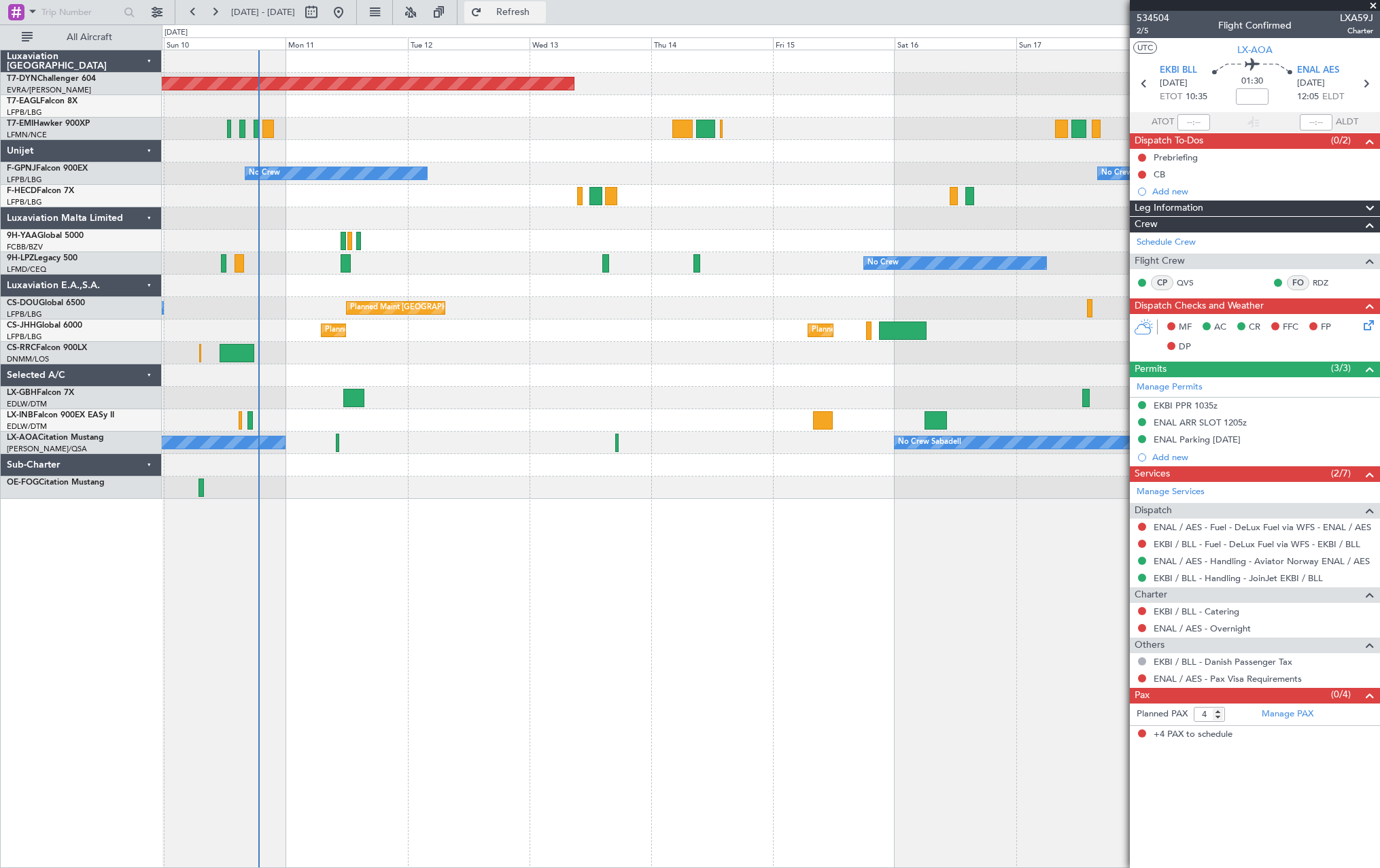
click at [541, 9] on span "Refresh" at bounding box center [513, 12] width 57 height 10
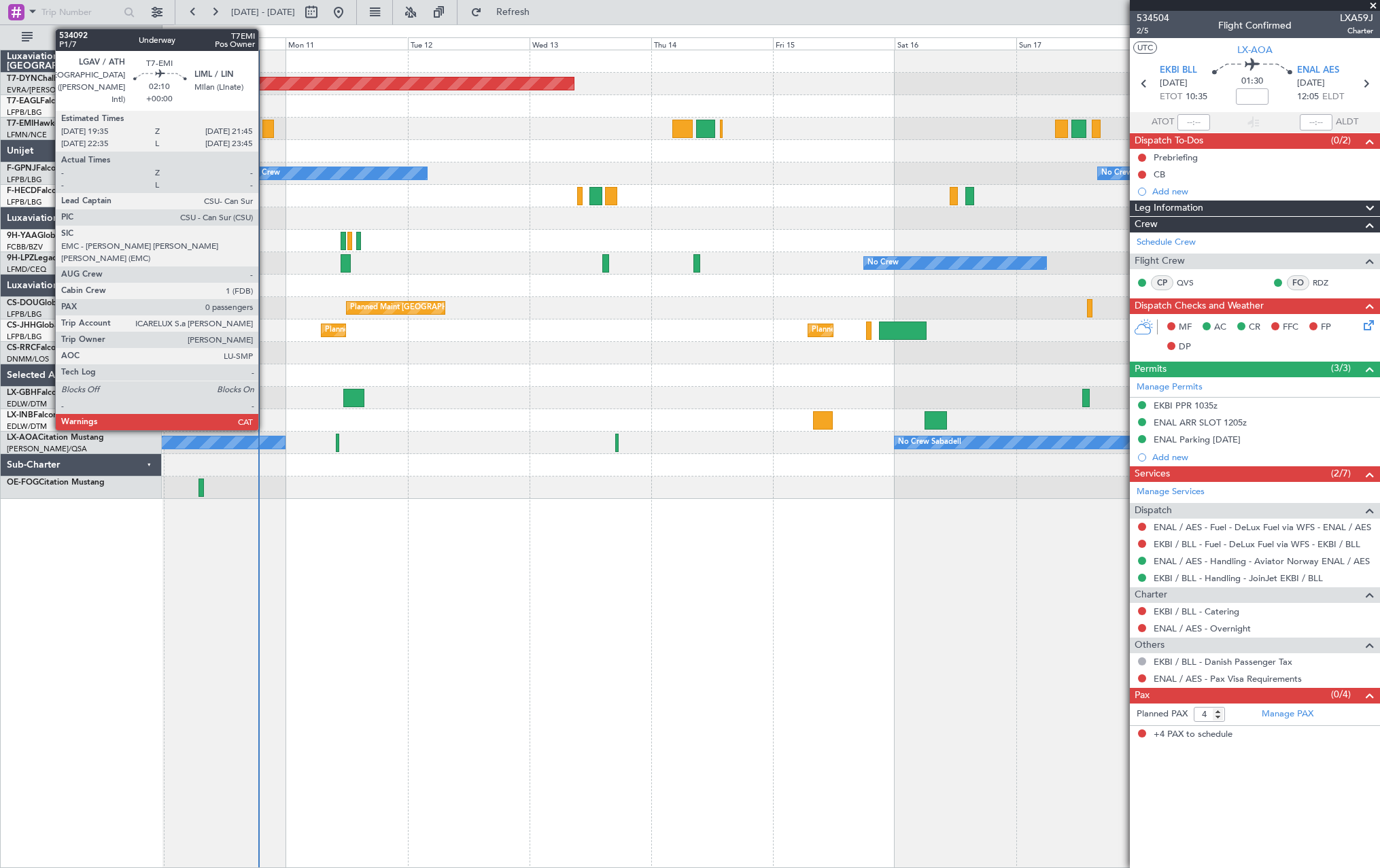
click at [265, 129] on div at bounding box center [268, 128] width 11 height 18
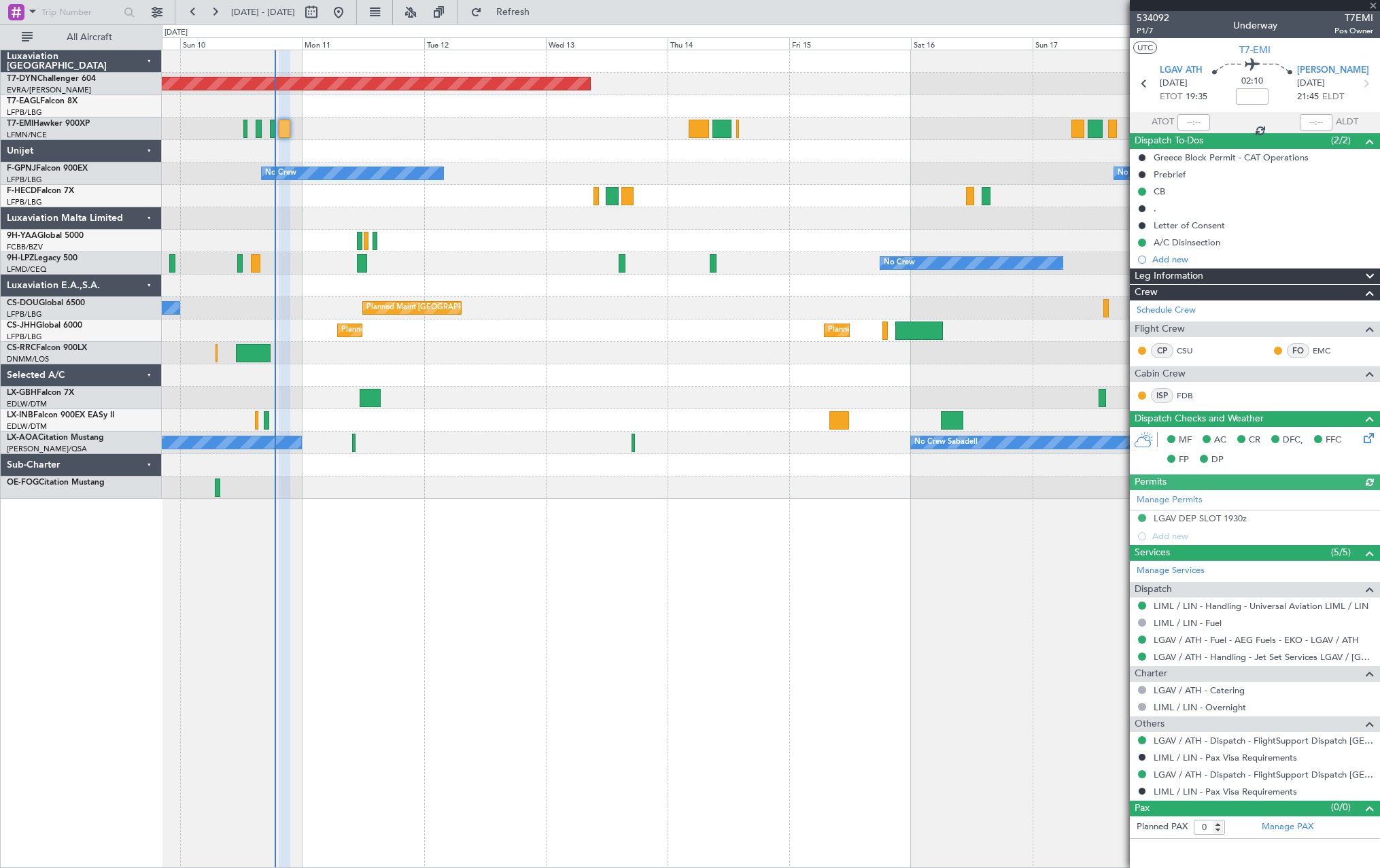
click at [545, 291] on div "Planned Maint [GEOGRAPHIC_DATA]-[GEOGRAPHIC_DATA] No Crew No Crew No Crew Plann…" at bounding box center [770, 275] width 1218 height 449
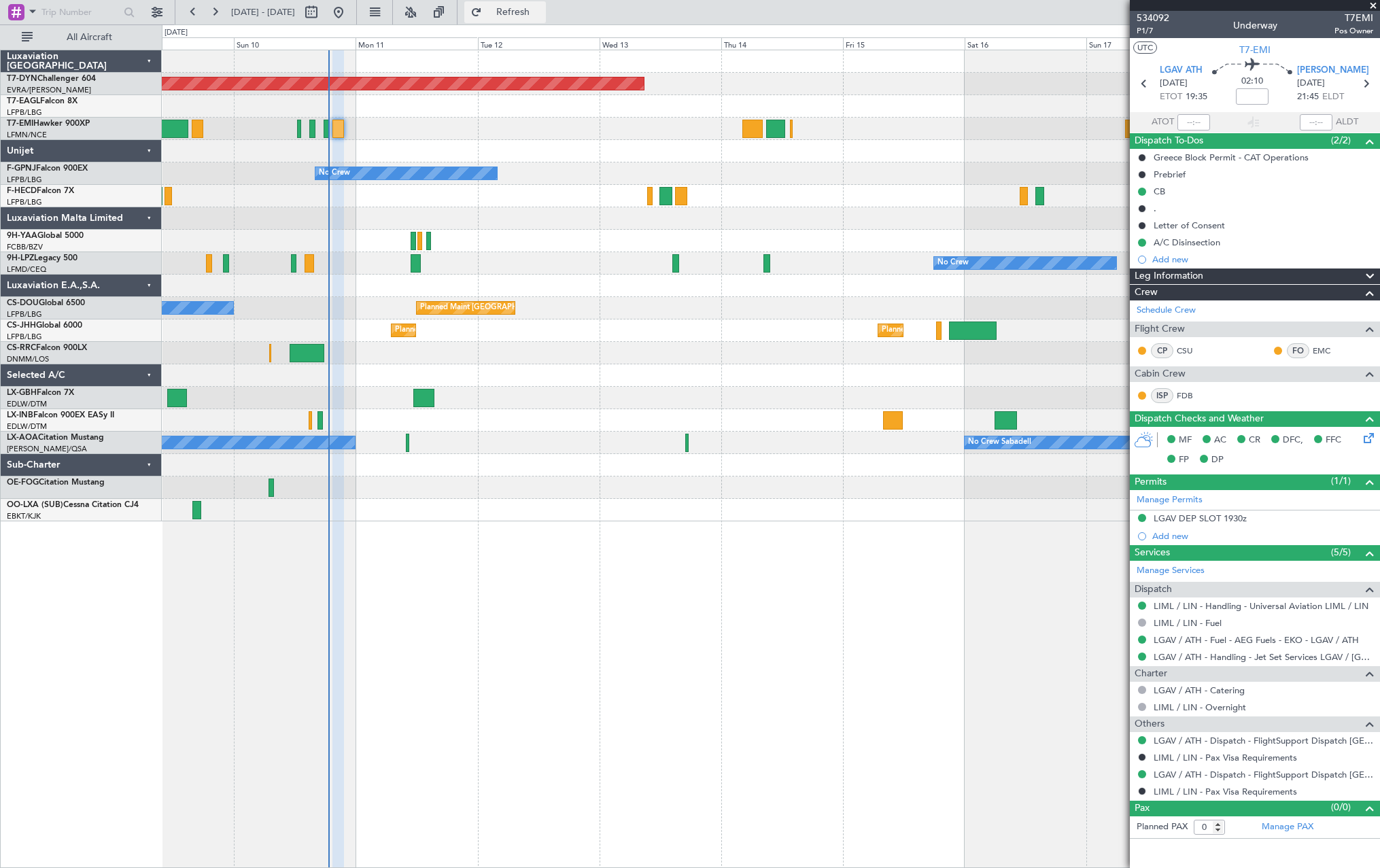
click at [541, 13] on span "Refresh" at bounding box center [513, 12] width 57 height 10
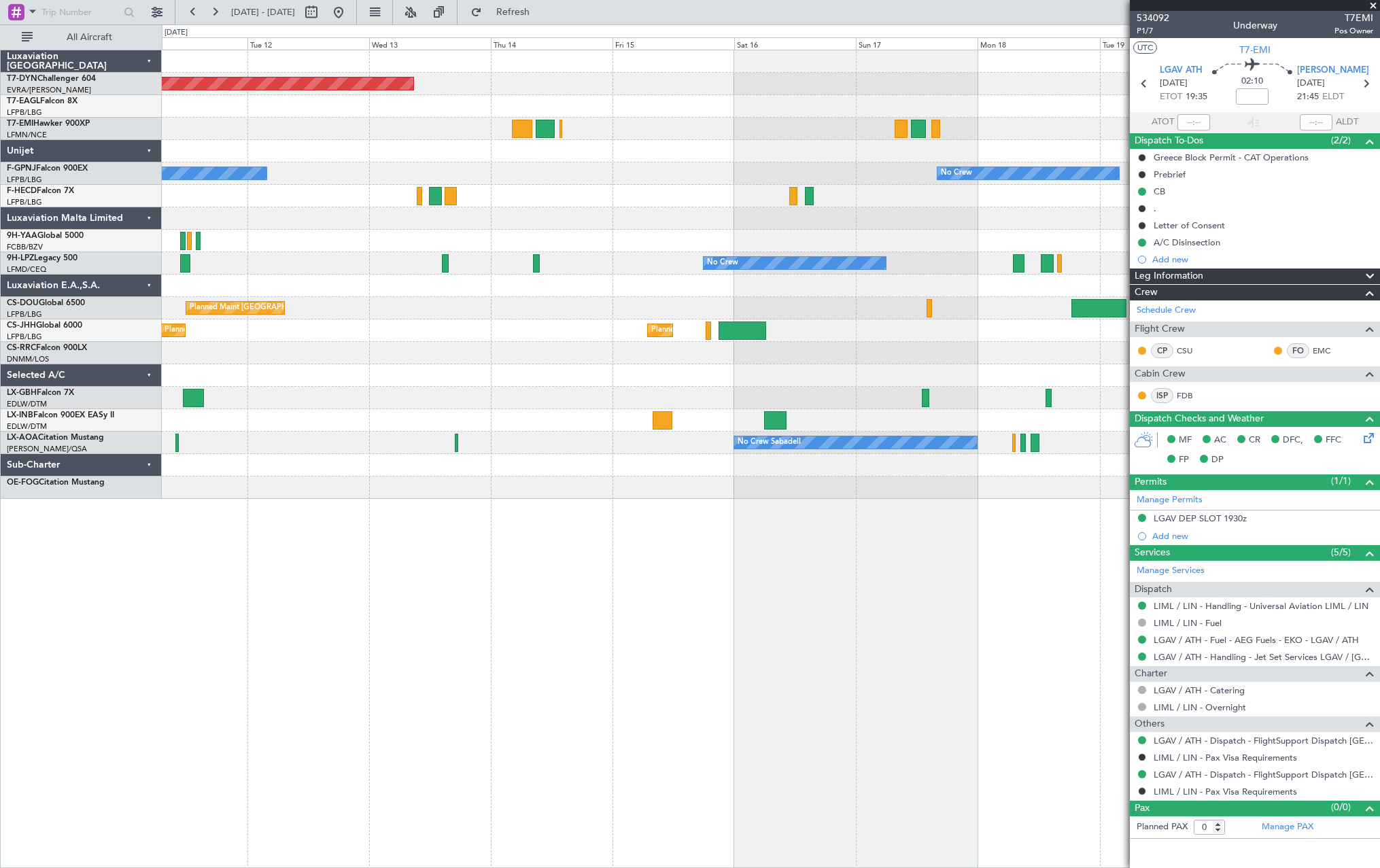
click at [841, 362] on div at bounding box center [770, 352] width 1218 height 22
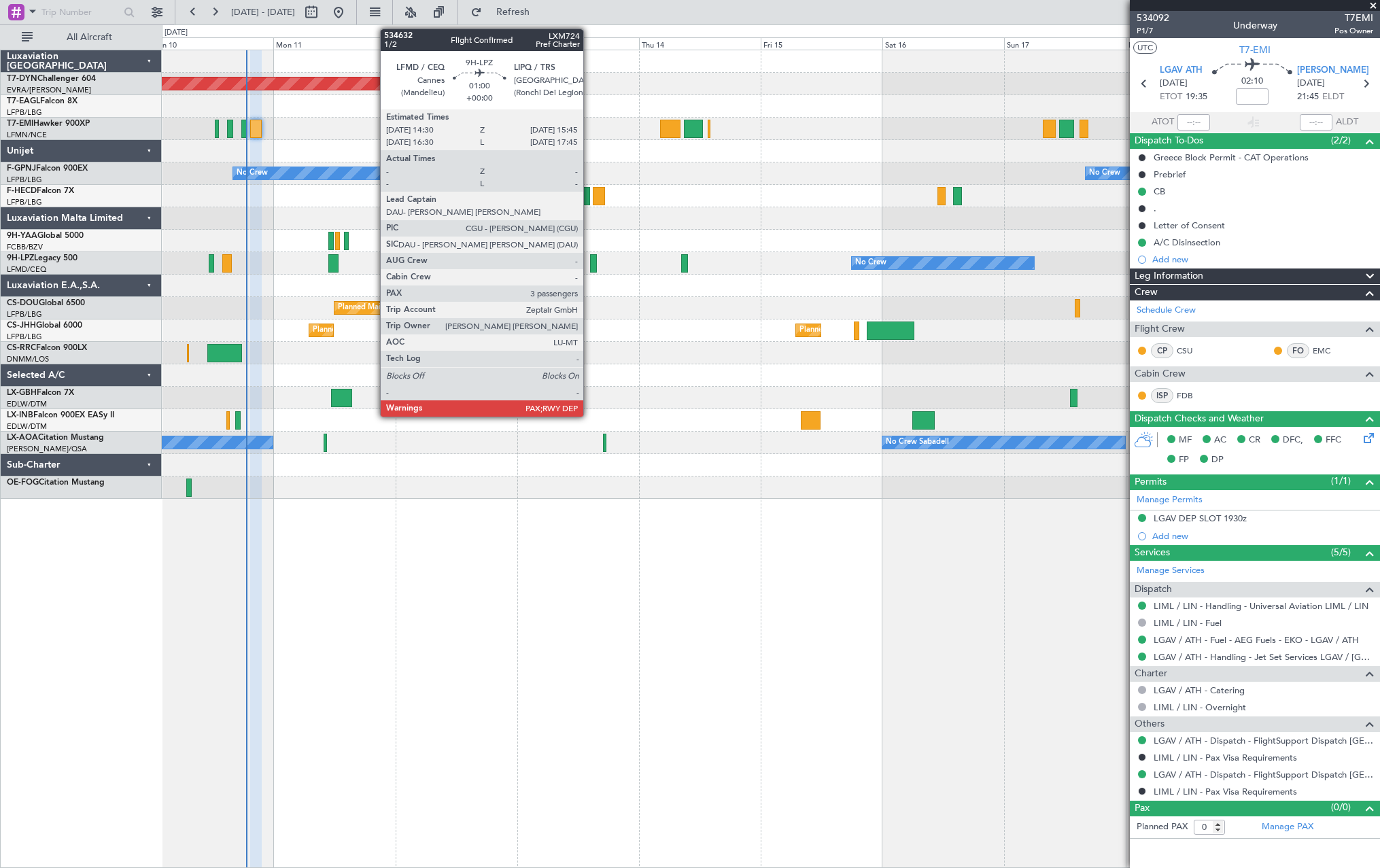
click at [590, 262] on div at bounding box center [593, 263] width 7 height 18
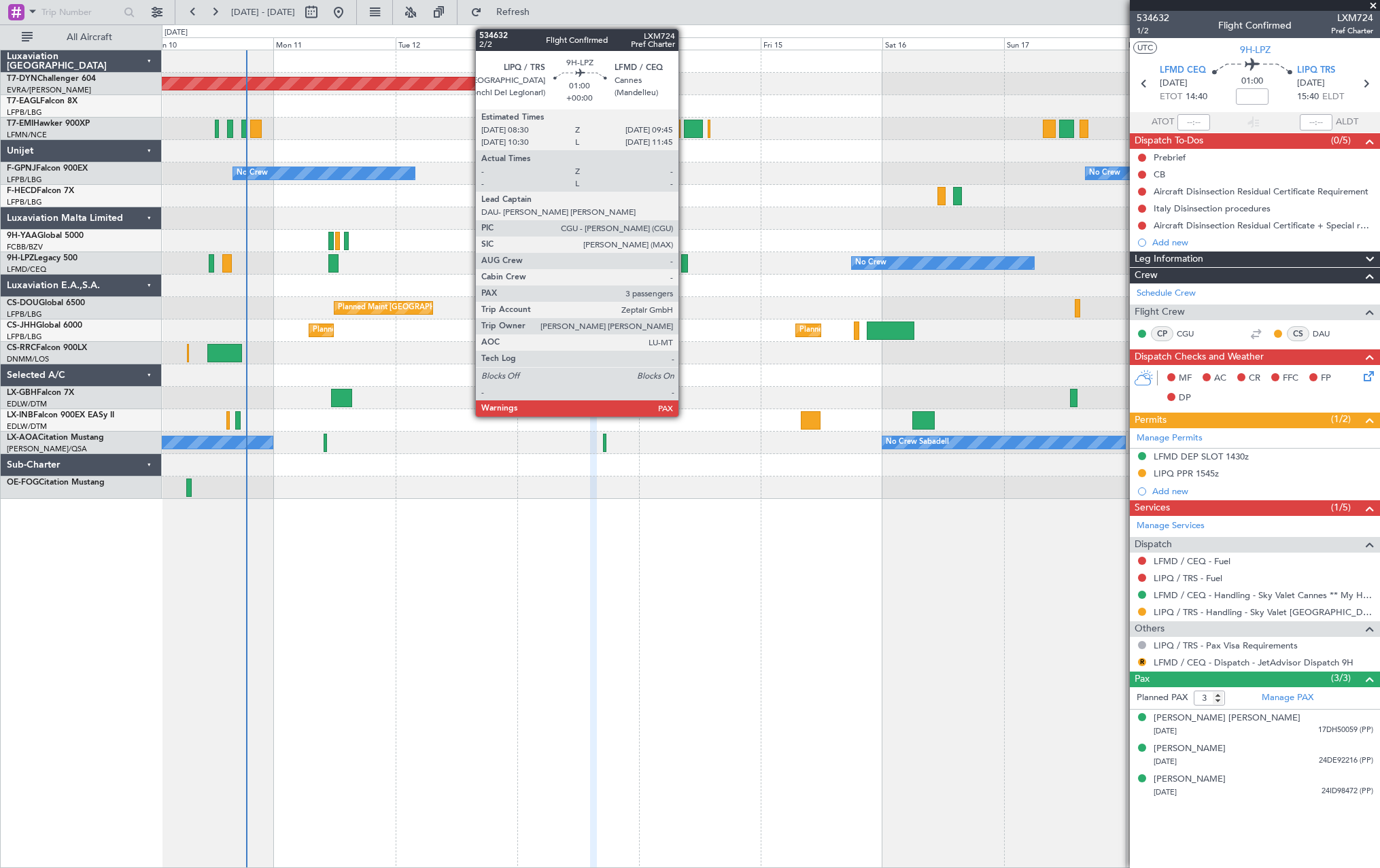
click at [685, 260] on div at bounding box center [684, 263] width 7 height 18
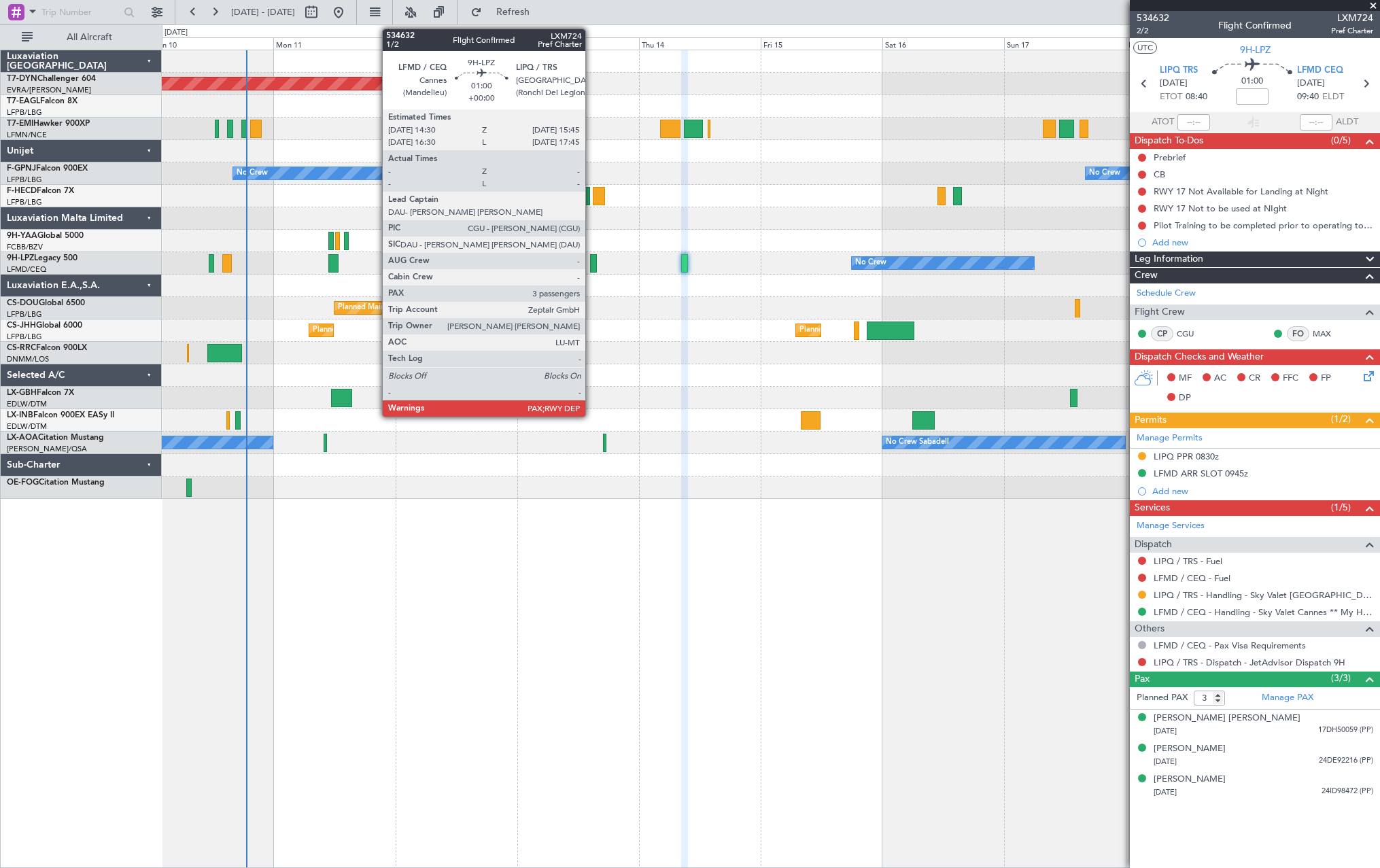
click at [591, 261] on div at bounding box center [593, 263] width 7 height 18
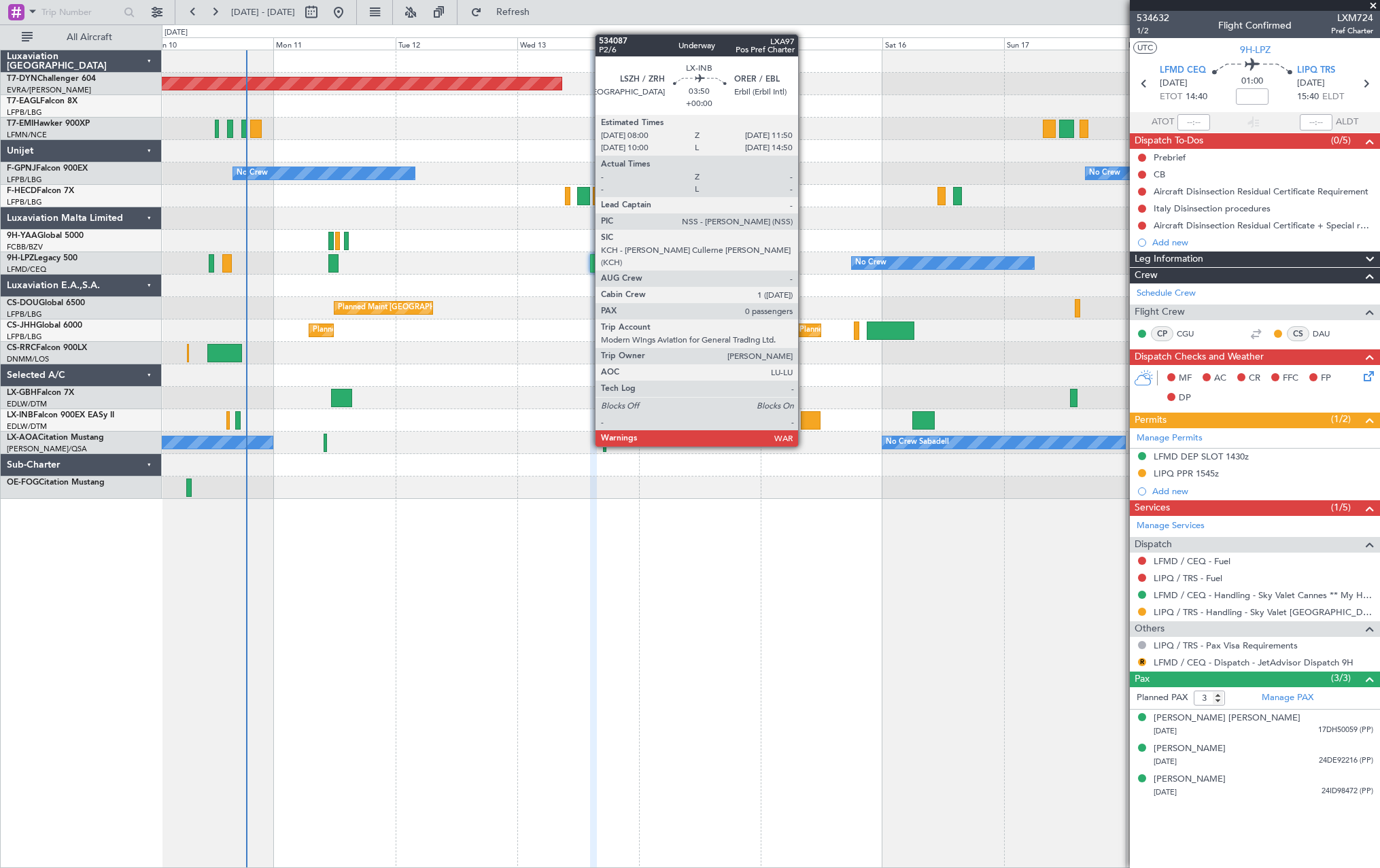
click at [804, 421] on div at bounding box center [810, 420] width 20 height 18
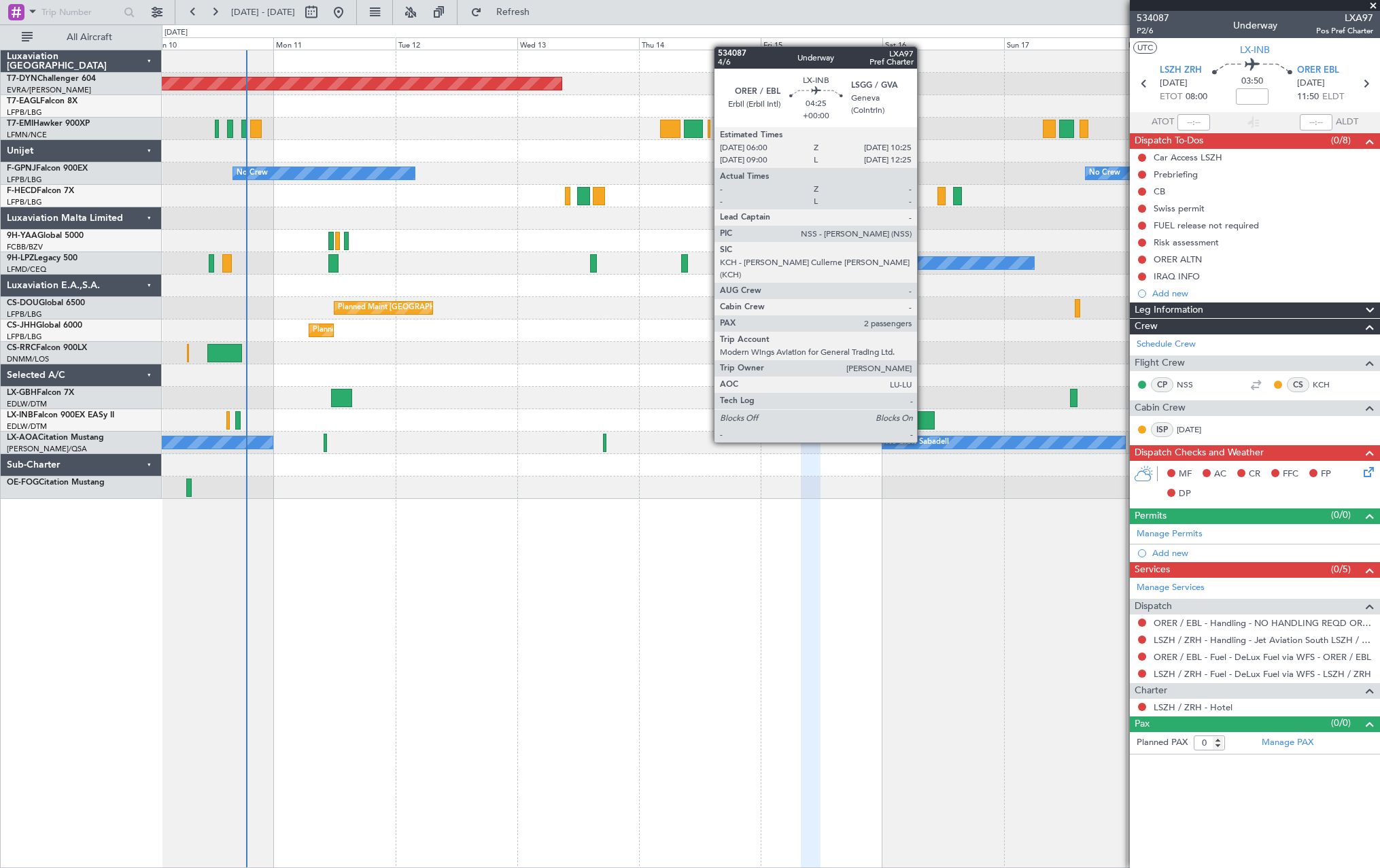
click at [923, 416] on div at bounding box center [923, 420] width 22 height 18
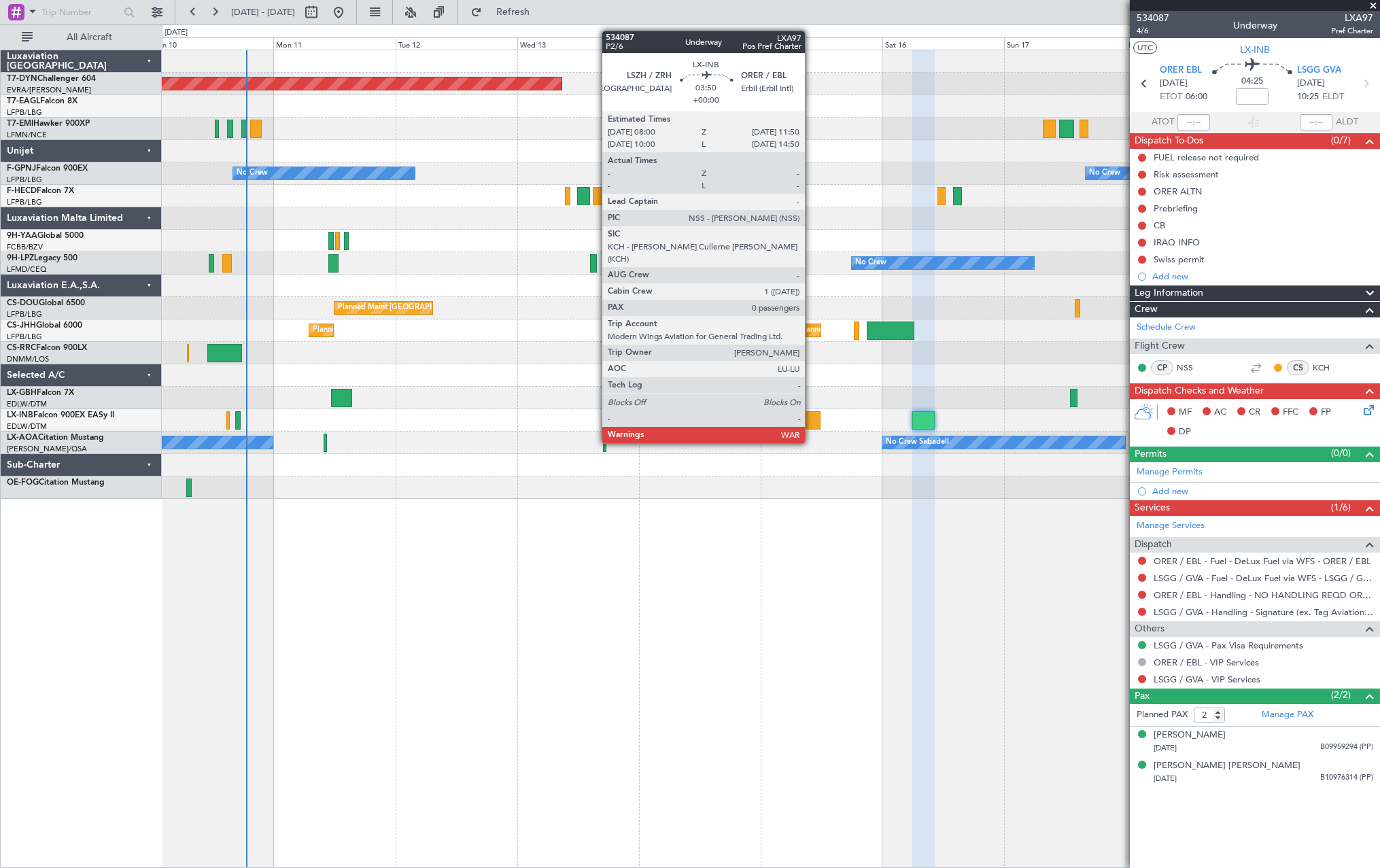
click at [811, 417] on div at bounding box center [810, 420] width 20 height 18
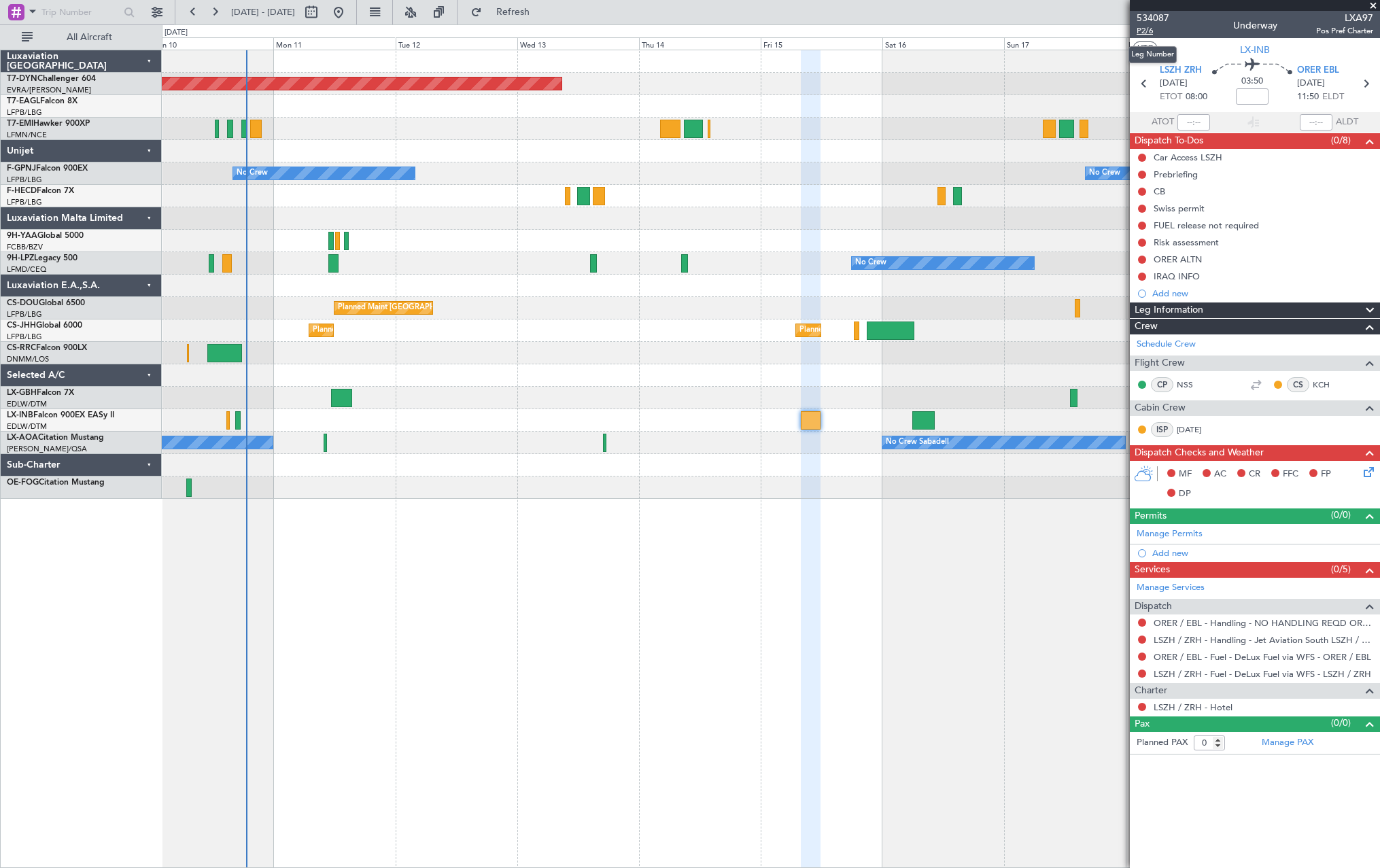
click at [1142, 30] on span "P2/6" at bounding box center [1153, 31] width 32 height 11
click at [541, 8] on span "Refresh" at bounding box center [513, 12] width 57 height 10
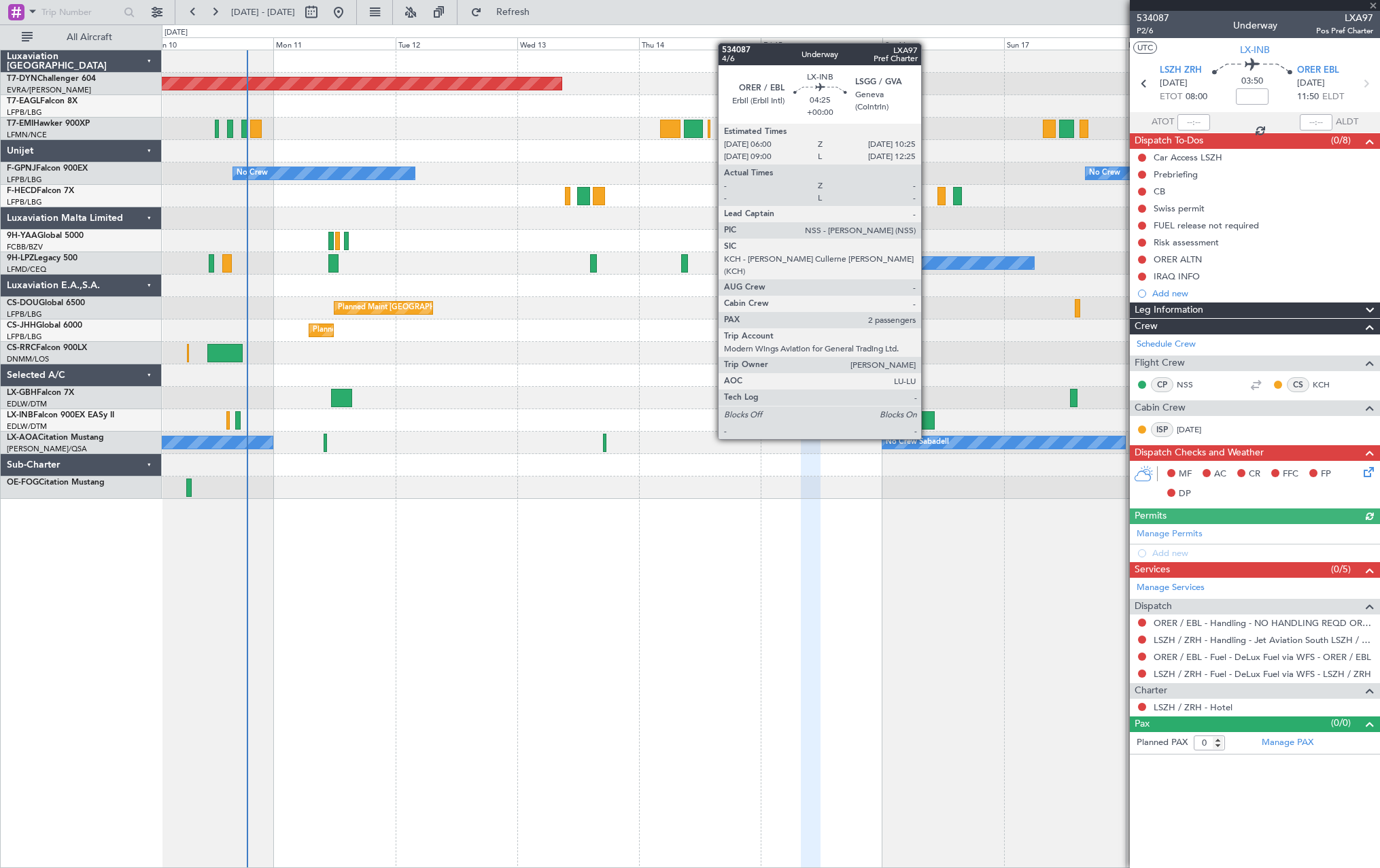
click at [927, 413] on div at bounding box center [923, 420] width 22 height 18
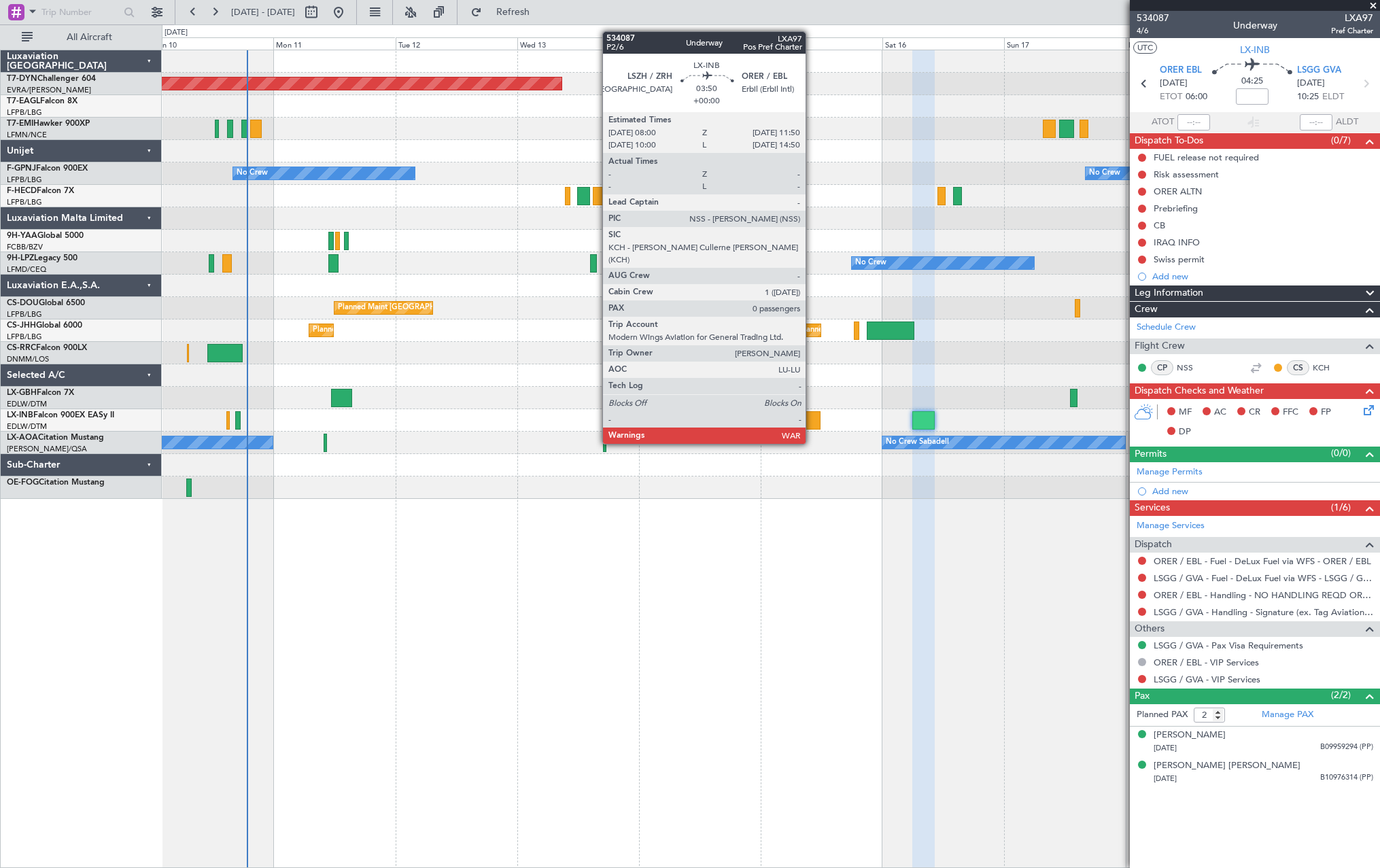
click at [812, 418] on div at bounding box center [810, 420] width 20 height 18
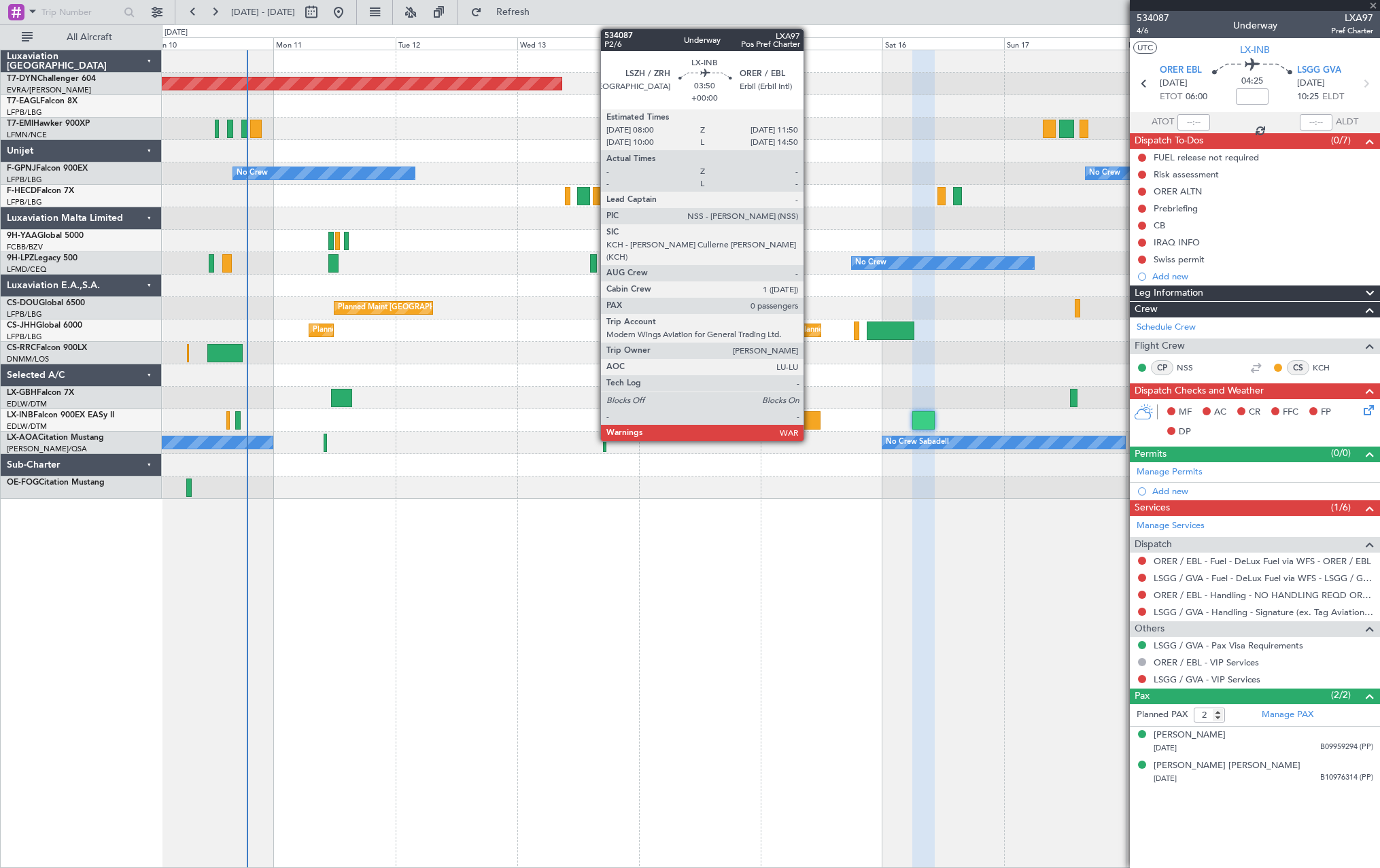
type input "0"
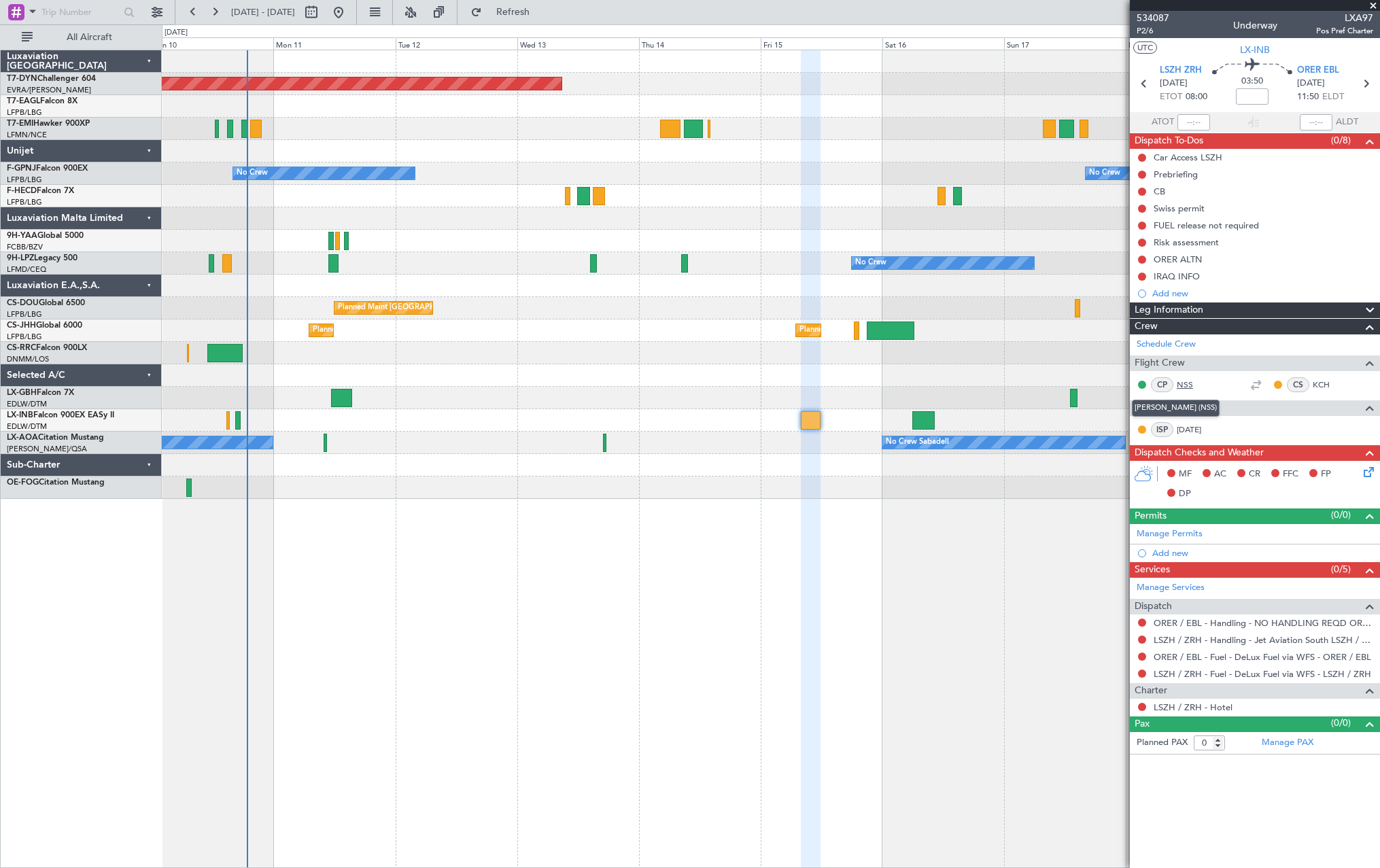
click at [1190, 385] on link "NSS" at bounding box center [1192, 384] width 31 height 12
drag, startPoint x: 539, startPoint y: 13, endPoint x: 515, endPoint y: 27, distance: 27.8
click at [539, 13] on span "Refresh" at bounding box center [513, 12] width 57 height 10
drag, startPoint x: 555, startPoint y: 10, endPoint x: 566, endPoint y: 53, distance: 44.4
click at [541, 10] on span "Refresh" at bounding box center [513, 12] width 57 height 10
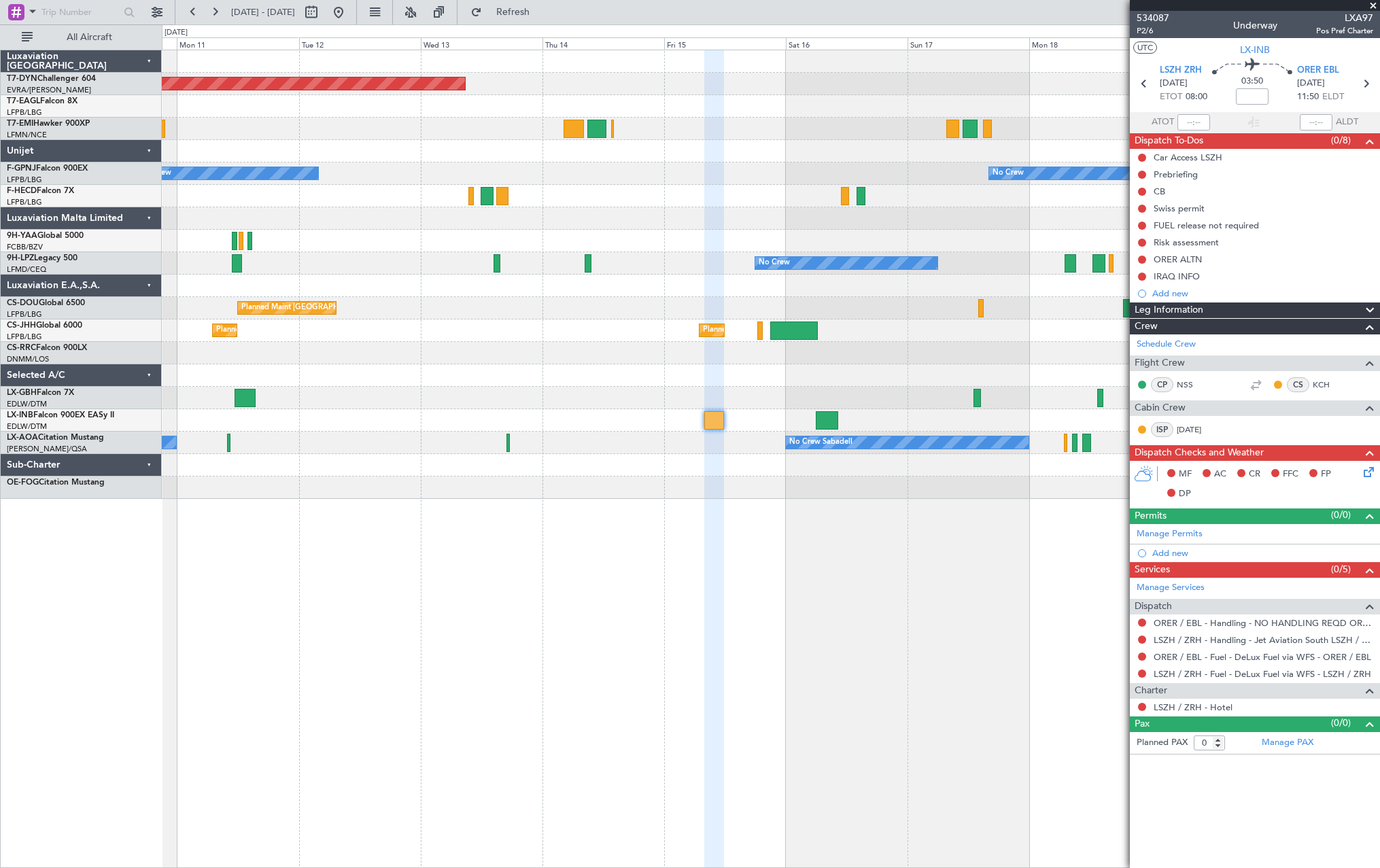
click at [914, 432] on div "No Crew Sabadell No Crew Sabadell" at bounding box center [770, 442] width 1218 height 22
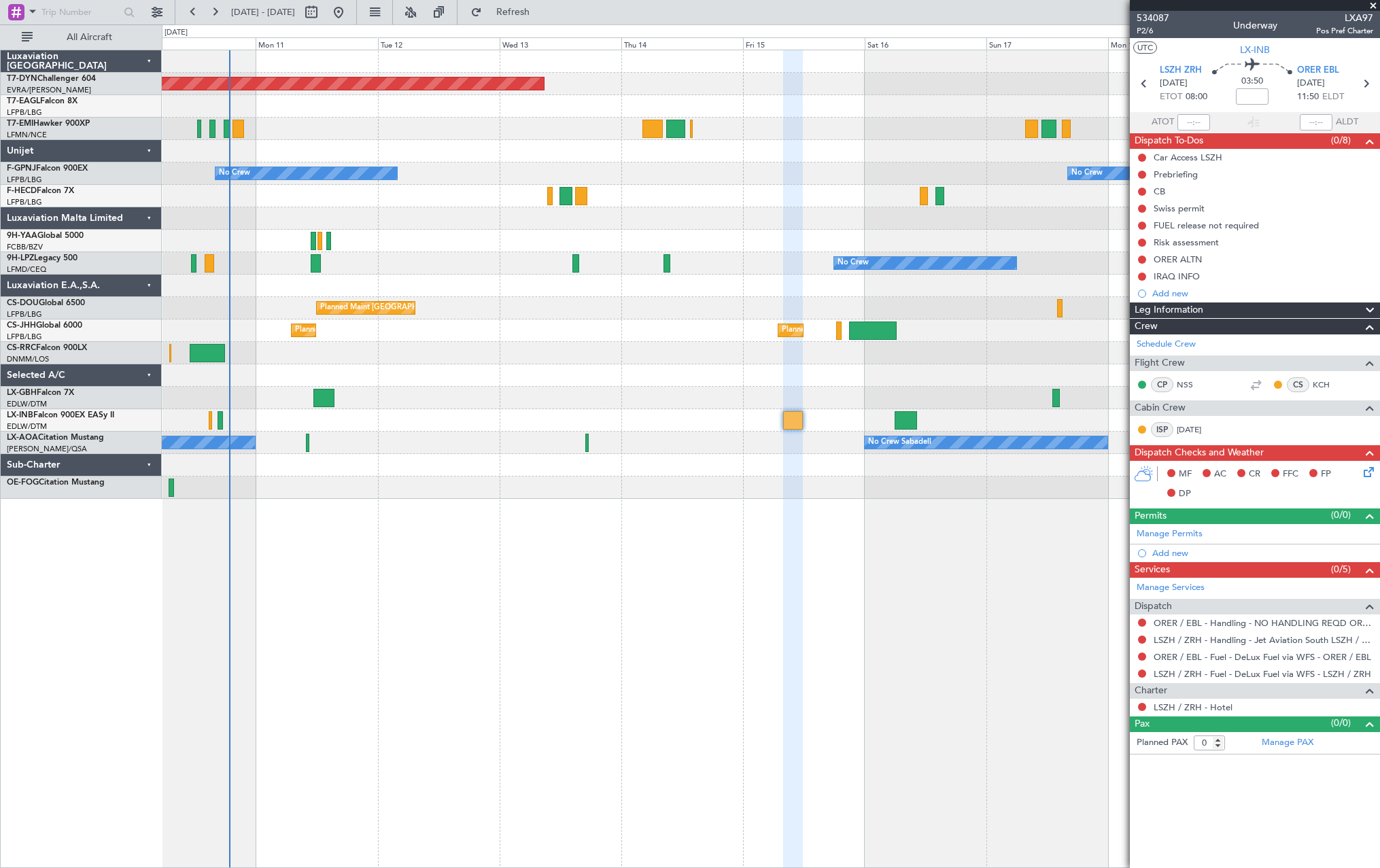
click at [729, 593] on div "Planned Maint [GEOGRAPHIC_DATA]-[GEOGRAPHIC_DATA] No Crew No Crew No Crew Plann…" at bounding box center [770, 458] width 1218 height 818
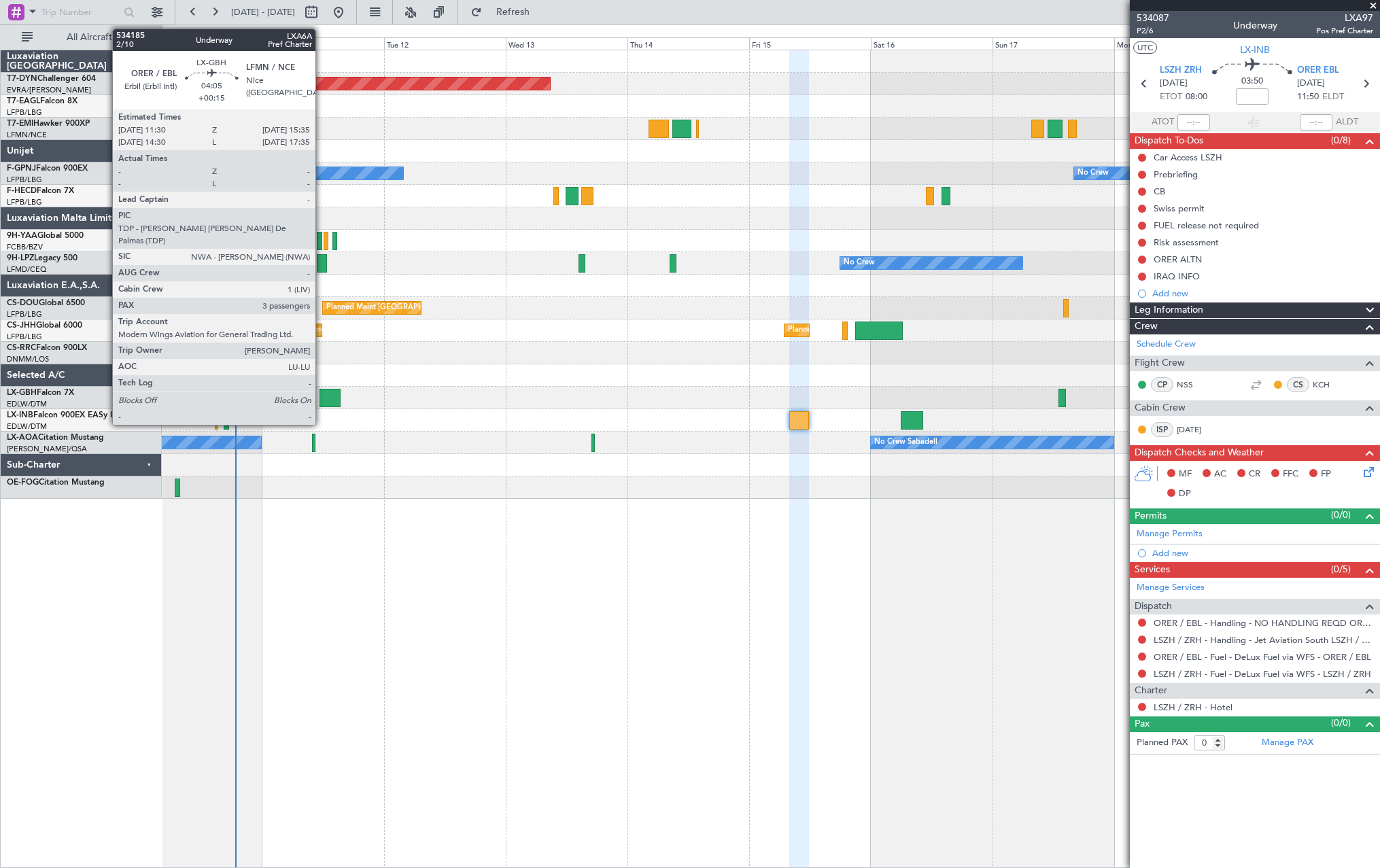
click at [322, 397] on div at bounding box center [329, 397] width 21 height 18
type input "+00:15"
type input "3"
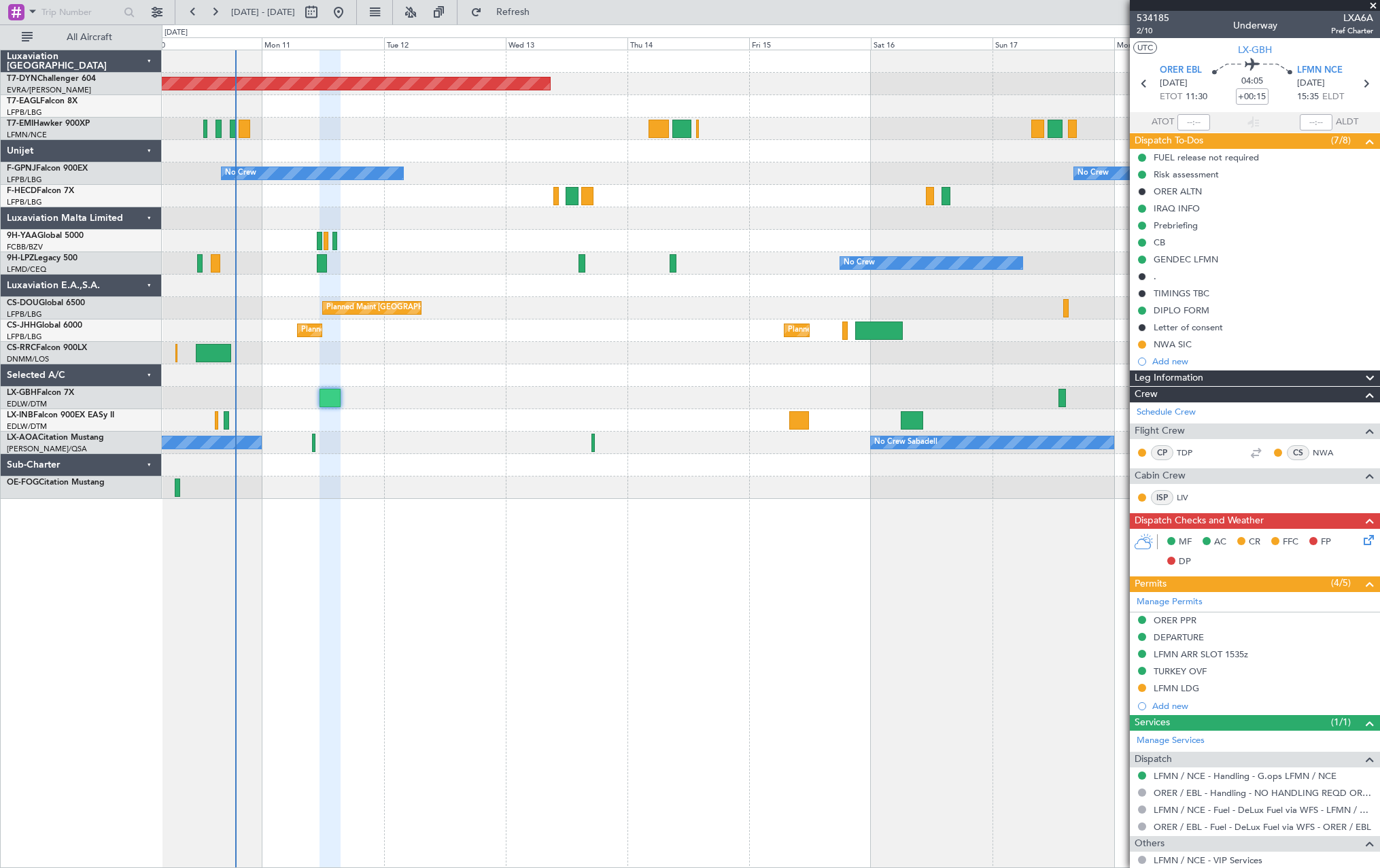
click at [553, 418] on div "Unplanned Maint Nice ([GEOGRAPHIC_DATA])" at bounding box center [770, 419] width 1218 height 22
click at [541, 11] on span "Refresh" at bounding box center [513, 12] width 57 height 10
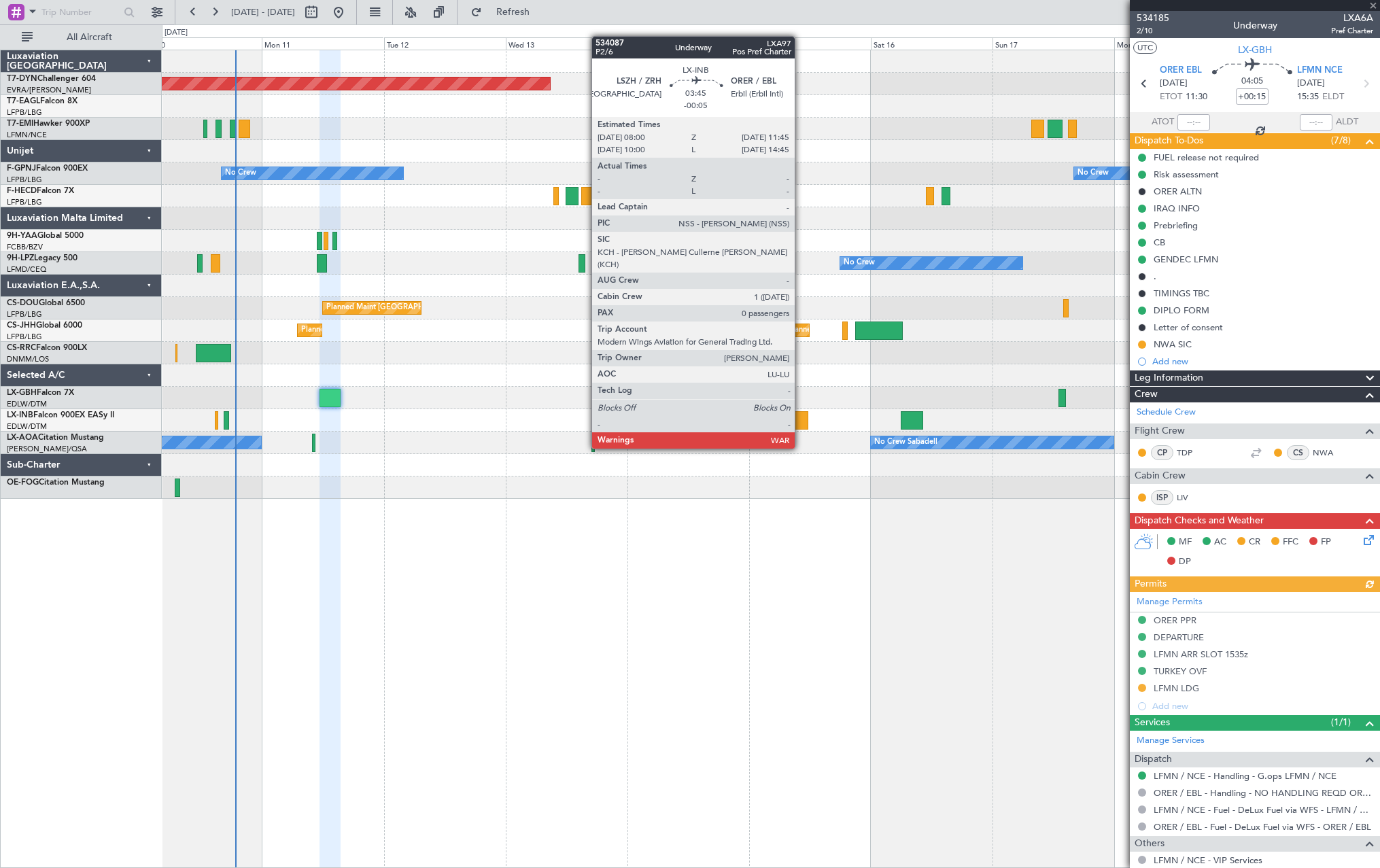
click at [800, 423] on div at bounding box center [798, 420] width 19 height 18
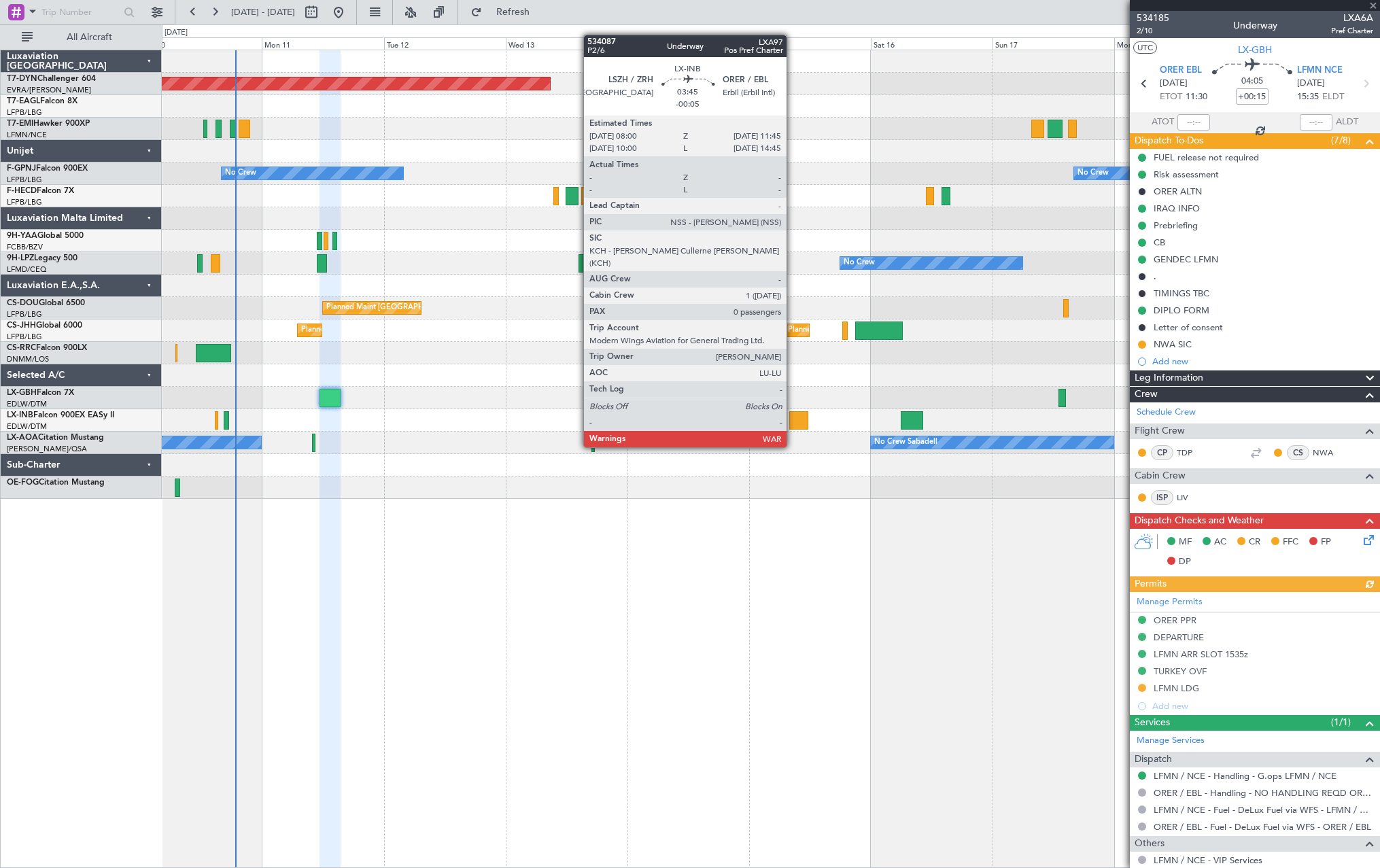
type input "-00:05"
type input "0"
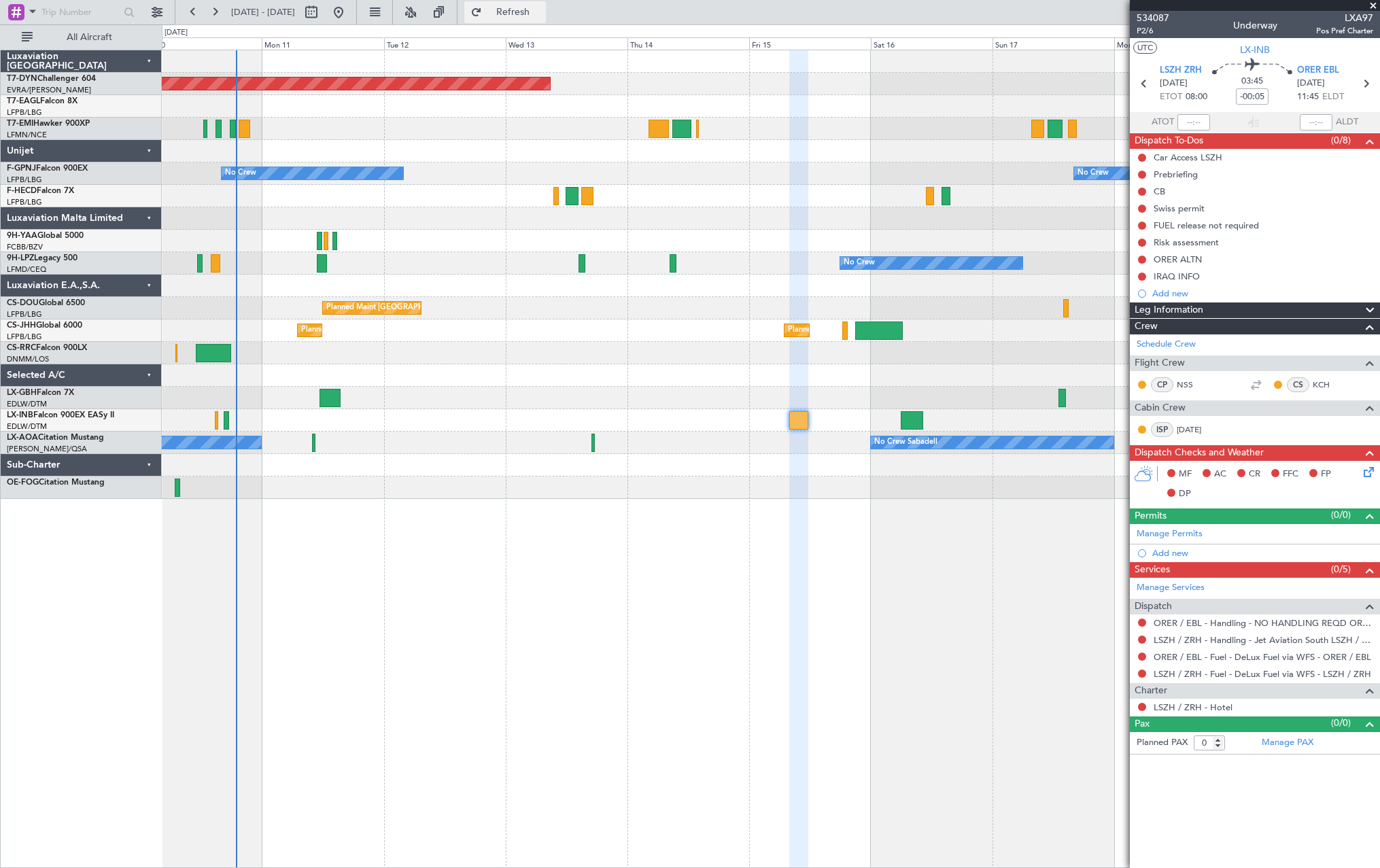
drag, startPoint x: 546, startPoint y: 8, endPoint x: 560, endPoint y: 22, distance: 19.8
click at [541, 8] on span "Refresh" at bounding box center [513, 12] width 57 height 10
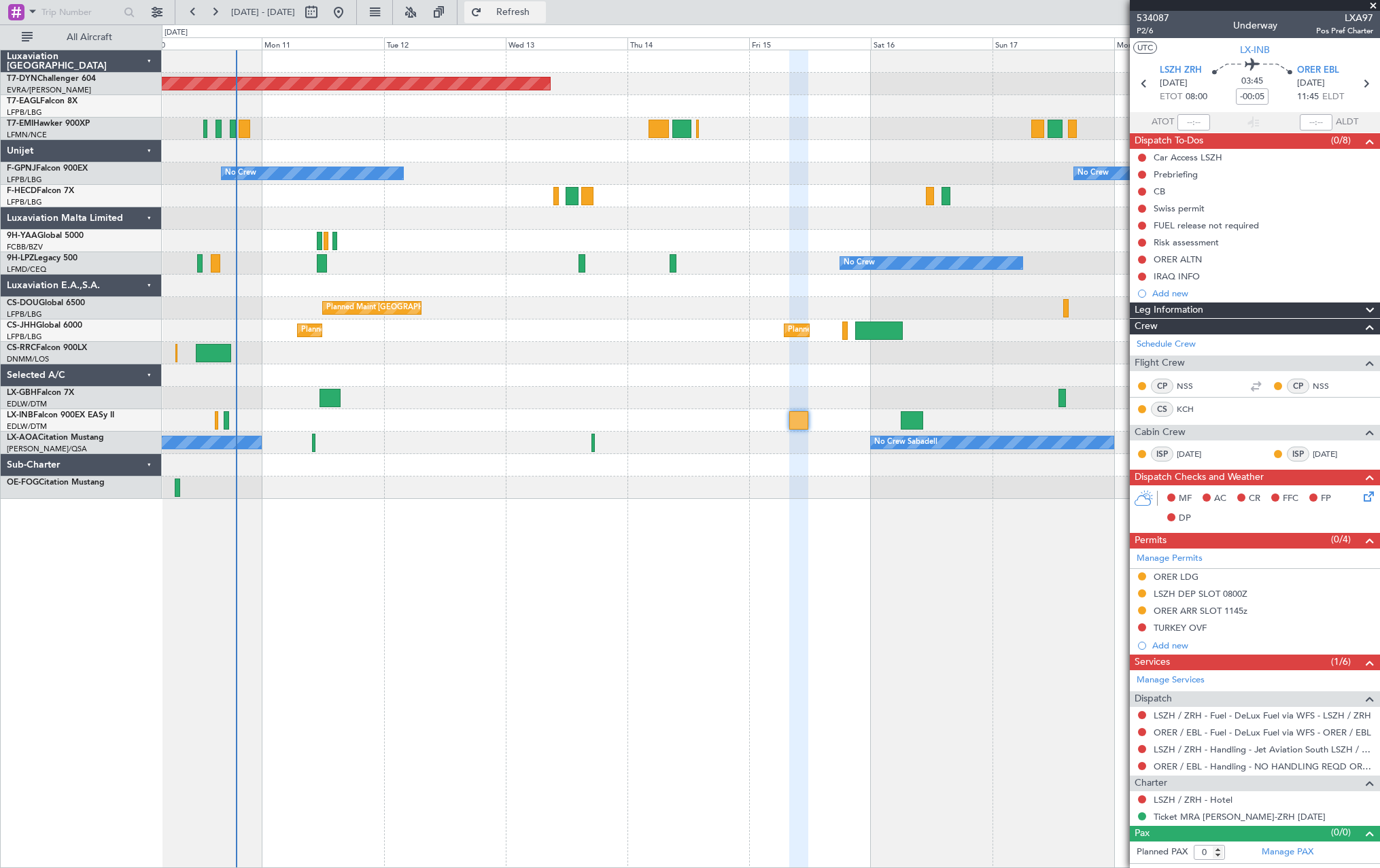
click at [541, 8] on span "Refresh" at bounding box center [513, 12] width 57 height 10
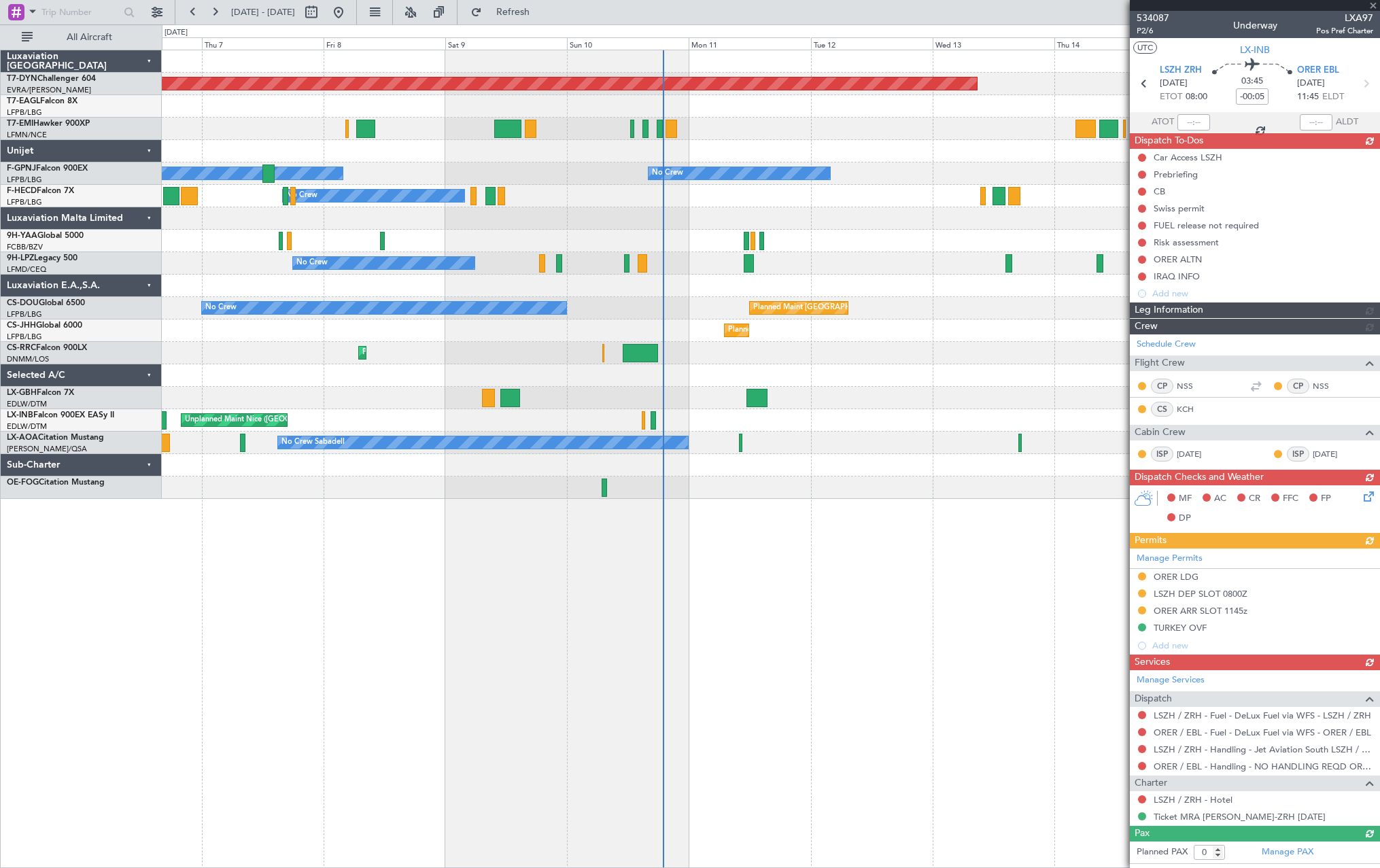
click at [881, 498] on div "Planned Maint [GEOGRAPHIC_DATA]-[GEOGRAPHIC_DATA] A/C Unavailable No Crew No Cr…" at bounding box center [770, 458] width 1218 height 818
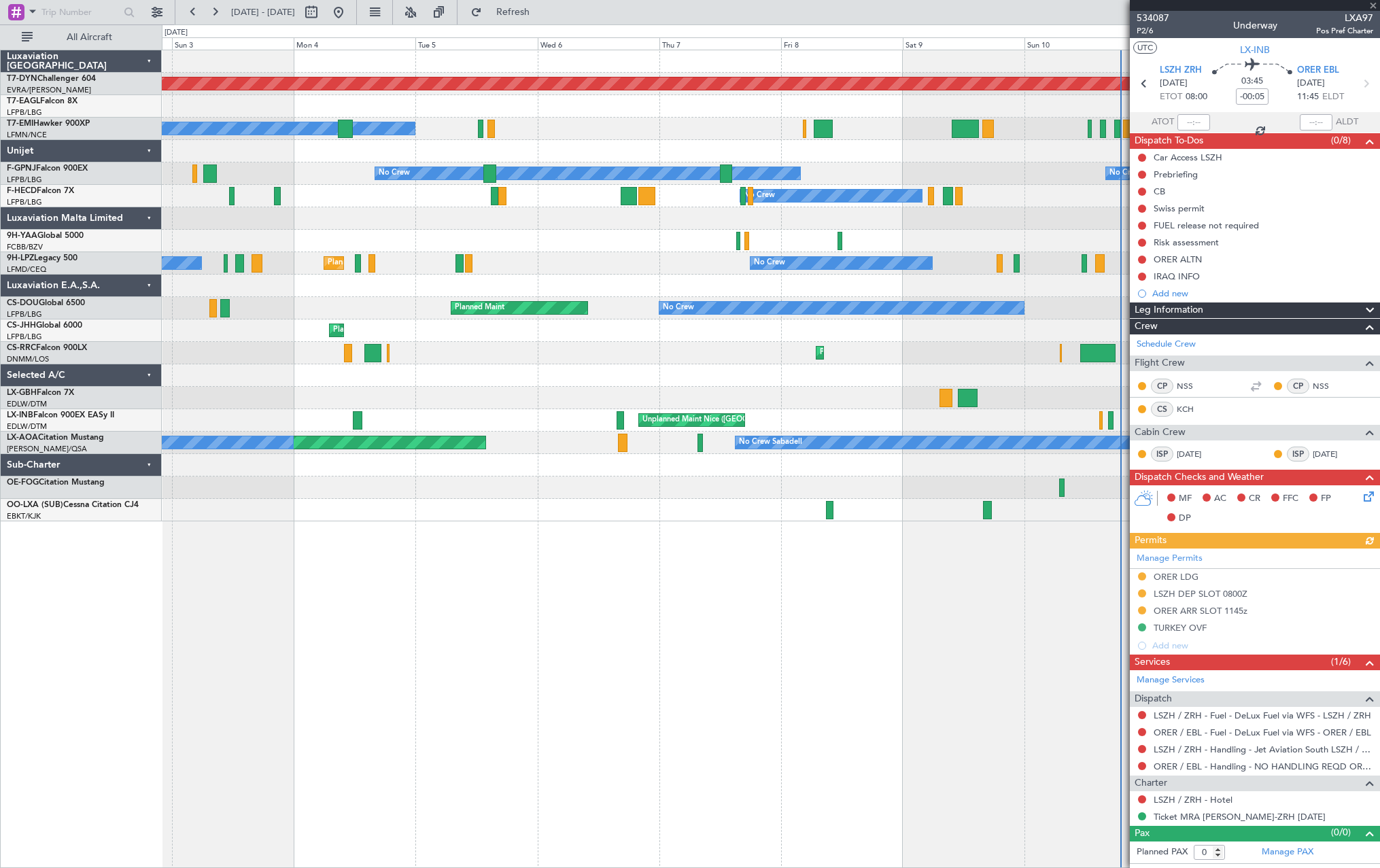
click at [645, 551] on div "Planned Maint [GEOGRAPHIC_DATA]-[GEOGRAPHIC_DATA] A/C Unavailable No Crew No Cr…" at bounding box center [770, 458] width 1218 height 818
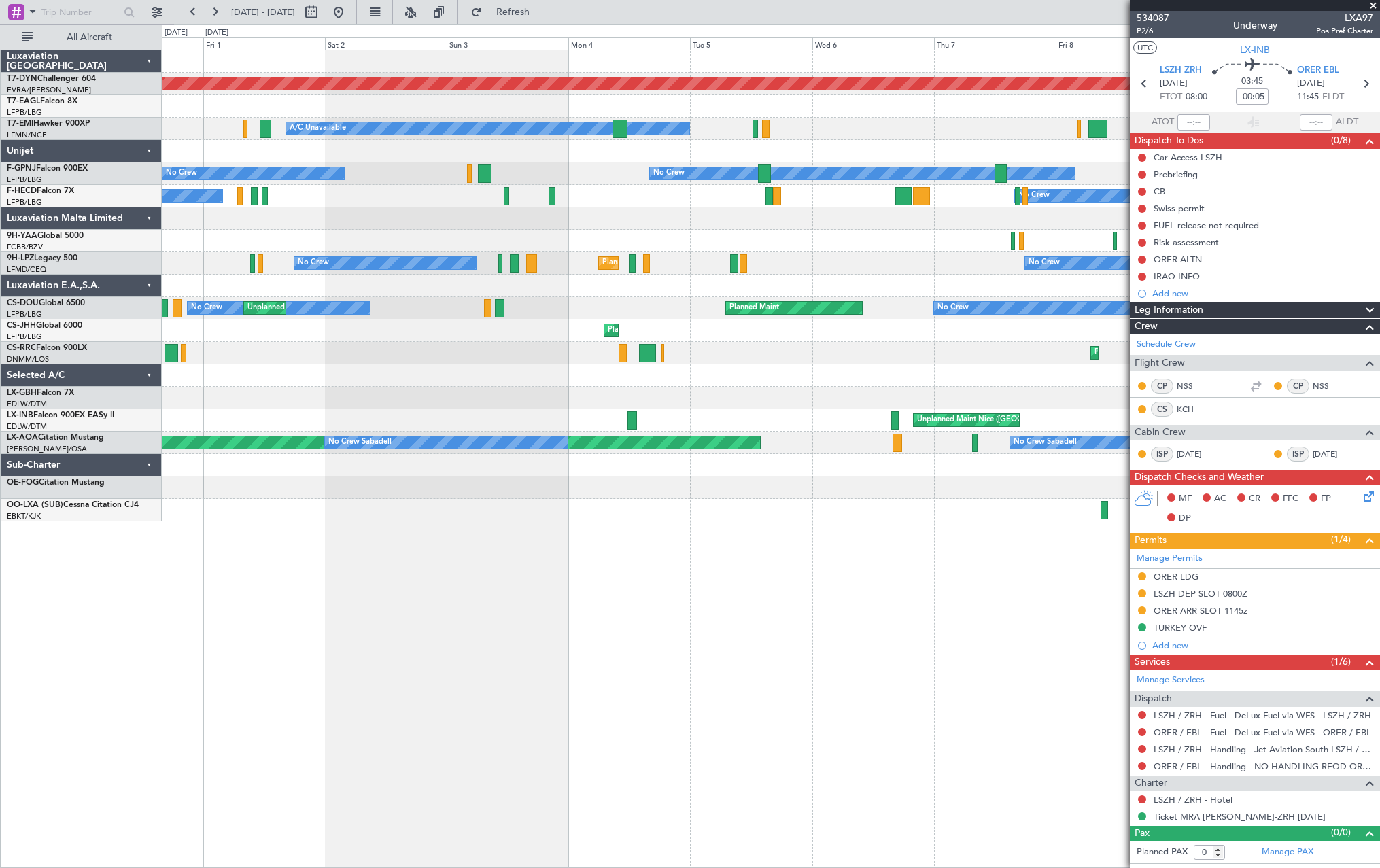
click at [917, 423] on div "Planned Maint [GEOGRAPHIC_DATA]-[GEOGRAPHIC_DATA] A/C Unavailable Planned Maint…" at bounding box center [770, 286] width 1218 height 471
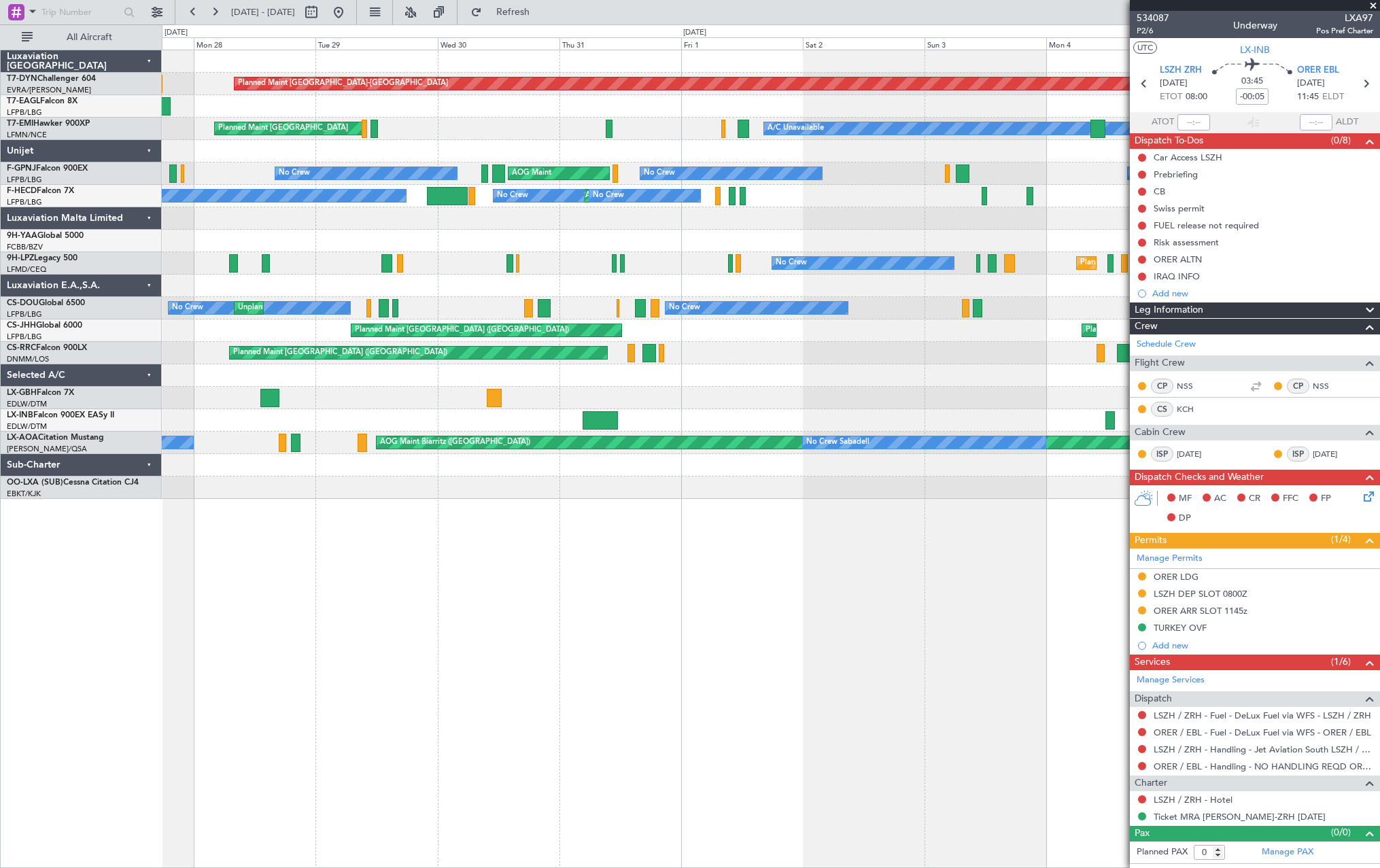
click at [923, 427] on div "Unplanned Maint Nice ([GEOGRAPHIC_DATA]) AOG Maint [GEOGRAPHIC_DATA] (Al Maktou…" at bounding box center [770, 419] width 1218 height 22
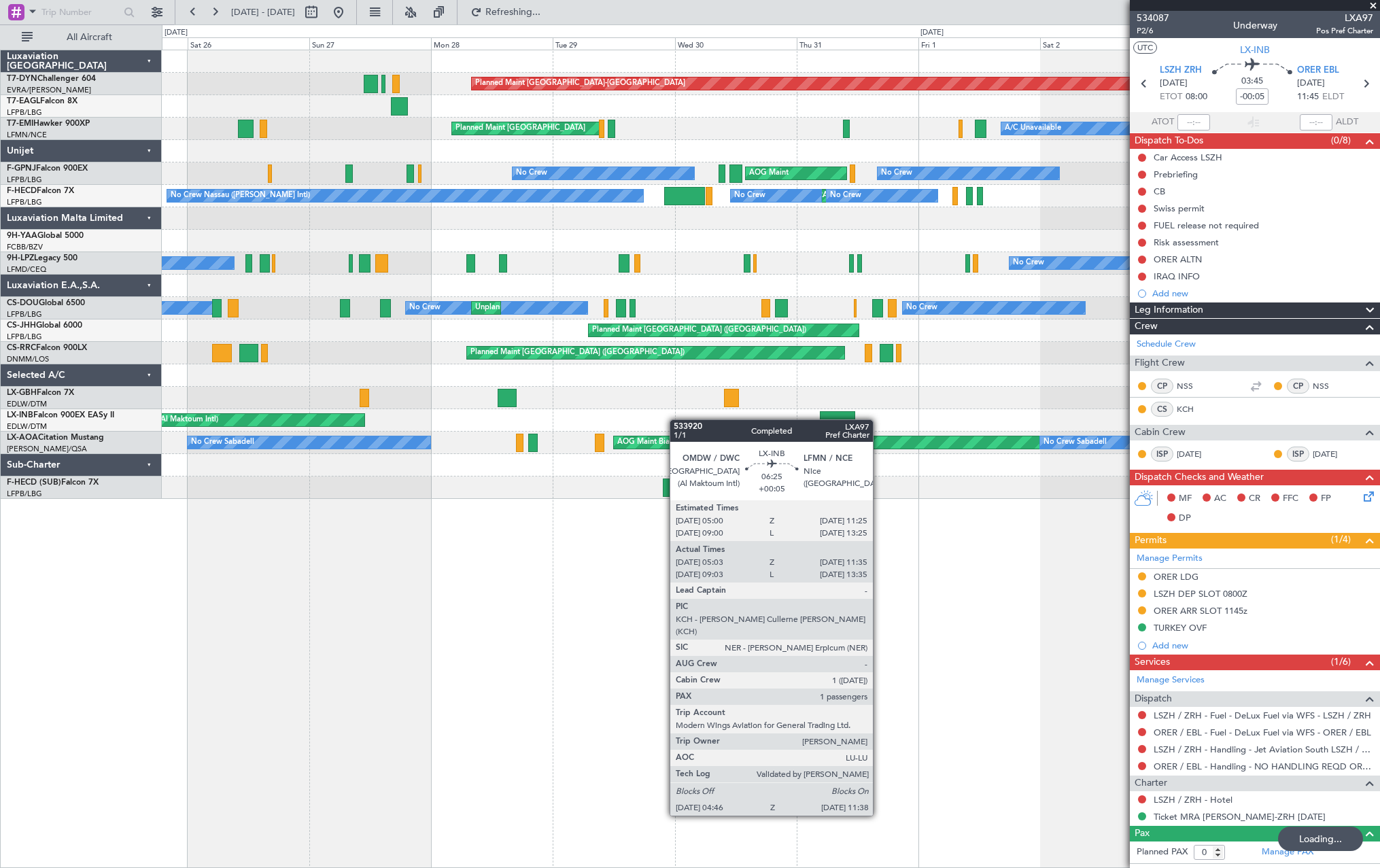
click at [847, 416] on div "AOG Maint Dubai (Al Maktoum Intl) [GEOGRAPHIC_DATA] ([GEOGRAPHIC_DATA])" at bounding box center [770, 419] width 1218 height 22
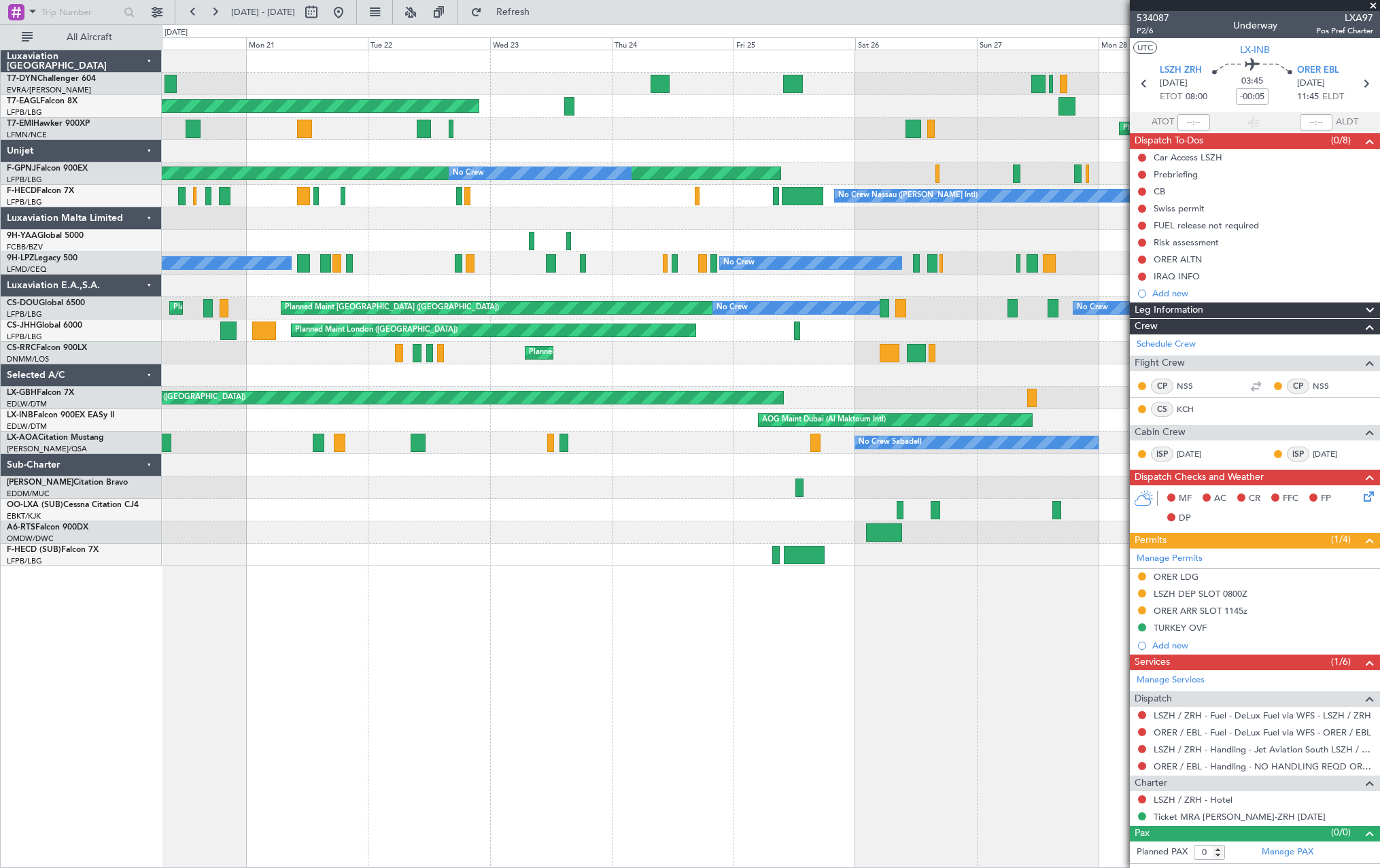
click at [616, 473] on div at bounding box center [770, 464] width 1218 height 22
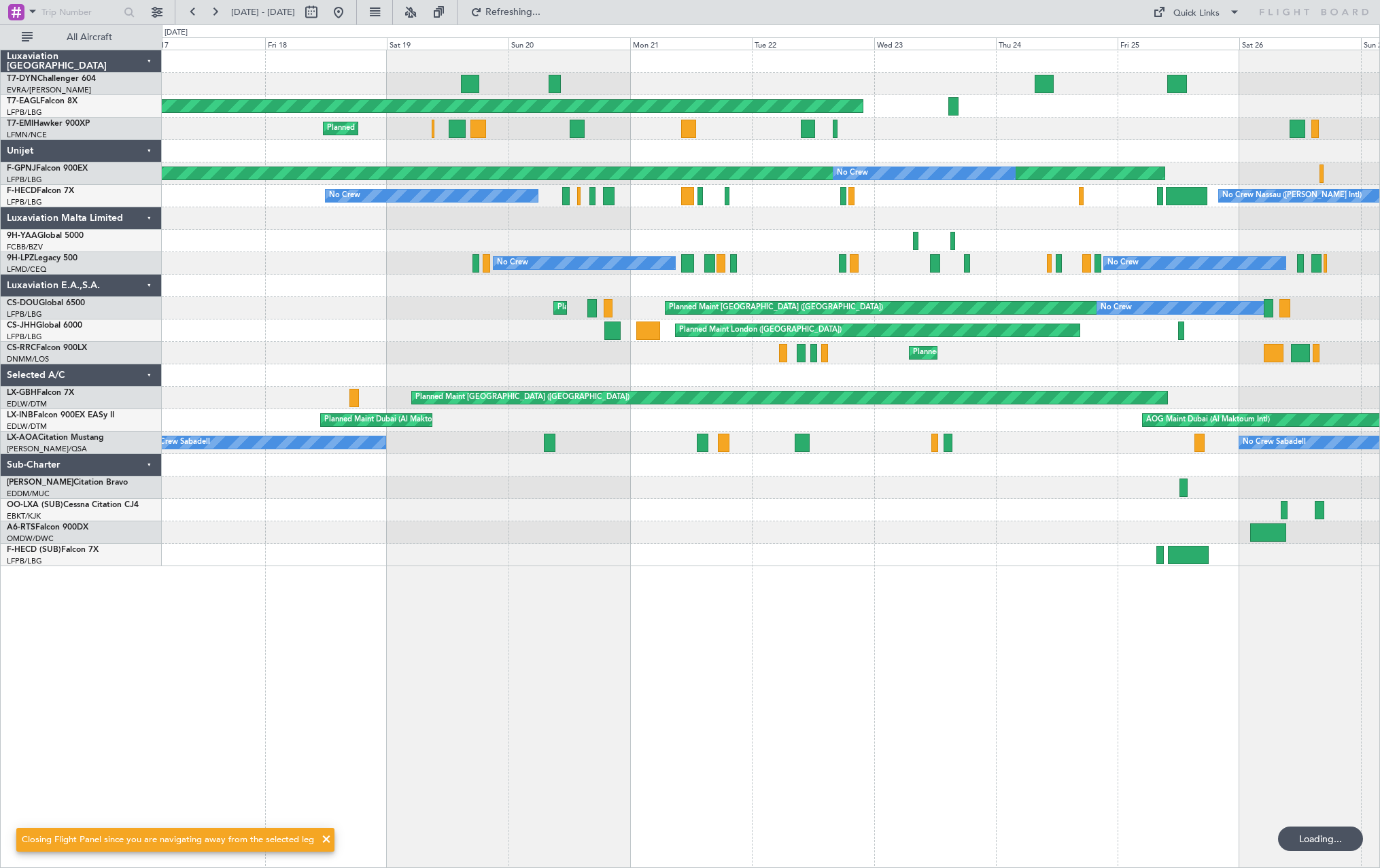
click at [889, 437] on div "Planned Maint [GEOGRAPHIC_DATA]-[GEOGRAPHIC_DATA] Planned Maint [US_STATE] ([GE…" at bounding box center [770, 308] width 1218 height 516
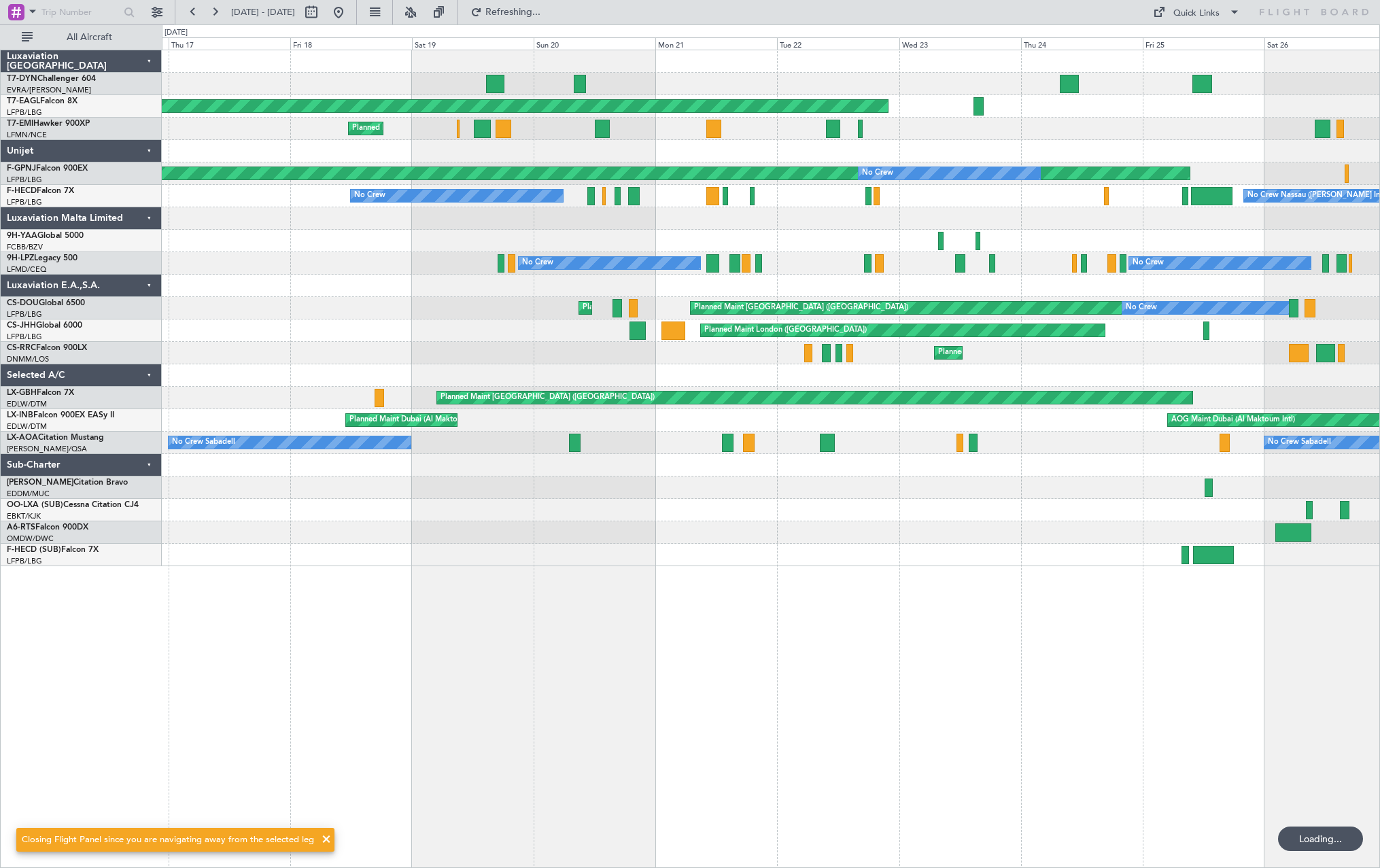
click at [903, 444] on div "Planned Maint [GEOGRAPHIC_DATA]-[GEOGRAPHIC_DATA] Planned Maint [US_STATE] ([GE…" at bounding box center [770, 308] width 1218 height 516
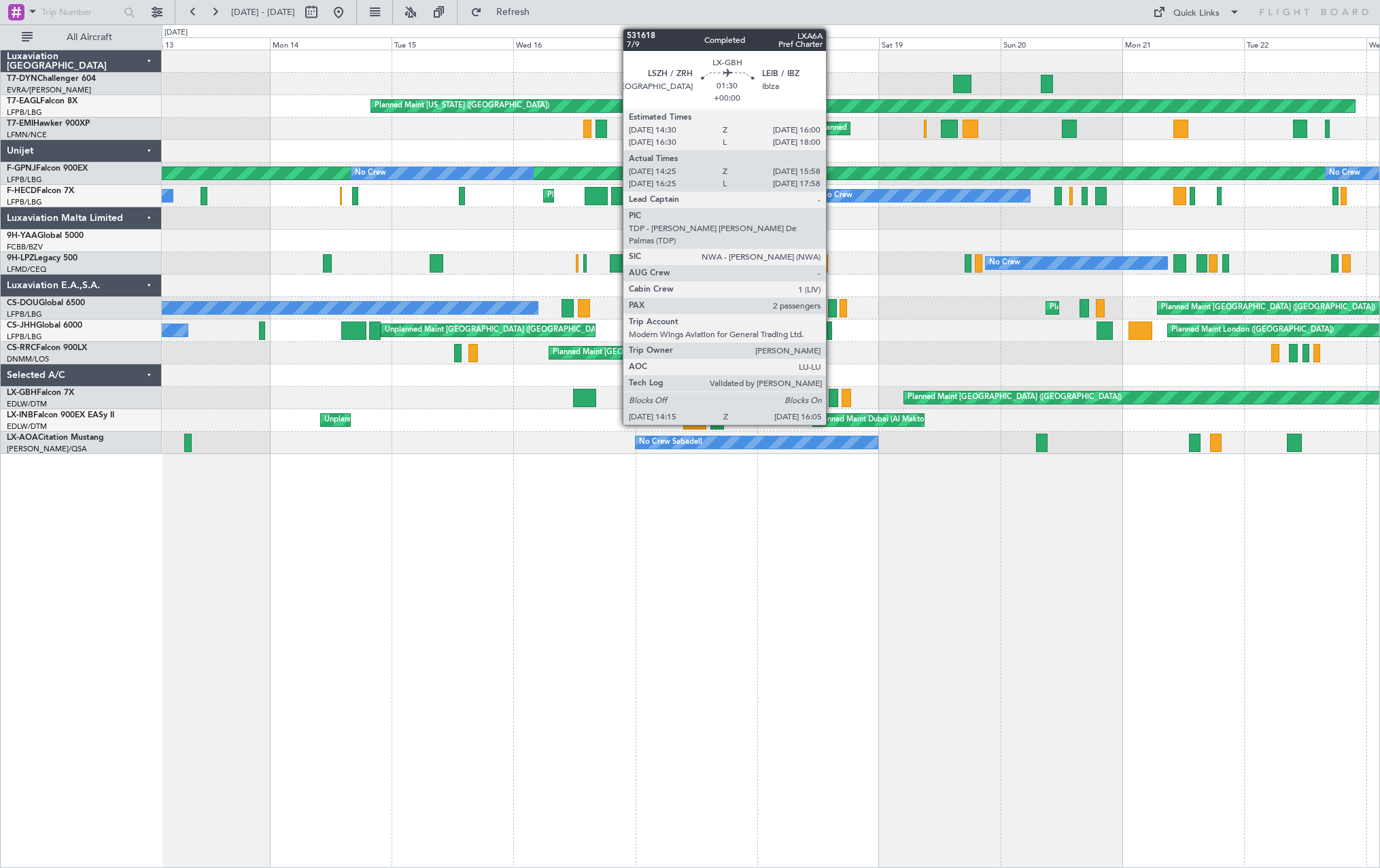
click at [832, 392] on div at bounding box center [834, 397] width 10 height 18
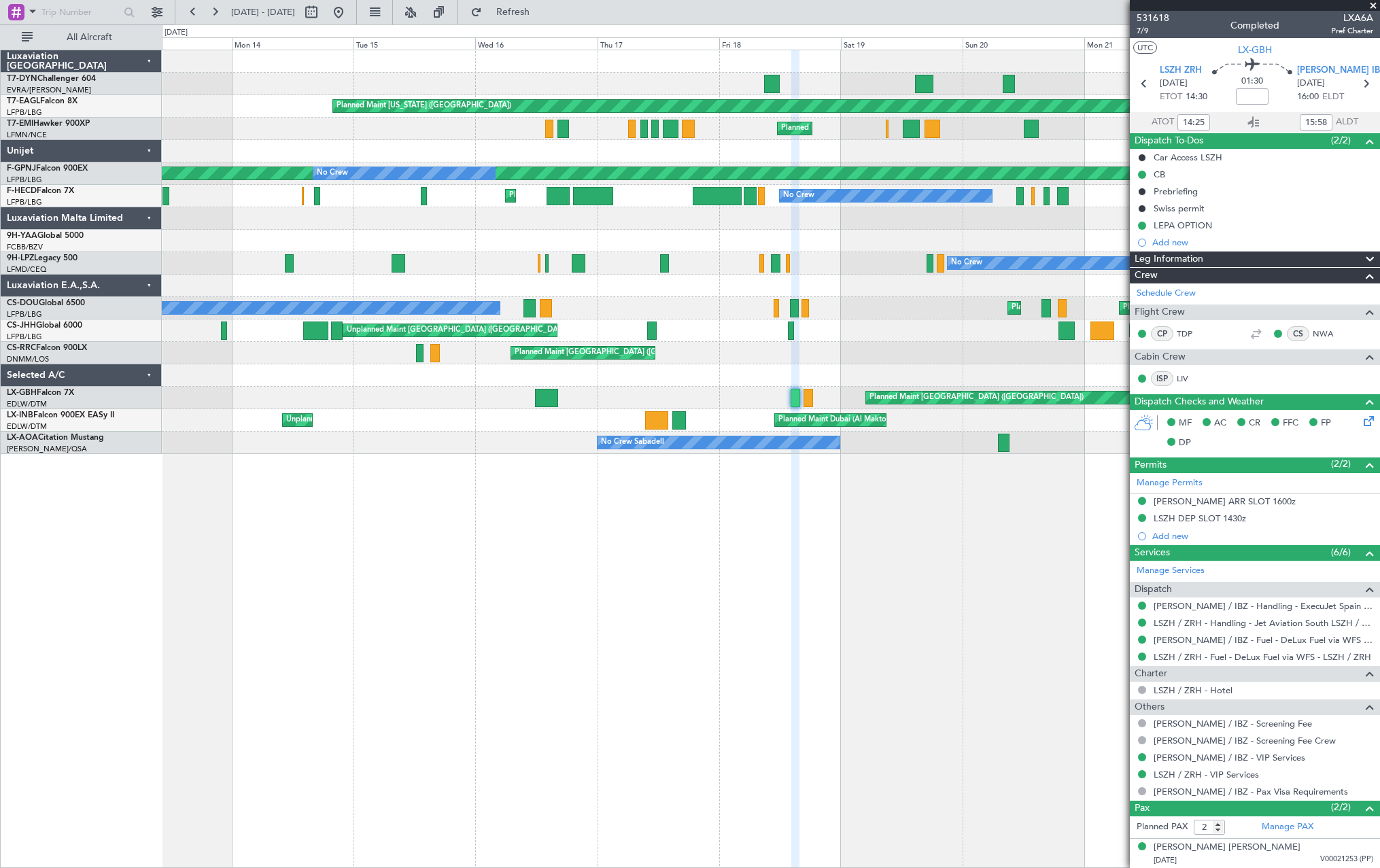
click at [138, 555] on div "Unplanned Maint [GEOGRAPHIC_DATA] (Riga Intl) Planned Maint [US_STATE] ([GEOGRA…" at bounding box center [690, 446] width 1380 height 843
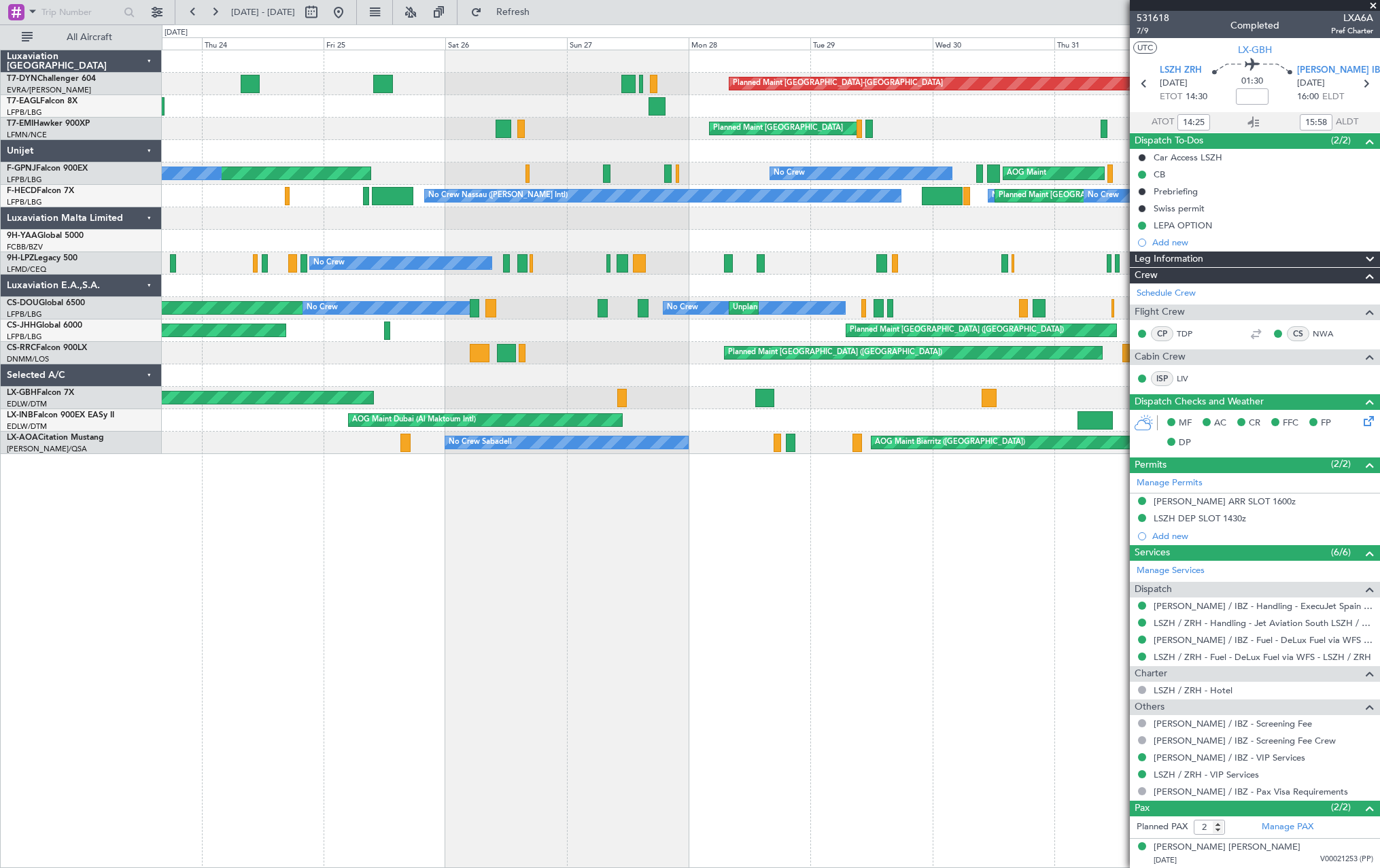
click at [336, 598] on div "Planned Maint [GEOGRAPHIC_DATA]-[GEOGRAPHIC_DATA] Planned Maint [US_STATE] ([GE…" at bounding box center [770, 458] width 1218 height 818
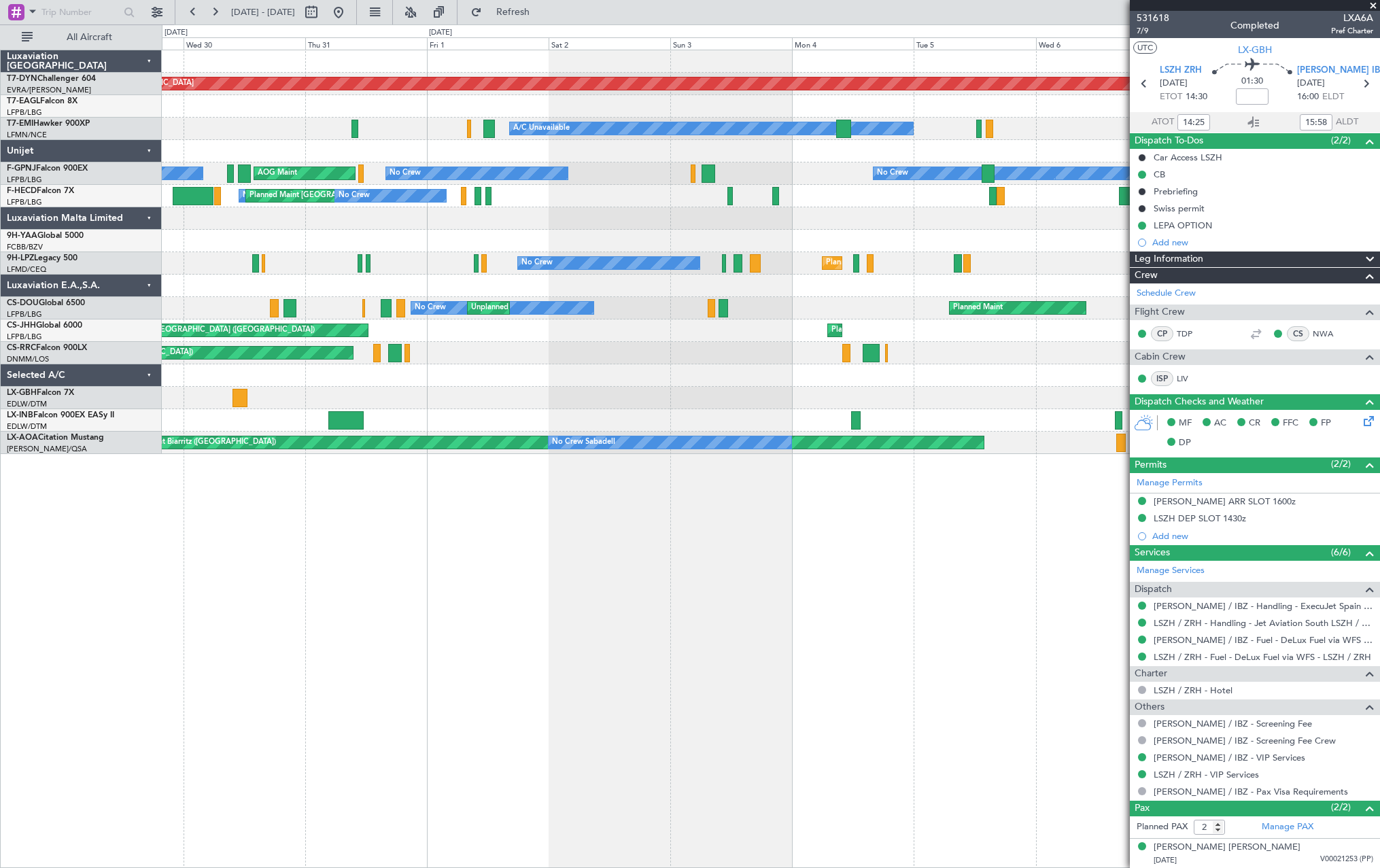
click at [150, 624] on div "Planned Maint [GEOGRAPHIC_DATA]-[GEOGRAPHIC_DATA] A/C Unavailable Planned Maint…" at bounding box center [690, 446] width 1380 height 843
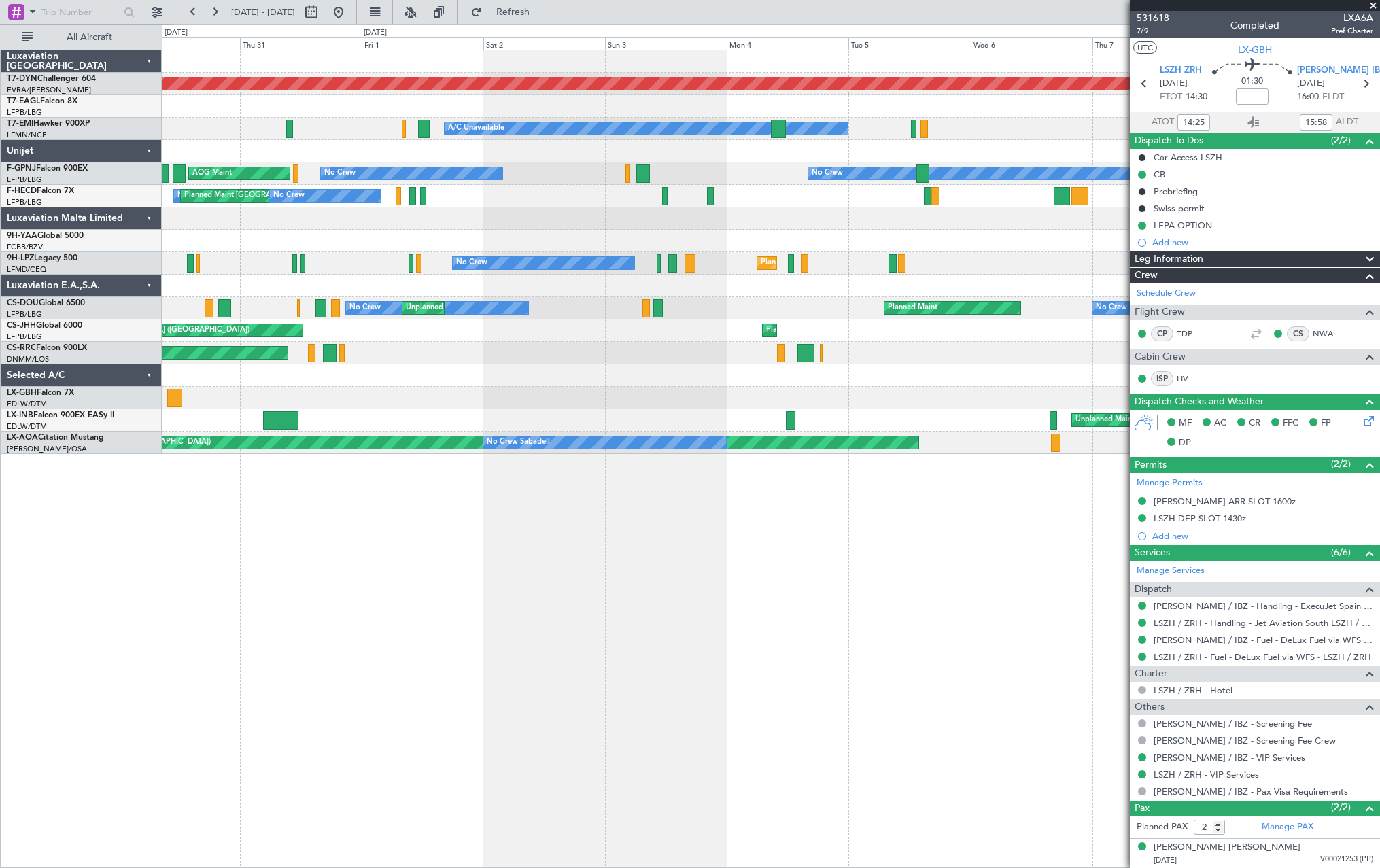
click at [297, 585] on div "Planned Maint [GEOGRAPHIC_DATA]-[GEOGRAPHIC_DATA] A/C Unavailable Planned Maint…" at bounding box center [770, 458] width 1218 height 818
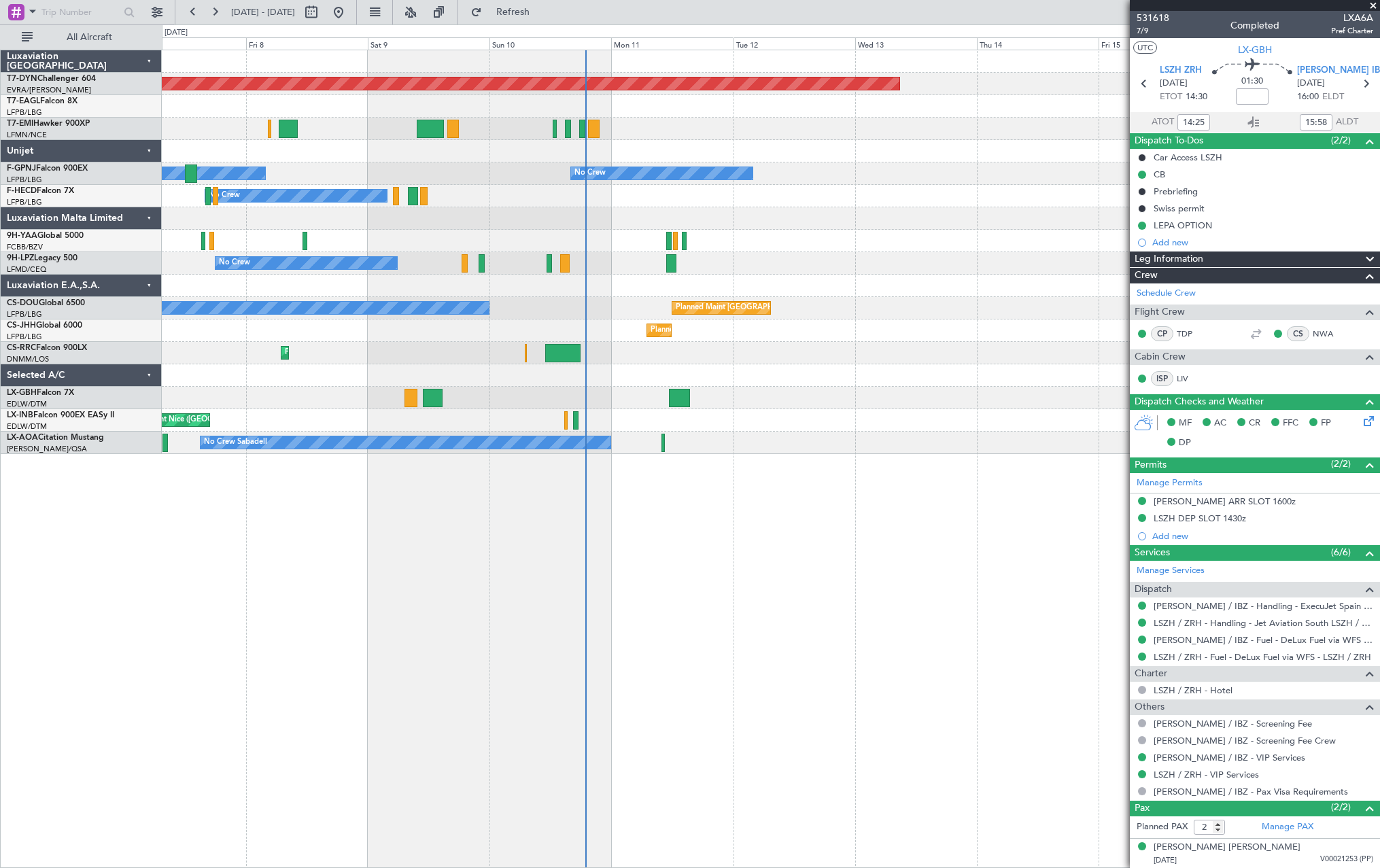
click at [289, 624] on div "Planned Maint [GEOGRAPHIC_DATA]-[GEOGRAPHIC_DATA] A/C Unavailable No Crew No Cr…" at bounding box center [770, 458] width 1218 height 818
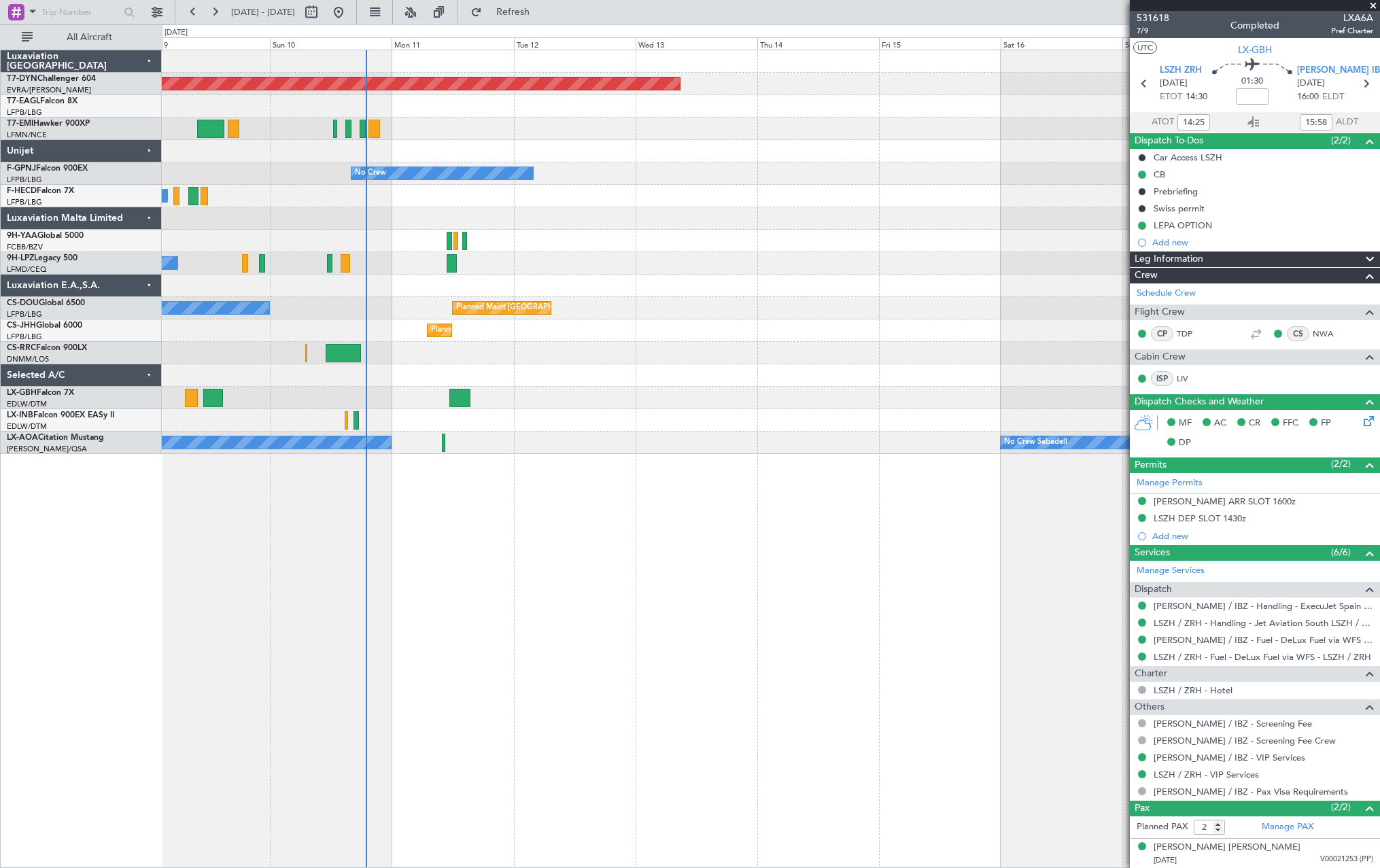
click at [581, 588] on div "Planned Maint [GEOGRAPHIC_DATA]-[GEOGRAPHIC_DATA] No Crew No Crew No Crew No Cr…" at bounding box center [770, 458] width 1218 height 818
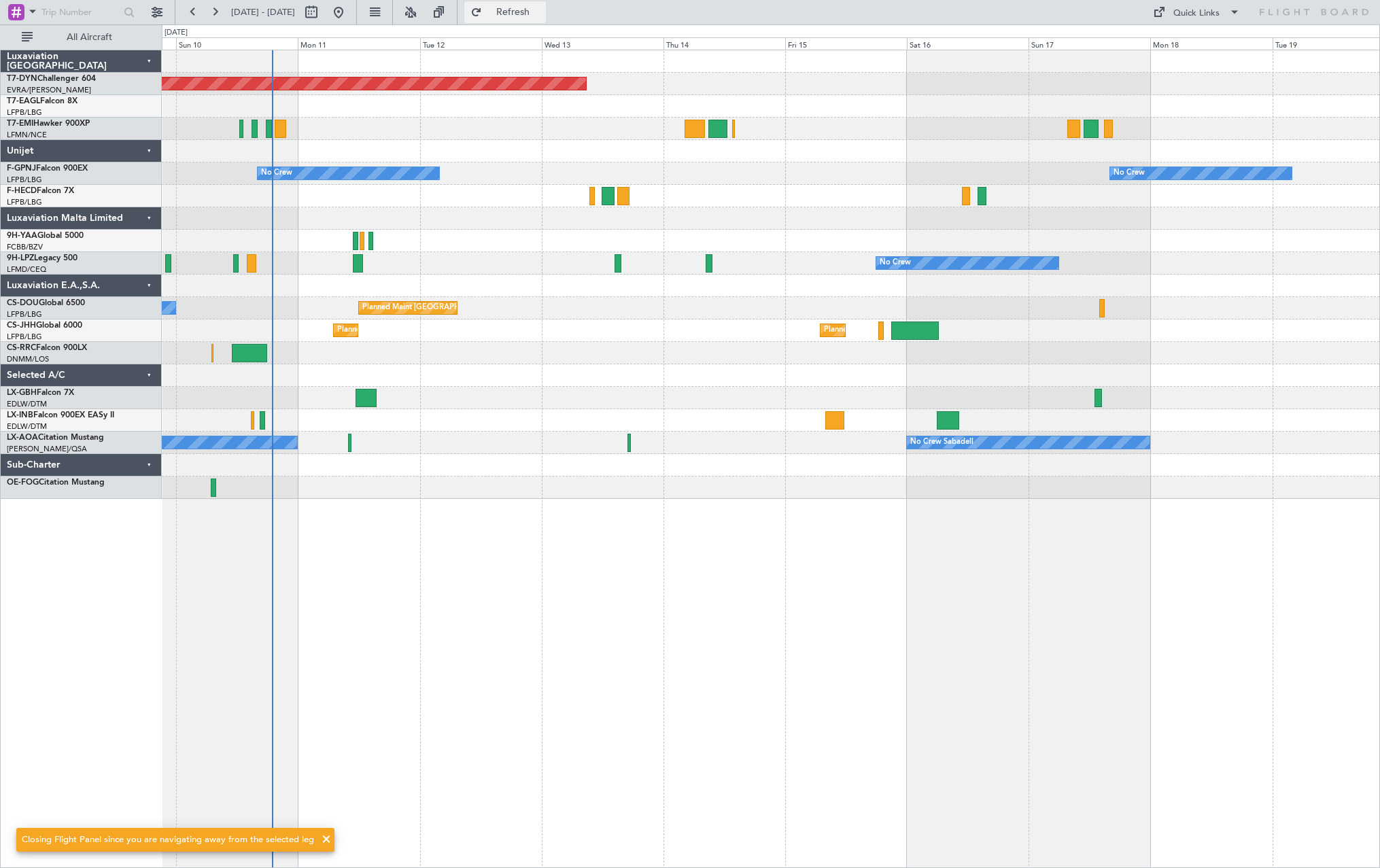
click at [541, 13] on span "Refresh" at bounding box center [513, 12] width 57 height 10
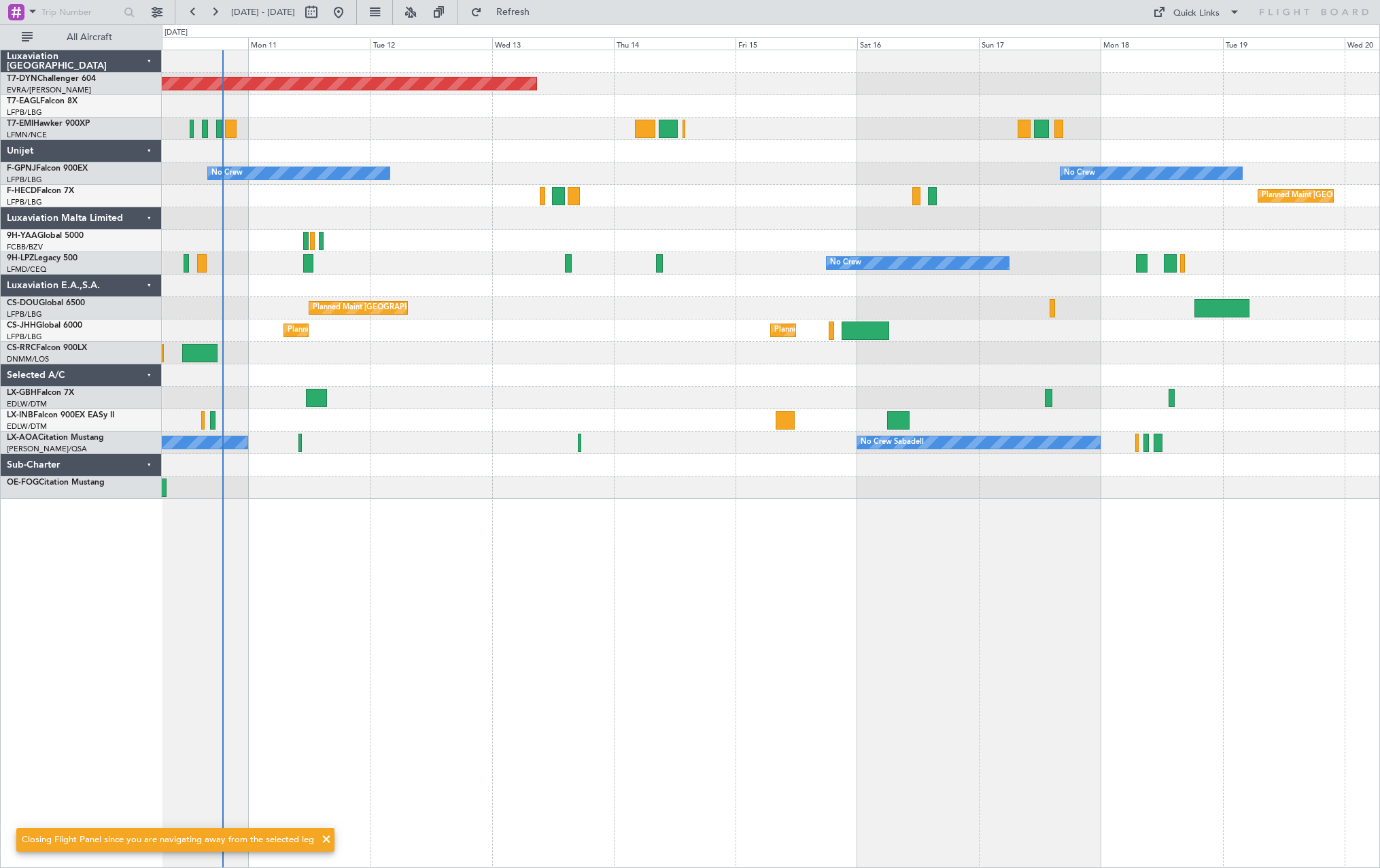
click at [963, 609] on div "Planned Maint [GEOGRAPHIC_DATA]-[GEOGRAPHIC_DATA] No Crew No Crew No Crew Plann…" at bounding box center [770, 458] width 1218 height 818
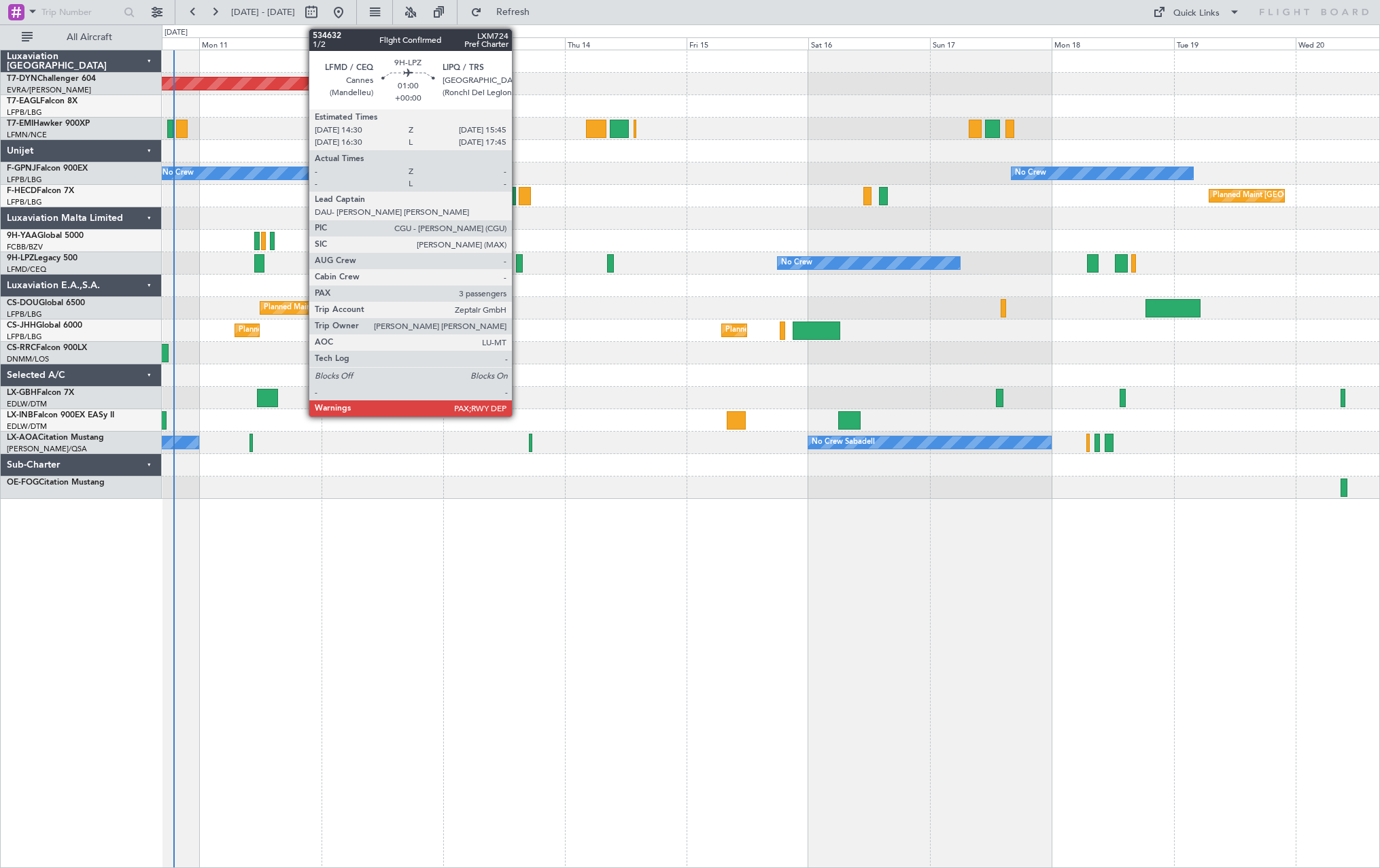
click at [518, 262] on div at bounding box center [519, 263] width 7 height 18
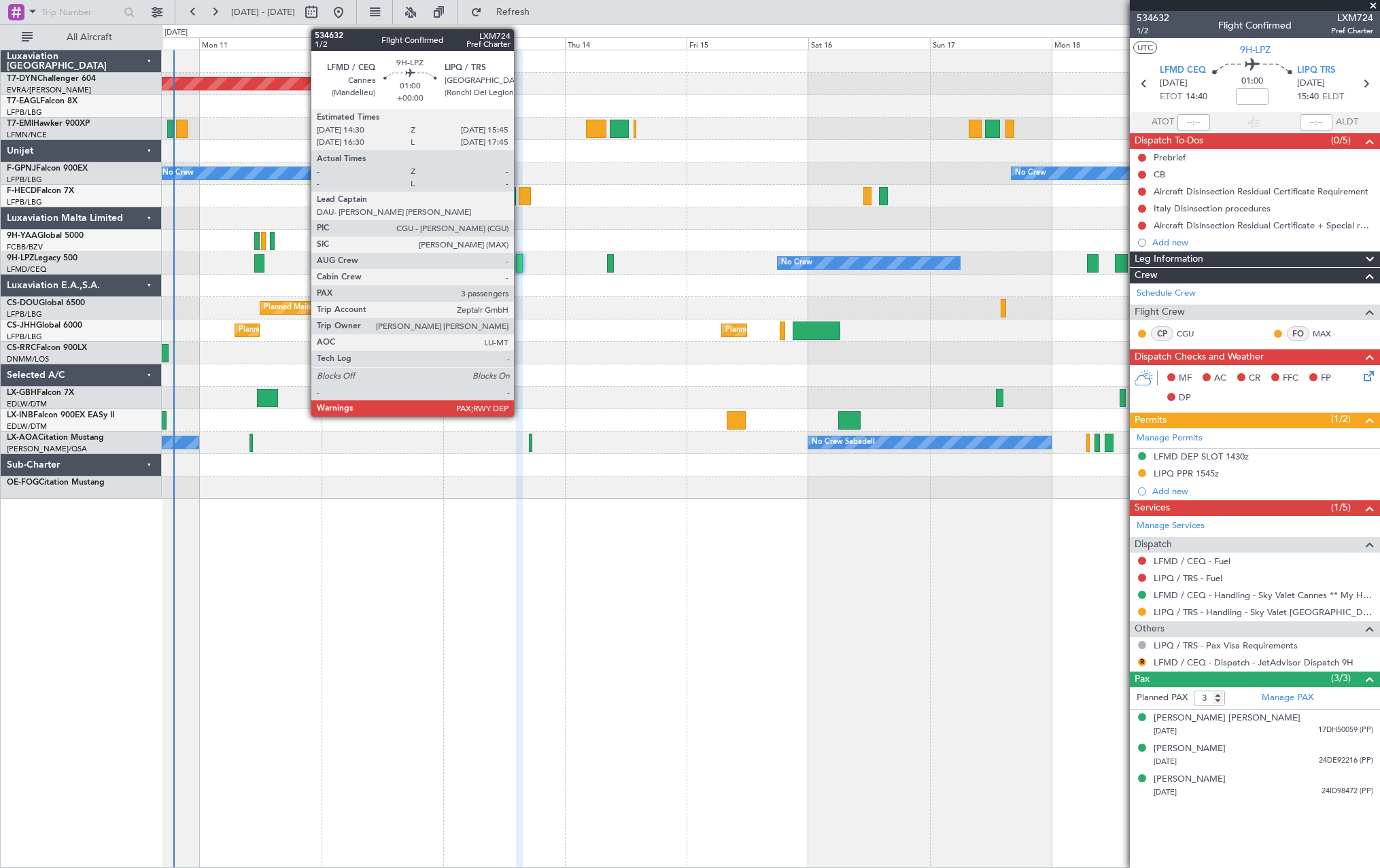
click at [520, 263] on div at bounding box center [519, 263] width 7 height 18
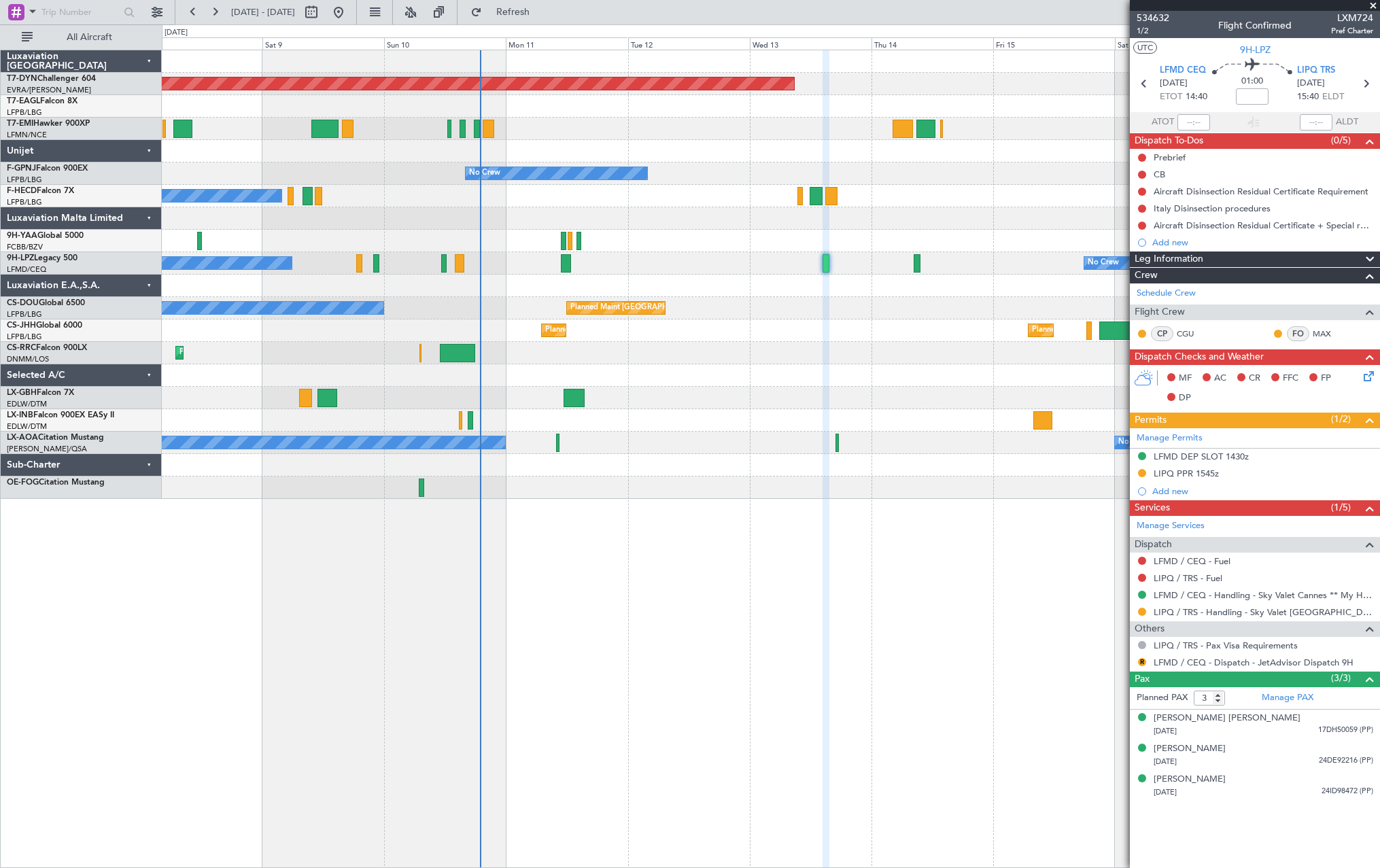
click at [700, 467] on div at bounding box center [770, 464] width 1218 height 22
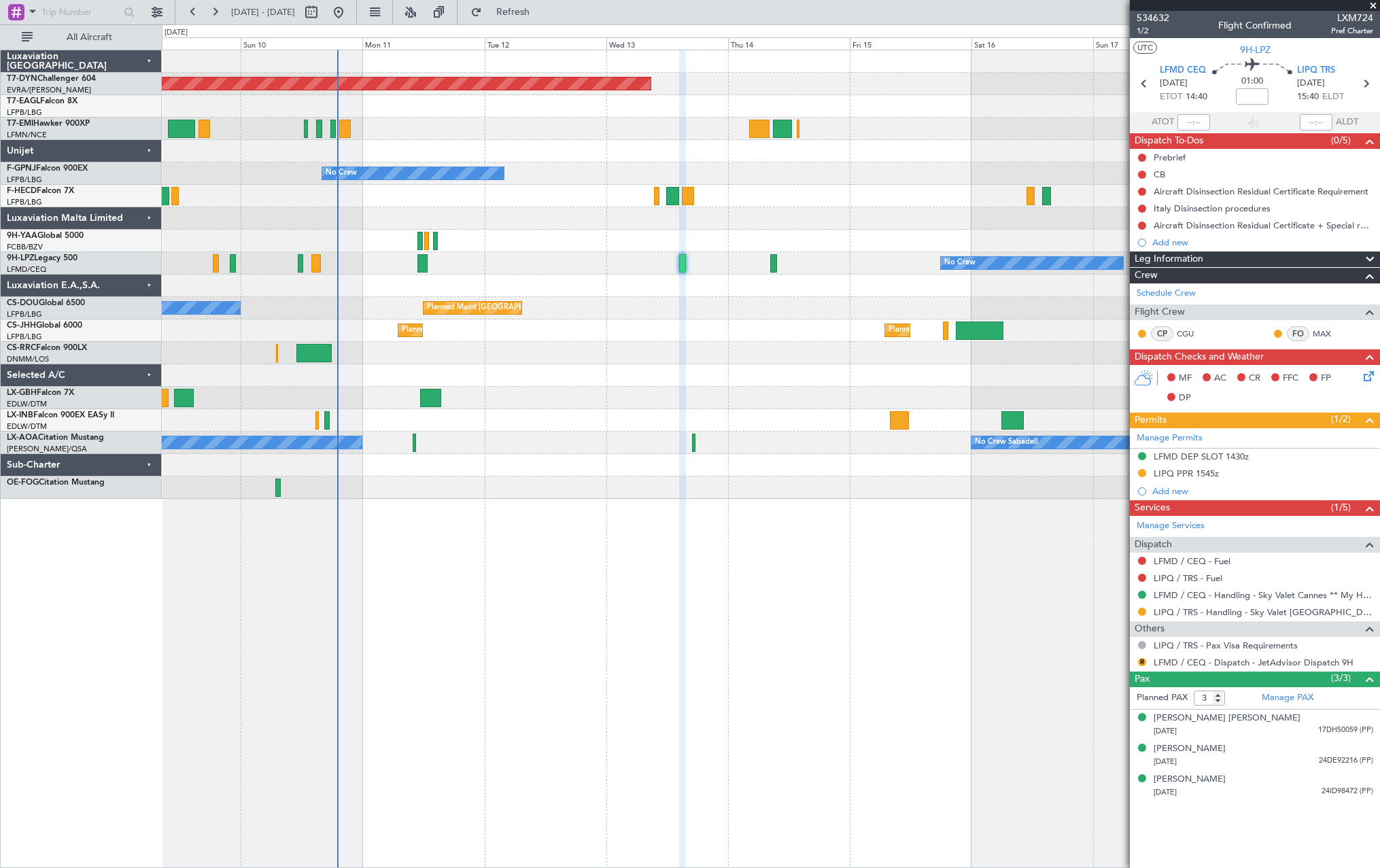
click at [935, 518] on div "Planned Maint [GEOGRAPHIC_DATA]-[GEOGRAPHIC_DATA] No Crew No Crew No Crew Plann…" at bounding box center [770, 458] width 1218 height 818
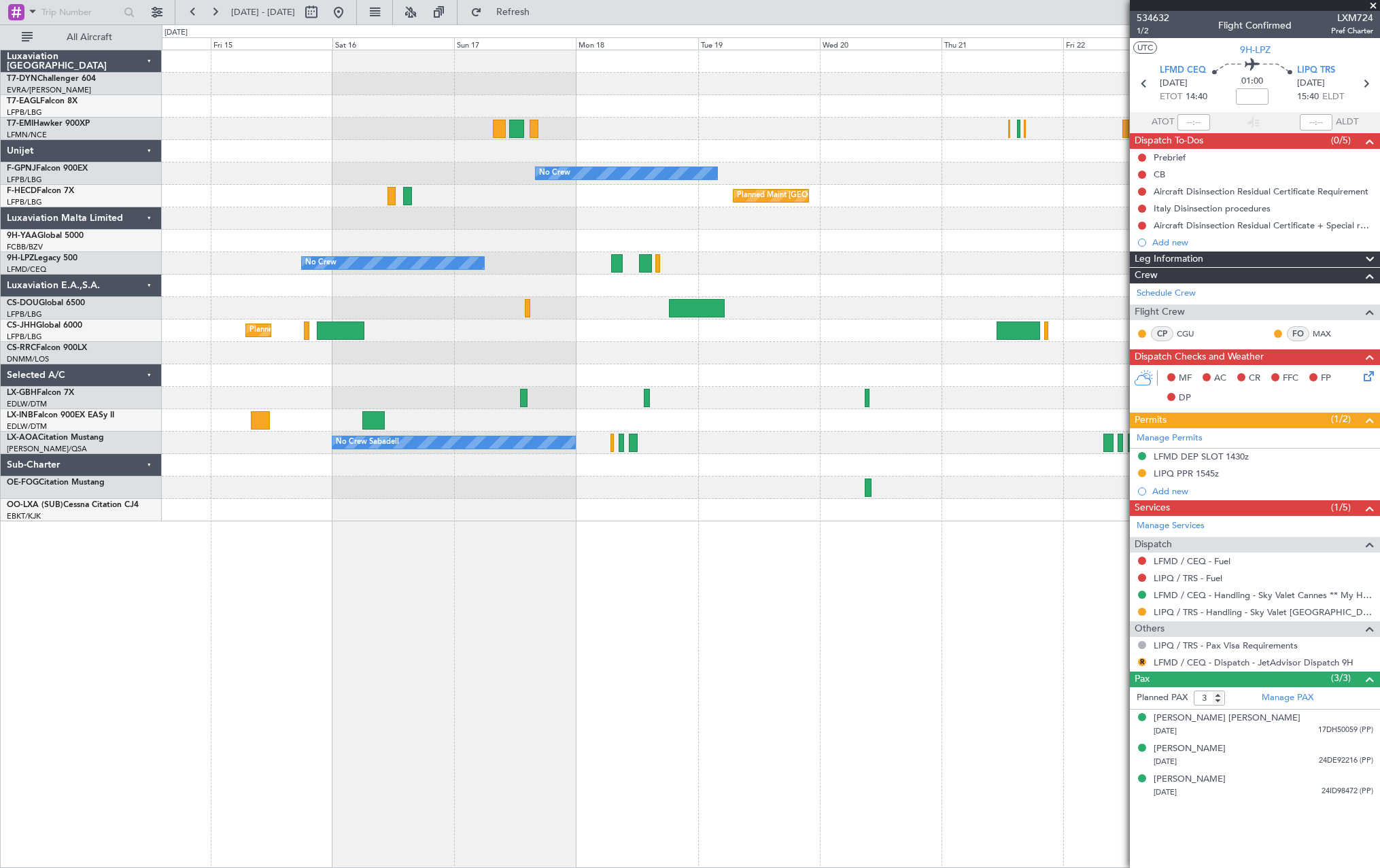
click at [346, 408] on div "Planned Maint [GEOGRAPHIC_DATA]-[GEOGRAPHIC_DATA] Planned Maint Geneva ([GEOGRA…" at bounding box center [770, 286] width 1218 height 471
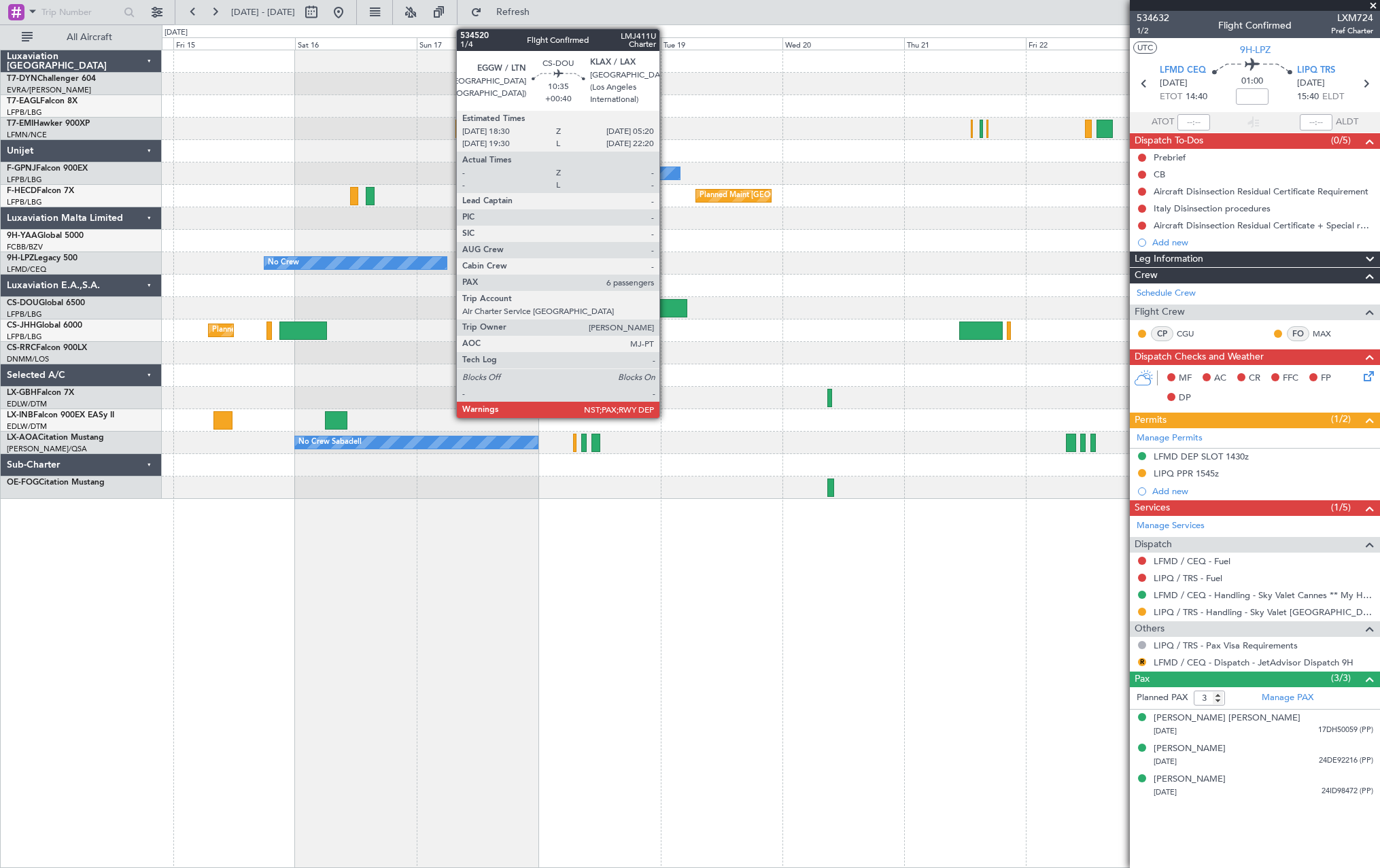
click at [666, 310] on div at bounding box center [659, 307] width 55 height 18
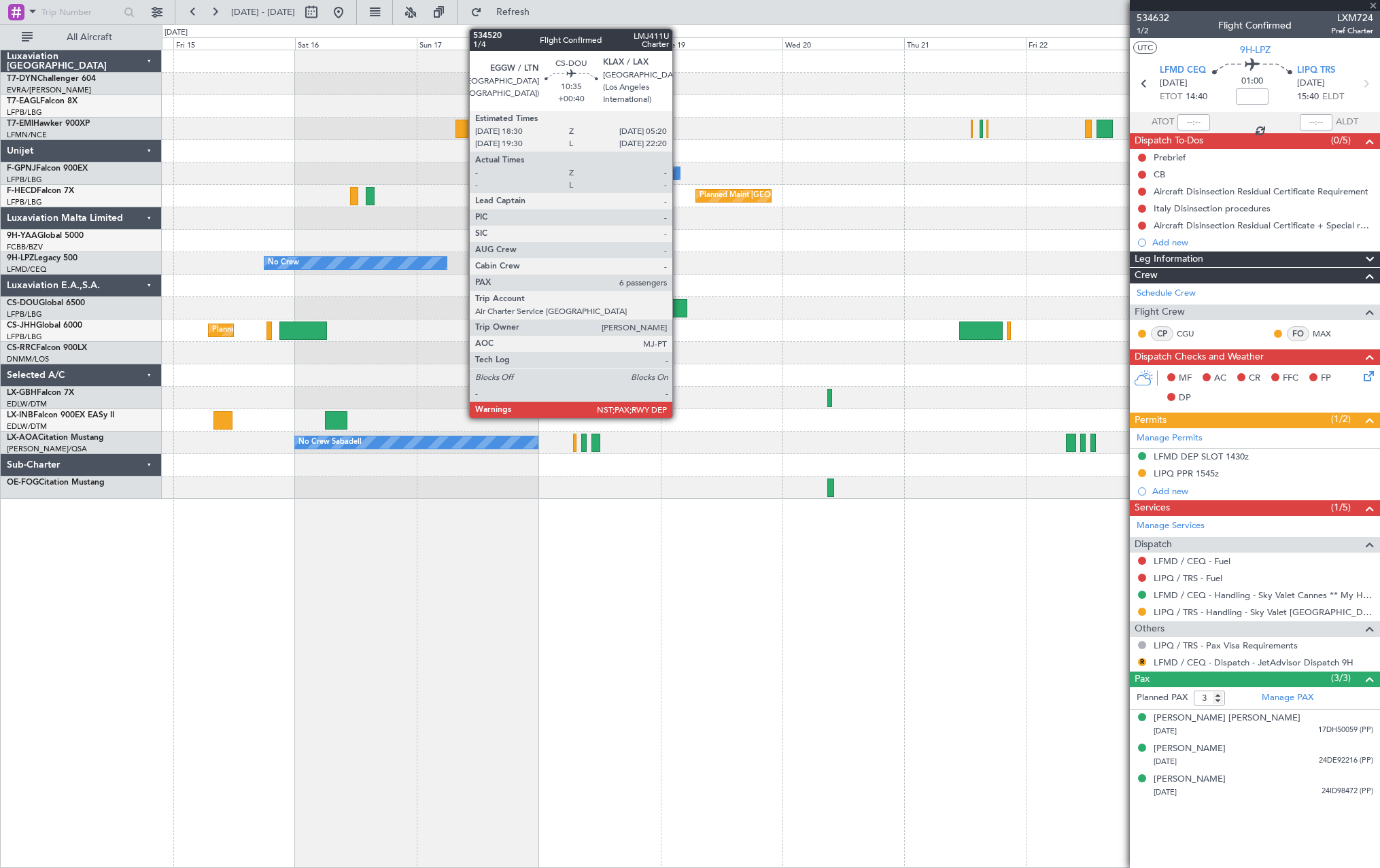
type input "+00:40"
type input "6"
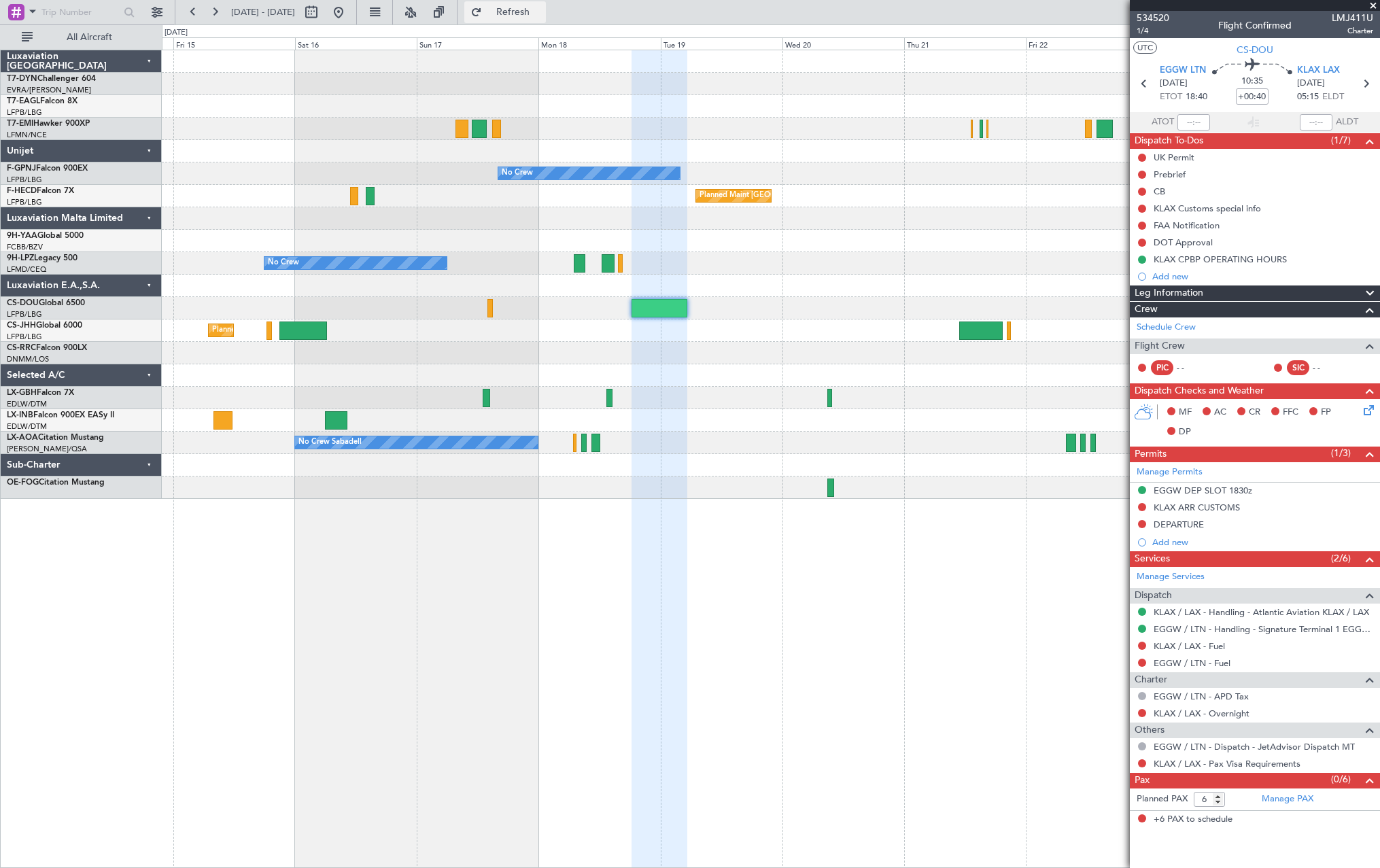
click at [541, 10] on span "Refresh" at bounding box center [513, 12] width 57 height 10
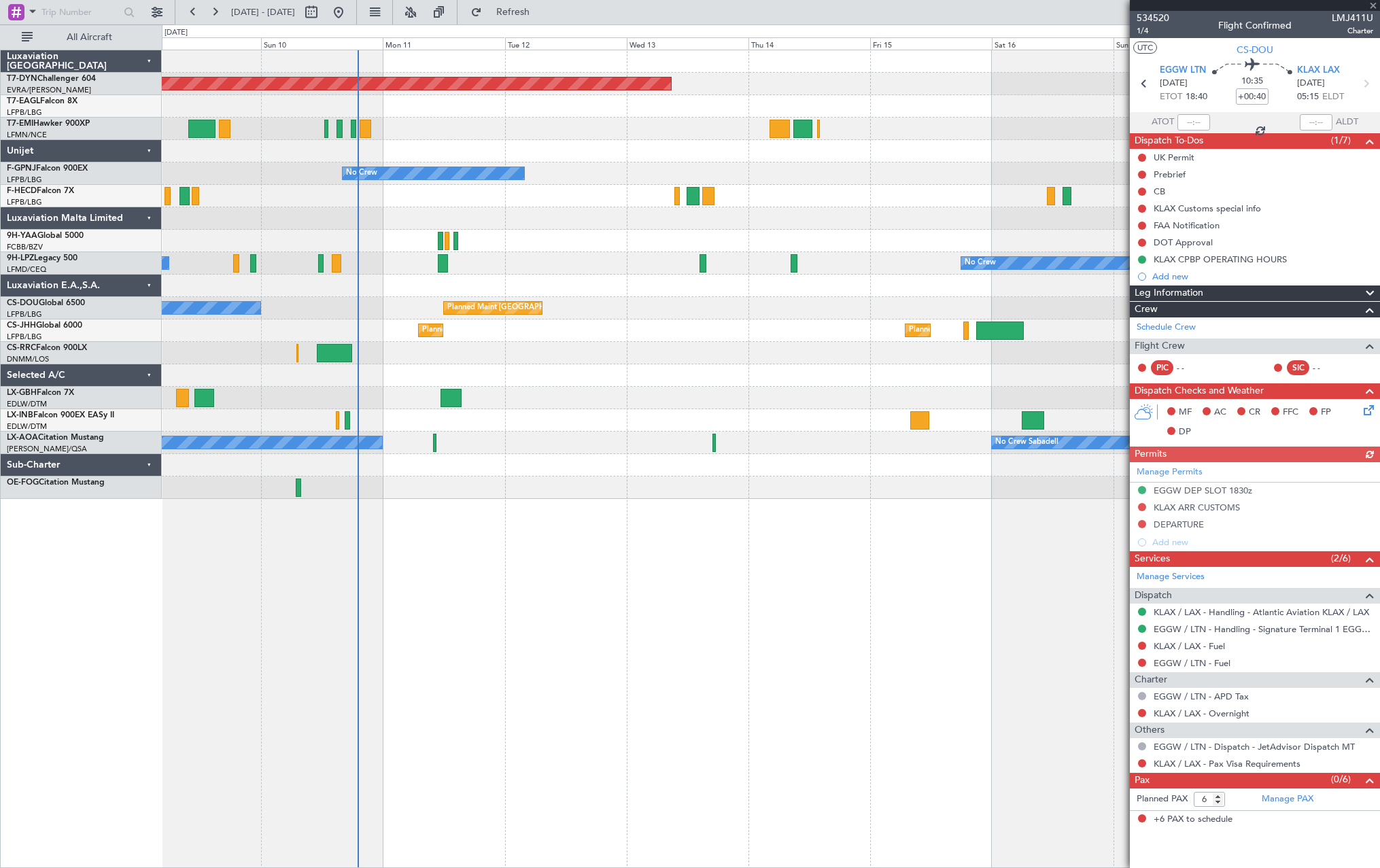
click at [741, 386] on div "Planned Maint [GEOGRAPHIC_DATA]-[GEOGRAPHIC_DATA] No Crew No Crew No Crew No Cr…" at bounding box center [770, 275] width 1218 height 449
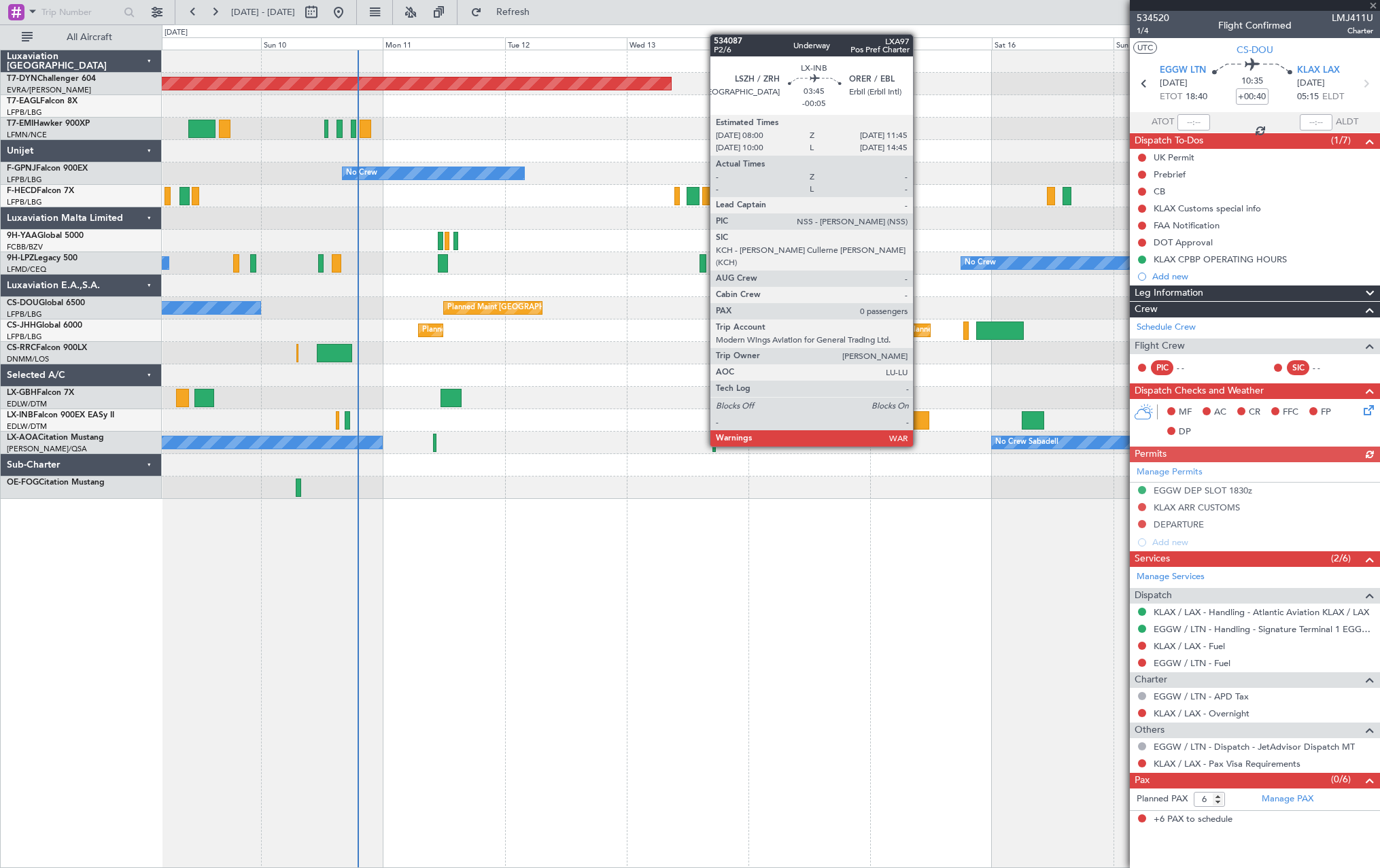
click at [922, 423] on div at bounding box center [920, 420] width 19 height 18
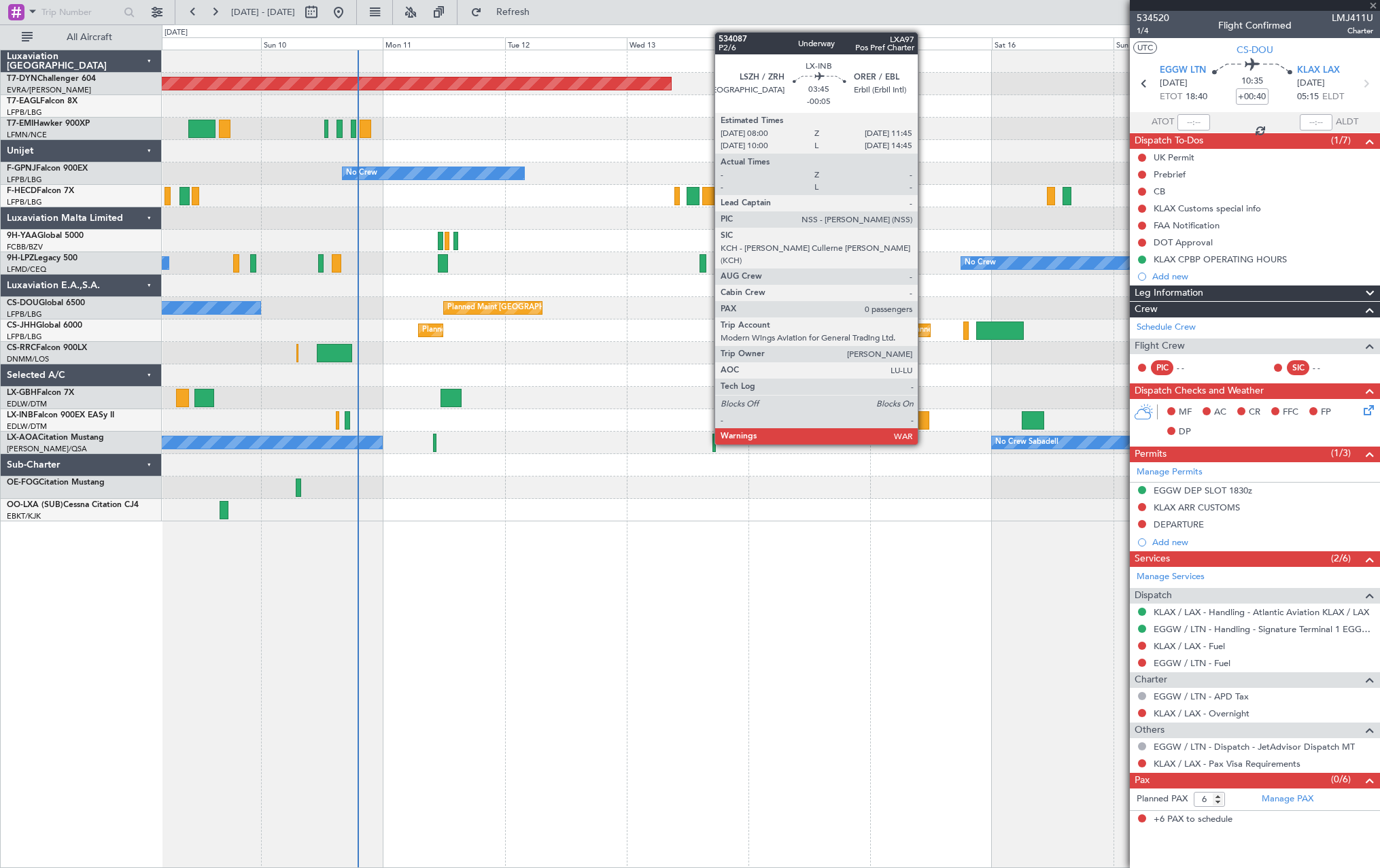
type input "-00:05"
type input "0"
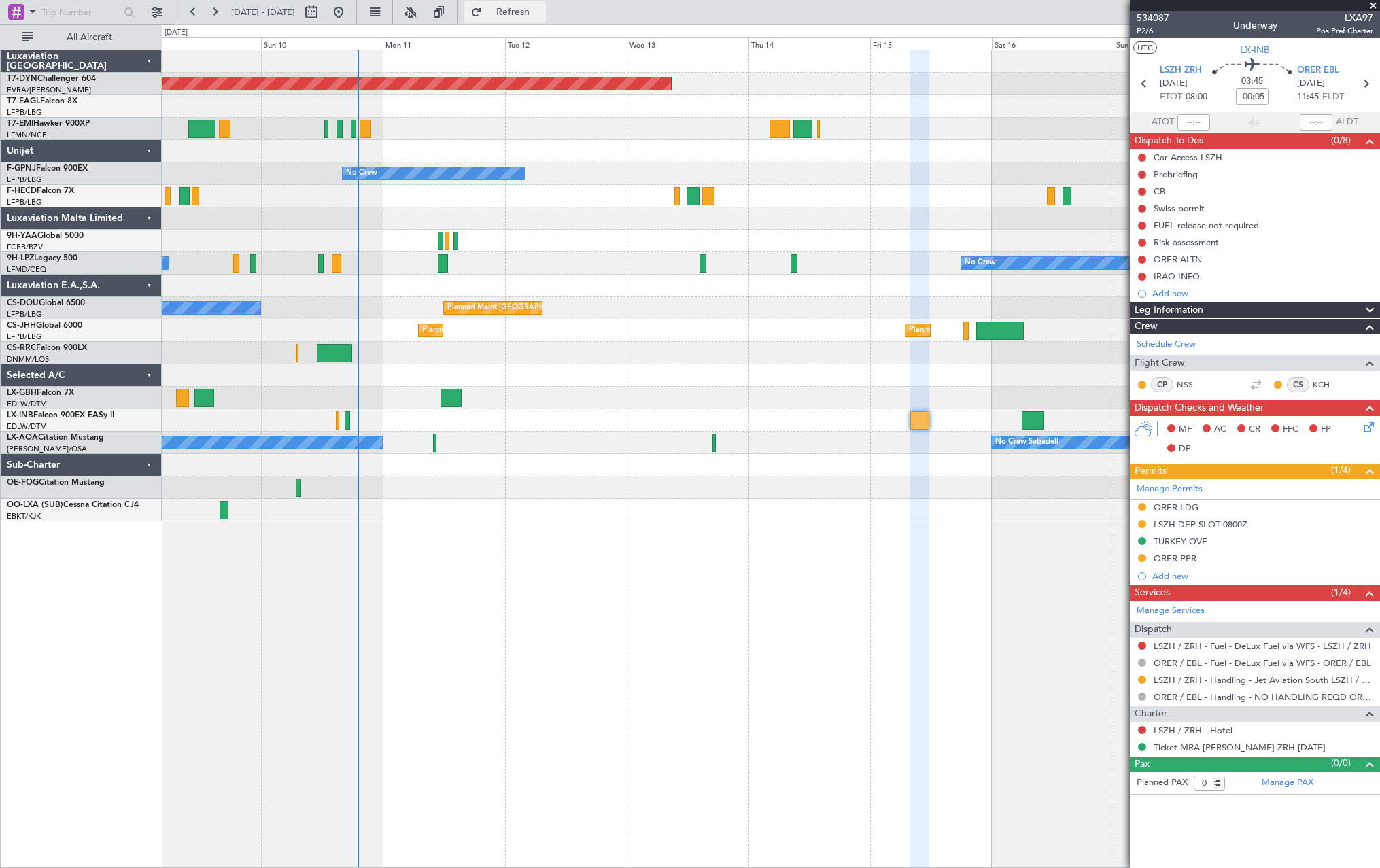
click at [534, 15] on span "Refresh" at bounding box center [513, 12] width 57 height 10
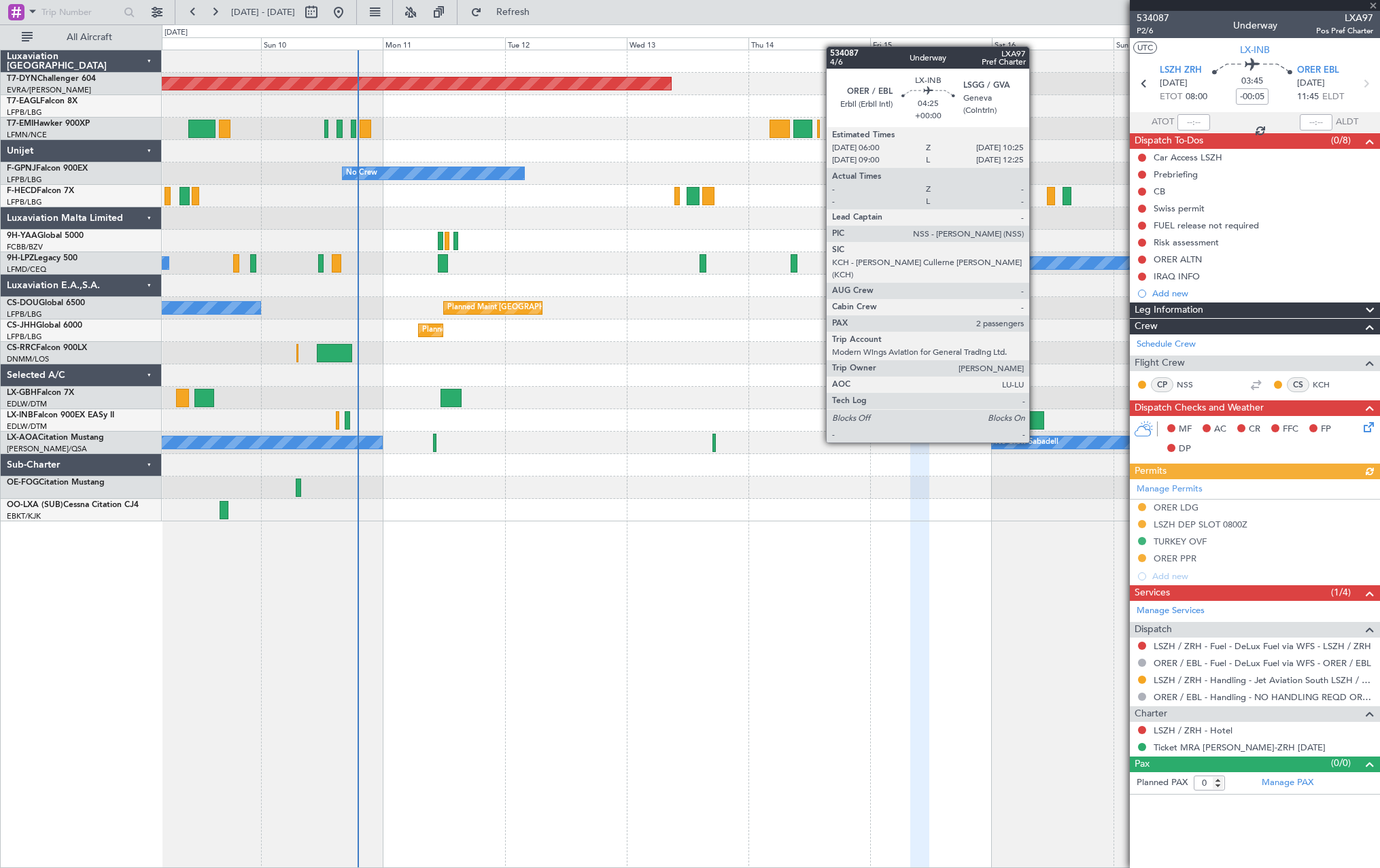
click at [1035, 416] on div at bounding box center [1032, 420] width 22 height 18
type input "2"
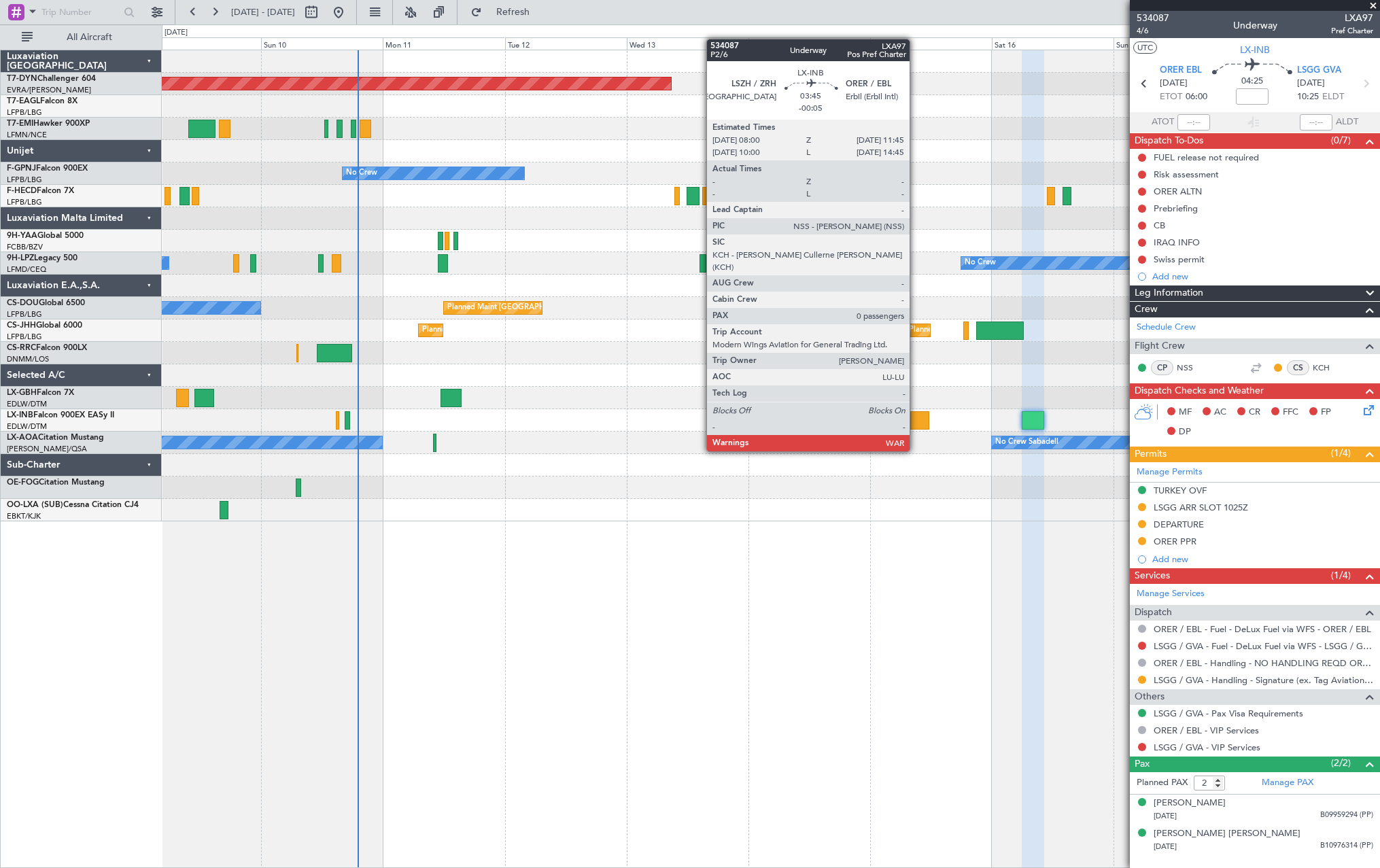
click at [916, 426] on div at bounding box center [920, 420] width 19 height 18
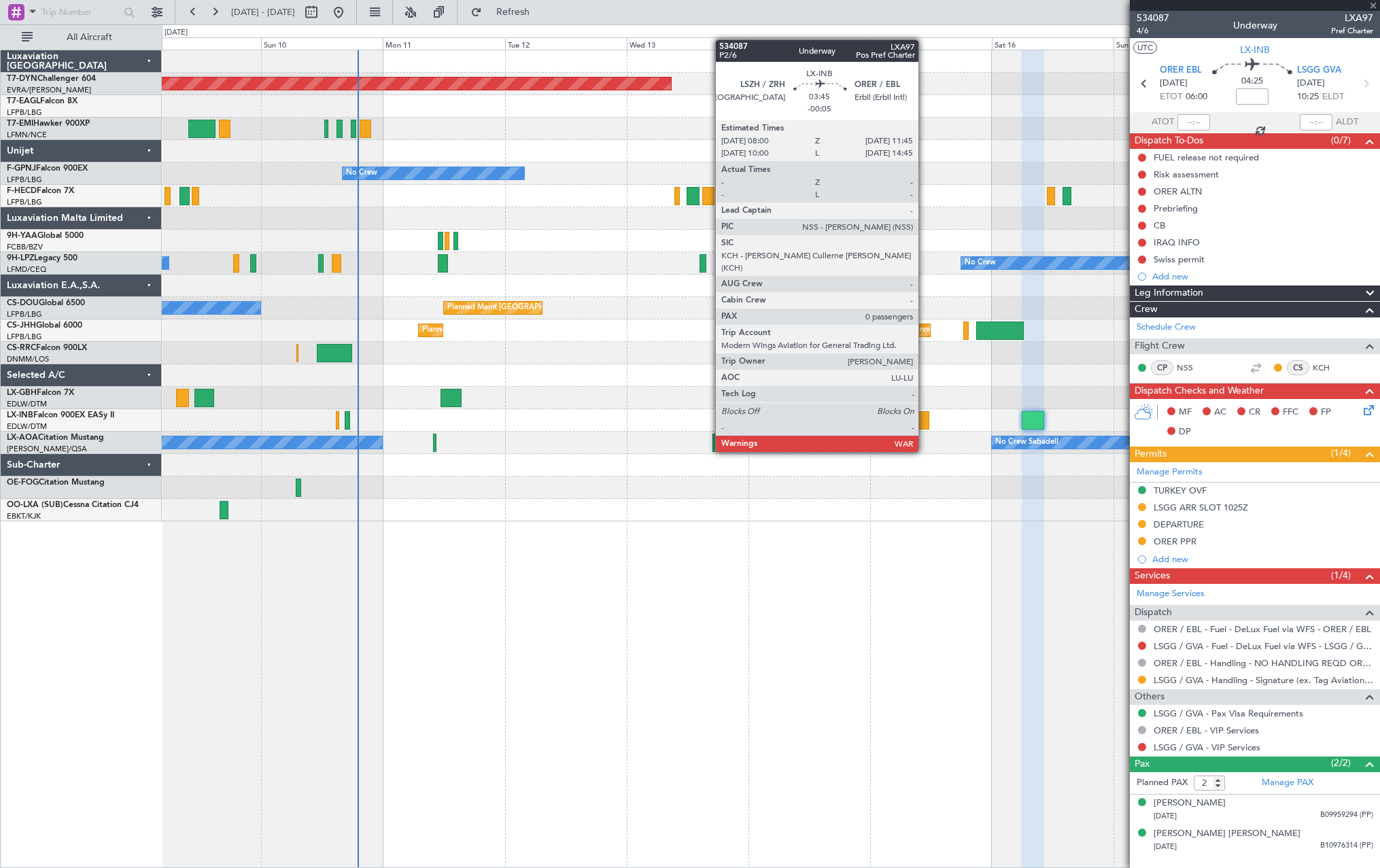
type input "-00:05"
type input "0"
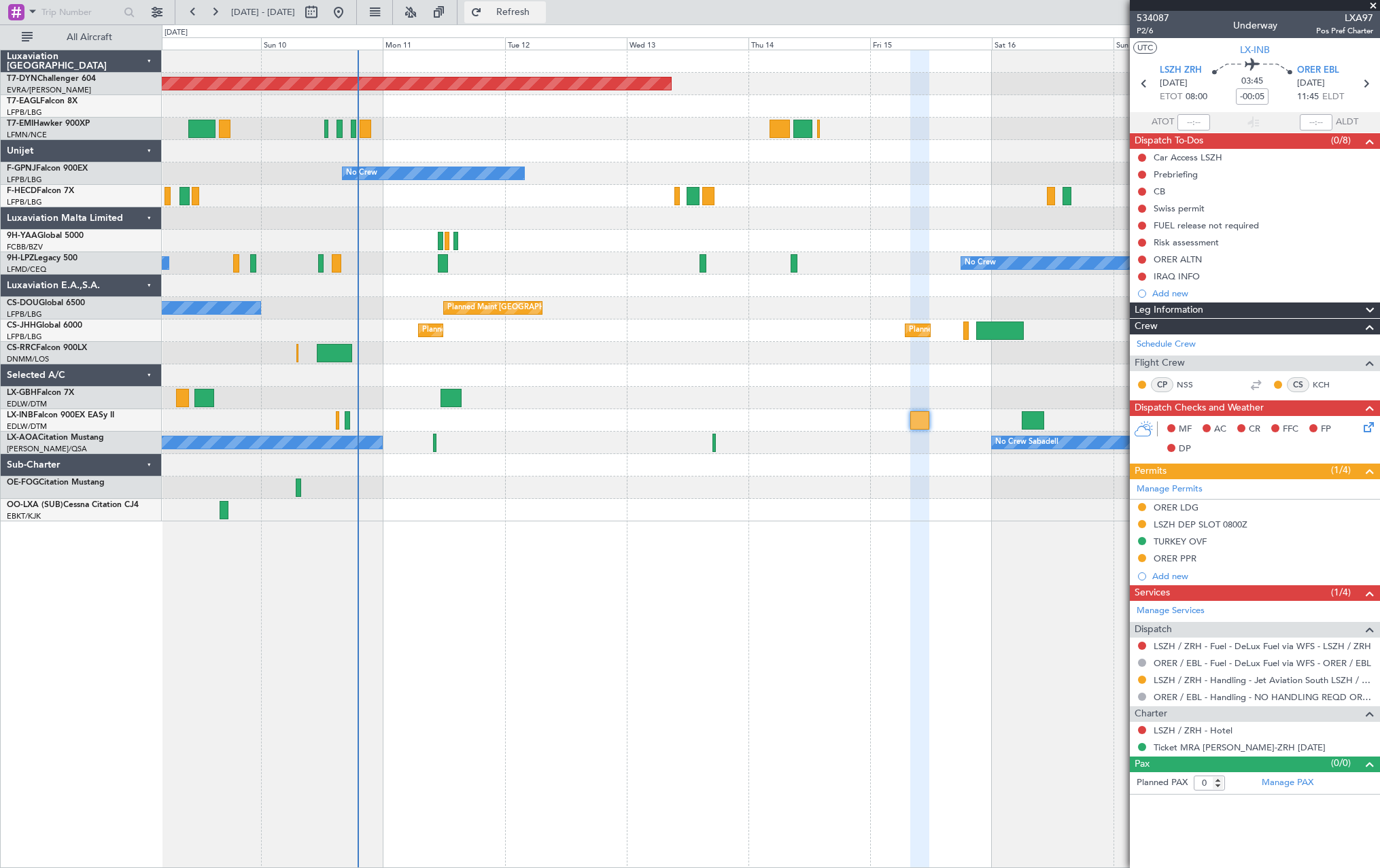
click at [541, 9] on span "Refresh" at bounding box center [513, 12] width 57 height 10
click at [1361, 779] on span at bounding box center [1367, 778] width 16 height 11
click at [541, 17] on span "Refresh" at bounding box center [513, 12] width 57 height 10
drag, startPoint x: 520, startPoint y: 9, endPoint x: 515, endPoint y: 23, distance: 14.9
click at [520, 9] on button "Refresh" at bounding box center [504, 11] width 81 height 22
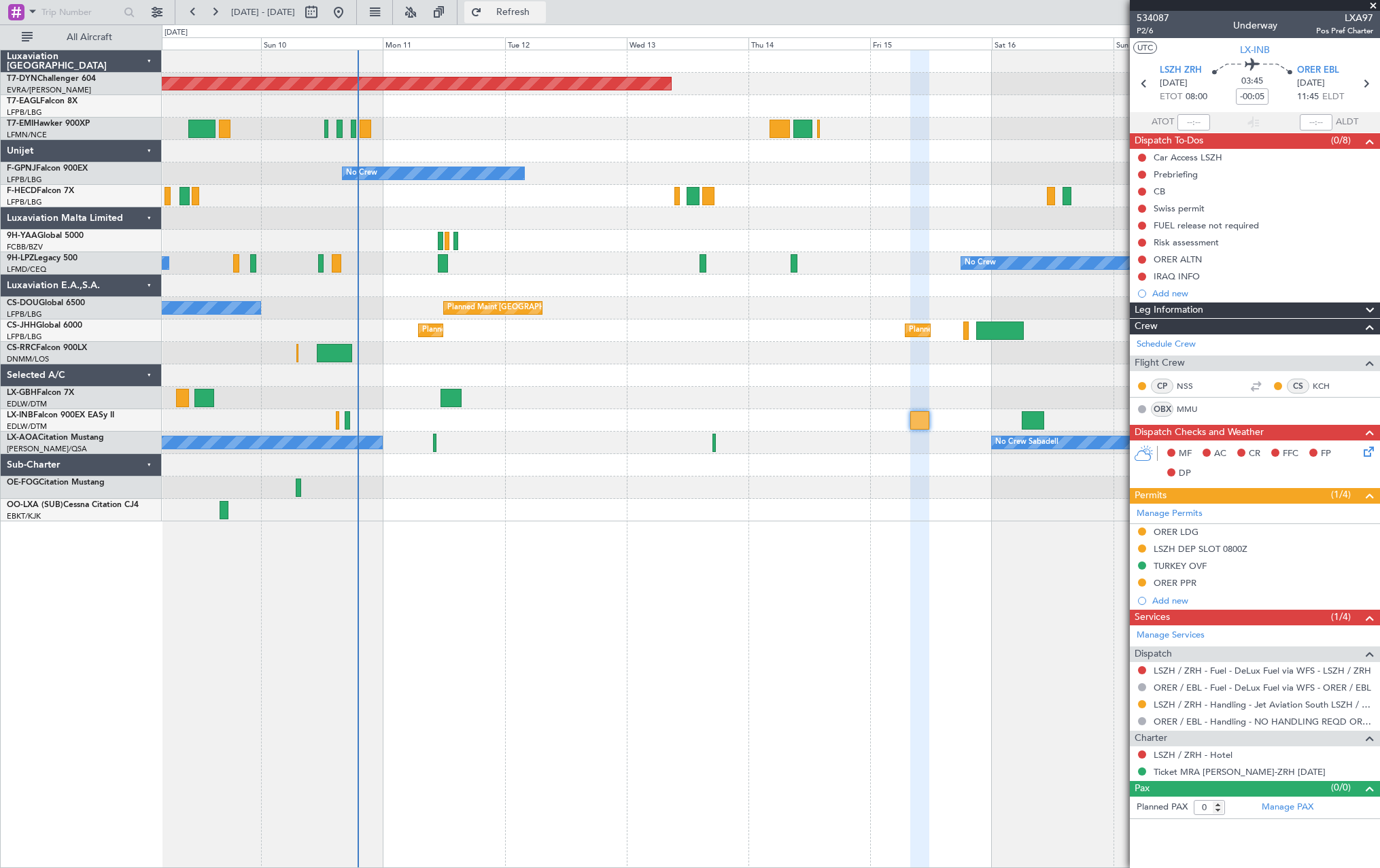
click at [541, 13] on span "Refresh" at bounding box center [513, 12] width 57 height 10
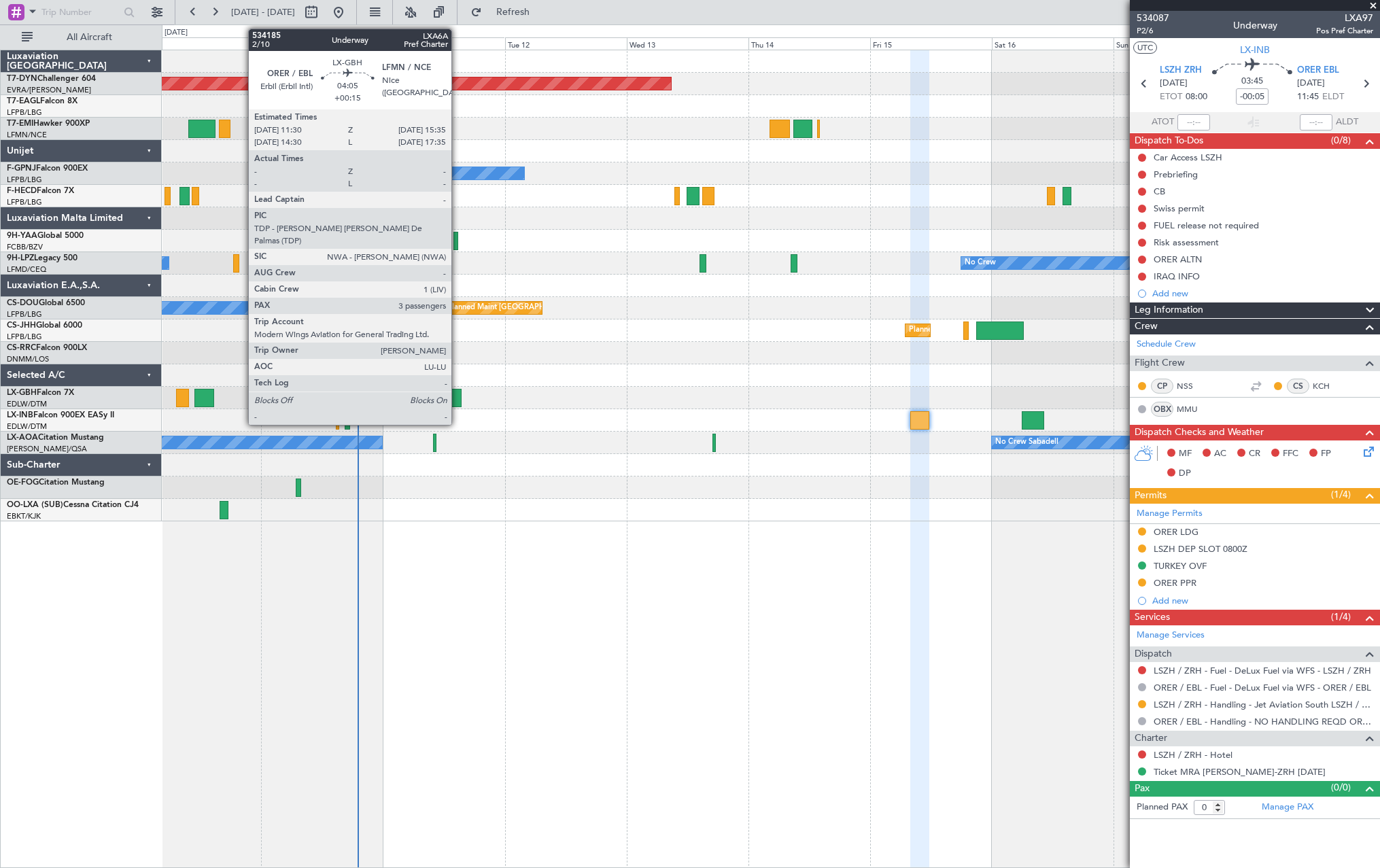
click at [456, 393] on div at bounding box center [451, 397] width 21 height 18
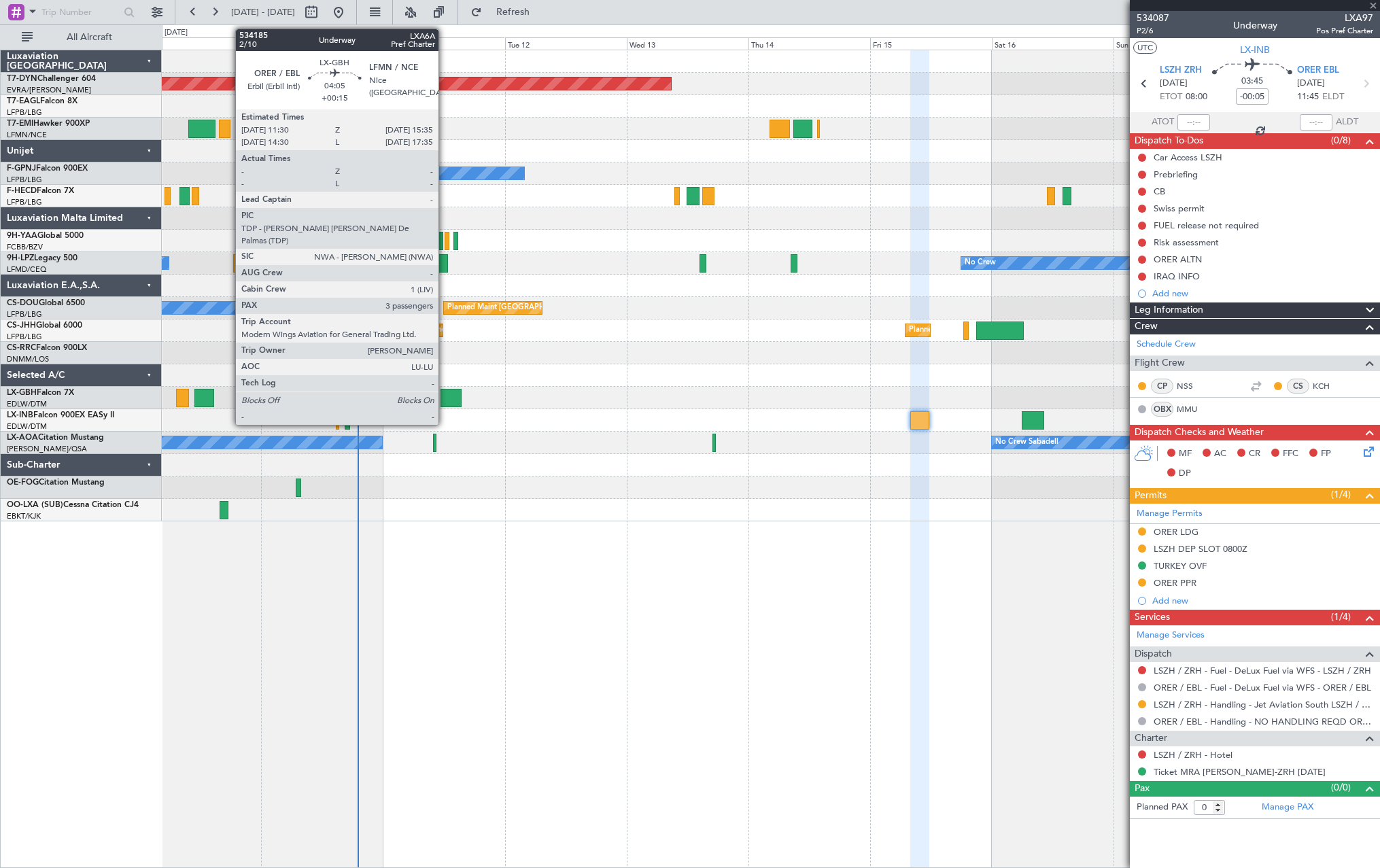
type input "+00:15"
type input "3"
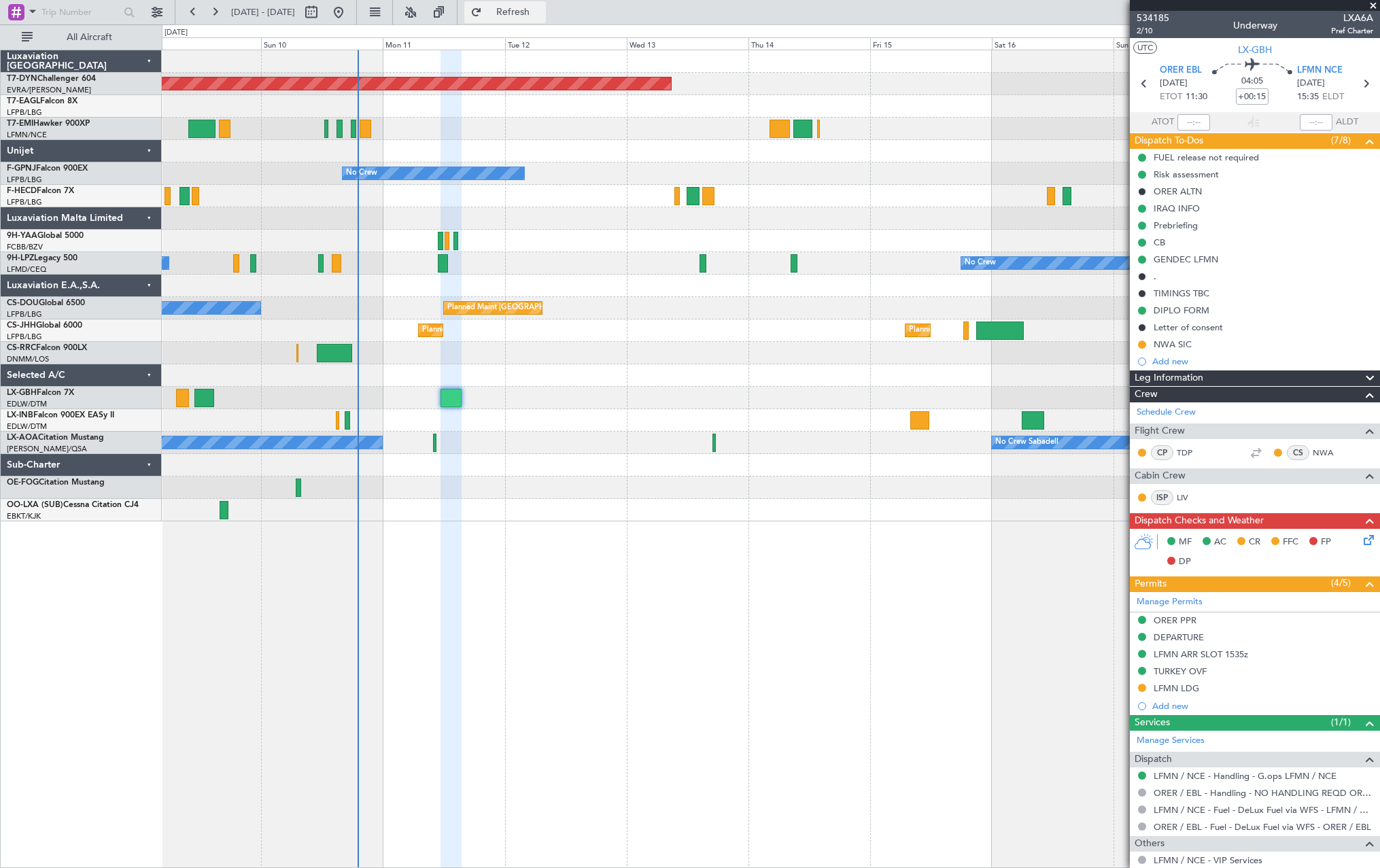
click at [541, 8] on span "Refresh" at bounding box center [513, 12] width 57 height 10
click at [545, 21] on button "Refresh" at bounding box center [504, 11] width 81 height 22
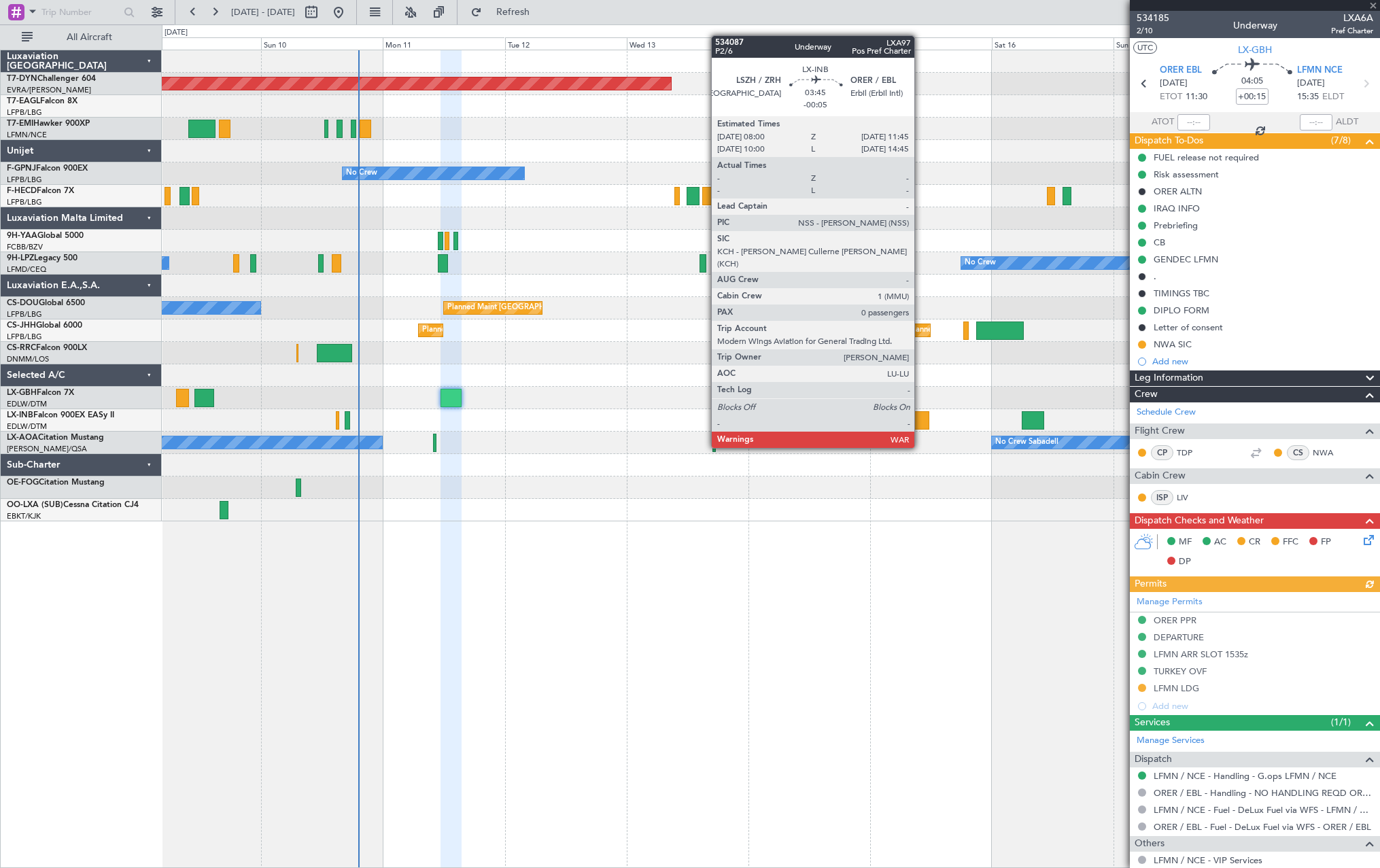
click at [921, 422] on div at bounding box center [920, 420] width 19 height 18
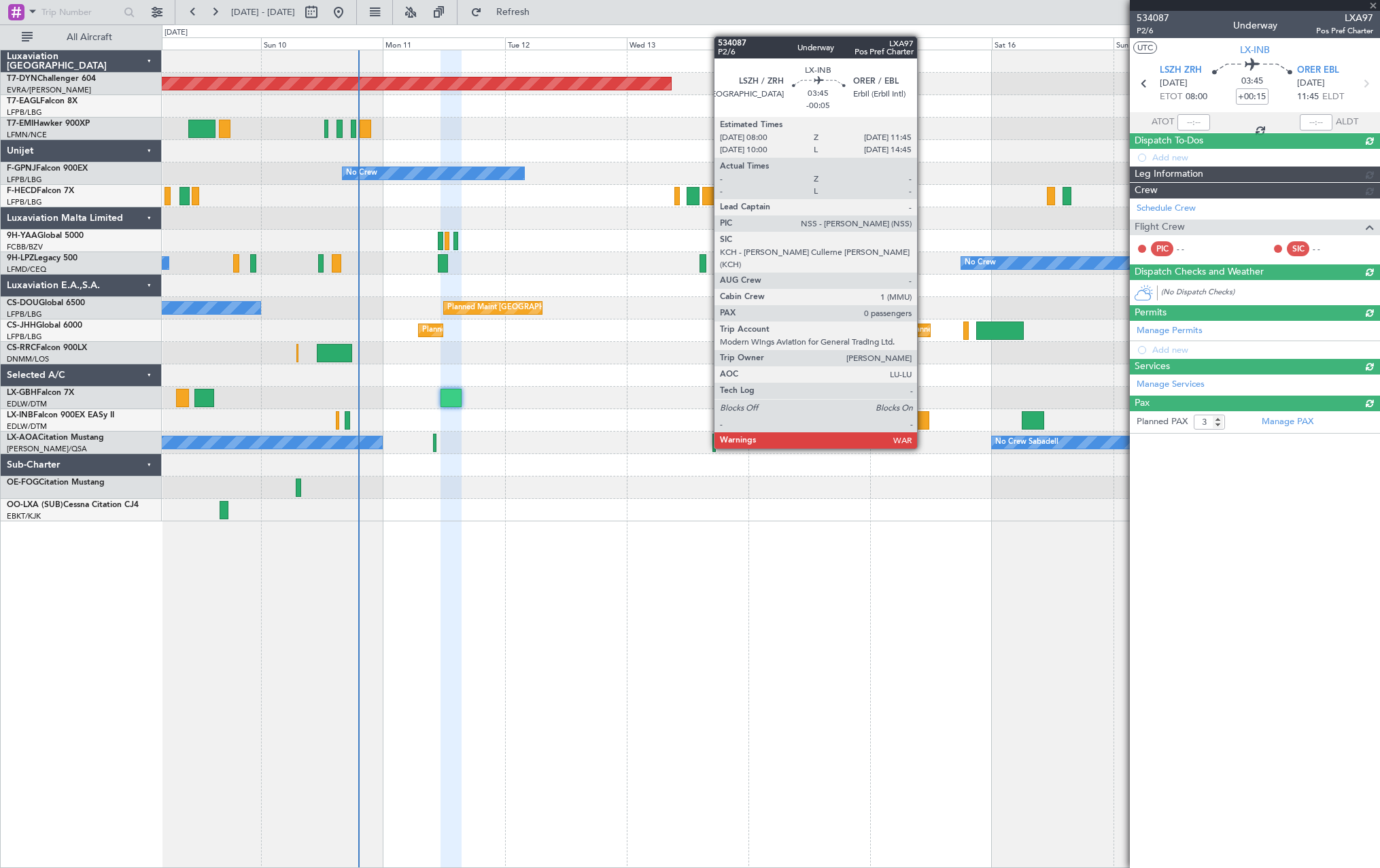
type input "-00:05"
type input "0"
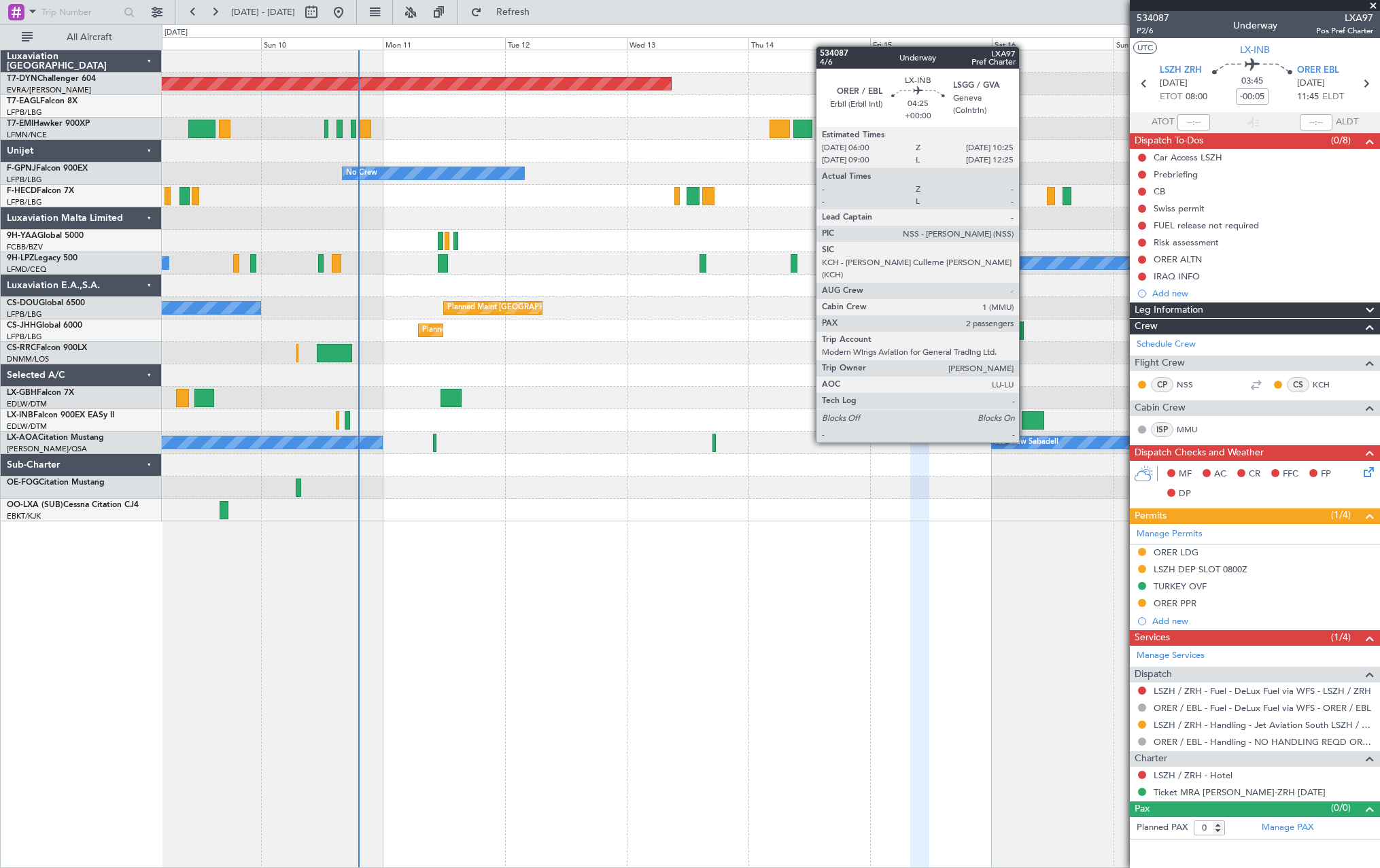
click at [1029, 416] on div at bounding box center [1032, 420] width 22 height 18
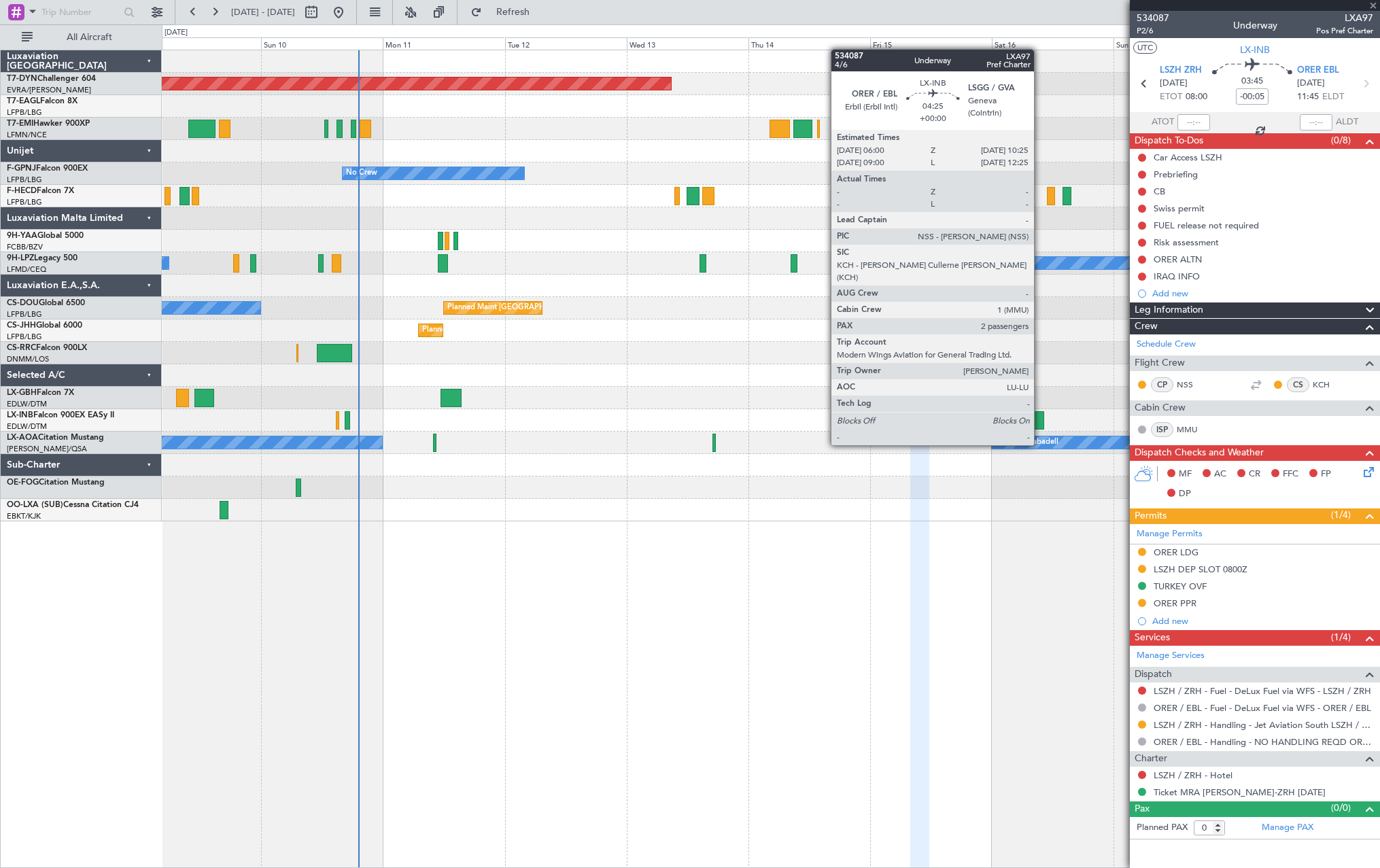
type input "2"
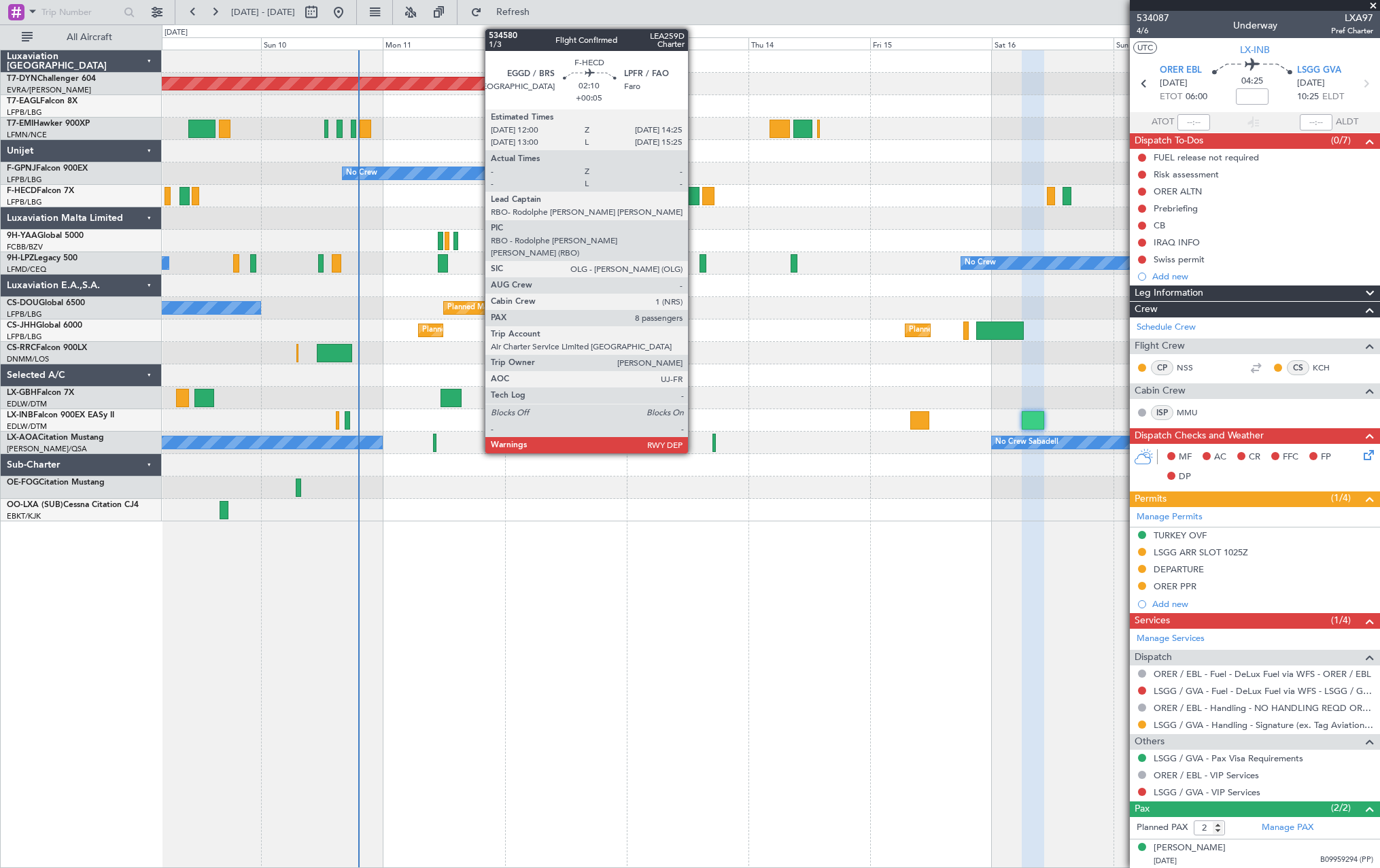
click at [694, 194] on div at bounding box center [693, 196] width 13 height 18
type input "+00:05"
type input "8"
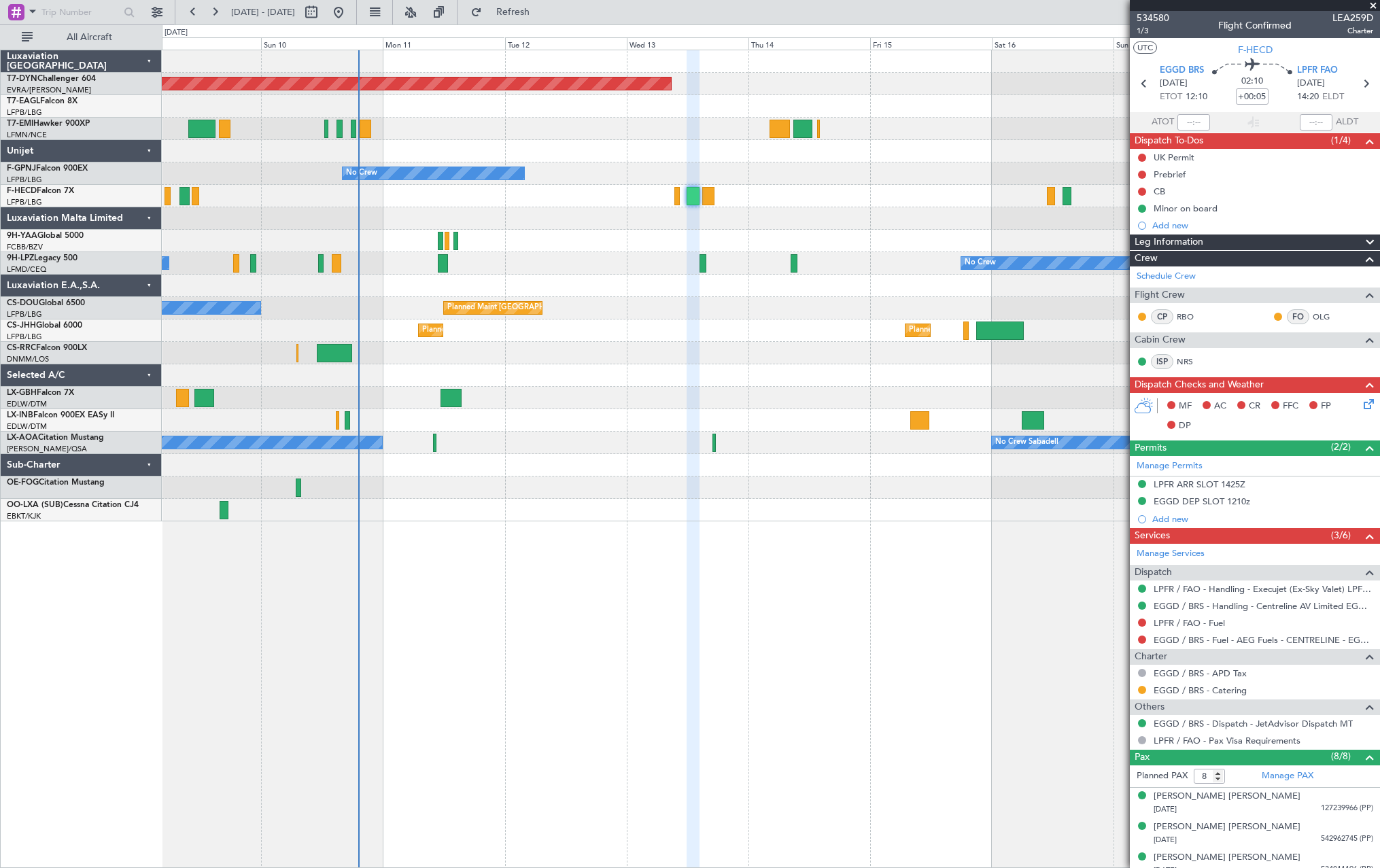
drag, startPoint x: 550, startPoint y: 18, endPoint x: 605, endPoint y: 69, distance: 75.0
click at [545, 18] on button "Refresh" at bounding box center [504, 11] width 81 height 22
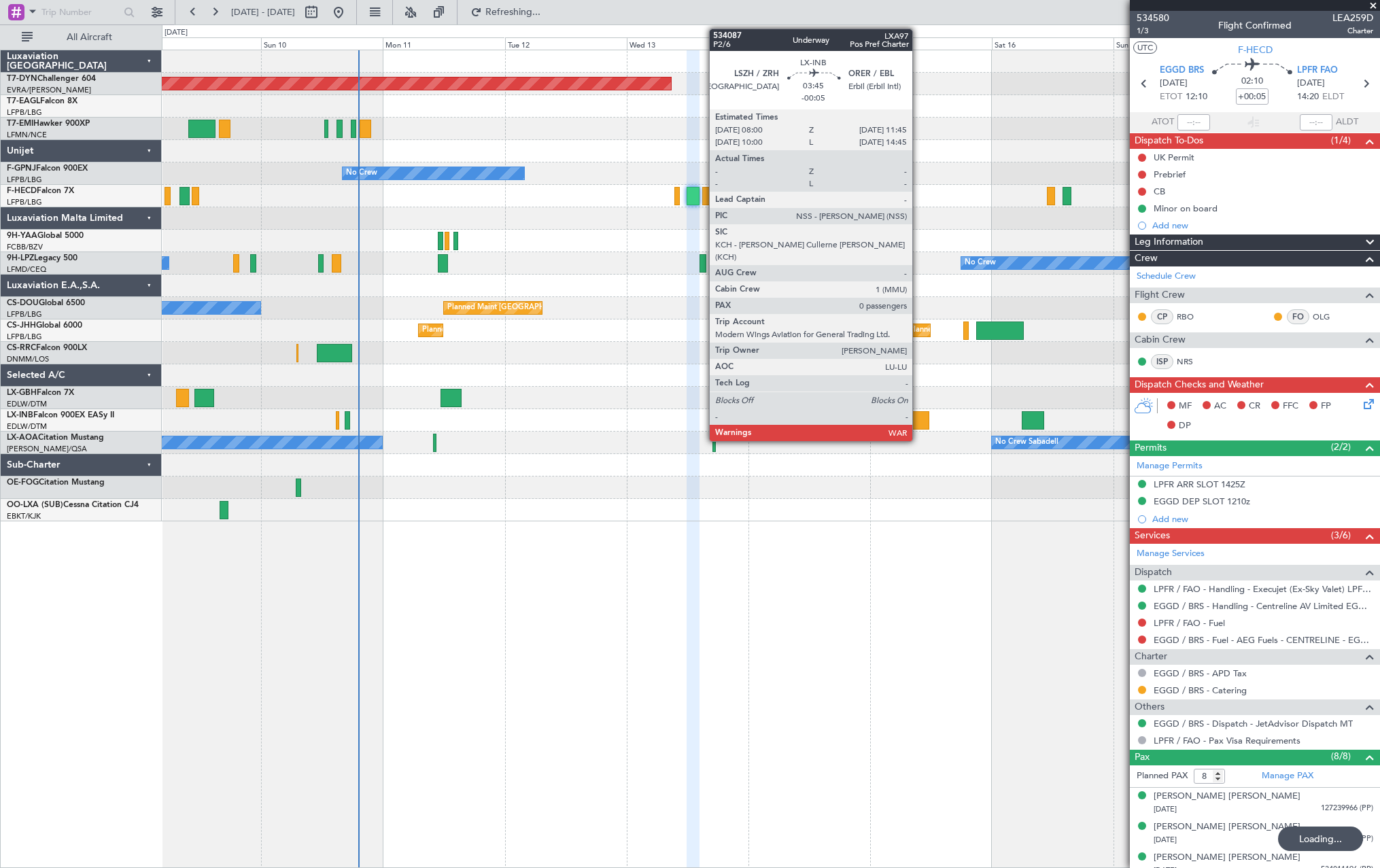
click at [919, 415] on div at bounding box center [920, 420] width 19 height 18
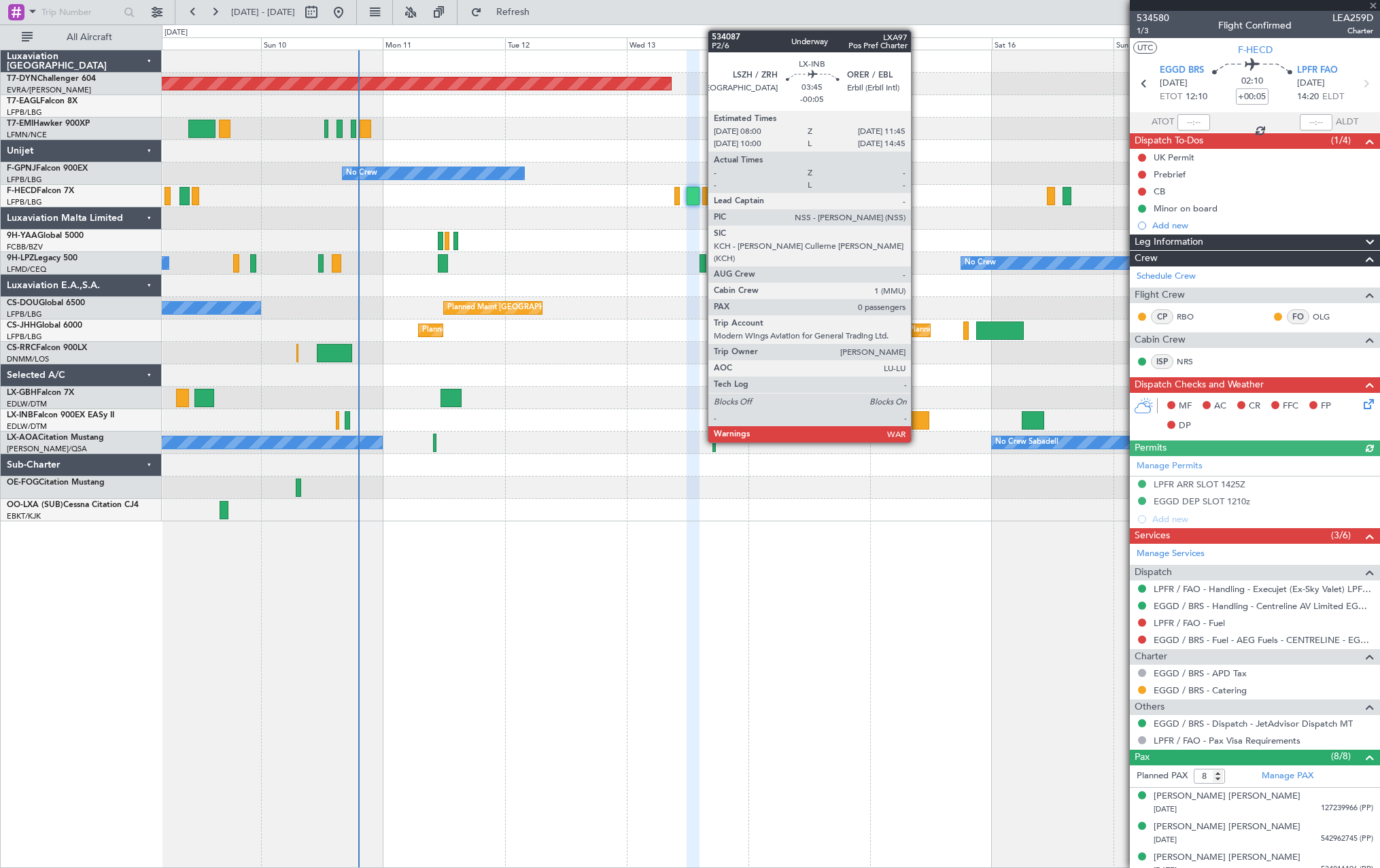
type input "-00:05"
type input "0"
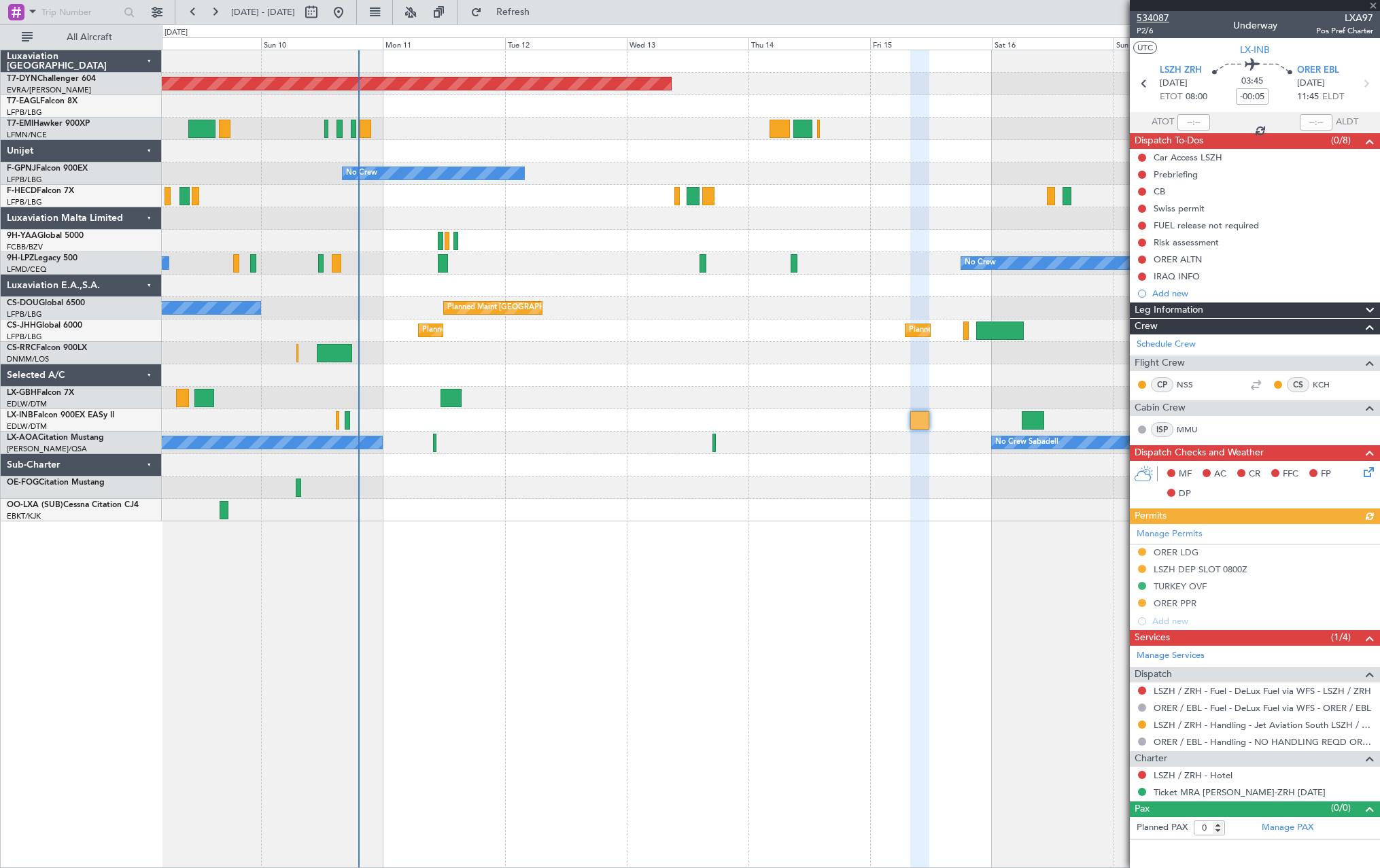
click at [1149, 16] on span "534087" at bounding box center [1153, 17] width 32 height 14
click at [545, 22] on button "Refresh" at bounding box center [504, 11] width 81 height 22
click at [541, 10] on span "Refreshing..." at bounding box center [513, 12] width 57 height 10
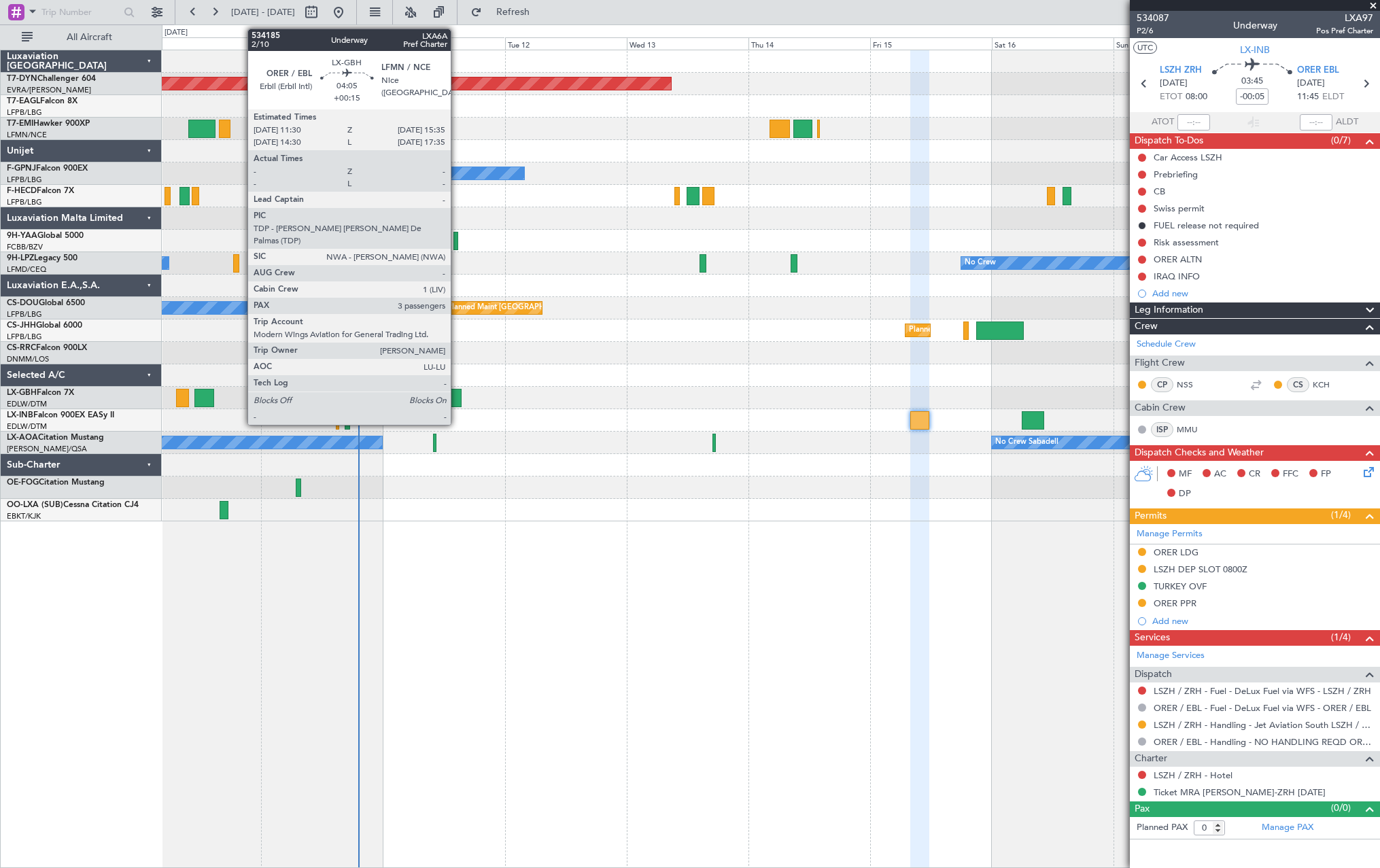
click at [456, 397] on div at bounding box center [451, 397] width 21 height 18
type input "+00:15"
type input "3"
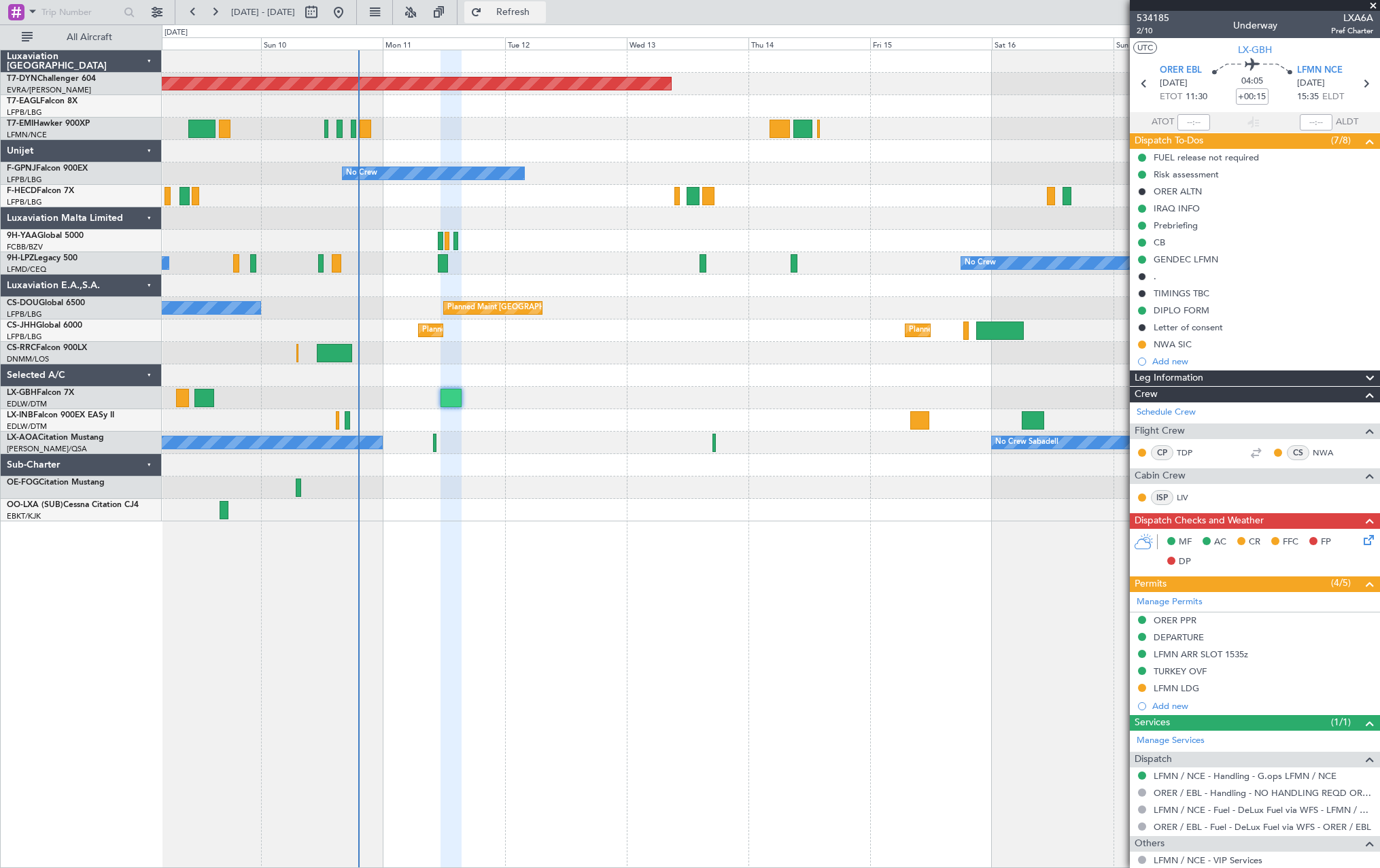
drag, startPoint x: 565, startPoint y: 9, endPoint x: 565, endPoint y: 16, distance: 7.0
click at [541, 9] on span "Refresh" at bounding box center [513, 12] width 57 height 10
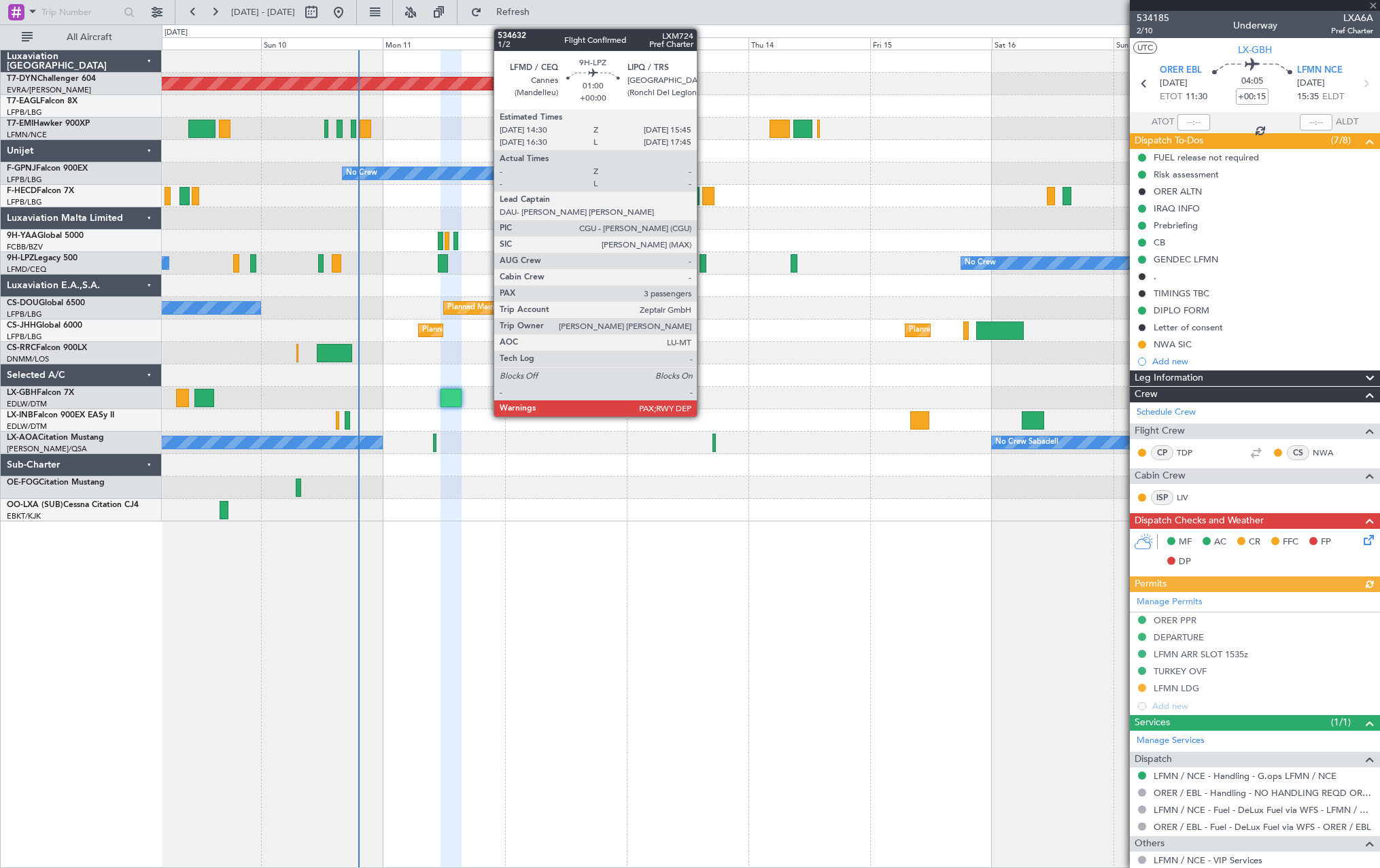
click at [703, 265] on div at bounding box center [702, 263] width 7 height 18
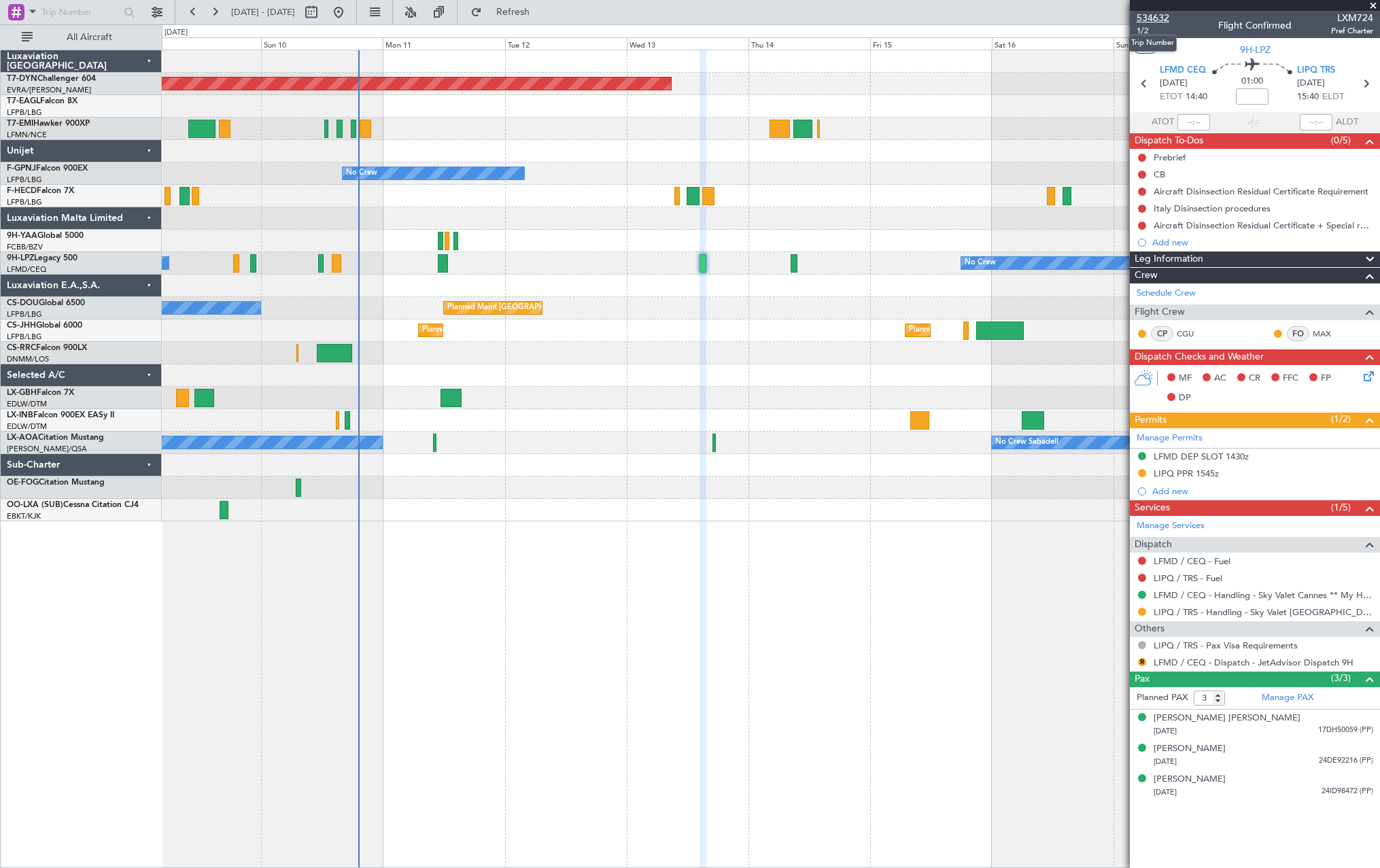
click at [1147, 21] on span "534632" at bounding box center [1153, 17] width 32 height 14
click at [541, 9] on span "Refresh" at bounding box center [513, 12] width 57 height 10
click at [541, 22] on button "Refresh" at bounding box center [504, 11] width 81 height 22
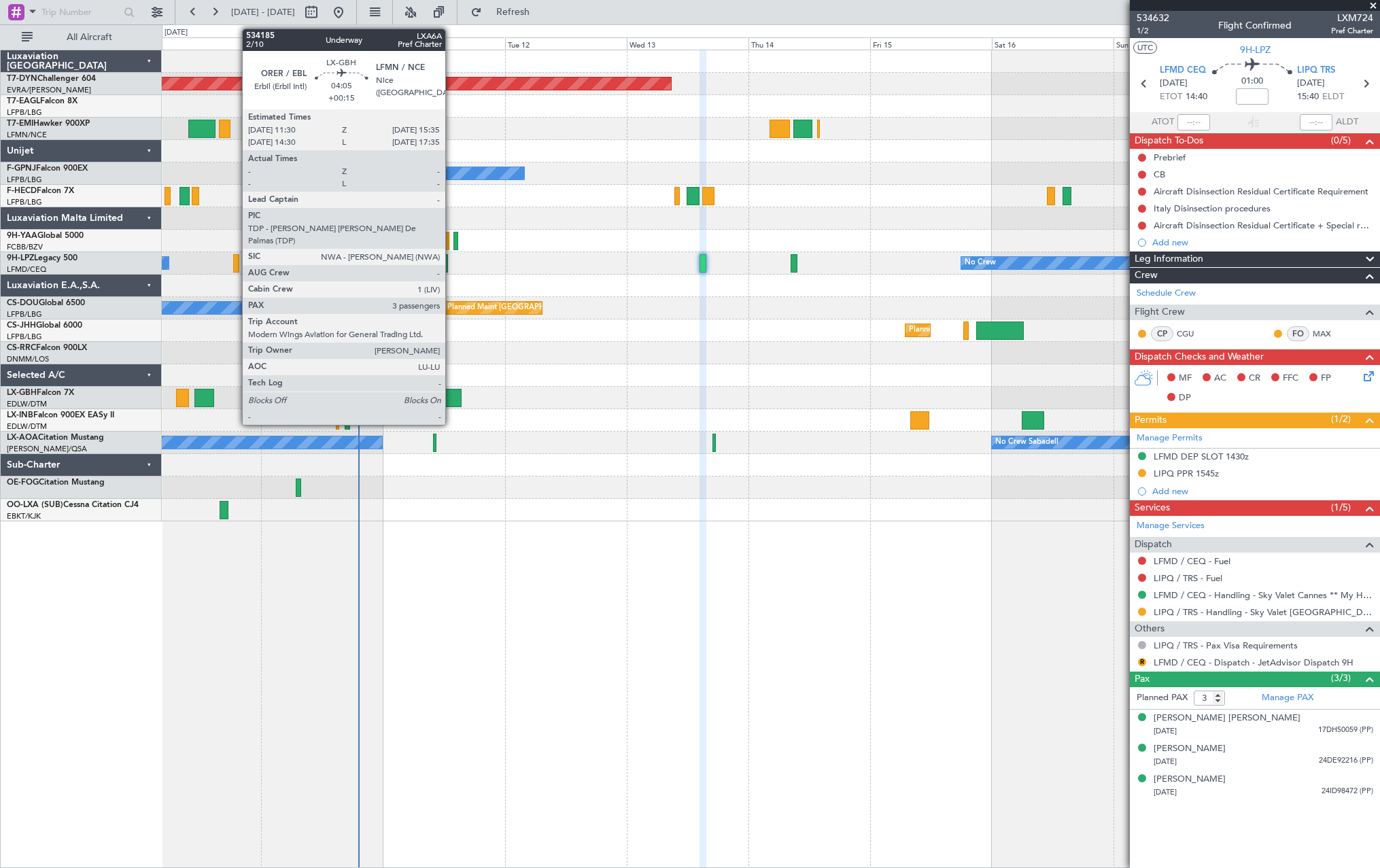
click at [452, 392] on div at bounding box center [451, 397] width 21 height 18
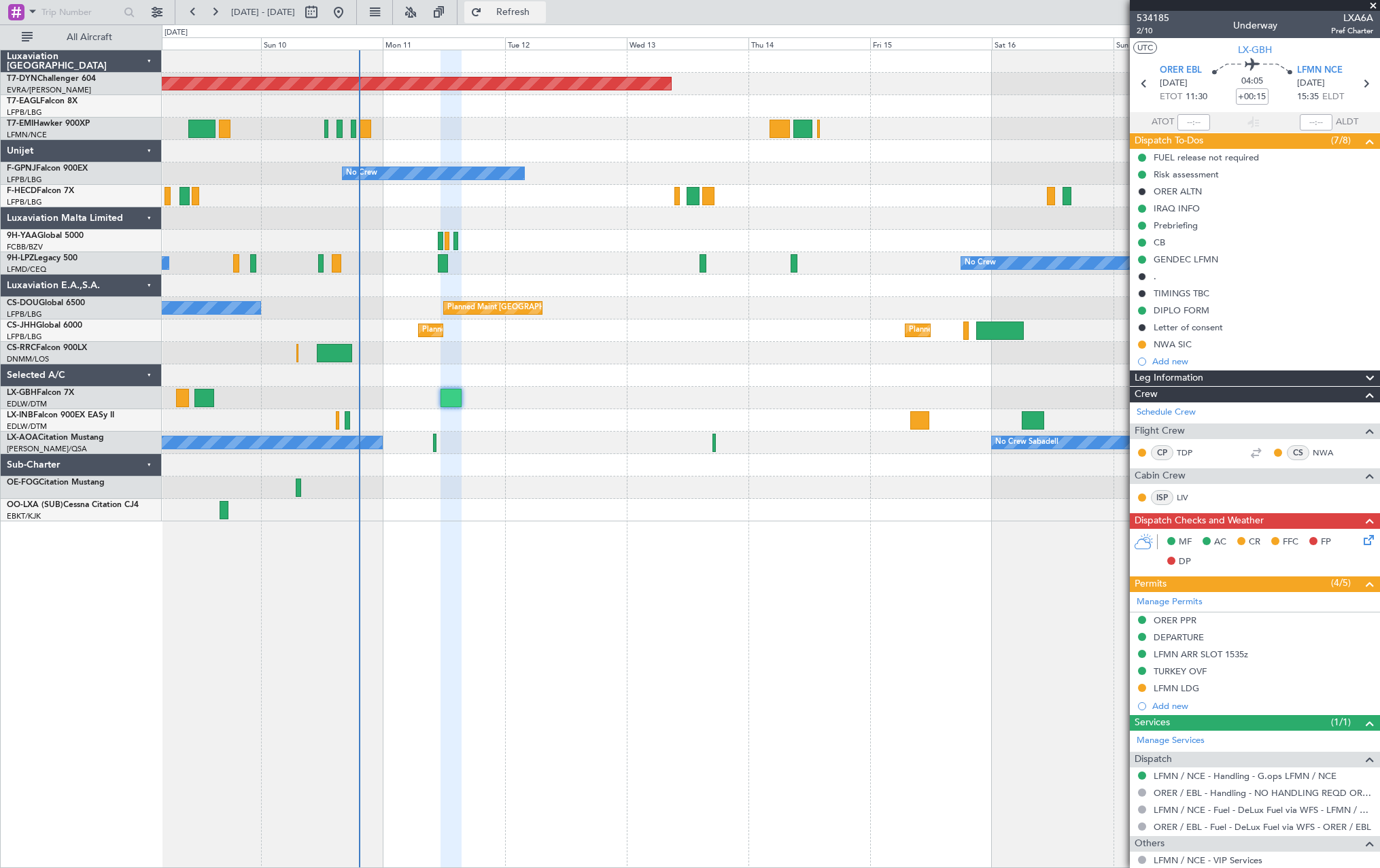
click at [536, 13] on span "Refresh" at bounding box center [513, 12] width 57 height 10
click at [1223, 336] on div "NWA SIC" at bounding box center [1255, 345] width 250 height 17
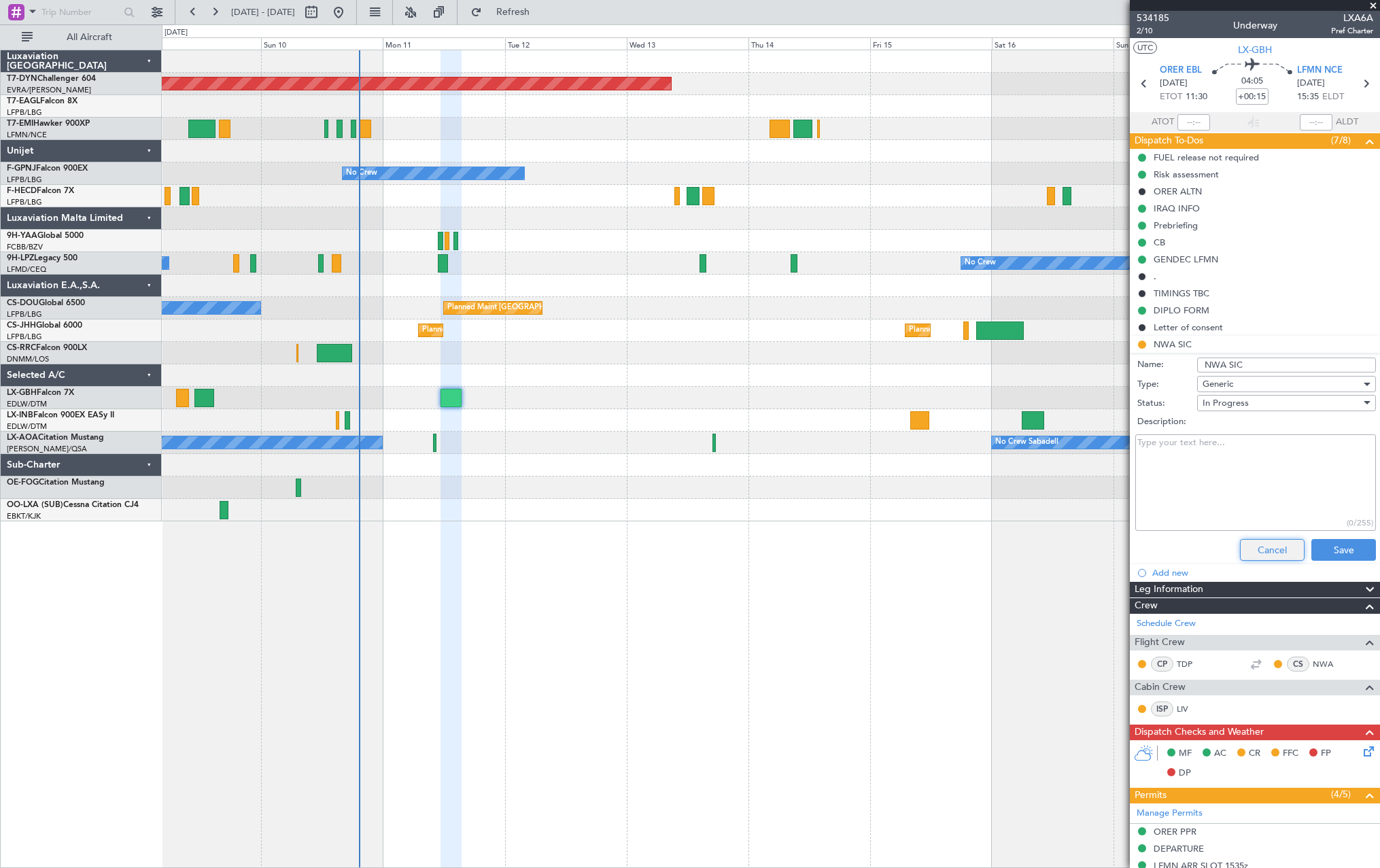
click at [1255, 554] on button "Cancel" at bounding box center [1272, 549] width 65 height 22
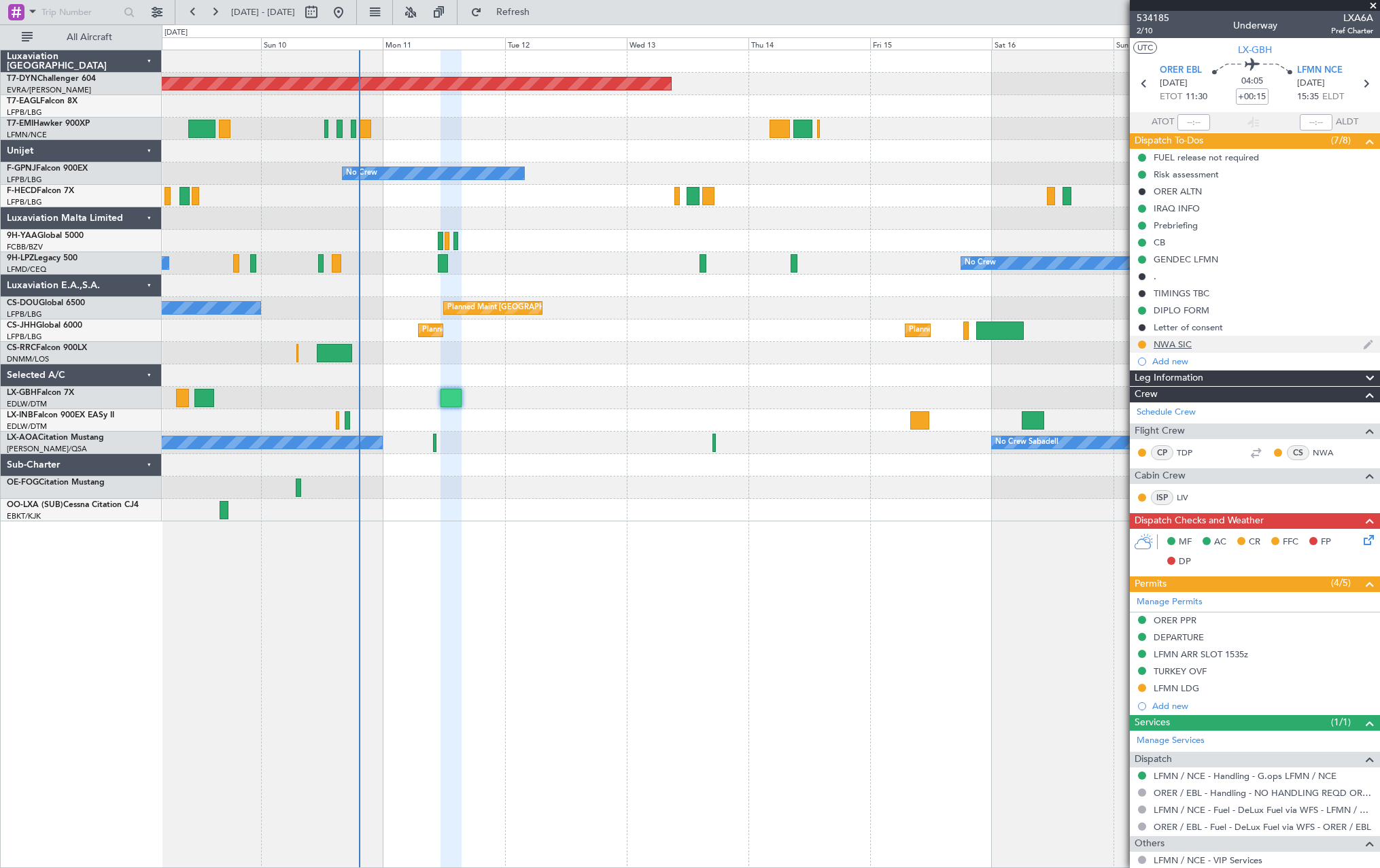
click at [1146, 344] on div at bounding box center [1141, 344] width 11 height 11
click at [1143, 343] on button at bounding box center [1141, 345] width 9 height 9
click at [1117, 404] on span at bounding box center [1115, 404] width 9 height 9
click at [545, 4] on button "Refresh" at bounding box center [504, 11] width 81 height 22
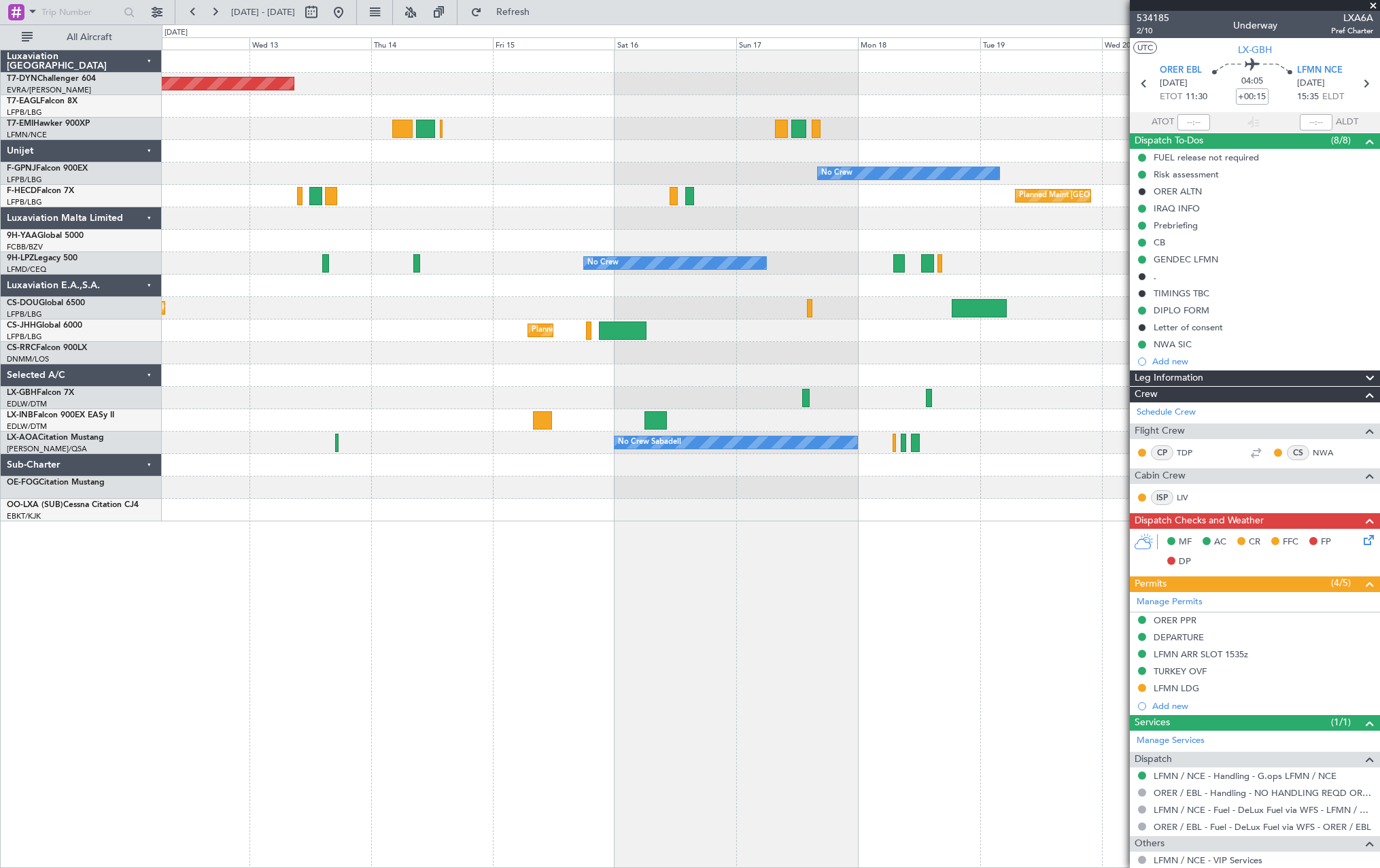
click at [456, 572] on div "Planned Maint [GEOGRAPHIC_DATA]-[GEOGRAPHIC_DATA] No Crew No Crew No Crew Plann…" at bounding box center [770, 458] width 1218 height 818
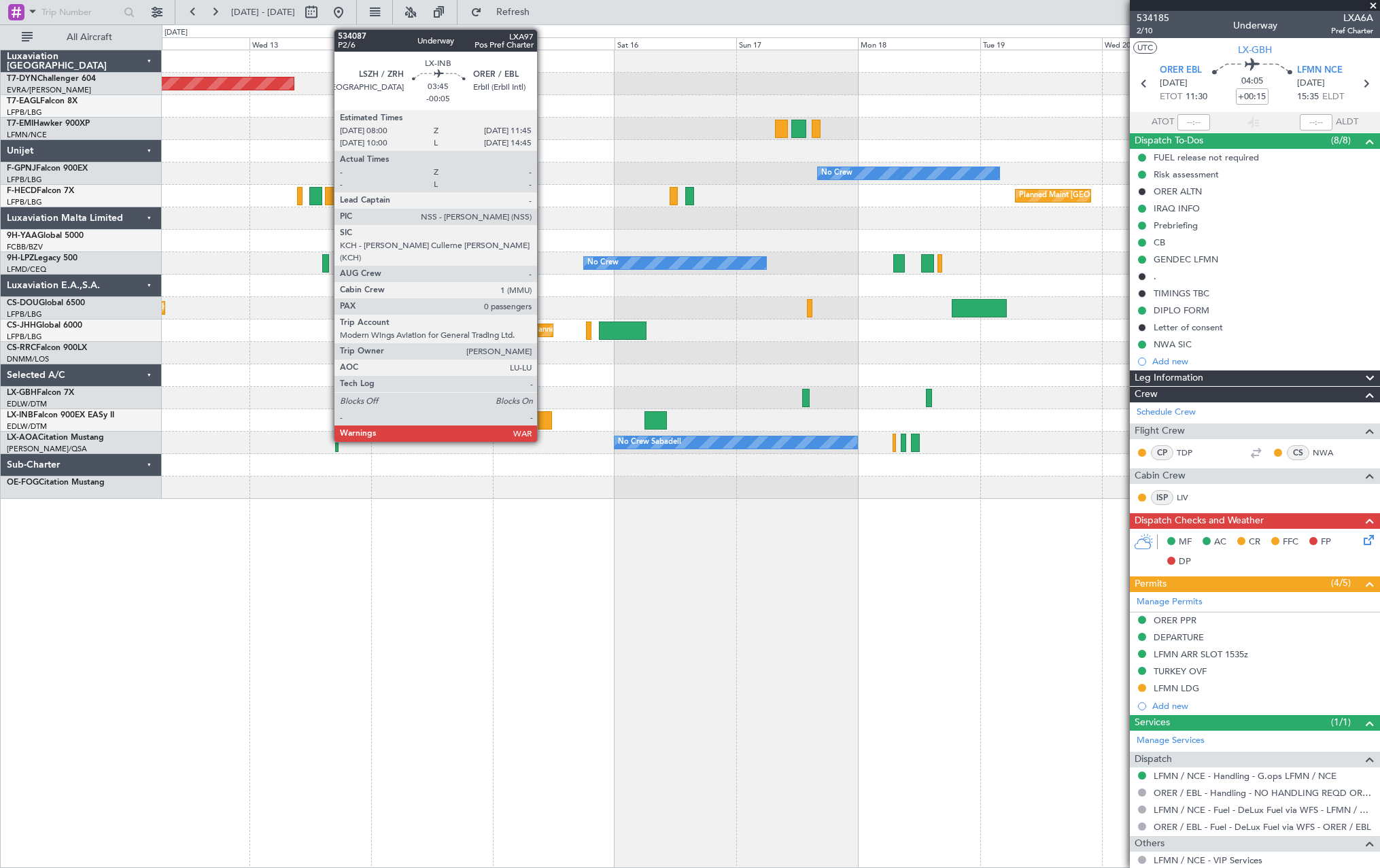
click at [543, 416] on div at bounding box center [542, 420] width 19 height 18
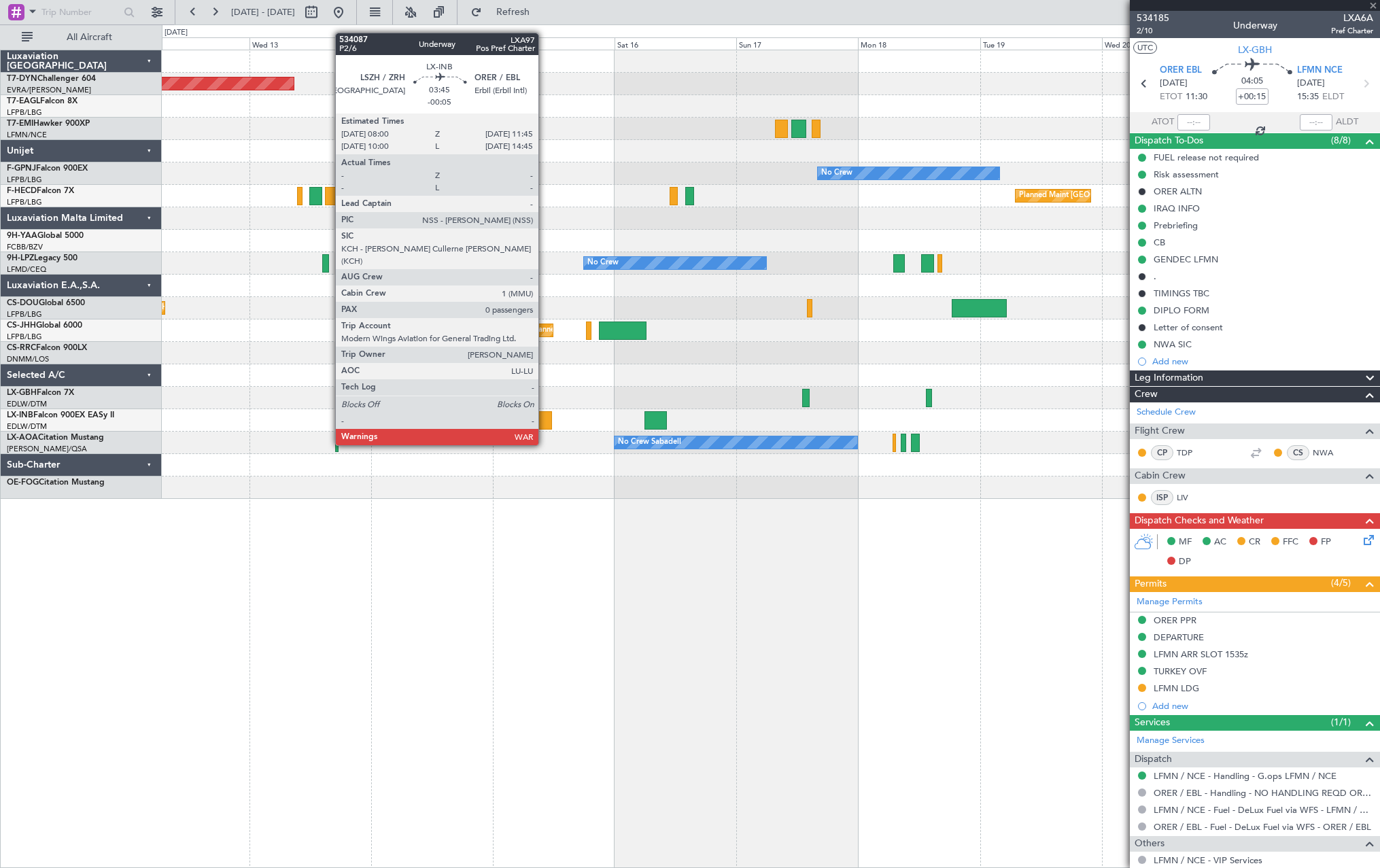
type input "-00:05"
type input "0"
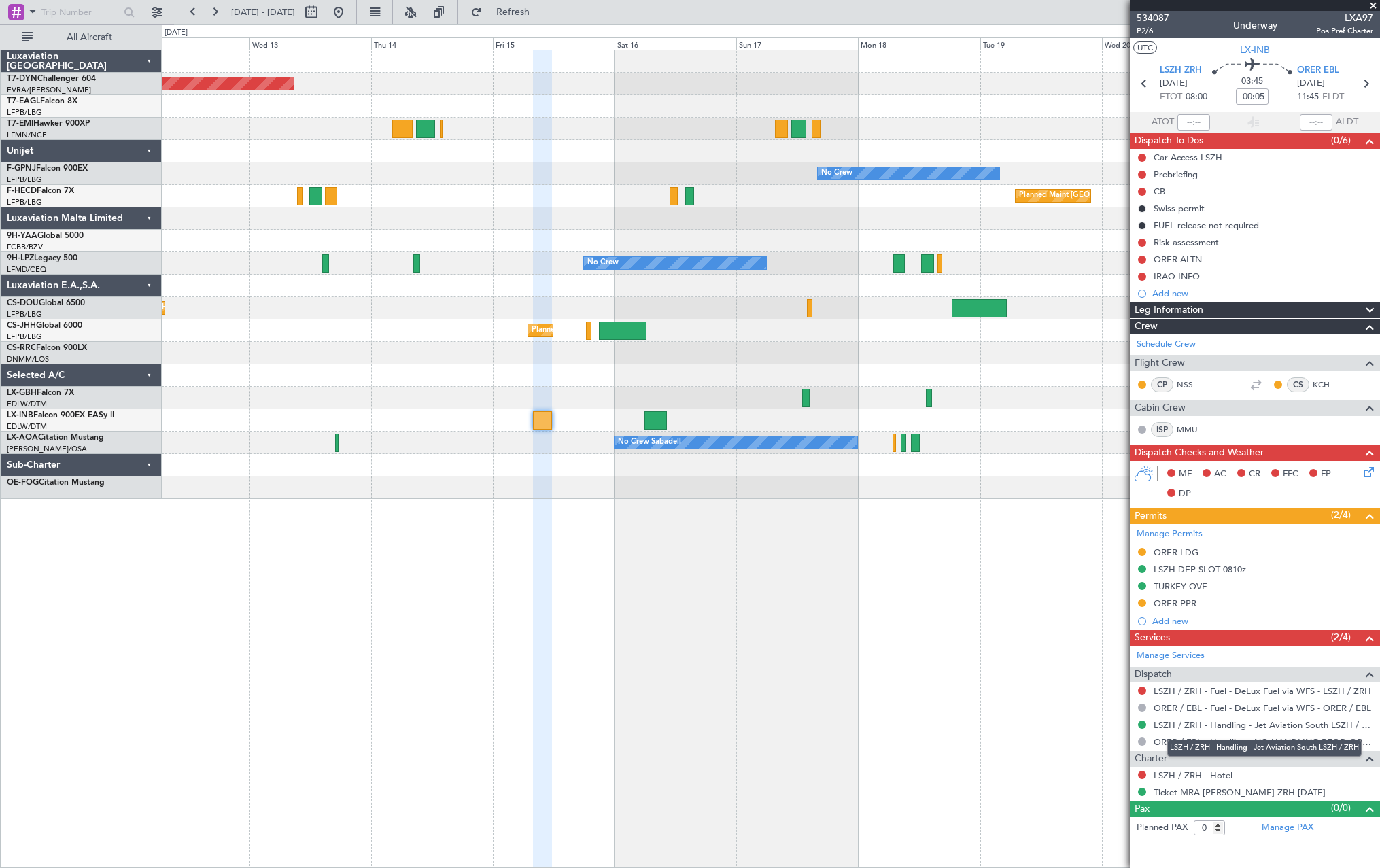
click at [1238, 725] on link "LSZH / ZRH - Handling - Jet Aviation South LSZH / ZRH" at bounding box center [1263, 725] width 220 height 11
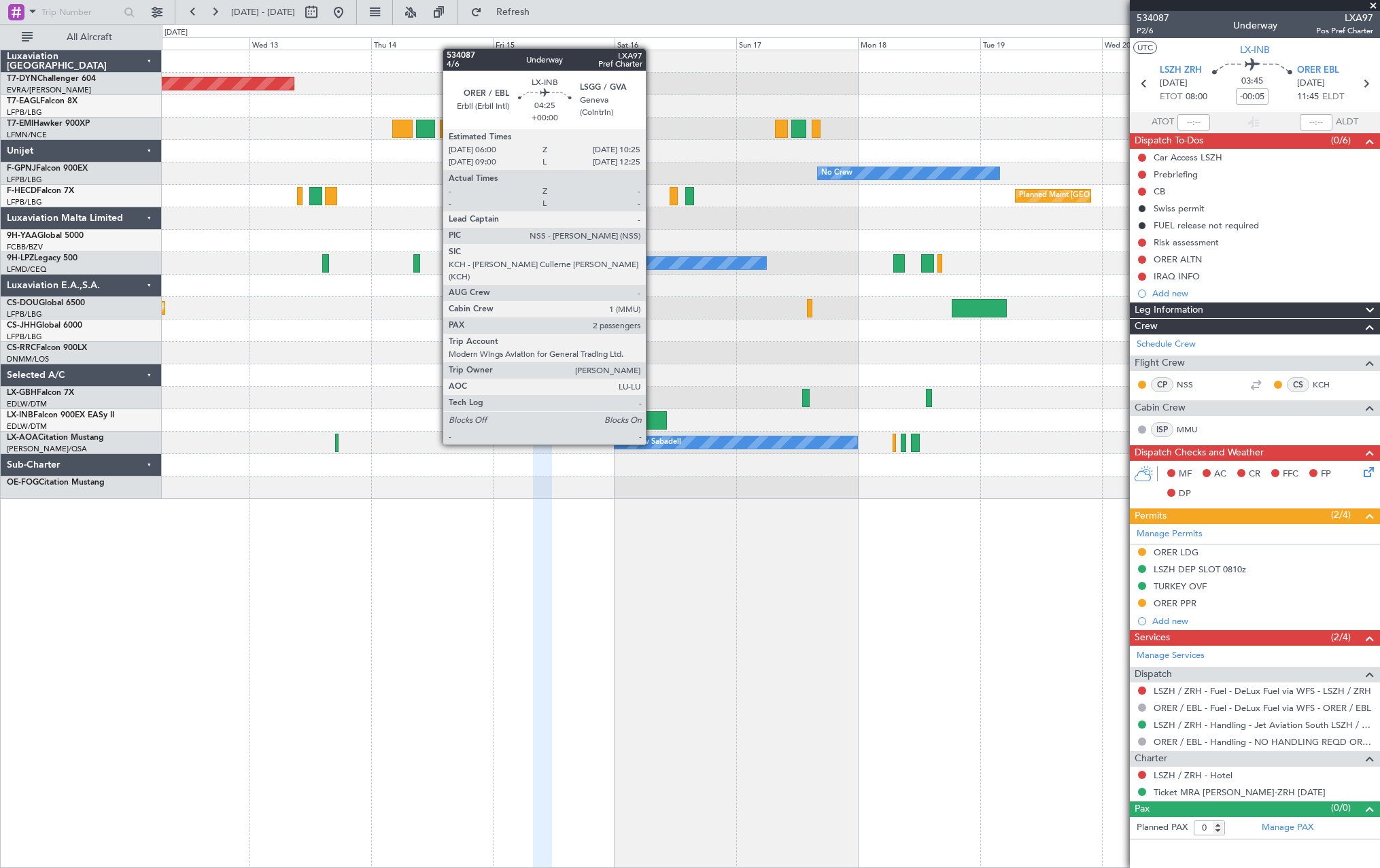
click at [651, 418] on div at bounding box center [655, 420] width 22 height 18
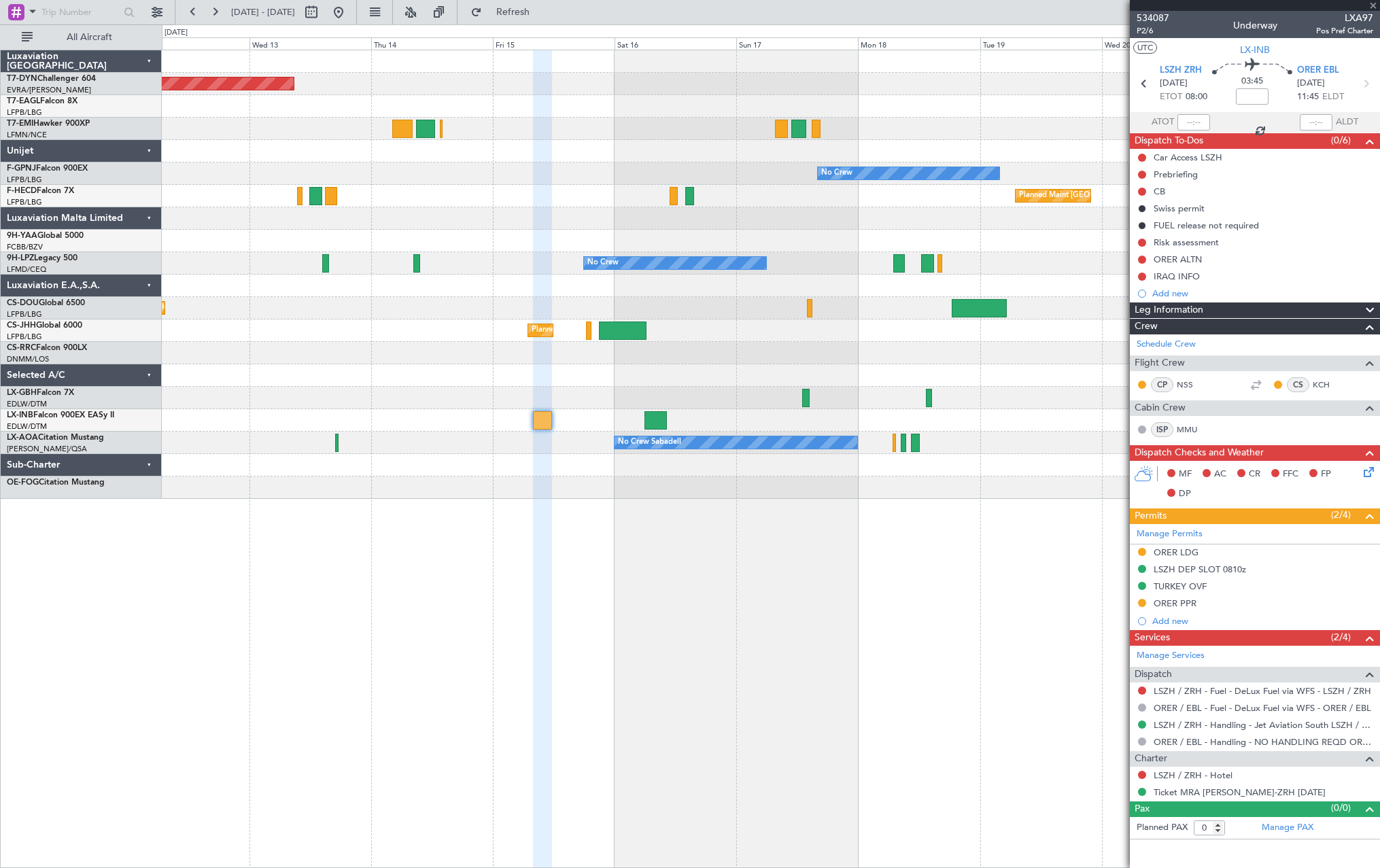
type input "2"
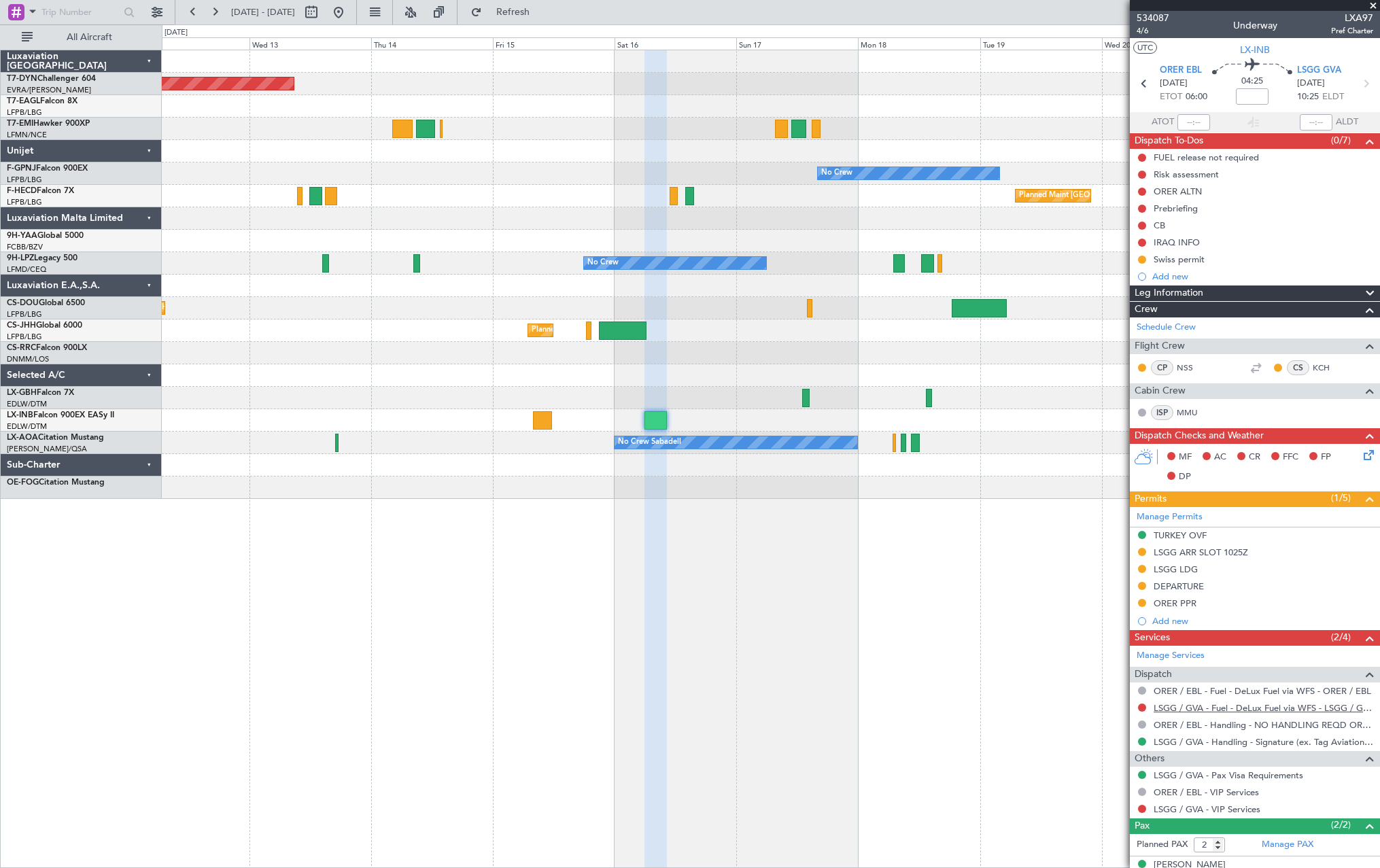
click at [1184, 709] on link "LSGG / GVA - Fuel - DeLux Fuel via WFS - LSGG / GVA" at bounding box center [1263, 708] width 220 height 11
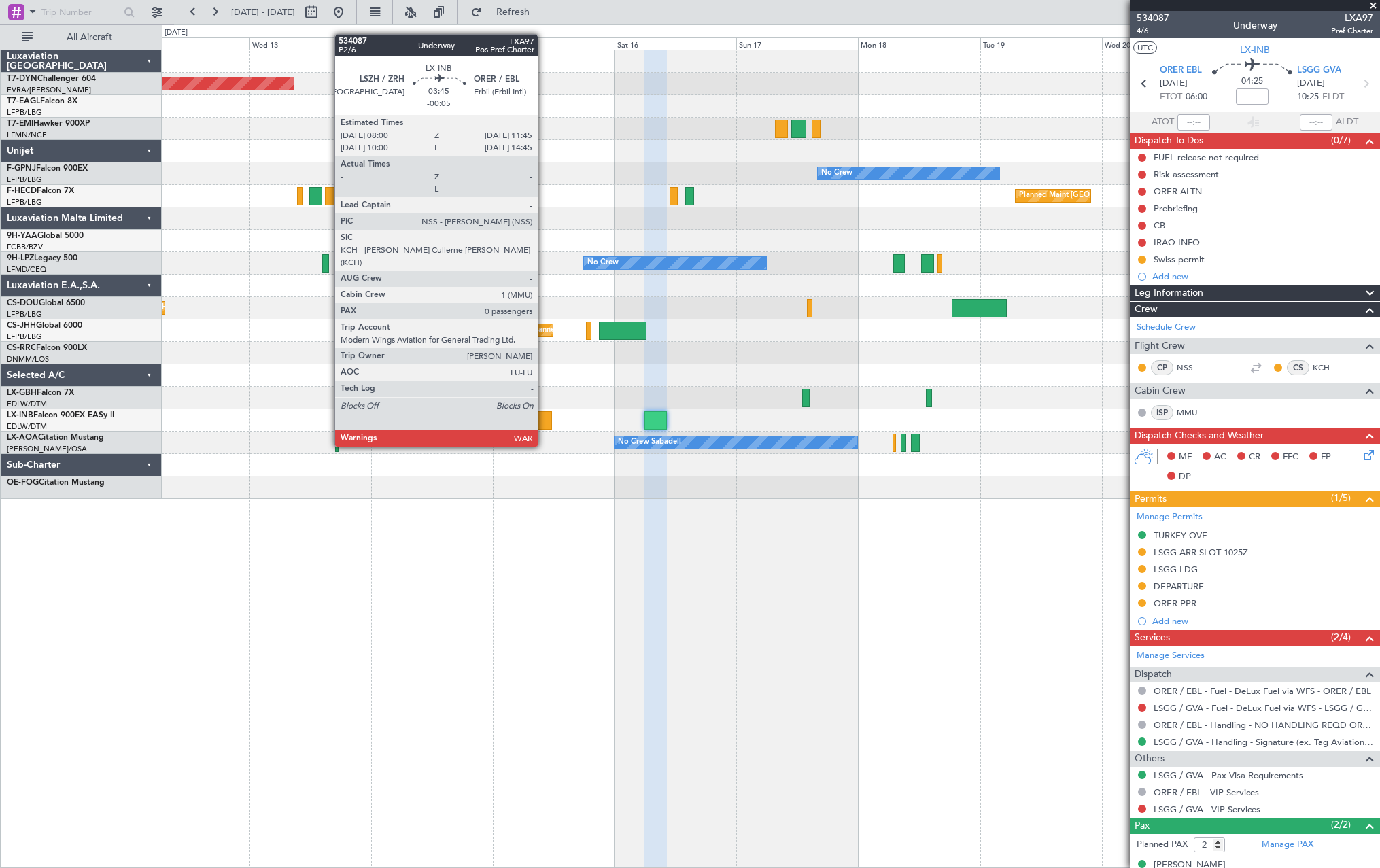
click at [543, 421] on div at bounding box center [542, 420] width 19 height 18
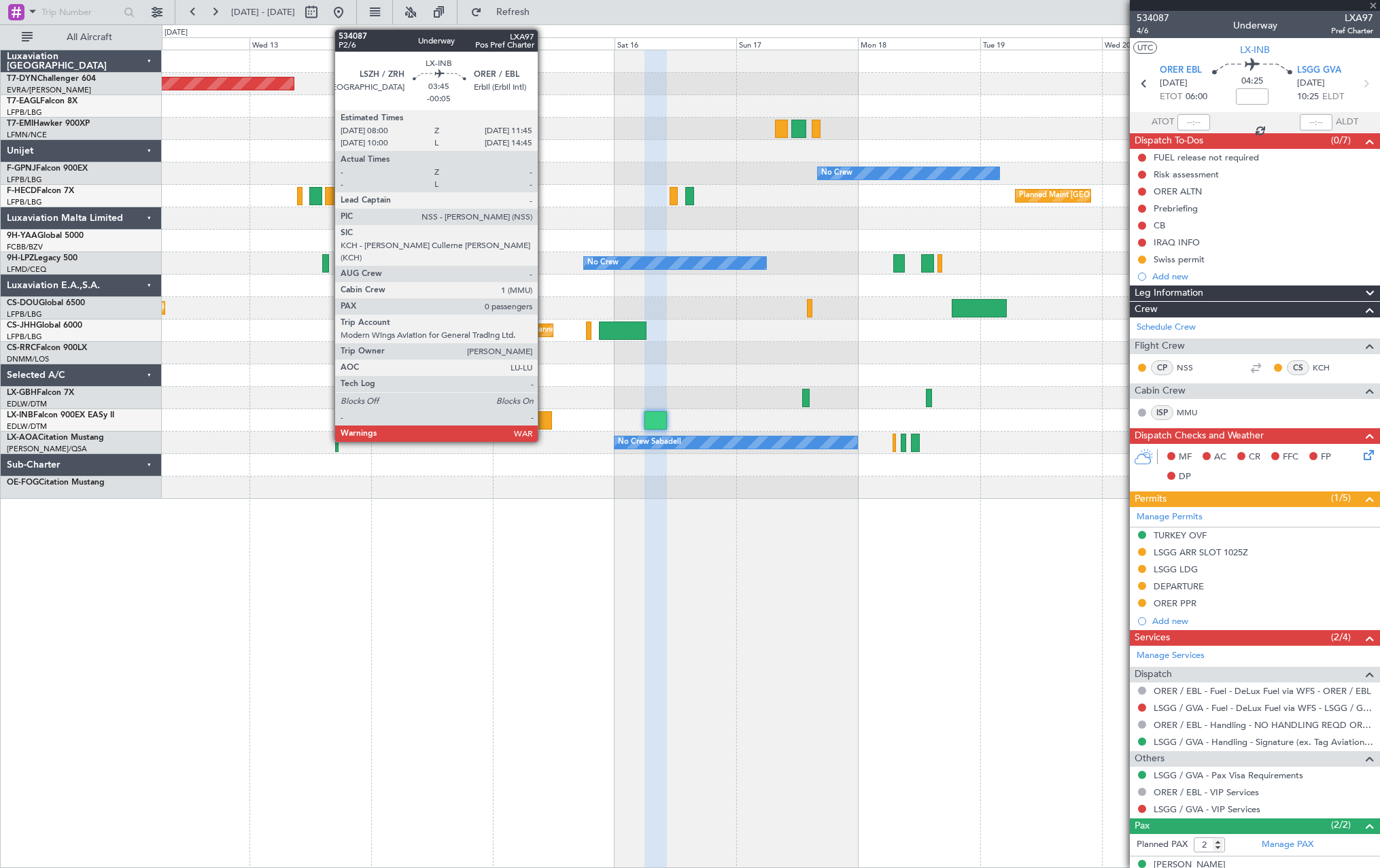
type input "-00:05"
type input "0"
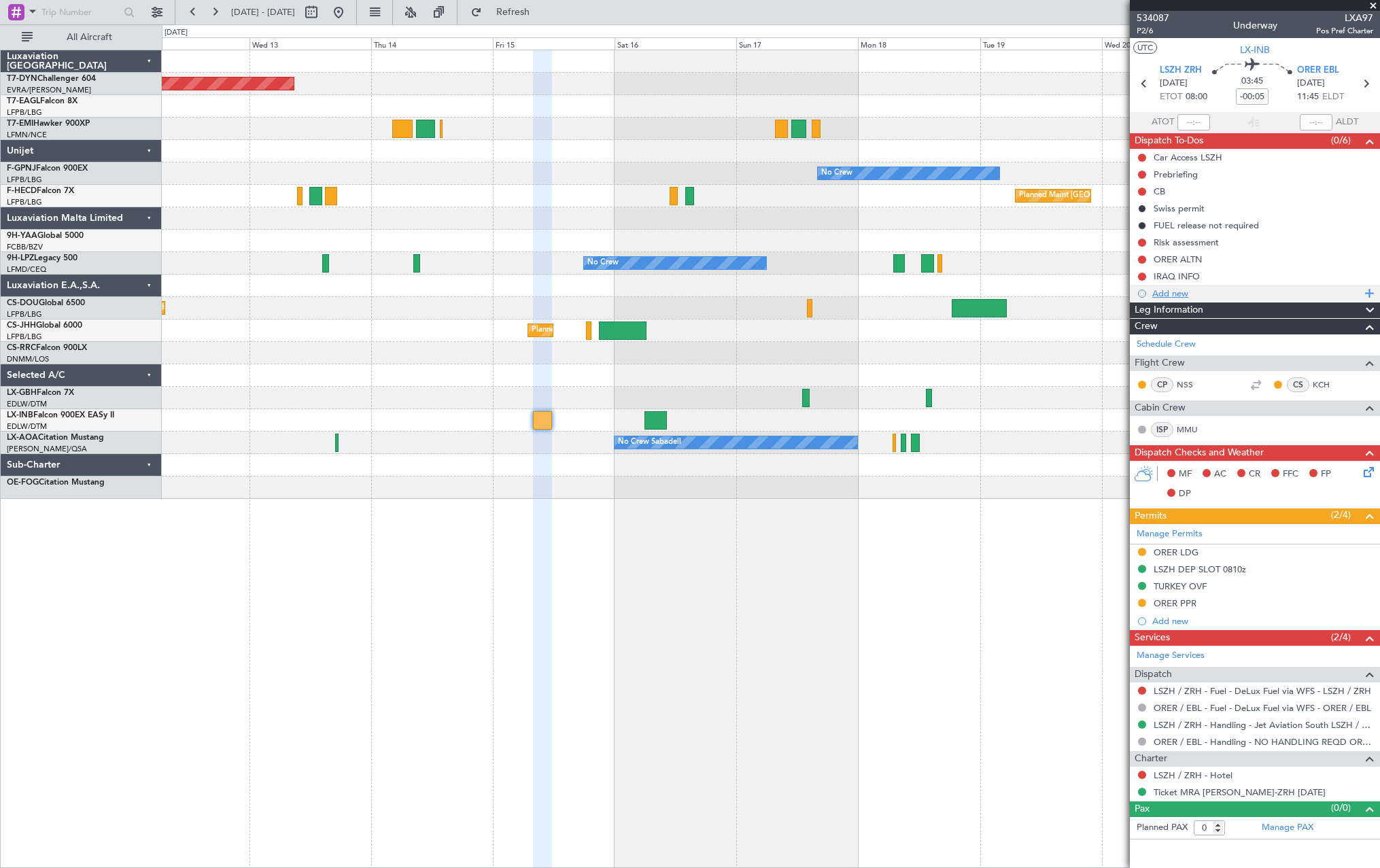
click at [1187, 293] on div "Add new" at bounding box center [1256, 293] width 208 height 11
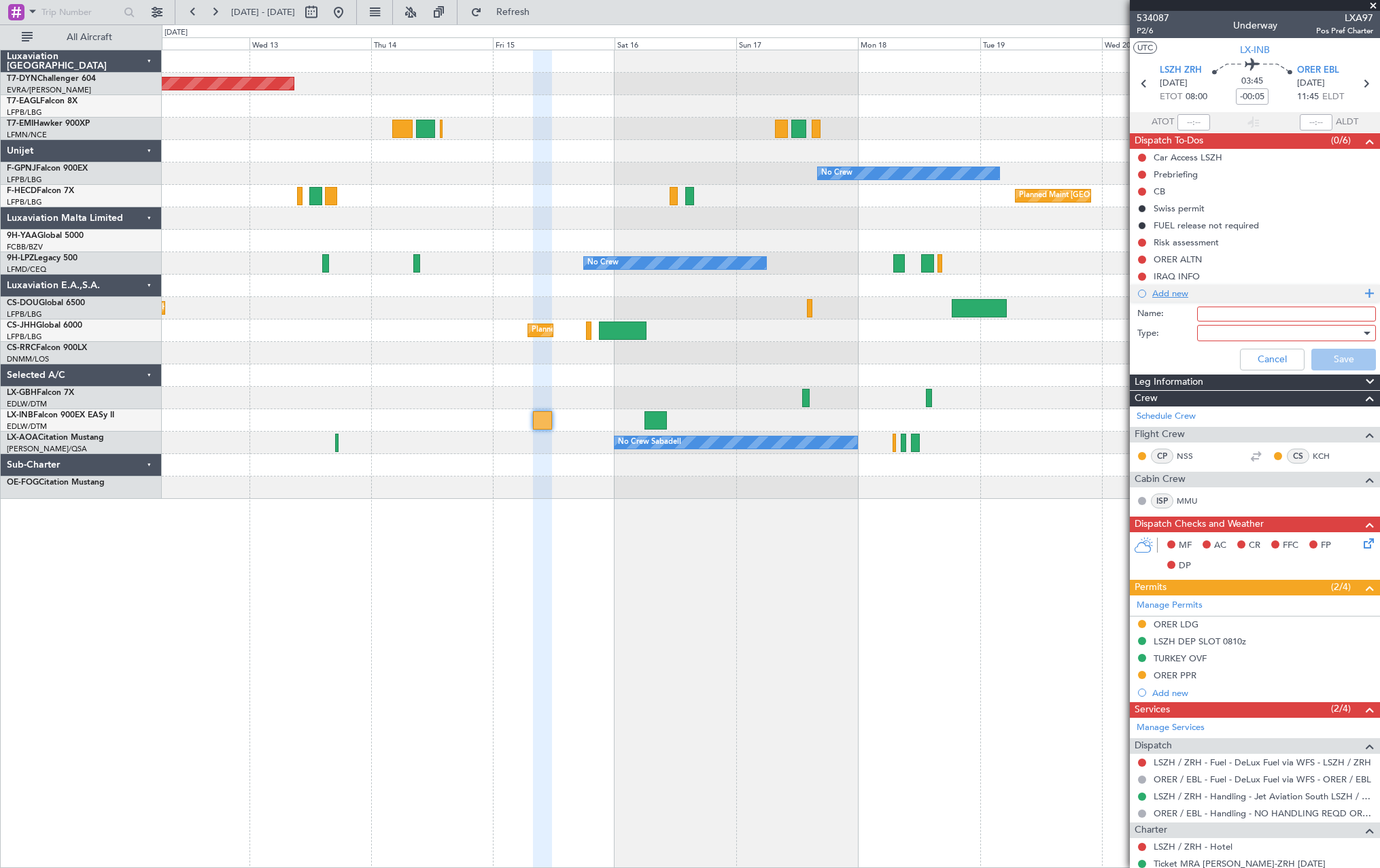
scroll to position [42, 0]
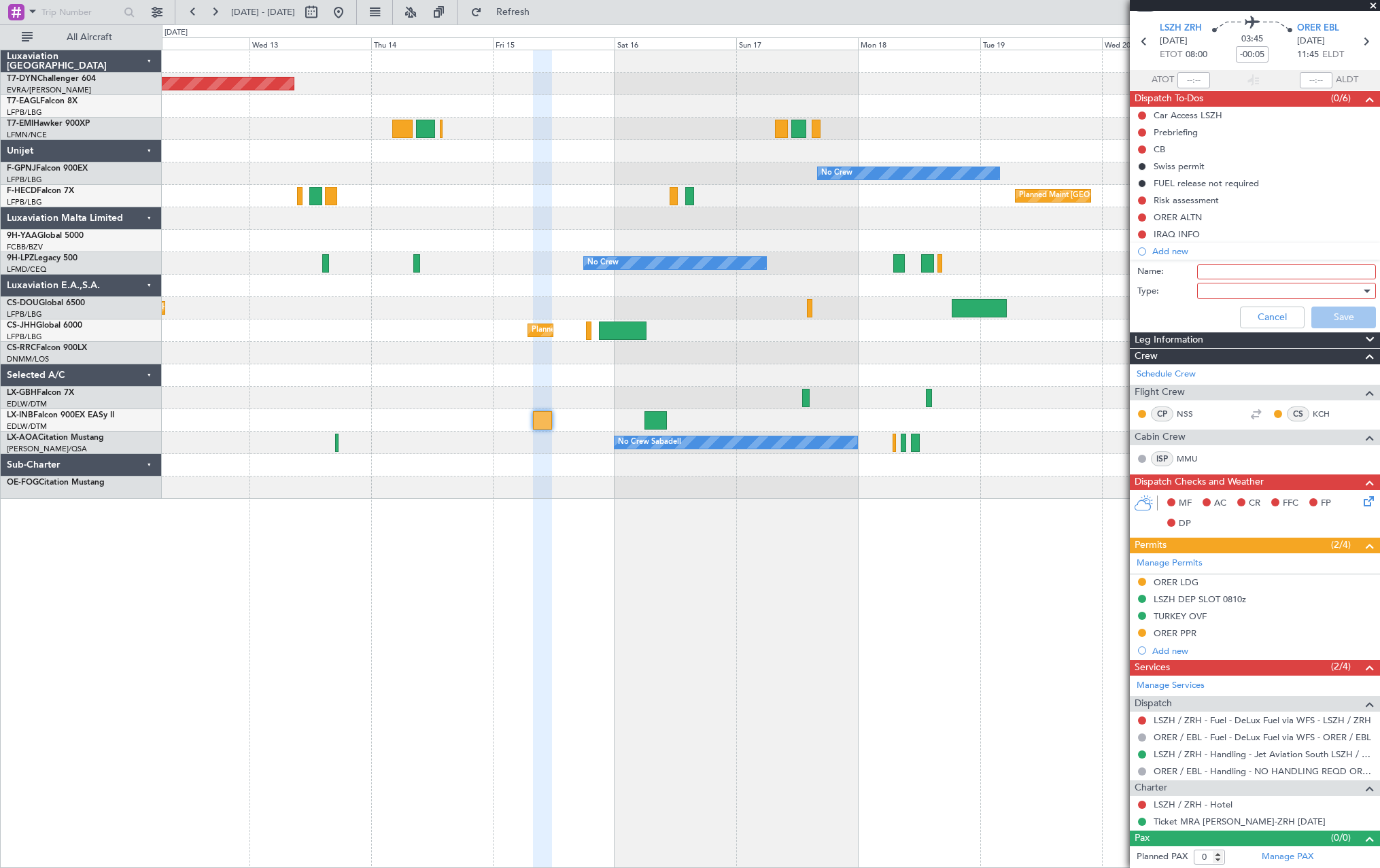
click at [1209, 272] on input "Name:" at bounding box center [1285, 272] width 179 height 15
type input "TIMINGS TBC"
click at [1213, 290] on div at bounding box center [1282, 290] width 159 height 20
click at [1208, 319] on span "Generic" at bounding box center [1280, 318] width 159 height 20
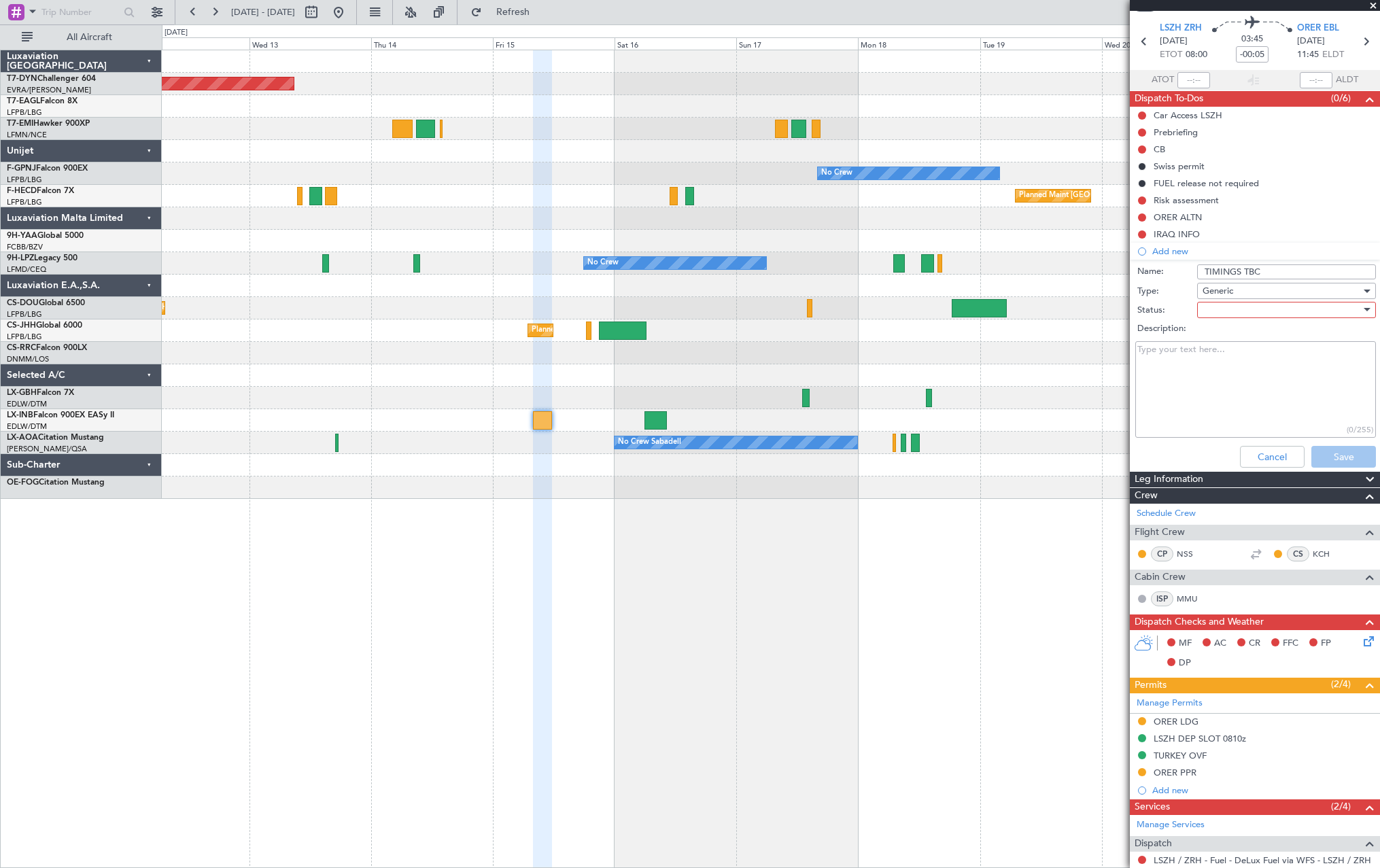
click at [1260, 312] on div at bounding box center [1282, 309] width 159 height 20
click at [1238, 341] on span "Not Started" at bounding box center [1280, 336] width 159 height 20
drag, startPoint x: 1332, startPoint y: 454, endPoint x: 1335, endPoint y: 460, distance: 6.7
click at [1332, 453] on button "Save" at bounding box center [1344, 456] width 65 height 22
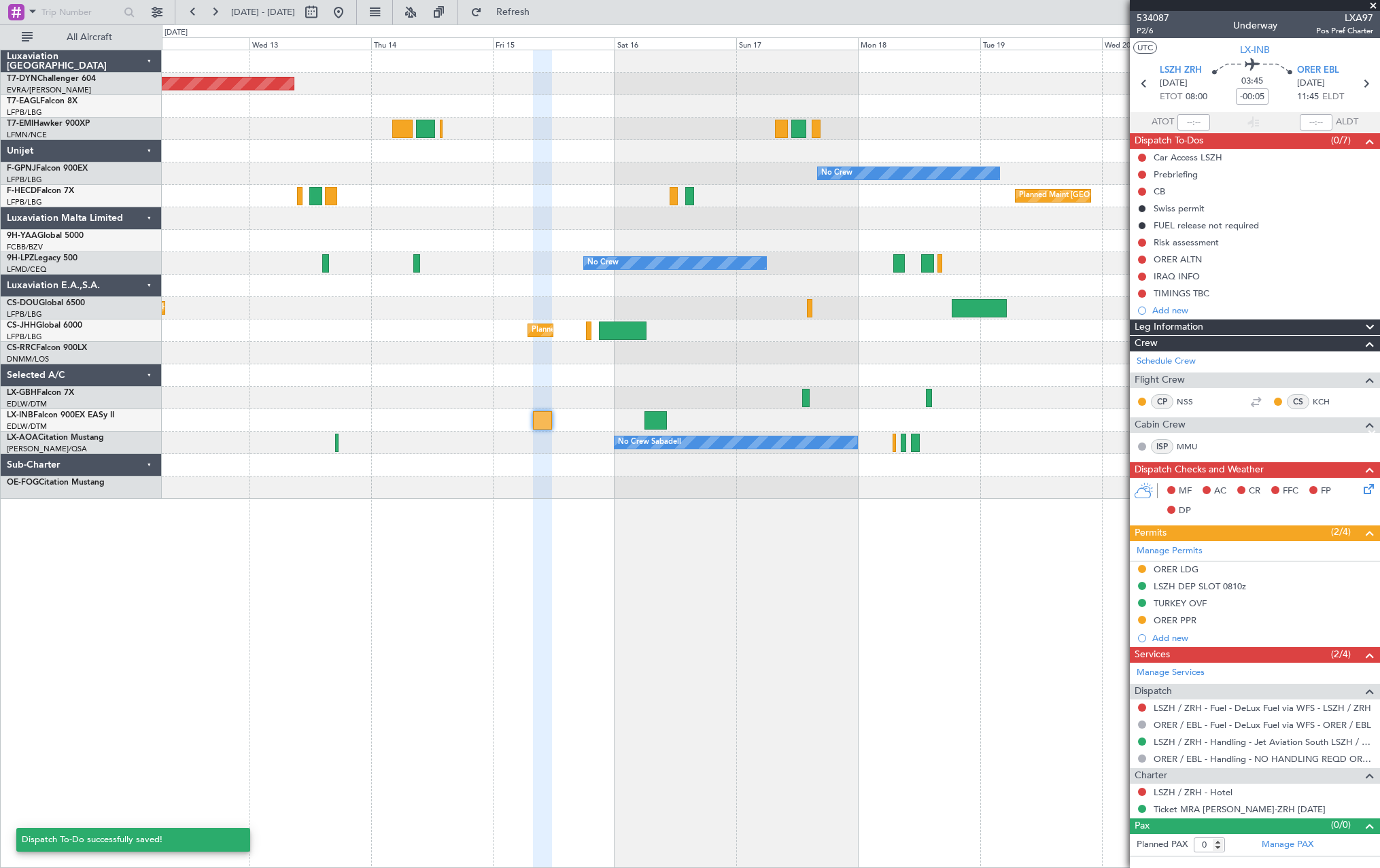
scroll to position [0, 0]
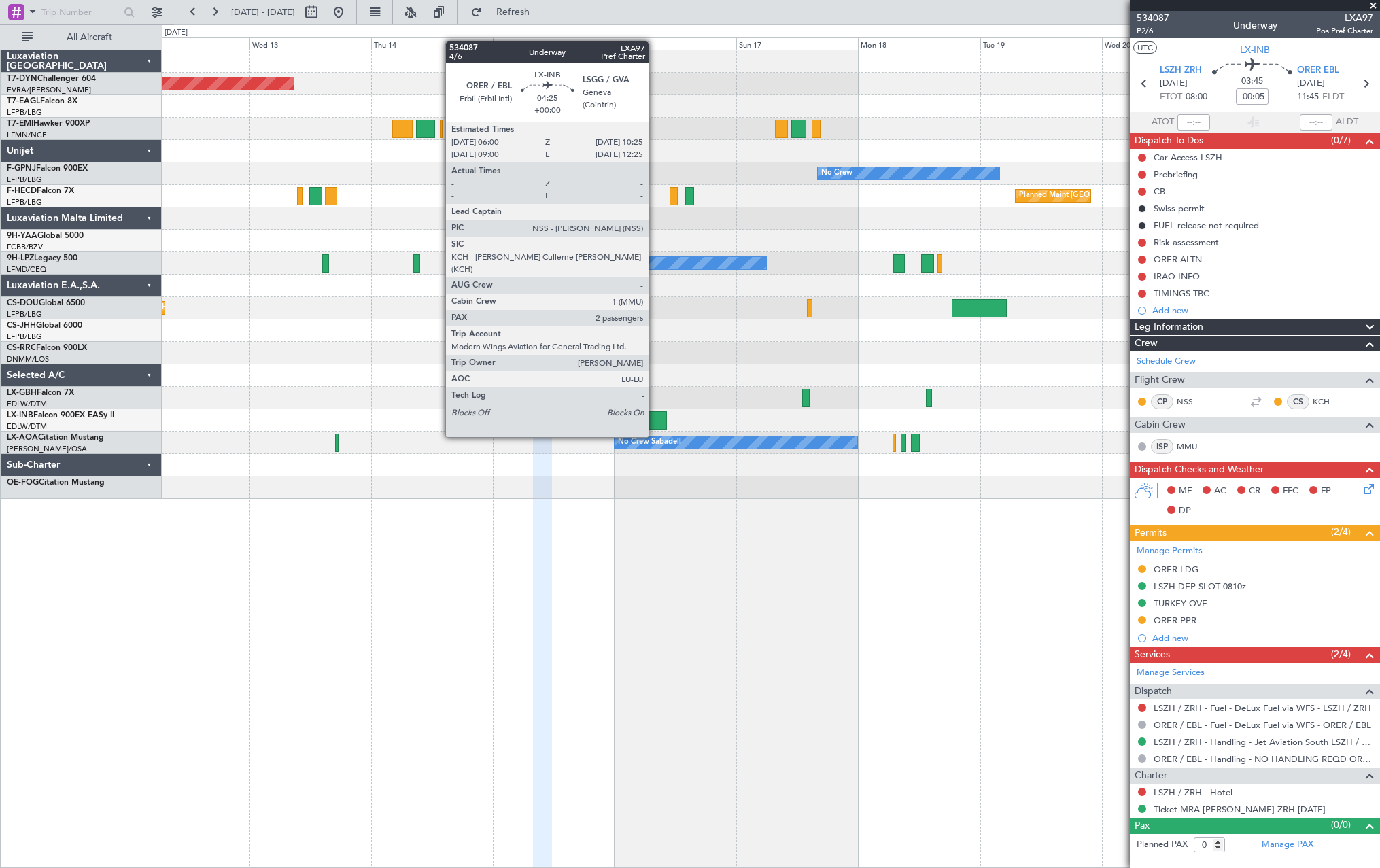
click at [654, 412] on div at bounding box center [655, 420] width 22 height 18
type input "2"
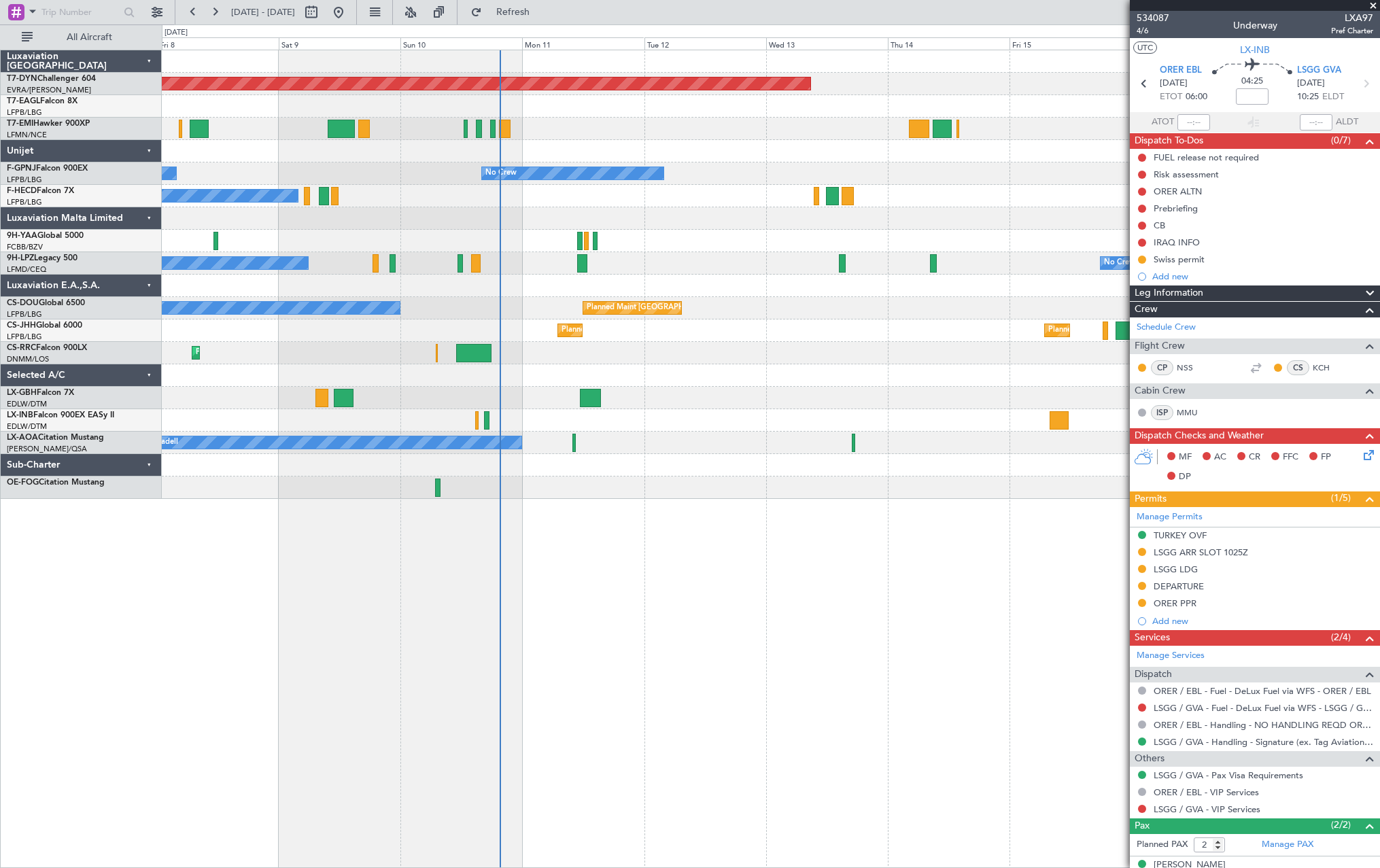
click at [1043, 378] on div at bounding box center [770, 374] width 1218 height 22
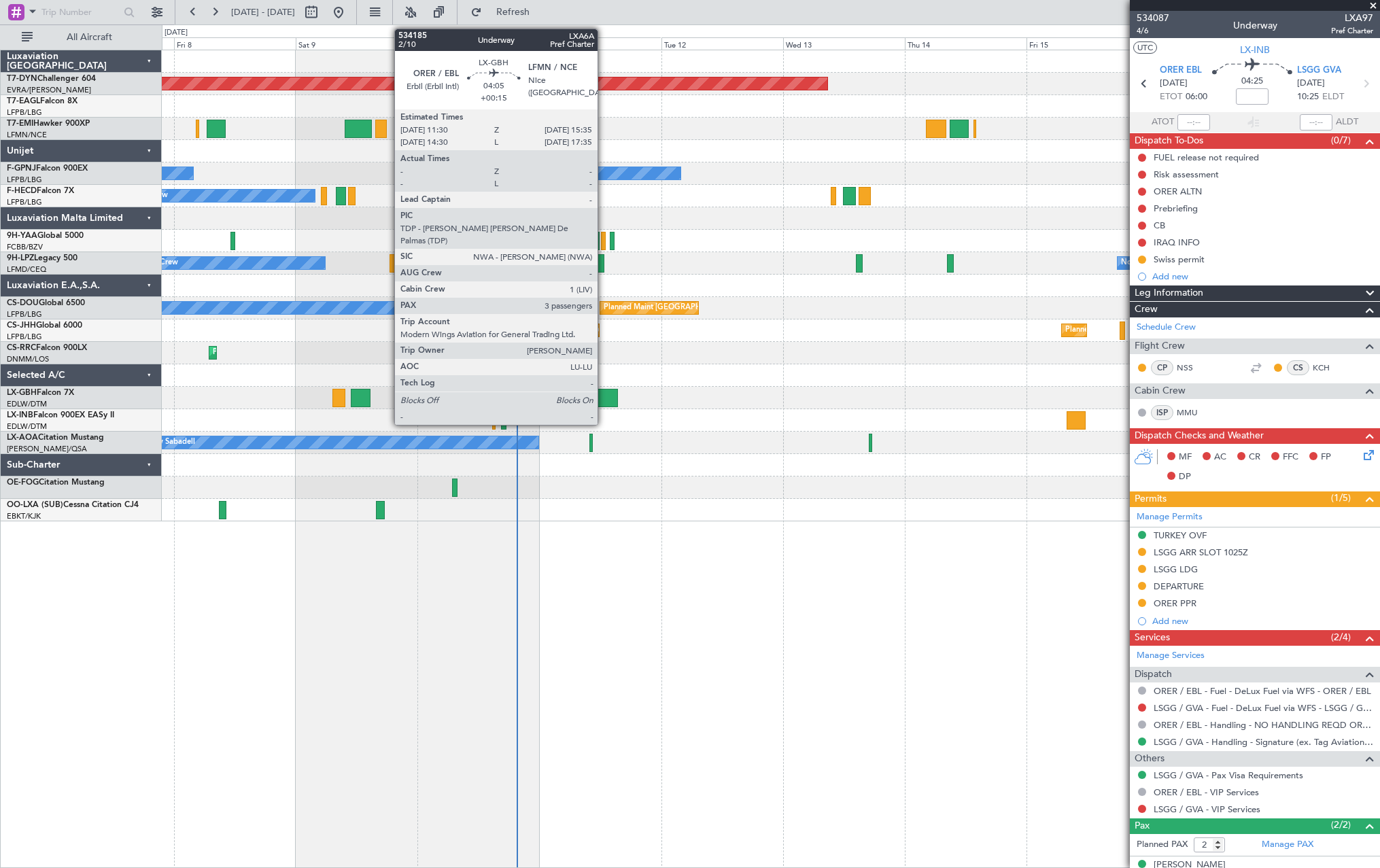
click at [604, 394] on div at bounding box center [607, 397] width 21 height 18
type input "+00:15"
type input "3"
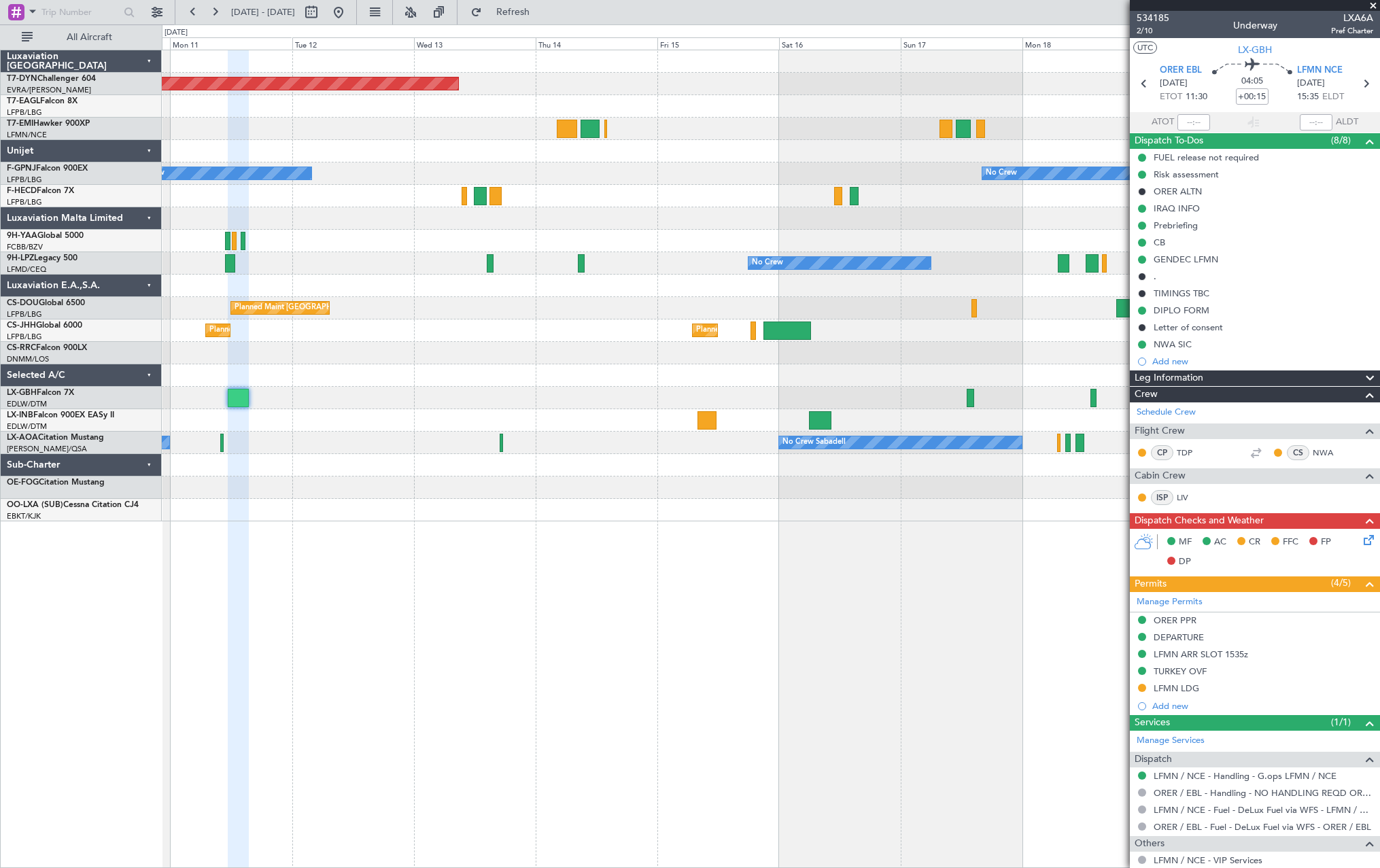
click at [491, 466] on div "Planned Maint [GEOGRAPHIC_DATA]-[GEOGRAPHIC_DATA] No Crew No Crew Planned Maint…" at bounding box center [770, 286] width 1218 height 471
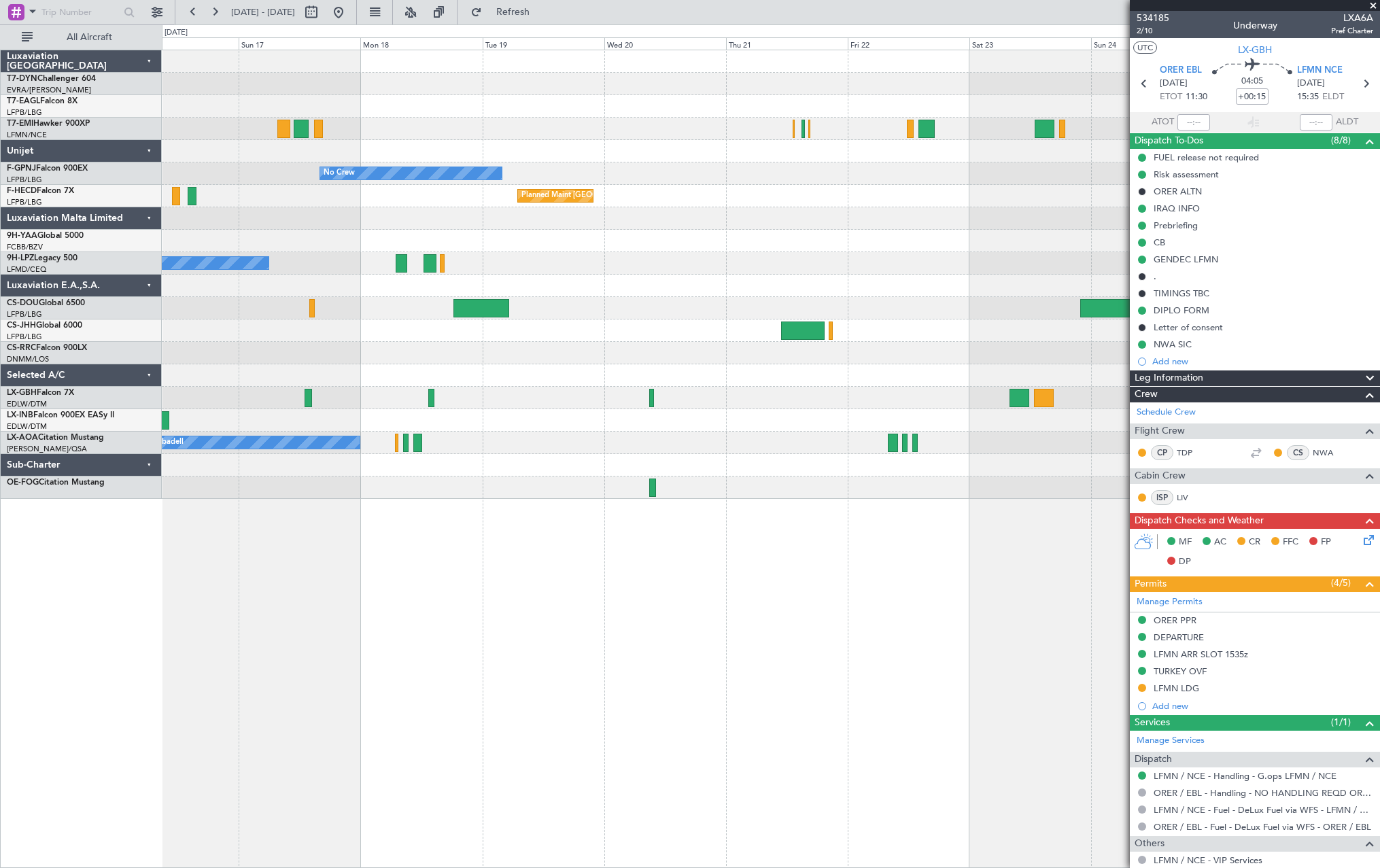
click at [470, 433] on div "Planned Maint Geneva (Cointrin) No Crew No Crew Planned Maint Paris (Le Bourget…" at bounding box center [770, 275] width 1218 height 449
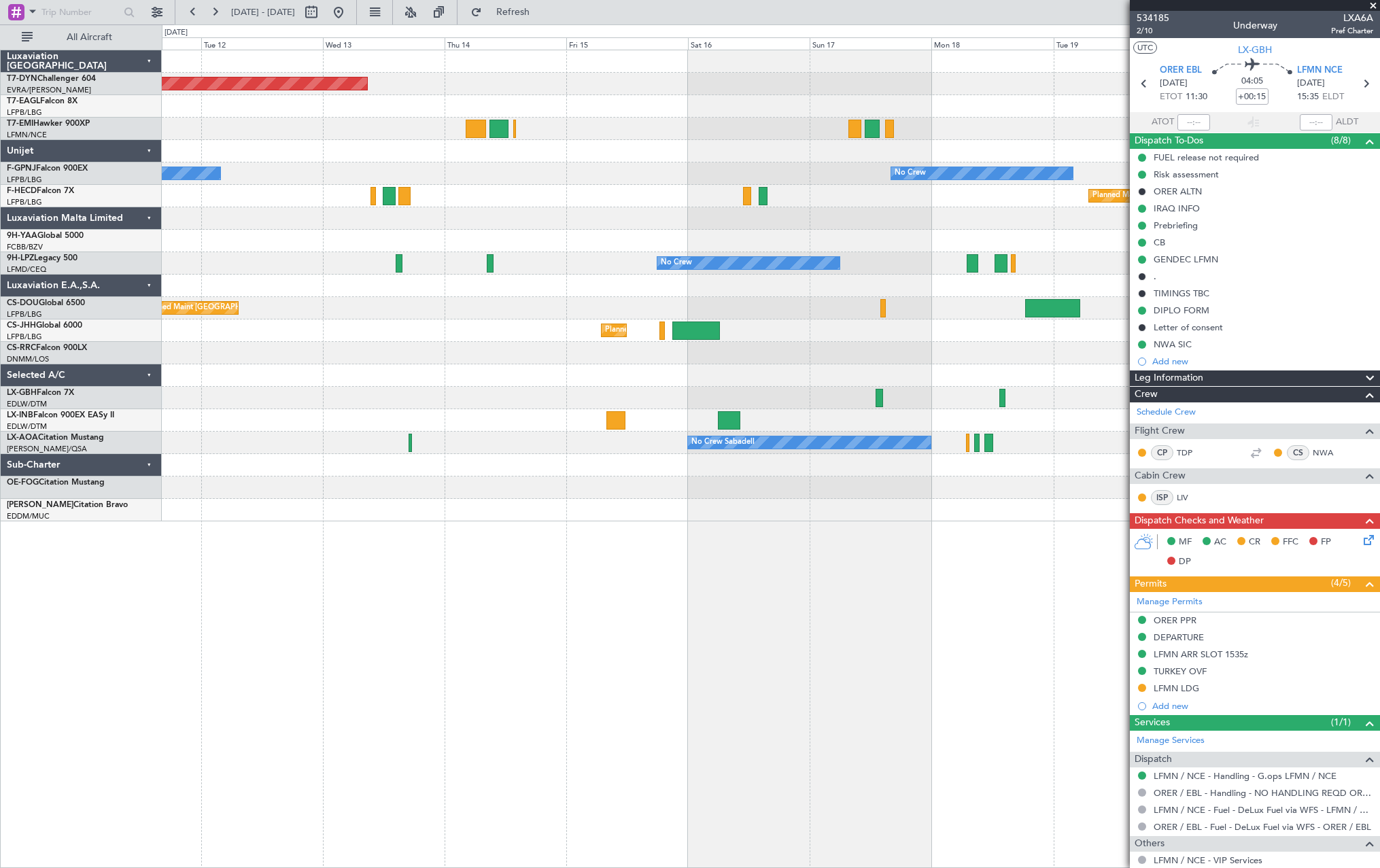
click at [1075, 497] on div at bounding box center [770, 487] width 1218 height 22
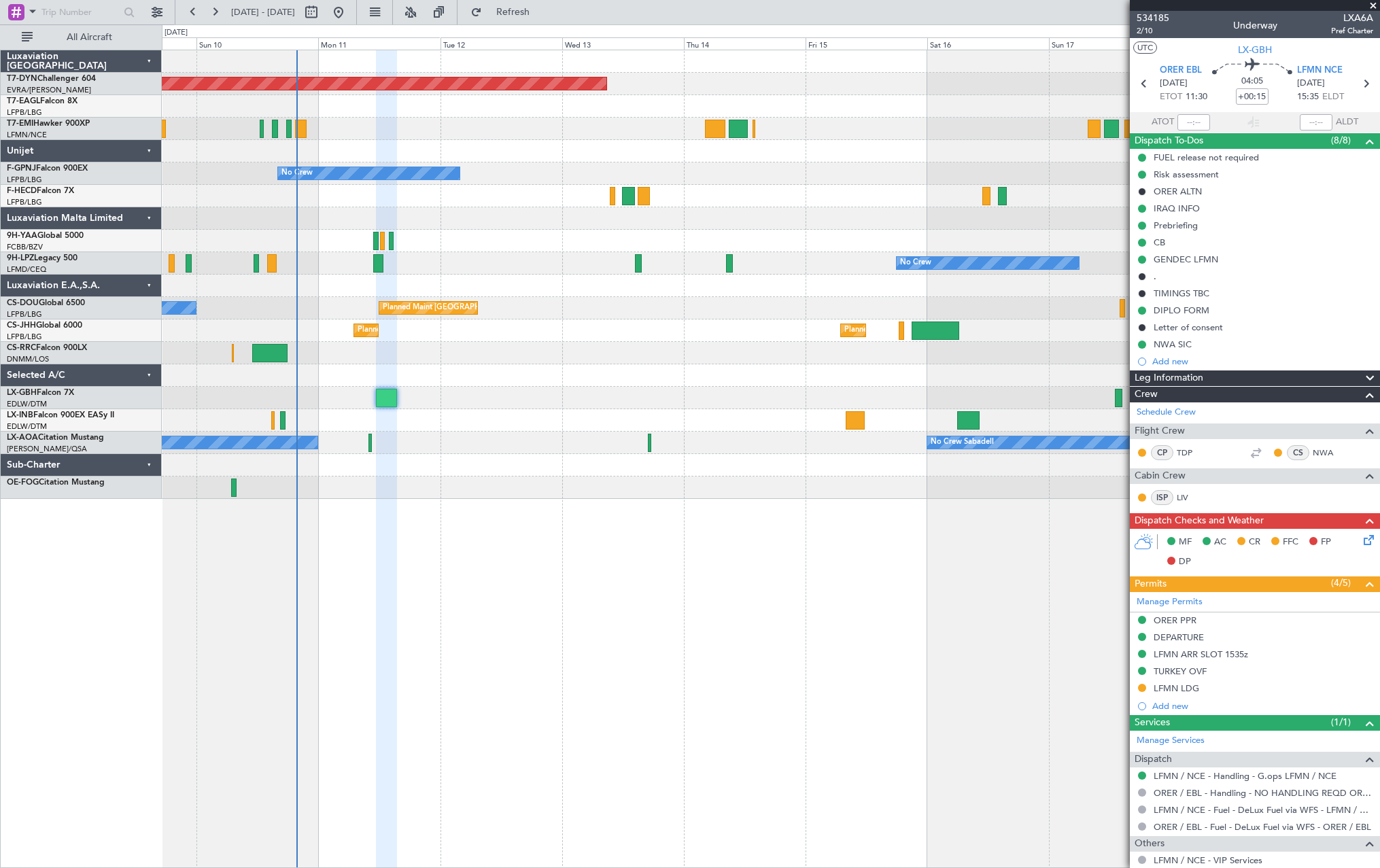
click at [688, 400] on div at bounding box center [770, 397] width 1218 height 22
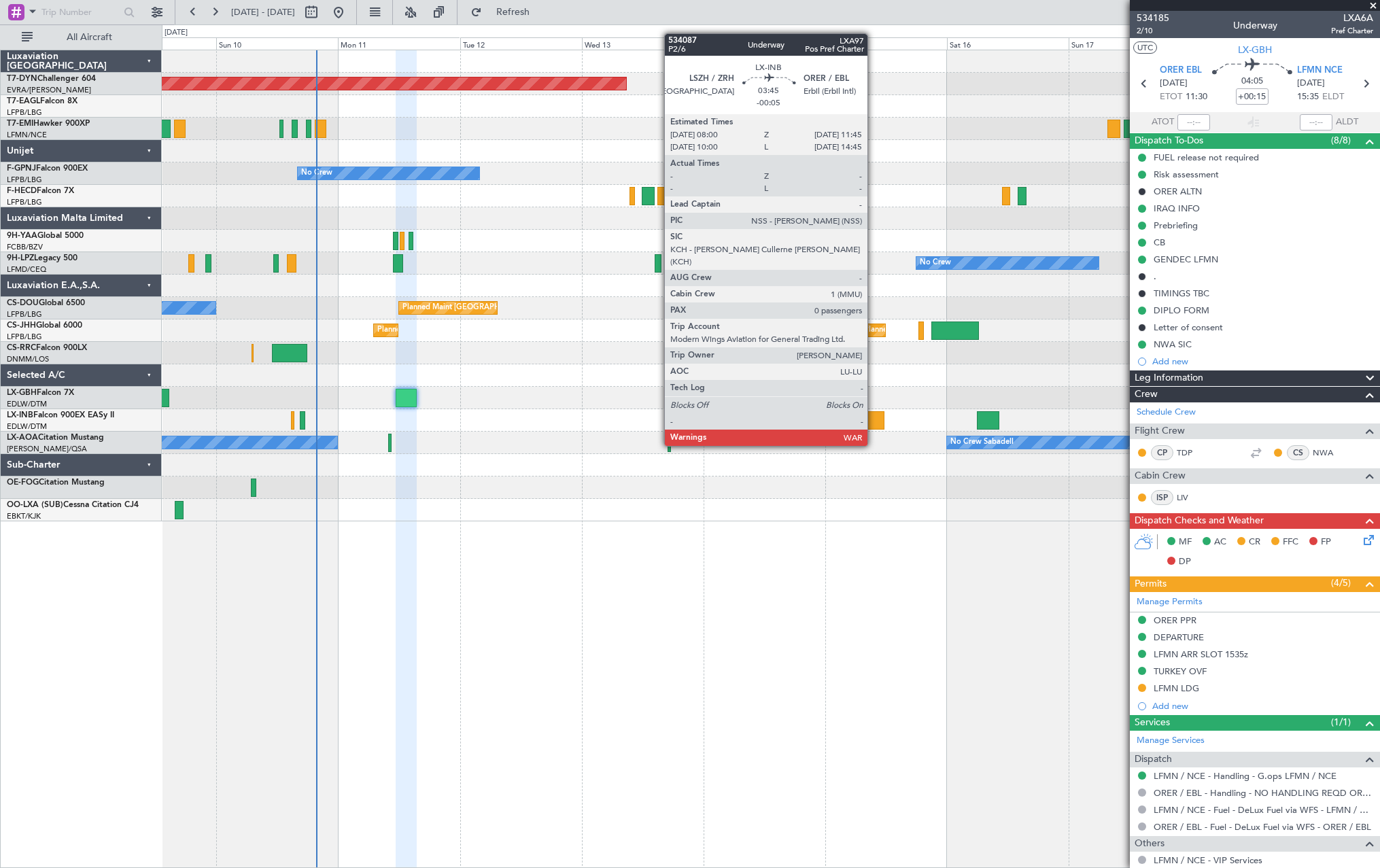
click at [873, 420] on div at bounding box center [875, 420] width 19 height 18
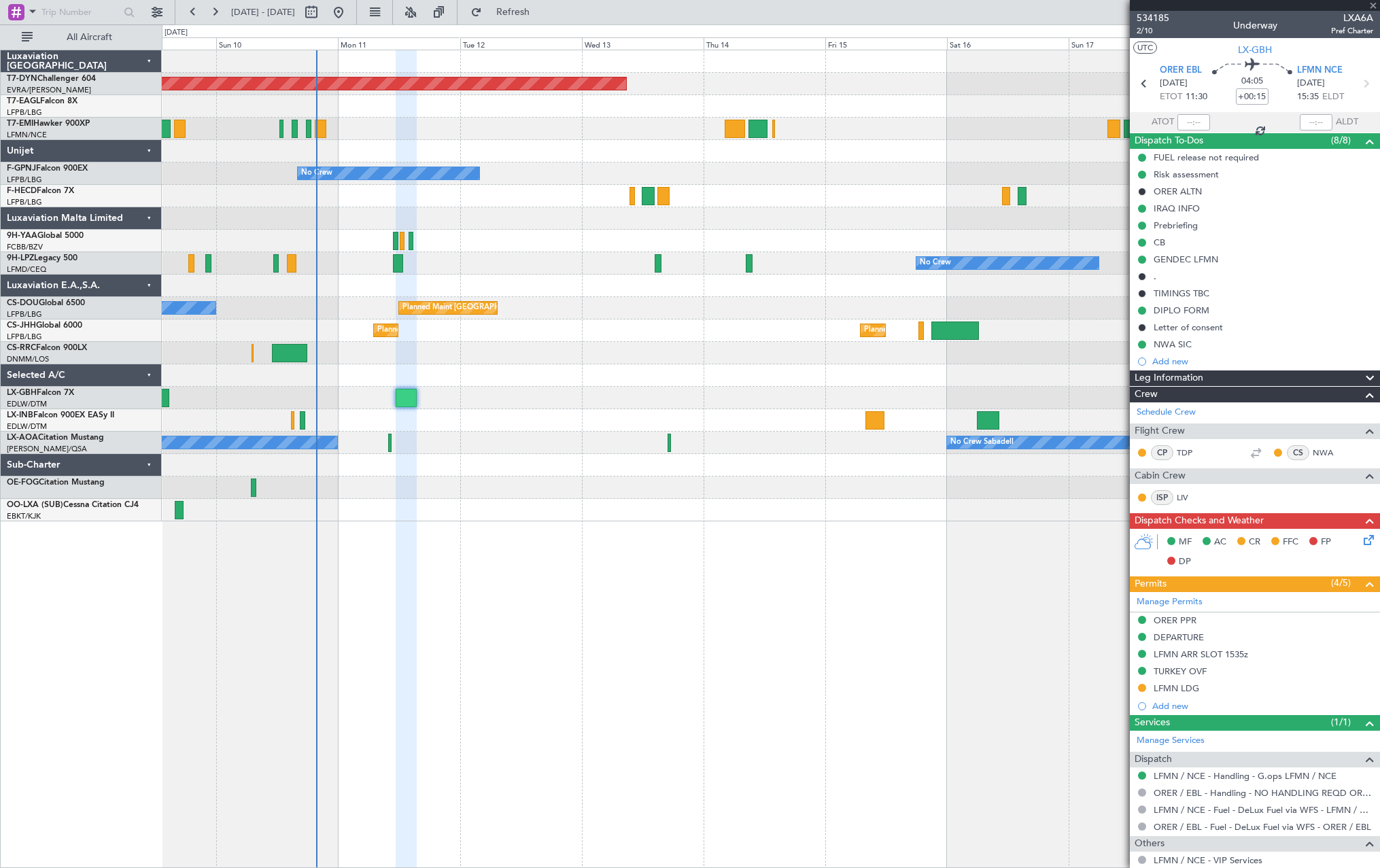
type input "-00:05"
type input "0"
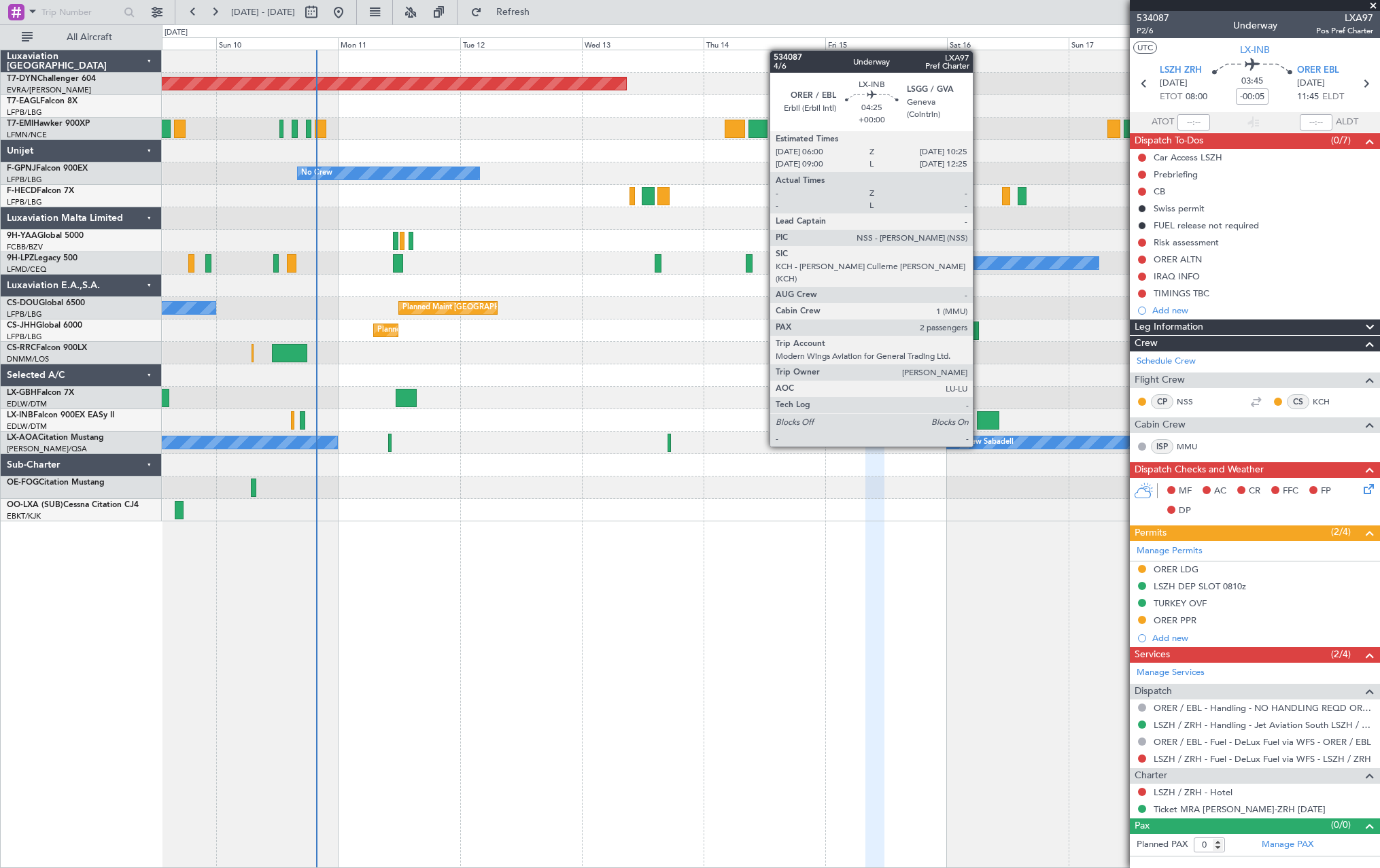
click at [982, 420] on div at bounding box center [987, 420] width 22 height 18
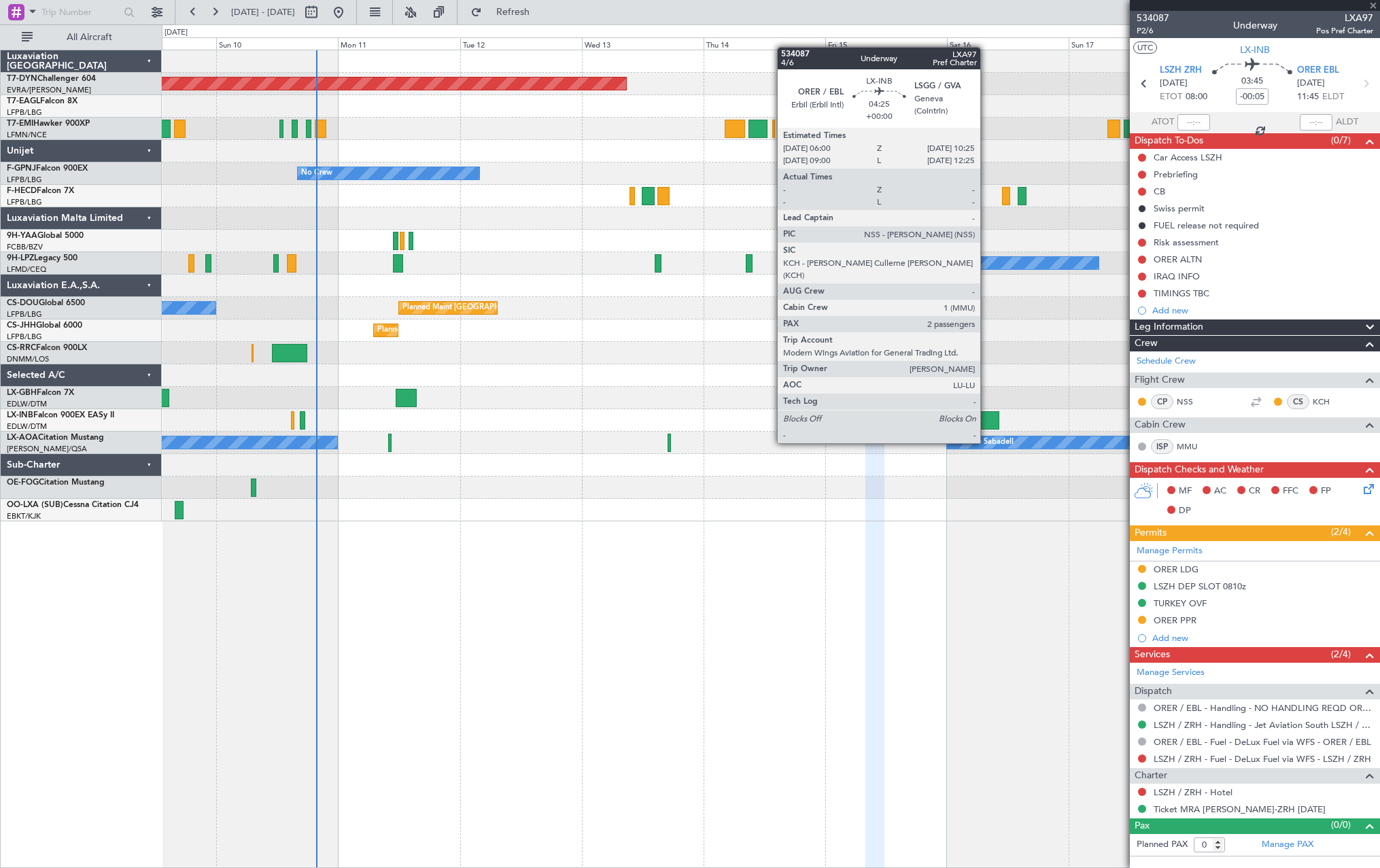
type input "2"
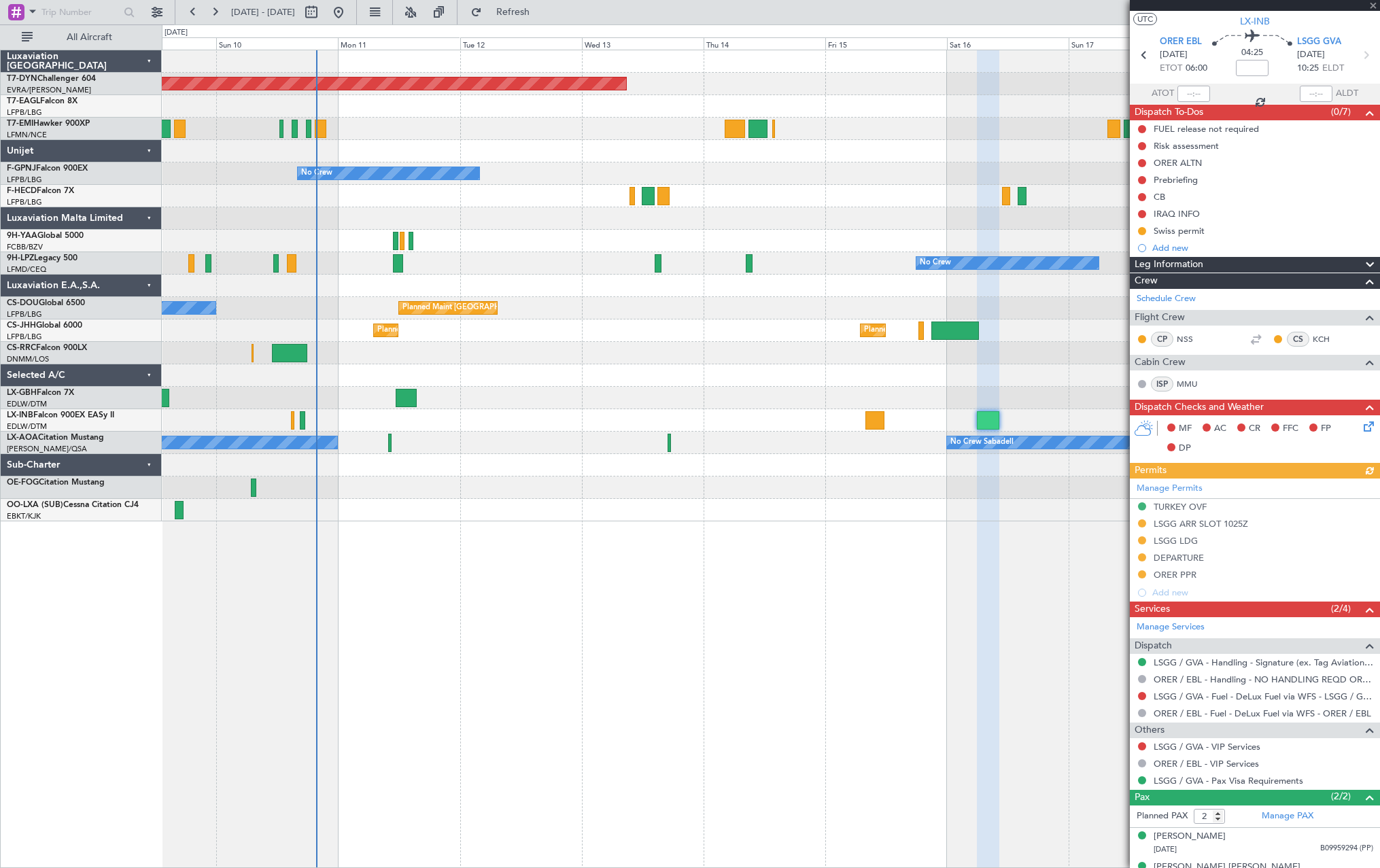
scroll to position [49, 0]
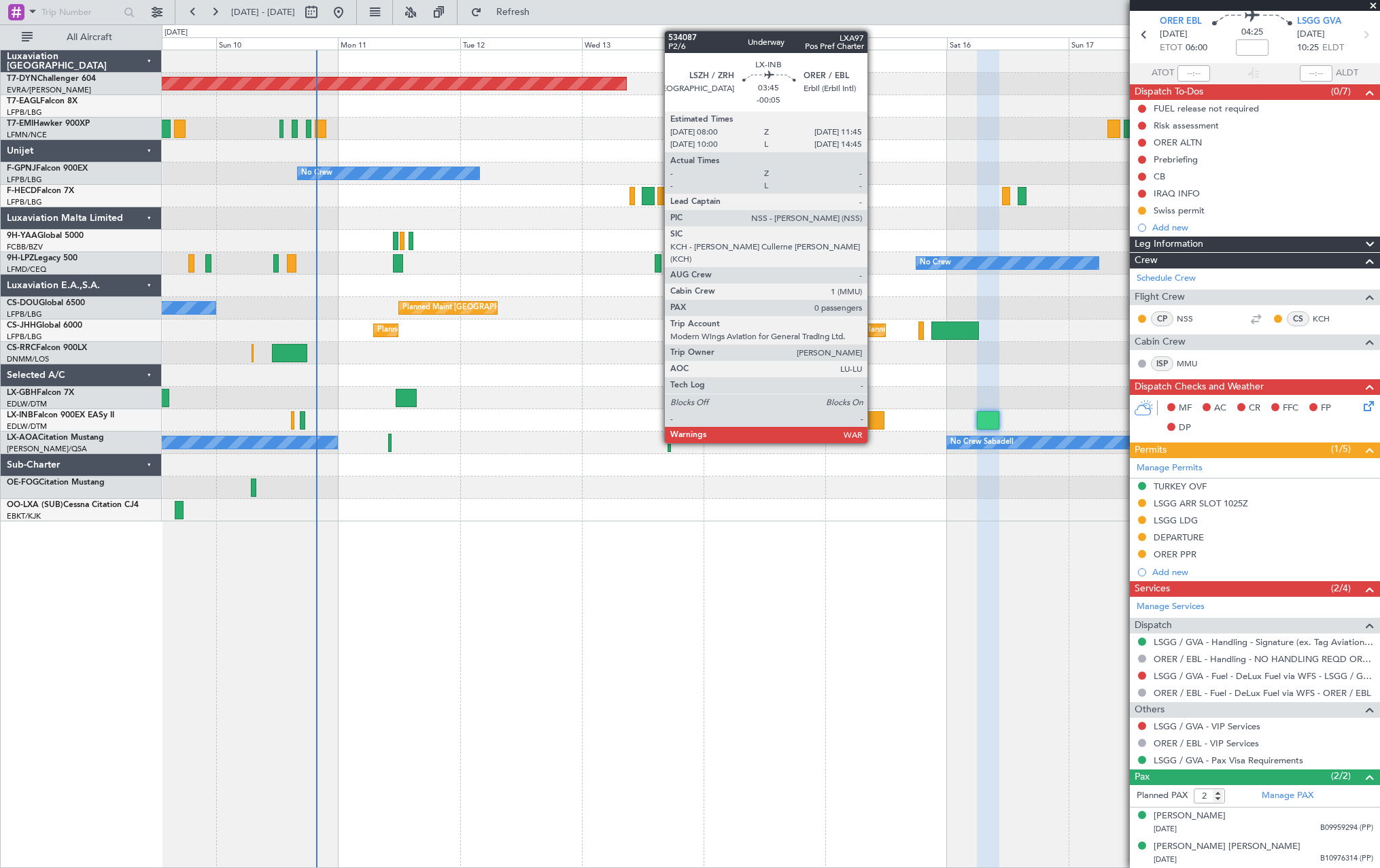
click at [876, 418] on div at bounding box center [875, 420] width 19 height 18
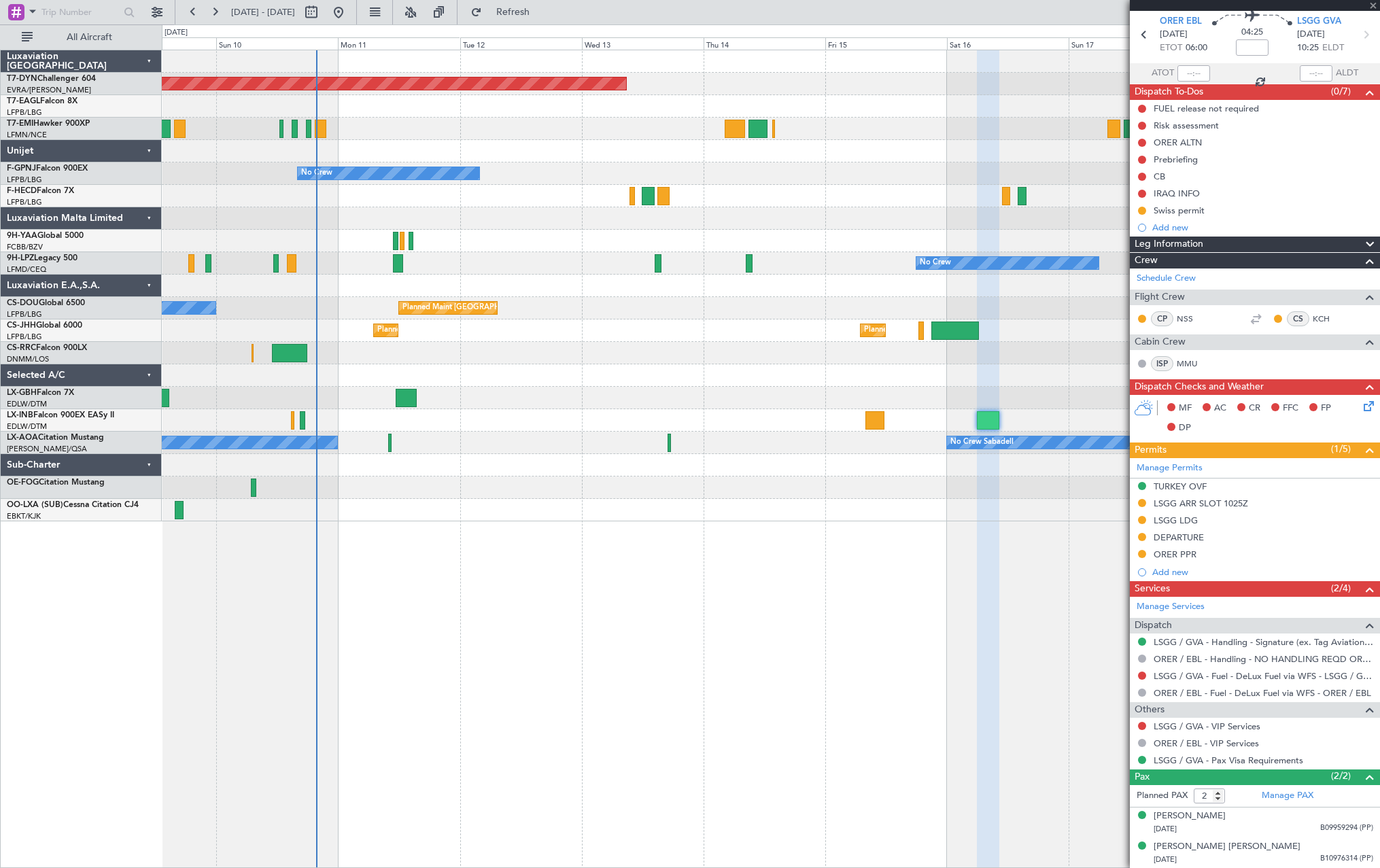
type input "-00:05"
type input "0"
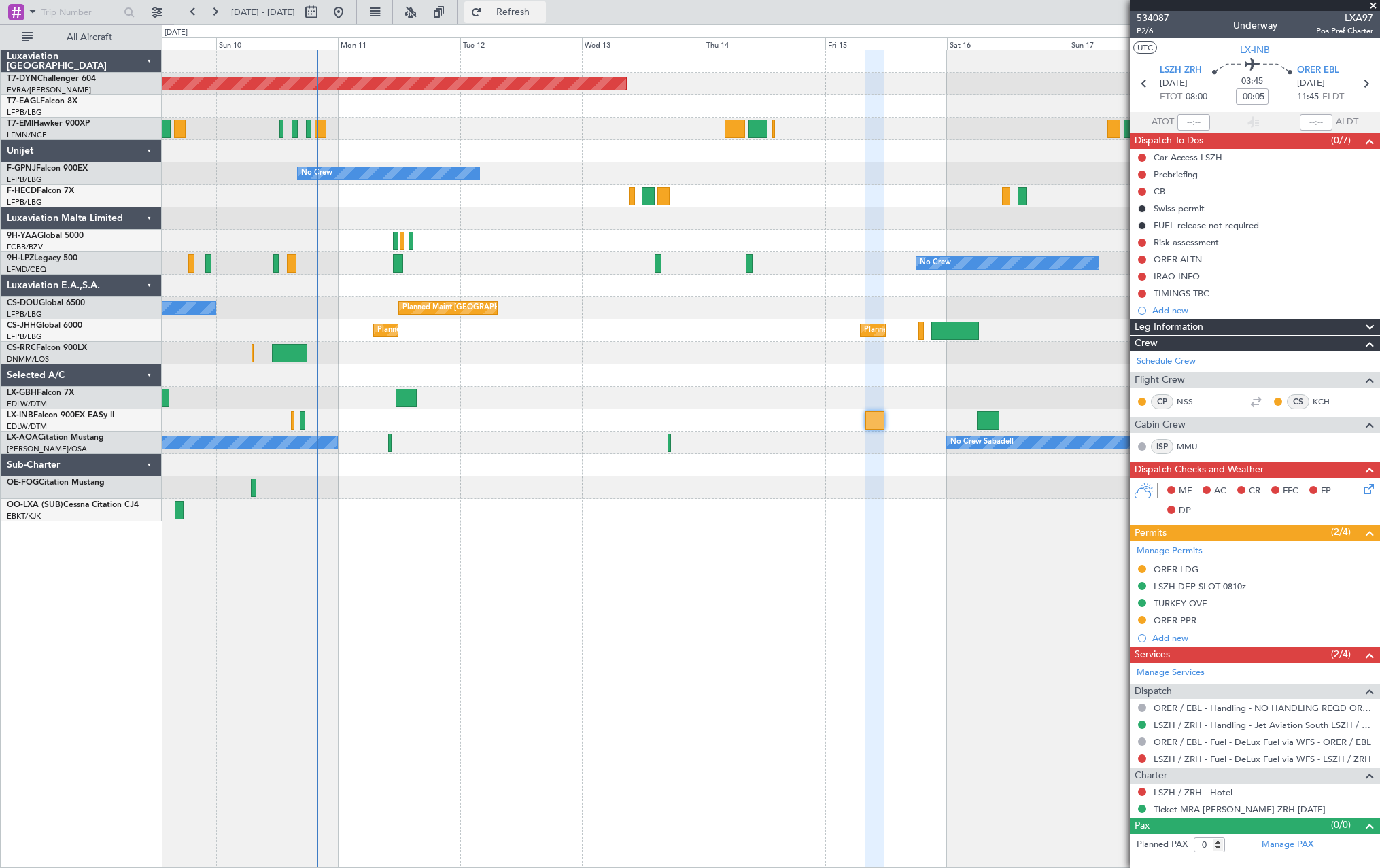
click at [523, 6] on button "Refresh" at bounding box center [504, 11] width 81 height 22
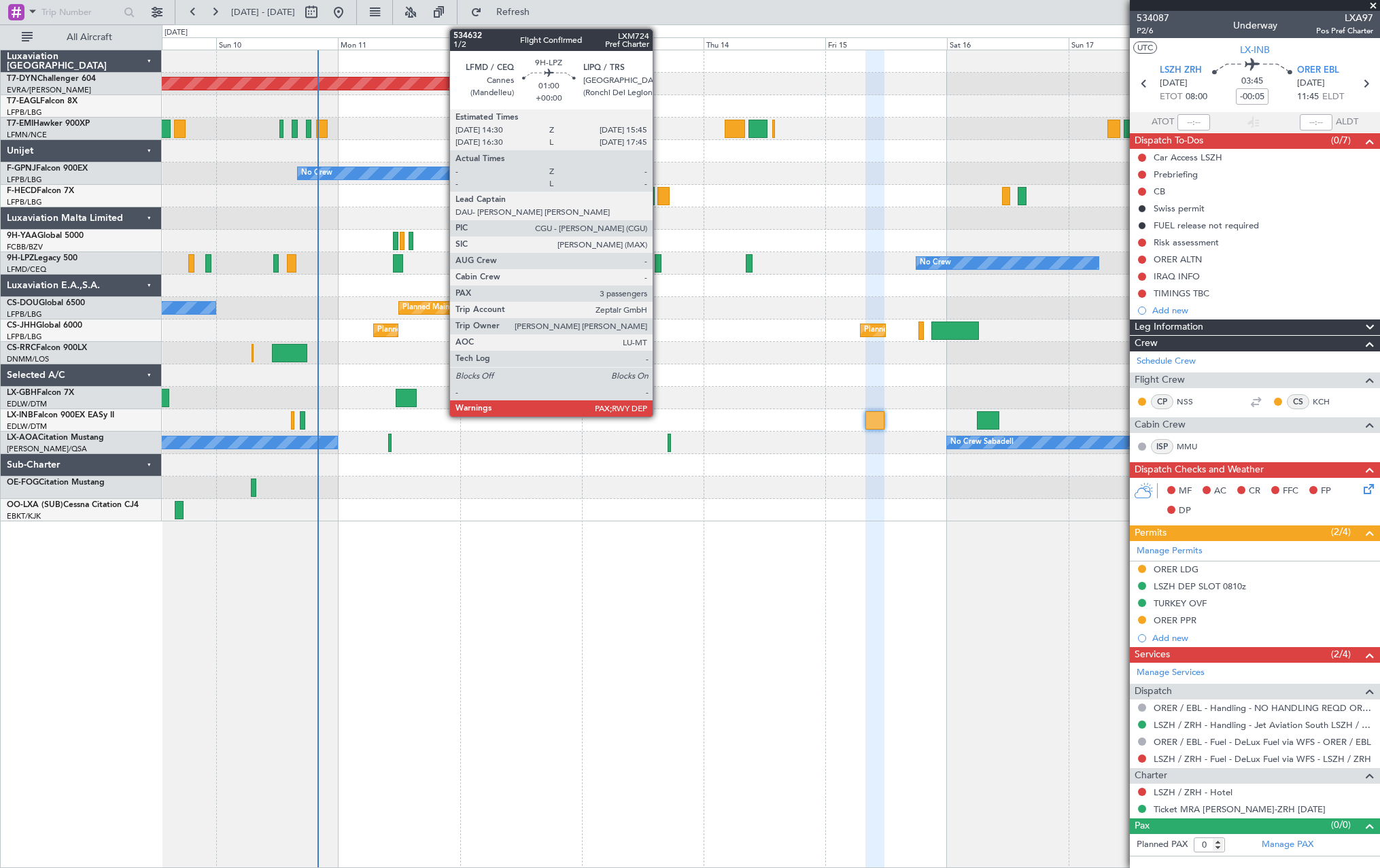
click at [659, 265] on div at bounding box center [657, 263] width 7 height 18
type input "3"
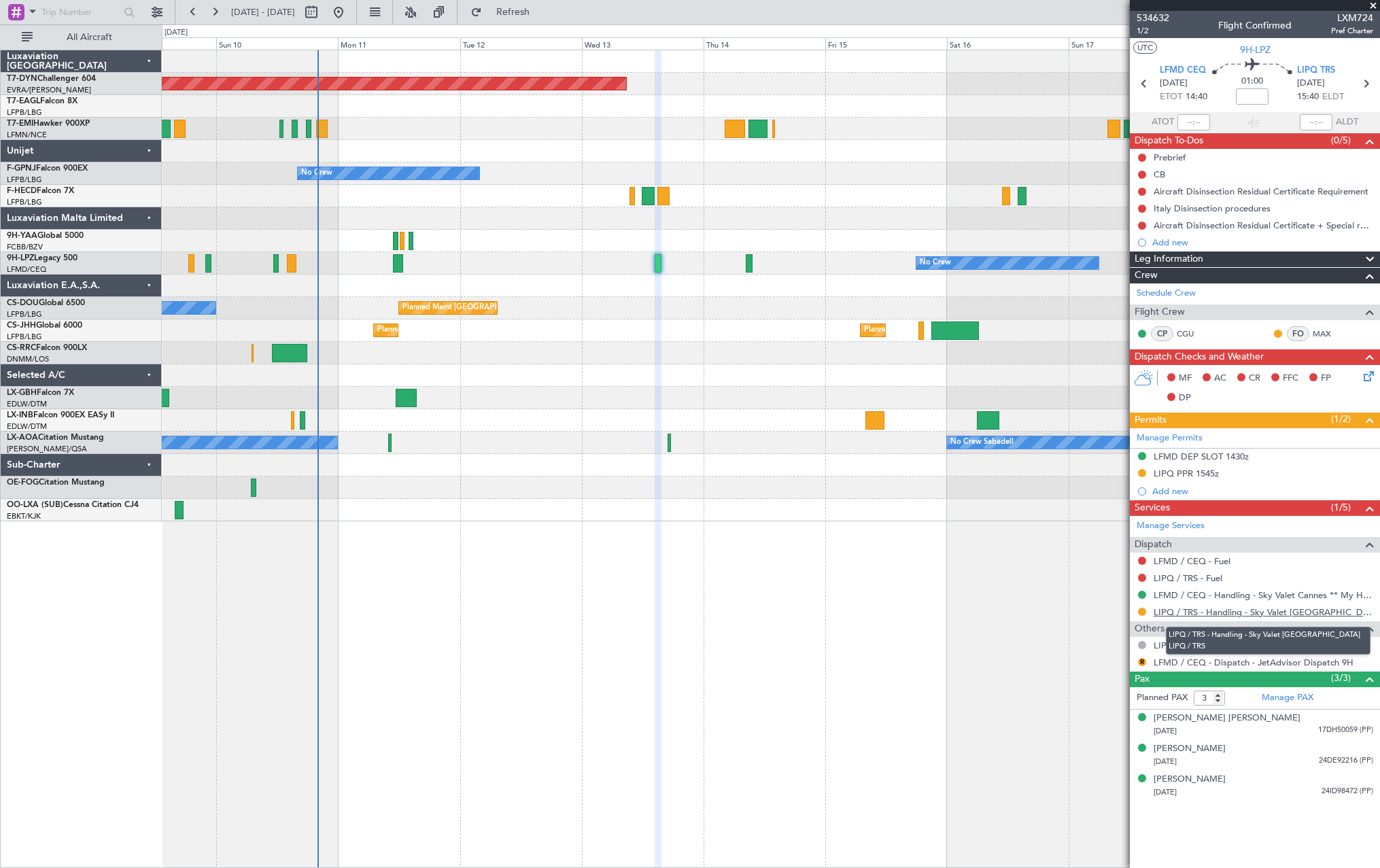
click at [1193, 610] on link "LIPQ / TRS - Handling - Sky Valet [GEOGRAPHIC_DATA] LIPQ / TRS" at bounding box center [1263, 612] width 220 height 11
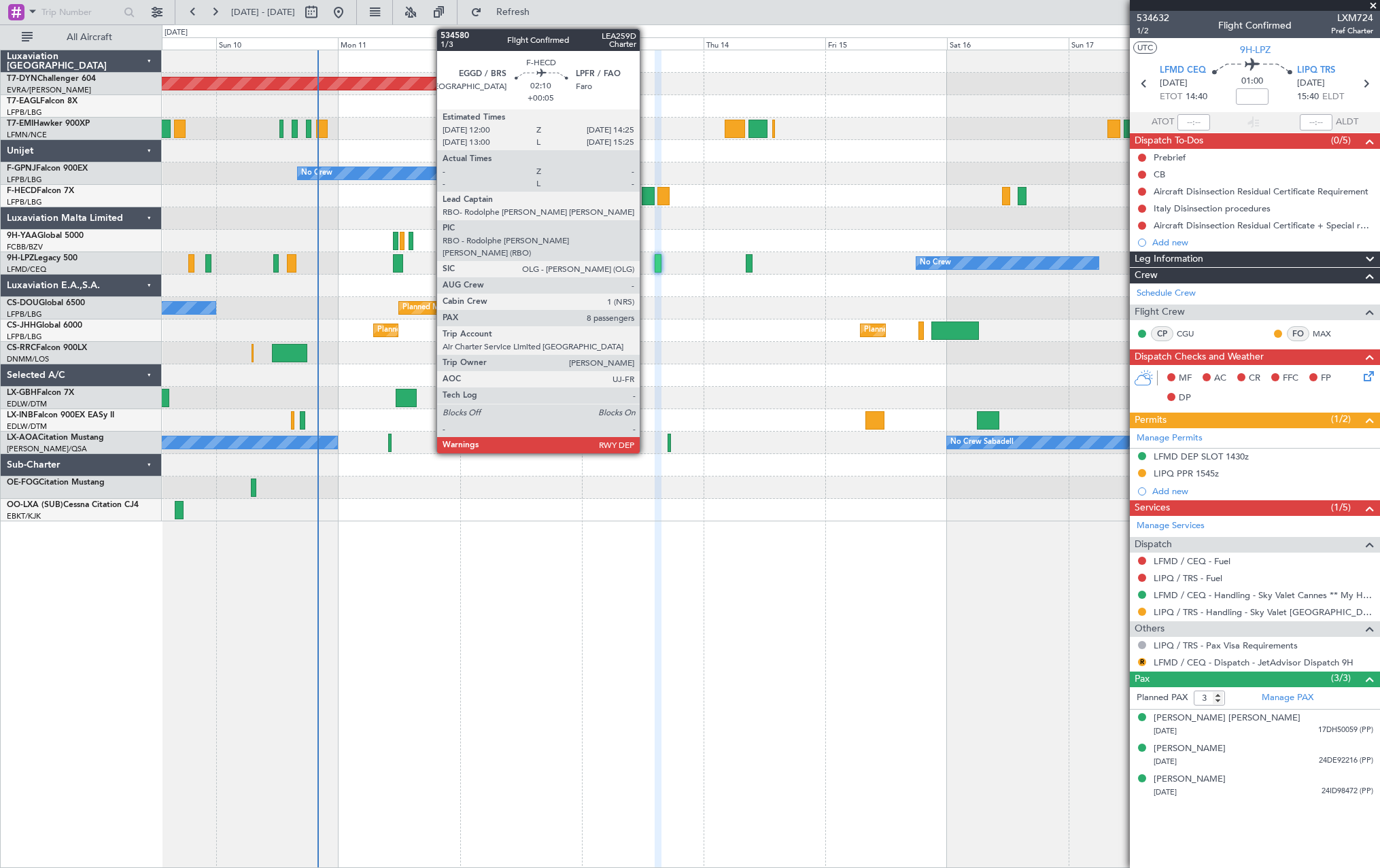
click at [646, 190] on div at bounding box center [648, 196] width 13 height 18
type input "+00:05"
type input "8"
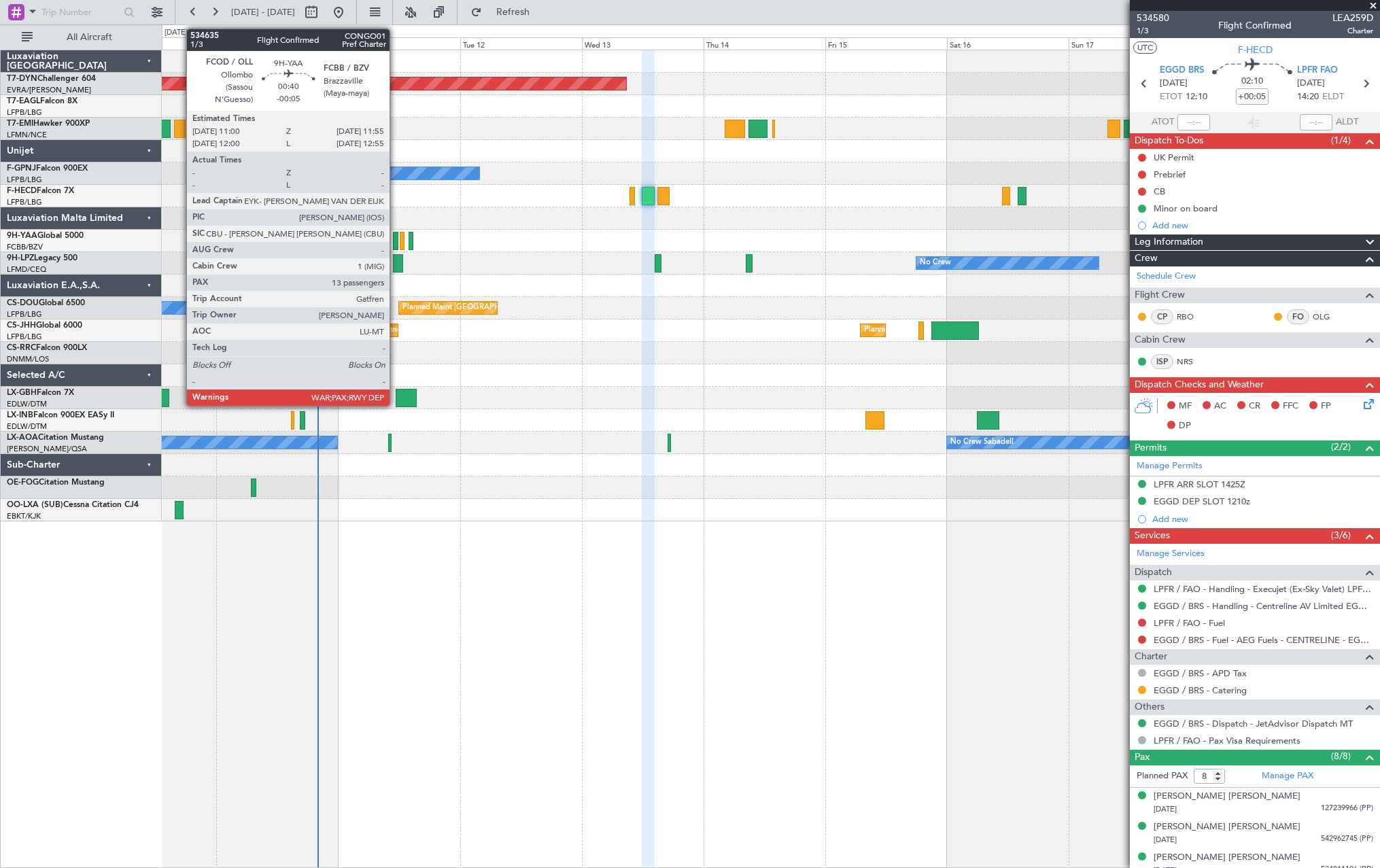
click at [395, 244] on div at bounding box center [394, 241] width 5 height 18
type input "-00:05"
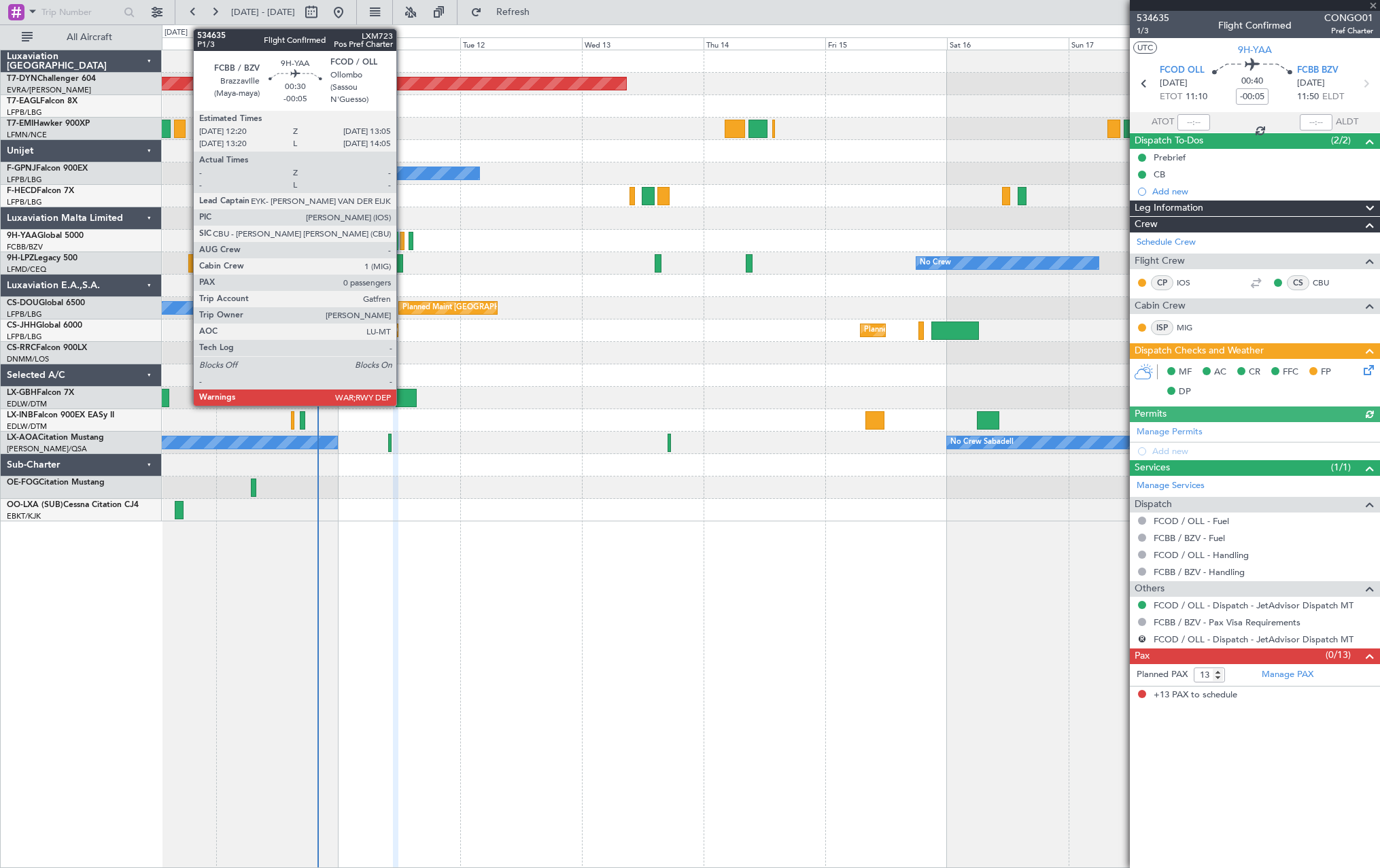
click at [402, 243] on div at bounding box center [401, 241] width 4 height 18
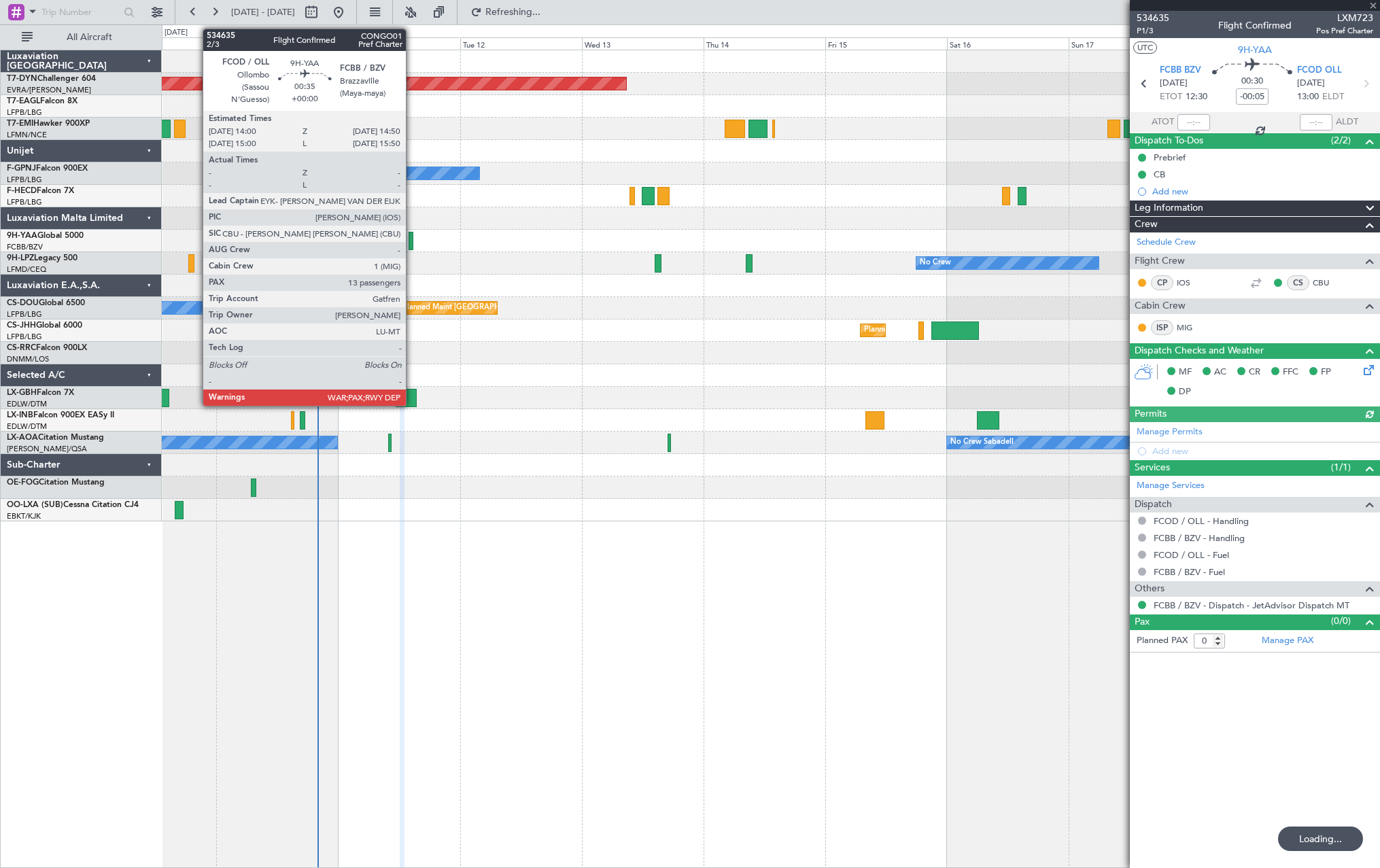
click at [412, 239] on div at bounding box center [411, 241] width 5 height 18
type input "13"
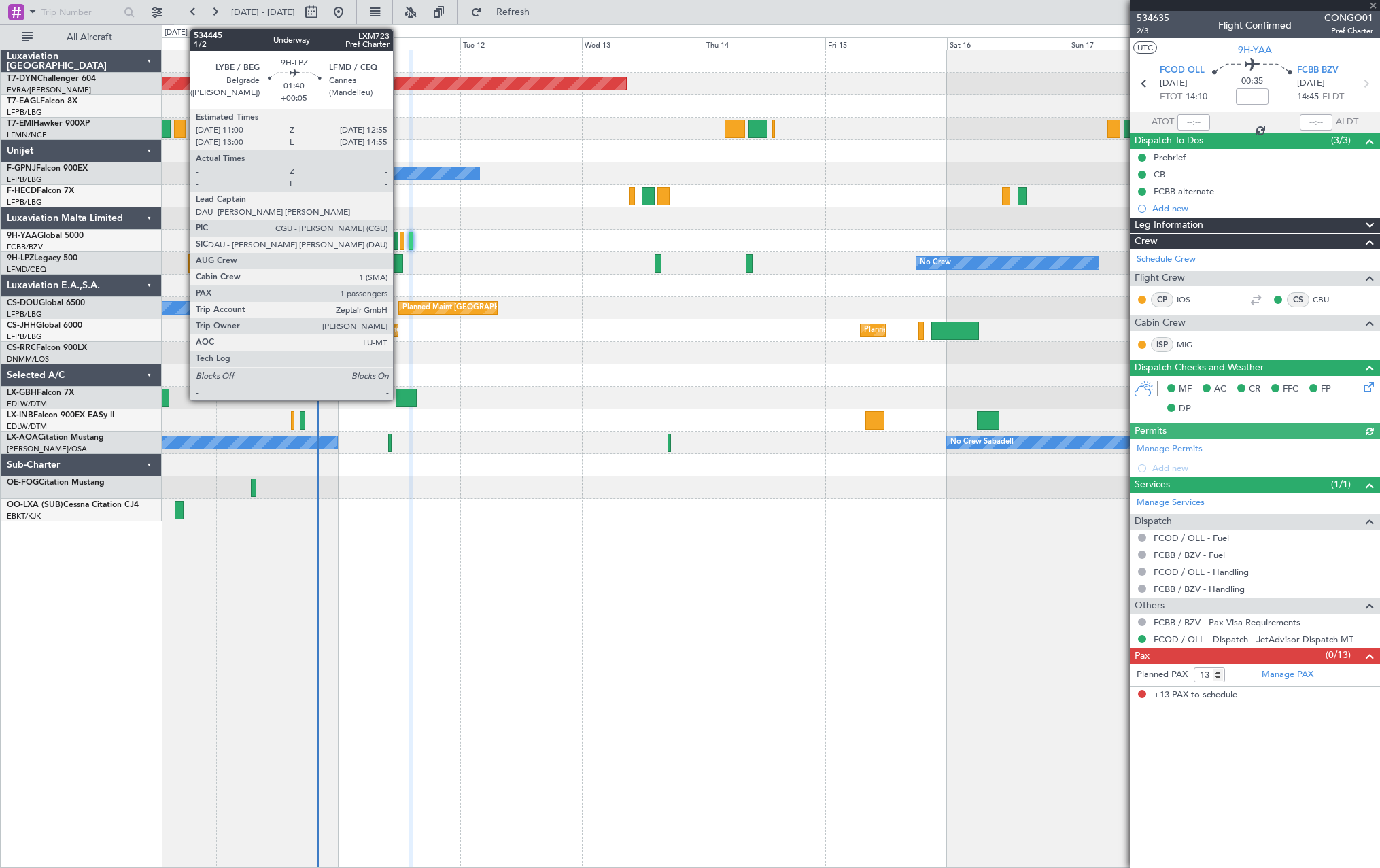
click at [399, 265] on div at bounding box center [397, 263] width 11 height 18
type input "+00:05"
type input "1"
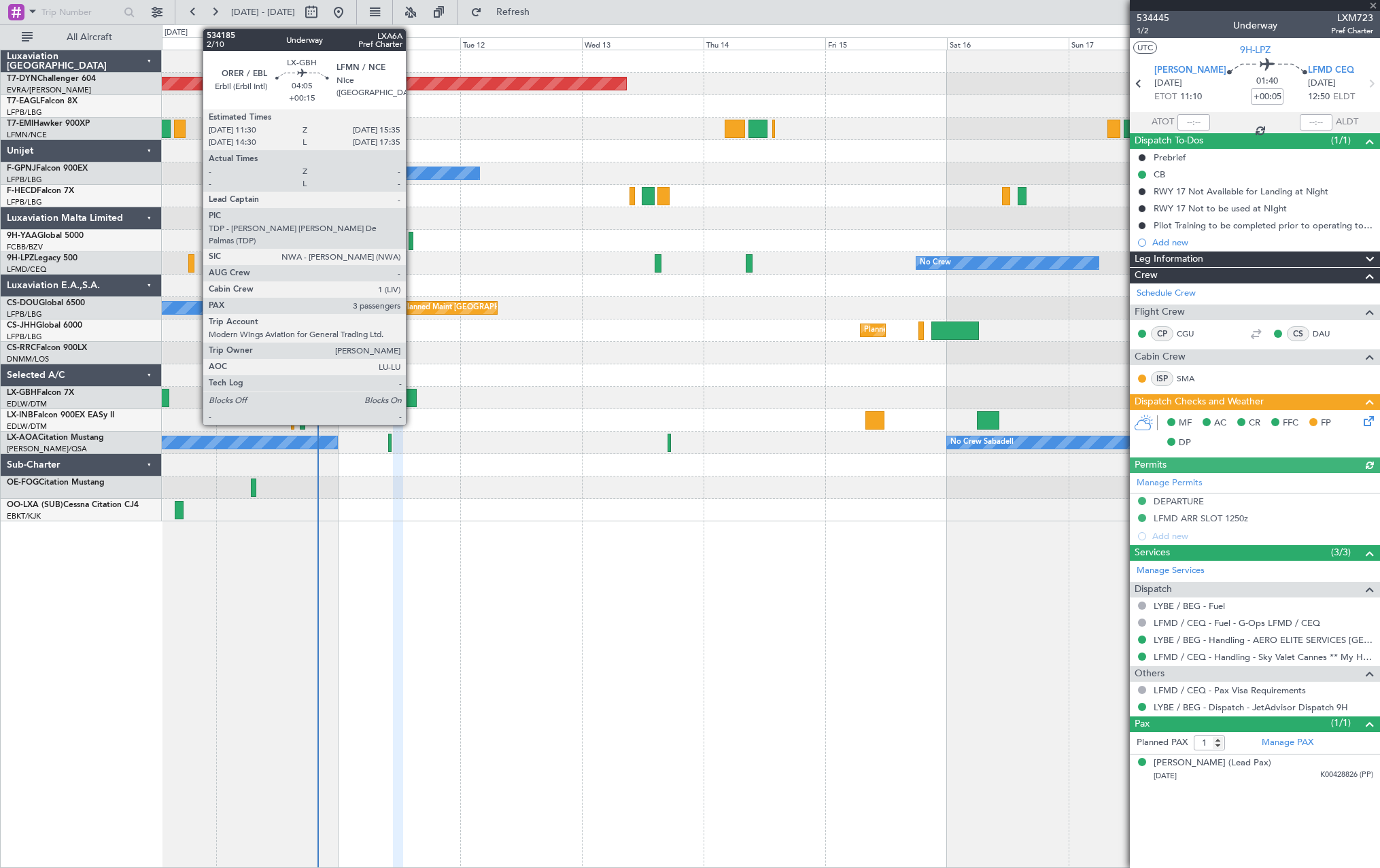
click at [412, 394] on div at bounding box center [406, 397] width 21 height 18
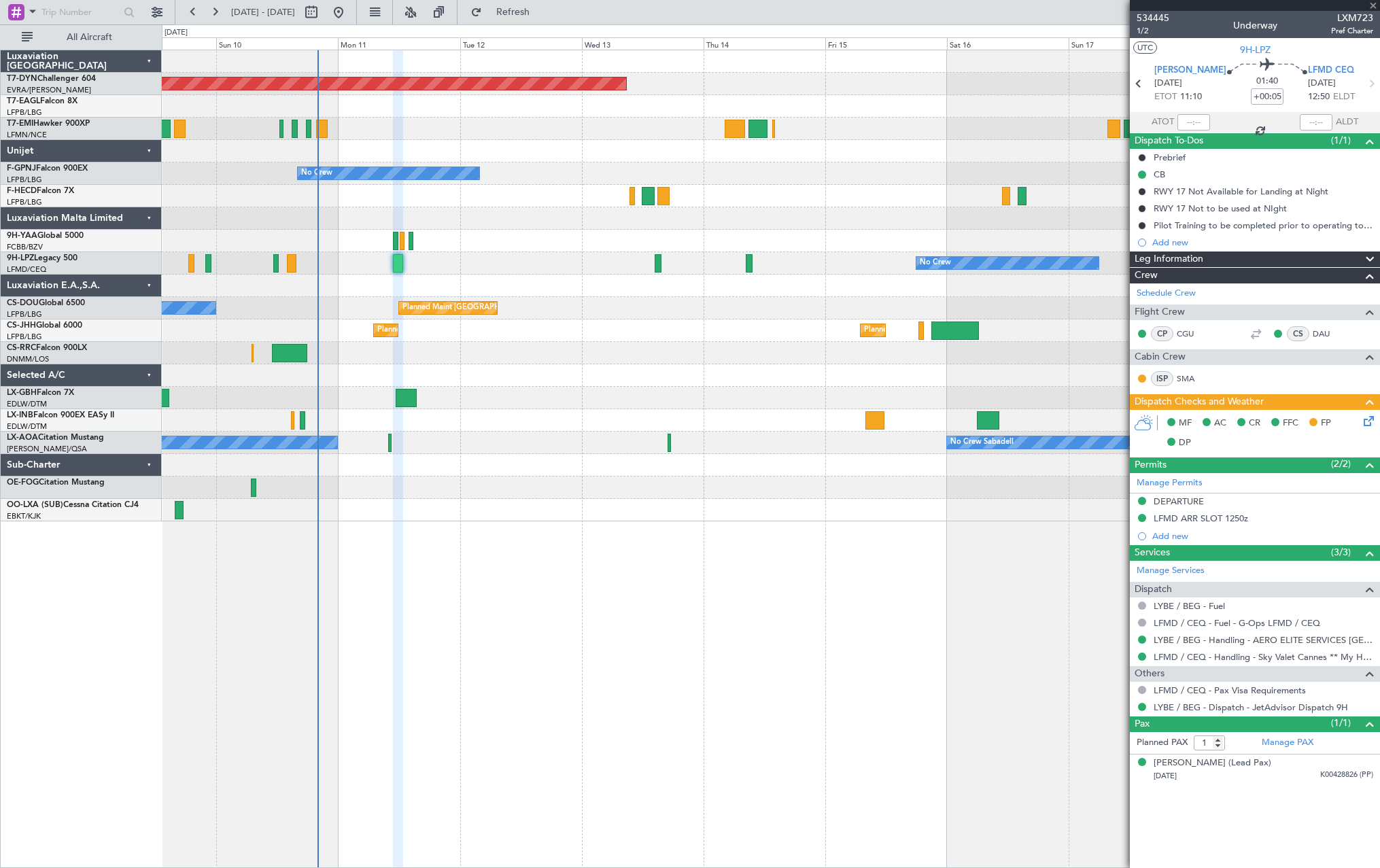
type input "+00:15"
type input "3"
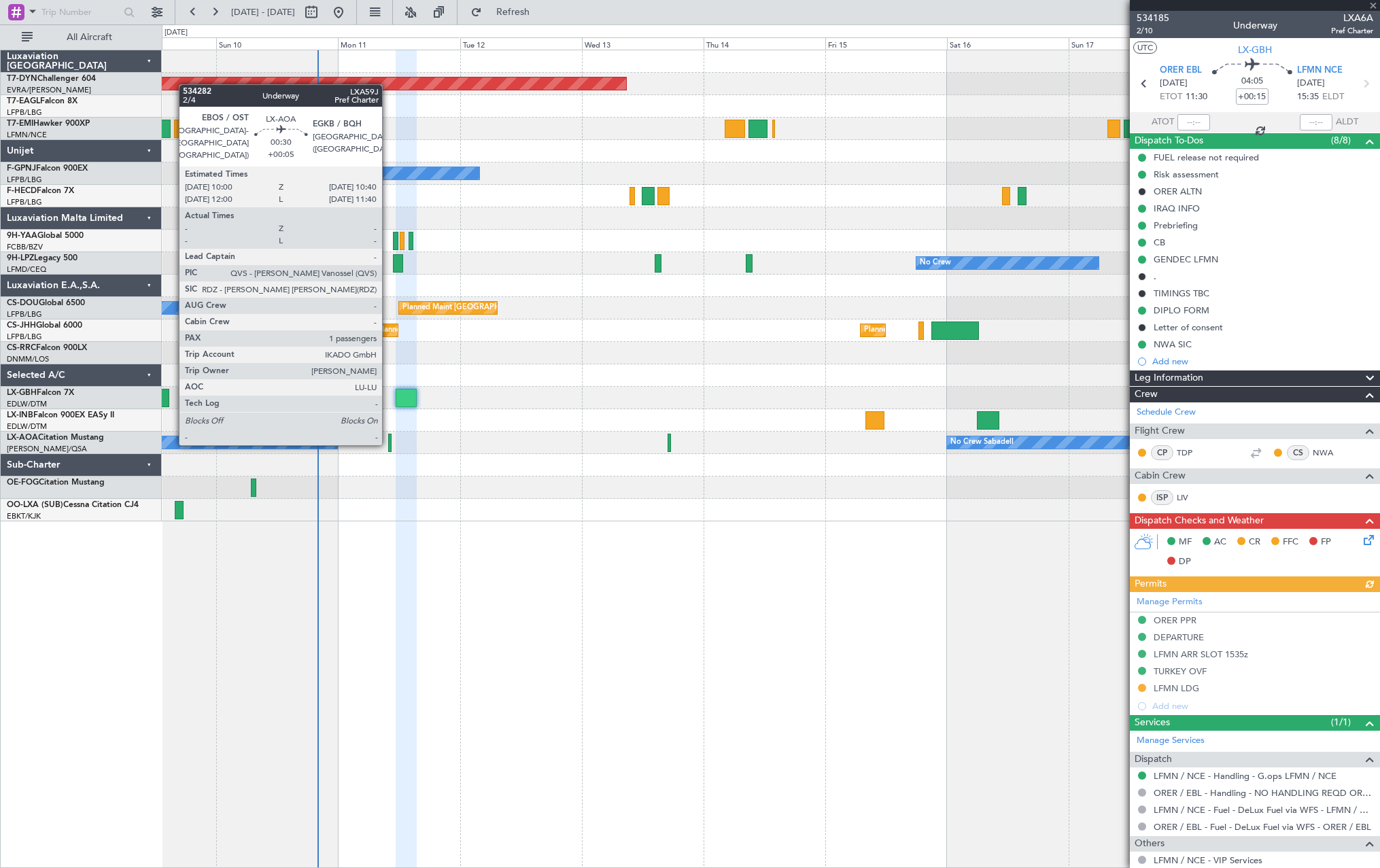
click at [388, 442] on div at bounding box center [390, 442] width 4 height 18
type input "+00:05"
type input "1"
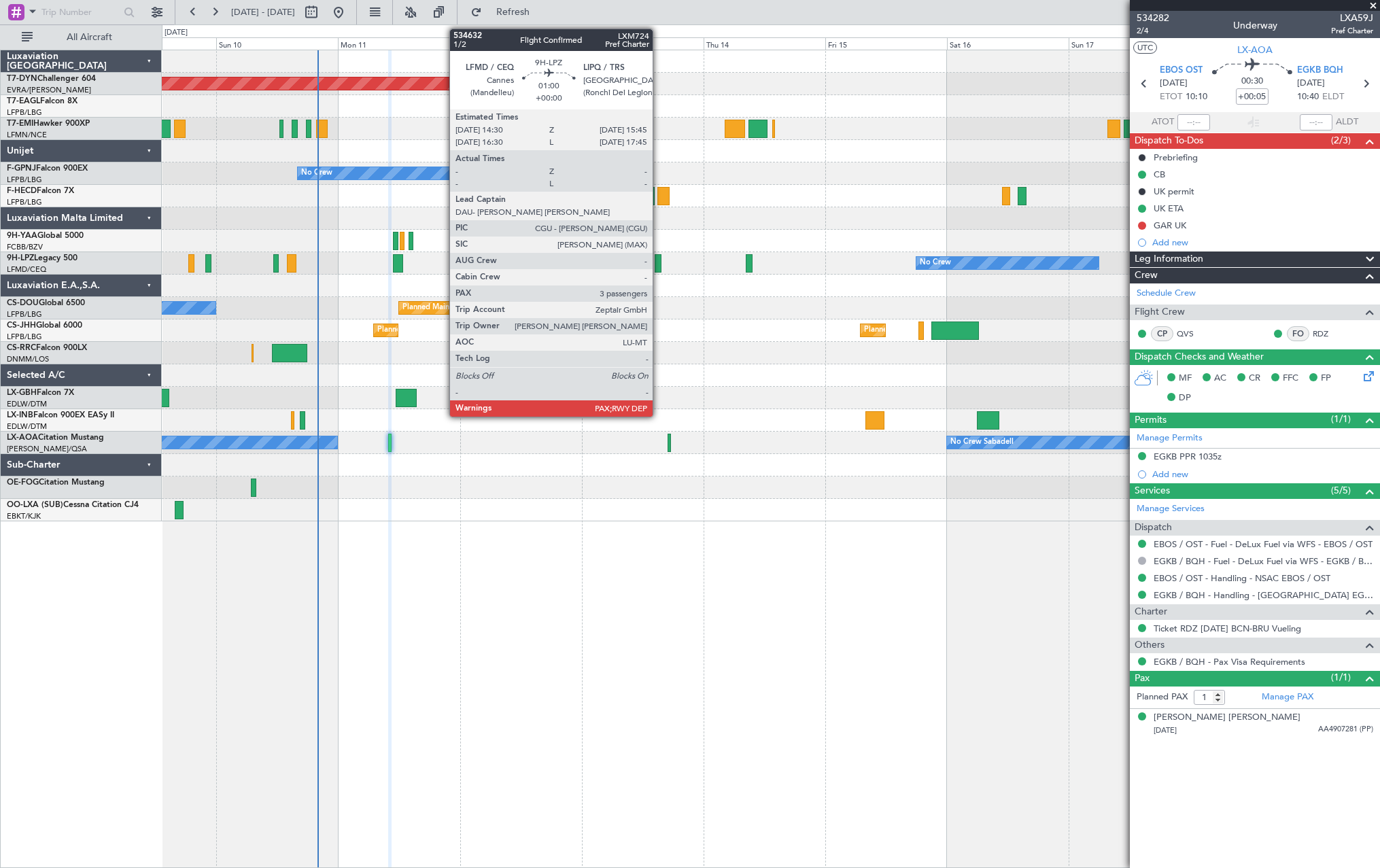
click at [659, 263] on div at bounding box center [657, 263] width 7 height 18
type input "3"
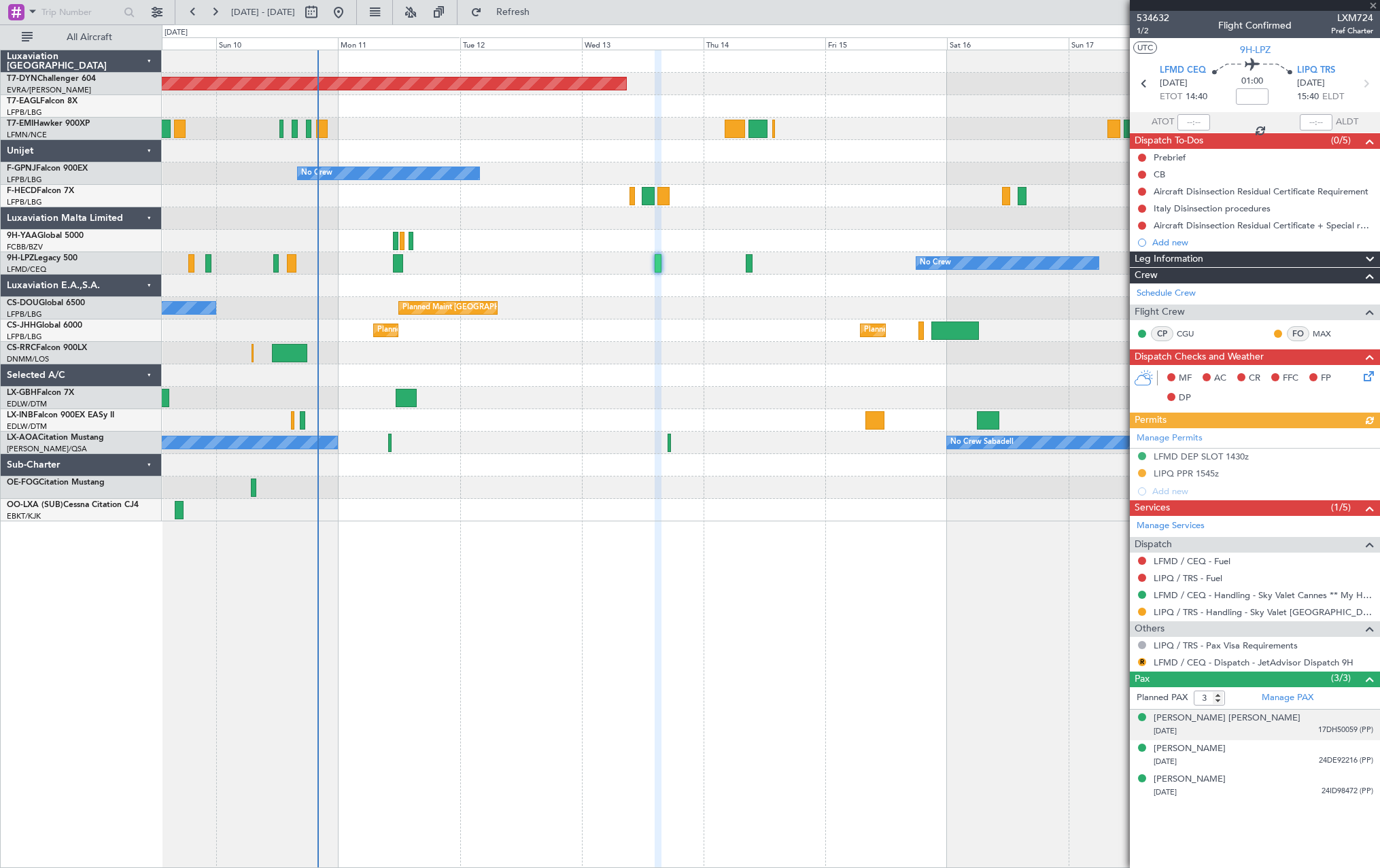
click at [1292, 731] on div "03/04/1989 17DH50059 (PP)" at bounding box center [1263, 731] width 220 height 13
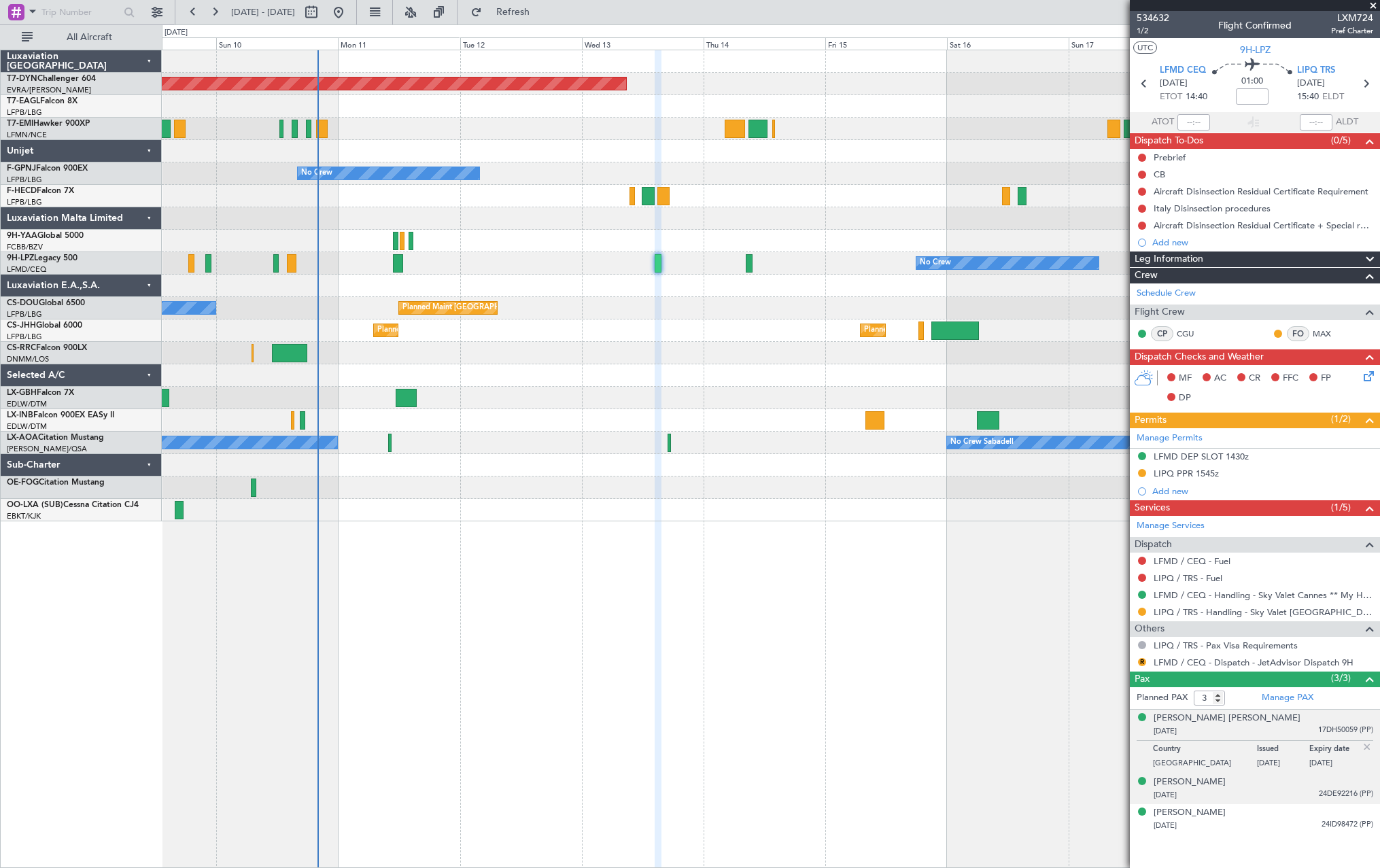
click at [1289, 781] on div "David Barokas 05/04/1974 24DE92216 (PP)" at bounding box center [1263, 789] width 220 height 27
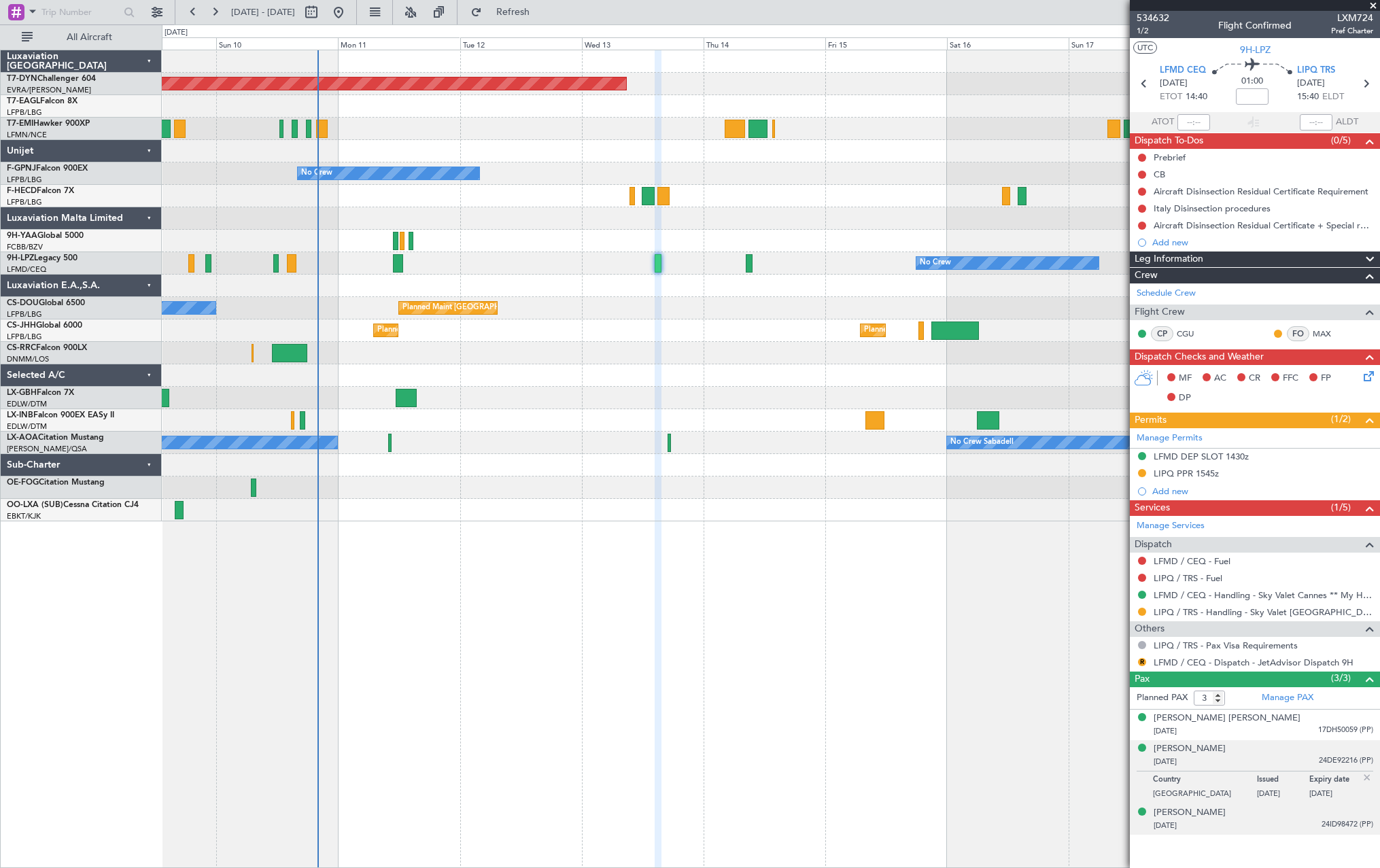
click at [1296, 815] on div "Nicolas Ollivier 01/08/1980 24ID98472 (PP)" at bounding box center [1263, 819] width 220 height 27
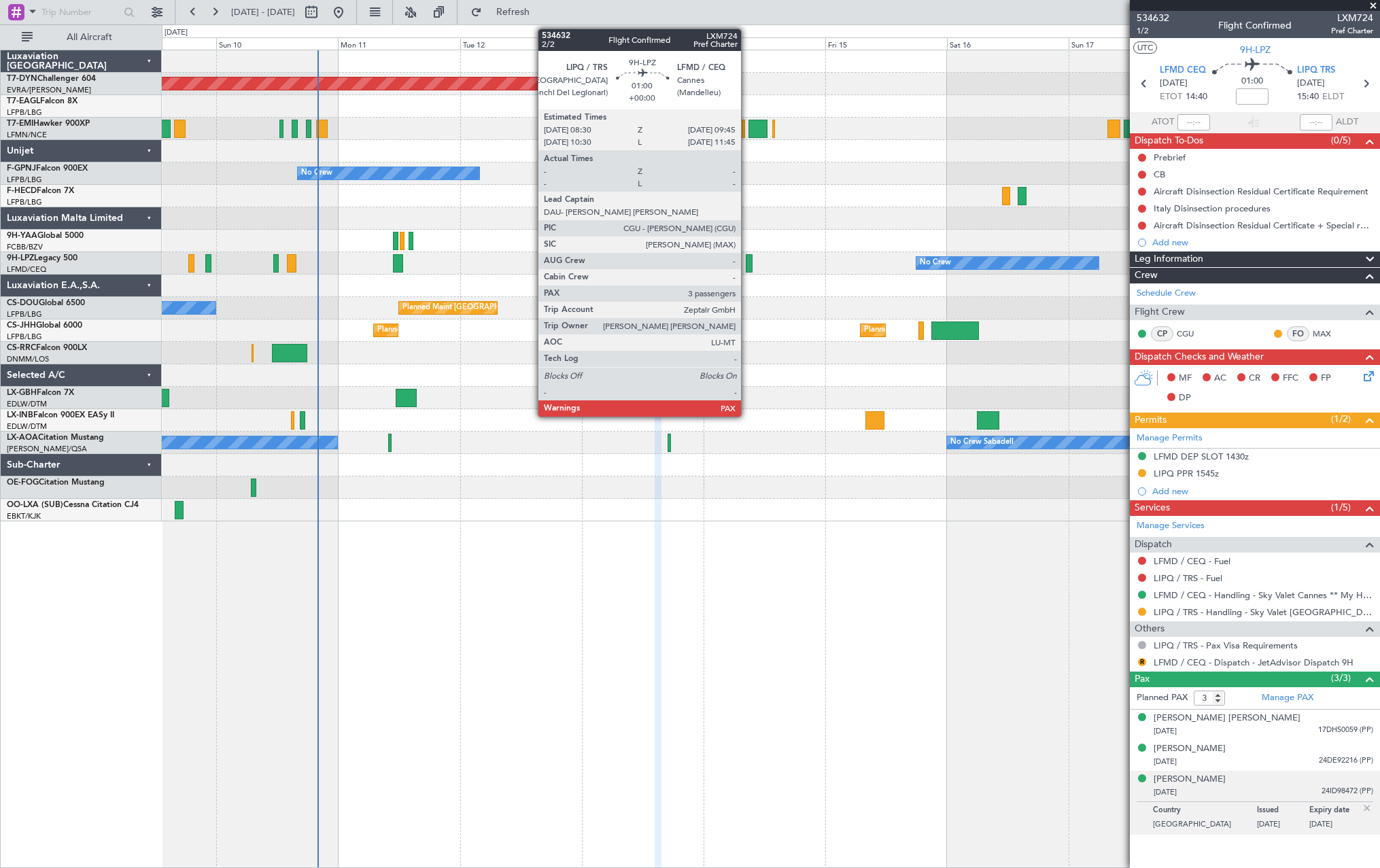
click at [748, 258] on div at bounding box center [749, 263] width 7 height 18
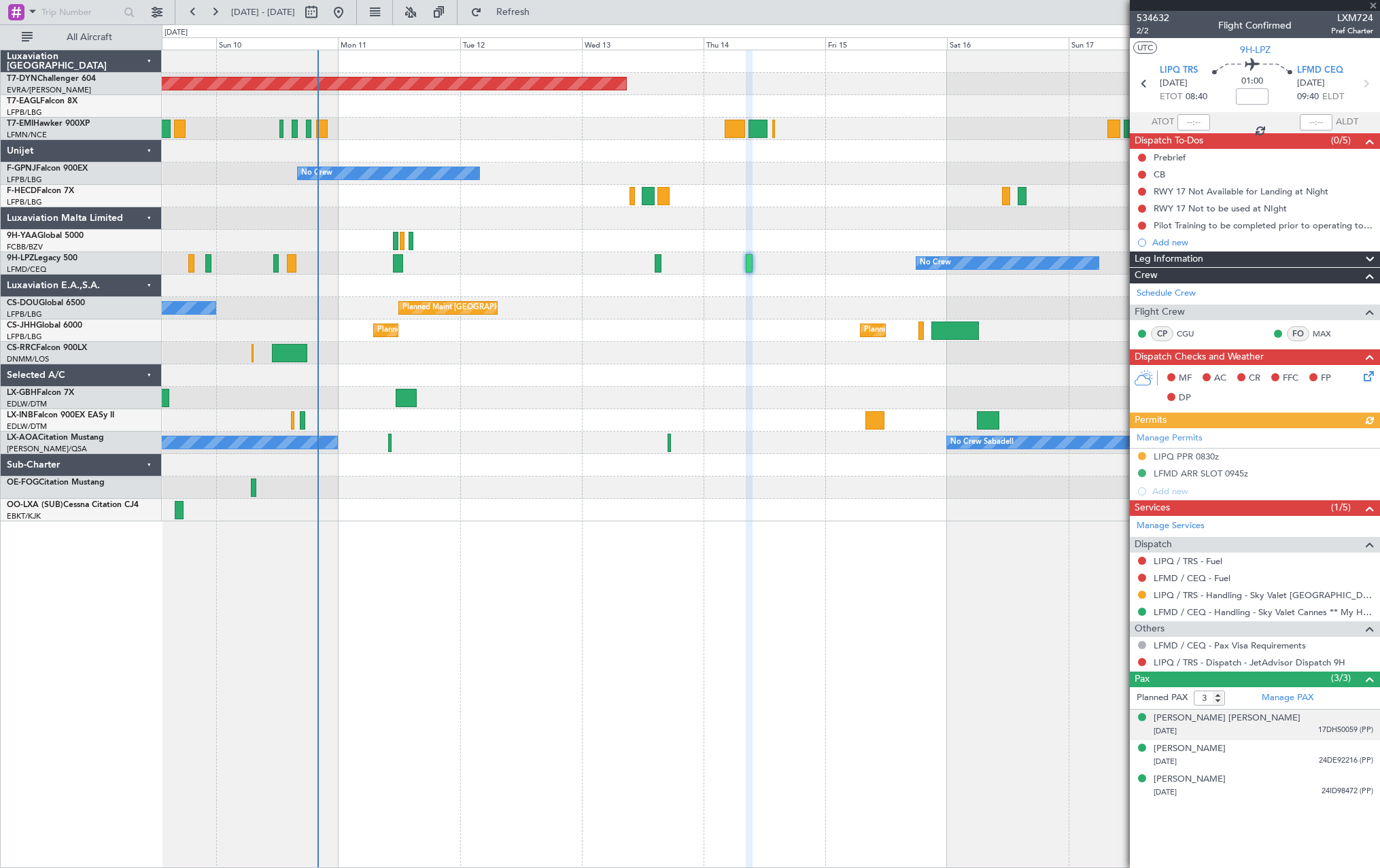
click at [1318, 715] on div "Alexandre Pierre Raymond Forni 03/04/1989 17DH50059 (PP)" at bounding box center [1263, 725] width 220 height 27
click at [1289, 794] on div "05/04/1974 24DE92216 (PP)" at bounding box center [1263, 795] width 220 height 13
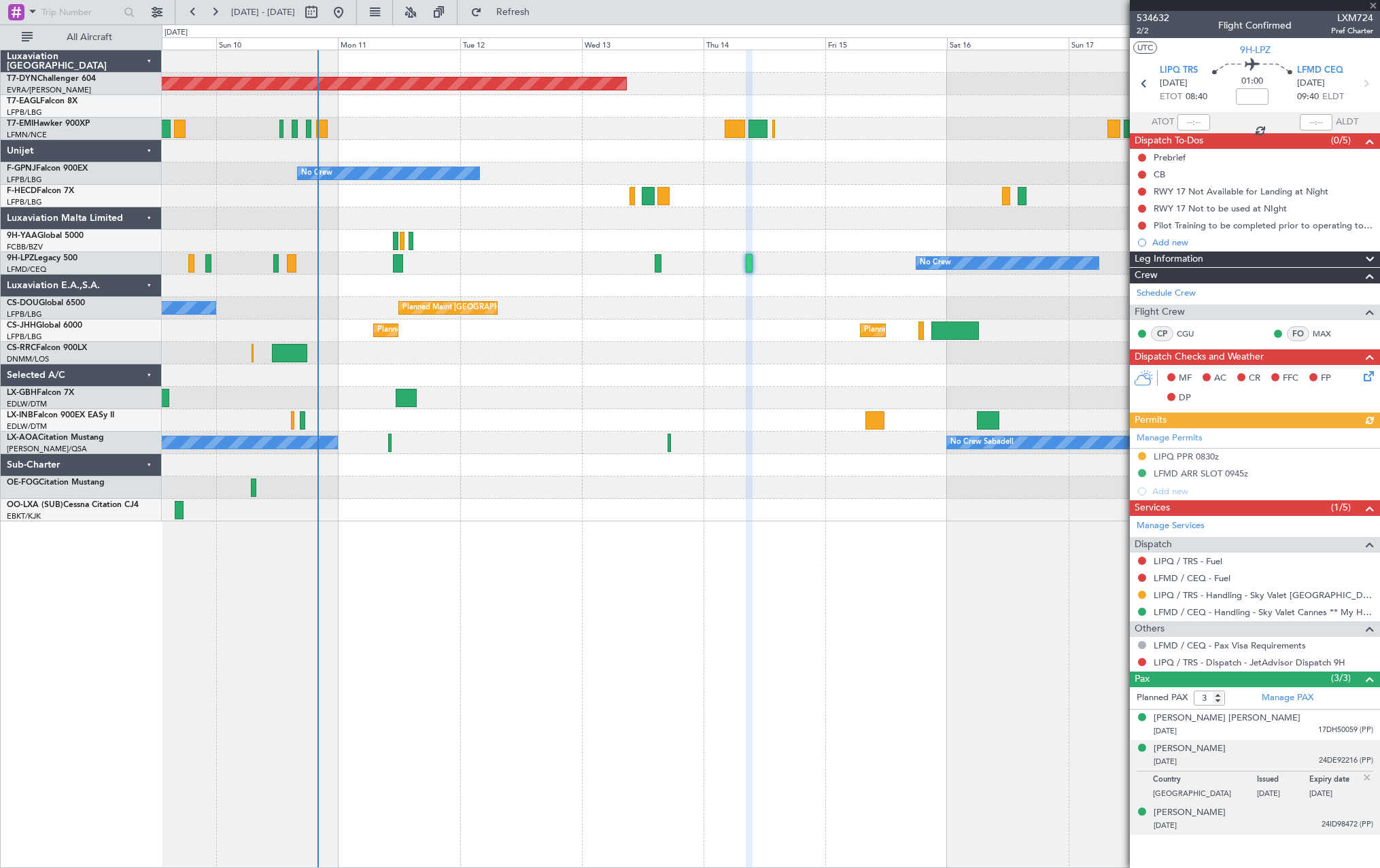
click at [1294, 824] on div "01/08/1980 24ID98472 (PP)" at bounding box center [1263, 826] width 220 height 13
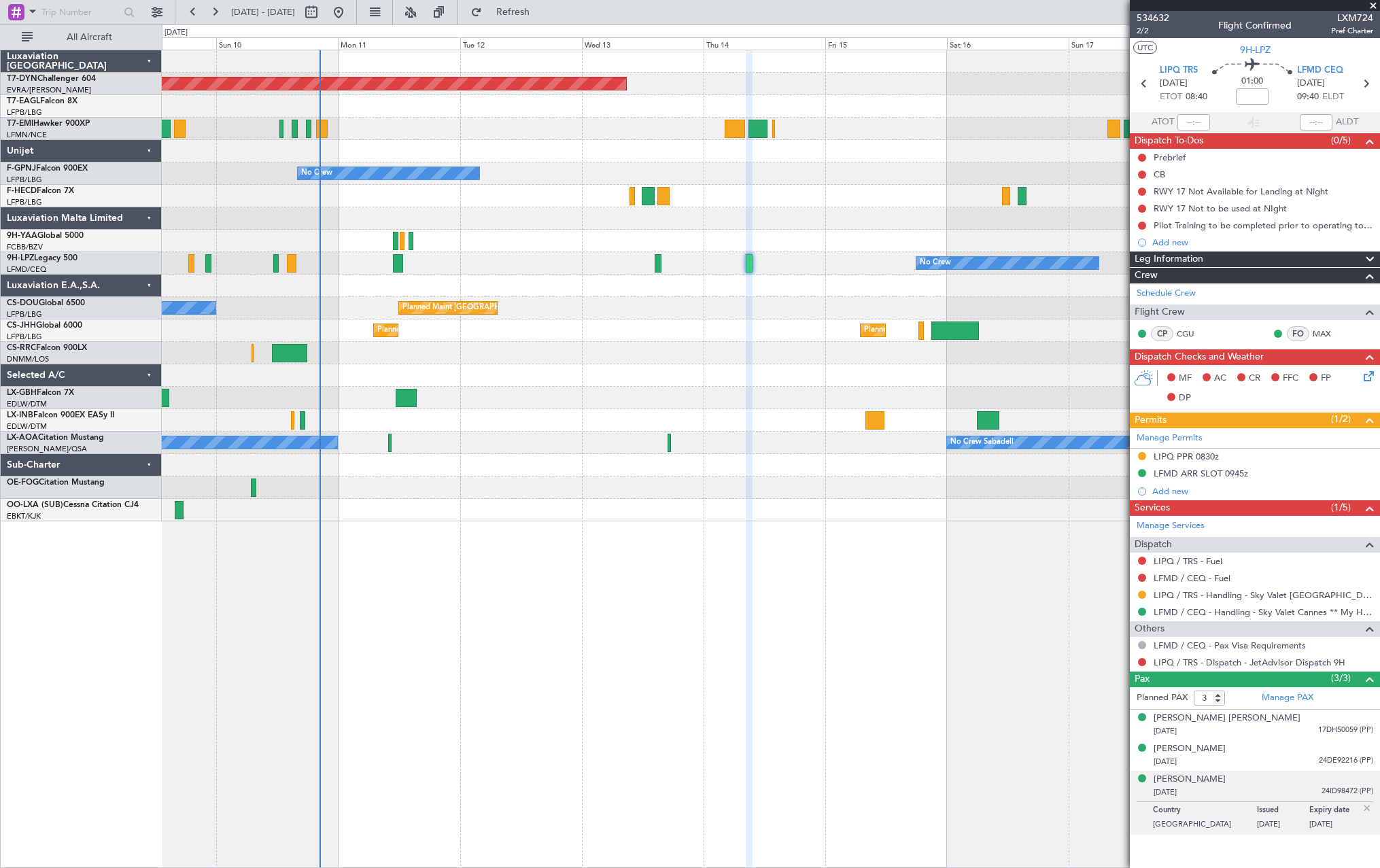
click at [643, 185] on div "Planned Maint Paris (Le Bourget) No Crew" at bounding box center [770, 196] width 1218 height 22
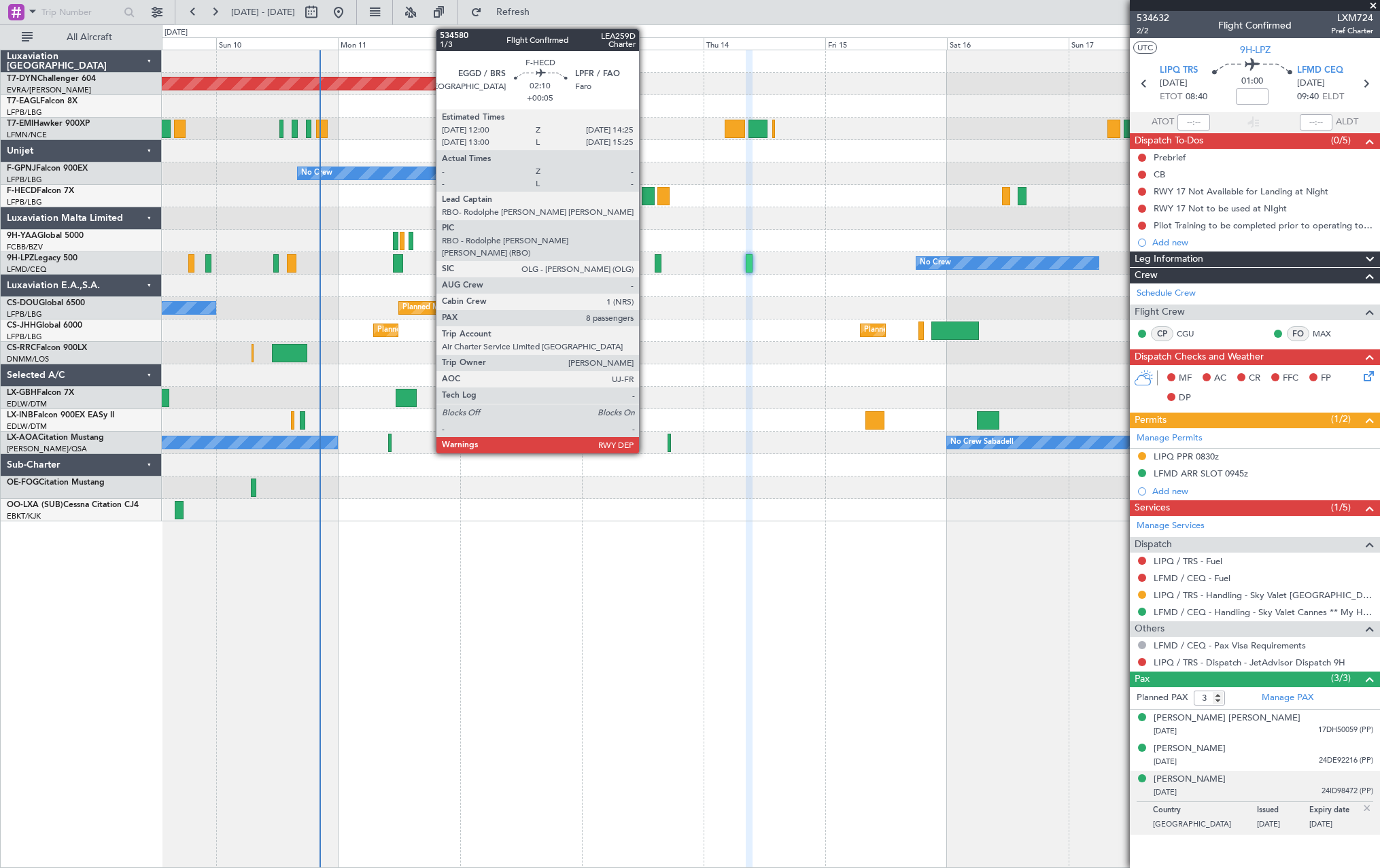
click at [645, 189] on div at bounding box center [648, 196] width 13 height 18
type input "+00:05"
type input "8"
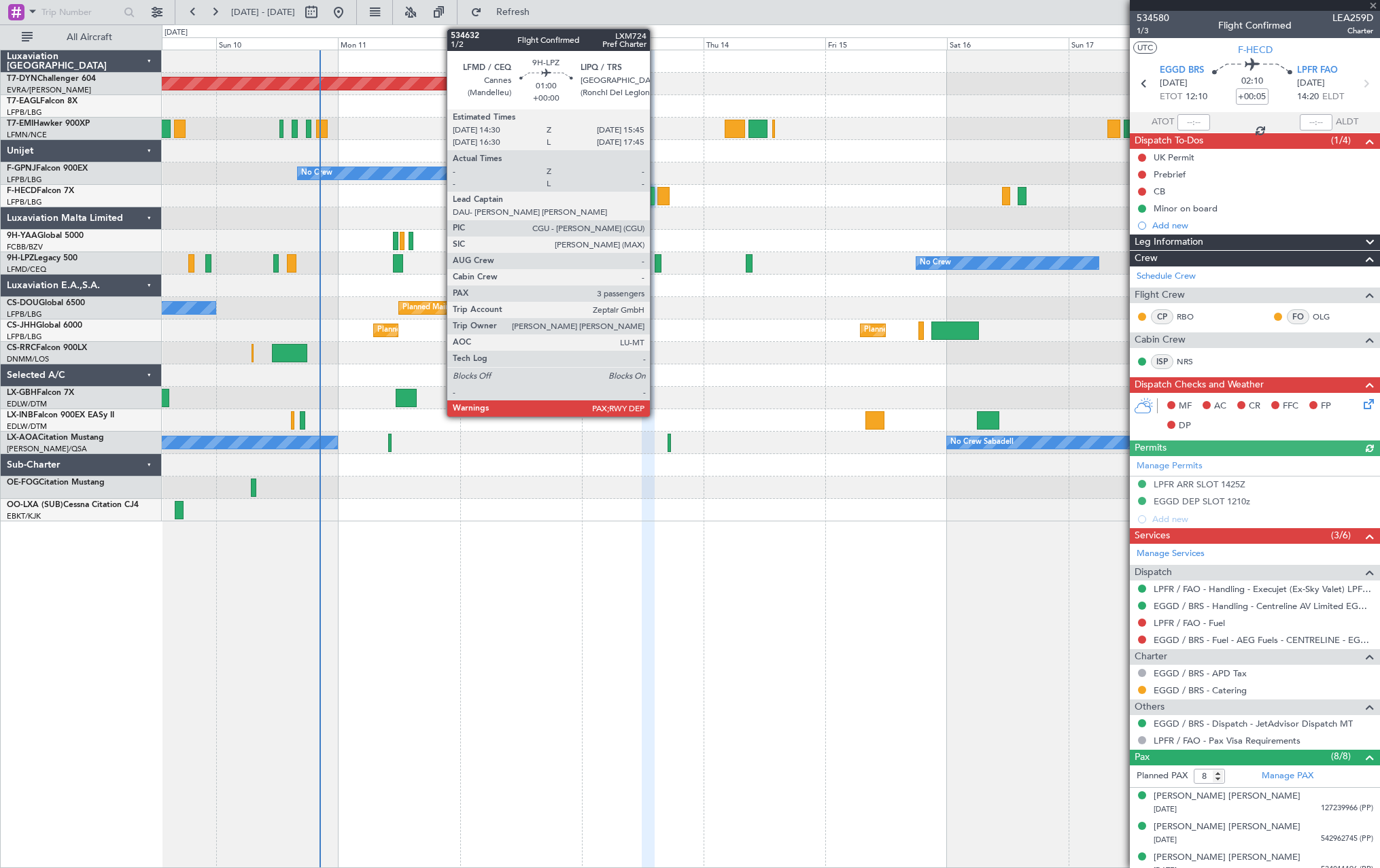
click at [656, 258] on div at bounding box center [657, 263] width 7 height 18
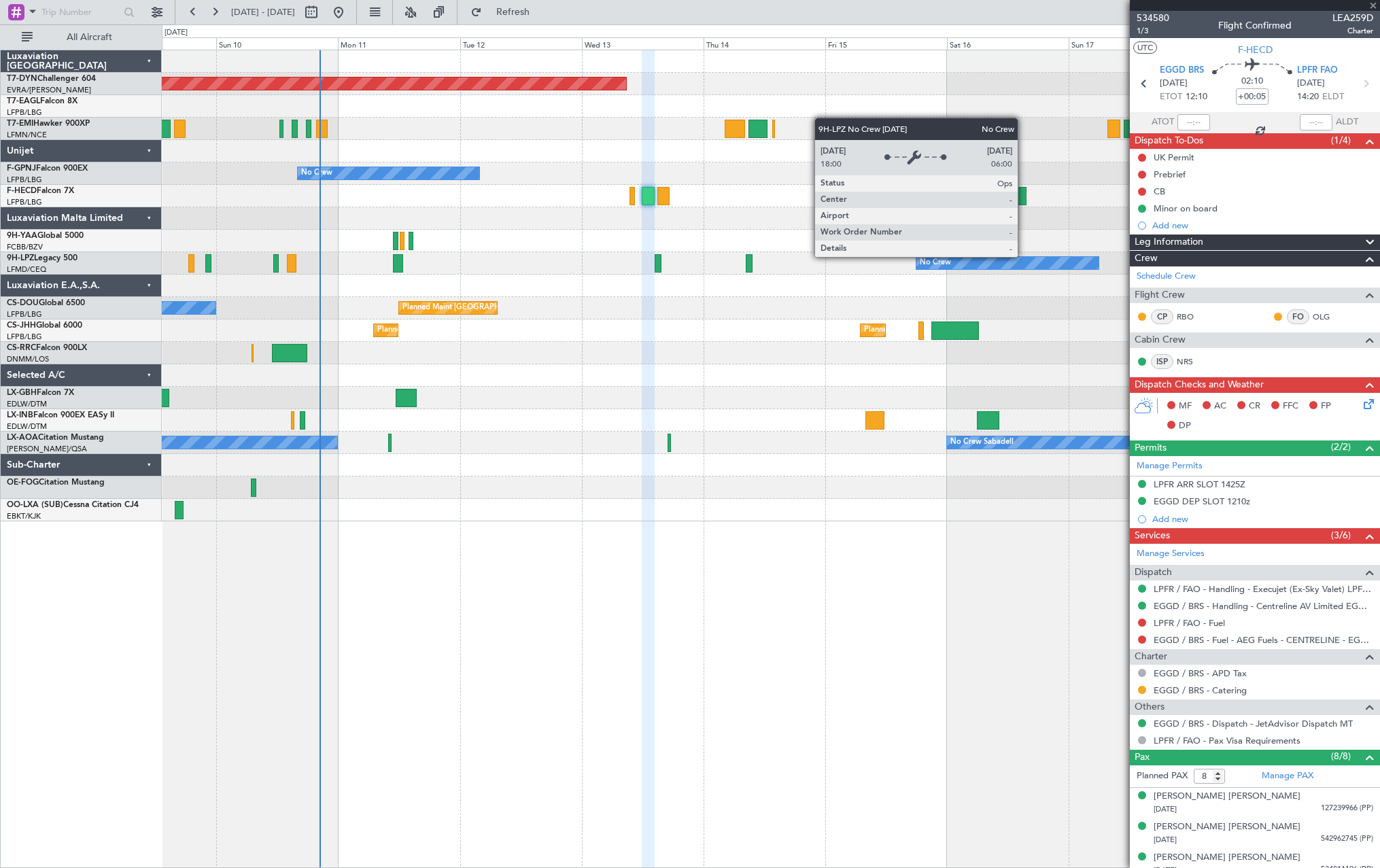
type input "3"
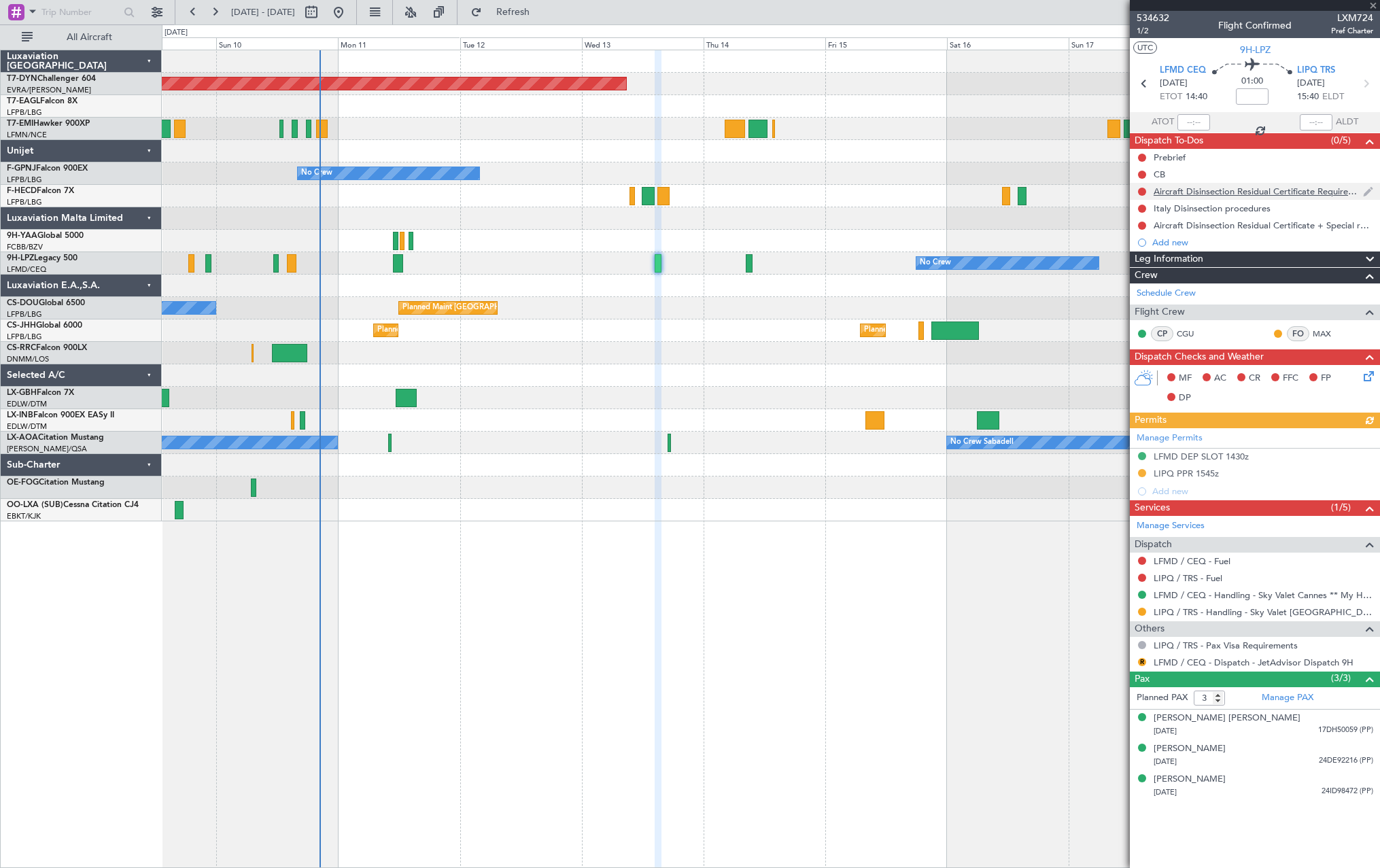
click at [1147, 189] on div "Aircraft Disinsection Residual Certificate Requirement" at bounding box center [1255, 191] width 250 height 17
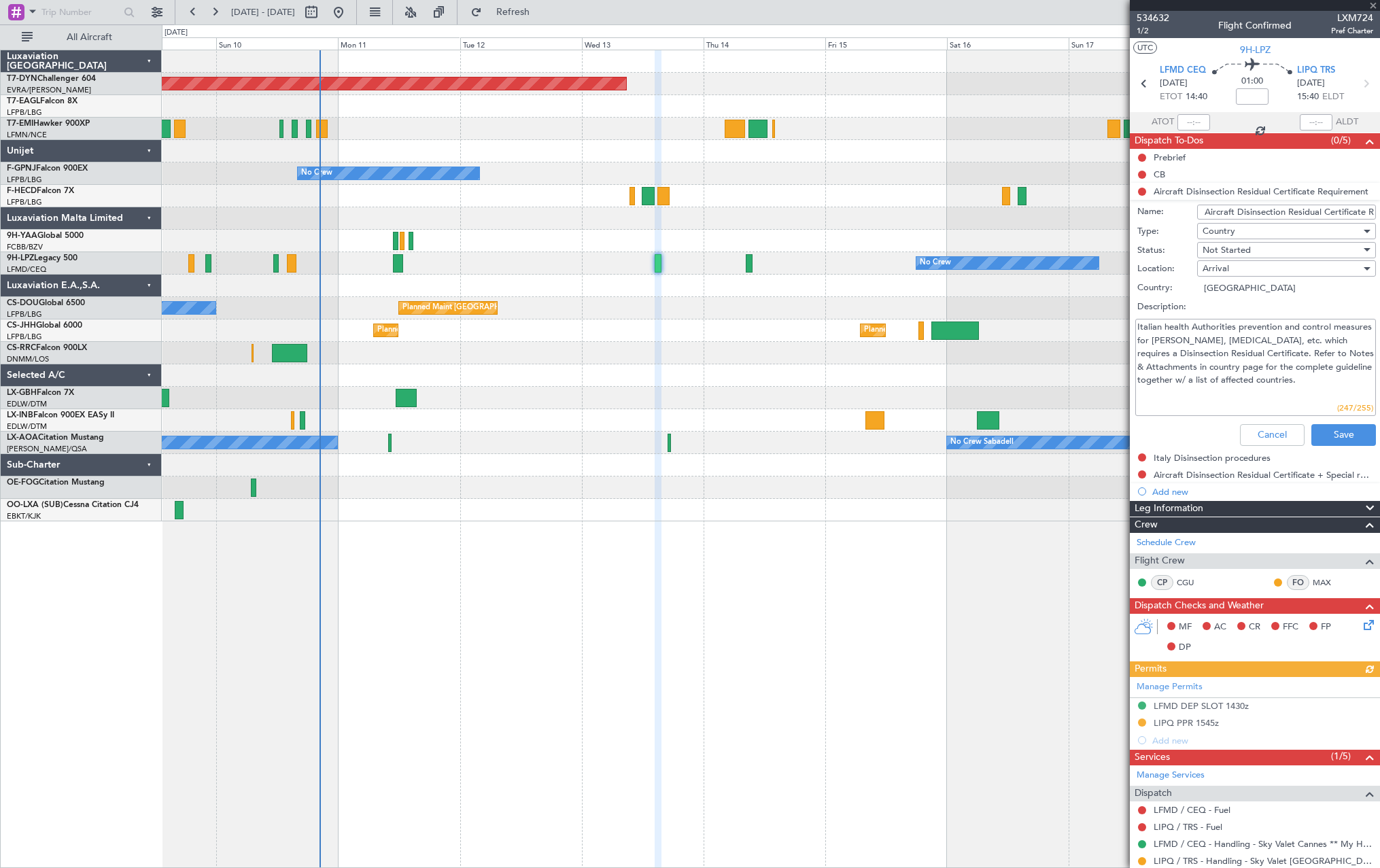
click at [1141, 189] on li "Aircraft Disinsection Residual Certificate Requirement Name: Aircraft Disinsect…" at bounding box center [1255, 316] width 250 height 268
click at [1269, 428] on button "Cancel" at bounding box center [1272, 434] width 65 height 22
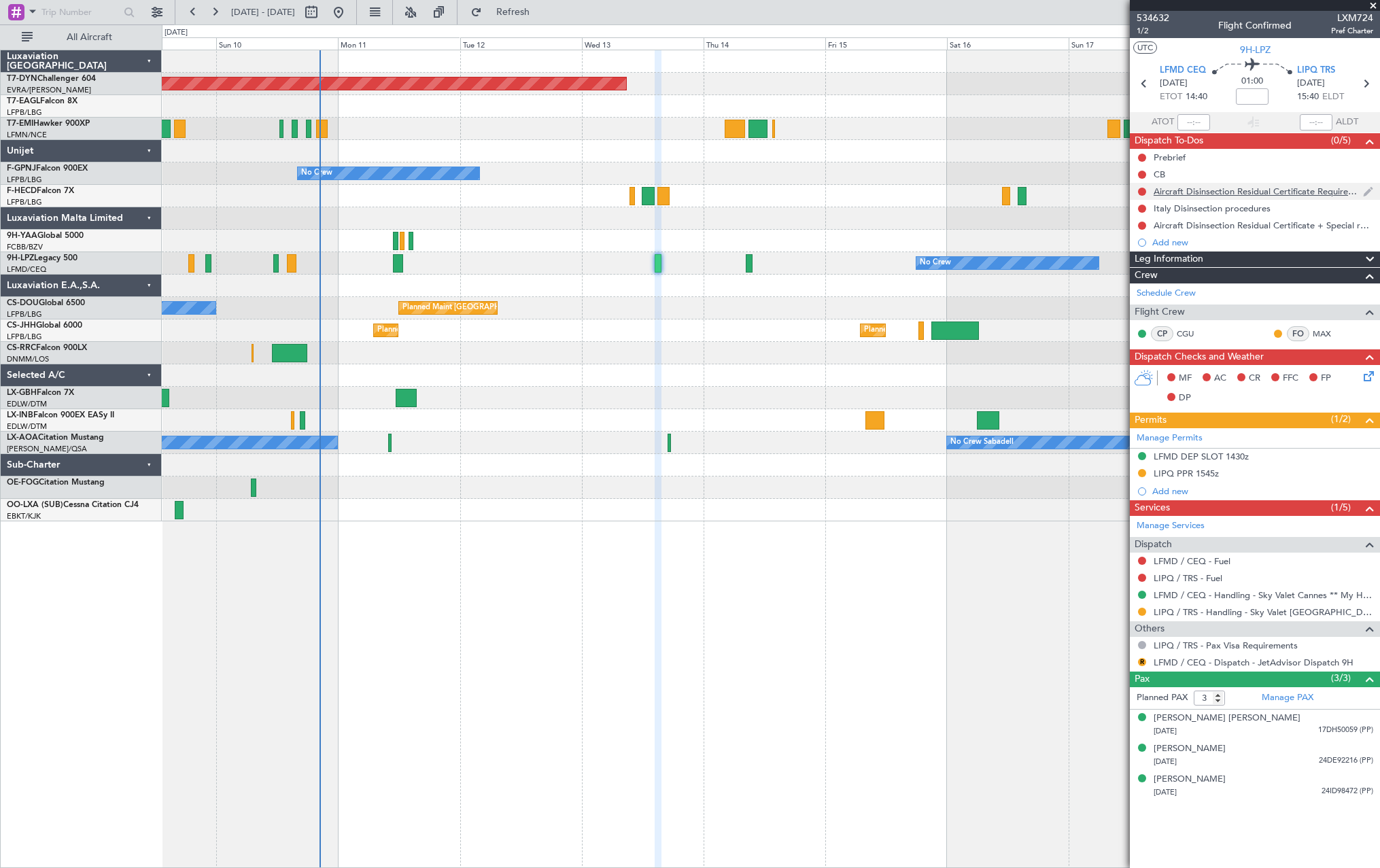
click at [1137, 193] on div at bounding box center [1141, 191] width 11 height 11
click at [1141, 190] on button at bounding box center [1141, 191] width 9 height 9
click at [1116, 230] on span at bounding box center [1115, 231] width 9 height 9
click at [1142, 209] on button at bounding box center [1141, 208] width 9 height 9
click at [1116, 248] on span at bounding box center [1115, 247] width 9 height 9
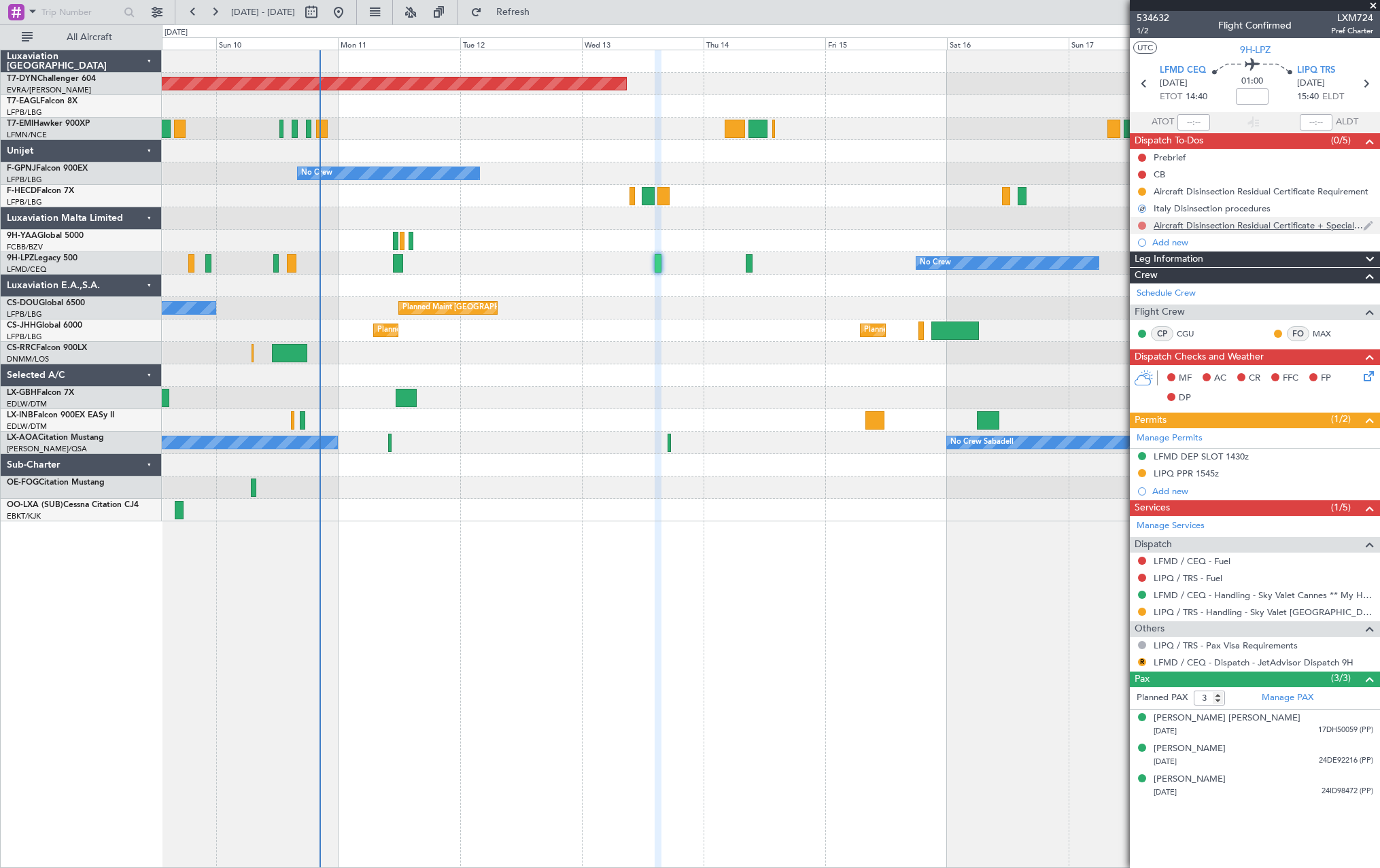
click at [1142, 225] on button at bounding box center [1141, 225] width 9 height 9
click at [1115, 267] on span at bounding box center [1115, 265] width 9 height 9
click at [722, 322] on div "Planned Maint Paris (Le Bourget) Planned Maint Paris (Le Bourget)" at bounding box center [770, 329] width 1218 height 22
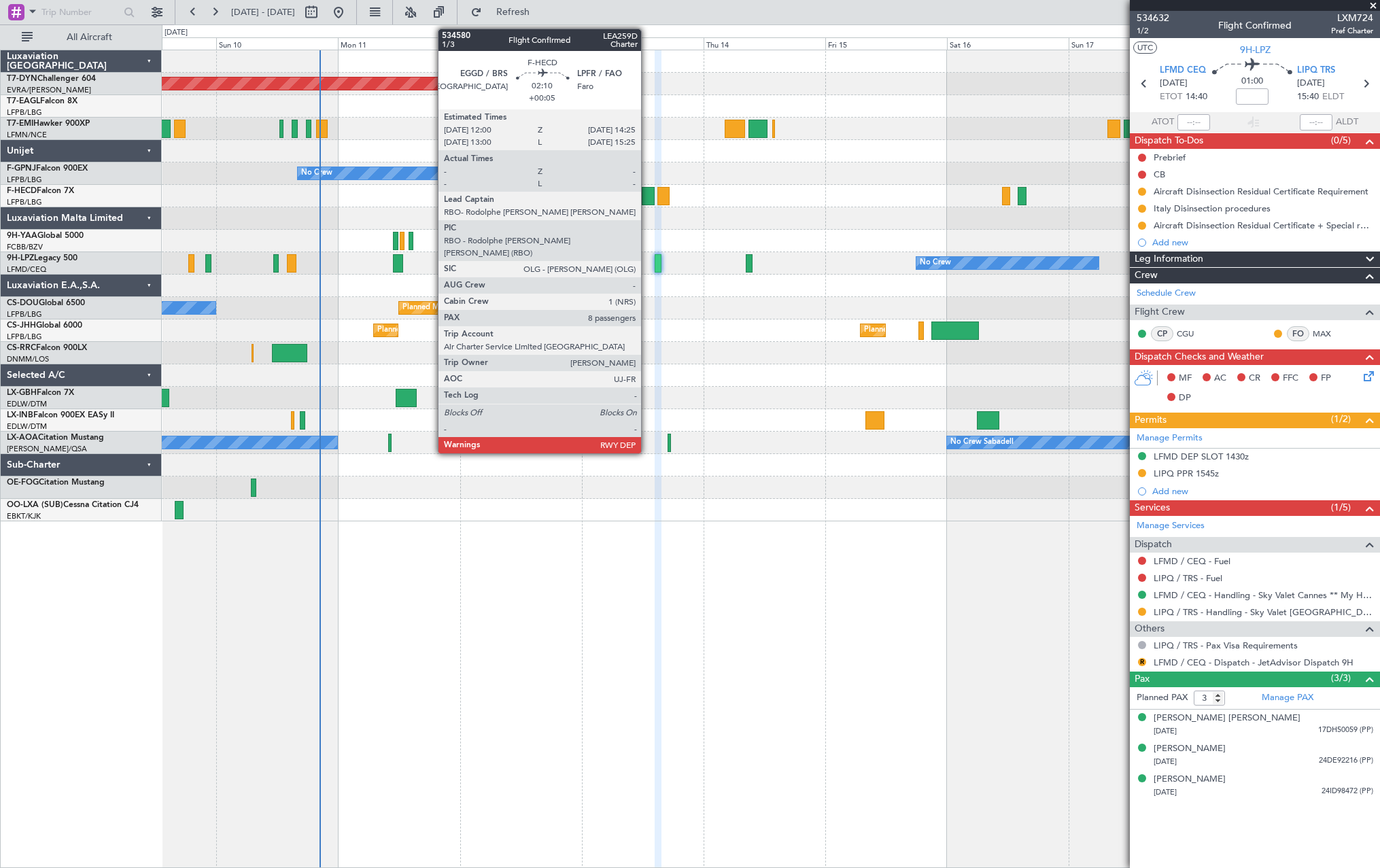
click at [648, 200] on div at bounding box center [648, 196] width 13 height 18
type input "+00:05"
type input "8"
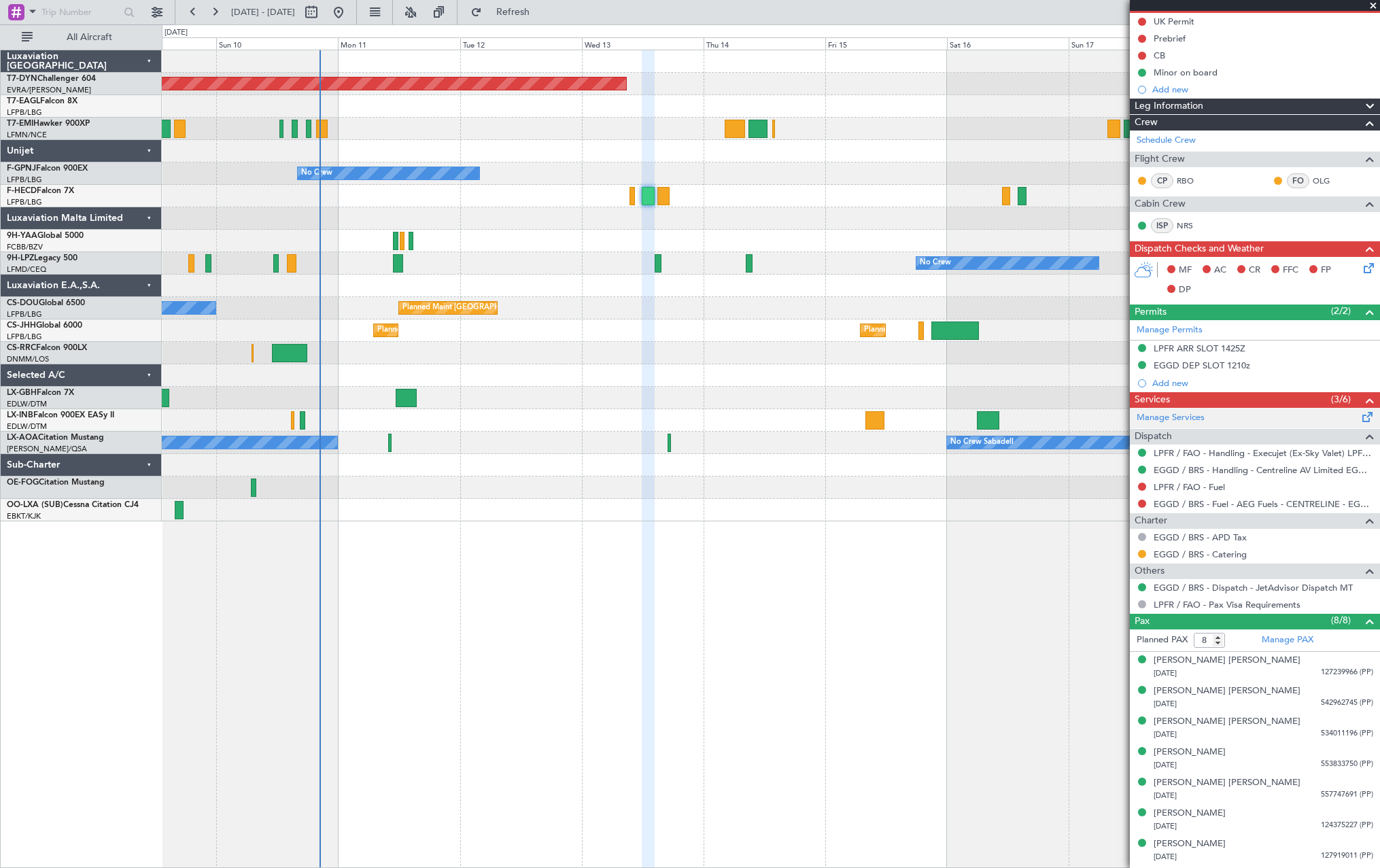
scroll to position [164, 0]
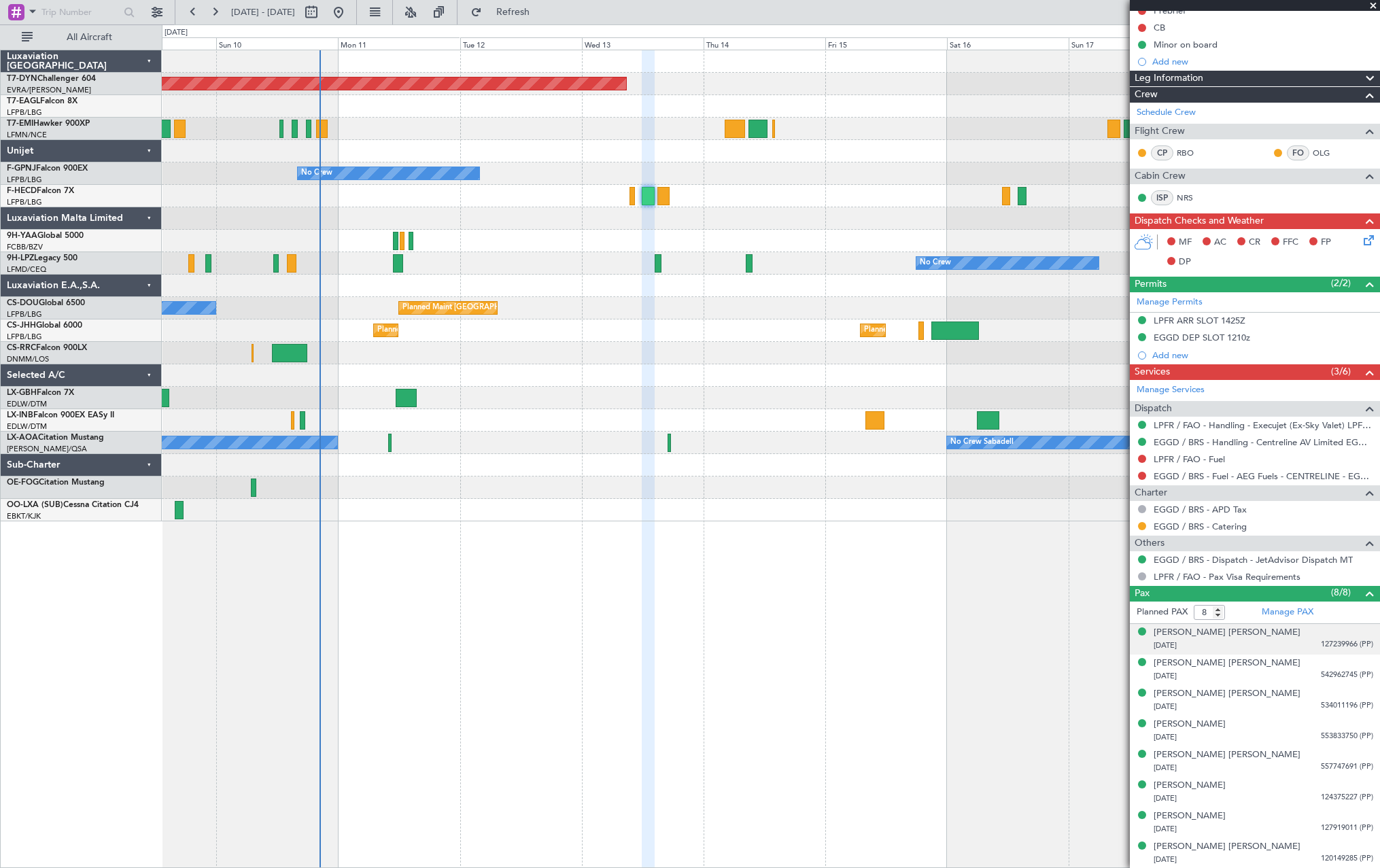
click at [1267, 645] on div "10/09/2006 127239966 (PP)" at bounding box center [1263, 646] width 220 height 13
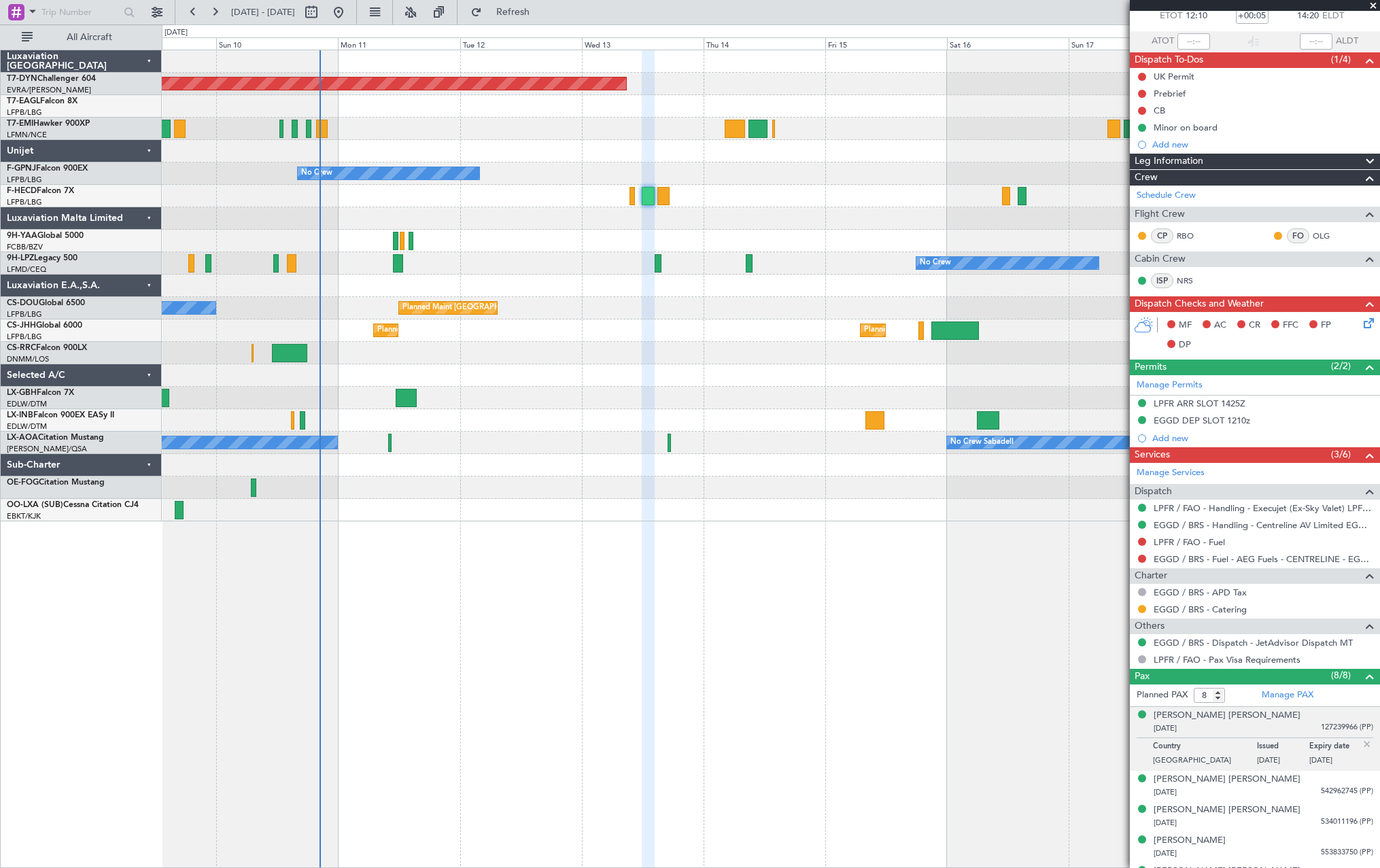
scroll to position [197, 0]
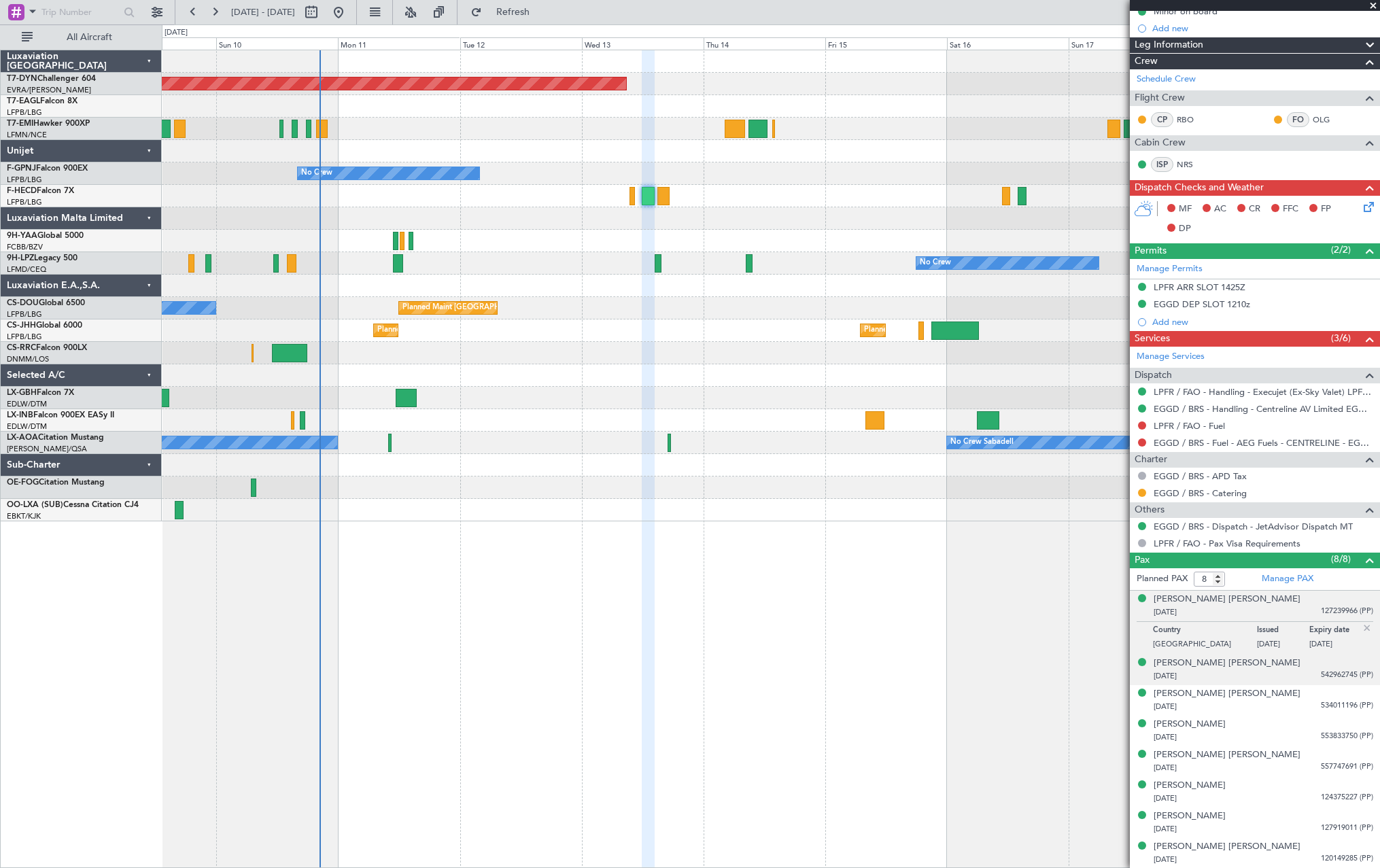
click at [1284, 673] on div "25/02/1957 542962745 (PP)" at bounding box center [1263, 676] width 220 height 13
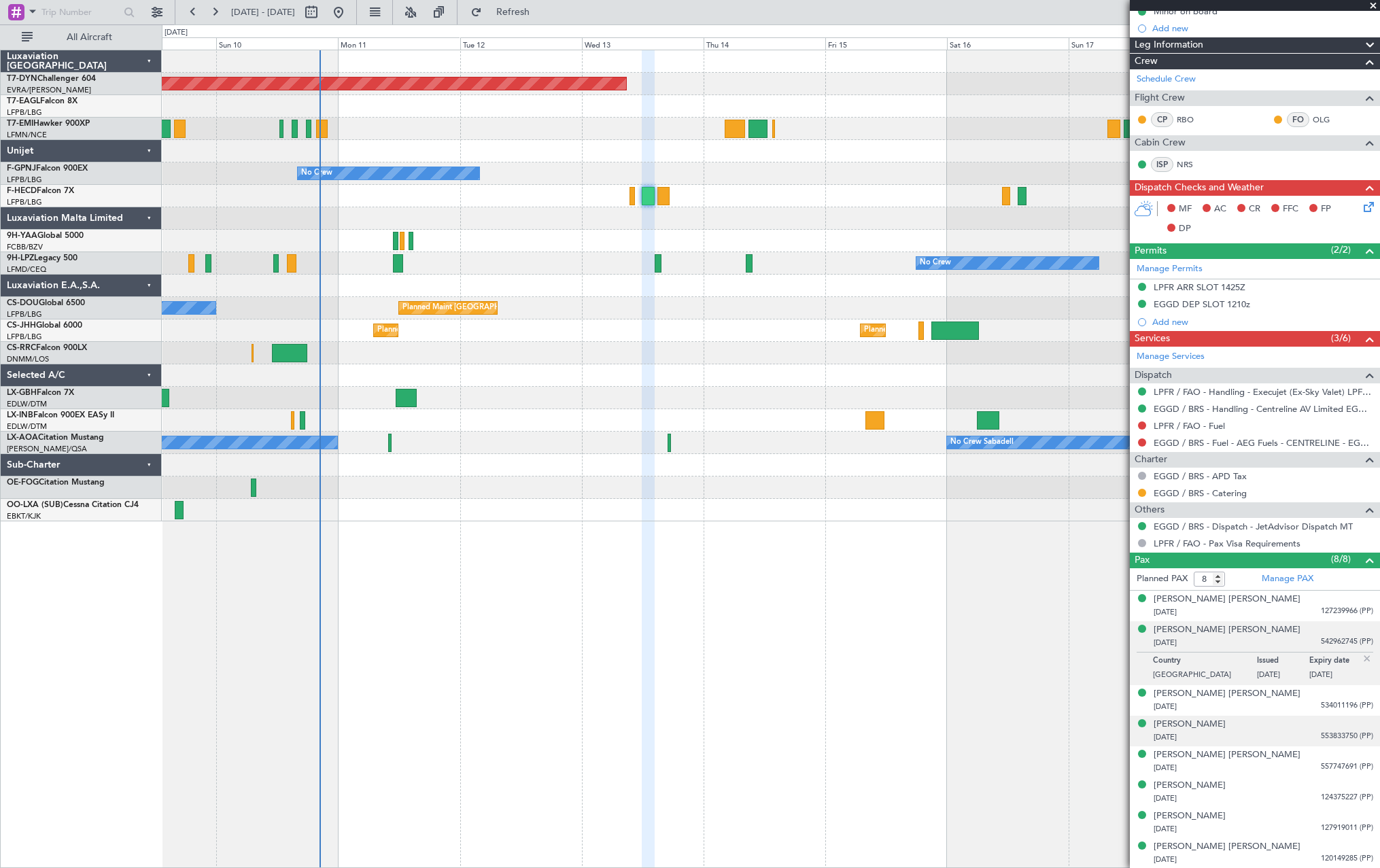
click at [1295, 718] on div "Khloe Jayne WAITE 25/04/1985 553833750 (PP)" at bounding box center [1263, 731] width 220 height 27
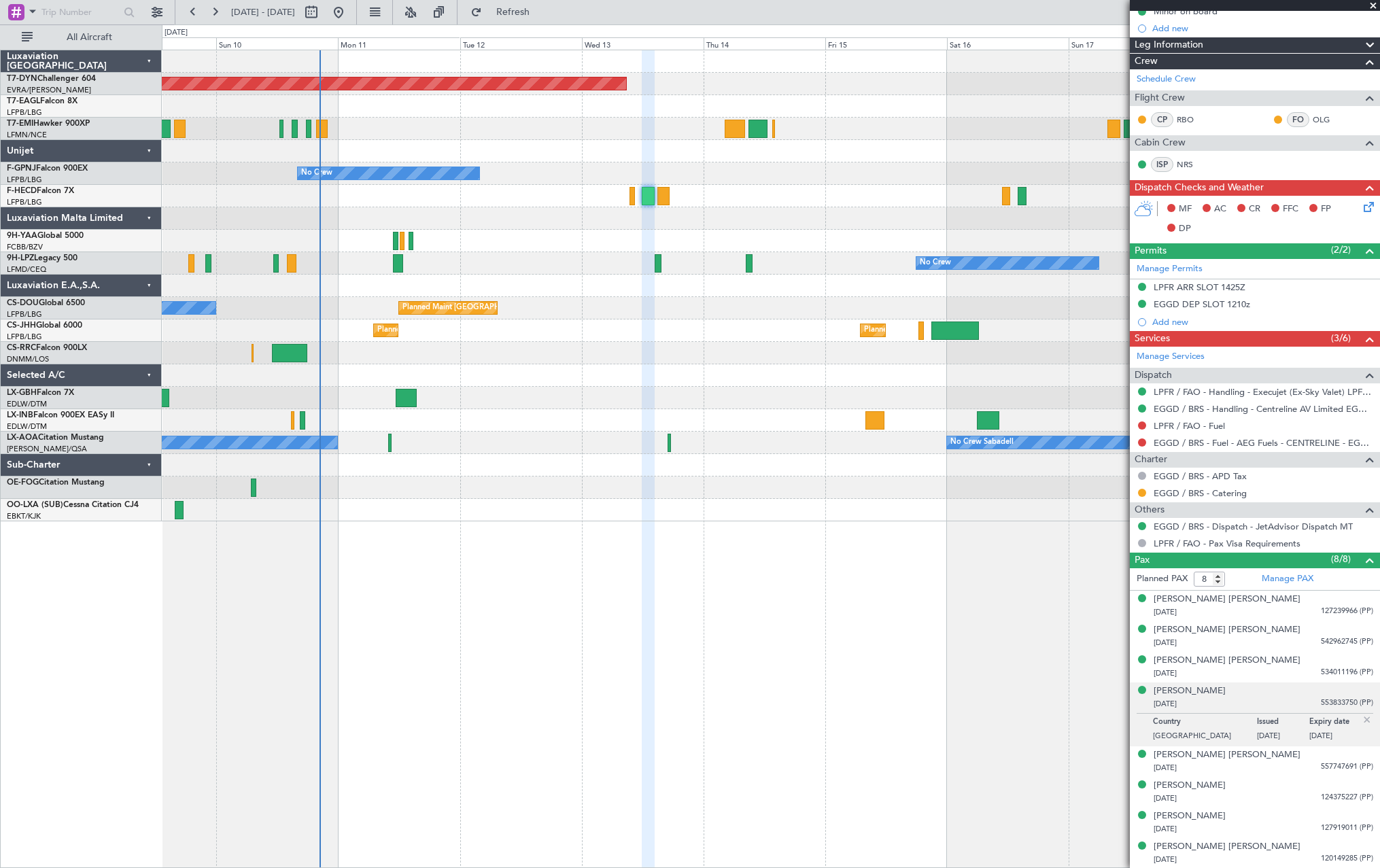
click at [1299, 741] on p "08/04/2018" at bounding box center [1283, 737] width 53 height 13
click at [1309, 776] on li "Ralphie Jay WAITE 18/08/2004 124375227 (PP)" at bounding box center [1255, 792] width 250 height 31
click at [1308, 819] on div "Ronnie Jett WAITE 18/04/2011 127919011 (PP)" at bounding box center [1263, 823] width 220 height 27
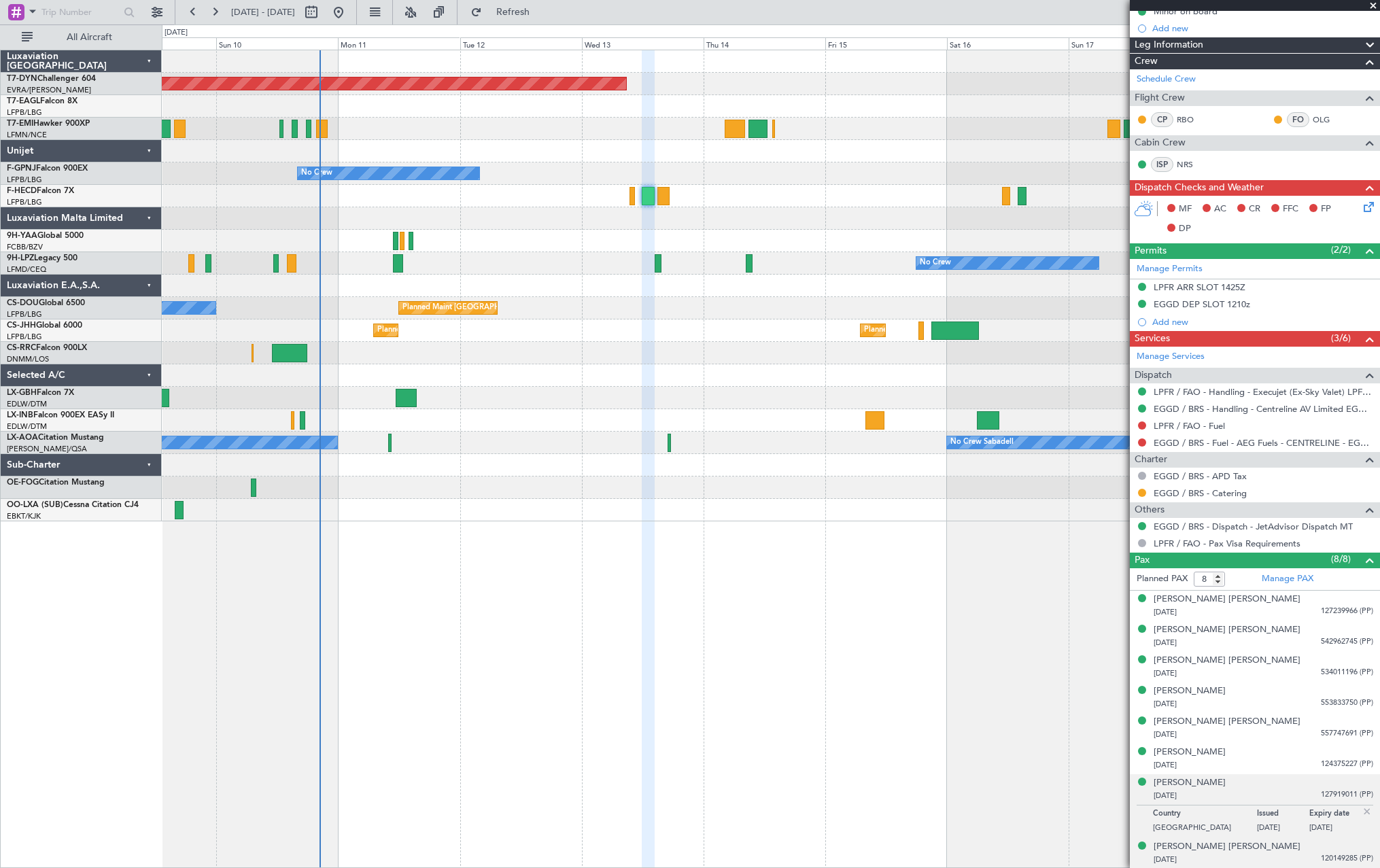
click at [1310, 847] on div "Ryder Jorge Davy WAITE 29/04/2013 120149285 (PP)" at bounding box center [1263, 854] width 220 height 27
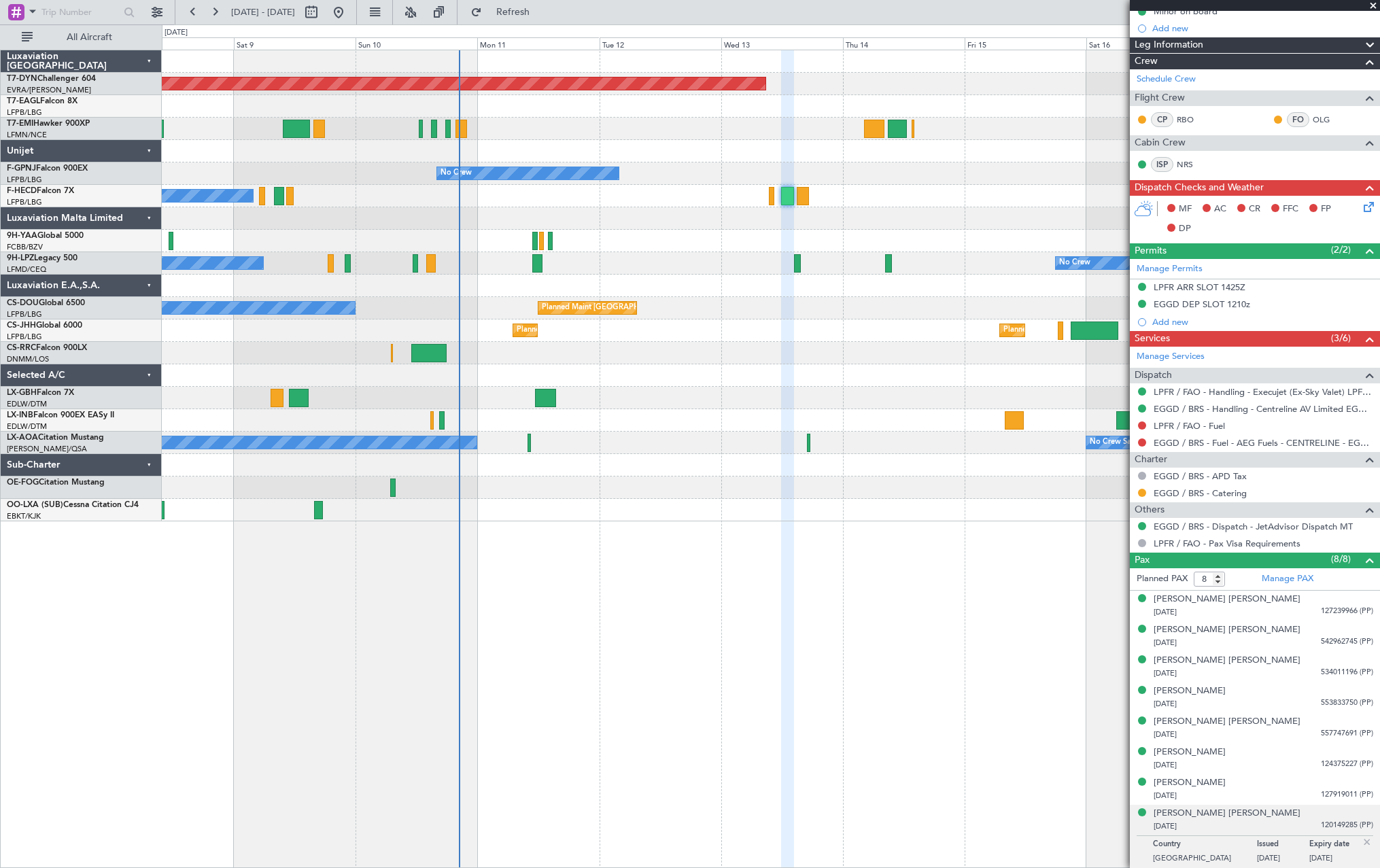
click at [622, 566] on div "Planned Maint Basel-Mulhouse No Crew No Crew No Crew No Crew No Crew Planned Ma…" at bounding box center [770, 458] width 1218 height 818
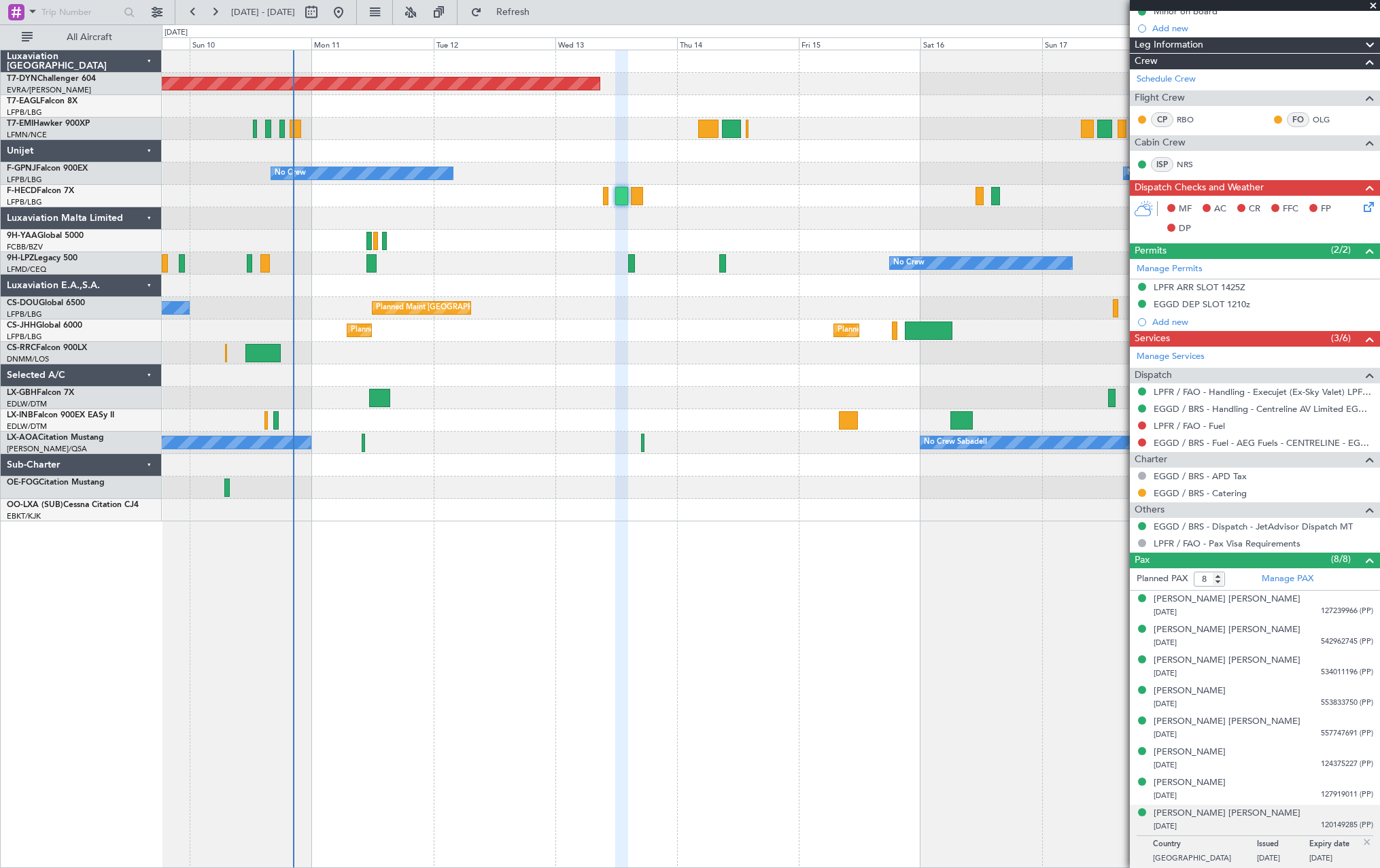
click at [314, 537] on div "Planned Maint [GEOGRAPHIC_DATA]-[GEOGRAPHIC_DATA] No Crew No Crew No Crew Plann…" at bounding box center [770, 458] width 1218 height 818
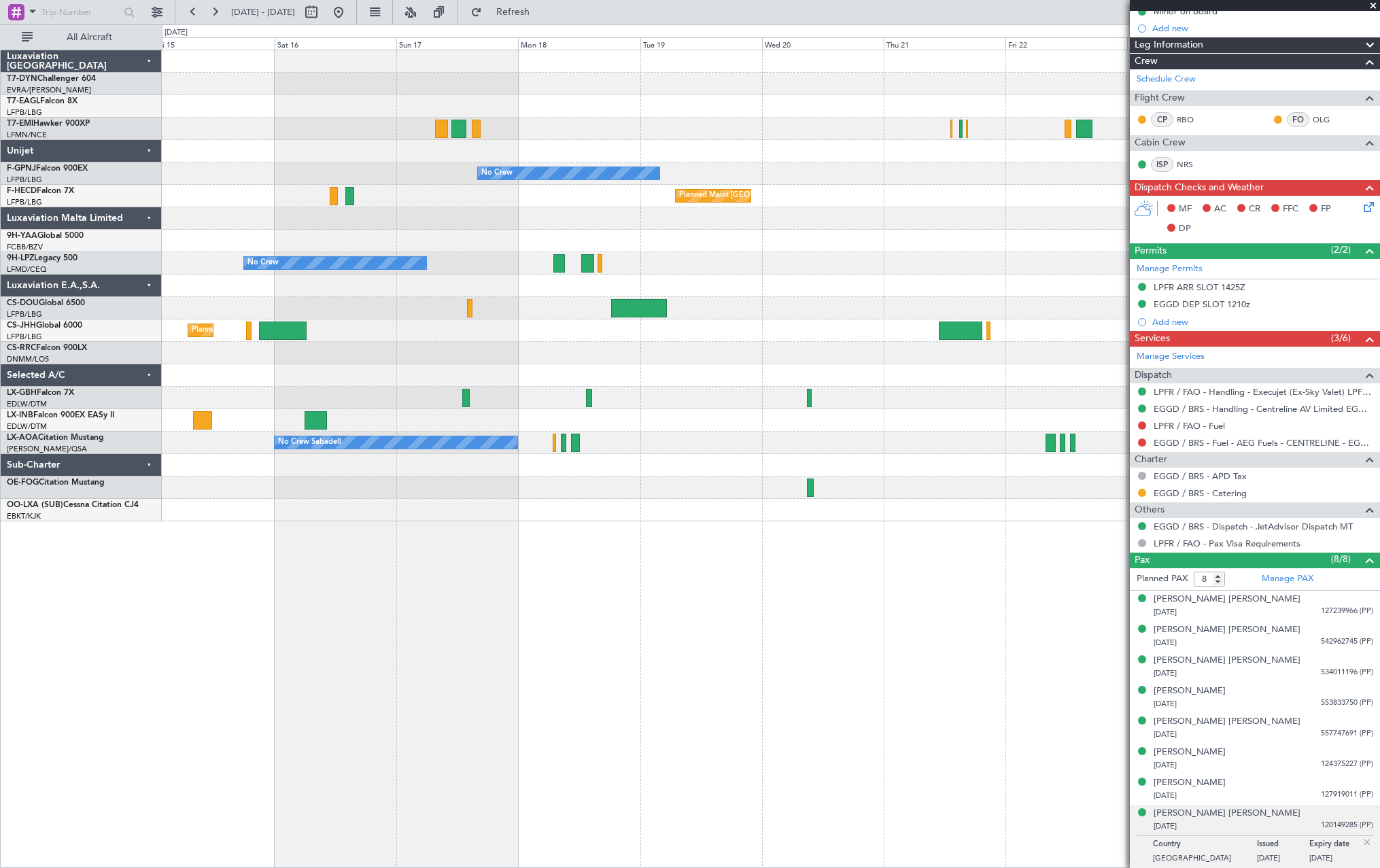
click at [416, 559] on div "Planned Maint Basel-Mulhouse Planned Maint Geneva (Cointrin) No Crew No Crew Pl…" at bounding box center [770, 458] width 1218 height 818
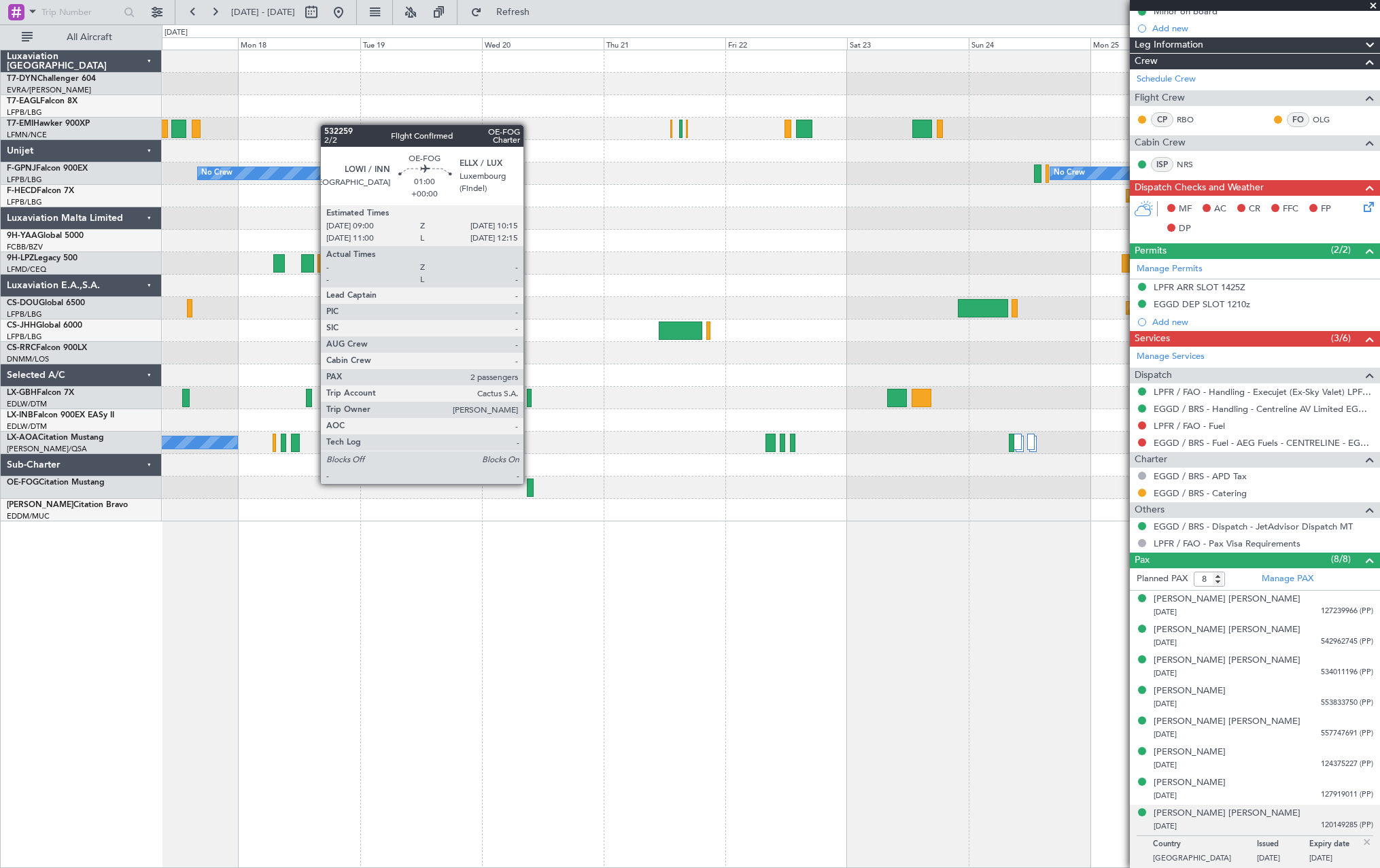
click at [529, 482] on div at bounding box center [530, 487] width 7 height 18
type input "2"
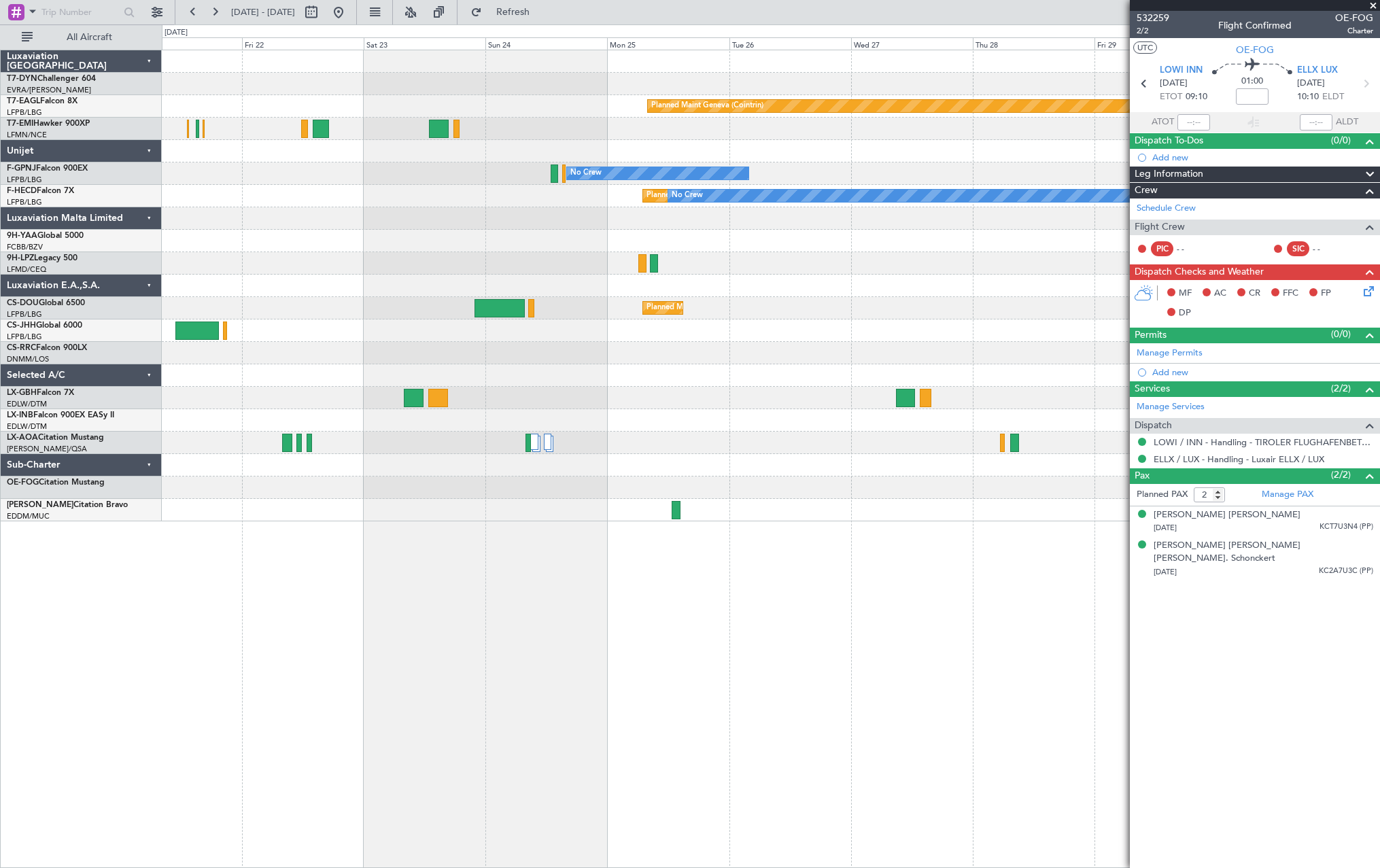
click at [475, 541] on div "Planned Maint Geneva (Cointrin) No Crew No Crew Planned Maint Paris (Le Bourget…" at bounding box center [770, 458] width 1218 height 818
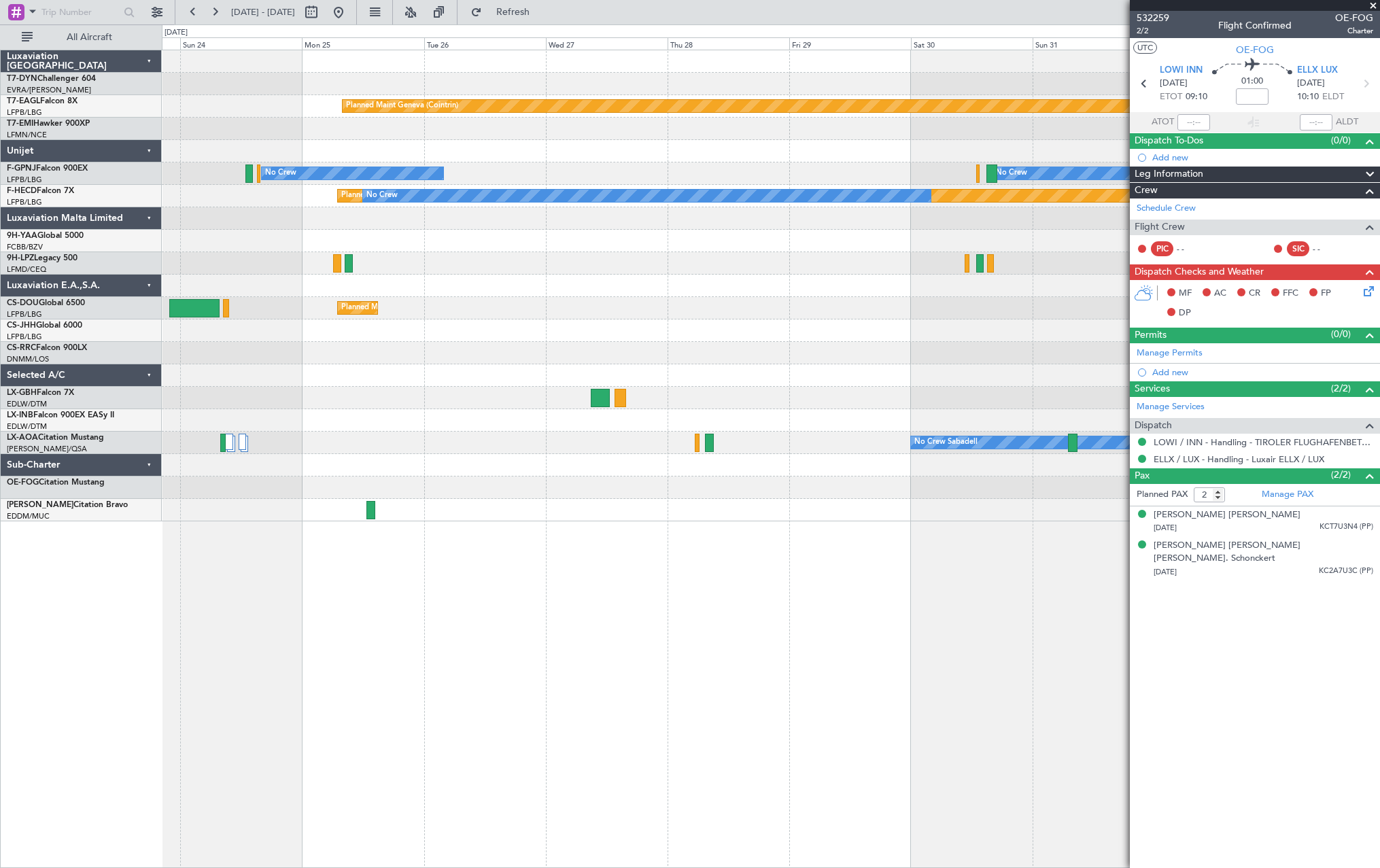
click at [464, 527] on div "Planned Maint Geneva (Cointrin) No Crew No Crew Planned Maint Paris (Le Bourget…" at bounding box center [770, 458] width 1218 height 818
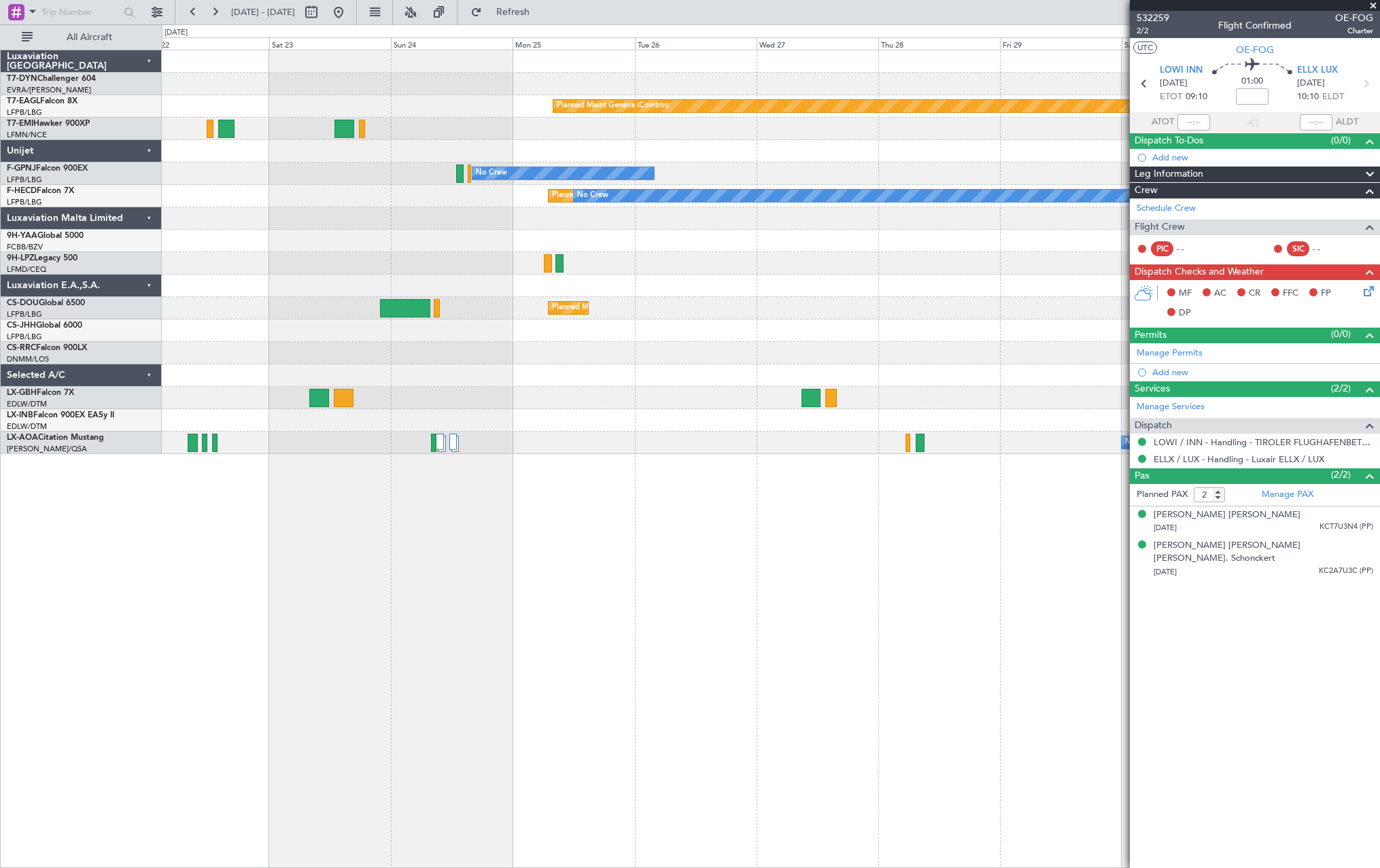
click at [1052, 439] on div "Planned Maint Geneva (Cointrin) No Crew No Crew Planned Maint Paris (Le Bourget…" at bounding box center [770, 252] width 1218 height 404
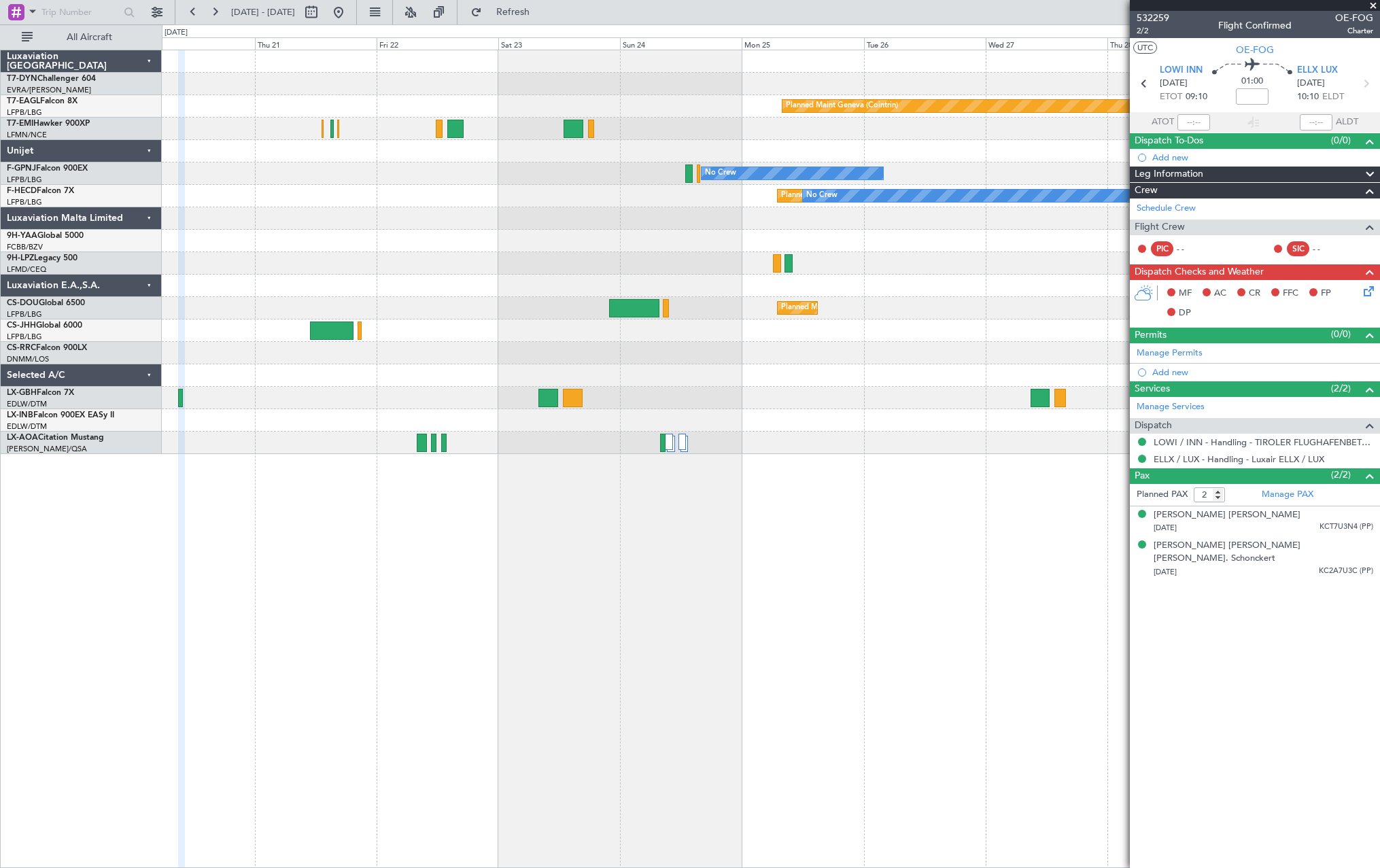
click at [715, 478] on div "Planned Maint Geneva (Cointrin) No Crew No Crew Planned Maint Paris (Le Bourget…" at bounding box center [770, 458] width 1218 height 818
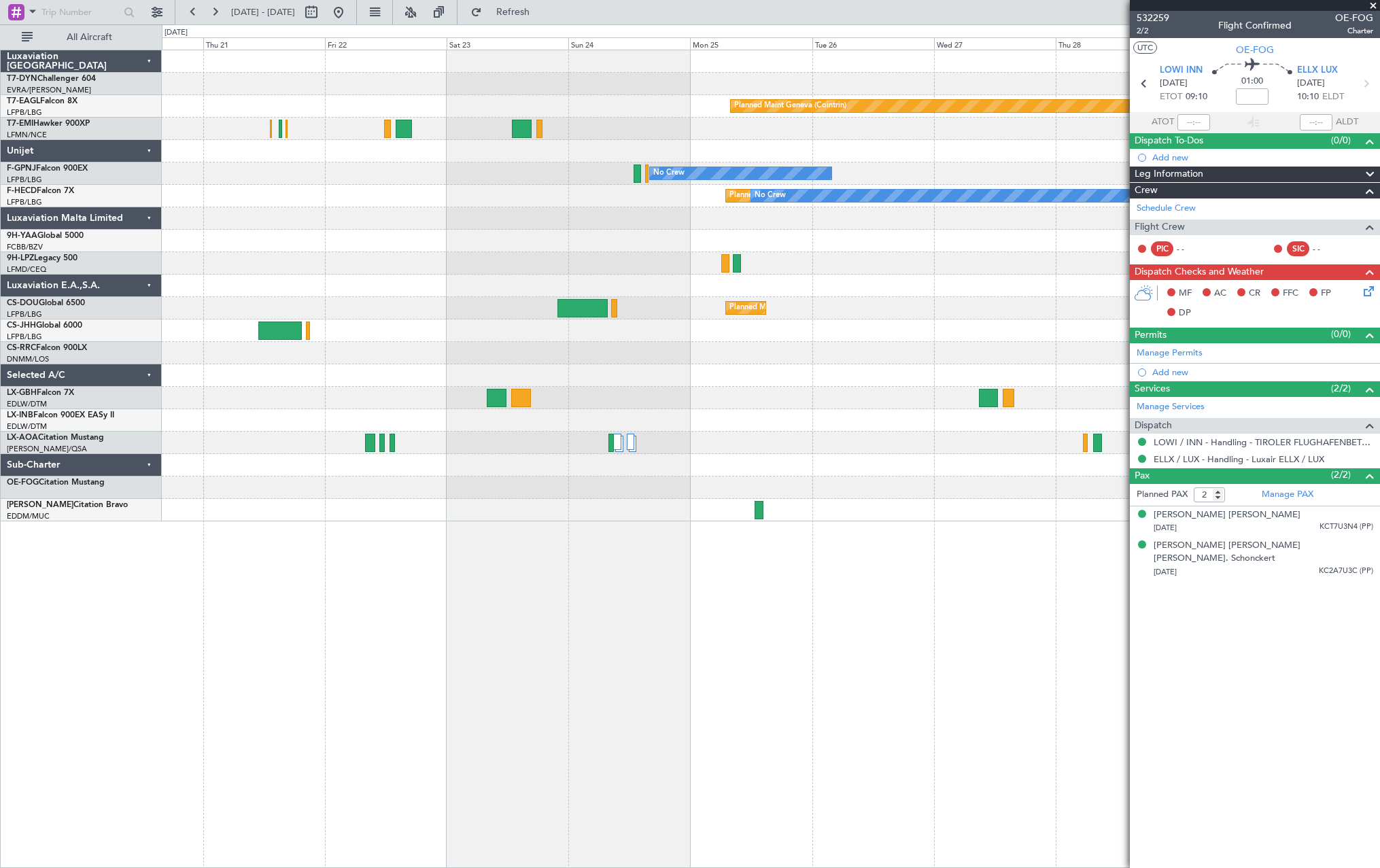
click at [436, 563] on div "Planned Maint Geneva (Cointrin) No Crew No Crew Planned Maint Paris (Le Bourget…" at bounding box center [770, 458] width 1218 height 818
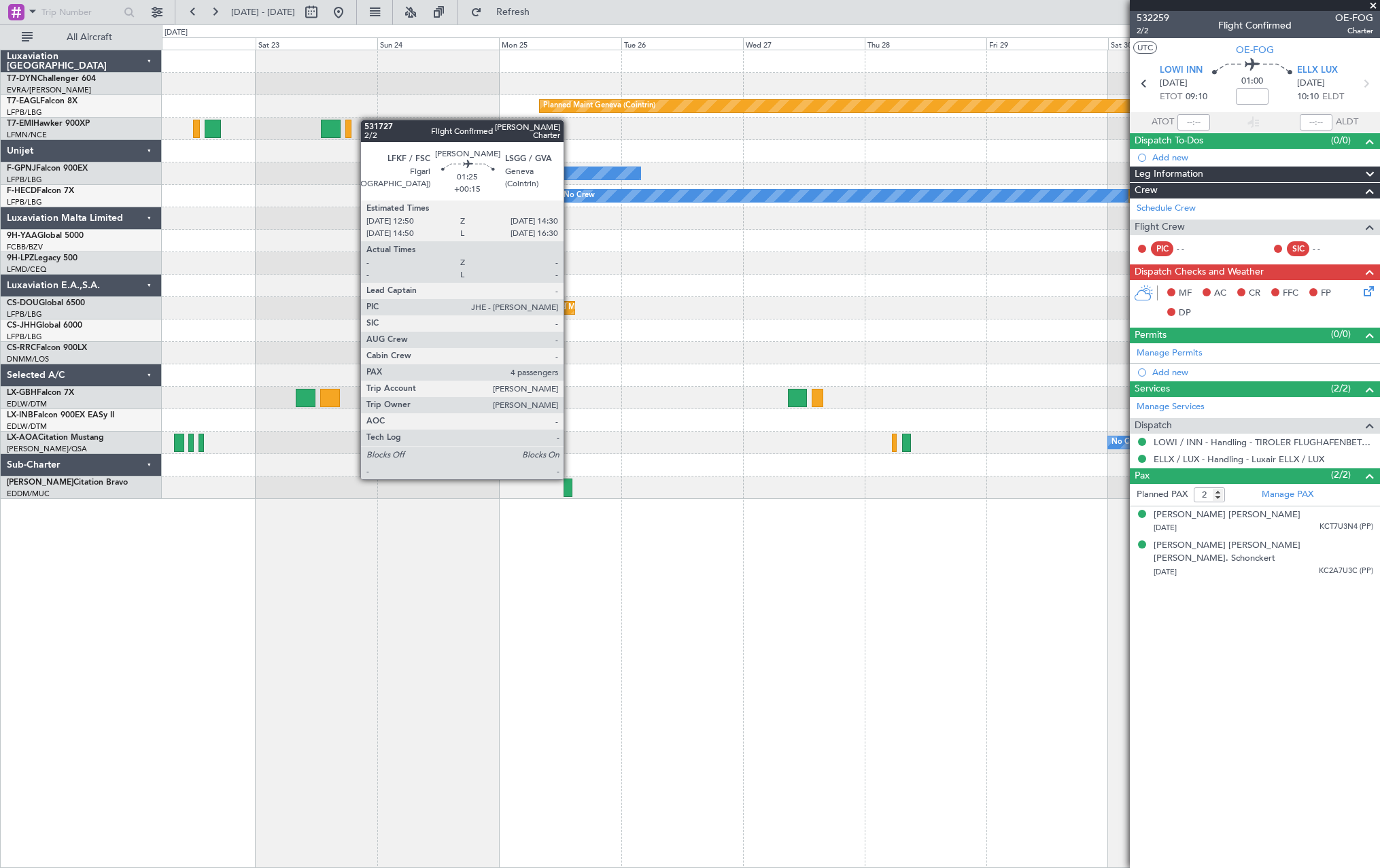
click at [569, 478] on div at bounding box center [567, 487] width 9 height 18
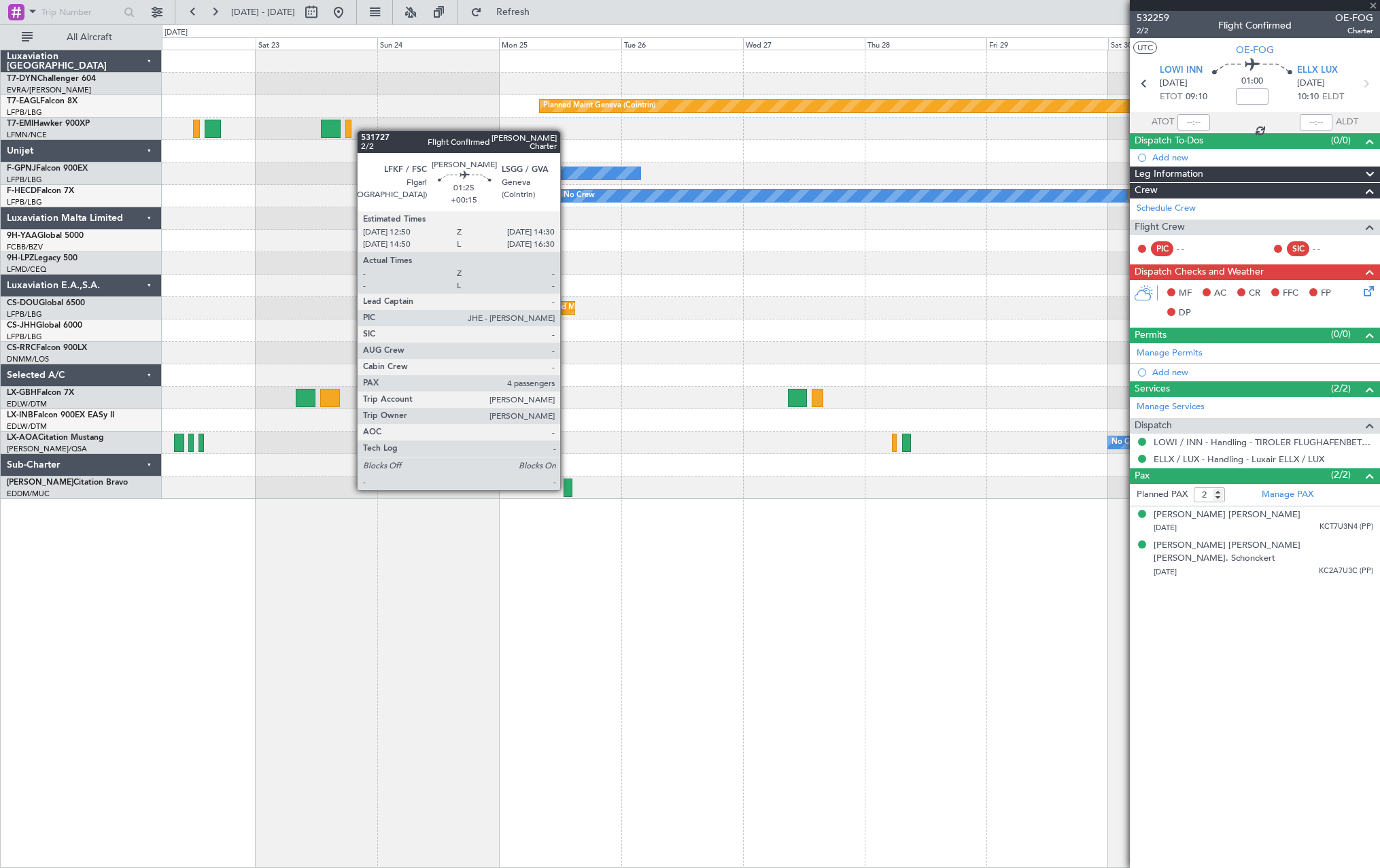
type input "+00:15"
type input "4"
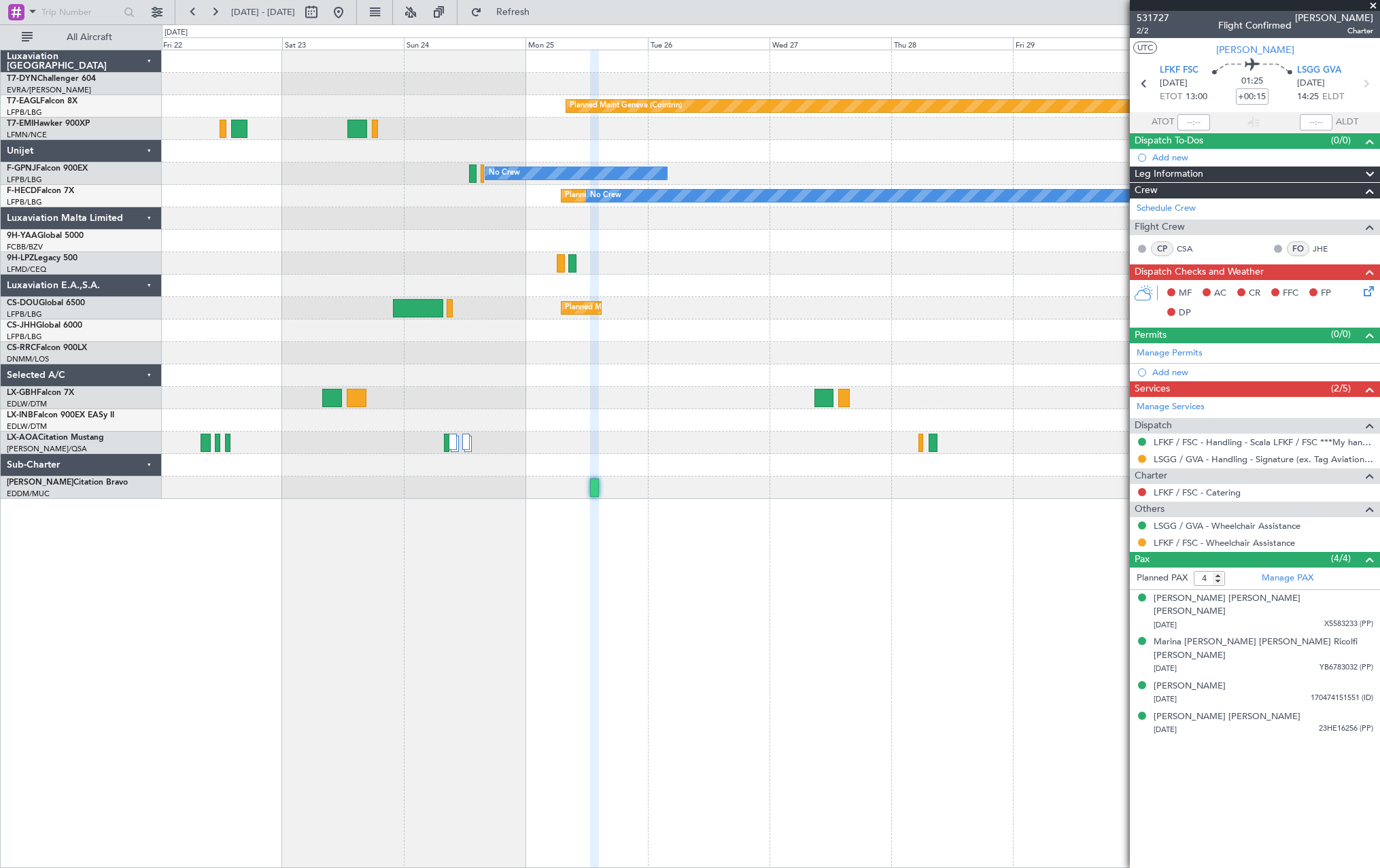
click at [878, 512] on div "Planned Maint Geneva (Cointrin) No Crew No Crew Planned Maint Paris (Le Bourget…" at bounding box center [770, 458] width 1218 height 818
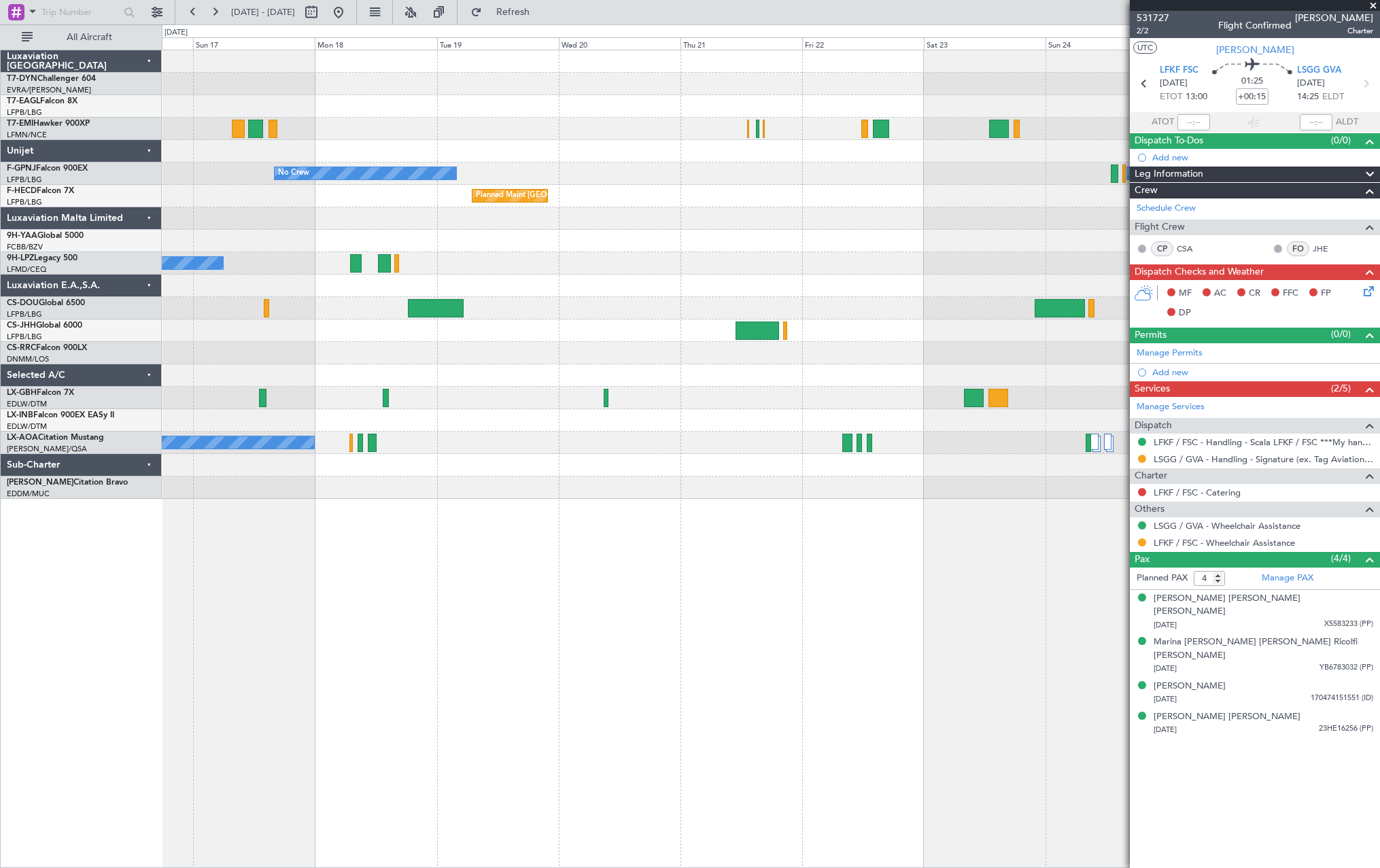
click at [908, 533] on div "Planned Maint Geneva (Cointrin) No Crew No Crew Planned Maint Paris (Le Bourget…" at bounding box center [770, 458] width 1218 height 818
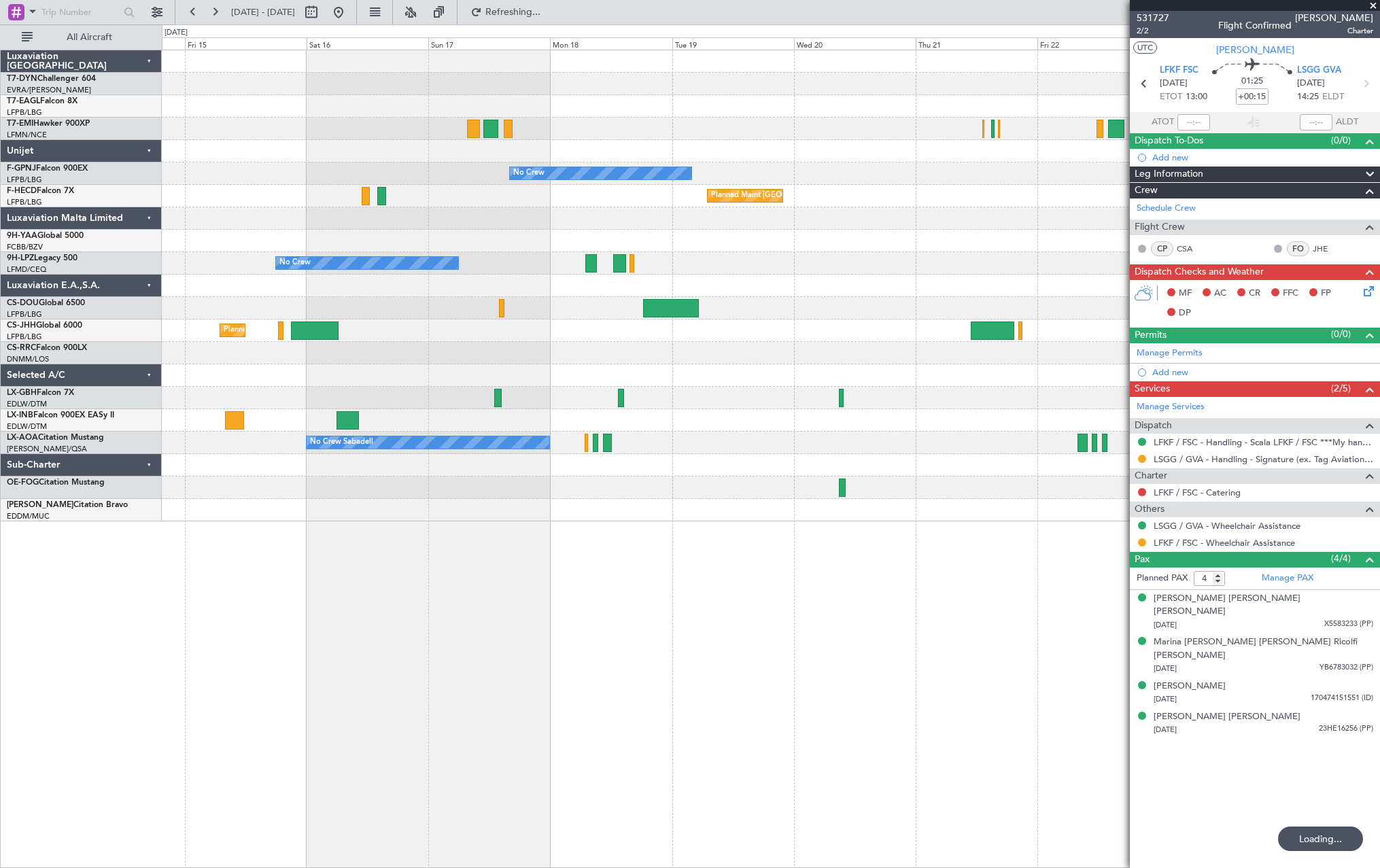
click at [870, 548] on div "Planned Maint Basel-Mulhouse Planned Maint Geneva (Cointrin) No Crew No Crew Pl…" at bounding box center [770, 458] width 1218 height 818
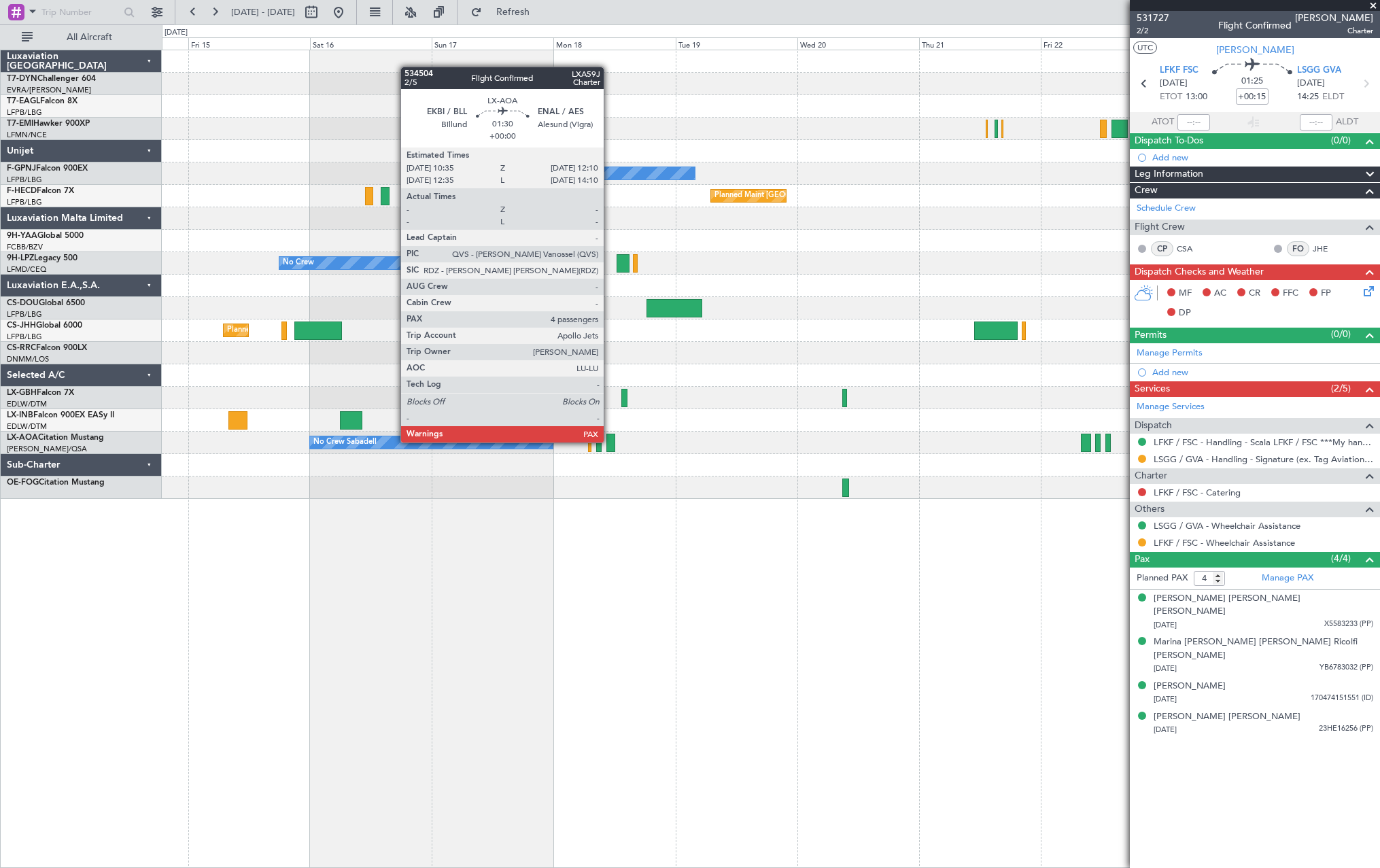
click at [609, 441] on div at bounding box center [610, 442] width 9 height 18
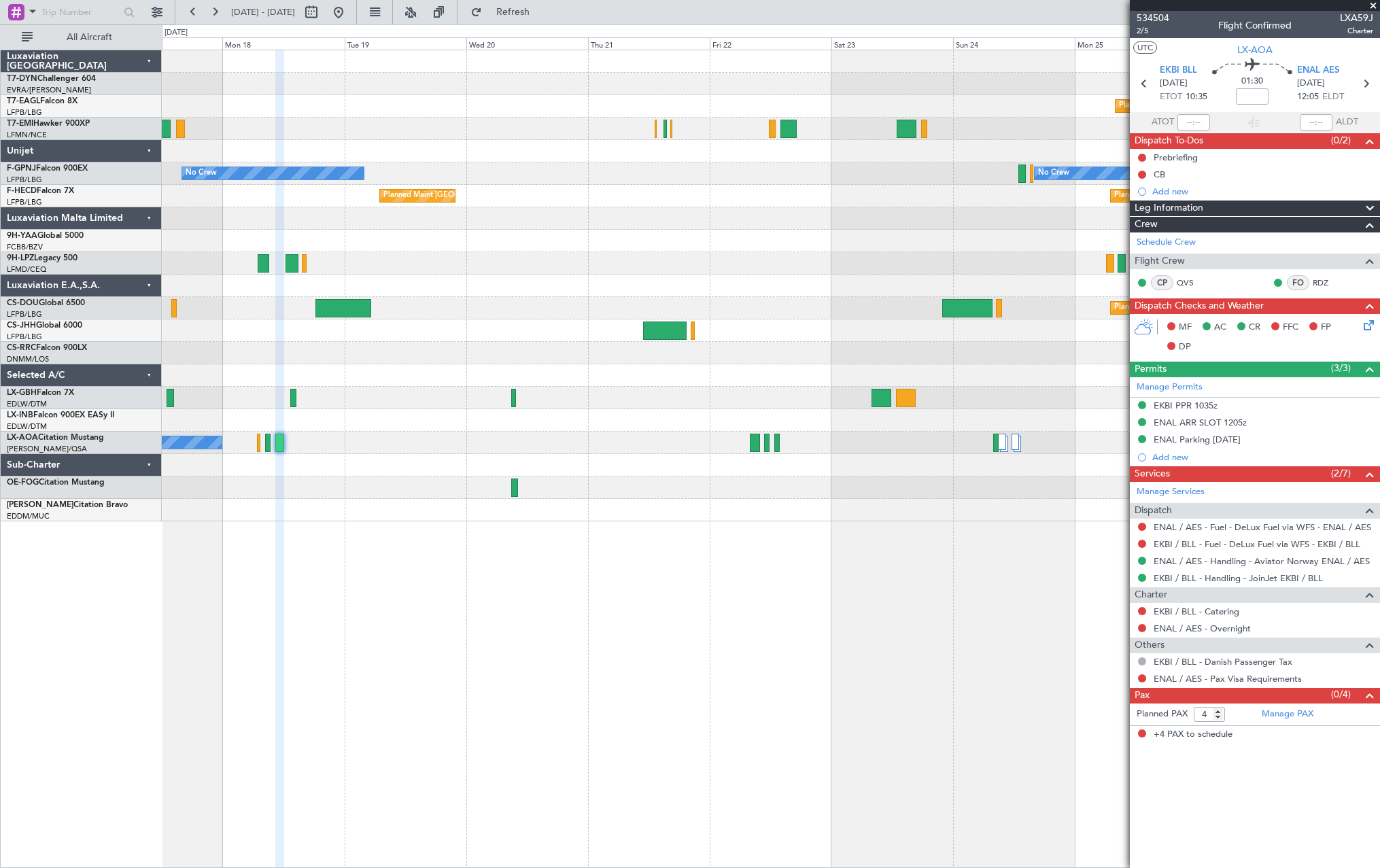
click at [458, 388] on div at bounding box center [770, 397] width 1218 height 22
click at [322, 11] on button at bounding box center [311, 11] width 22 height 22
select select "8"
select select "2025"
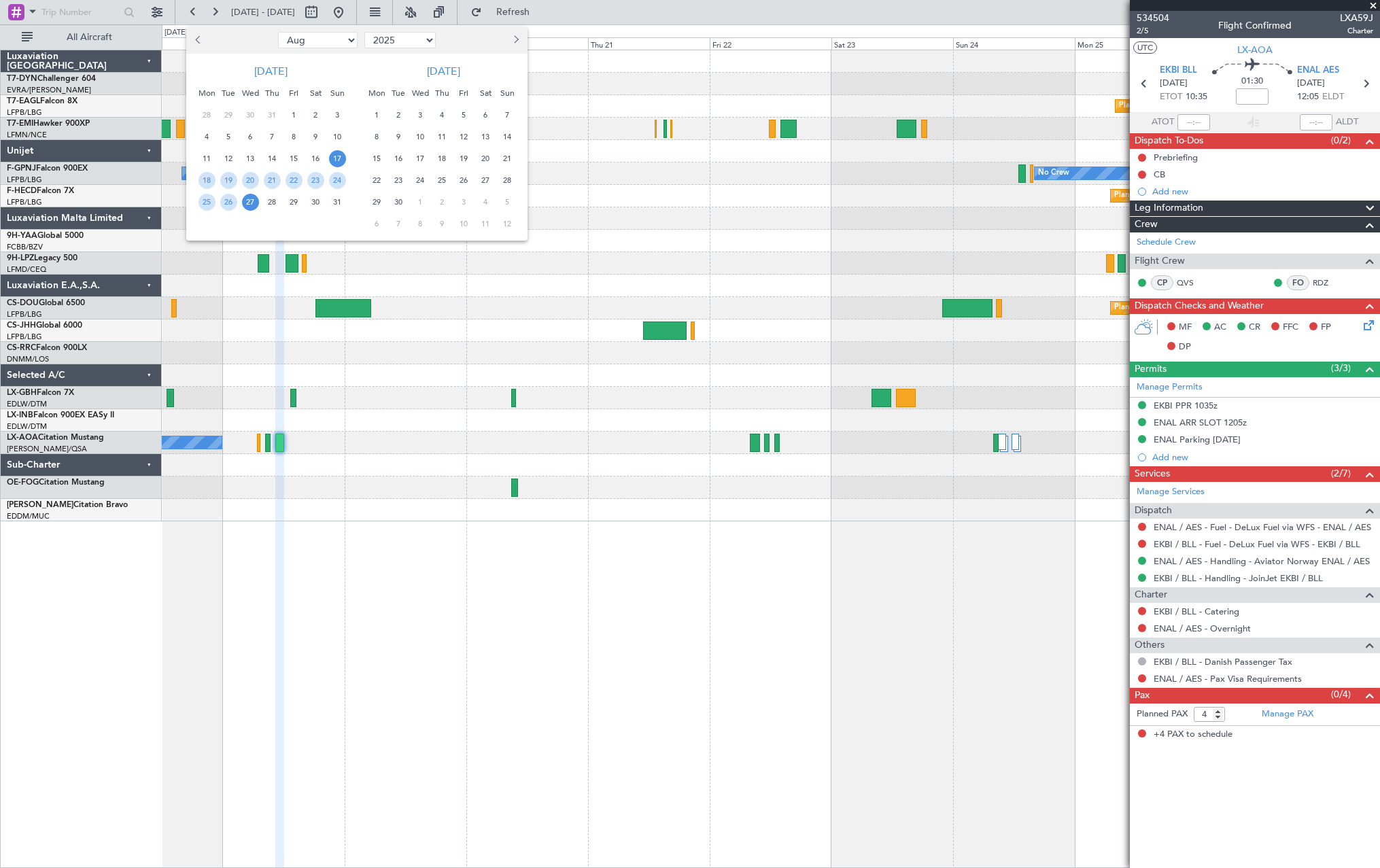
click at [508, 154] on span "21" at bounding box center [507, 159] width 17 height 17
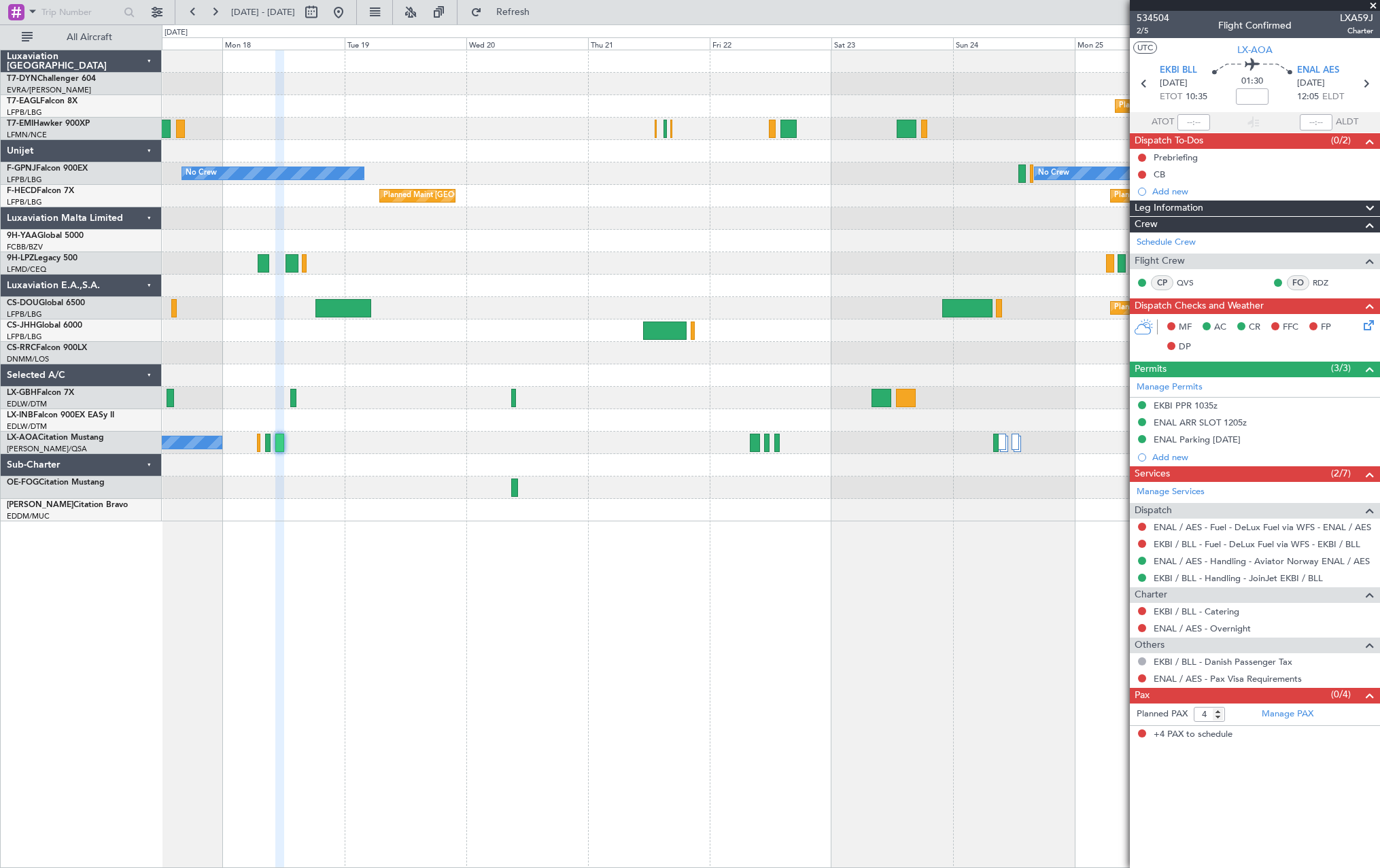
select select "9"
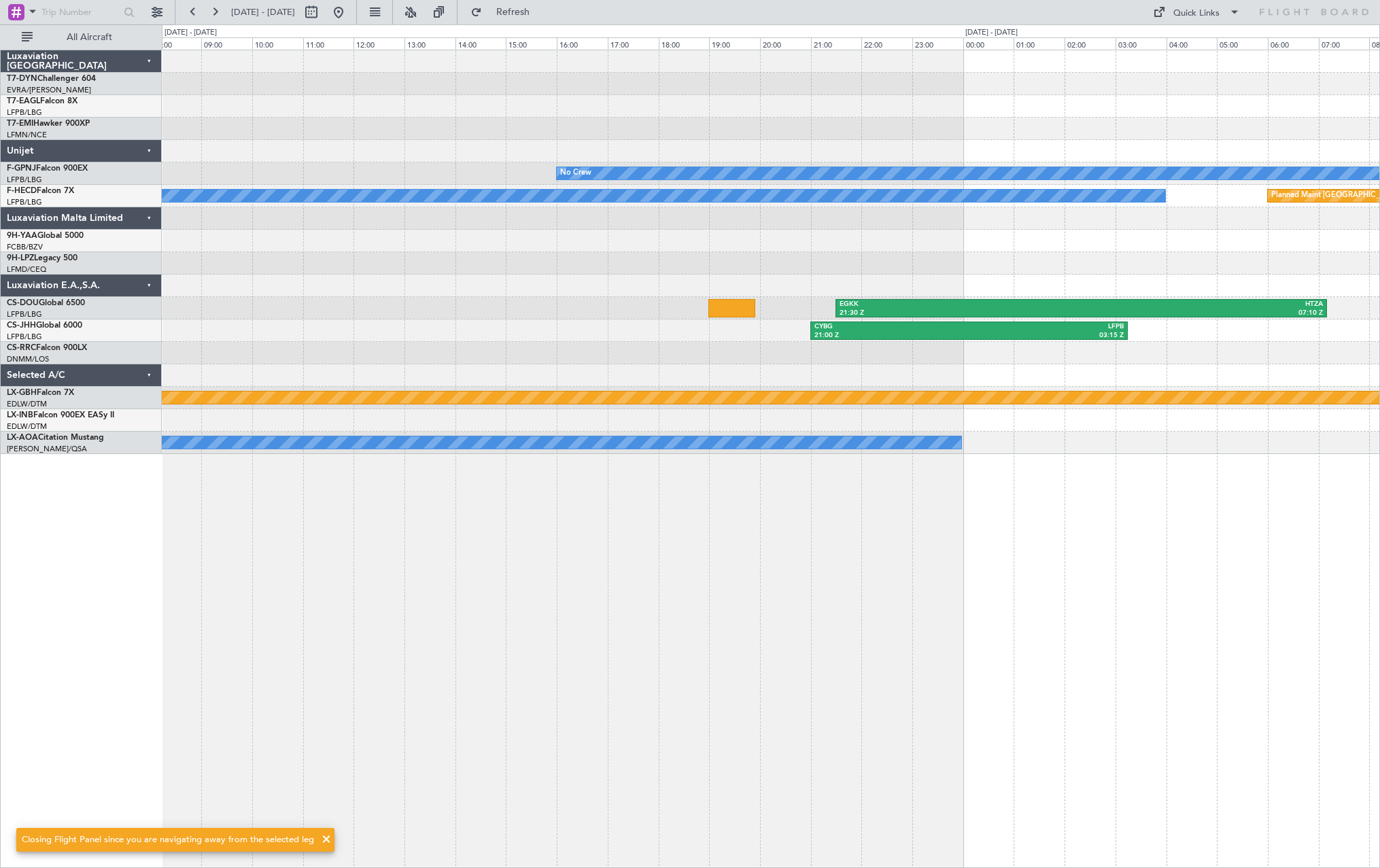
click at [248, 335] on div "No Crew No Crew Planned Maint Paris (Le Bourget) EGKK 21:30 Z HTZA 07:10 Z CYBG…" at bounding box center [770, 252] width 1218 height 404
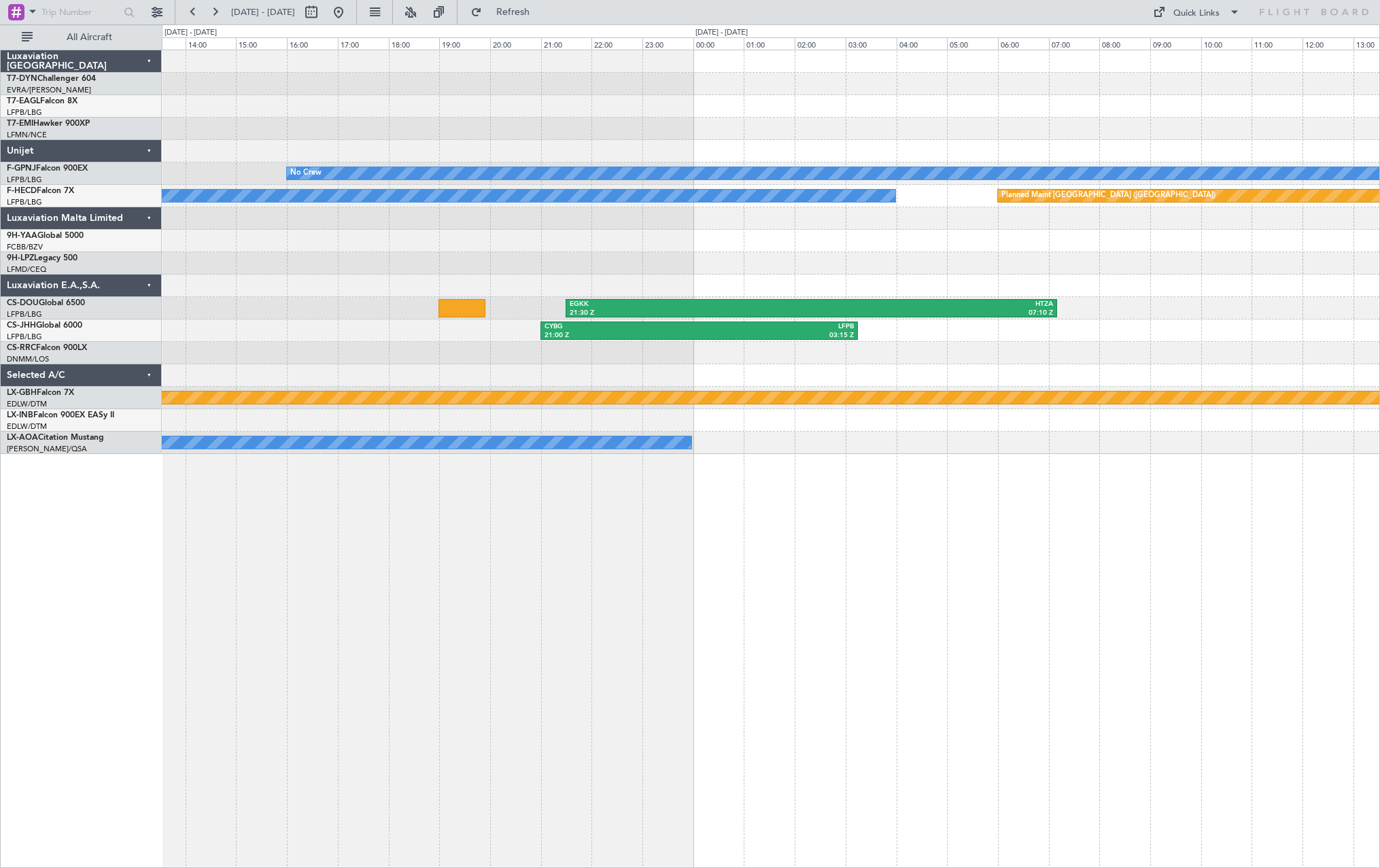
click at [406, 338] on div "CYBG 21:00 Z LFPB 03:15 Z" at bounding box center [770, 329] width 1218 height 22
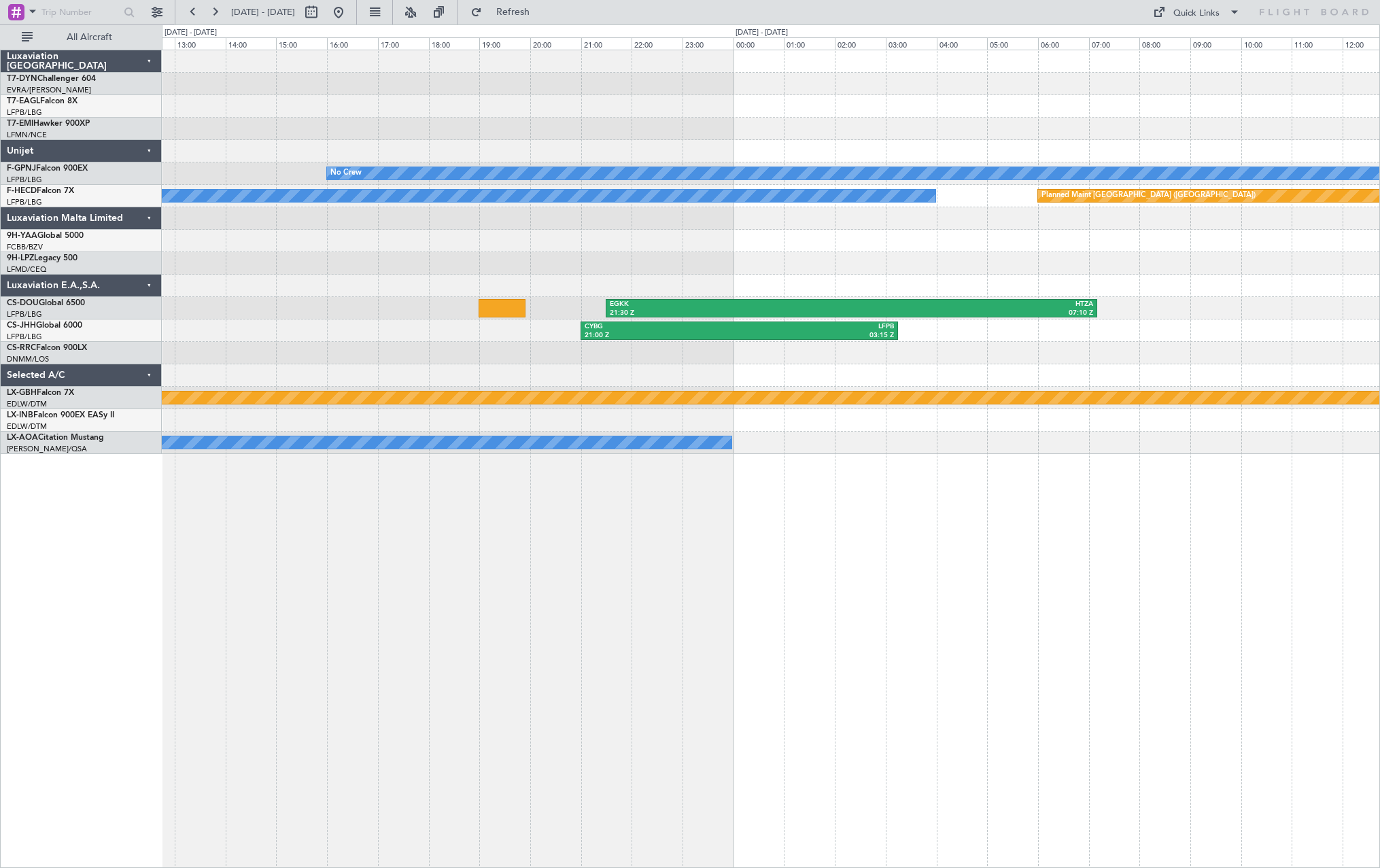
click at [892, 192] on div "No Crew No Crew Planned Maint Paris (Le Bourget) EGKK 21:30 Z HTZA 07:10 Z CYBG…" at bounding box center [770, 252] width 1218 height 404
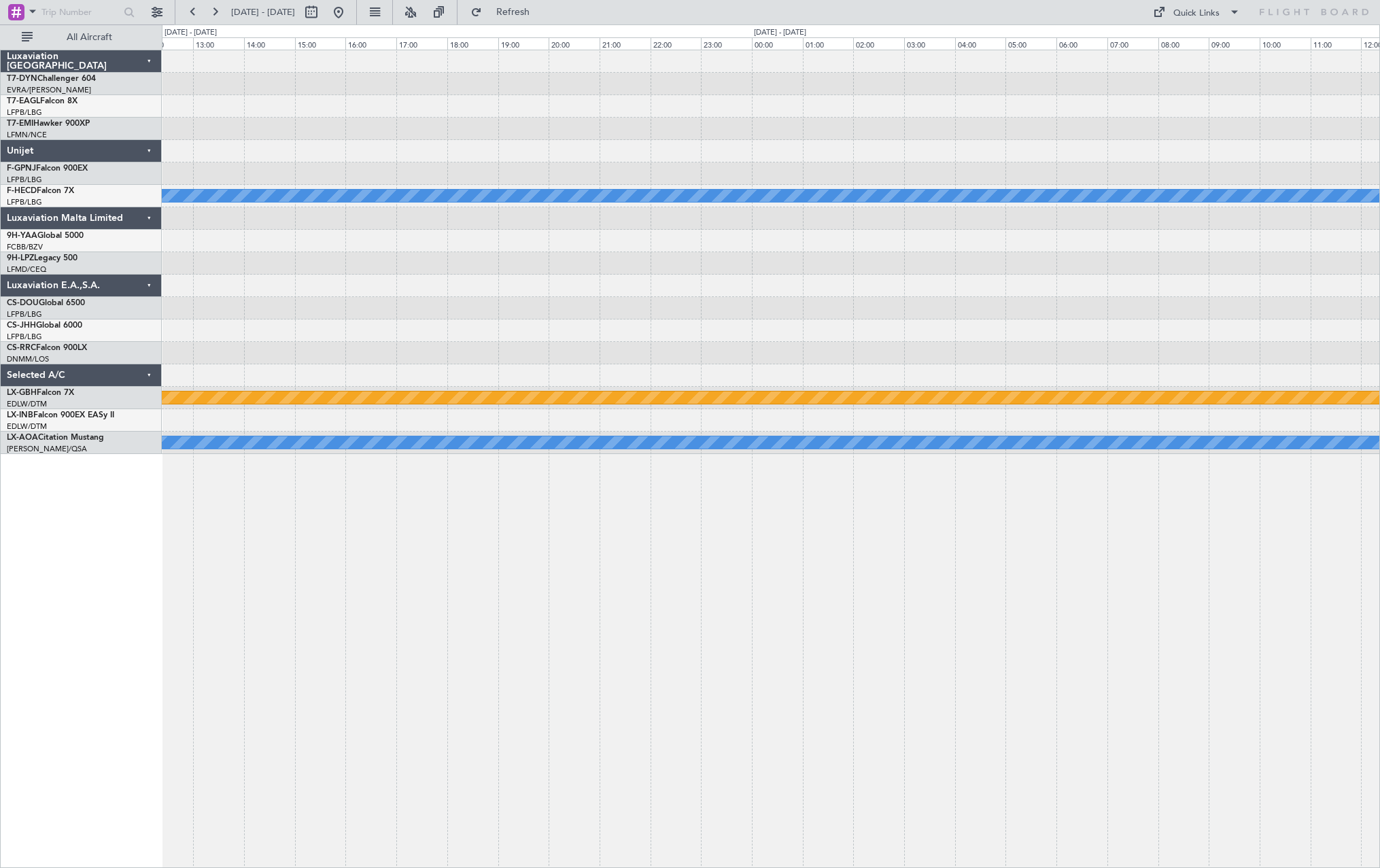
click at [998, 272] on div "No Crew No Crew Planned Maint Nurnberg No Crew Sabadell" at bounding box center [770, 252] width 1218 height 404
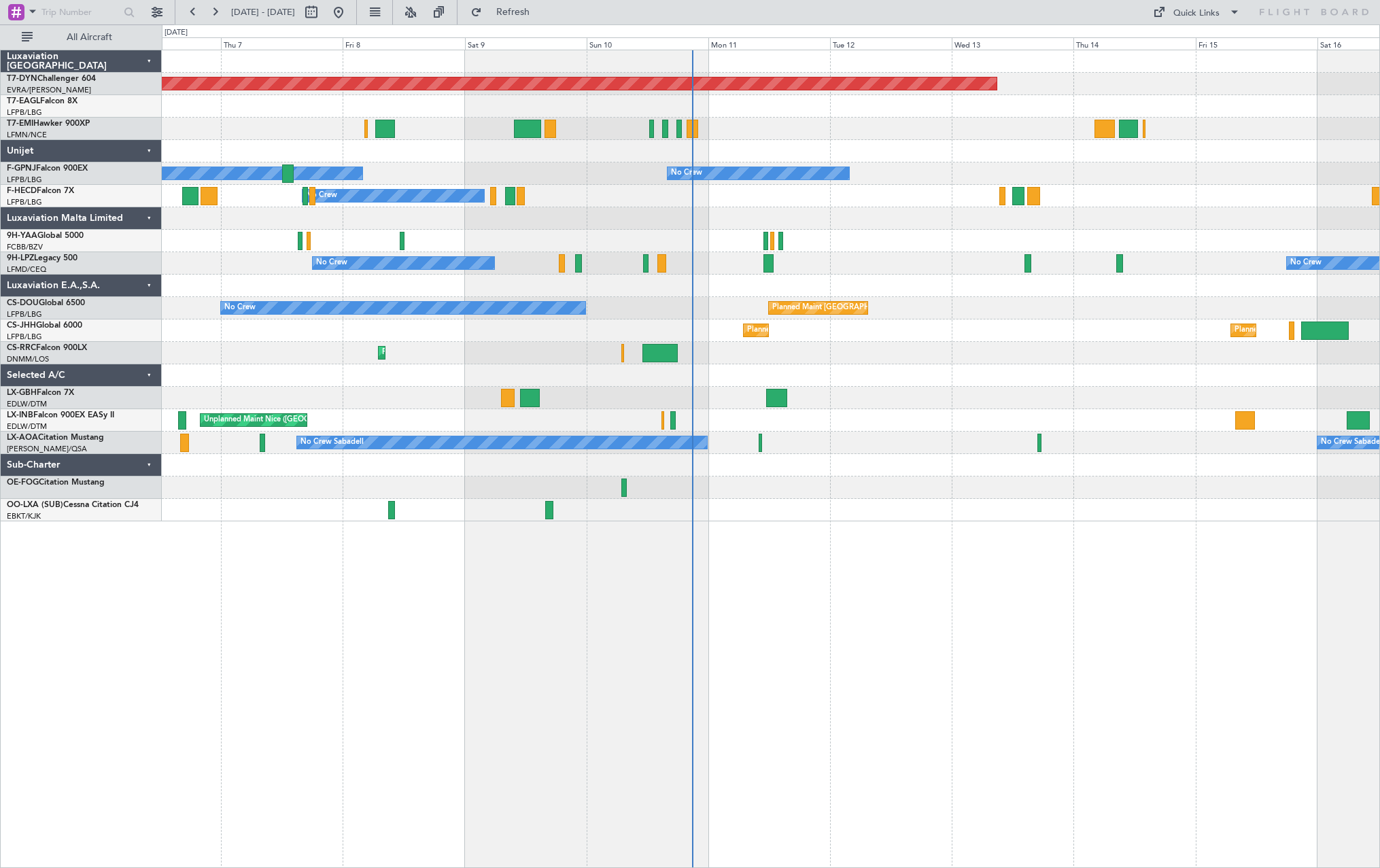
click at [572, 539] on div "Planned Maint [GEOGRAPHIC_DATA]-[GEOGRAPHIC_DATA] A/C Unavailable No Crew No Cr…" at bounding box center [770, 458] width 1218 height 818
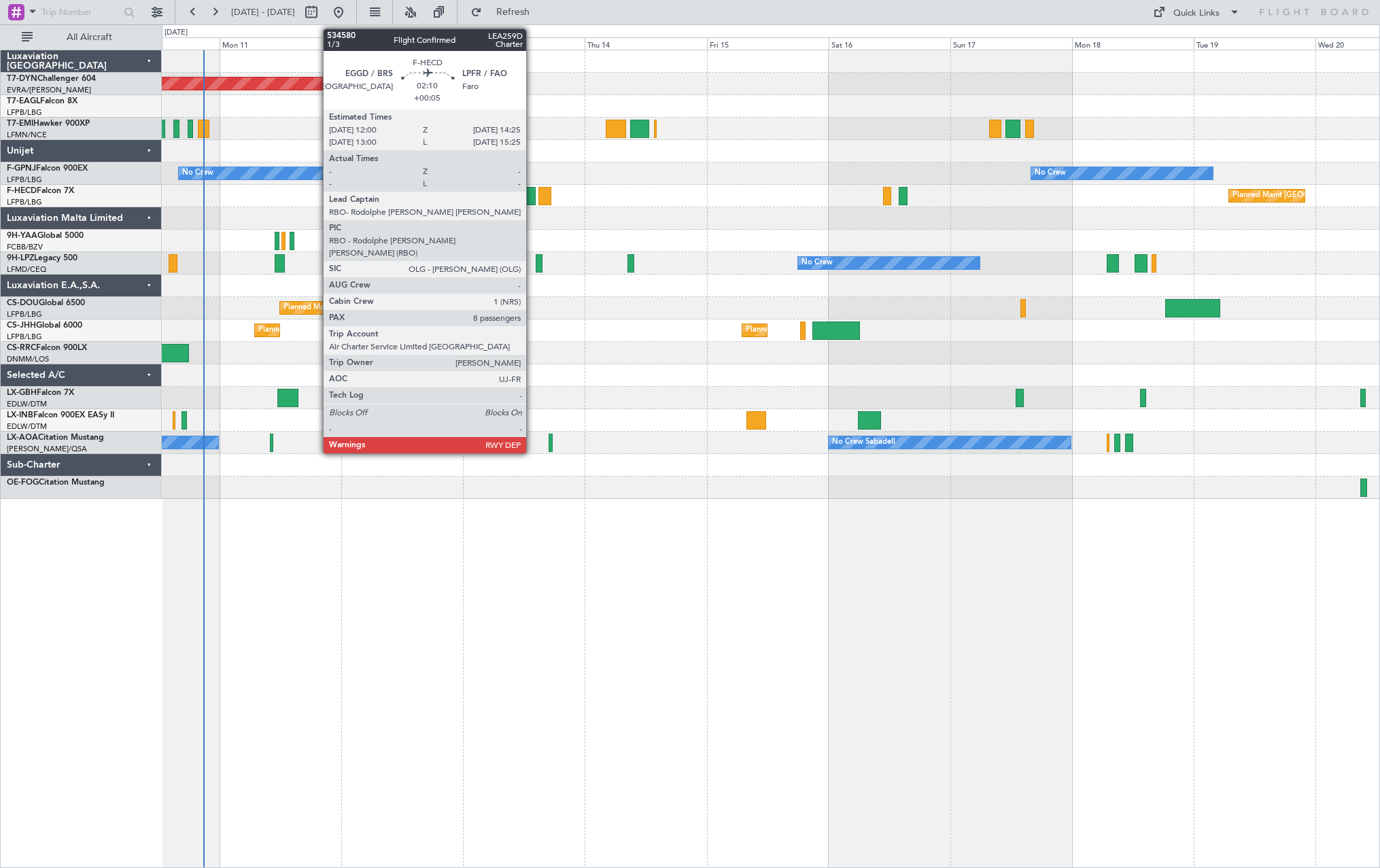
click at [532, 195] on div at bounding box center [530, 196] width 13 height 18
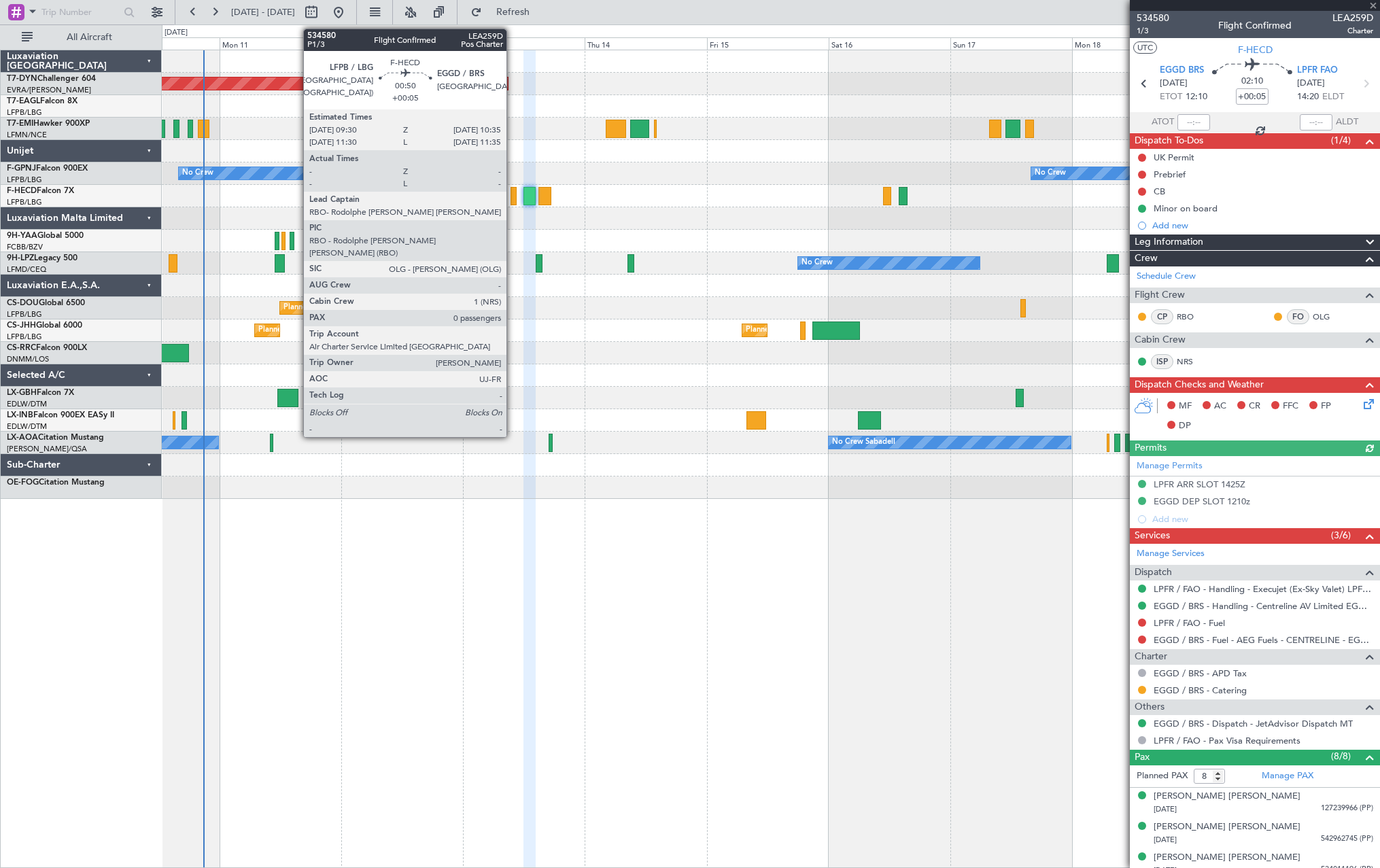
click at [513, 197] on div at bounding box center [513, 196] width 6 height 18
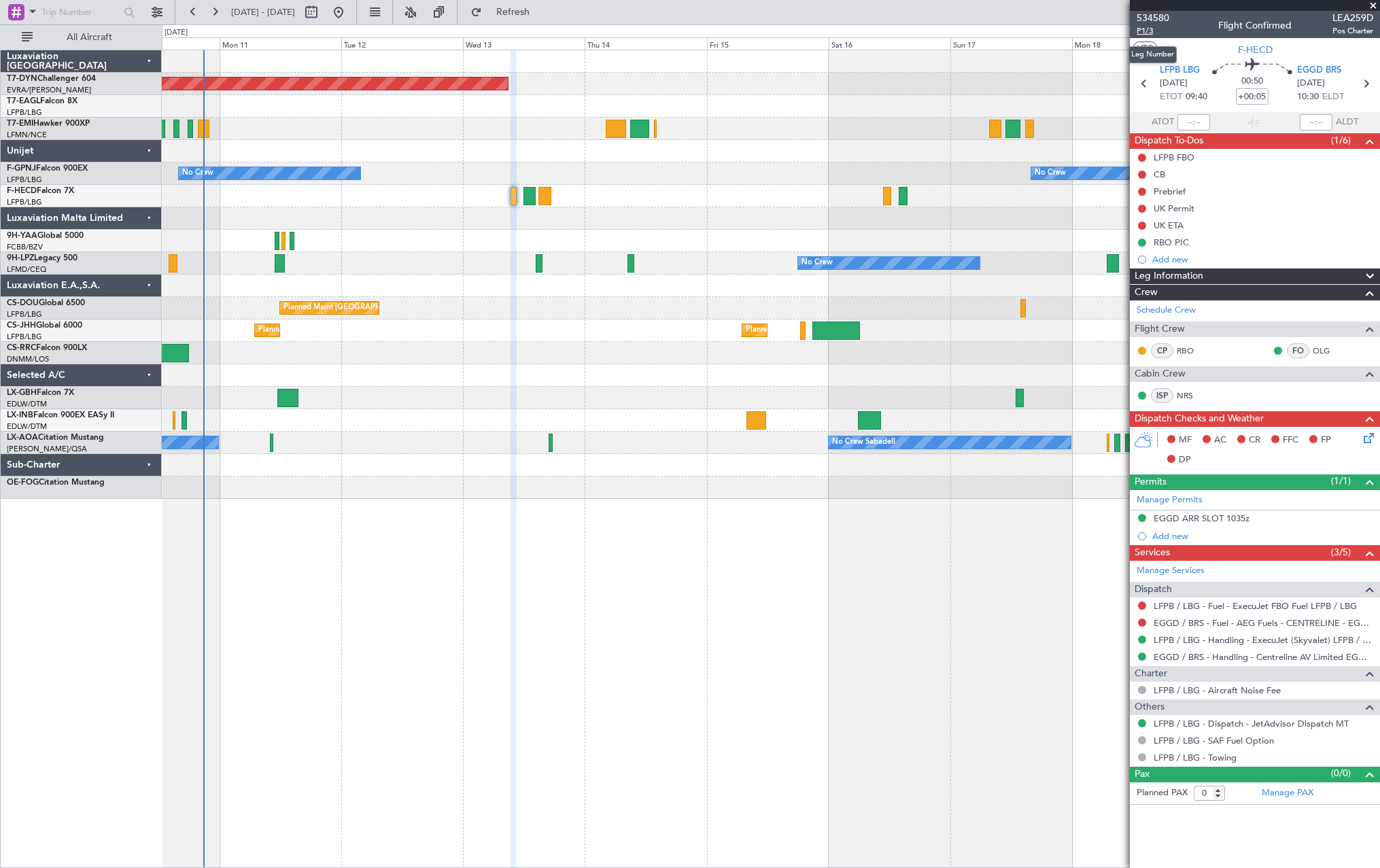
click at [1144, 29] on span "P1/3" at bounding box center [1153, 31] width 32 height 11
click at [1190, 634] on link "LFPB / LBG - Handling - ExecuJet (Skyvalet) LFPB / LBG" at bounding box center [1263, 640] width 220 height 11
click at [1262, 656] on link "EGGD / BRS - Handling - Centreline AV Limited EGGD / BRS" at bounding box center [1263, 657] width 220 height 11
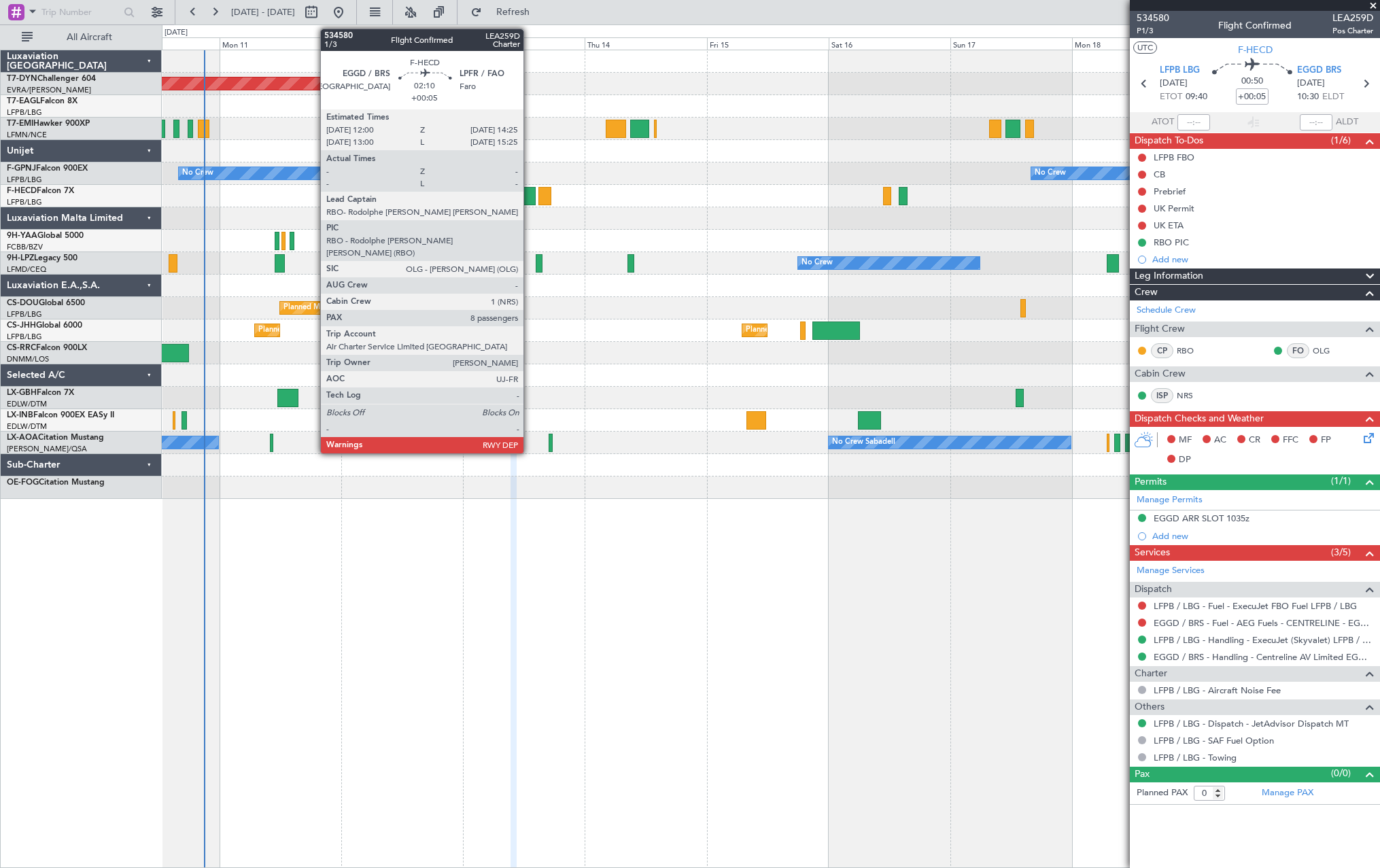
click at [530, 195] on div at bounding box center [530, 196] width 13 height 18
type input "8"
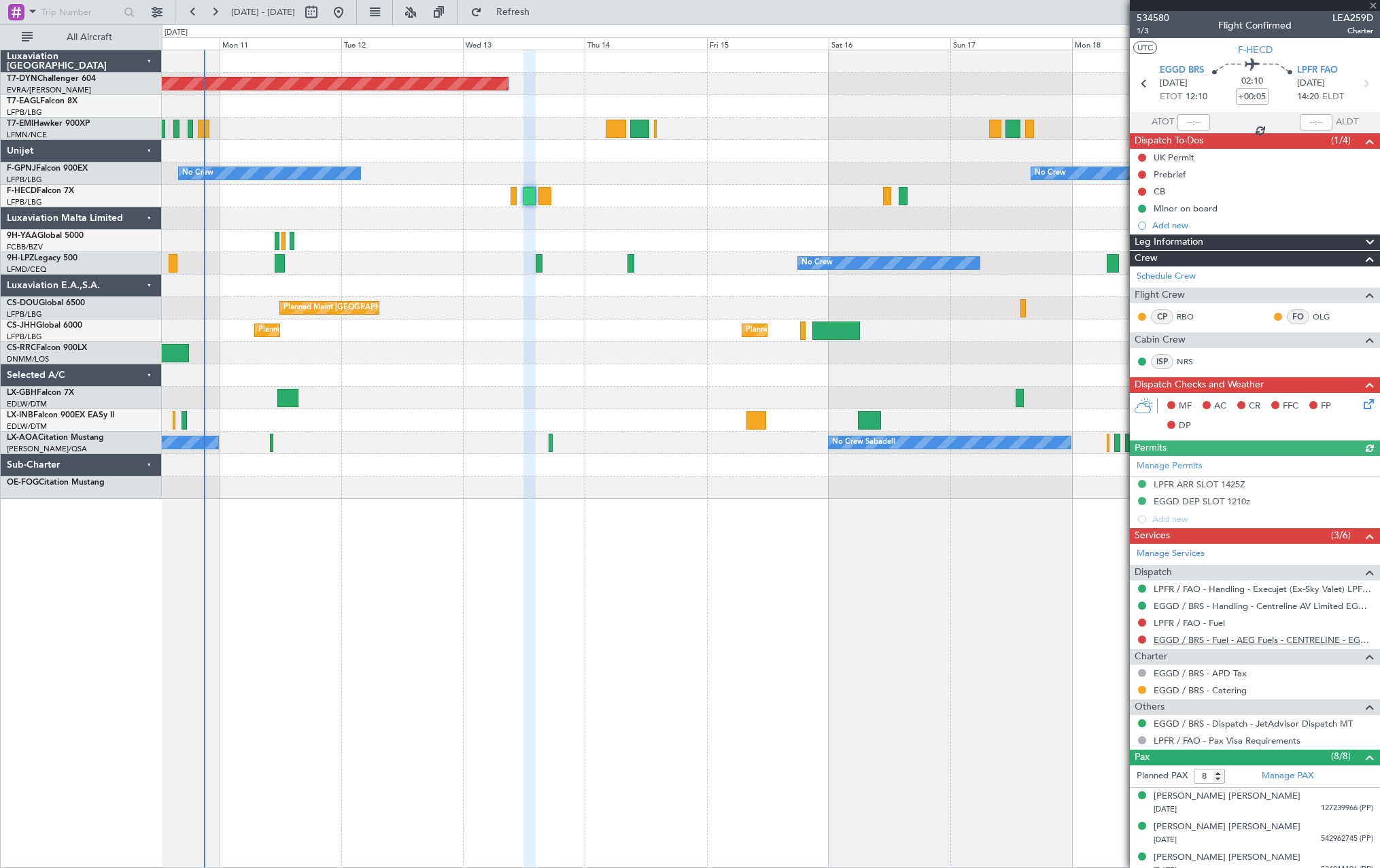
scroll to position [136, 0]
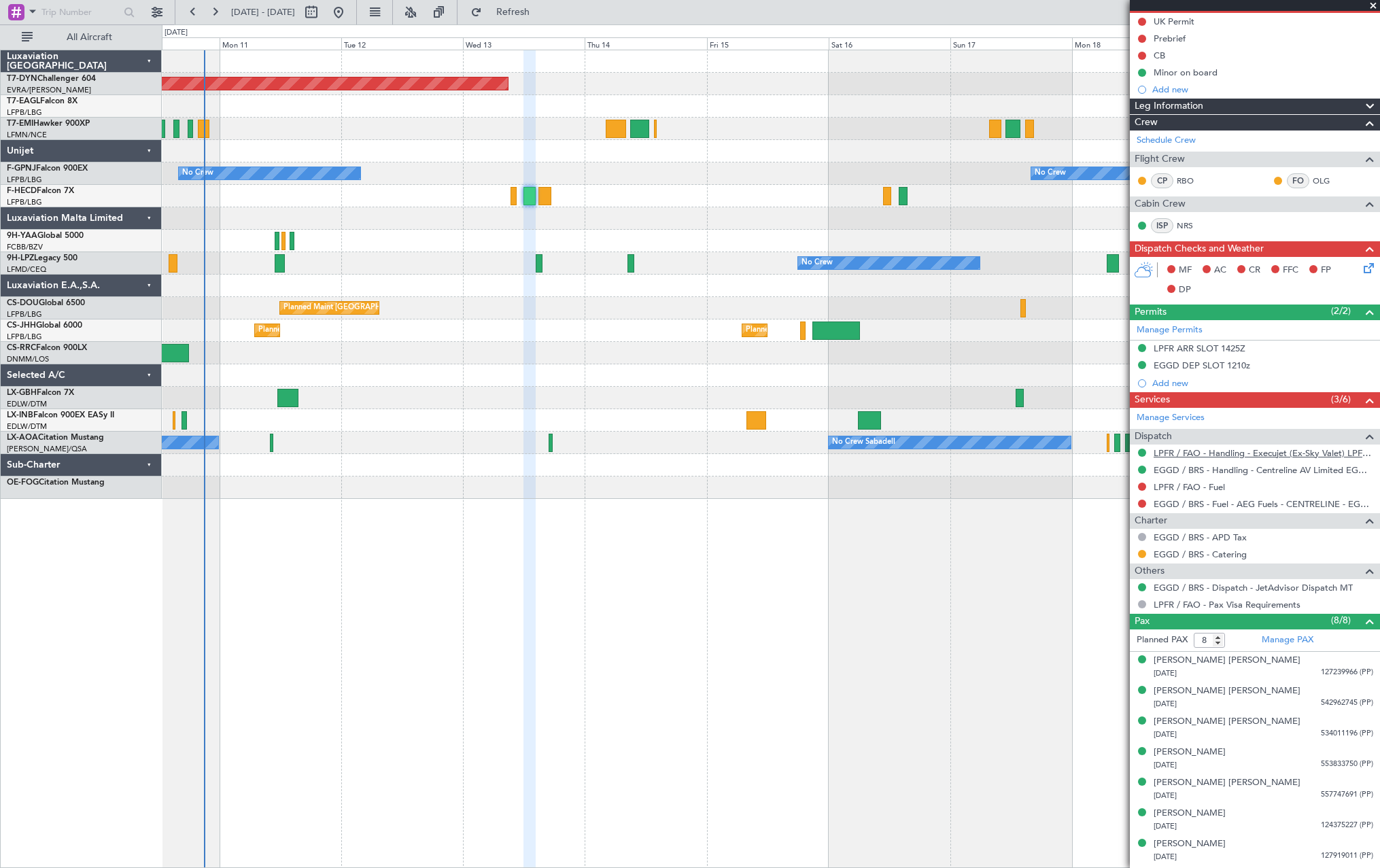
click at [1201, 454] on link "LPFR / FAO - Handling - Execujet (Ex-Sky Valet) LPFR / FAO" at bounding box center [1263, 453] width 220 height 11
click at [1361, 265] on icon at bounding box center [1366, 265] width 11 height 11
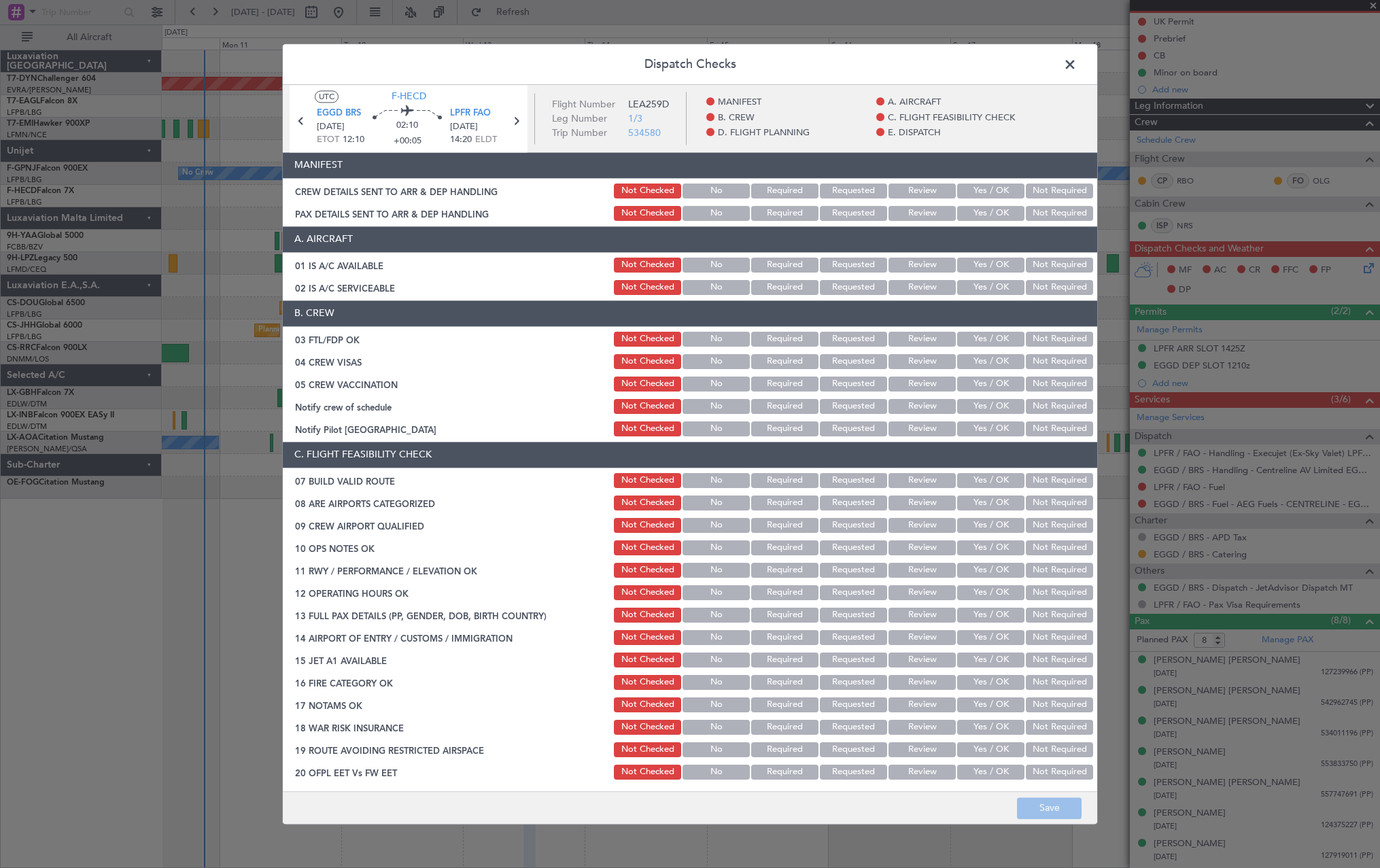
click at [966, 189] on button "Yes / OK" at bounding box center [990, 191] width 67 height 15
click at [969, 211] on button "Yes / OK" at bounding box center [990, 214] width 67 height 15
click at [1053, 808] on button "Save" at bounding box center [1050, 808] width 65 height 22
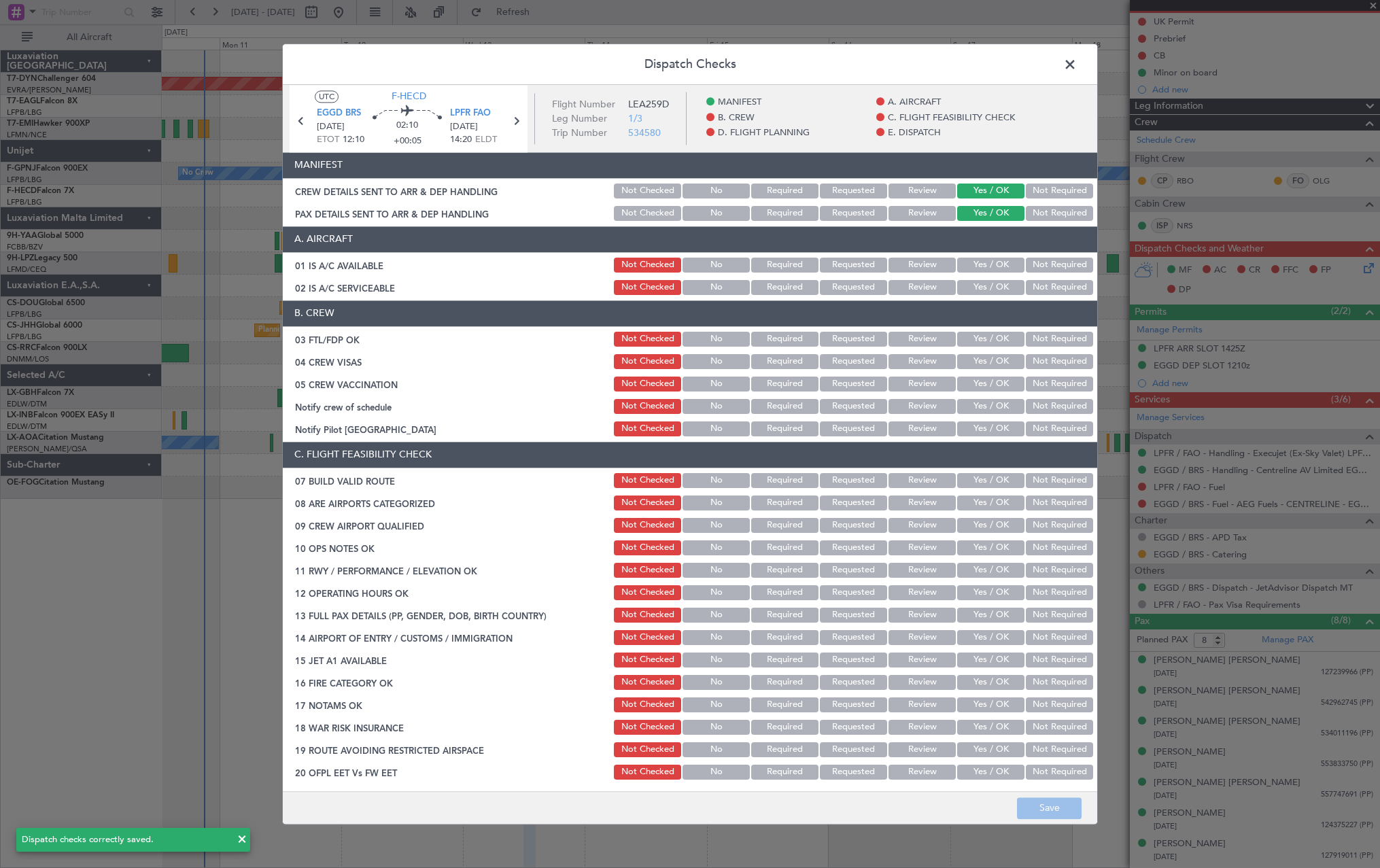
click at [1076, 62] on span at bounding box center [1076, 68] width 0 height 27
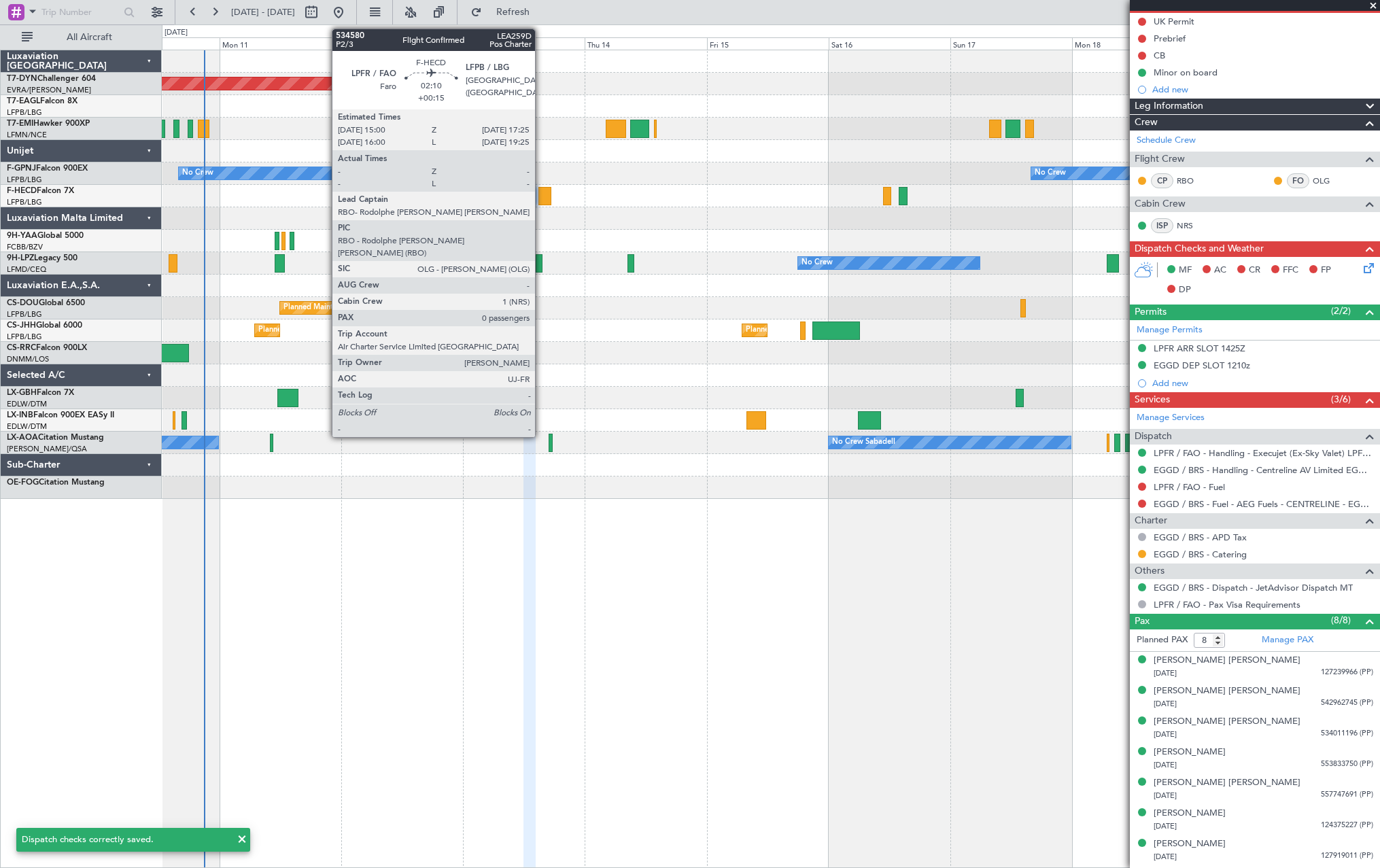
click at [541, 199] on div at bounding box center [545, 196] width 13 height 18
type input "+00:15"
type input "0"
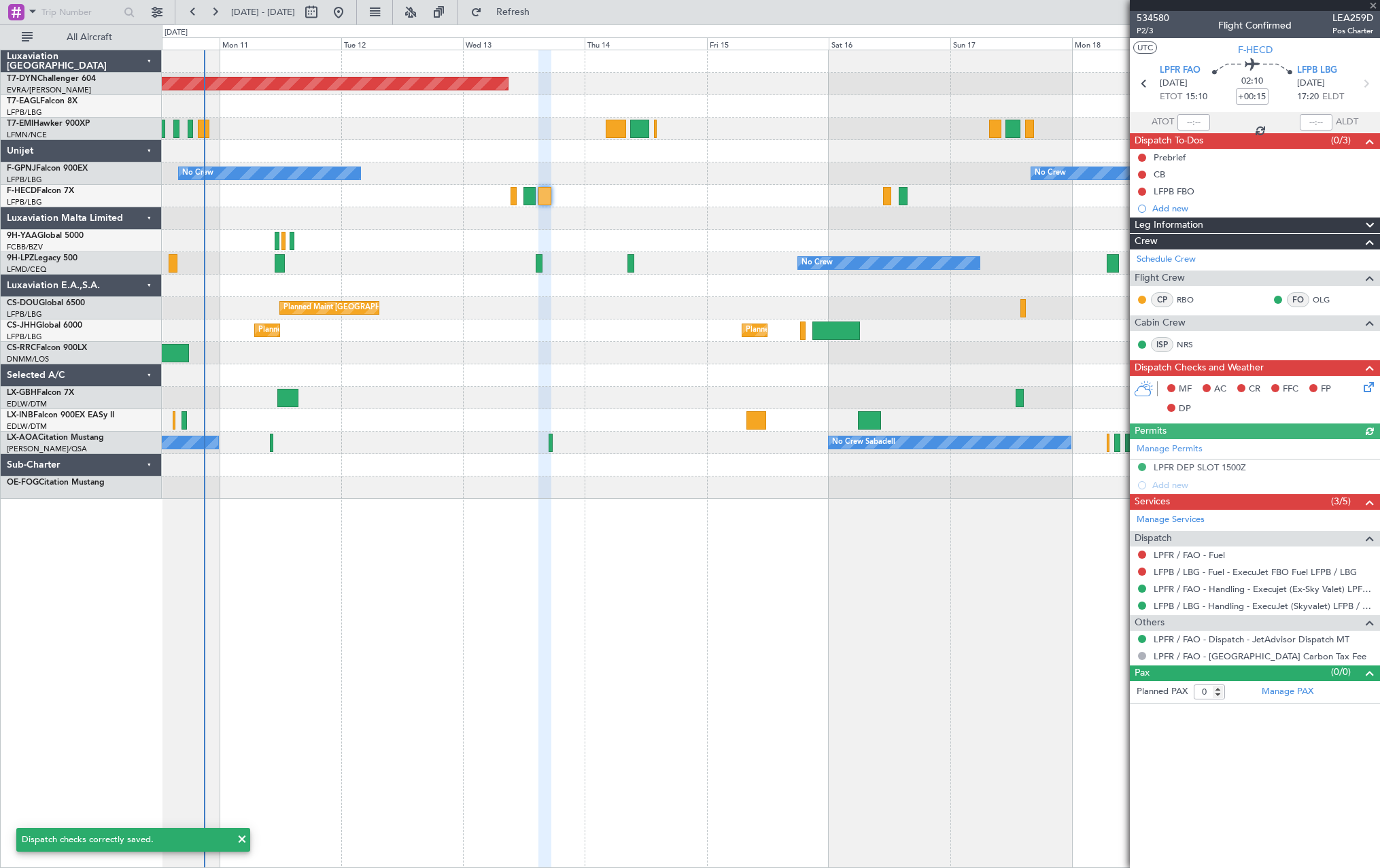
click at [1371, 385] on icon at bounding box center [1366, 384] width 11 height 11
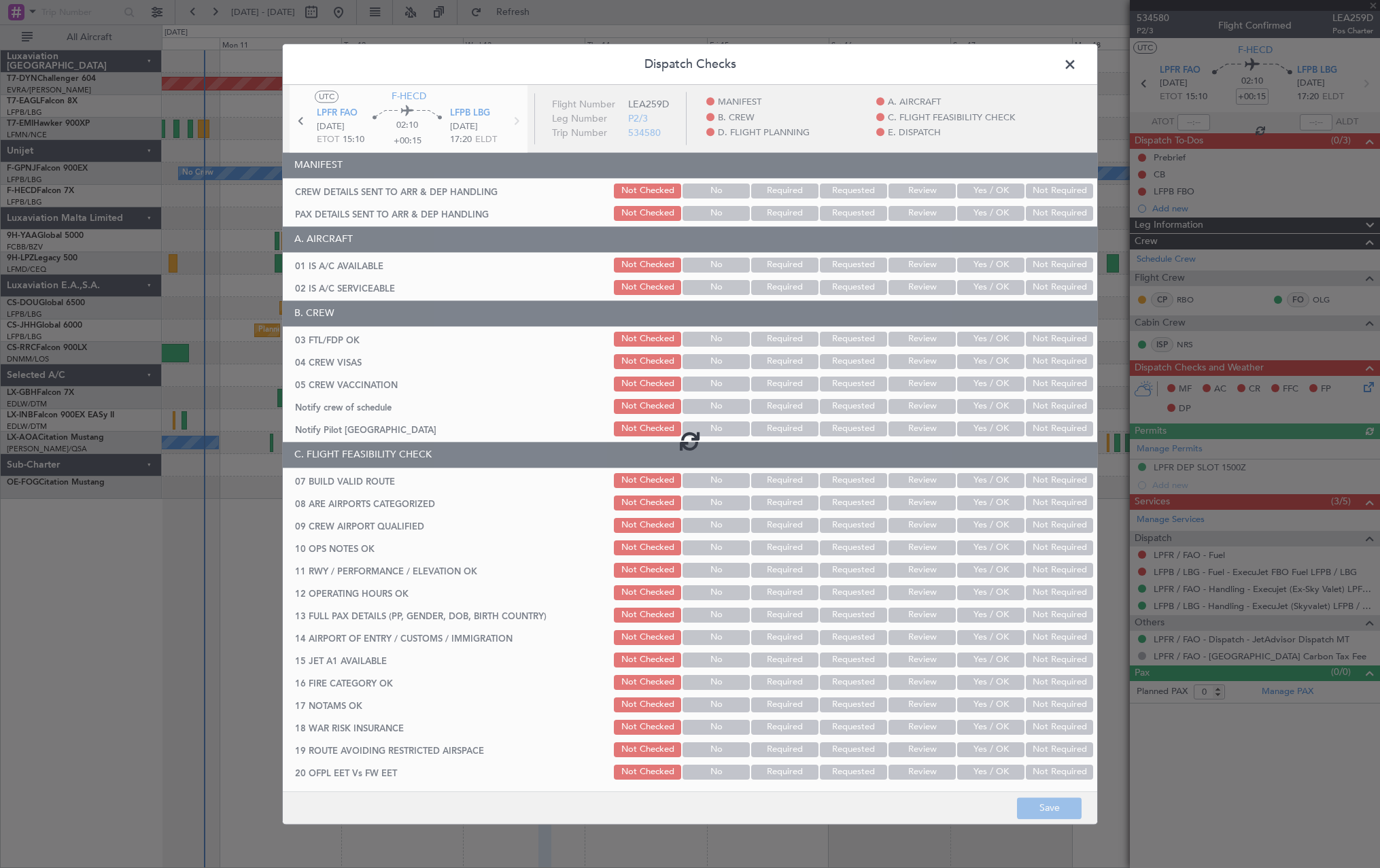
click at [976, 193] on div at bounding box center [690, 440] width 815 height 711
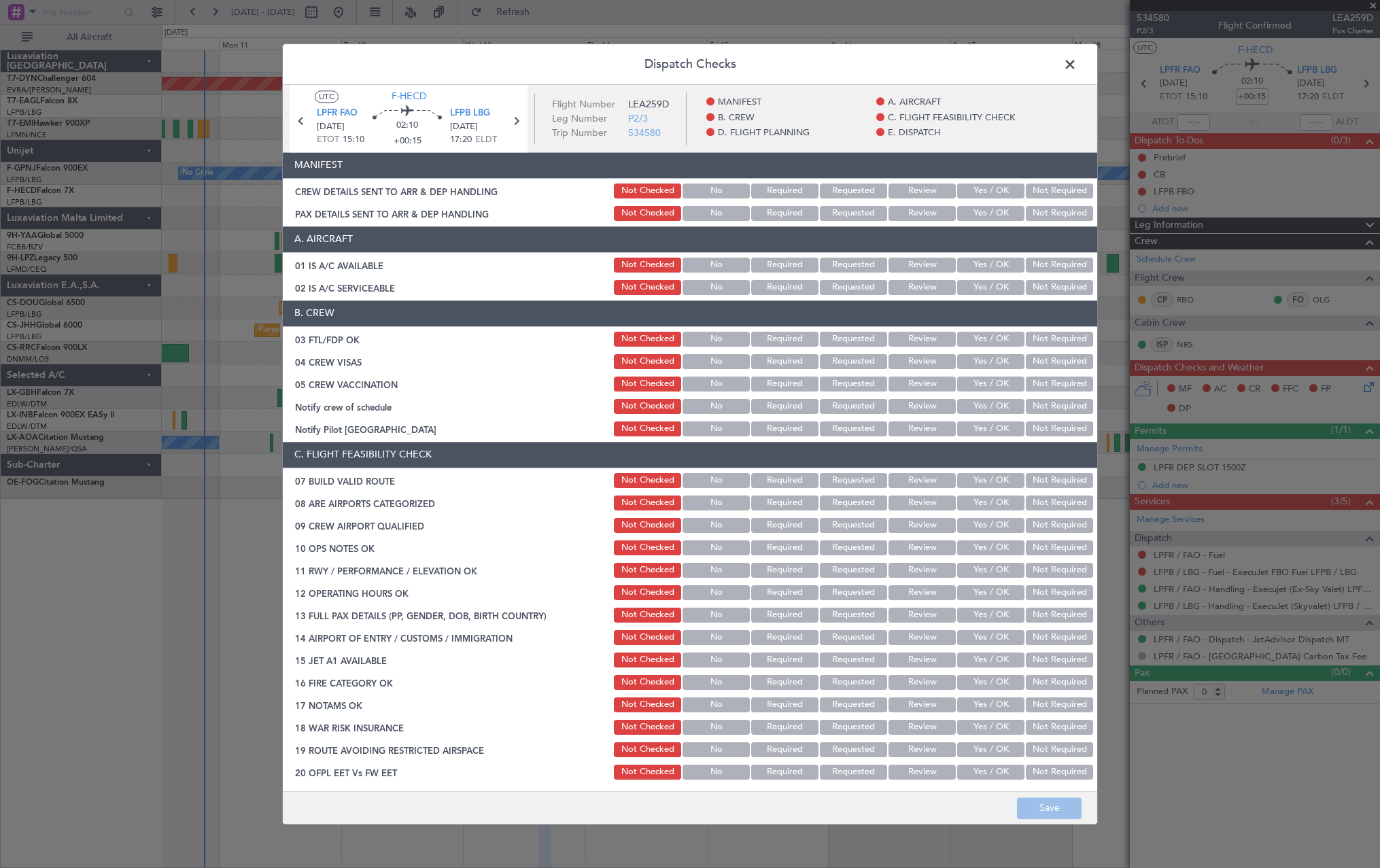
click at [984, 186] on button "Yes / OK" at bounding box center [990, 191] width 67 height 15
click at [980, 216] on button "Yes / OK" at bounding box center [990, 214] width 67 height 15
click at [1062, 816] on button "Save" at bounding box center [1050, 808] width 65 height 22
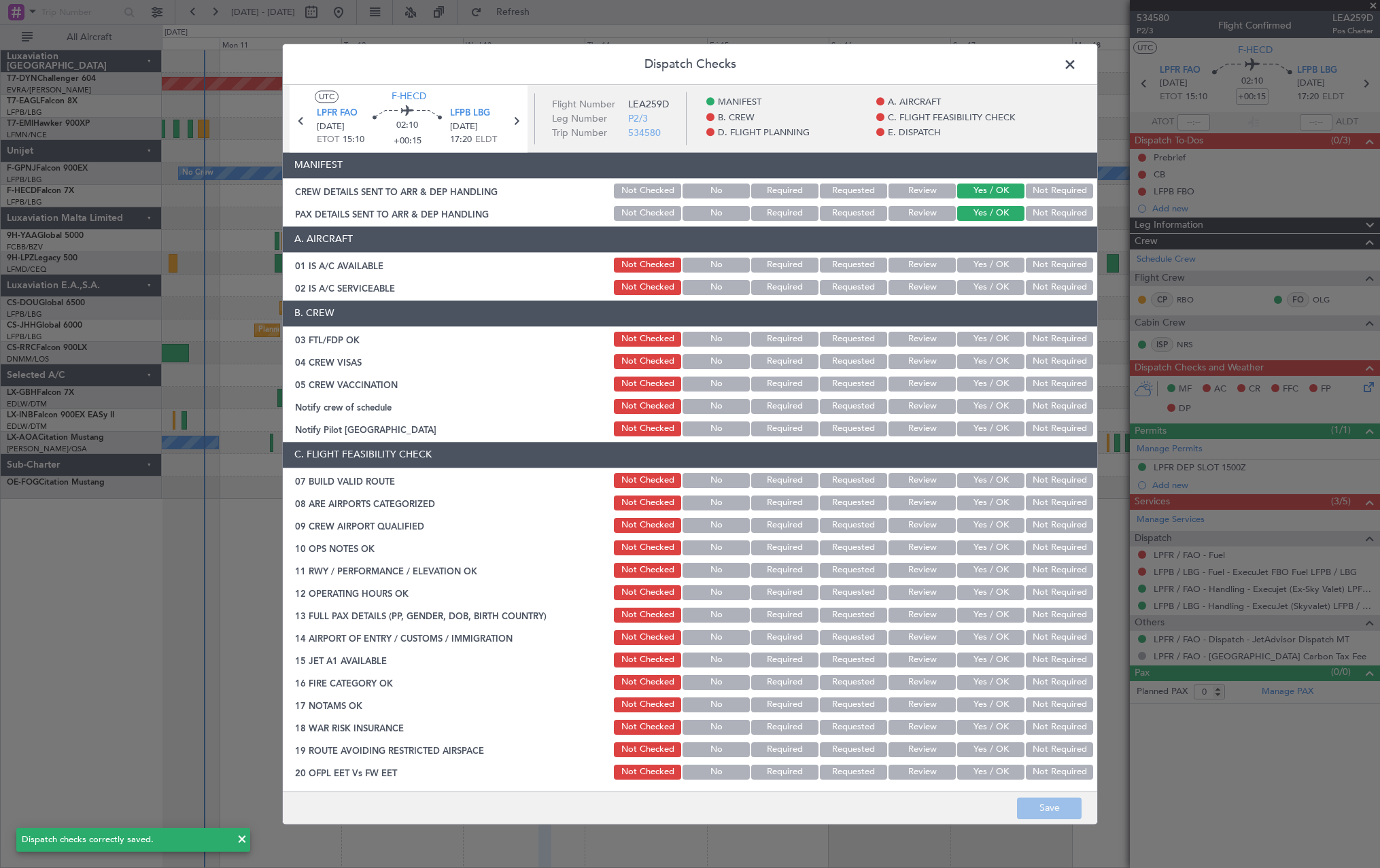
click at [1076, 60] on span at bounding box center [1076, 68] width 0 height 27
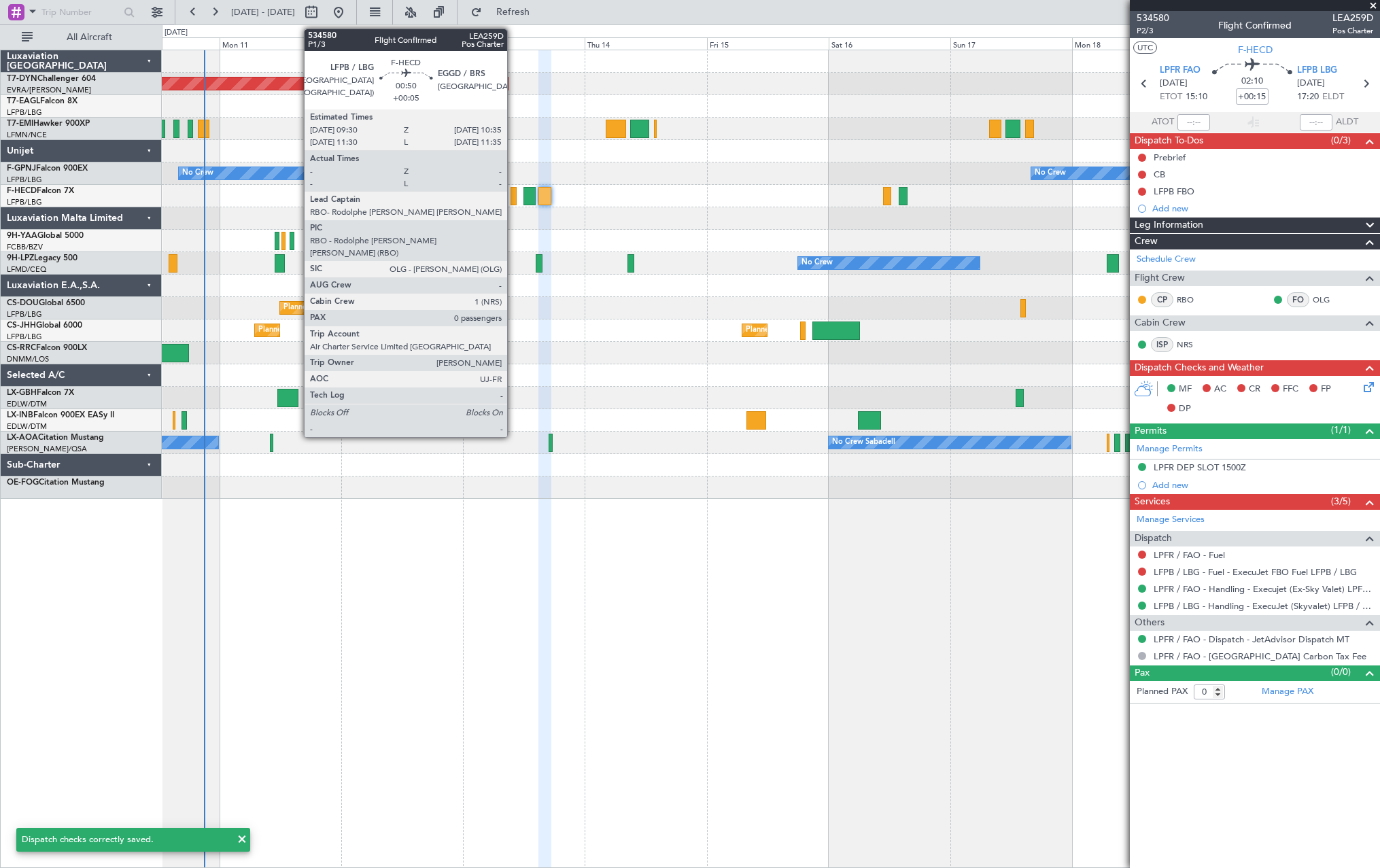
click at [513, 200] on div at bounding box center [513, 196] width 6 height 18
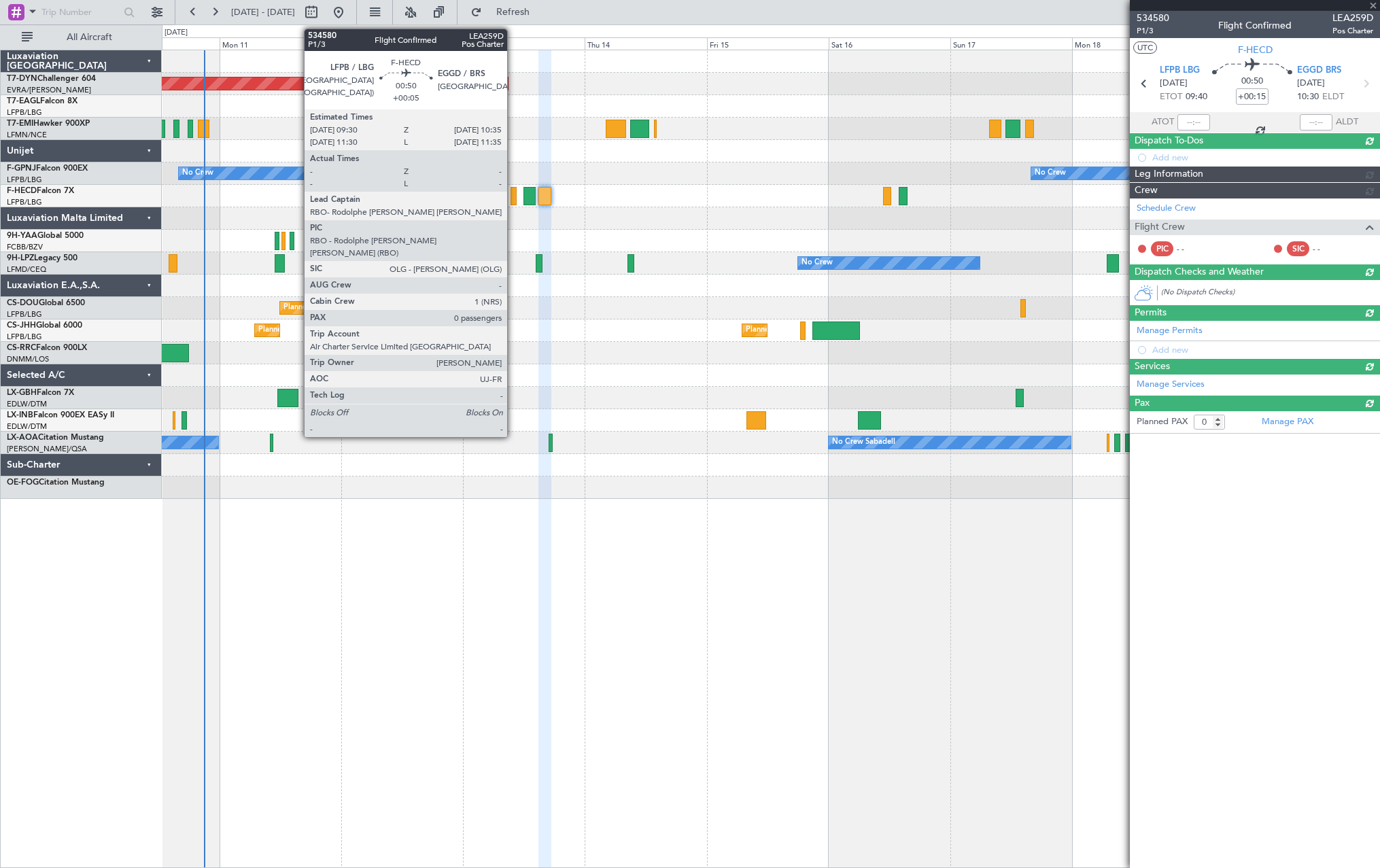
type input "+00:05"
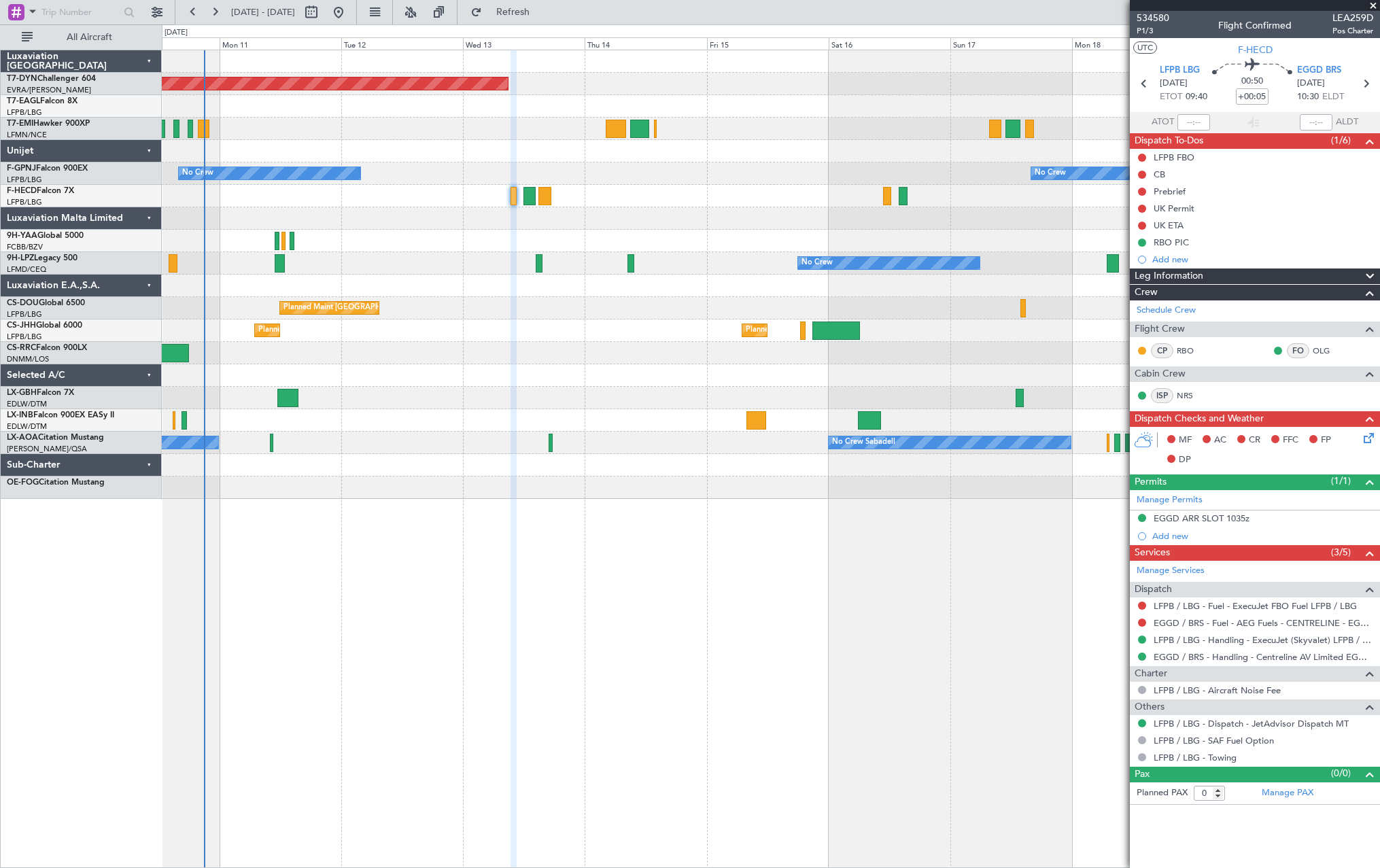
click at [1366, 438] on icon at bounding box center [1366, 434] width 11 height 11
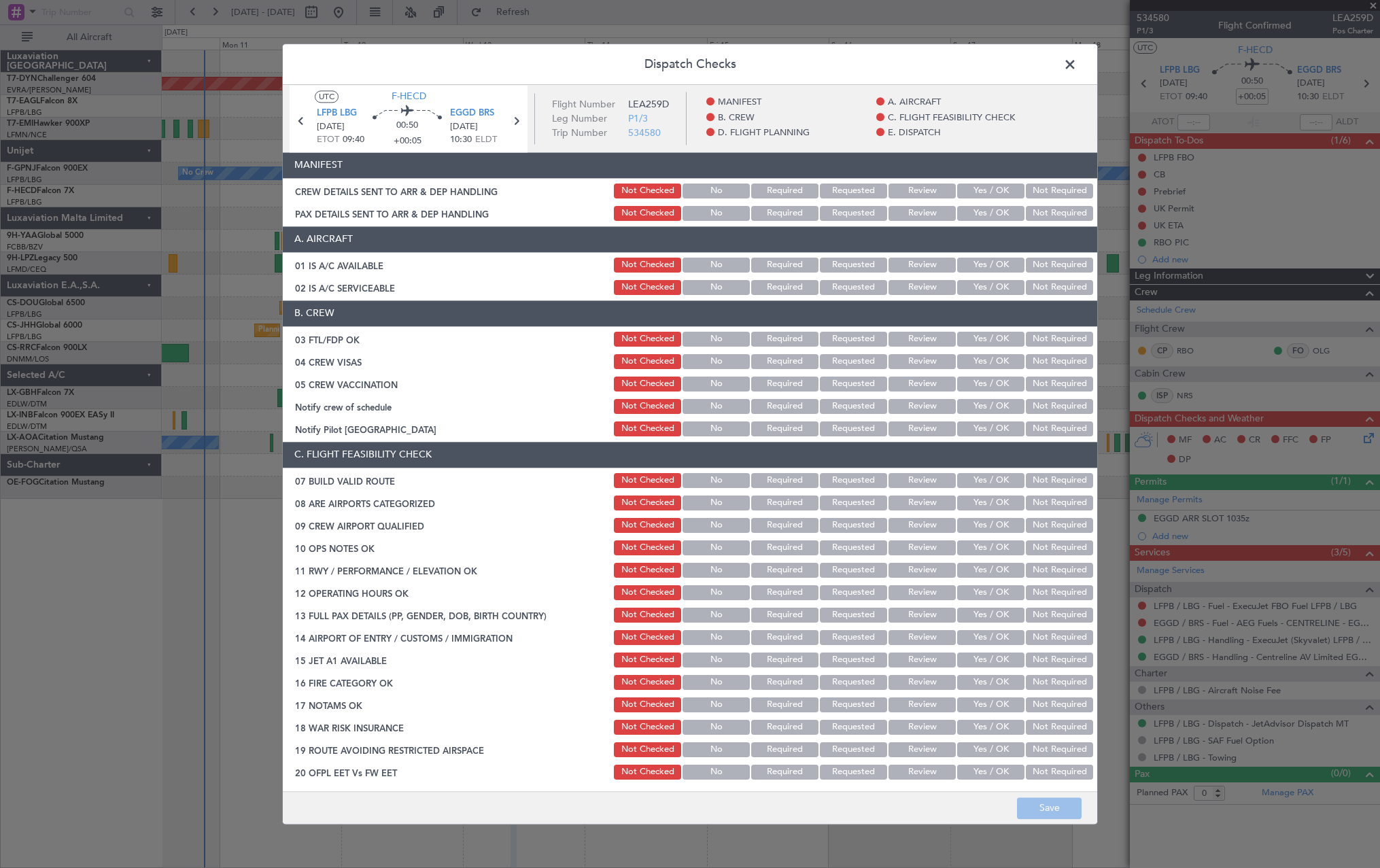
click at [971, 176] on header "MANIFEST" at bounding box center [690, 164] width 815 height 26
click at [976, 185] on button "Yes / OK" at bounding box center [990, 191] width 67 height 15
click at [977, 218] on button "Yes / OK" at bounding box center [990, 214] width 67 height 15
click at [1055, 815] on button "Save" at bounding box center [1050, 808] width 65 height 22
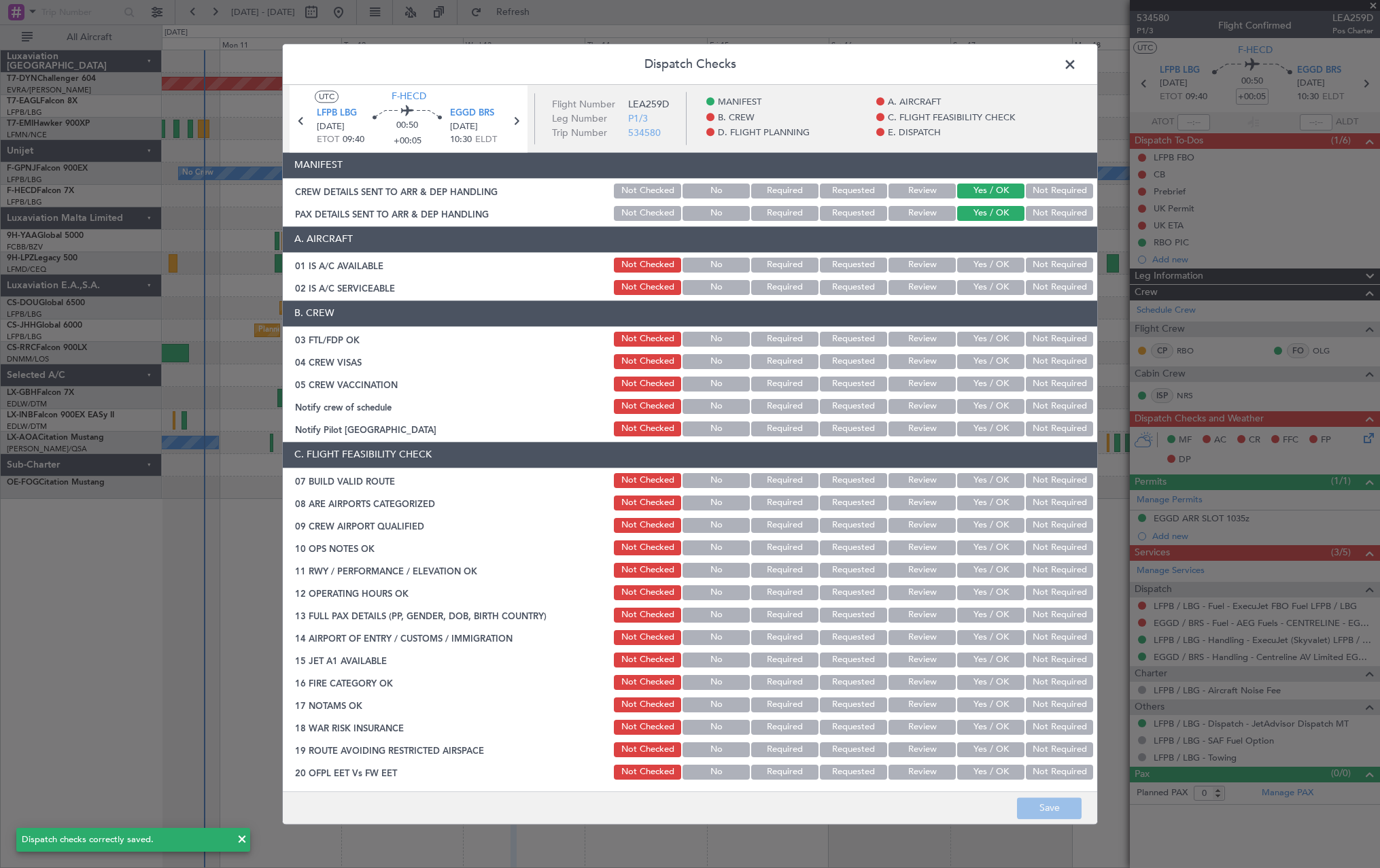
click at [1076, 67] on span at bounding box center [1076, 68] width 0 height 27
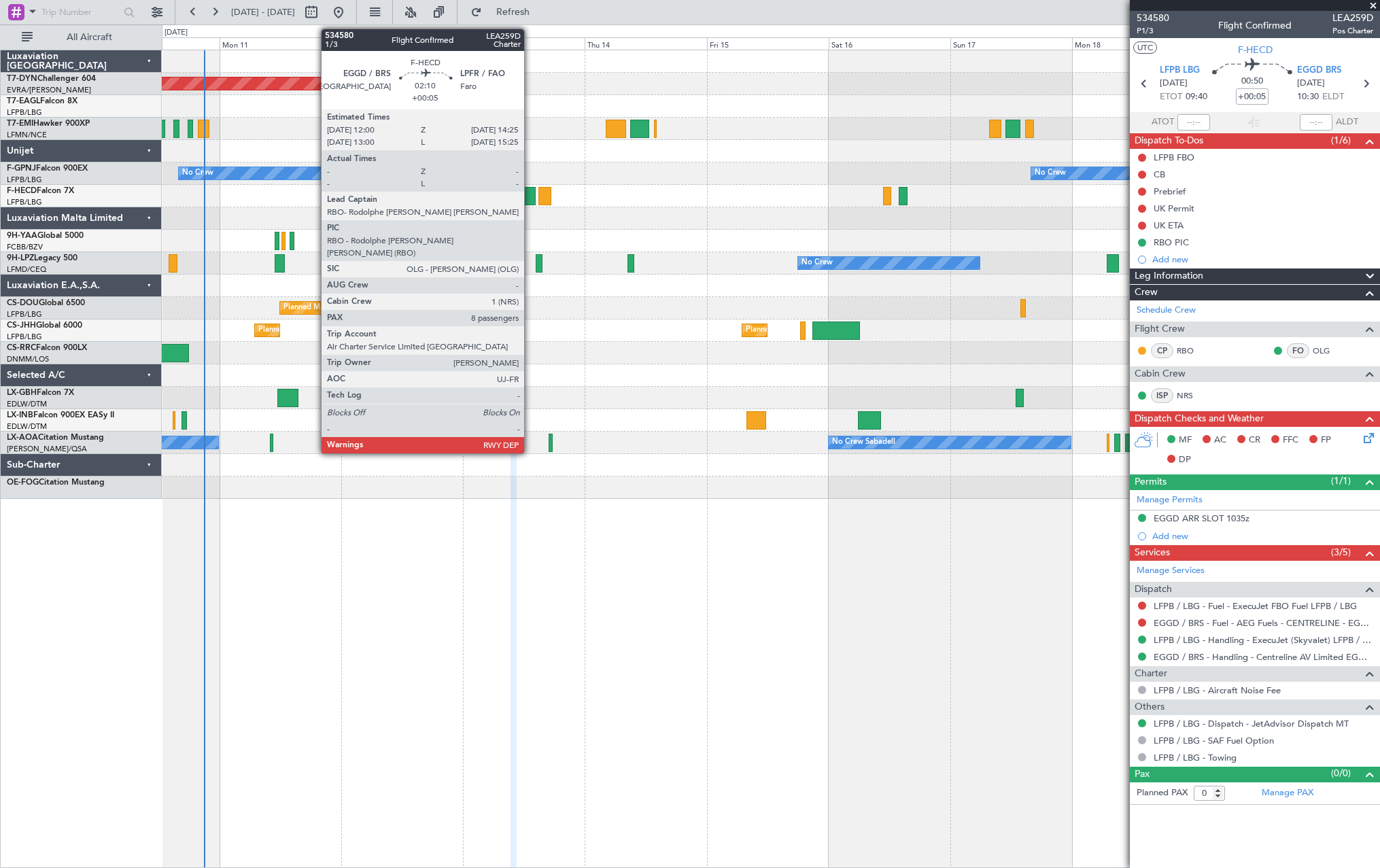
click at [530, 195] on div at bounding box center [530, 196] width 13 height 18
type input "8"
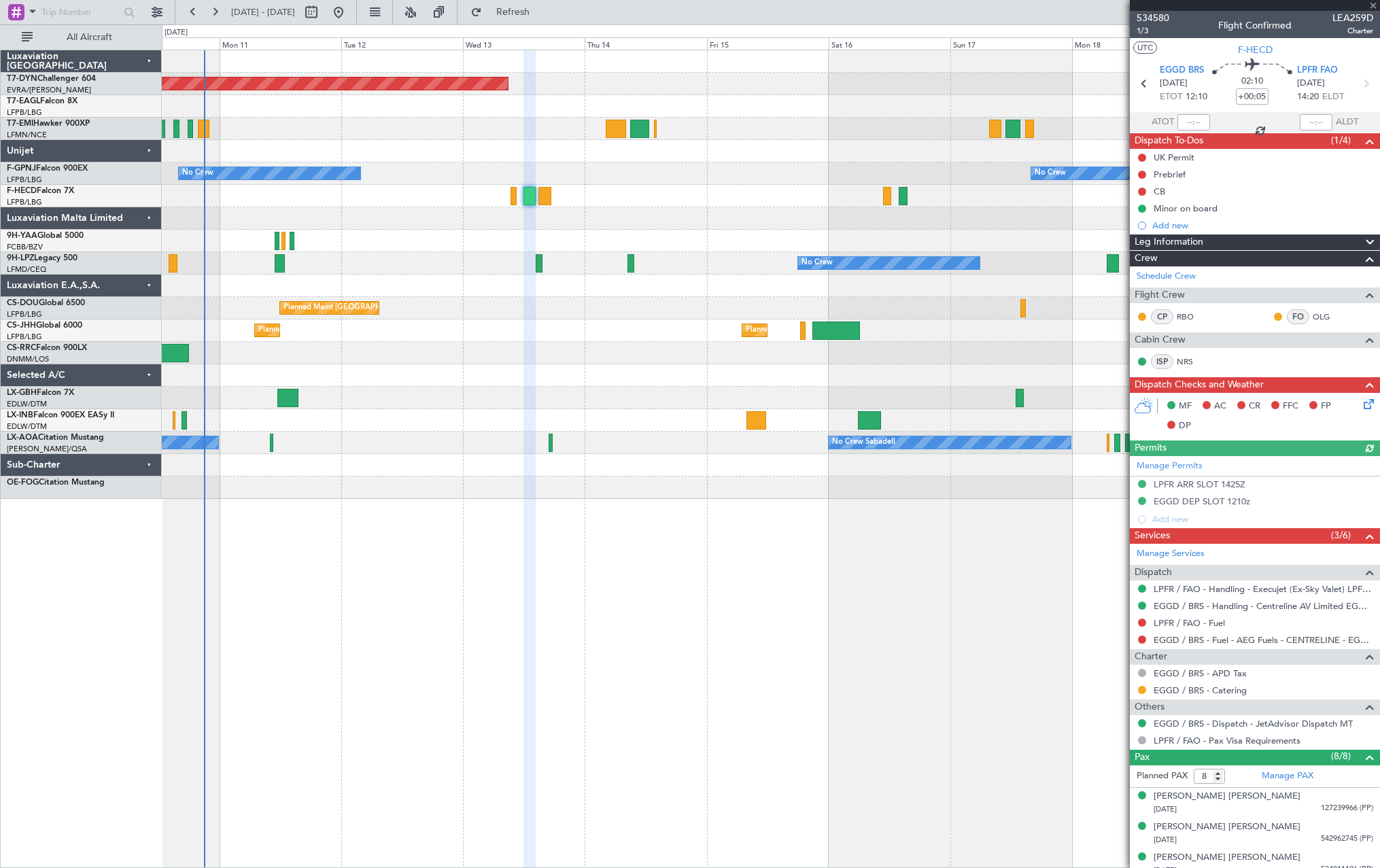
scroll to position [164, 0]
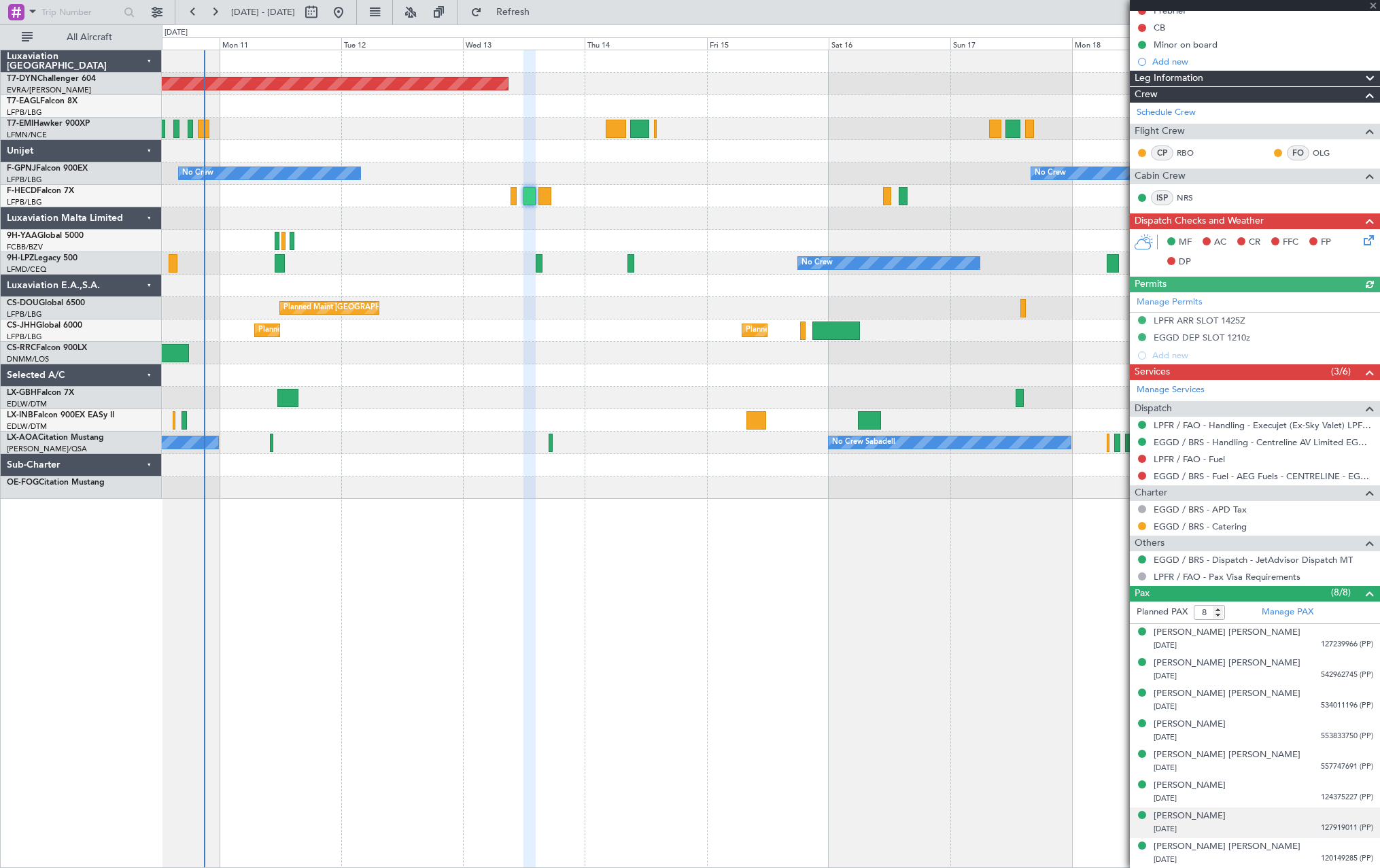
click at [1272, 810] on div "Ronnie Jett WAITE 18/04/2011 127919011 (PP)" at bounding box center [1263, 823] width 220 height 27
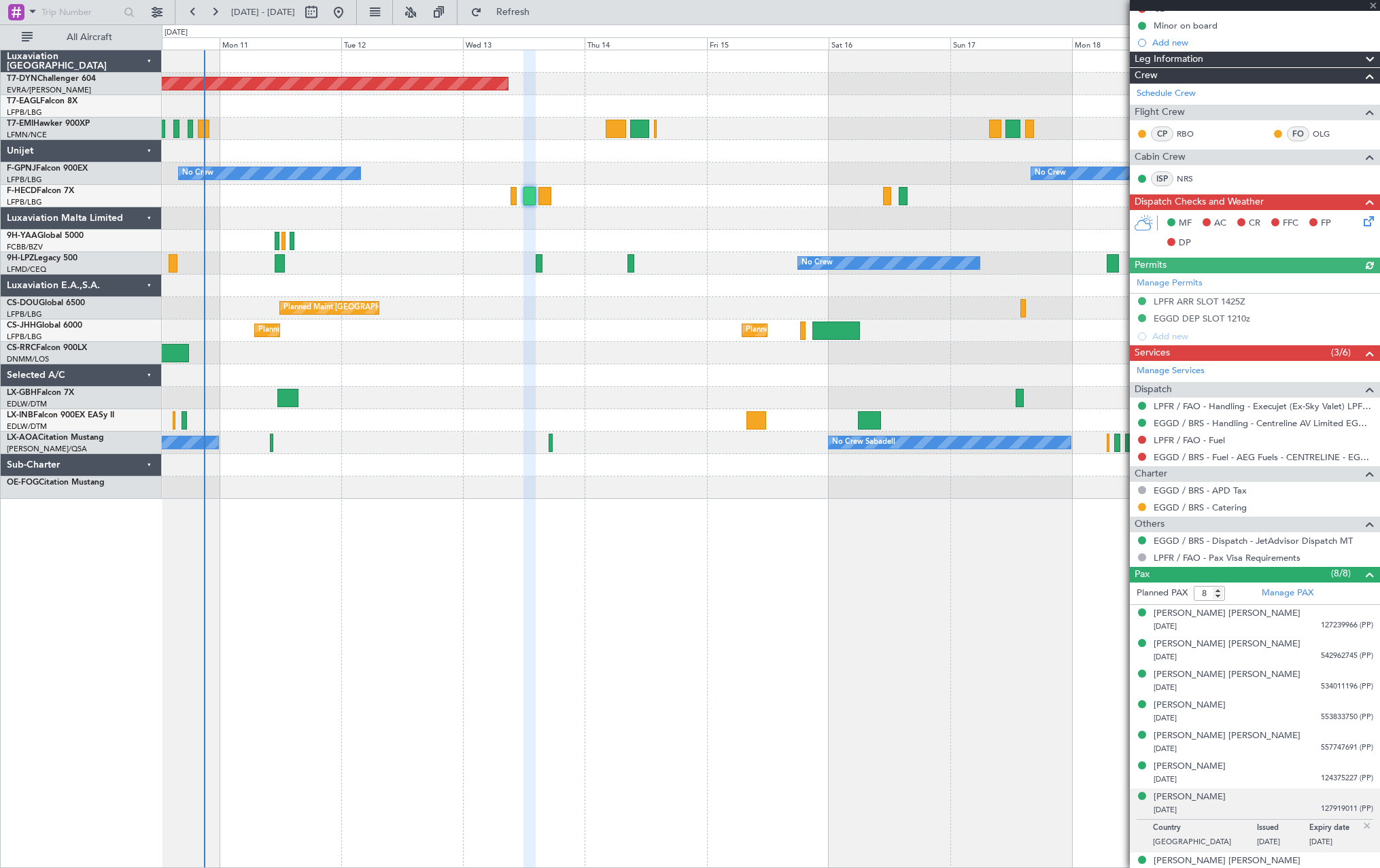
scroll to position [197, 0]
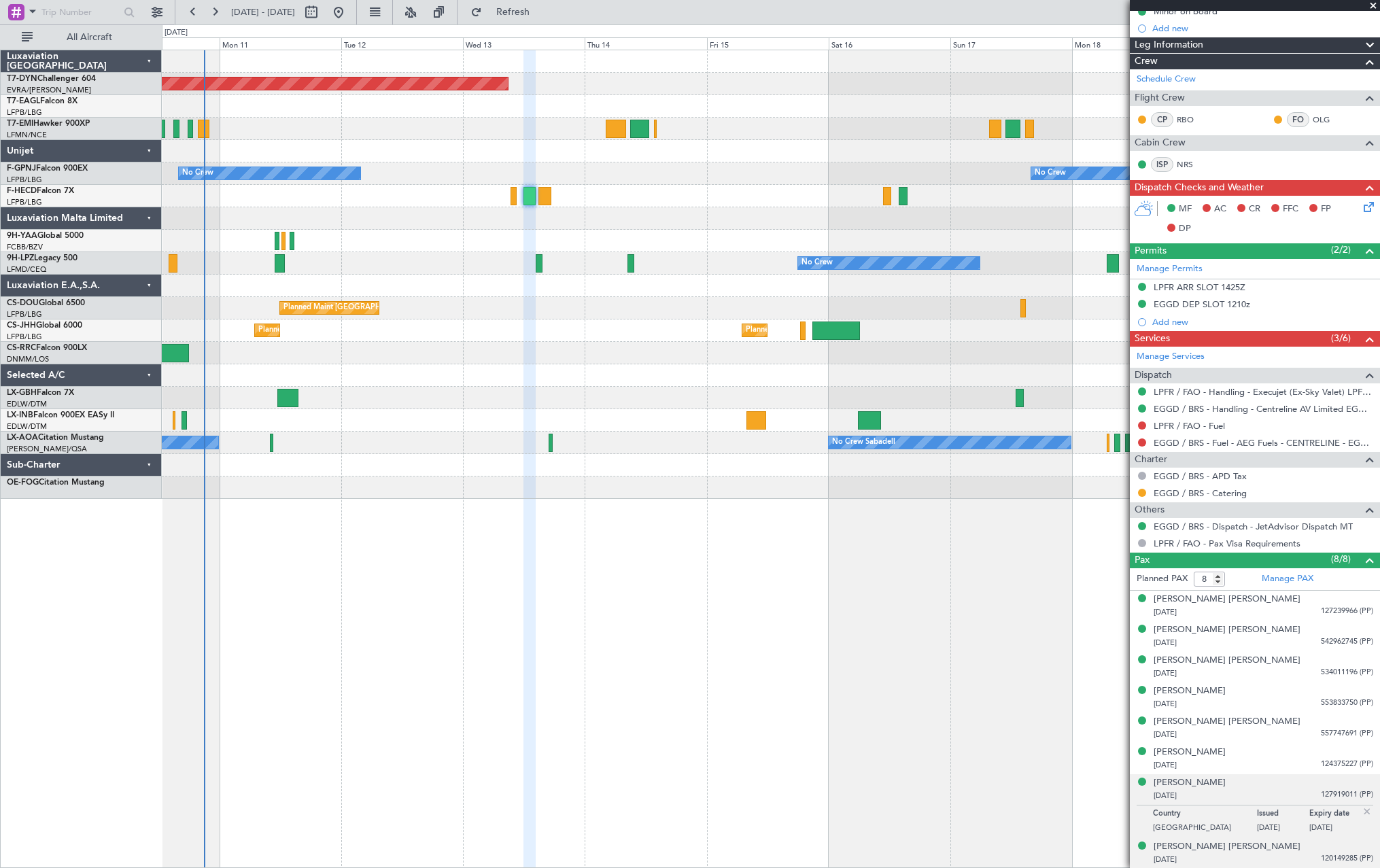
click at [1283, 853] on div "29/04/2013 120149285 (PP)" at bounding box center [1263, 859] width 220 height 13
click at [1284, 765] on div "18/08/2004 124375227 (PP)" at bounding box center [1263, 765] width 220 height 13
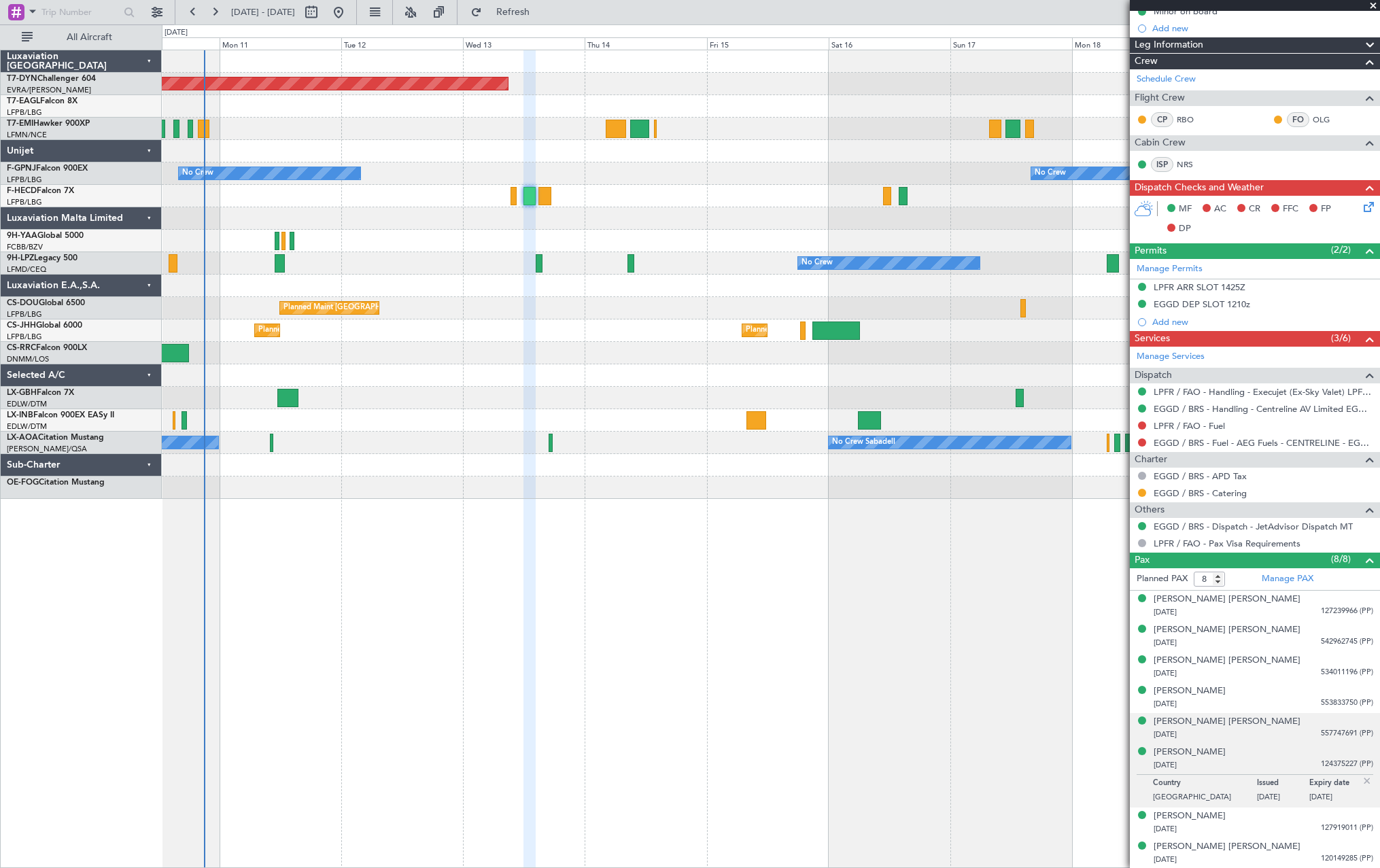
click at [1285, 719] on div "Niki James WAITE 19/01/1977 557747691 (PP)" at bounding box center [1263, 729] width 220 height 27
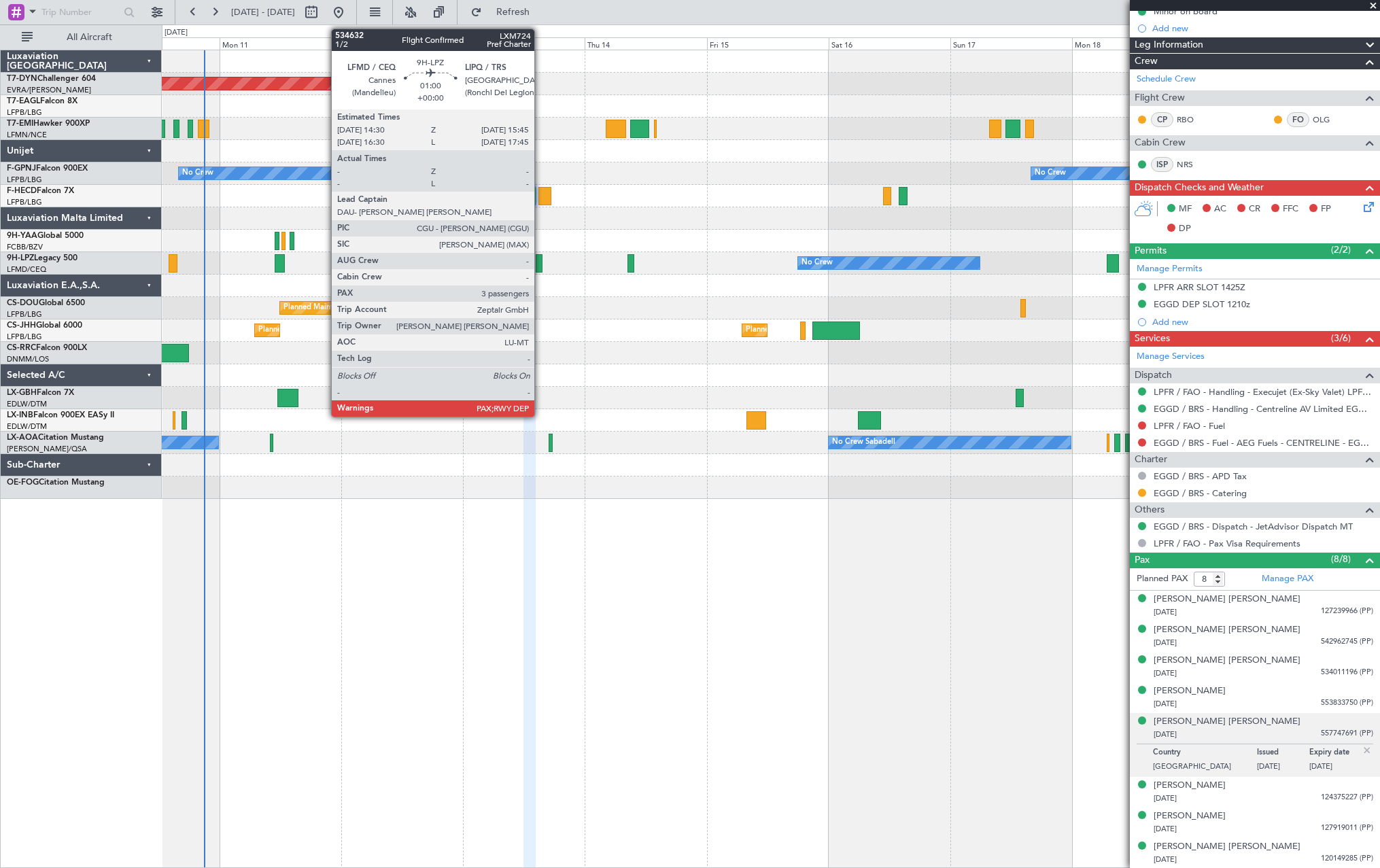
click at [541, 265] on div at bounding box center [539, 263] width 7 height 18
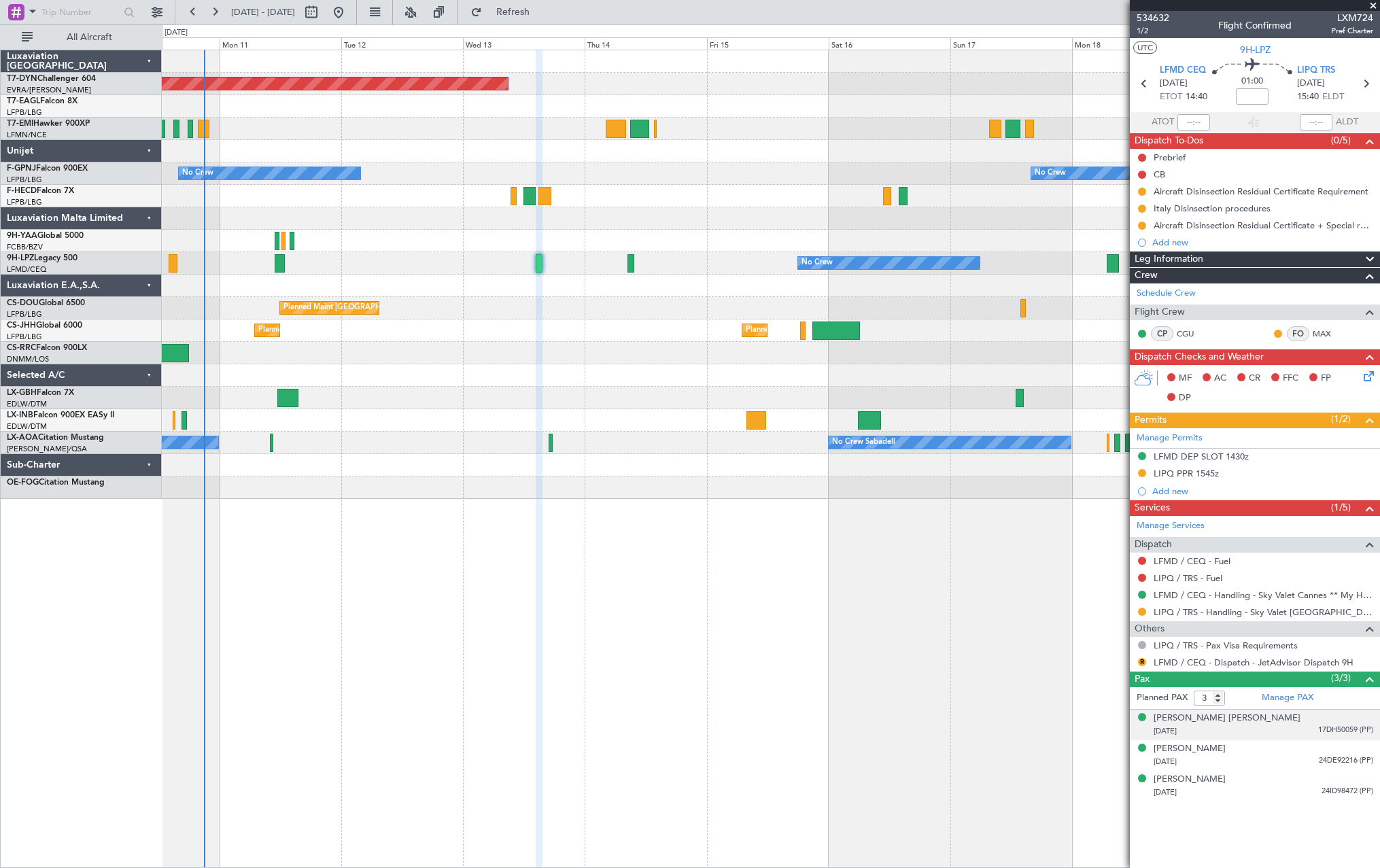
click at [1301, 733] on div "03/04/1989 17DH50059 (PP)" at bounding box center [1263, 731] width 220 height 13
click at [1299, 793] on div "05/04/1974 24DE92216 (PP)" at bounding box center [1263, 795] width 220 height 13
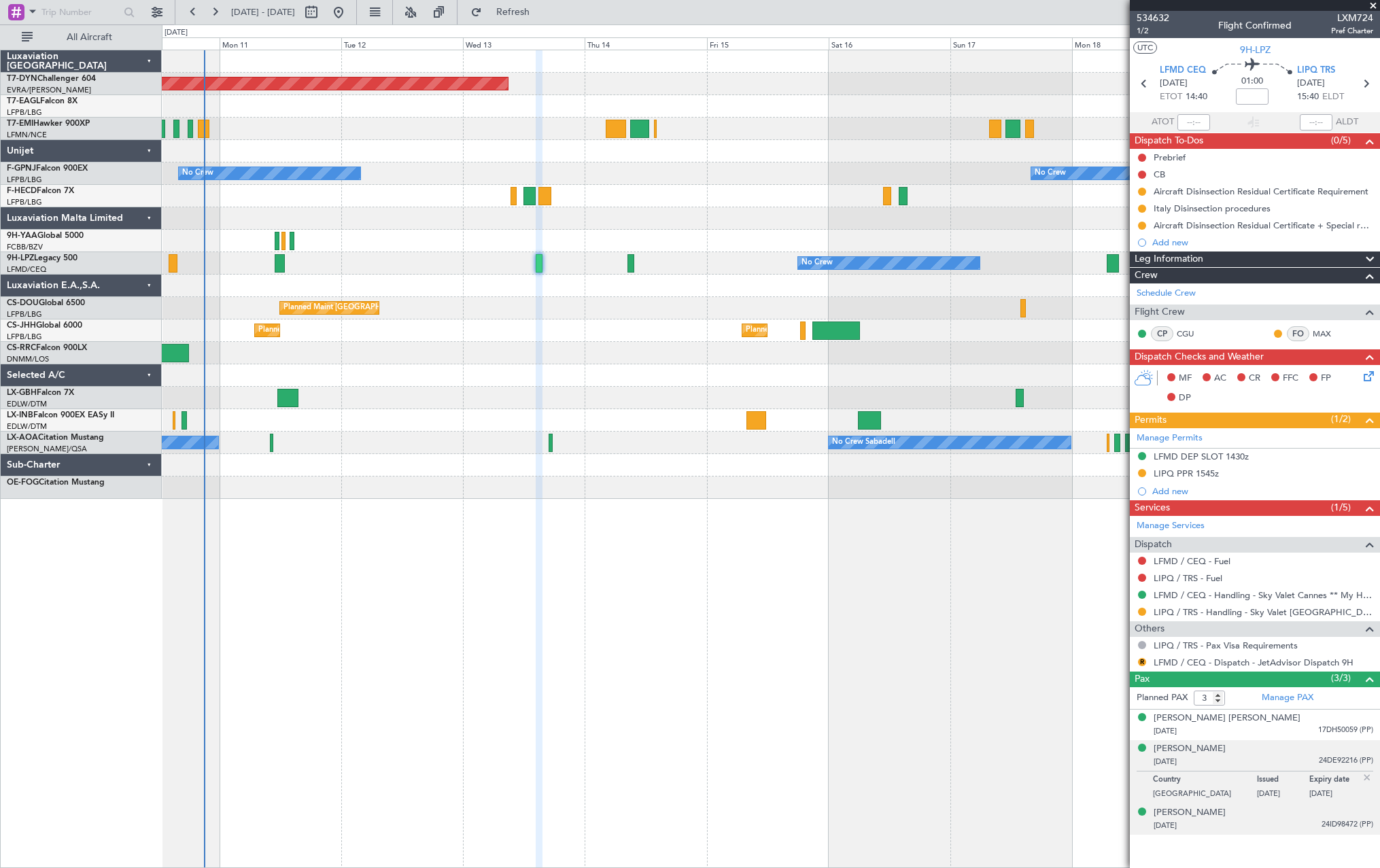
click at [1298, 828] on div "01/08/1980 24ID98472 (PP)" at bounding box center [1263, 826] width 220 height 13
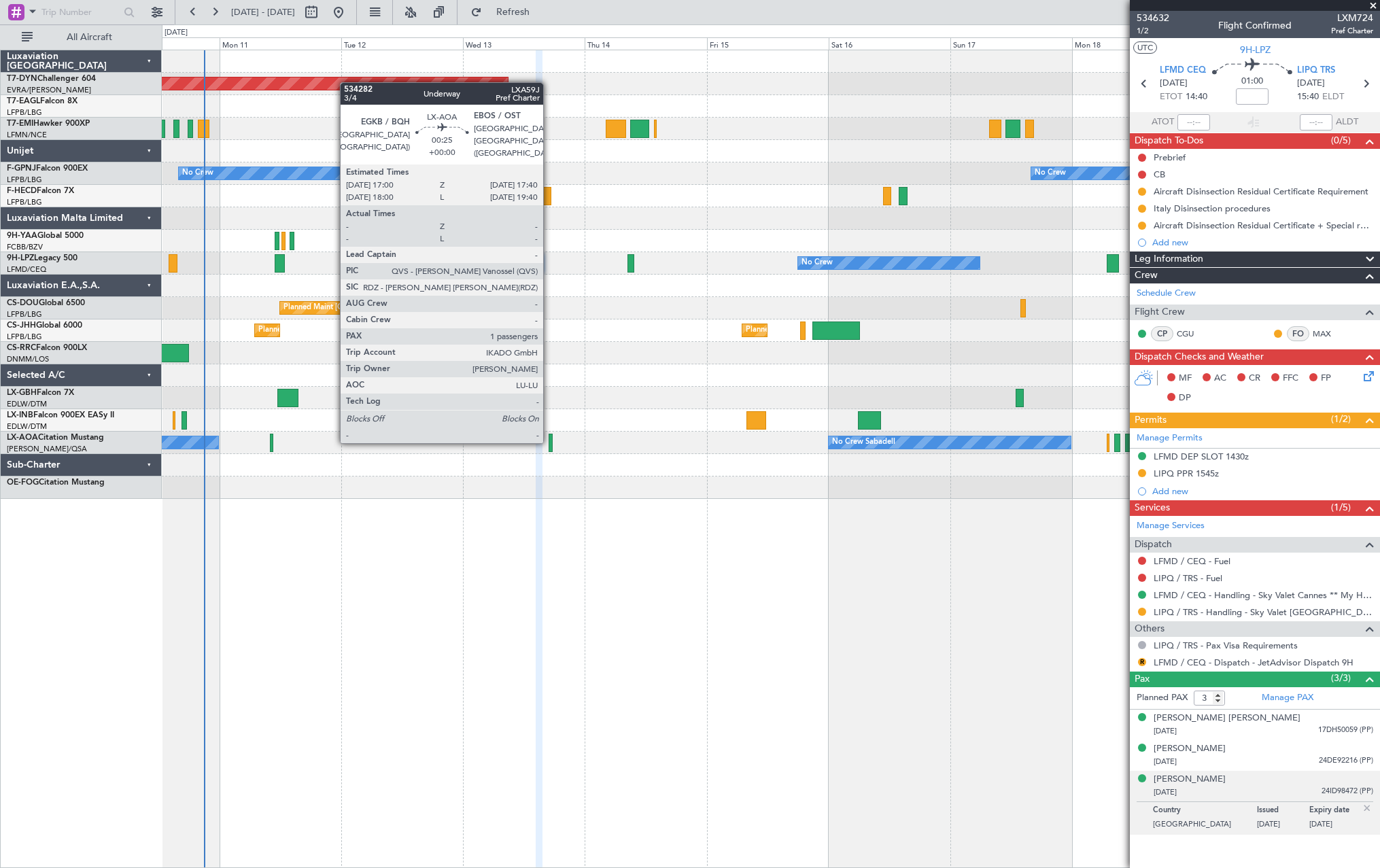
click at [549, 440] on div at bounding box center [550, 442] width 4 height 18
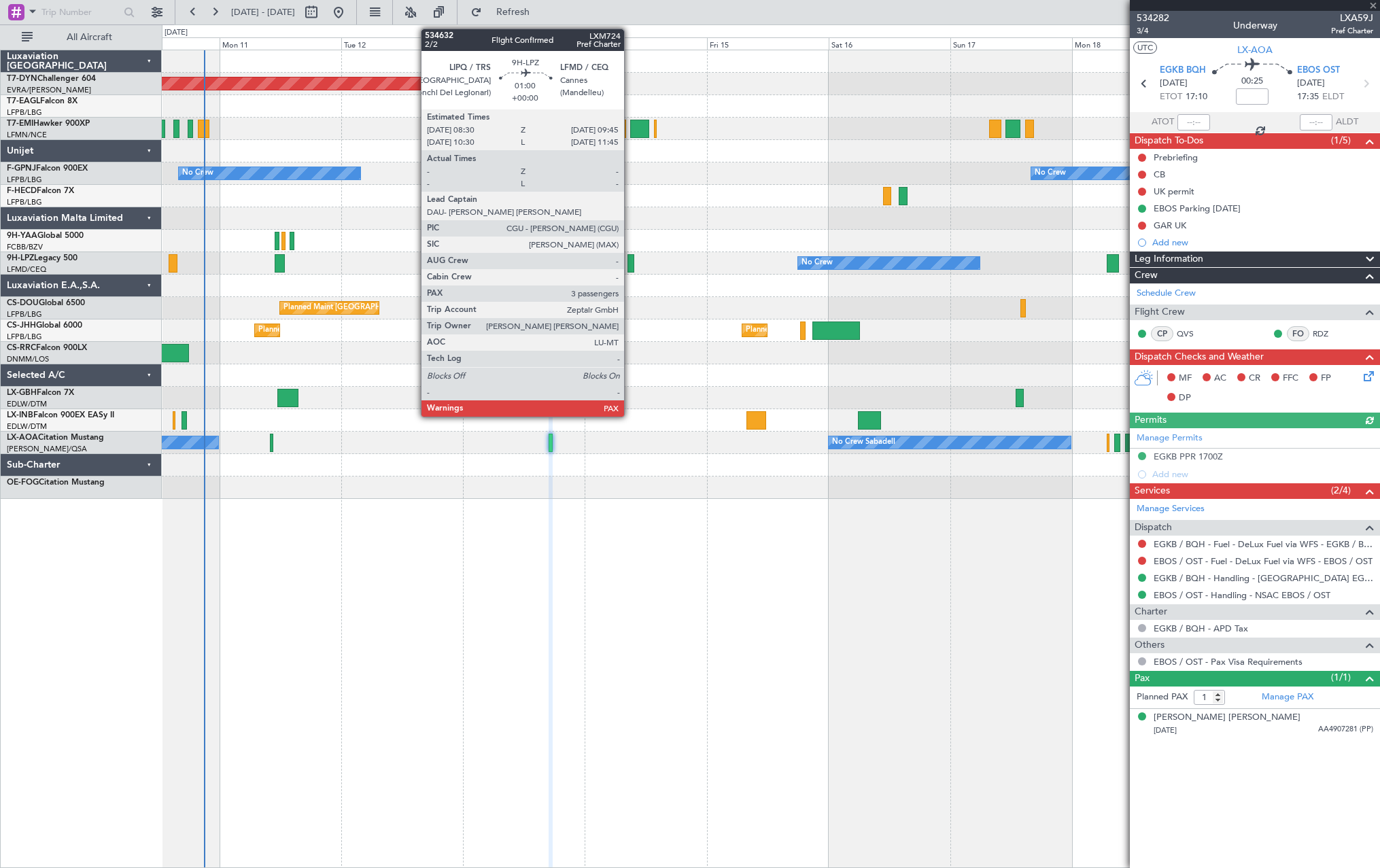
click at [630, 261] on div at bounding box center [630, 263] width 7 height 18
type input "3"
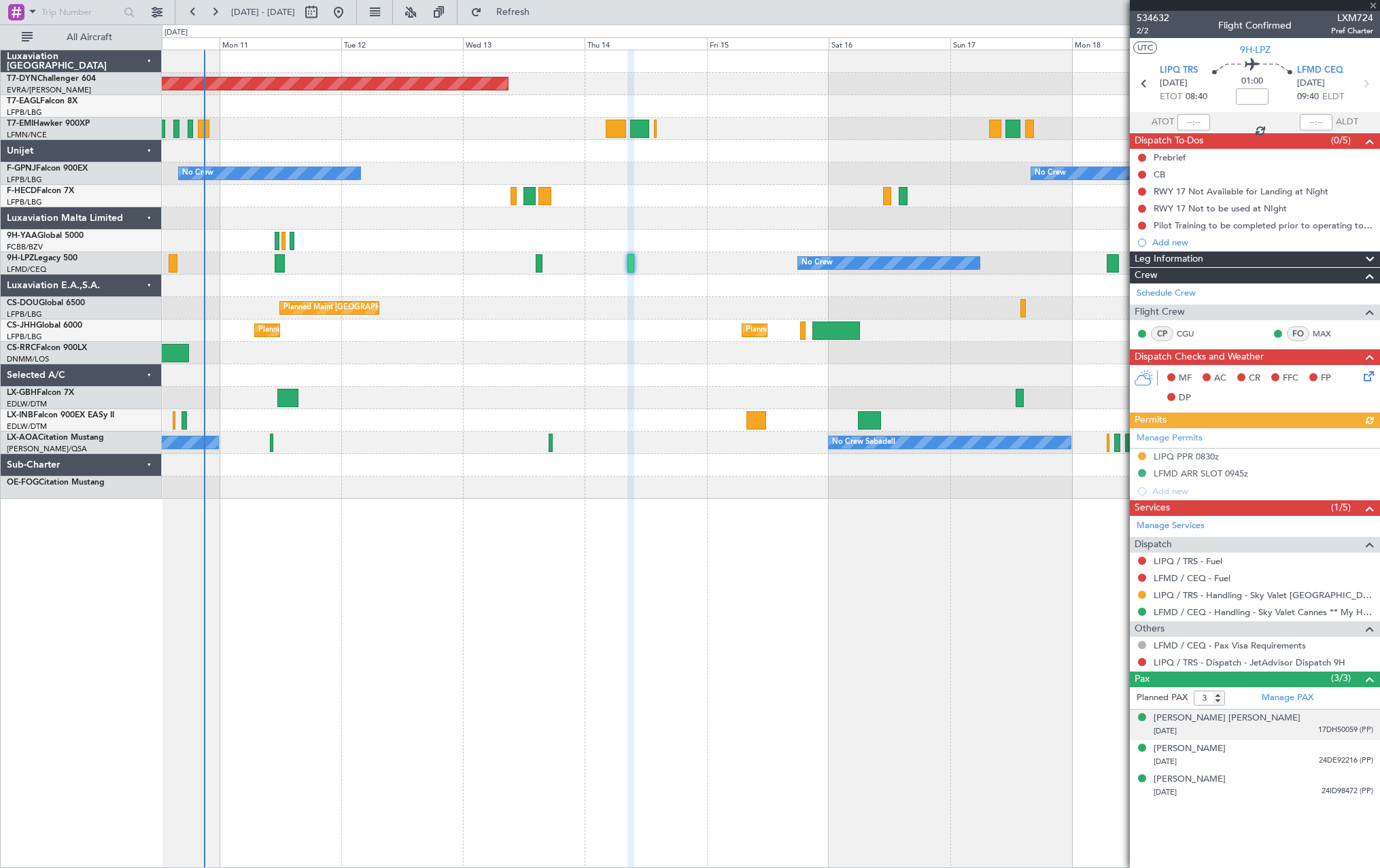
click at [1318, 730] on span "17DH50059 (PP)" at bounding box center [1346, 730] width 55 height 11
click at [1293, 791] on div "05/04/1974 24DE92216 (PP)" at bounding box center [1263, 795] width 220 height 13
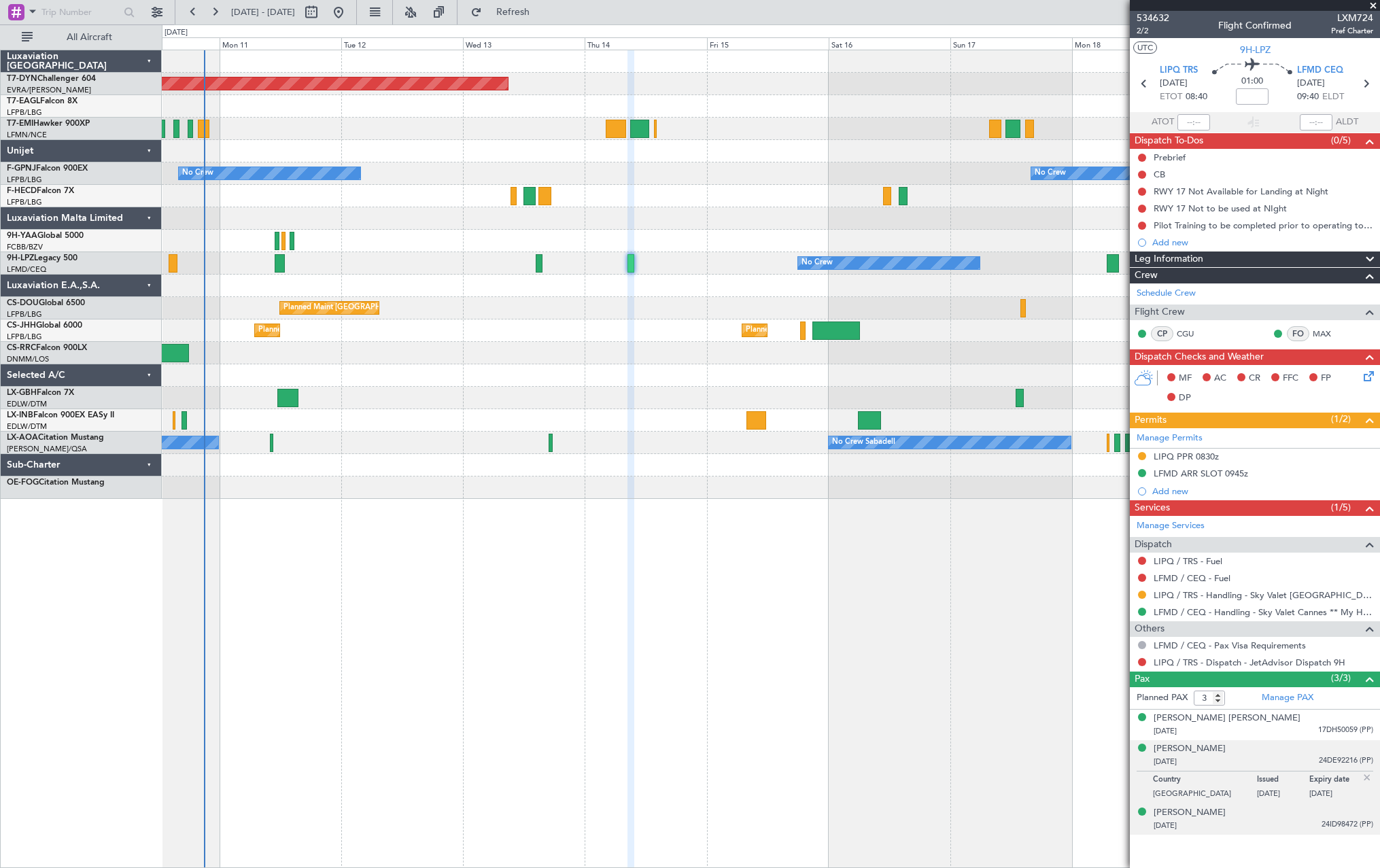
click at [1289, 820] on div "01/08/1980 24ID98472 (PP)" at bounding box center [1263, 826] width 220 height 13
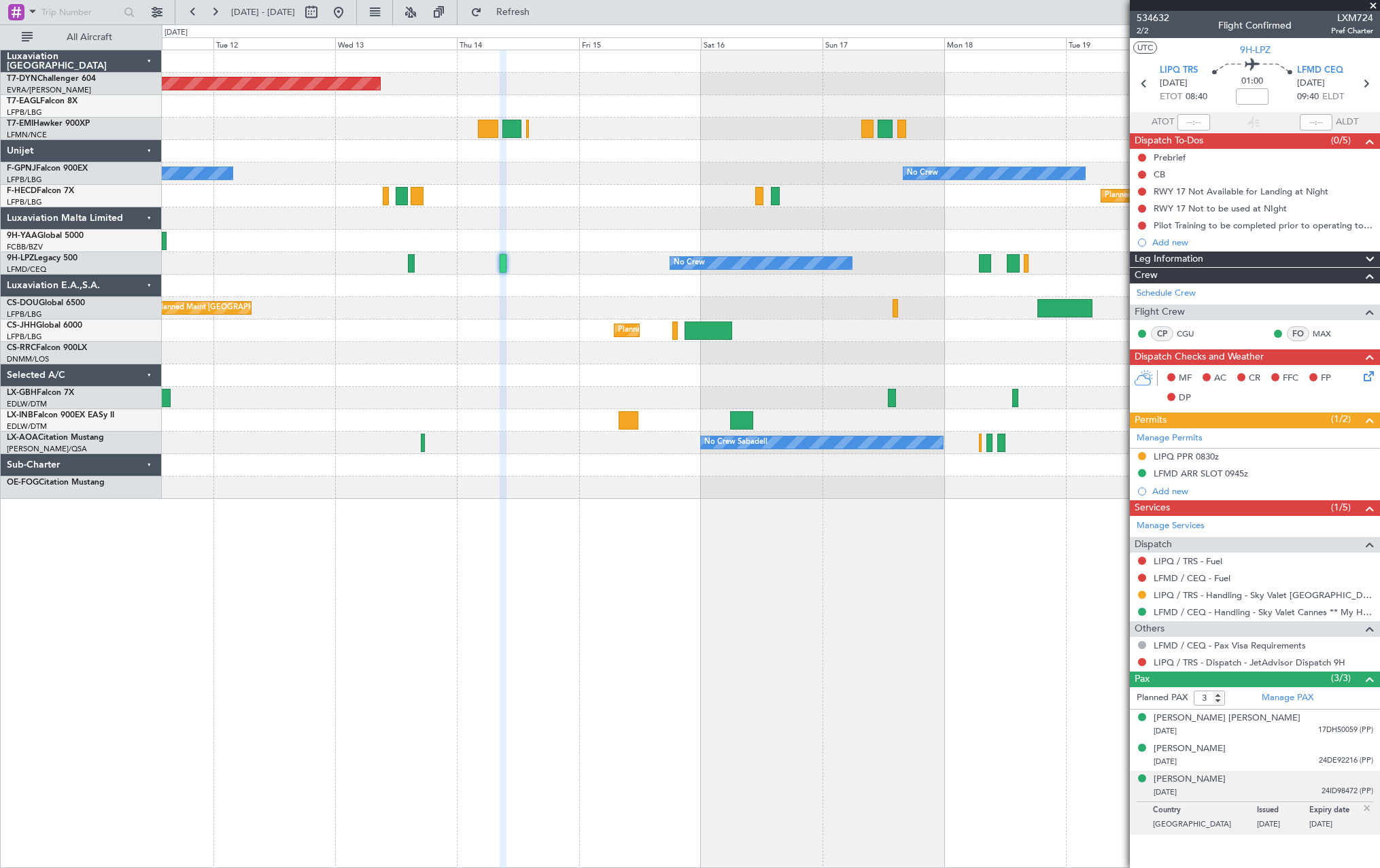
click at [359, 412] on div "Planned Maint Basel-Mulhouse No Crew No Crew Planned Maint Paris (Le Bourget) N…" at bounding box center [770, 275] width 1218 height 449
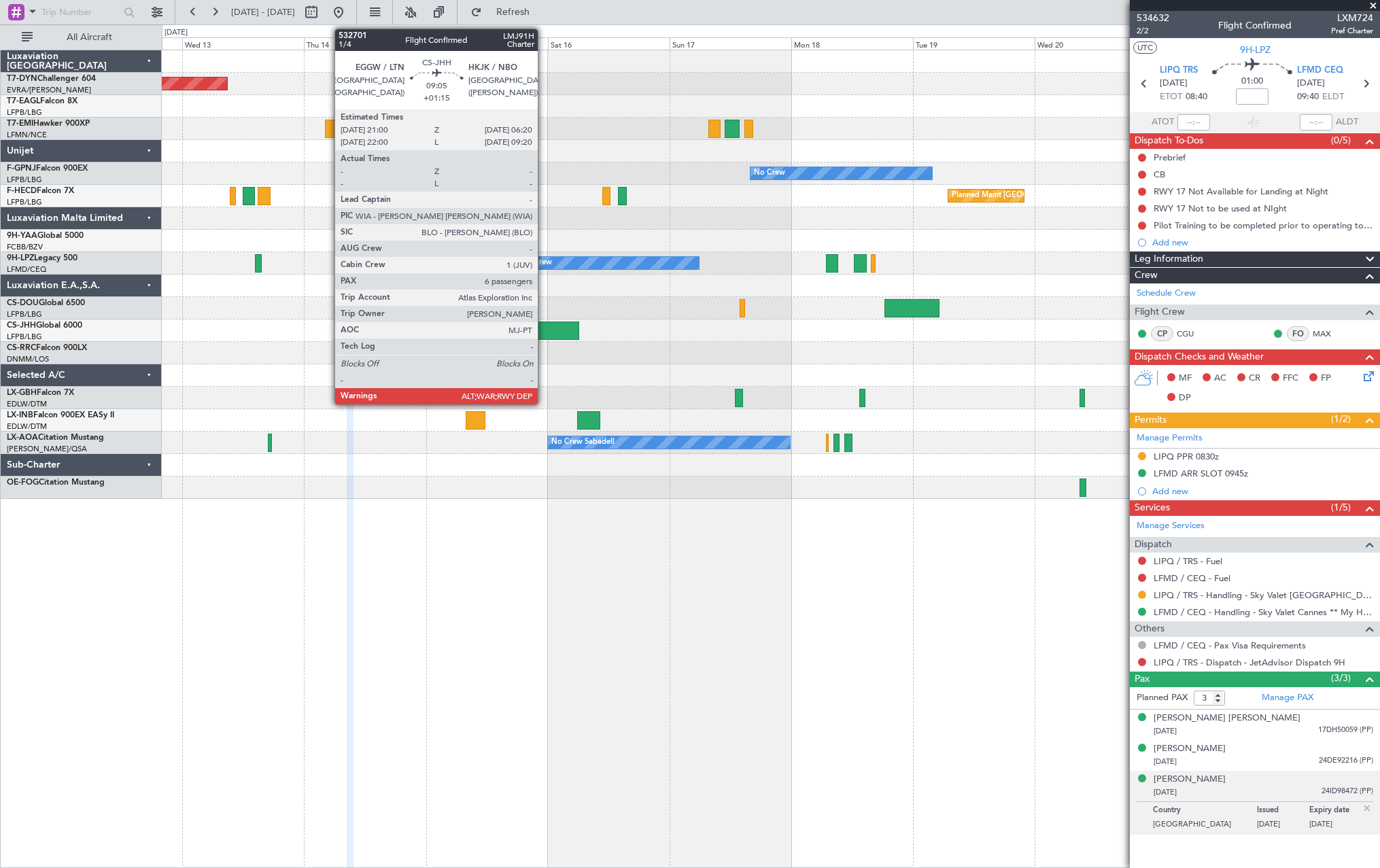
click at [543, 328] on div at bounding box center [556, 330] width 48 height 18
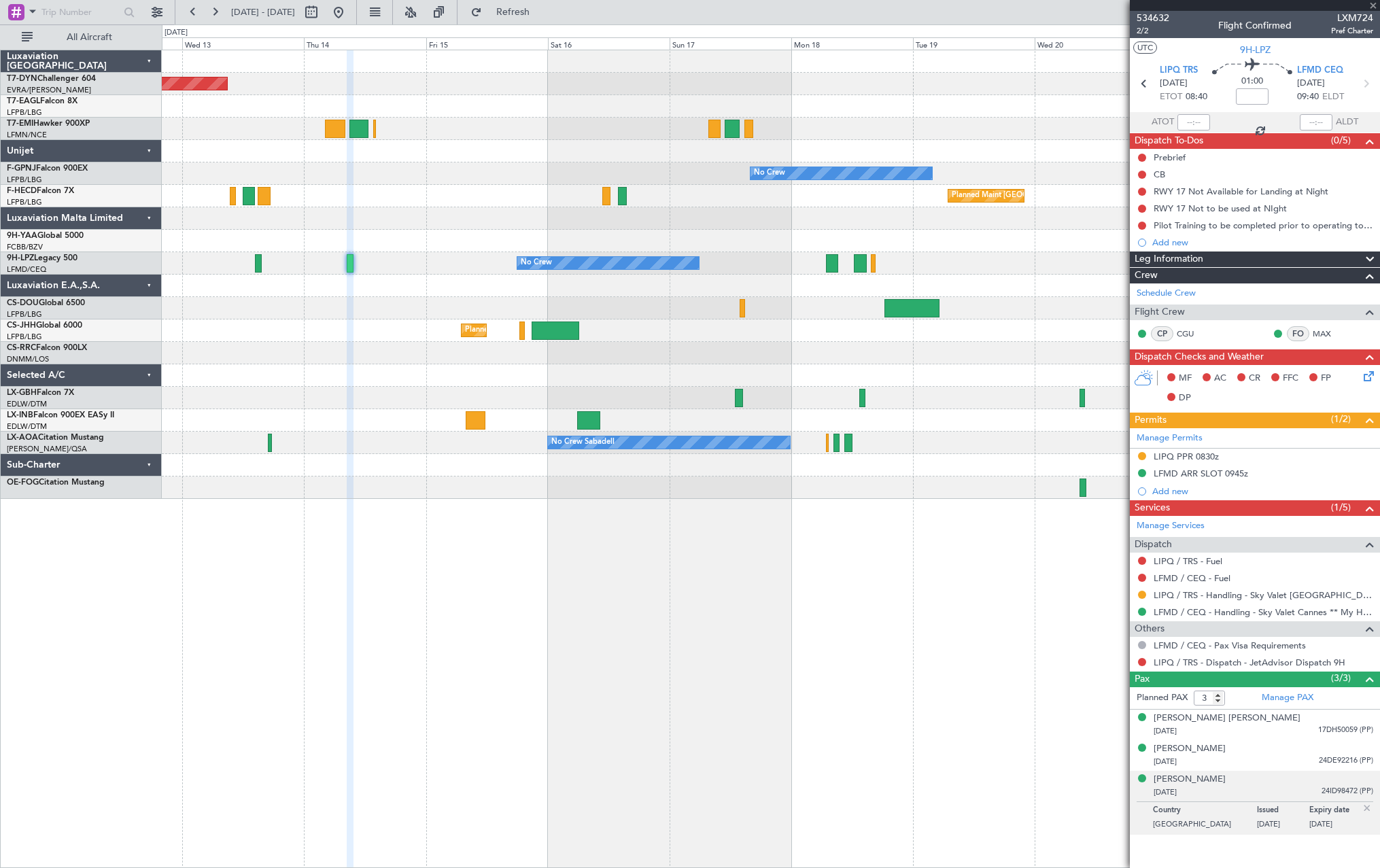
type input "+01:15"
type input "6"
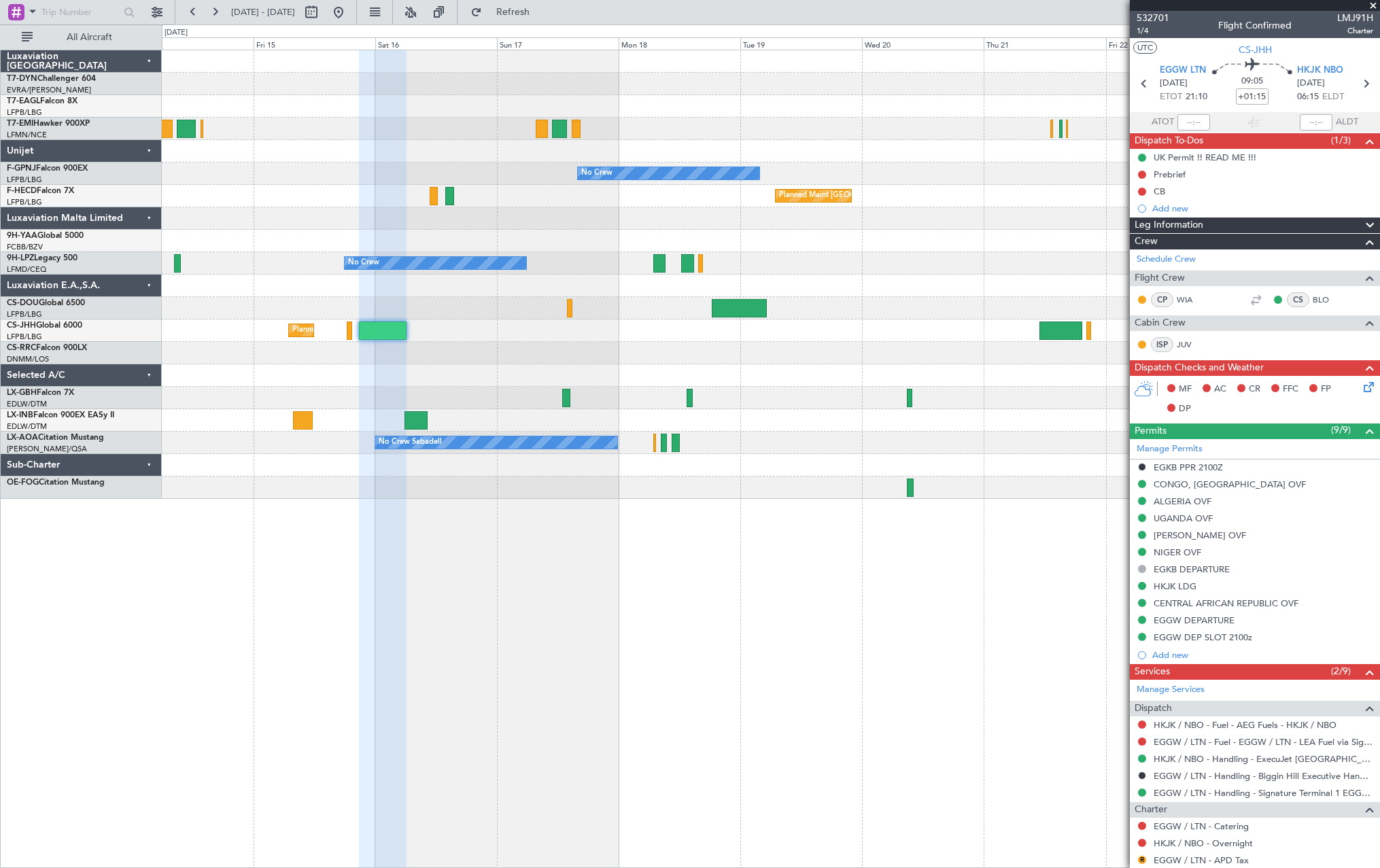
click at [510, 369] on div "Planned Maint [GEOGRAPHIC_DATA]-[GEOGRAPHIC_DATA] Planned Maint Geneva ([GEOGRA…" at bounding box center [770, 275] width 1218 height 449
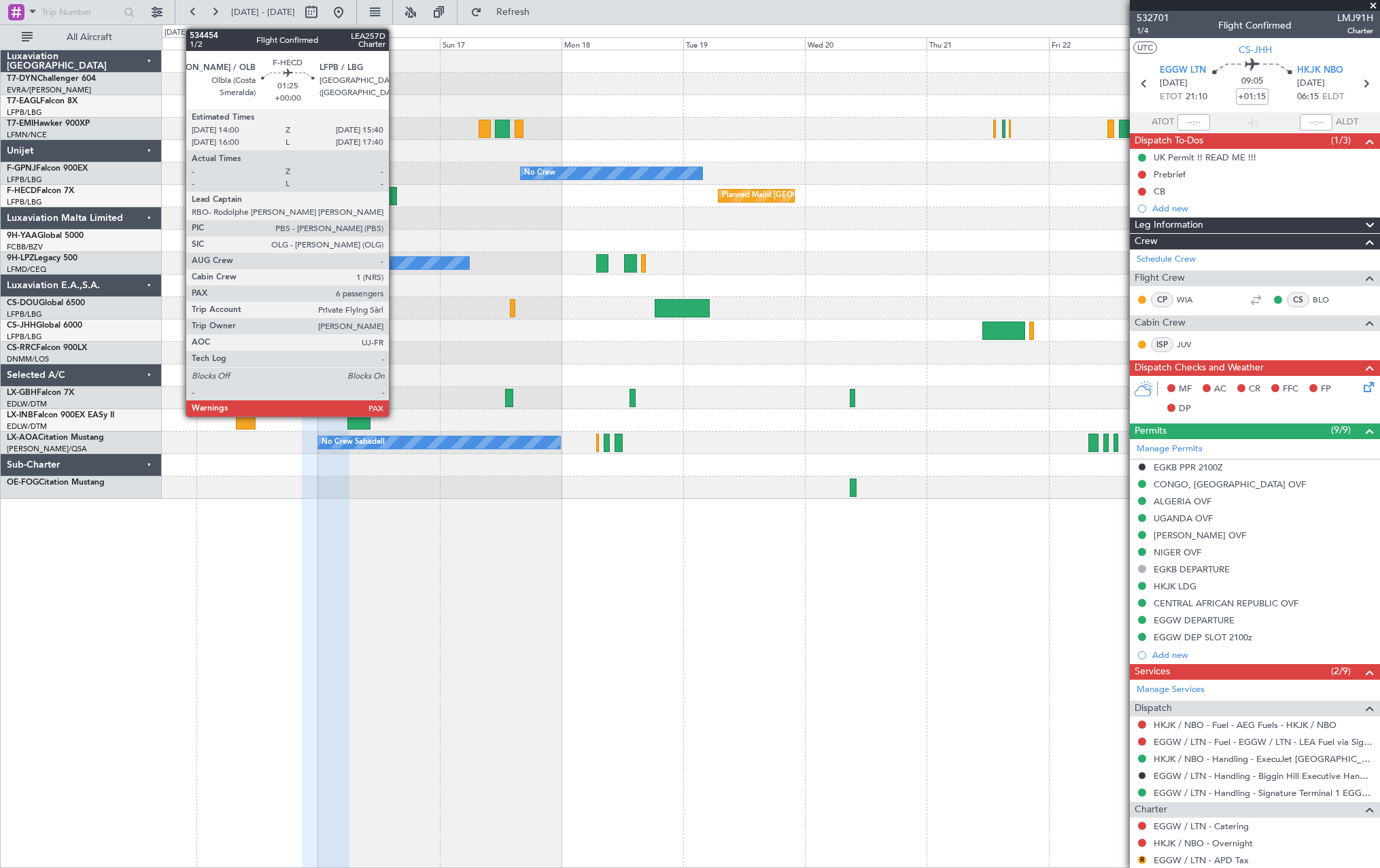
click at [394, 194] on div at bounding box center [392, 196] width 9 height 18
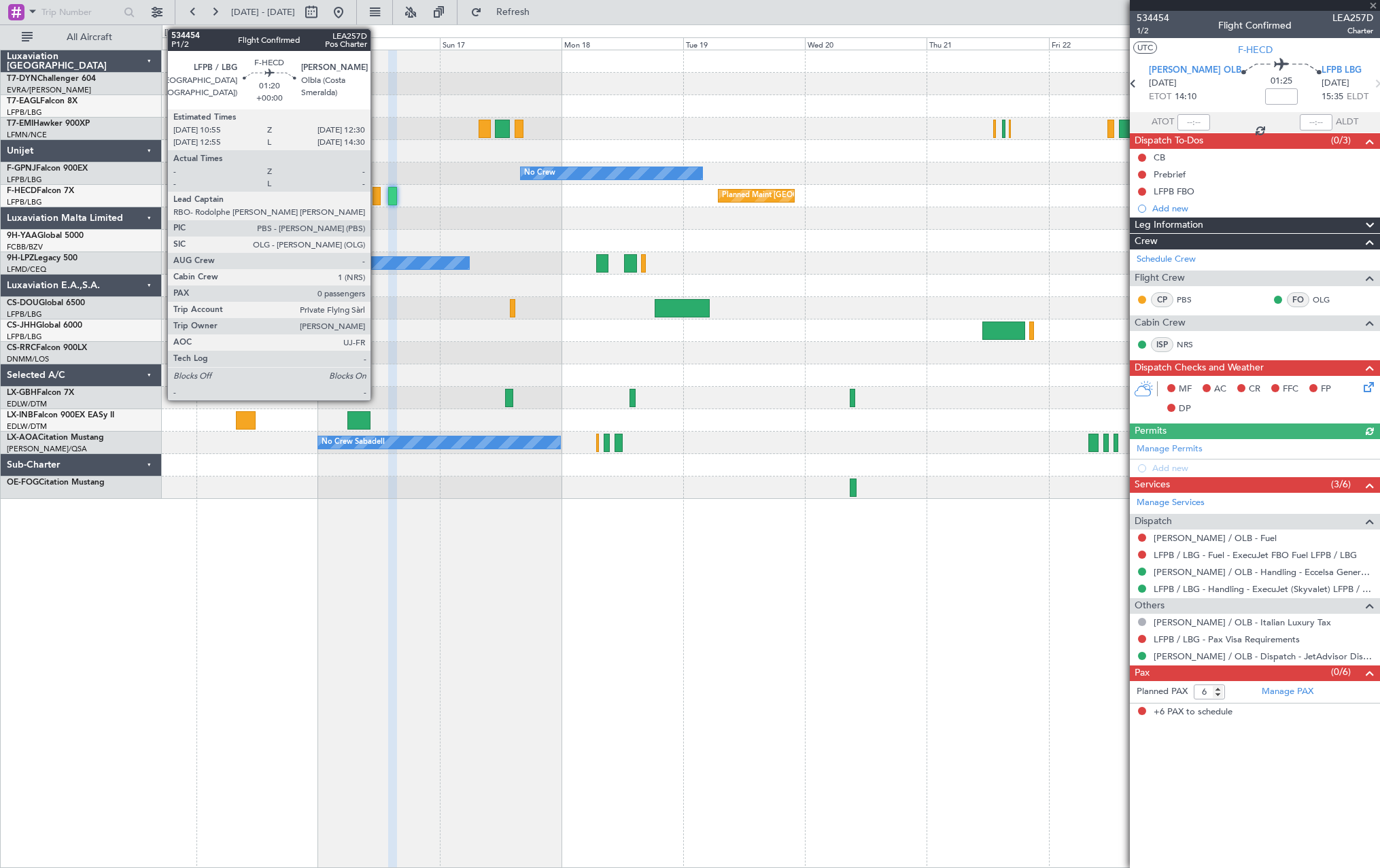
click at [376, 197] on div at bounding box center [376, 196] width 9 height 18
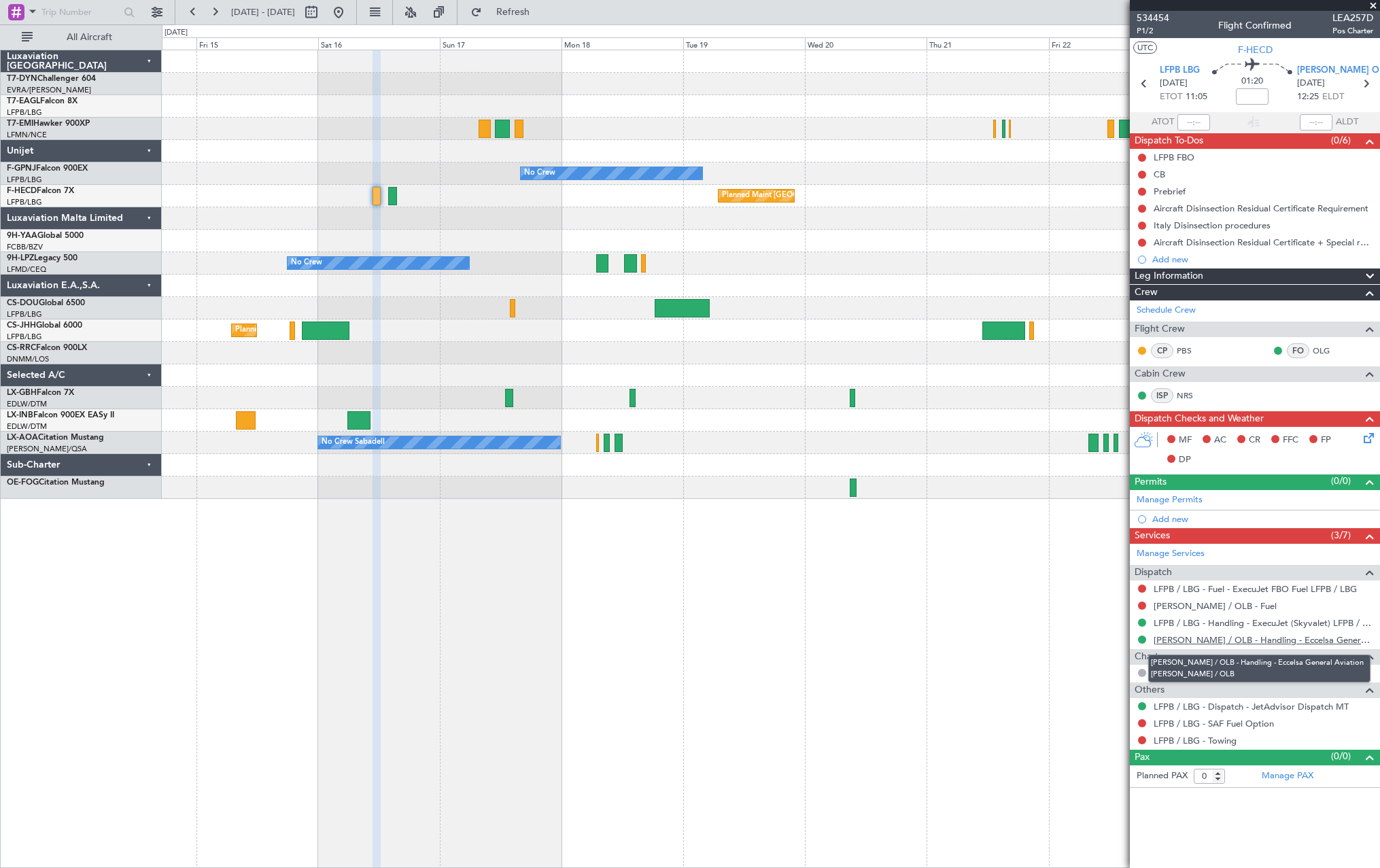
click at [1237, 641] on link "LIEO / OLB - Handling - Eccelsa General Aviation LIEO / OLB" at bounding box center [1263, 640] width 220 height 11
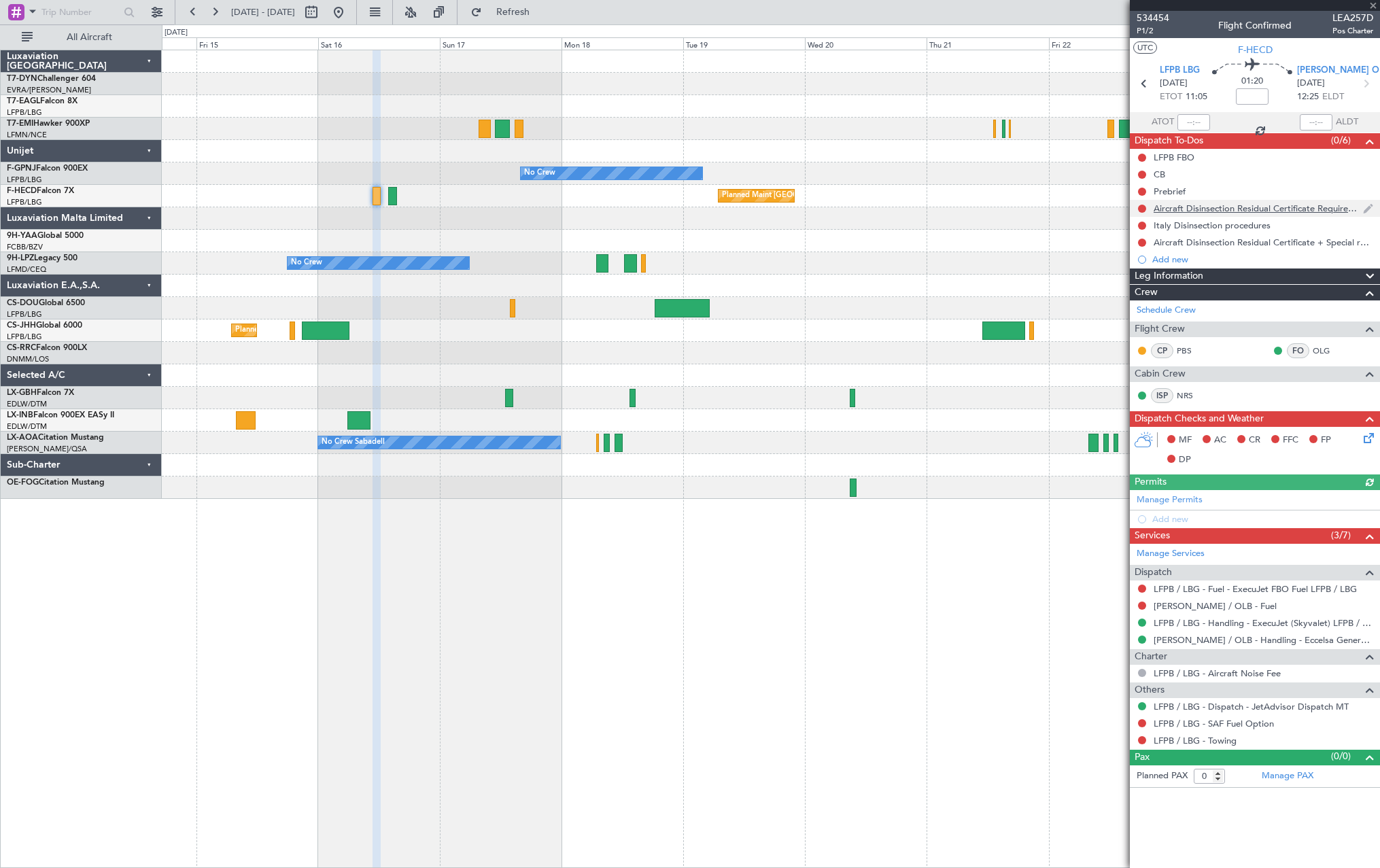
click at [1139, 203] on div at bounding box center [1141, 208] width 11 height 11
click at [1139, 206] on button at bounding box center [1141, 208] width 9 height 9
click at [1115, 247] on span at bounding box center [1115, 247] width 9 height 9
click at [1143, 223] on button at bounding box center [1141, 225] width 9 height 9
click at [1114, 265] on span at bounding box center [1115, 265] width 9 height 9
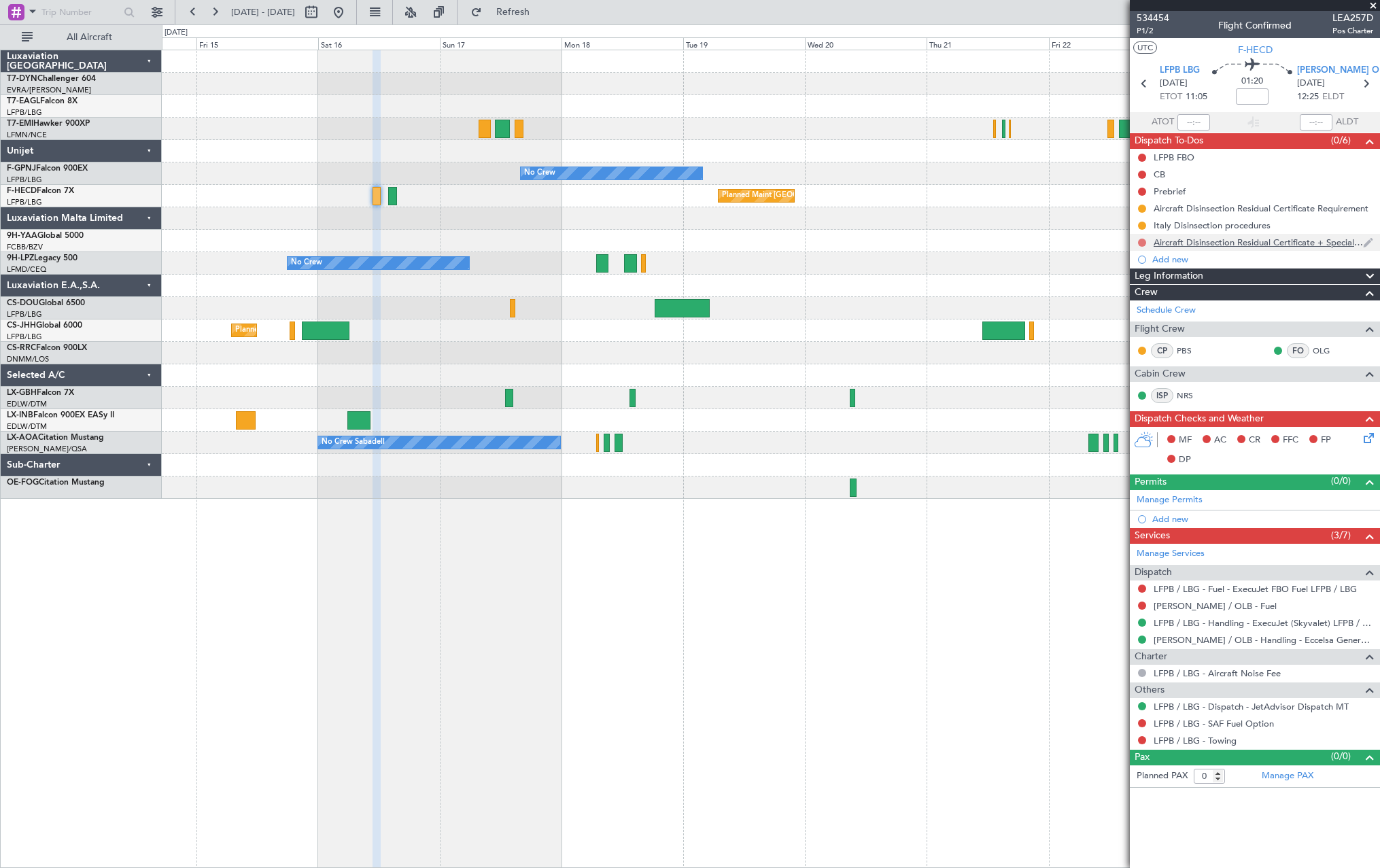
click at [1142, 242] on button at bounding box center [1141, 243] width 9 height 9
click at [1118, 282] on span at bounding box center [1115, 282] width 9 height 9
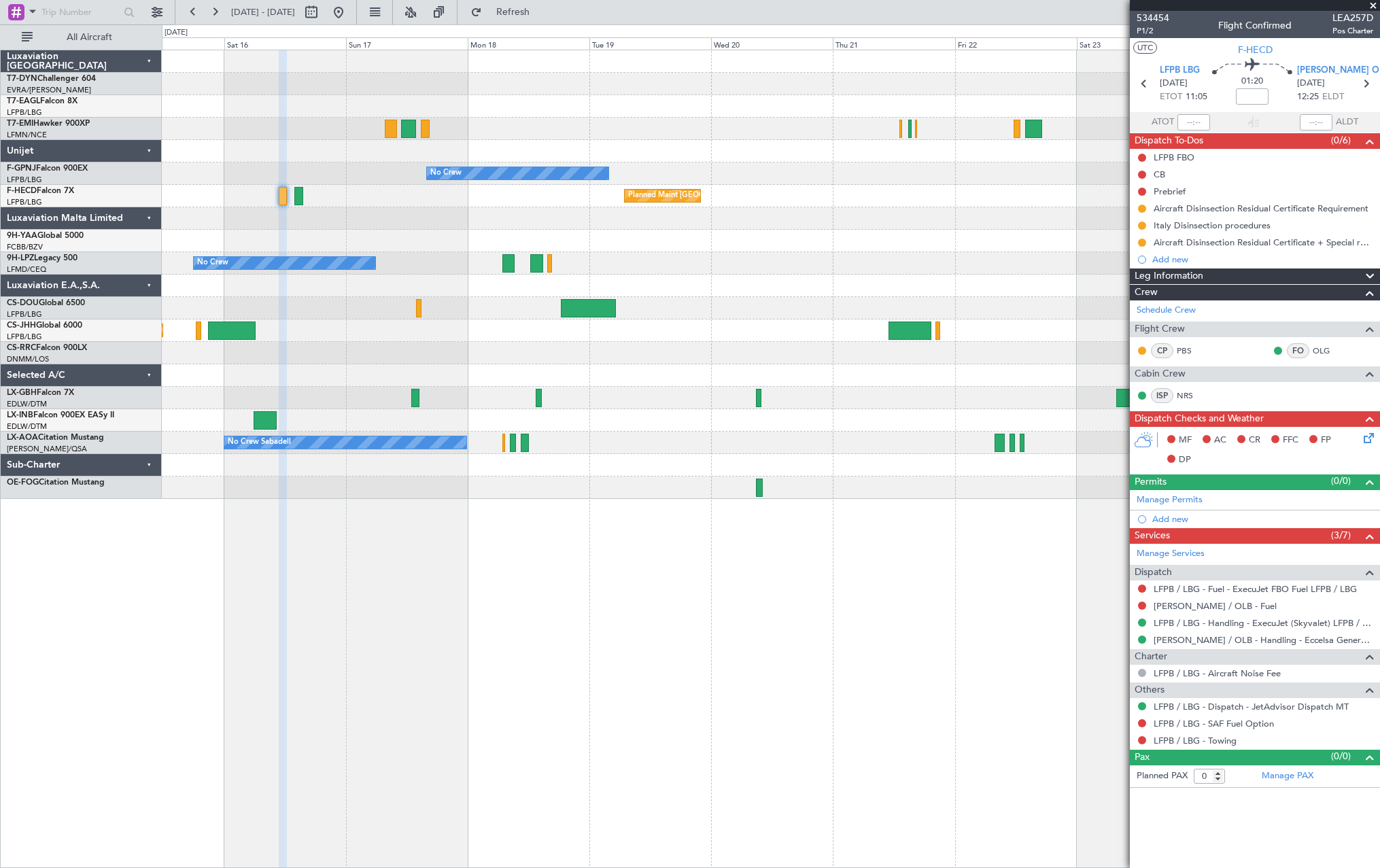
click at [480, 284] on div at bounding box center [770, 286] width 1218 height 22
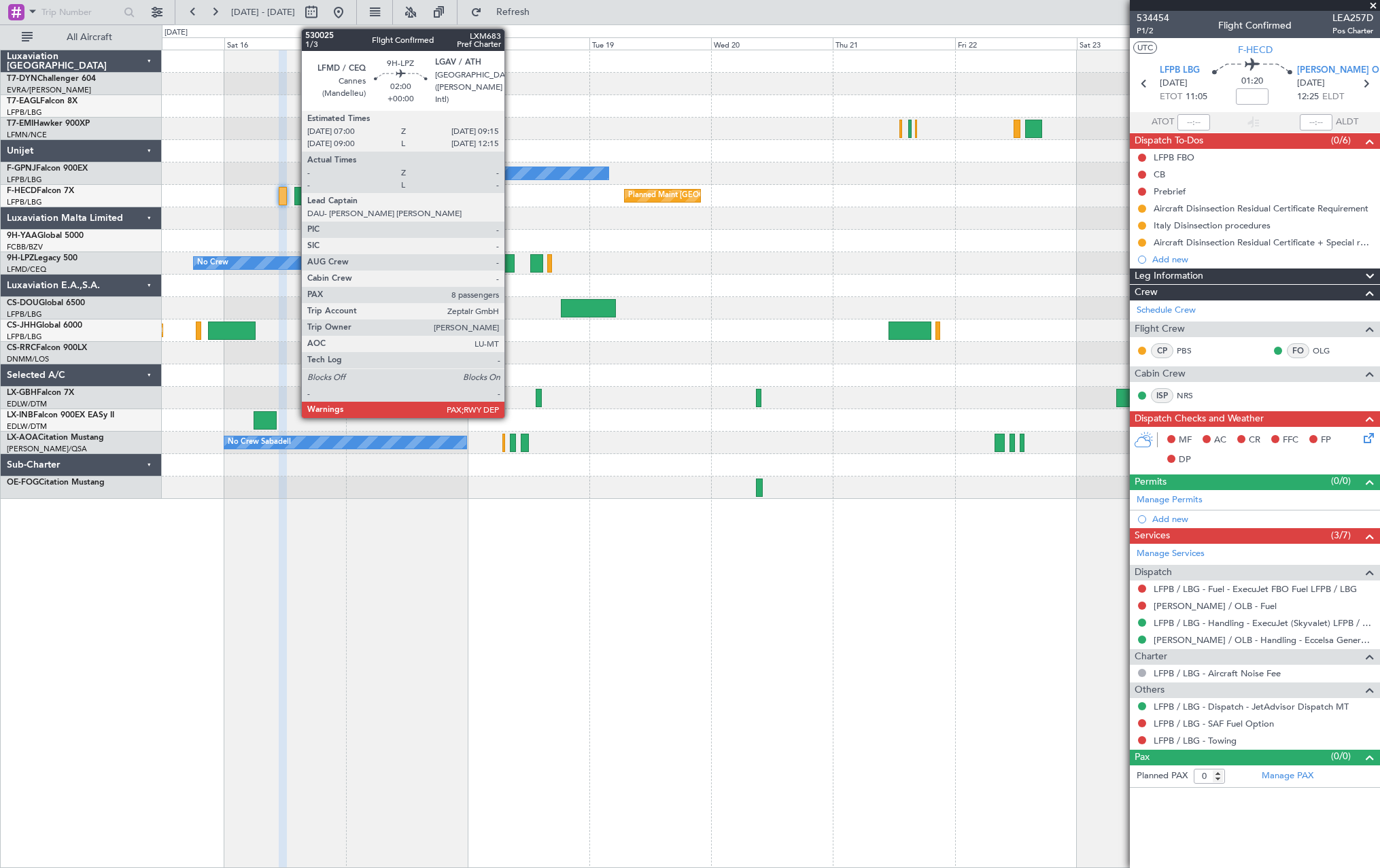
click at [510, 261] on div at bounding box center [508, 263] width 11 height 18
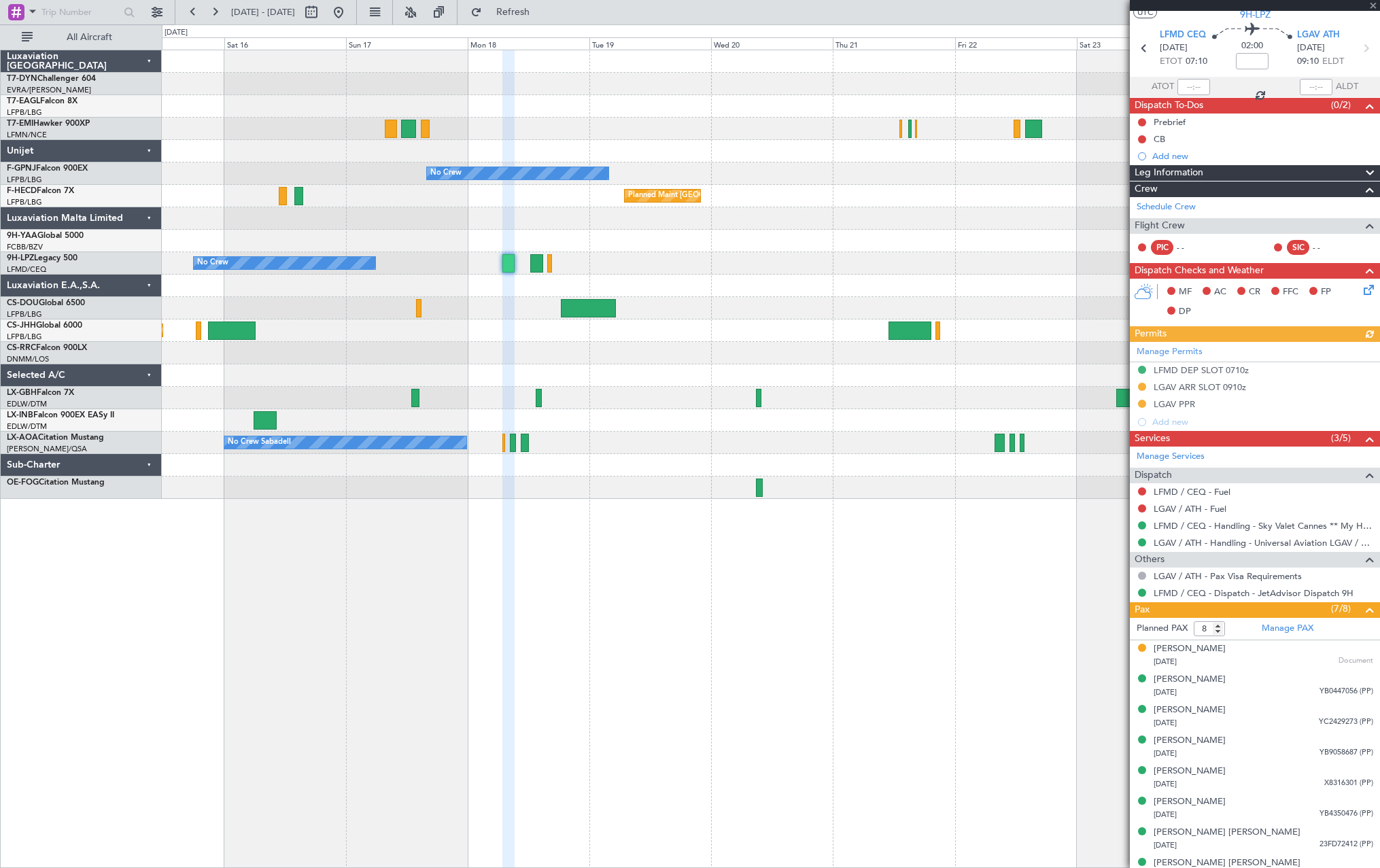
scroll to position [52, 0]
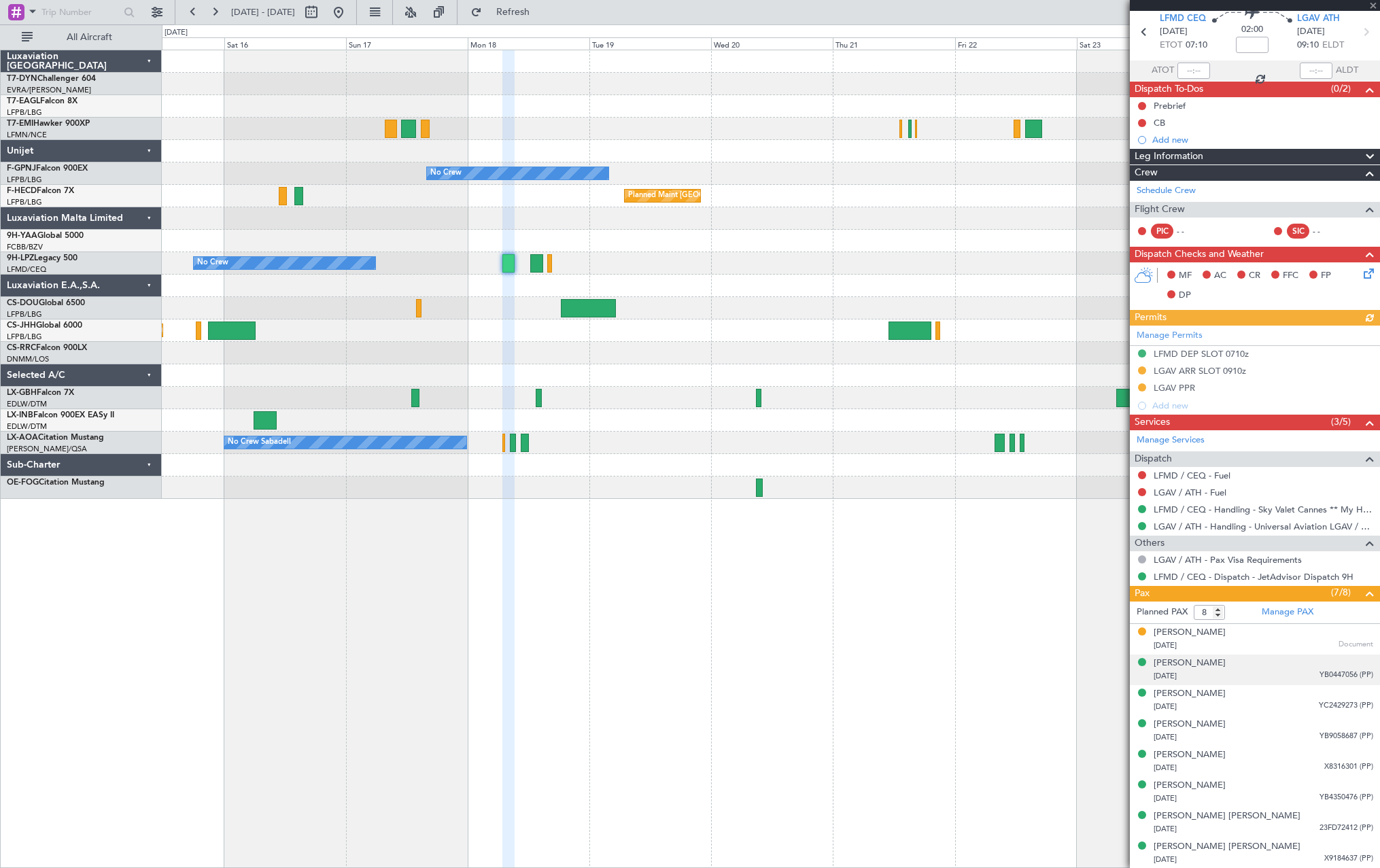
click at [1284, 679] on div "22/12/1968 YB0447056 (PP)" at bounding box center [1263, 676] width 220 height 13
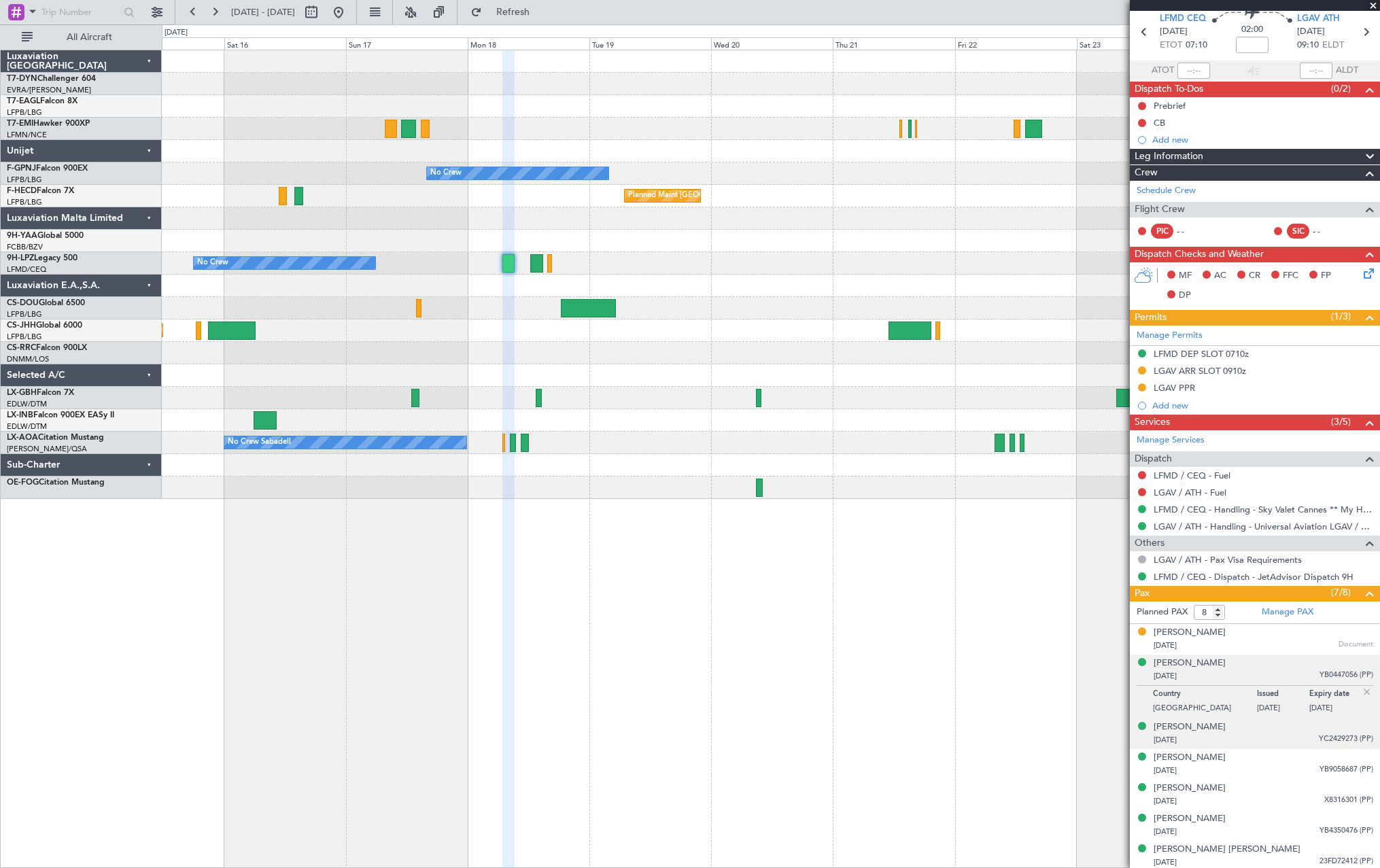
click at [1292, 733] on div "30/11/1973 YC2429273 (PP)" at bounding box center [1263, 740] width 220 height 13
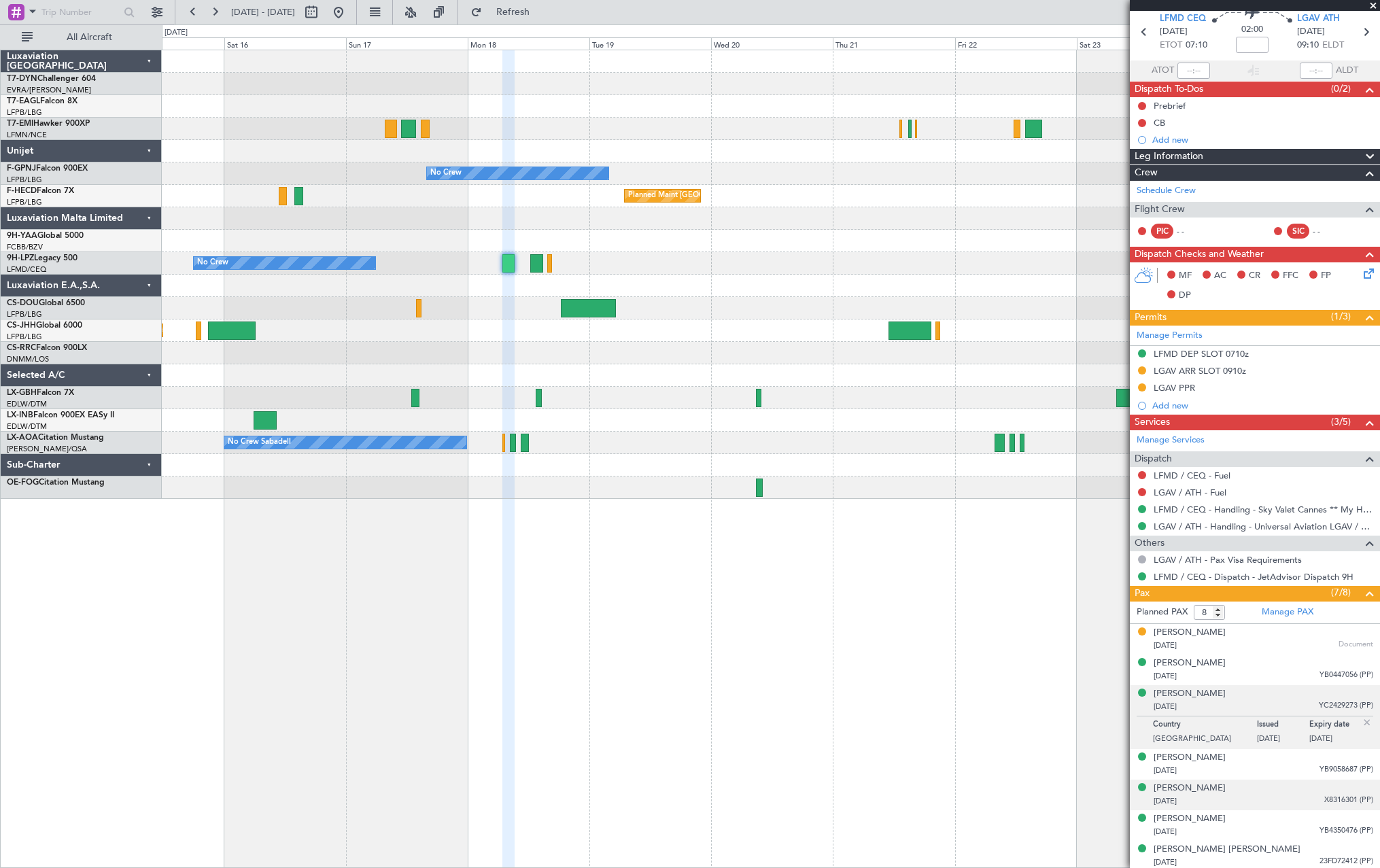
click at [1310, 779] on ul "Maria Cristina BALZANO 13/06/1961 Document Daniele TOSANOTTI 22/12/1968 YB04470…" at bounding box center [1255, 762] width 250 height 278
click at [1317, 821] on div "Laura MAZZOLINI 18/04/1973 YB4350476 (PP)" at bounding box center [1263, 825] width 220 height 27
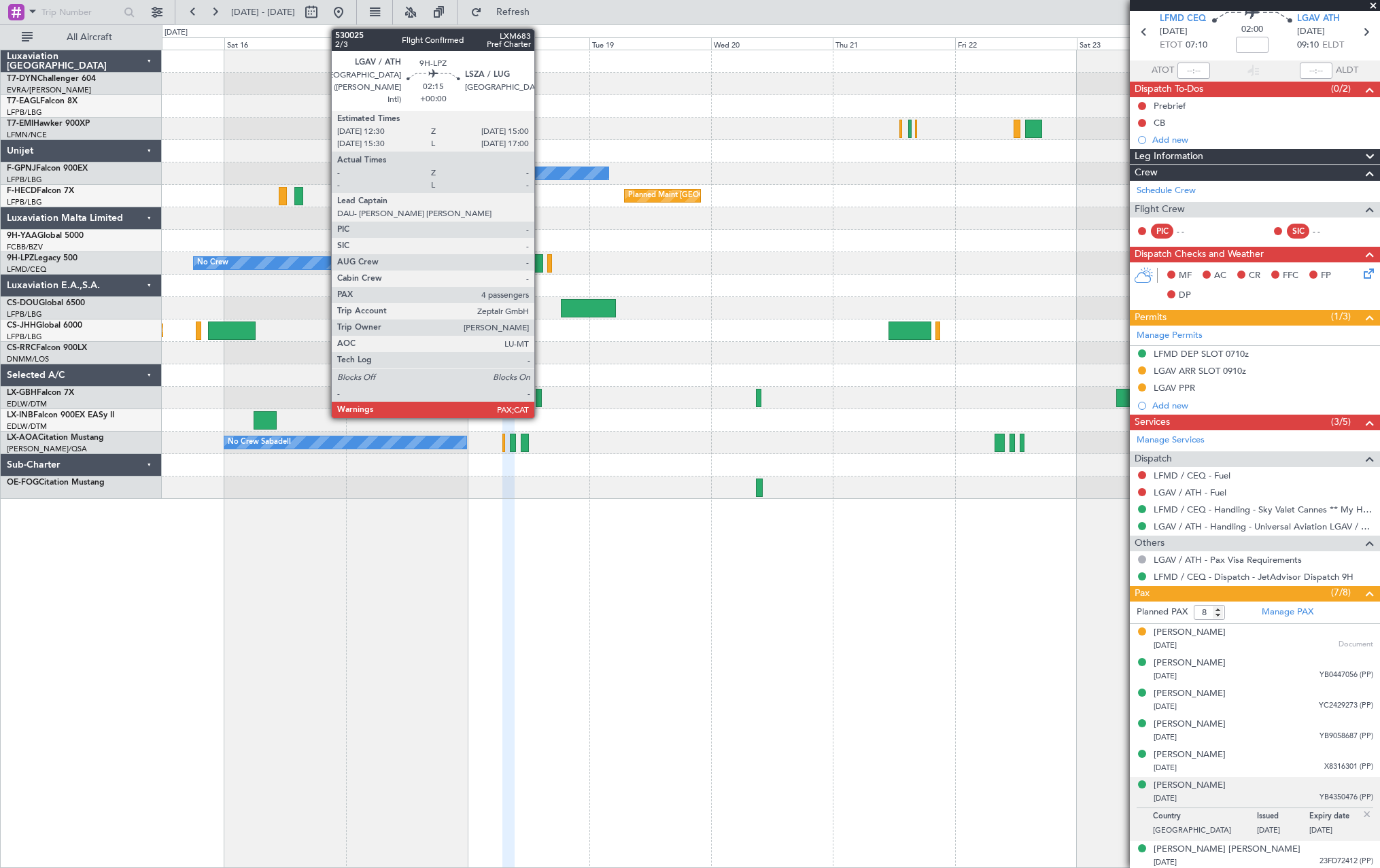
click at [537, 265] on div at bounding box center [537, 263] width 13 height 18
type input "4"
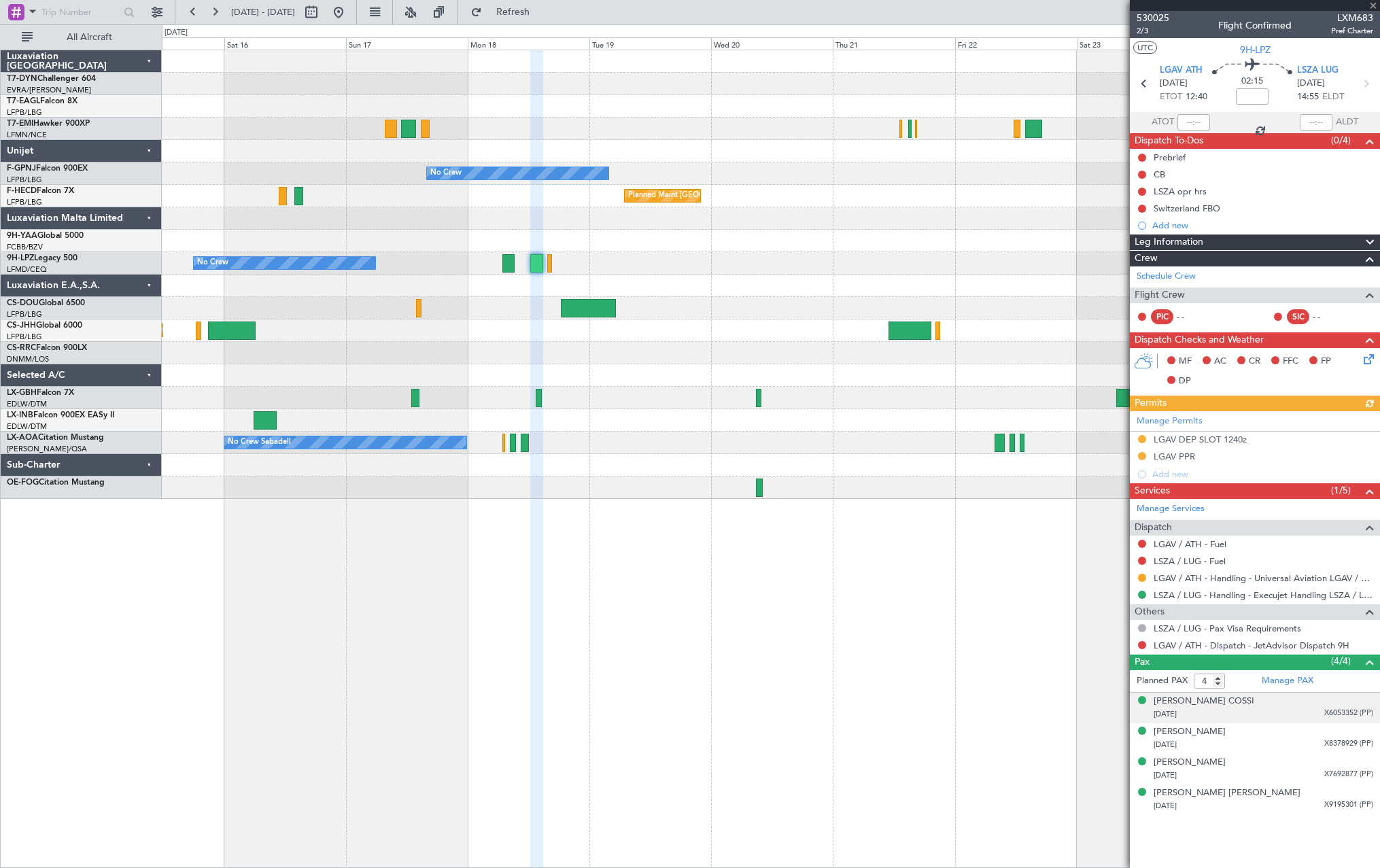
click at [1308, 704] on div "Dolores Maria TETTAMANTI COSSI 15/09/1938 X6053352 (PP)" at bounding box center [1263, 708] width 220 height 27
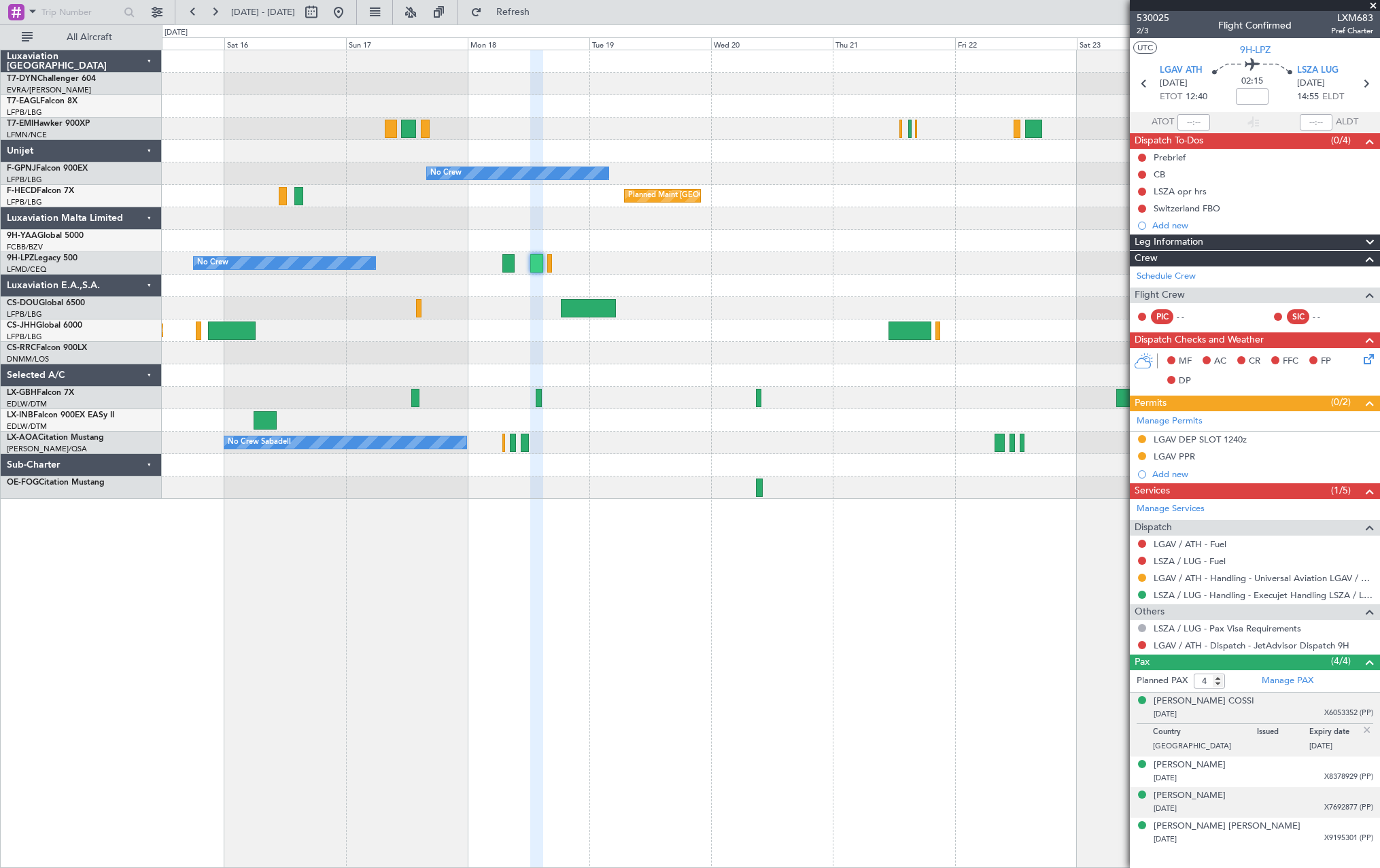
drag, startPoint x: 1306, startPoint y: 767, endPoint x: 1306, endPoint y: 789, distance: 22.0
click at [1306, 770] on div "Manolo VELADINI 08/06/1951 X8378929 (PP)" at bounding box center [1263, 772] width 220 height 27
click at [1310, 811] on div "13/10/1976 X7692877 (PP)" at bounding box center [1263, 809] width 220 height 13
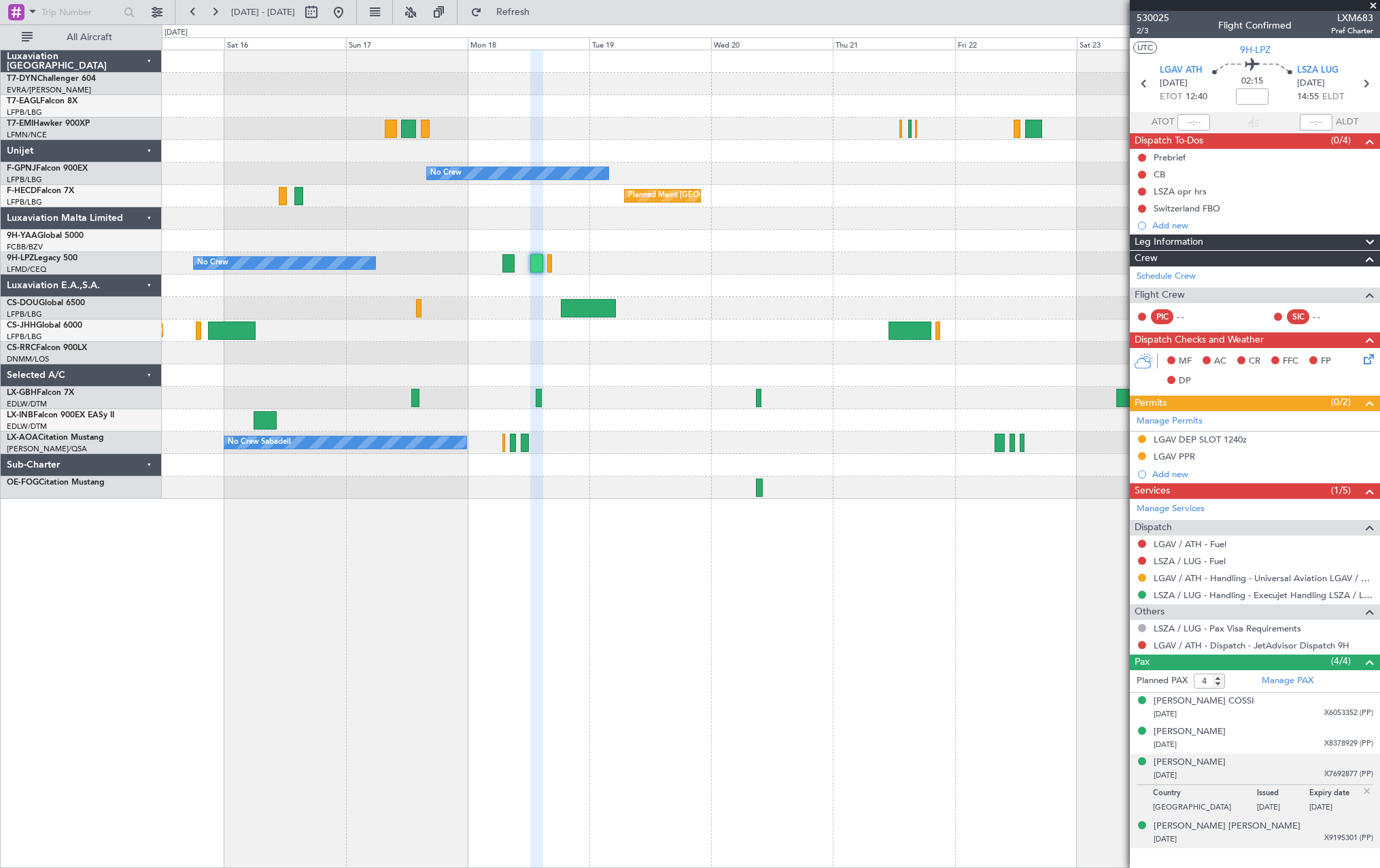
click at [1321, 838] on div "06/10/1930 X9195301 (PP)" at bounding box center [1263, 839] width 220 height 13
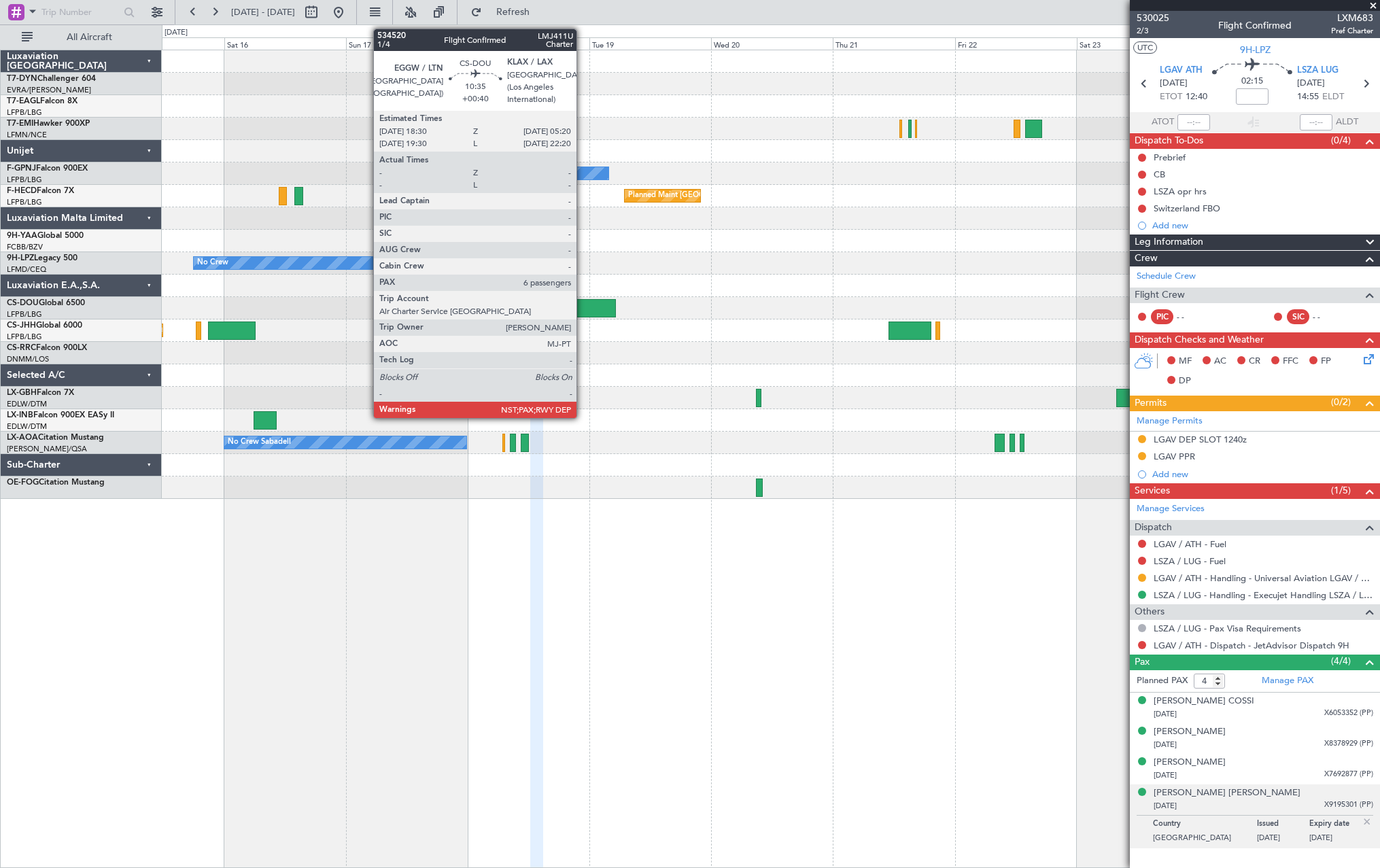
click at [583, 312] on div at bounding box center [588, 307] width 55 height 18
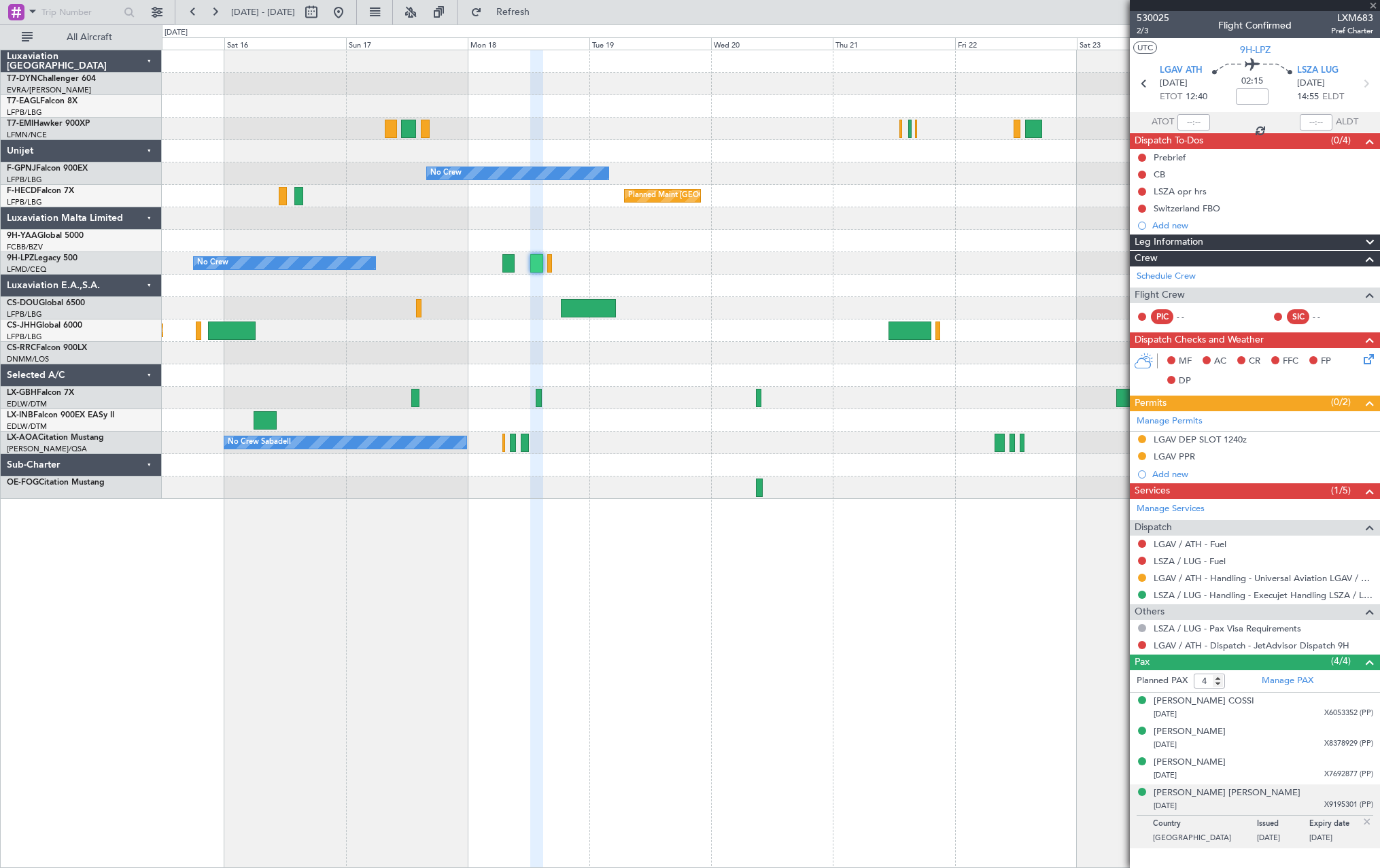
type input "+00:40"
type input "6"
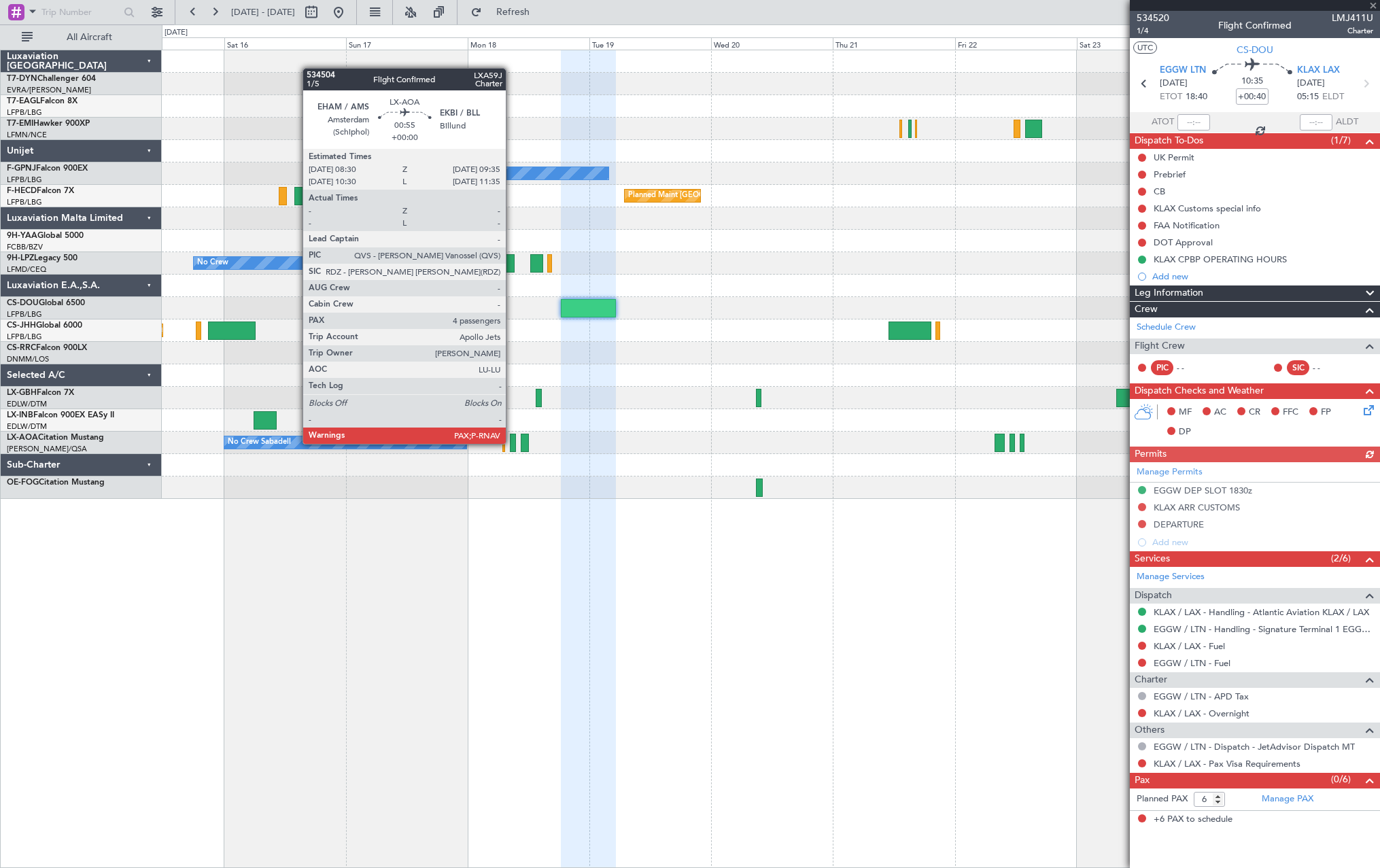
click at [512, 442] on div at bounding box center [513, 442] width 6 height 18
type input "4"
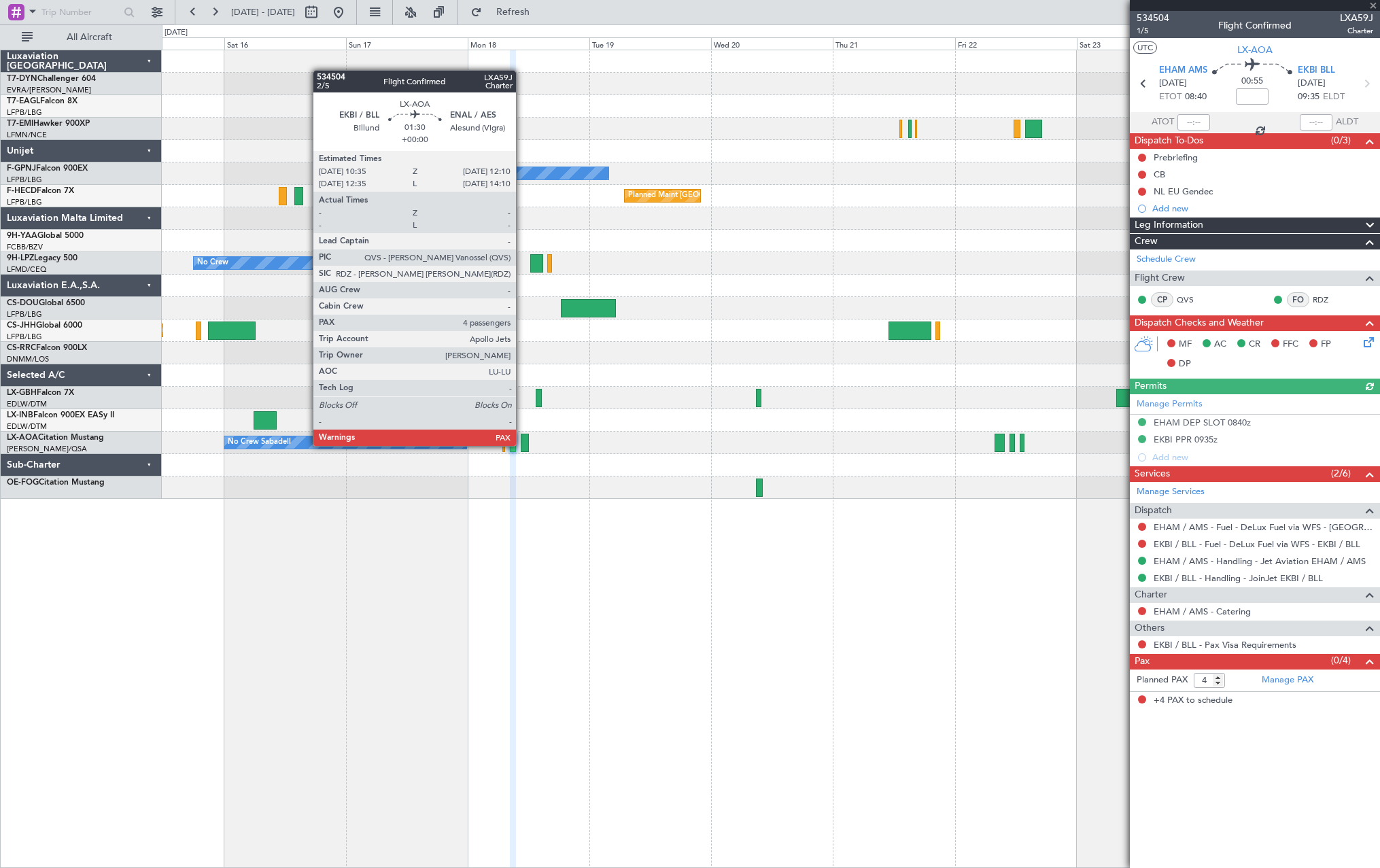
click at [522, 444] on div at bounding box center [524, 442] width 9 height 18
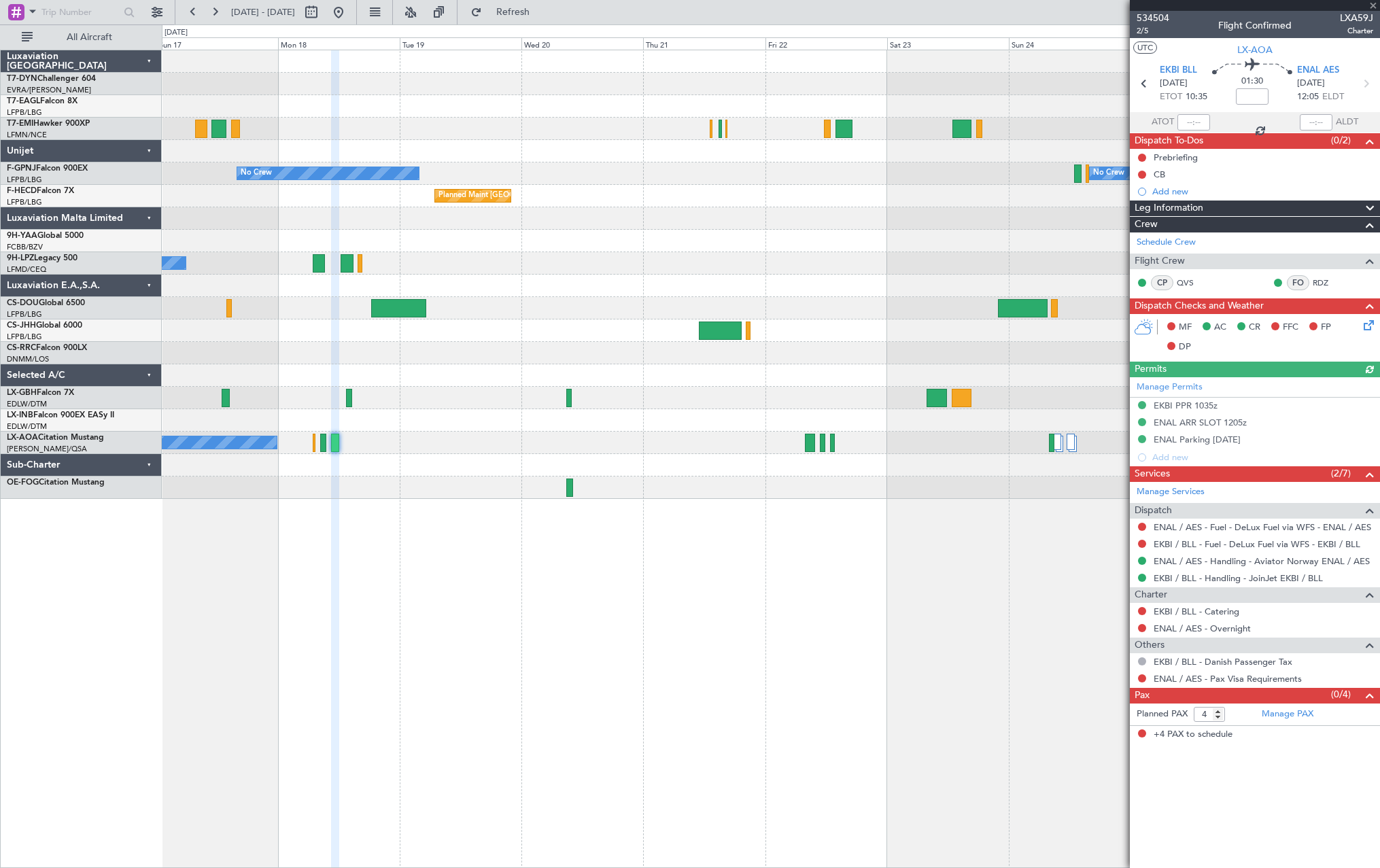
click at [460, 402] on div "Planned Maint Geneva (Cointrin) No Crew No Crew Planned Maint Paris (Le Bourget…" at bounding box center [770, 275] width 1218 height 449
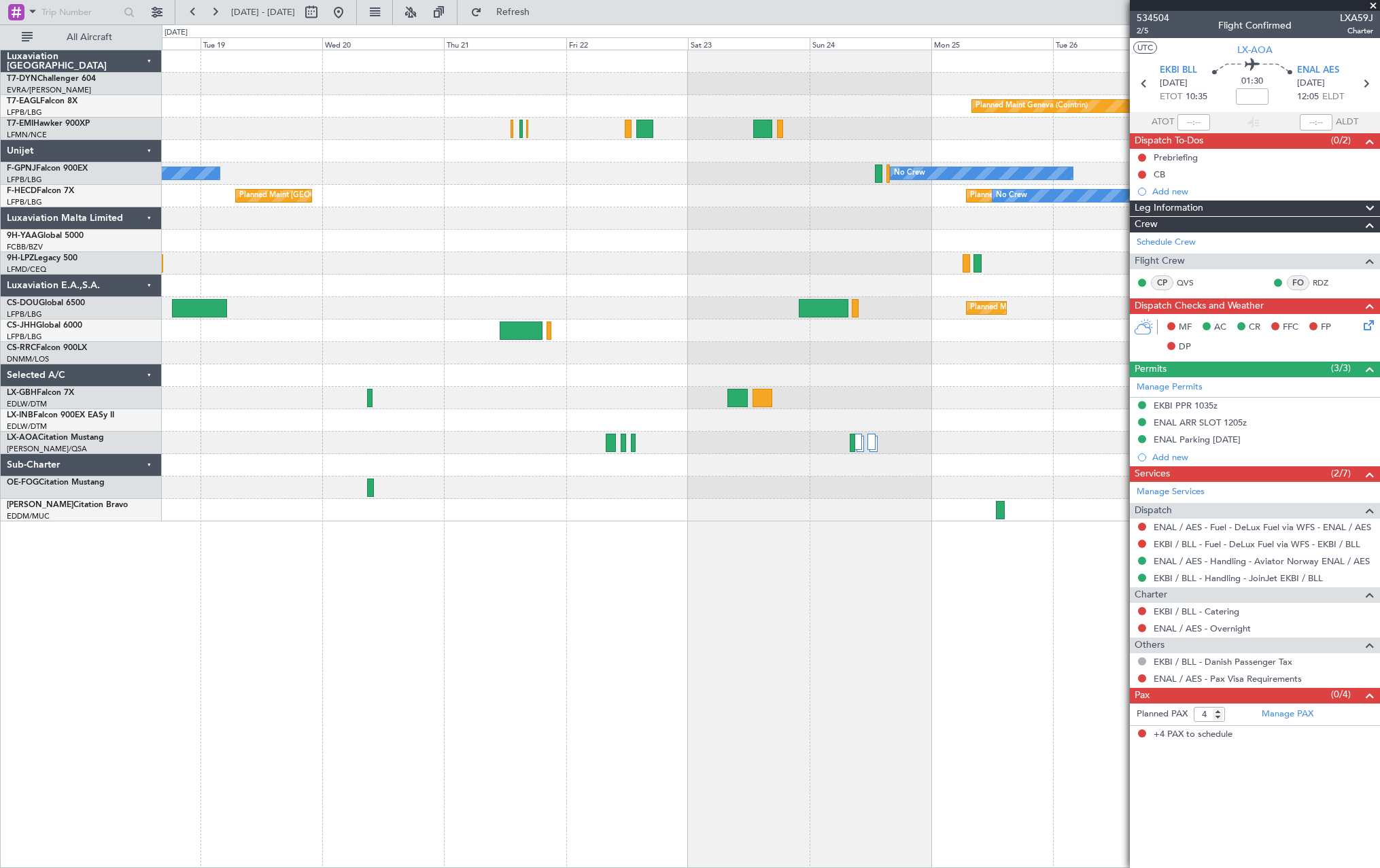
click at [497, 484] on div at bounding box center [770, 487] width 1218 height 22
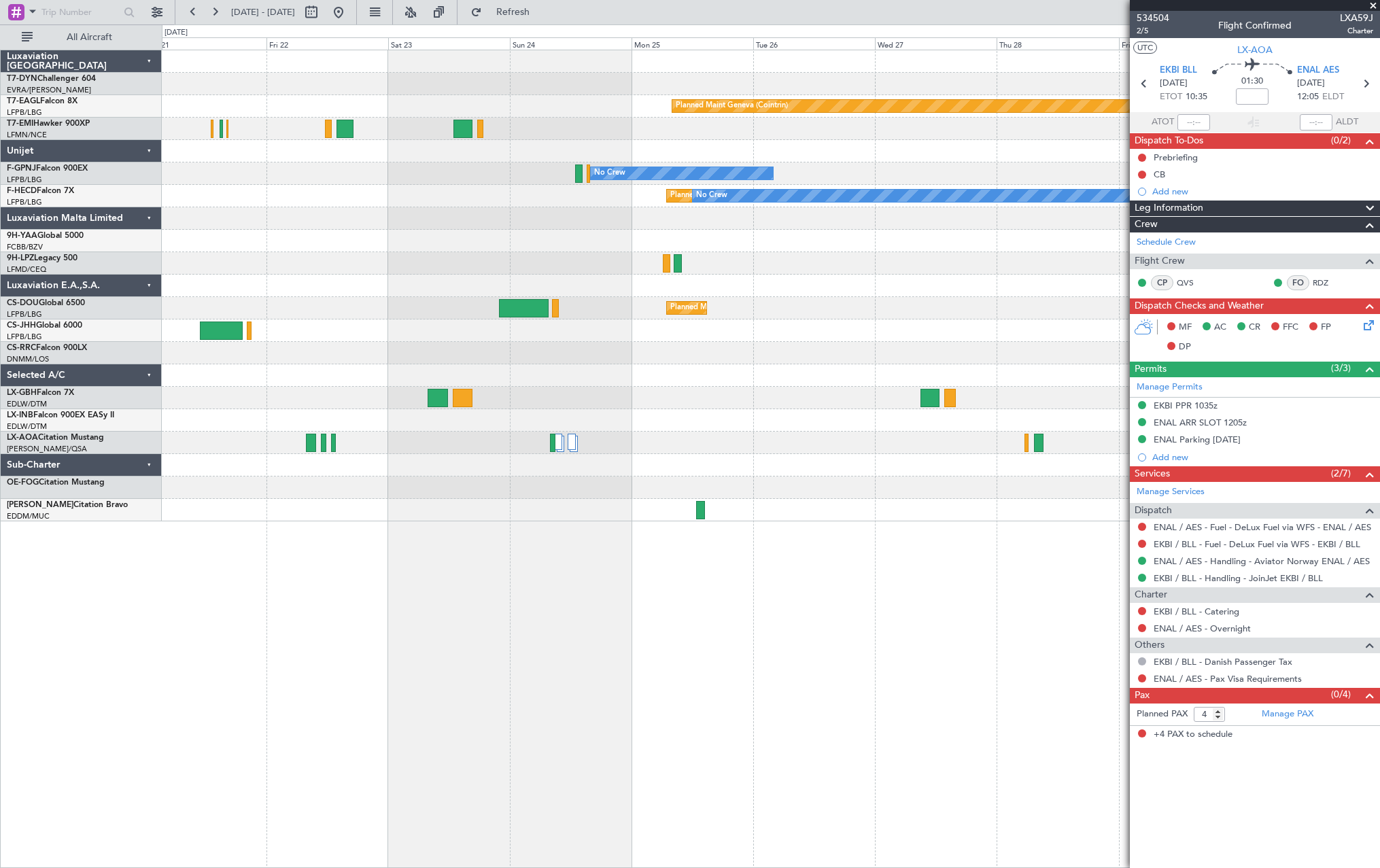
click at [285, 435] on div "Planned Maint Geneva (Cointrin) No Crew No Crew Planned Maint Paris (Le Bourget…" at bounding box center [770, 286] width 1218 height 471
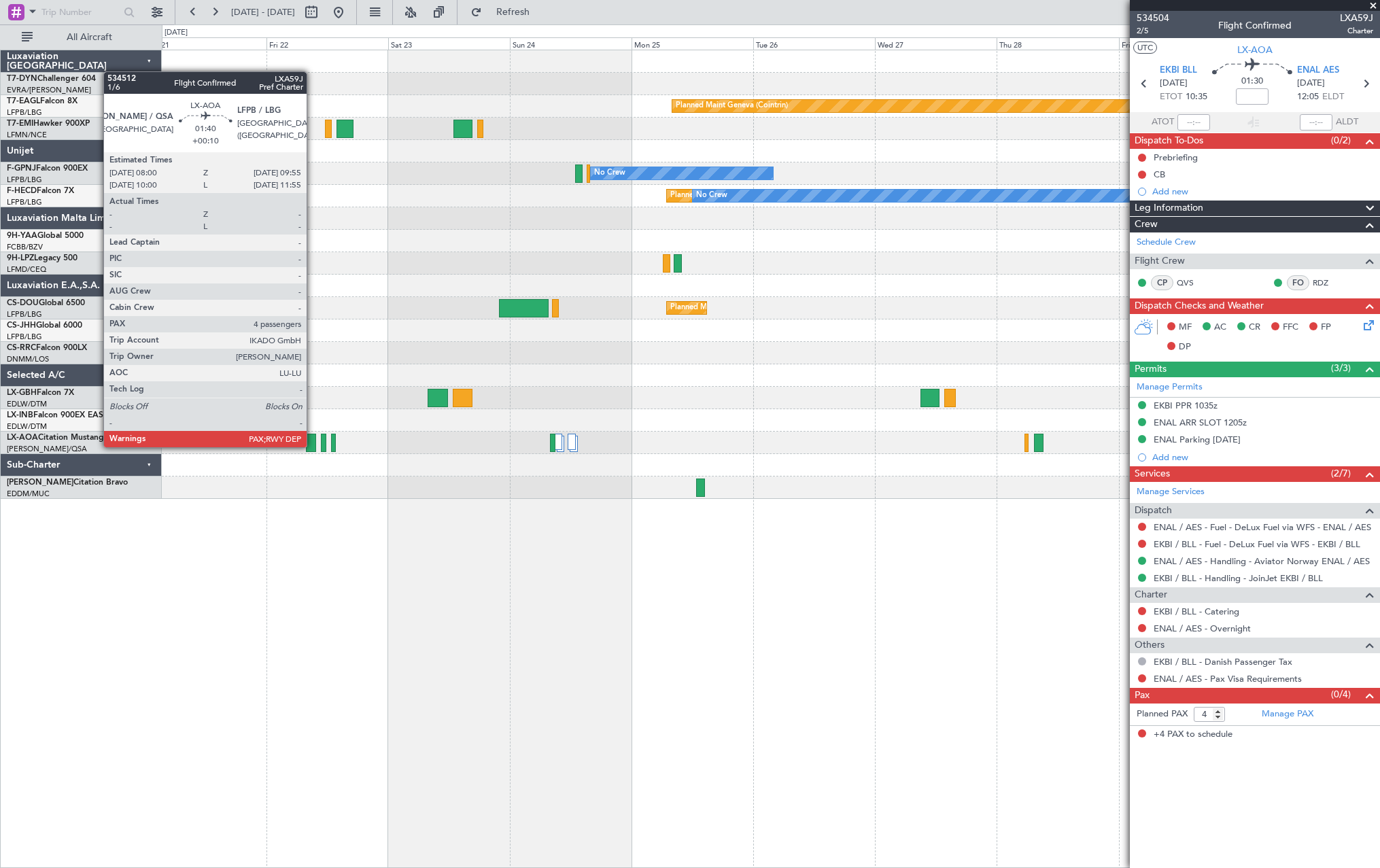
click at [312, 446] on div at bounding box center [310, 442] width 11 height 18
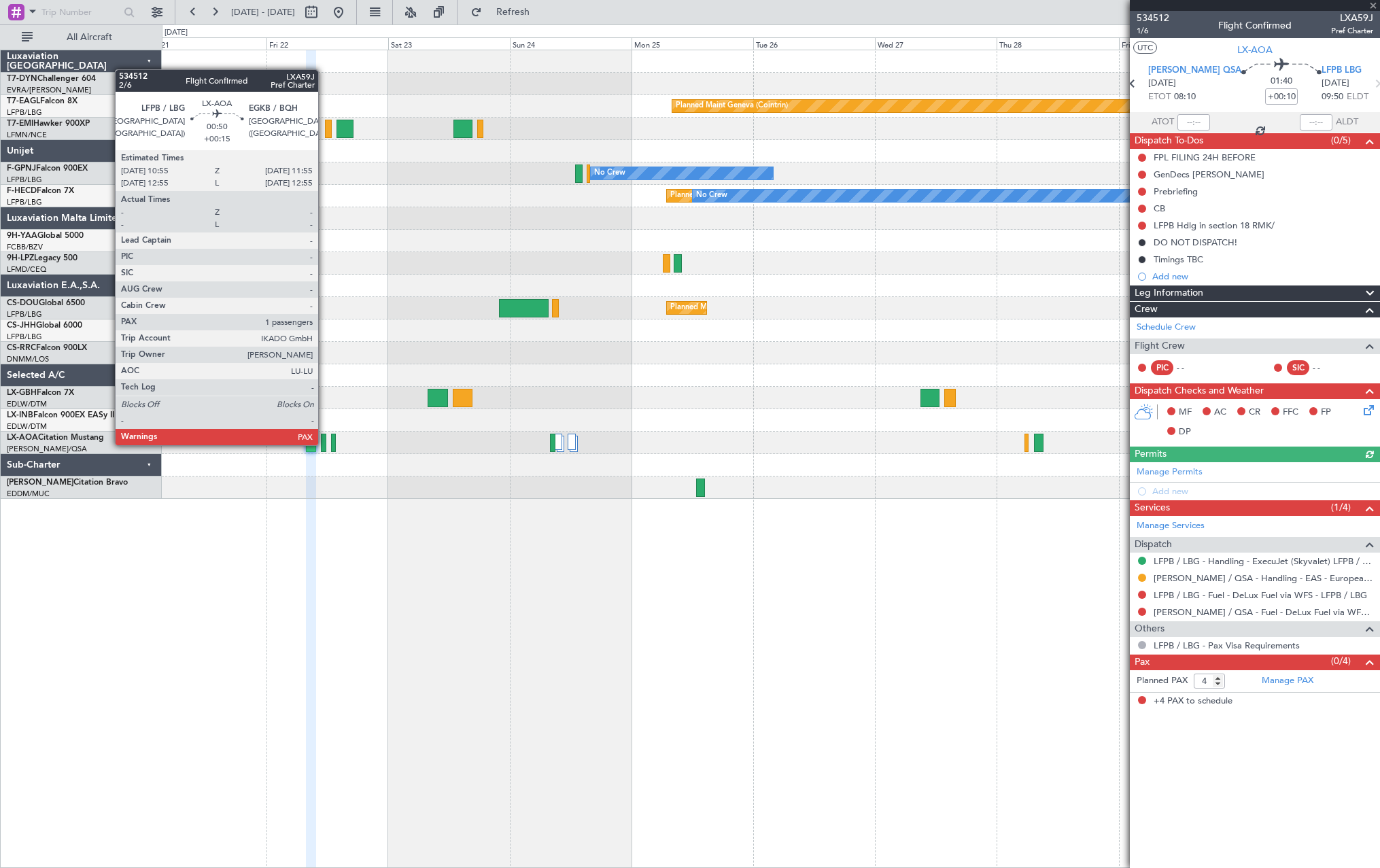
click at [324, 444] on div at bounding box center [324, 442] width 6 height 18
type input "+00:15"
type input "1"
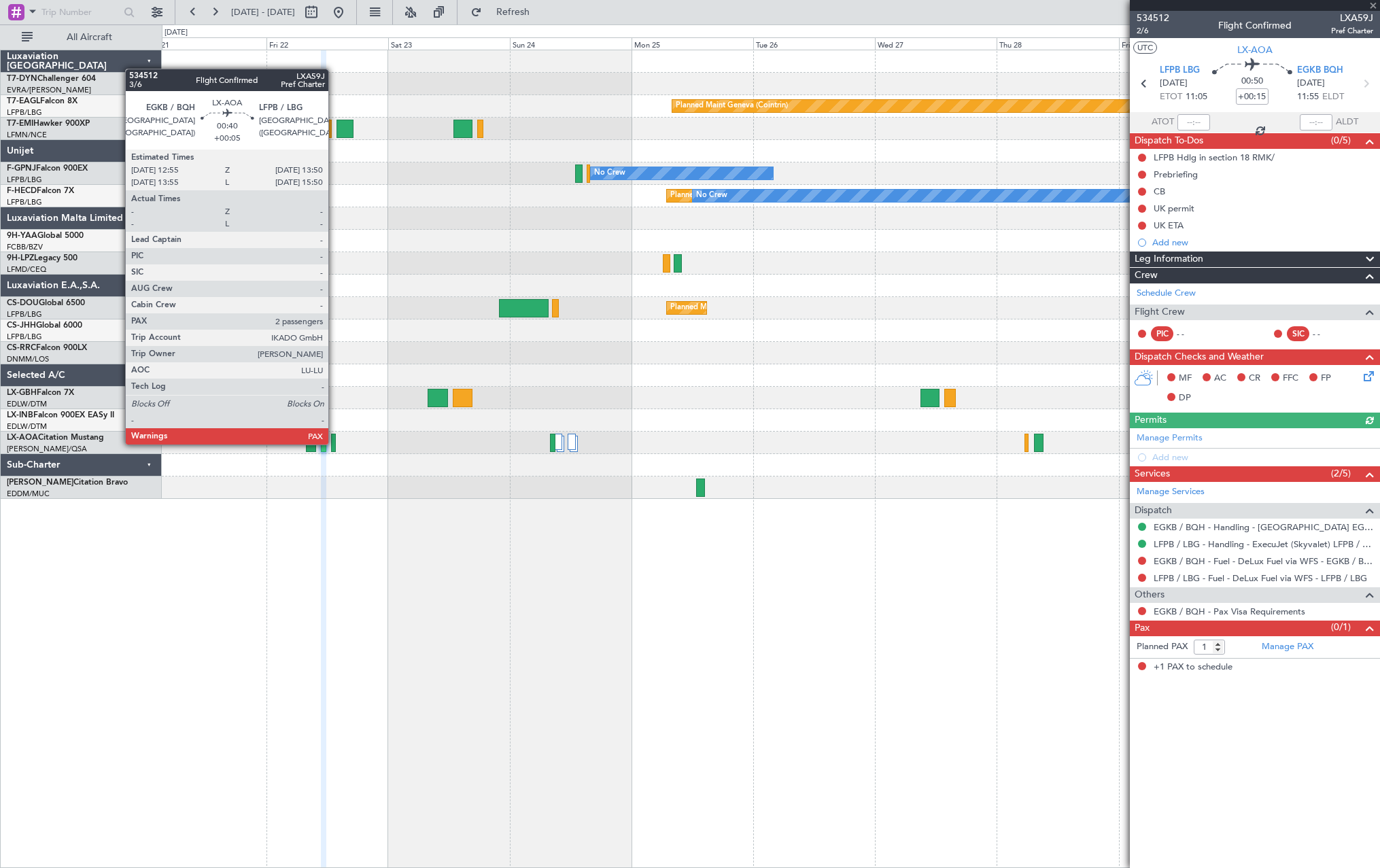
click at [334, 443] on div at bounding box center [333, 442] width 5 height 18
type input "+00:05"
type input "2"
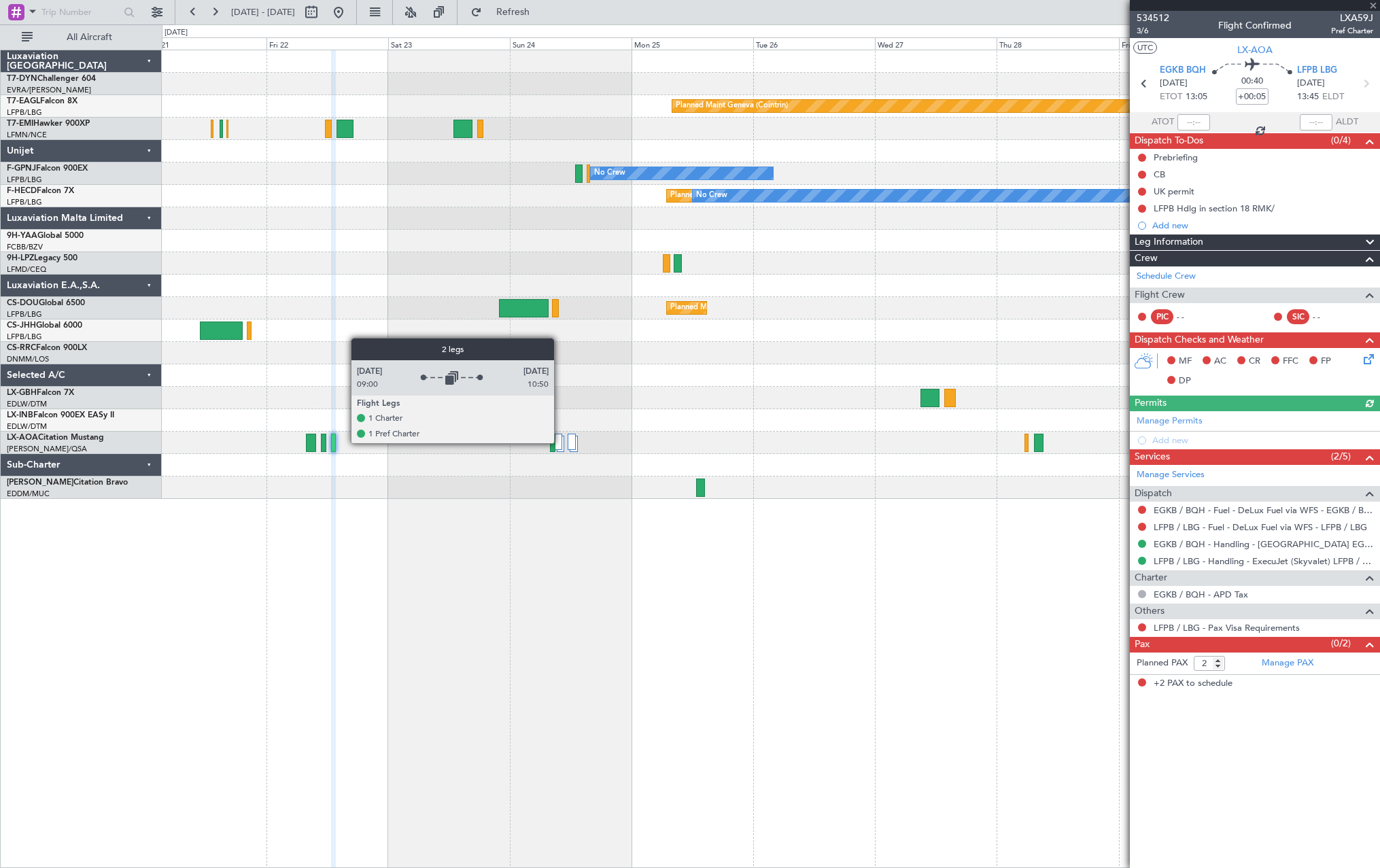
click at [560, 442] on div at bounding box center [559, 441] width 8 height 16
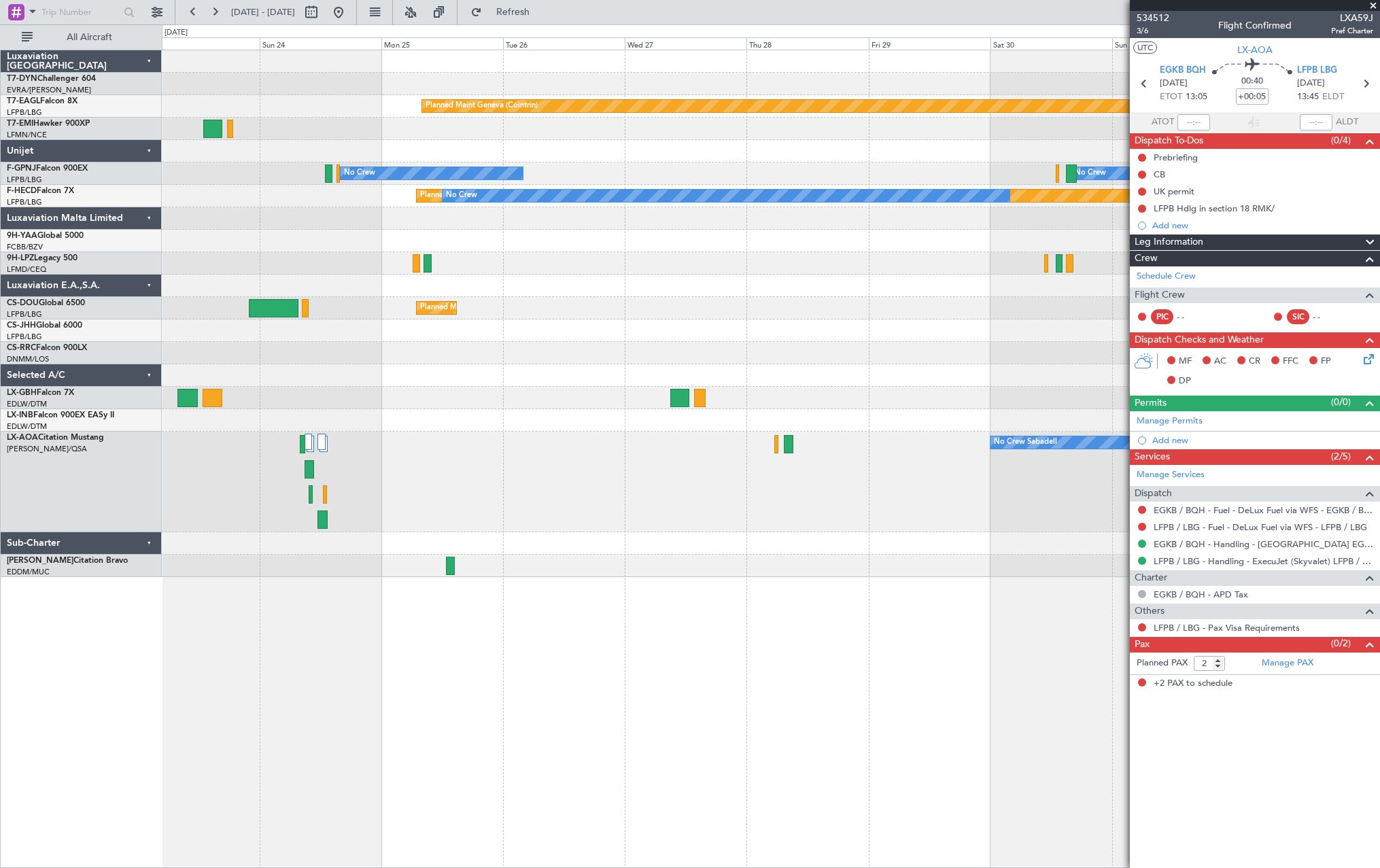
click at [447, 499] on div "No Crew Sabadell" at bounding box center [770, 481] width 1218 height 100
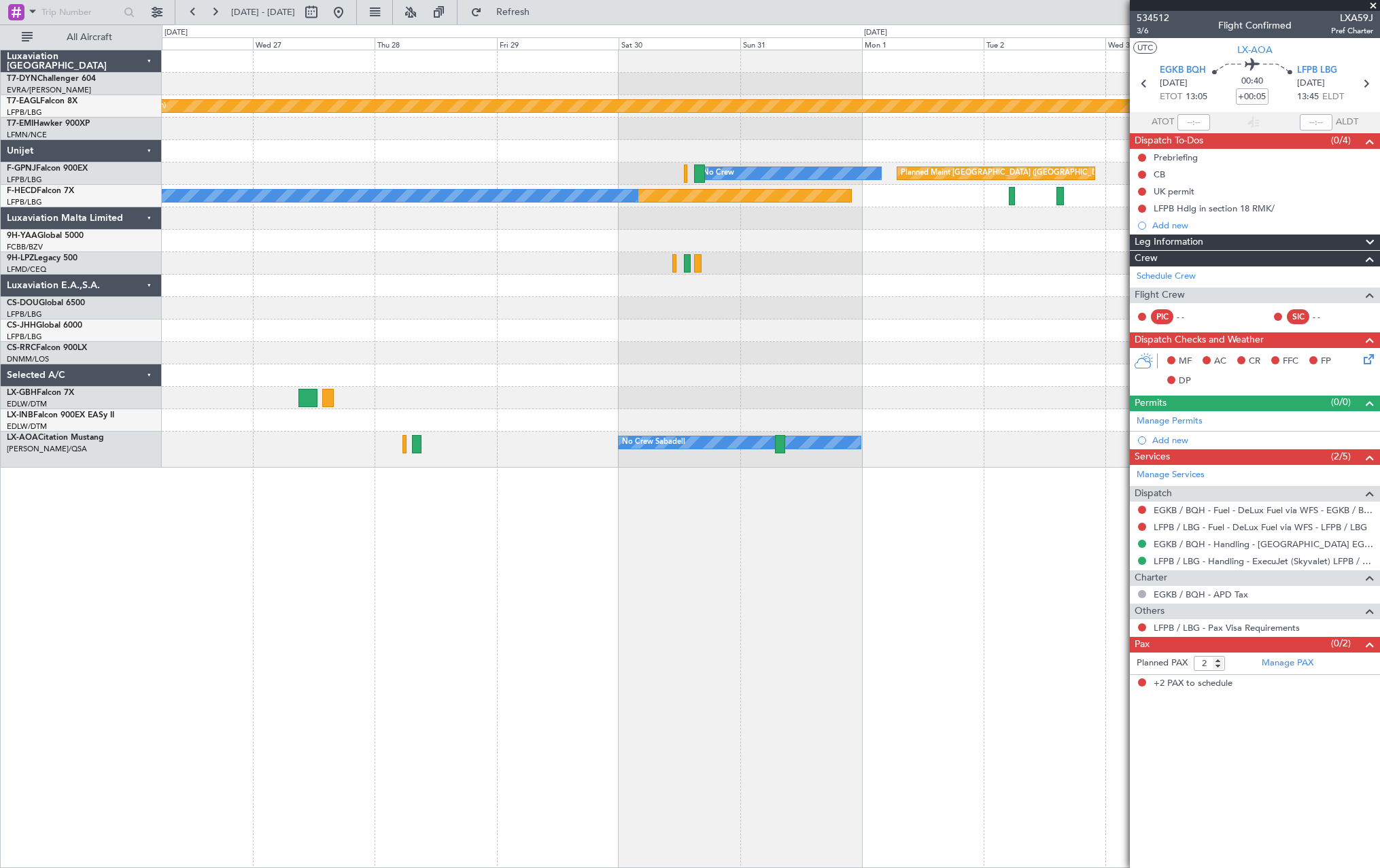
click at [531, 448] on div "Planned Maint Geneva (Cointrin) Planned Maint Paris (Le Bourget) No Crew No Cre…" at bounding box center [770, 458] width 1218 height 818
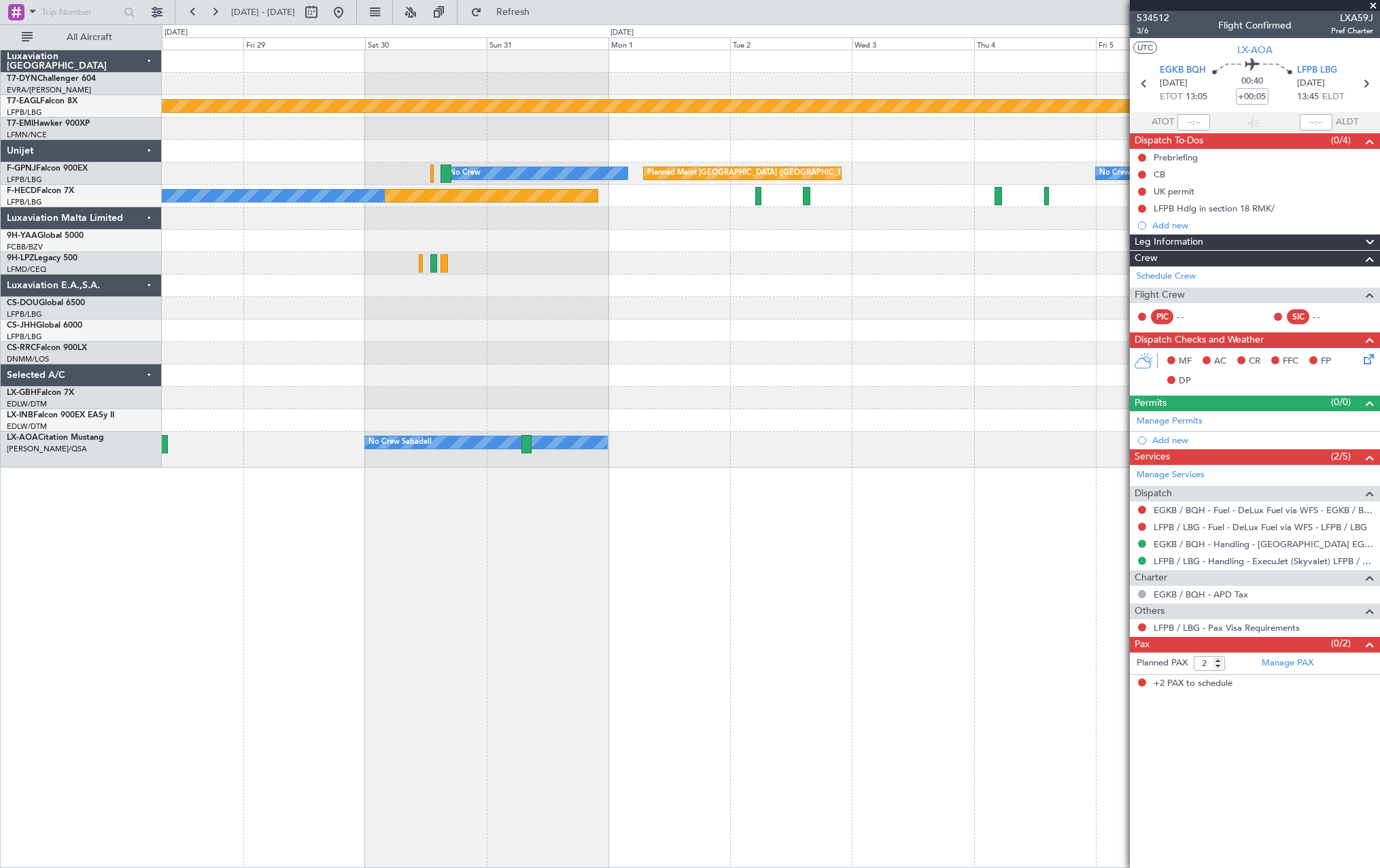
click at [503, 396] on div at bounding box center [770, 397] width 1218 height 22
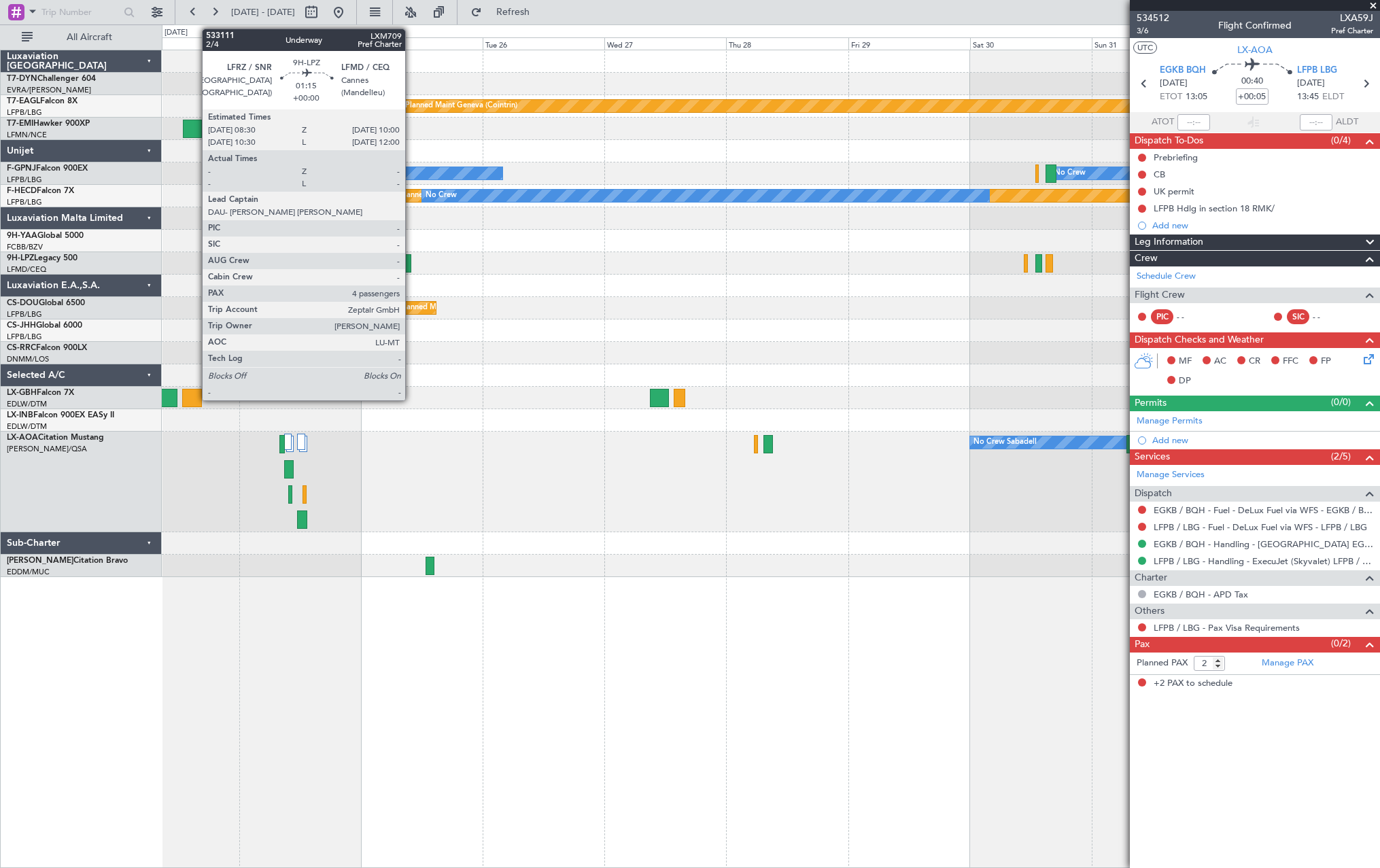
click at [412, 261] on div at bounding box center [407, 263] width 9 height 18
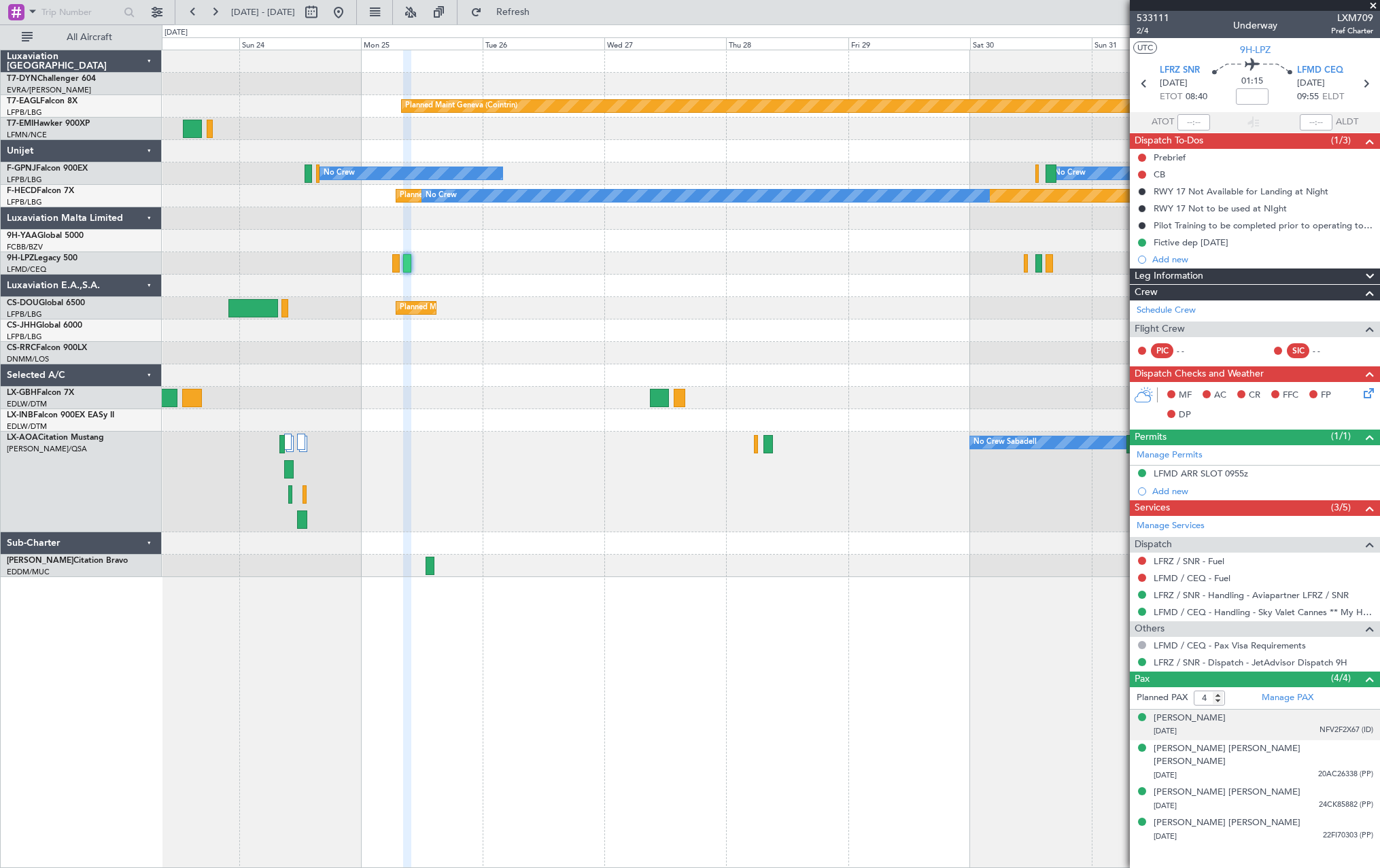
click at [1277, 727] on div "12/02/1933 NFV2F2X67 (ID)" at bounding box center [1263, 731] width 220 height 13
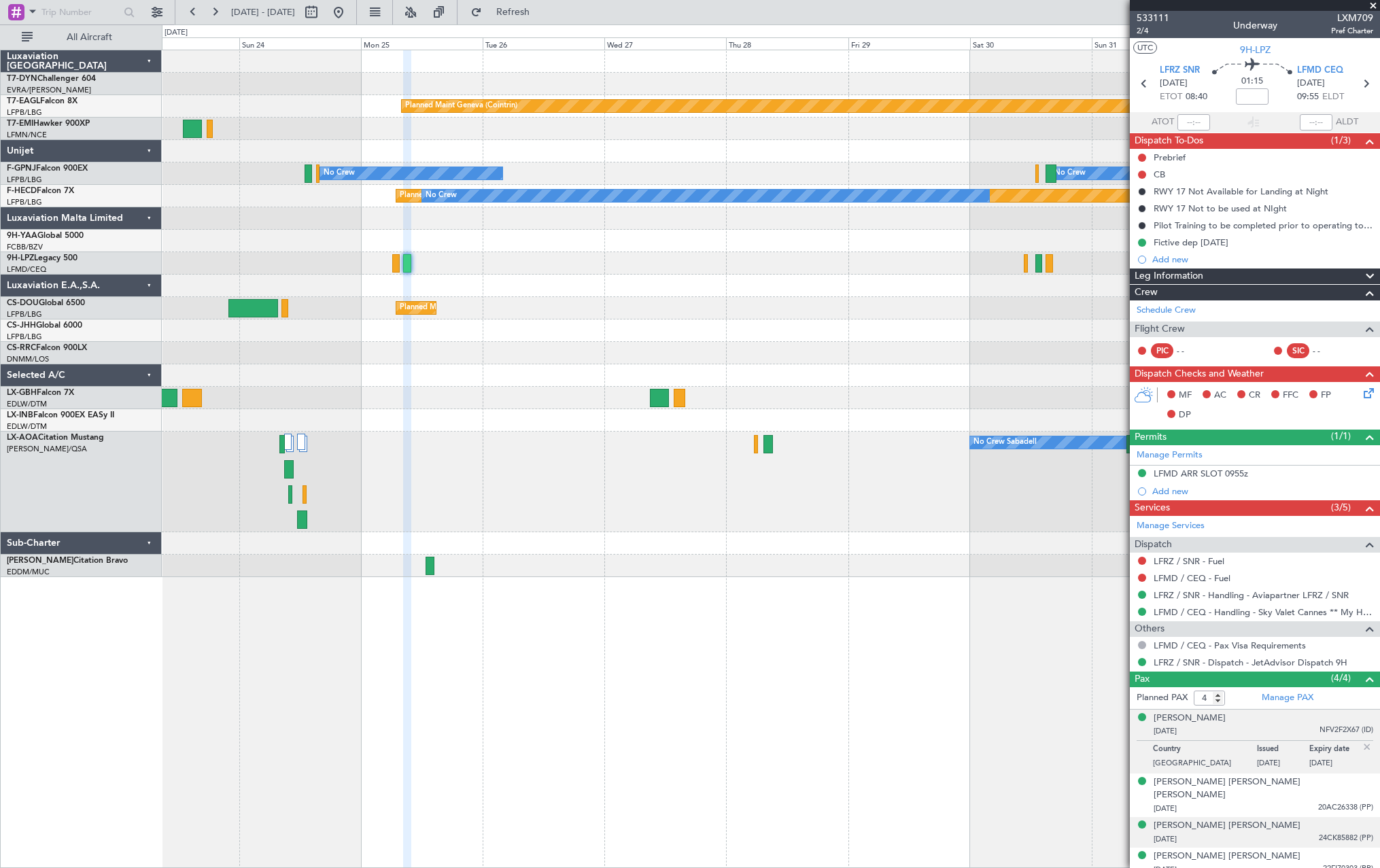
drag, startPoint x: 1284, startPoint y: 798, endPoint x: 1285, endPoint y: 812, distance: 14.0
click at [1284, 802] on div "09/03/1960 20AC26338 (PP)" at bounding box center [1263, 809] width 220 height 13
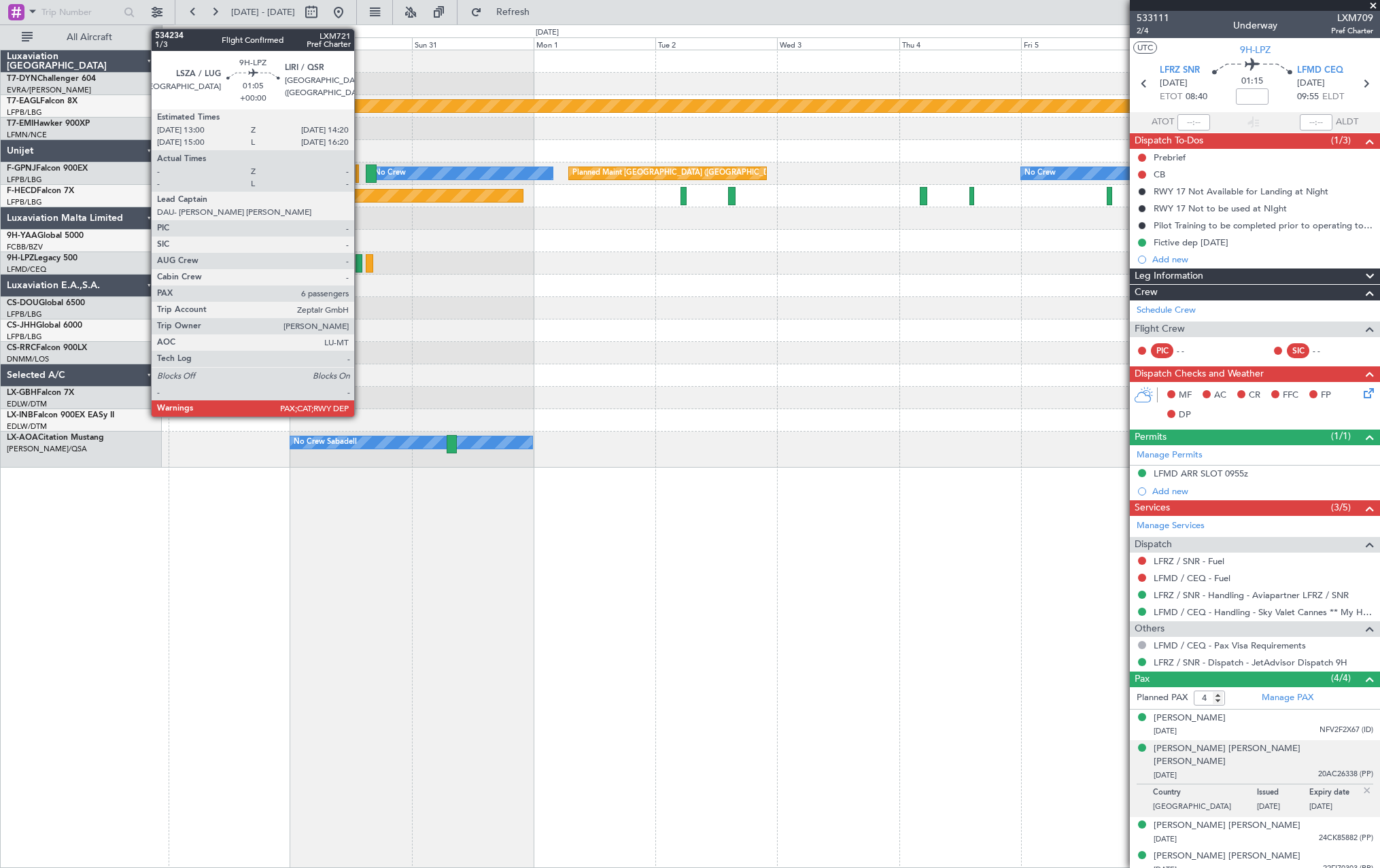
click at [360, 265] on div at bounding box center [358, 263] width 7 height 18
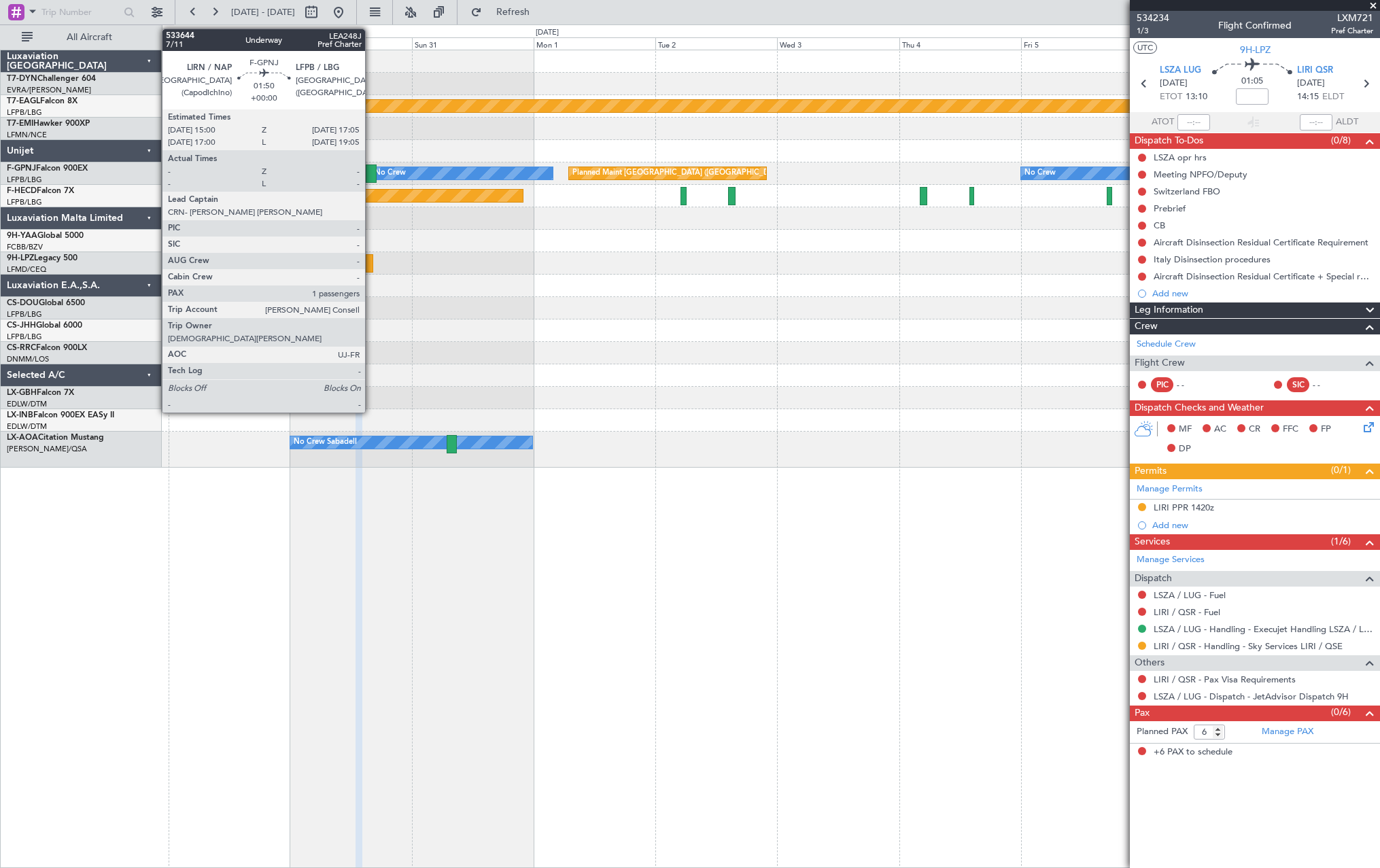
click at [372, 173] on div at bounding box center [371, 173] width 11 height 18
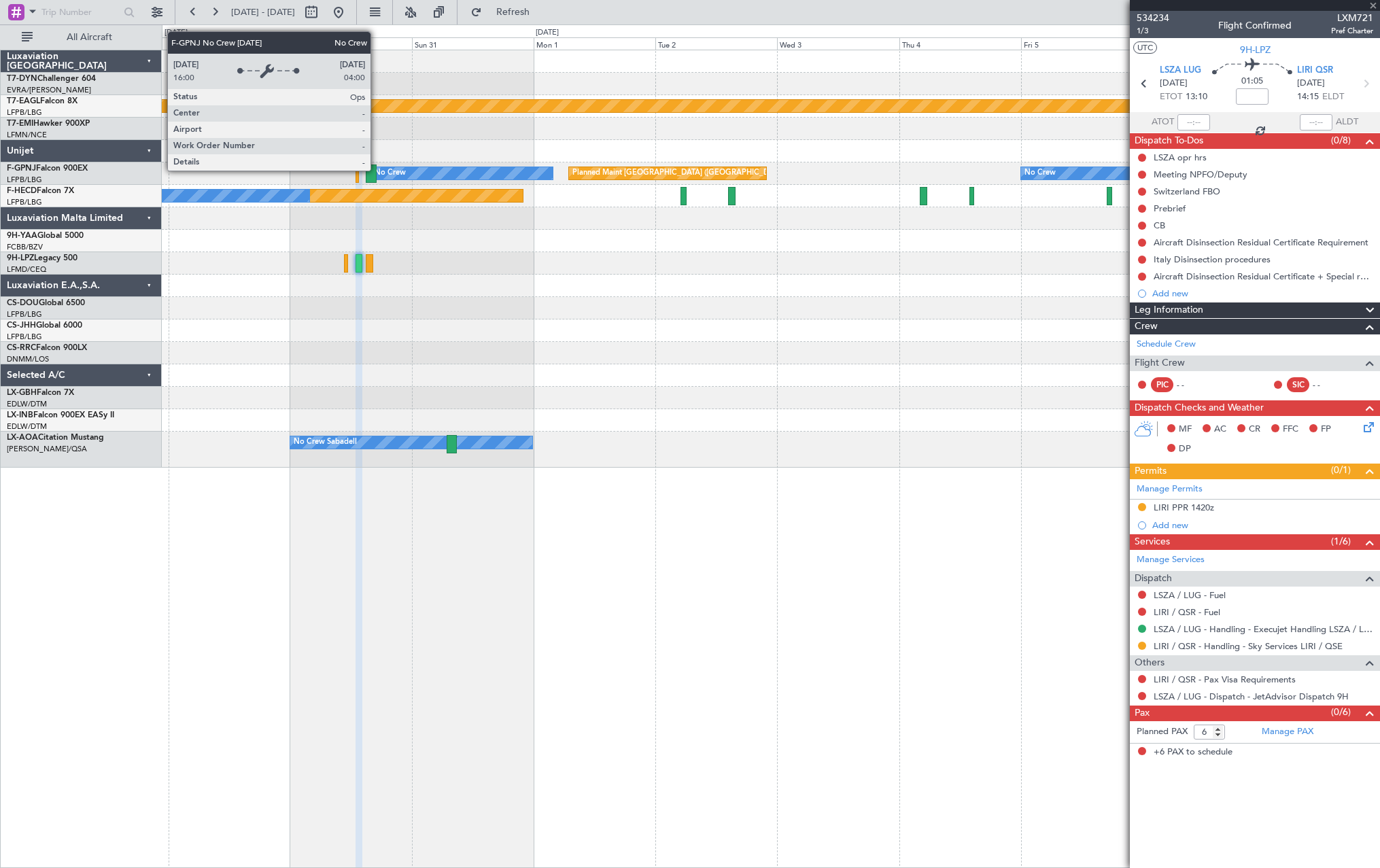
type input "1"
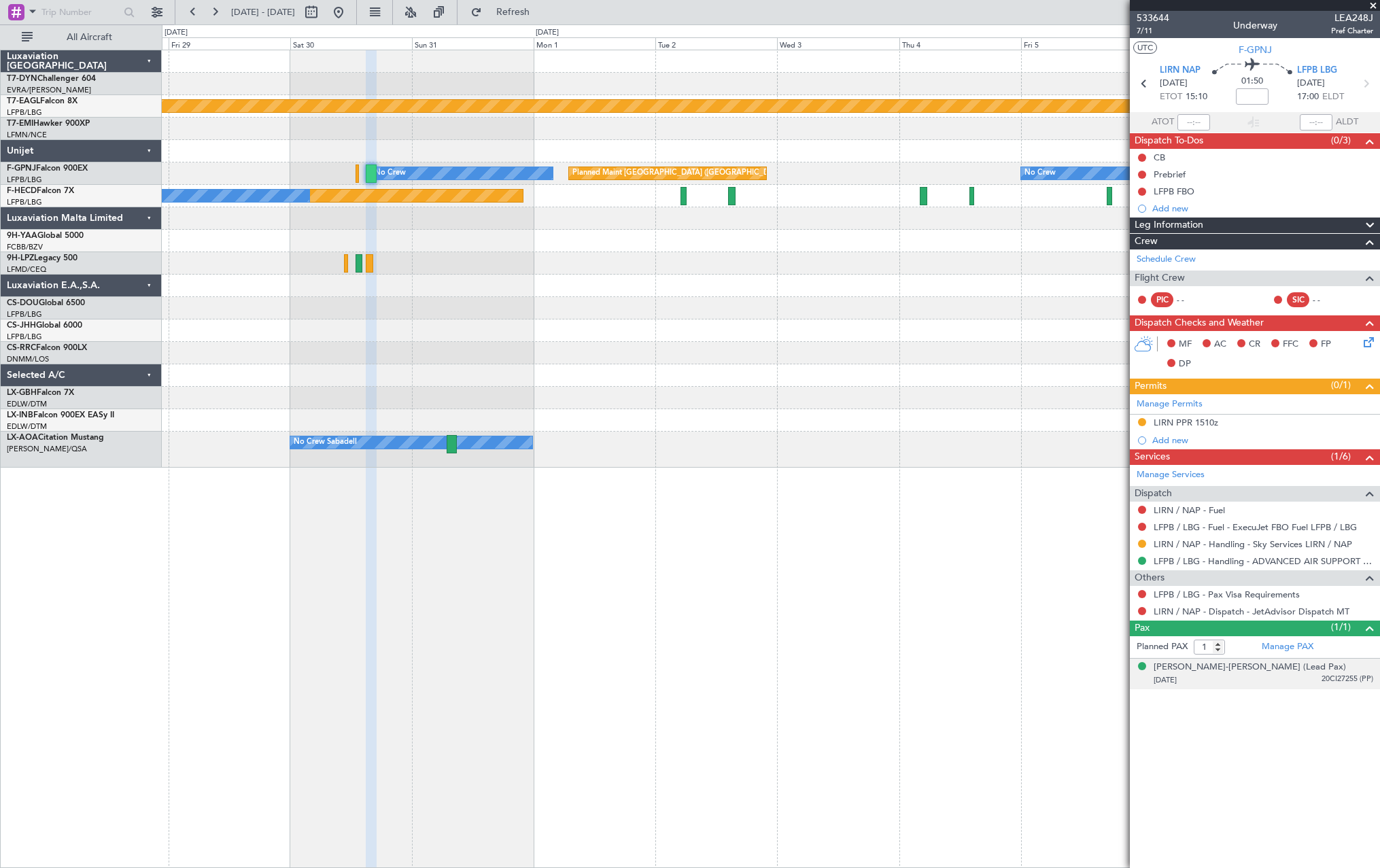
click at [1272, 679] on div "07/12/1941 20CI27255 (PP)" at bounding box center [1263, 680] width 220 height 13
click at [1142, 591] on button at bounding box center [1141, 594] width 9 height 9
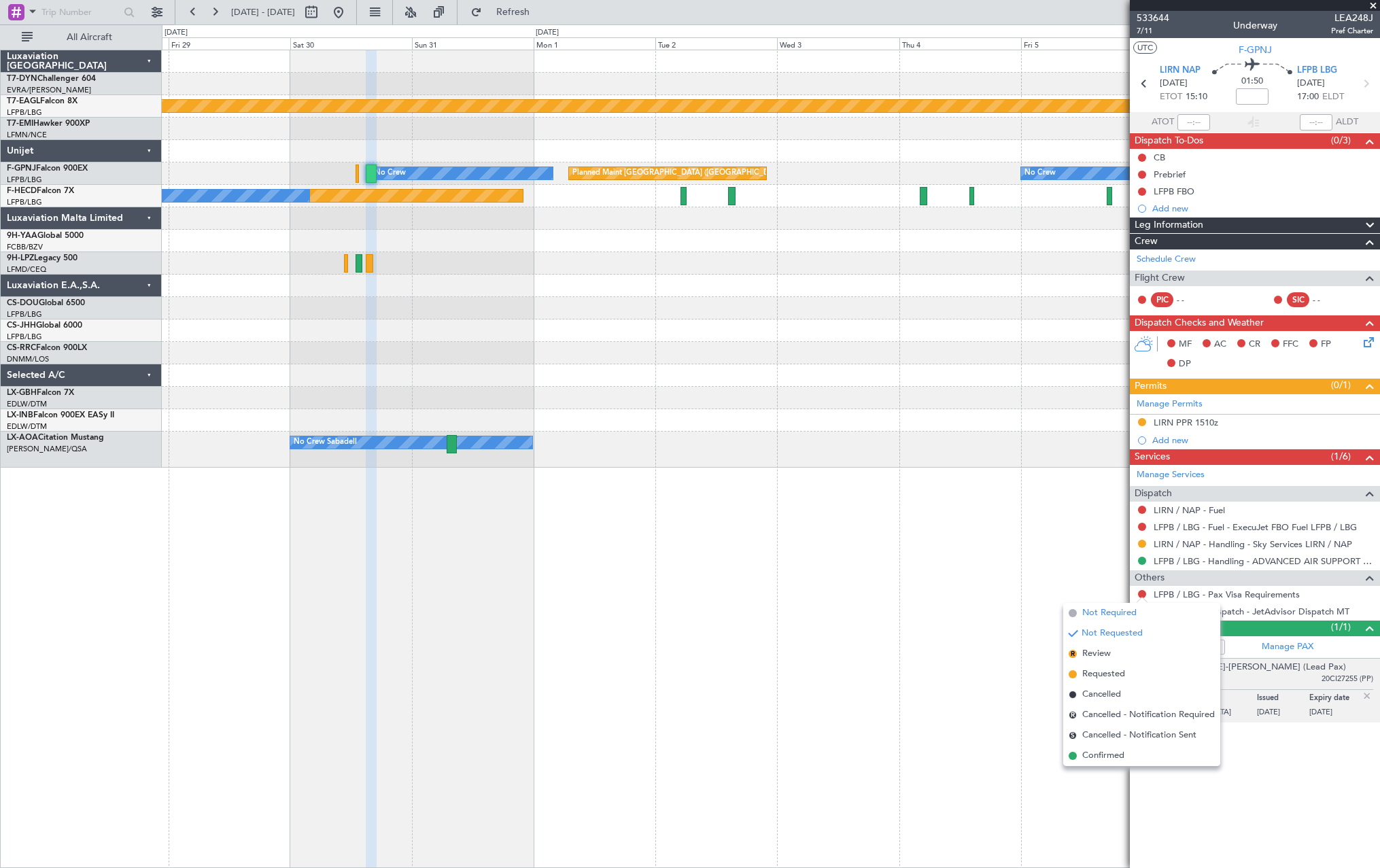
click at [1093, 612] on span "Not Required" at bounding box center [1109, 613] width 54 height 13
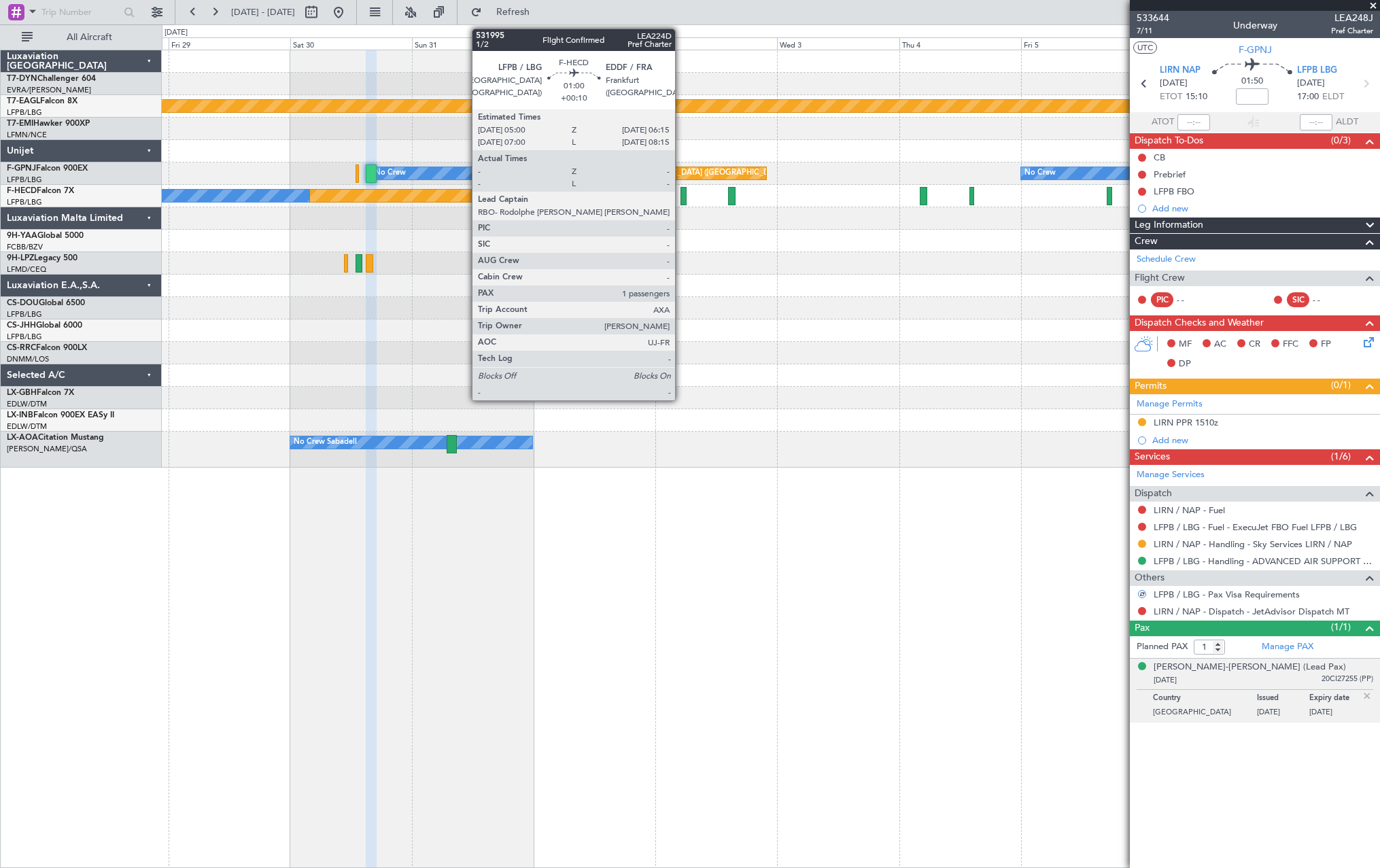
click at [681, 199] on div at bounding box center [683, 196] width 7 height 18
type input "+00:10"
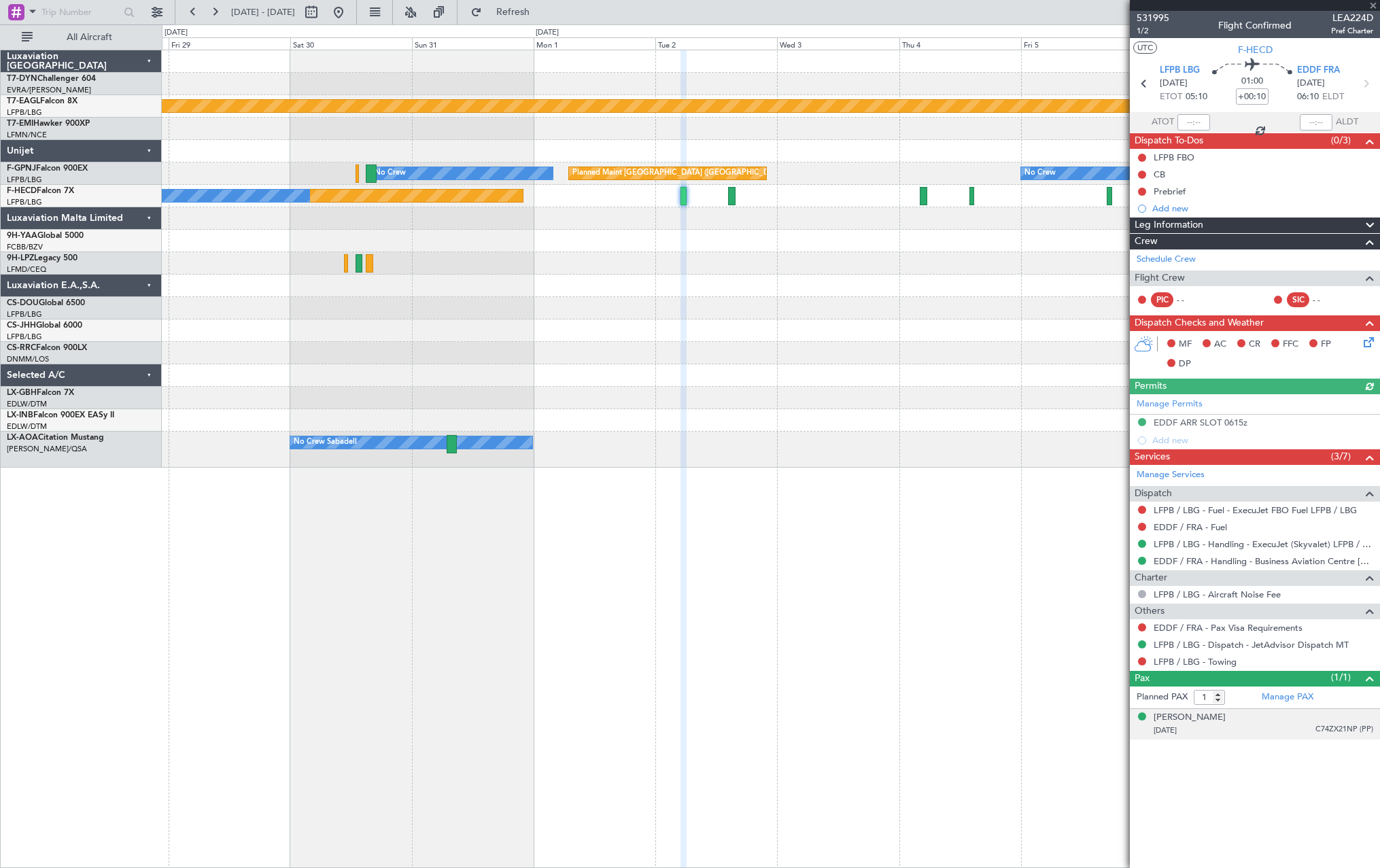
click at [1266, 728] on div "24/03/1973 C74ZX21NP (PP)" at bounding box center [1263, 730] width 220 height 13
click at [1142, 625] on button at bounding box center [1141, 627] width 9 height 9
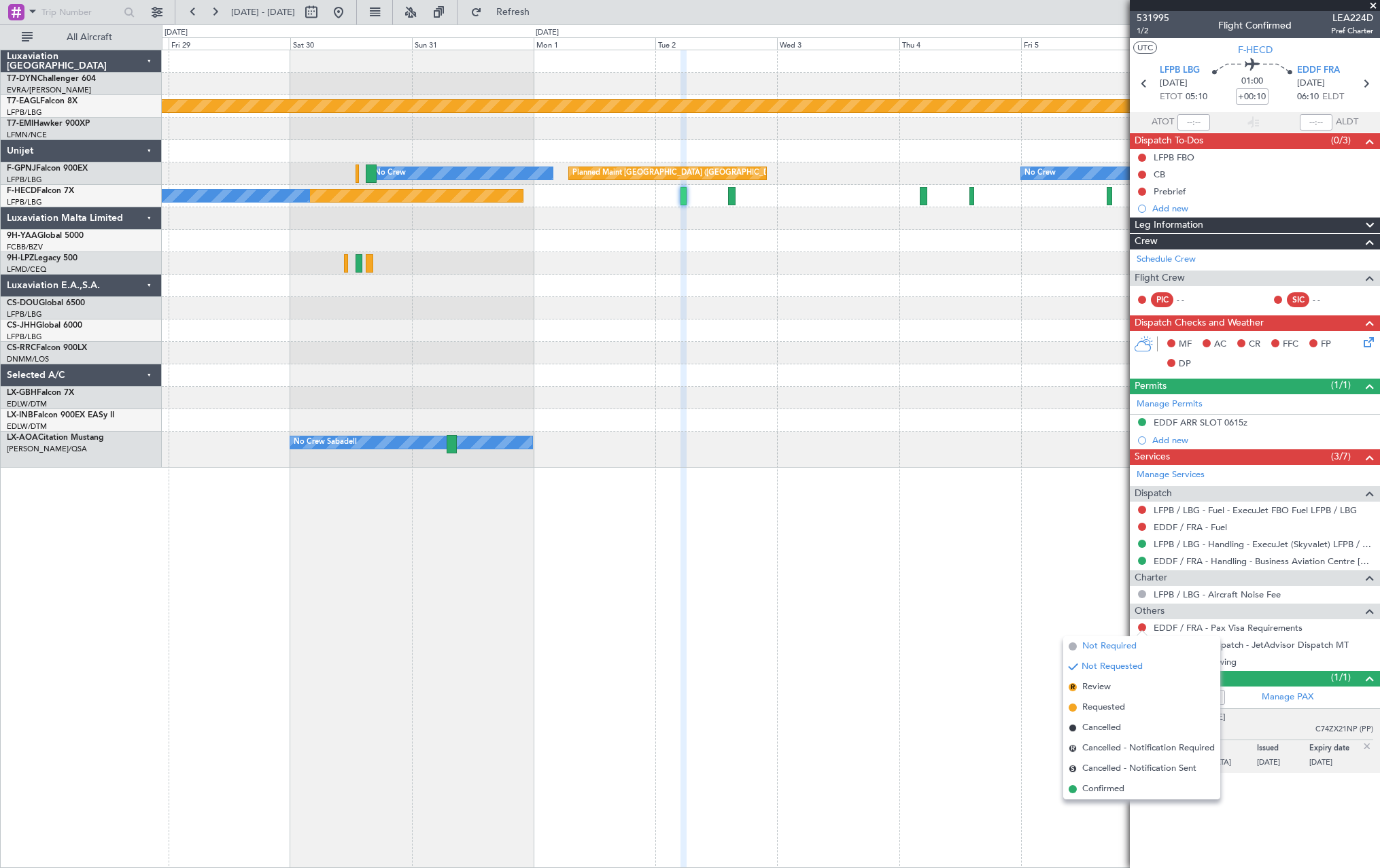
click at [1089, 643] on span "Not Required" at bounding box center [1109, 646] width 54 height 13
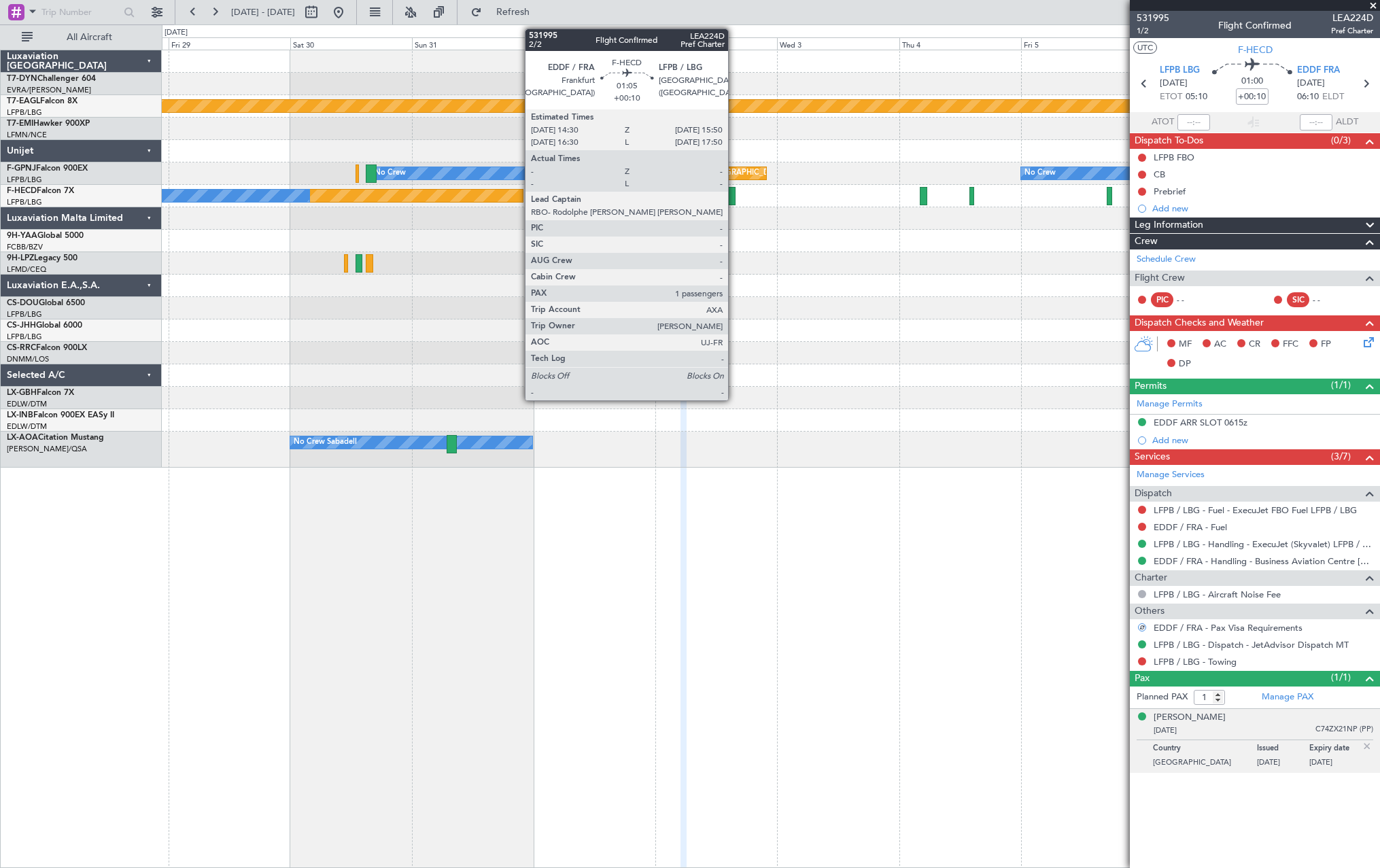
click at [734, 192] on div at bounding box center [731, 196] width 7 height 18
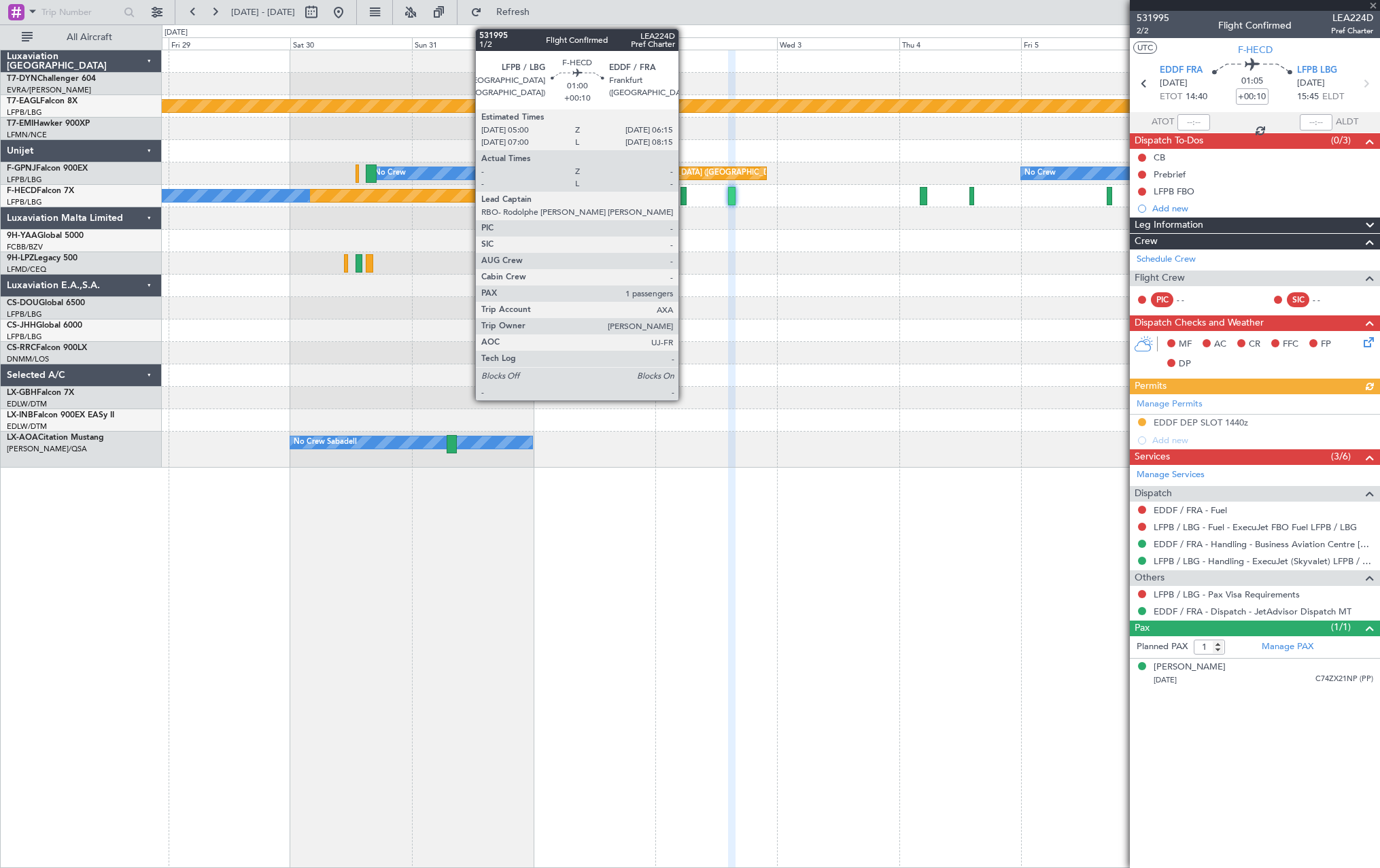
click at [685, 199] on div at bounding box center [683, 196] width 7 height 18
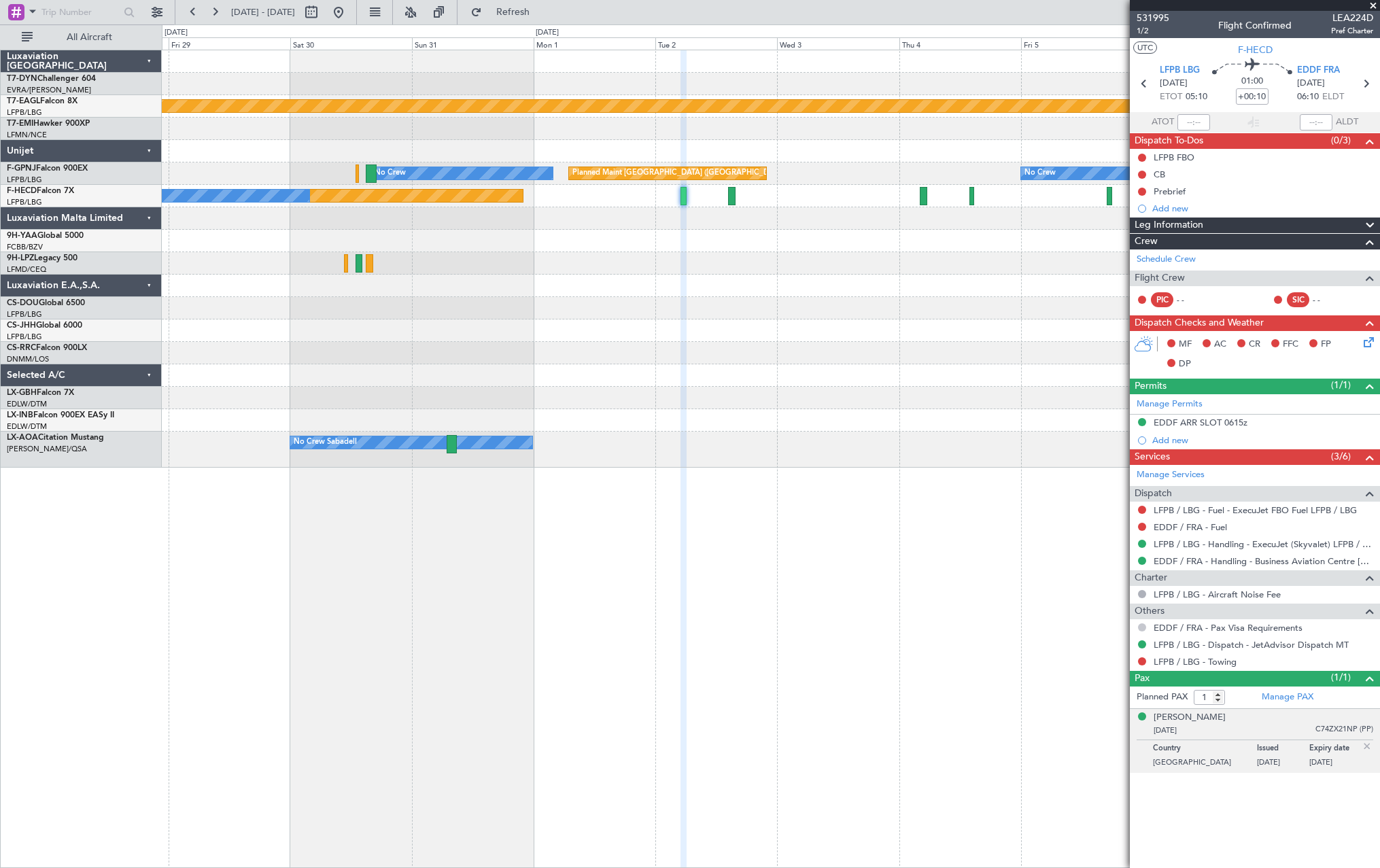
click at [1138, 626] on button at bounding box center [1141, 627] width 9 height 9
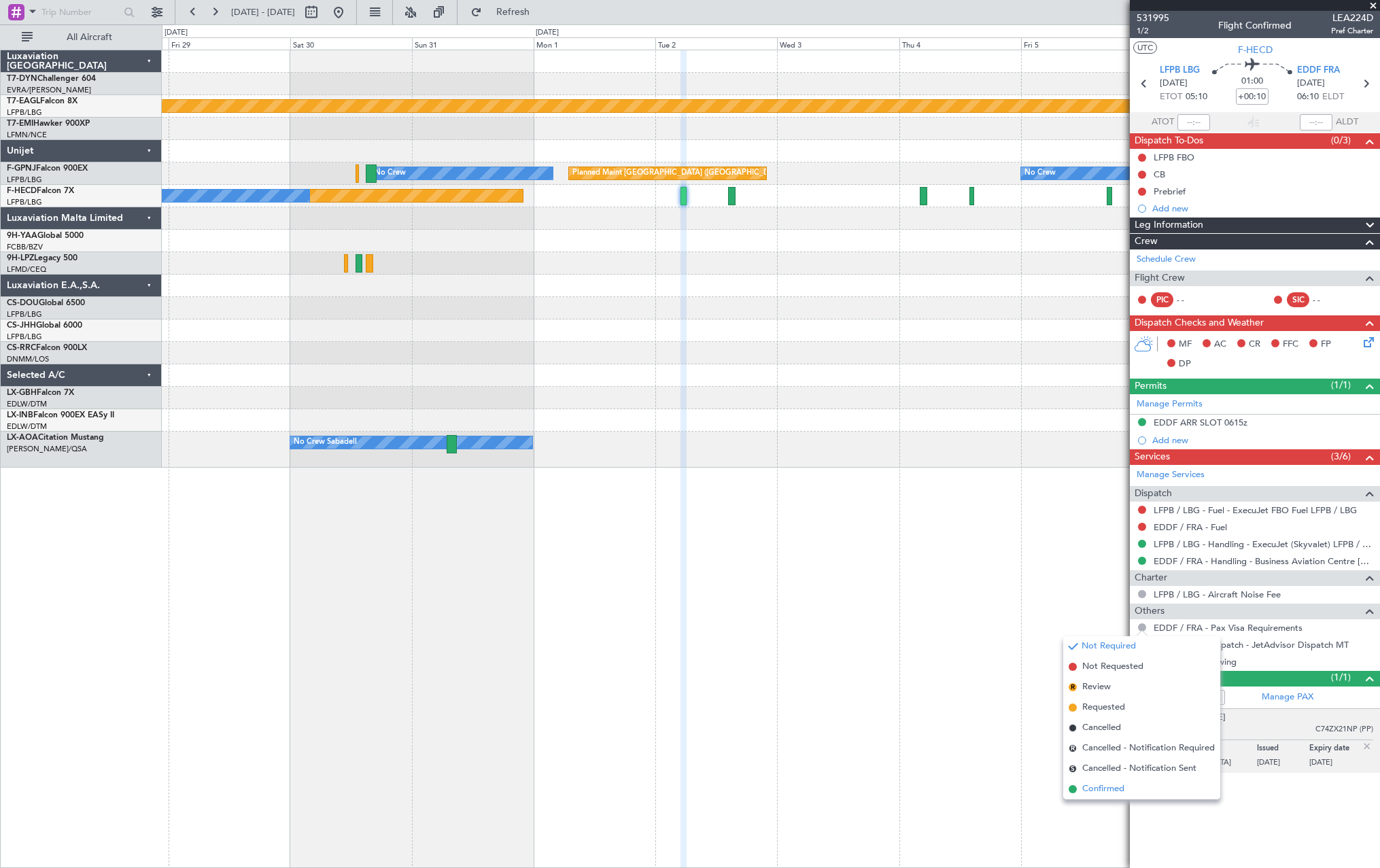
click at [1076, 790] on span at bounding box center [1072, 789] width 9 height 9
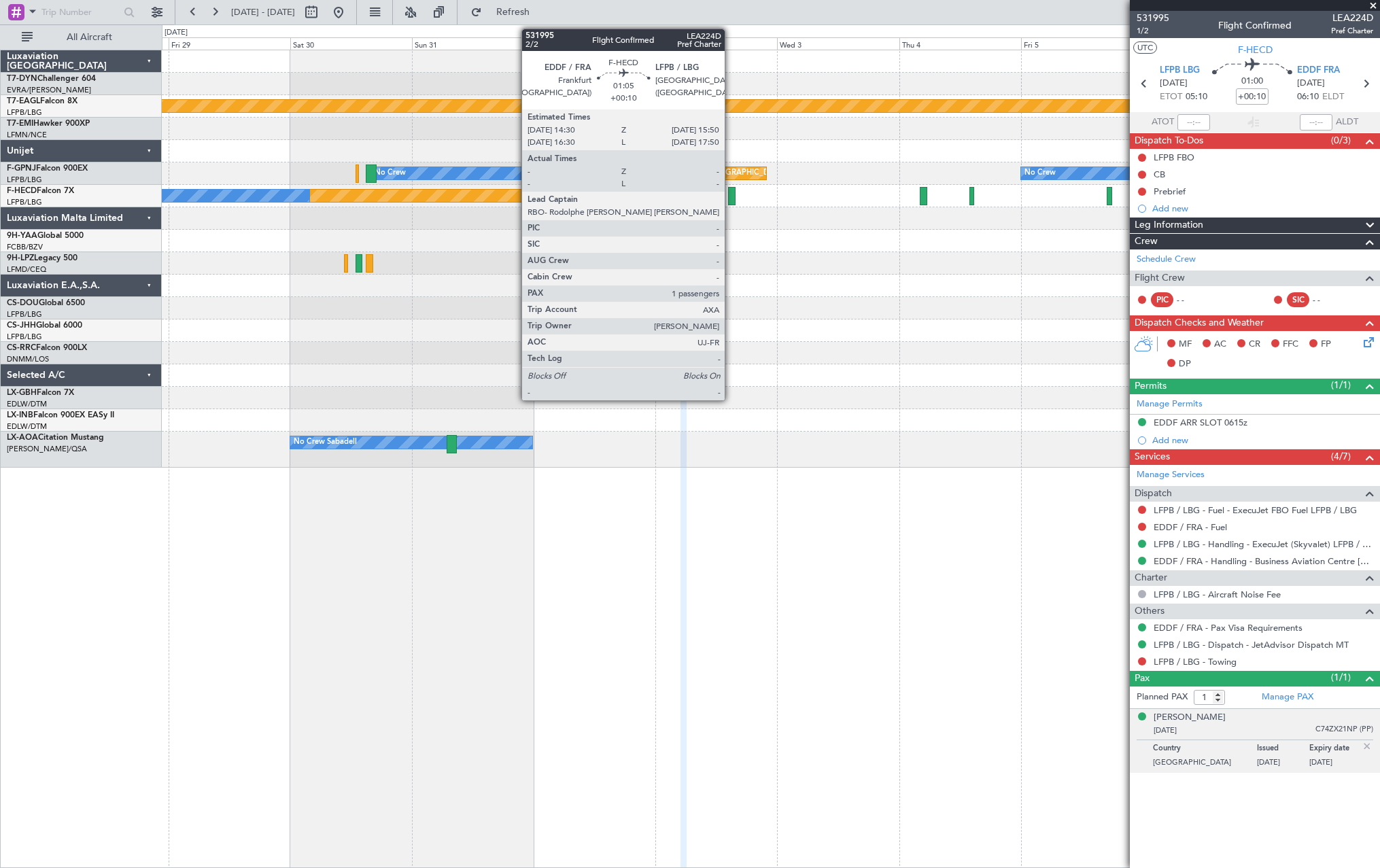
click at [731, 195] on div at bounding box center [731, 196] width 7 height 18
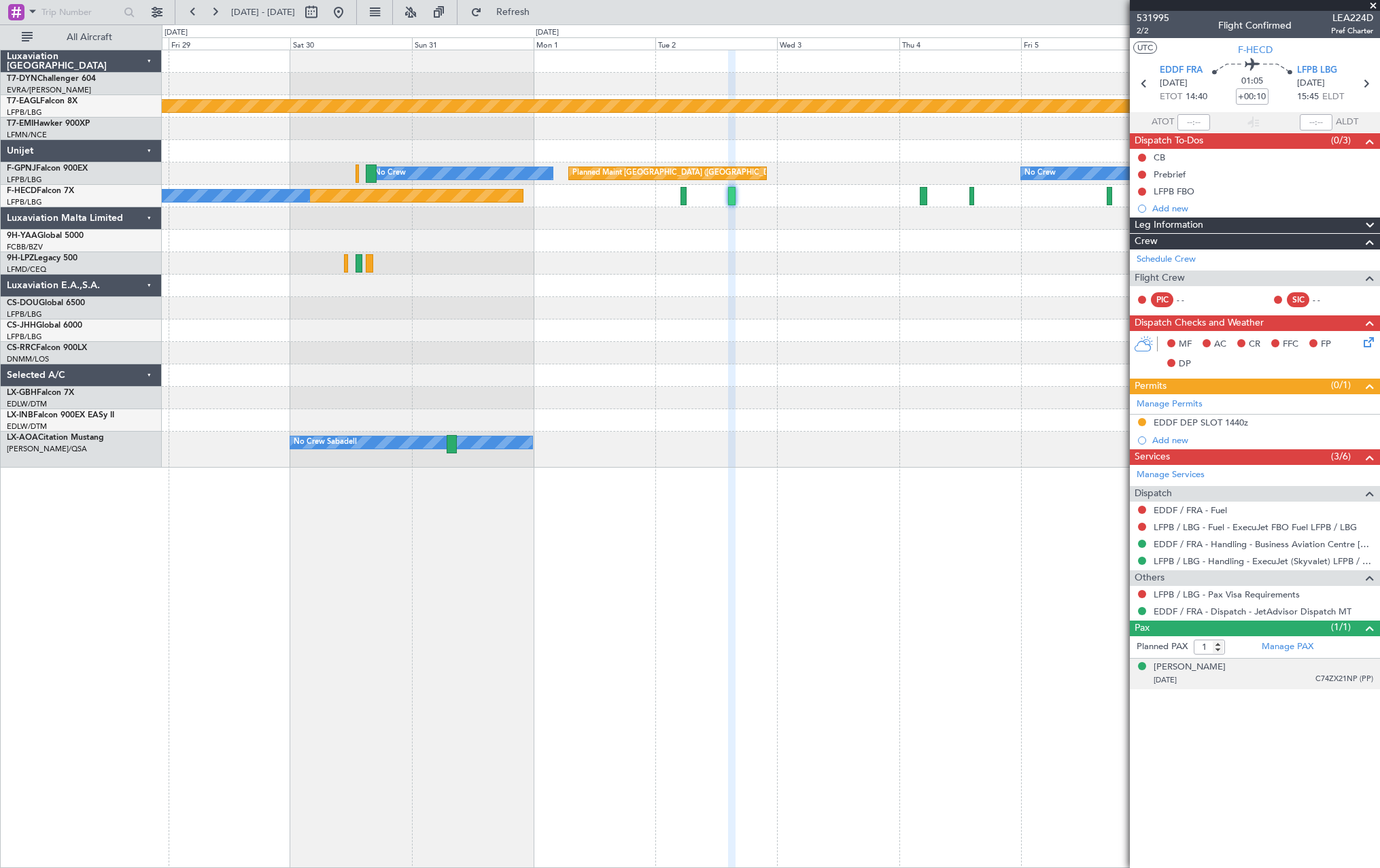
click at [1279, 661] on div "Thomas BUBERL 24/03/1973 C74ZX21NP (PP)" at bounding box center [1263, 674] width 220 height 27
drag, startPoint x: 1142, startPoint y: 591, endPoint x: 1133, endPoint y: 597, distance: 10.8
click at [1142, 591] on button at bounding box center [1141, 594] width 9 height 9
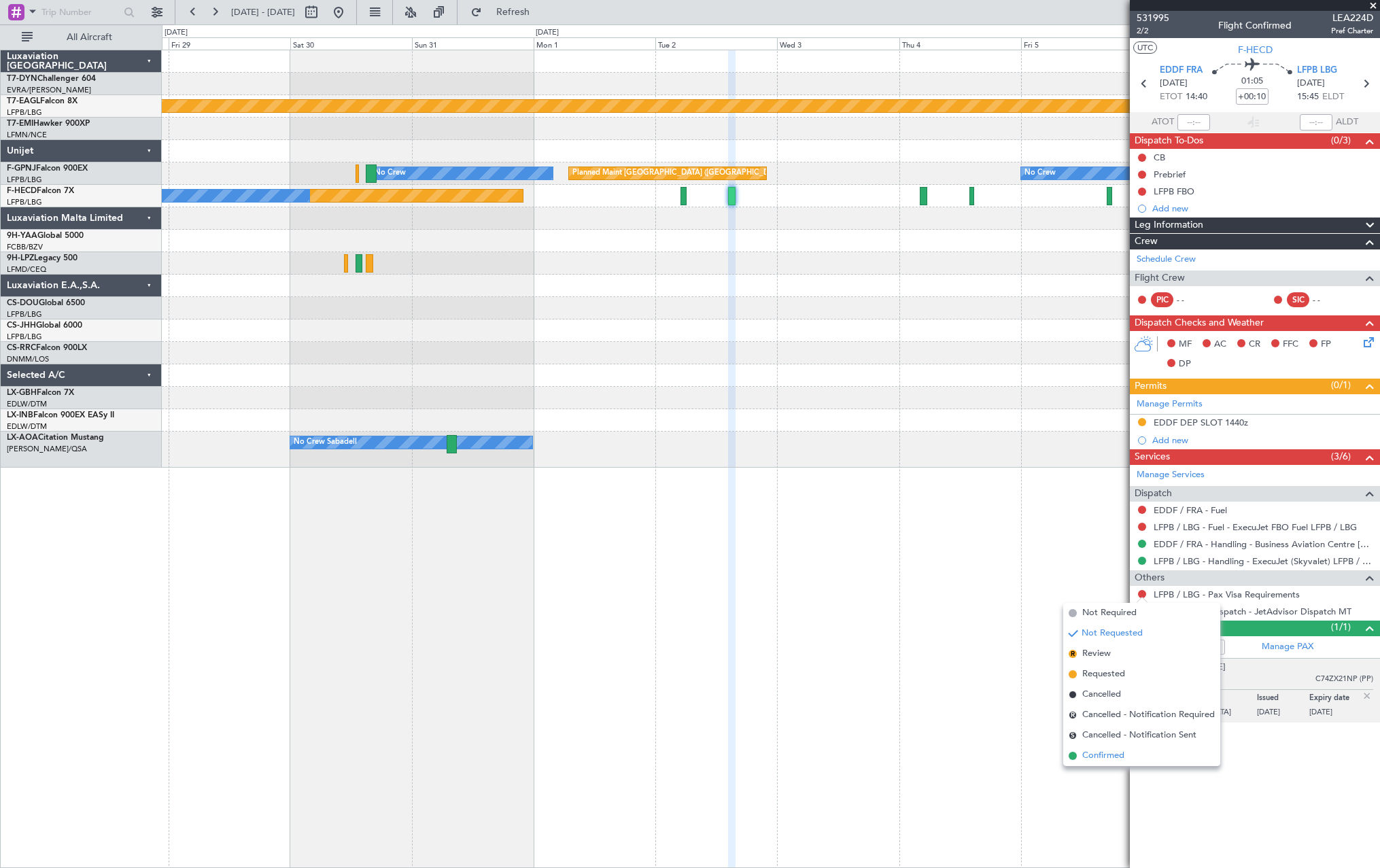
click at [1077, 756] on li "Confirmed" at bounding box center [1141, 755] width 157 height 20
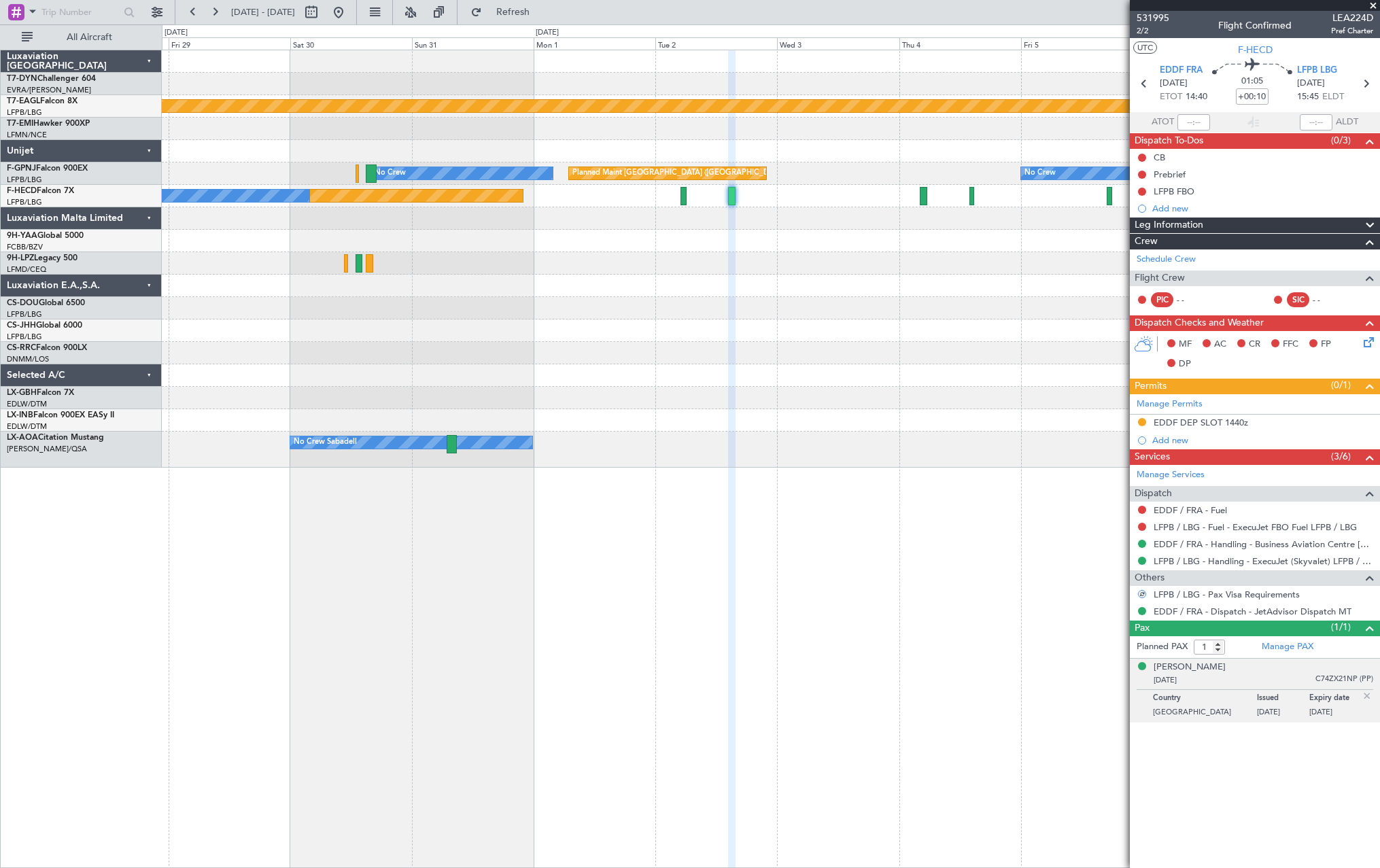
click at [846, 282] on div "Planned Maint Geneva (Cointrin) Planned Maint Paris (Le Bourget) No Crew No Cre…" at bounding box center [770, 259] width 1218 height 417
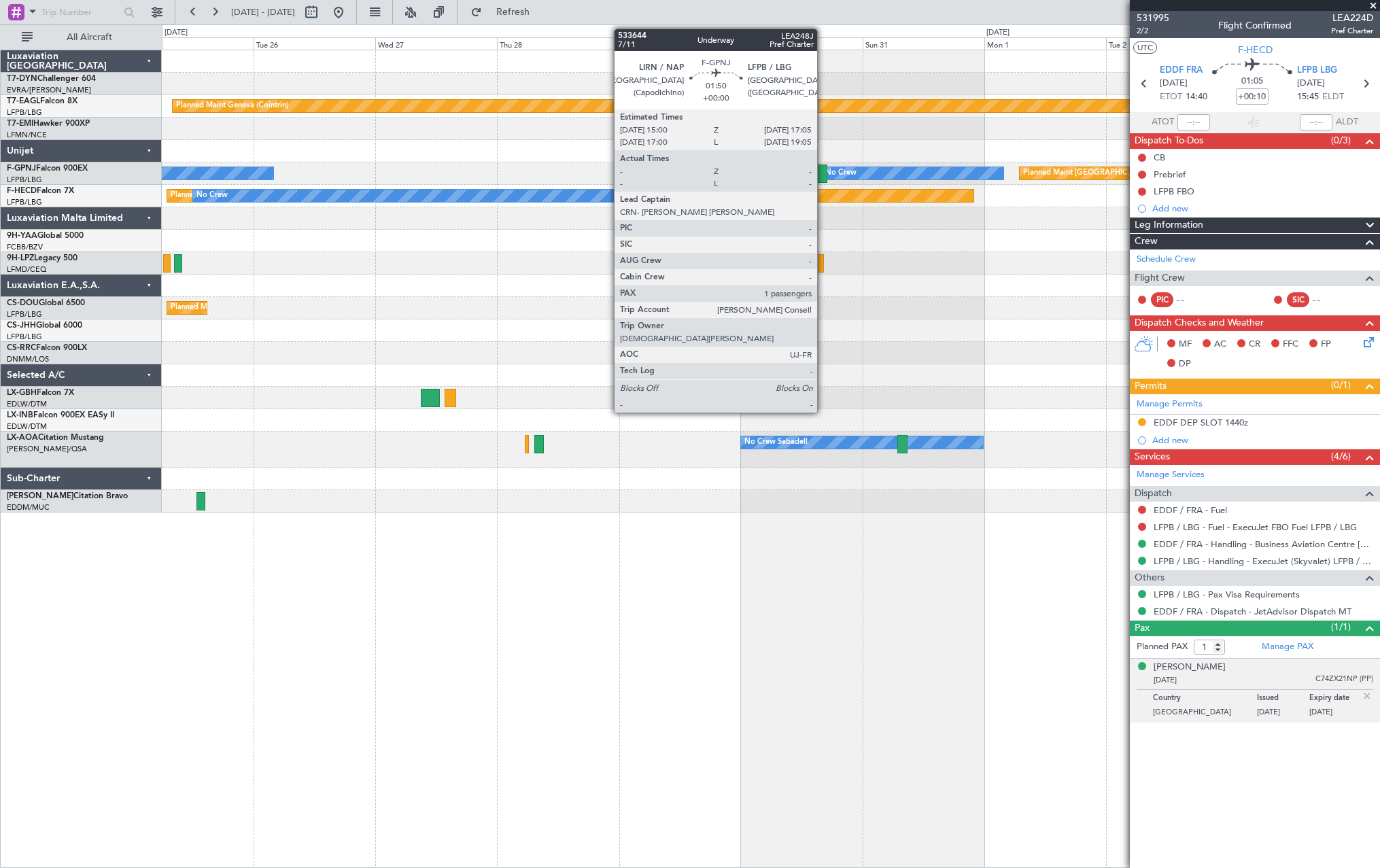
click at [823, 168] on div at bounding box center [821, 173] width 11 height 18
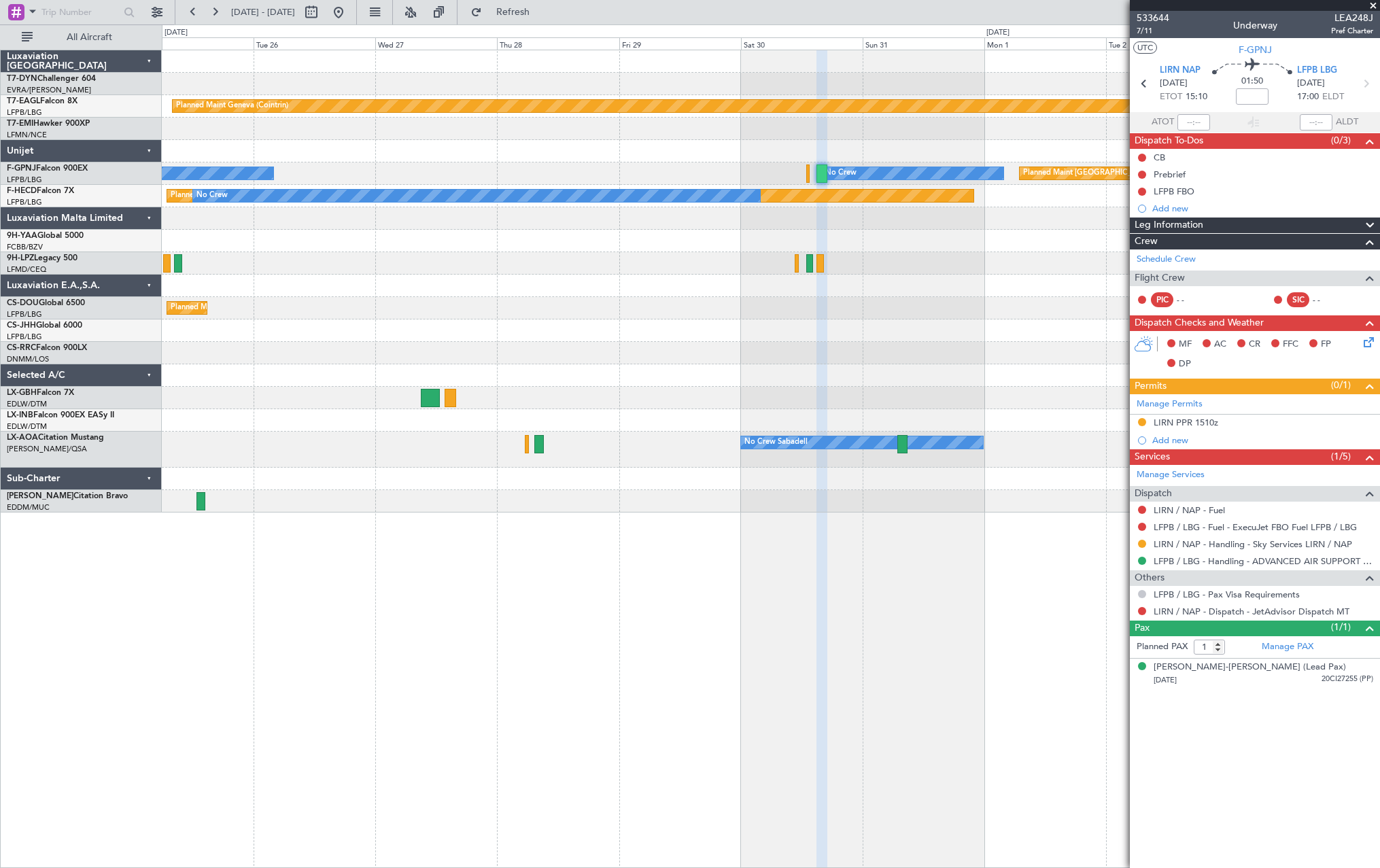
click at [1141, 595] on button at bounding box center [1141, 594] width 9 height 9
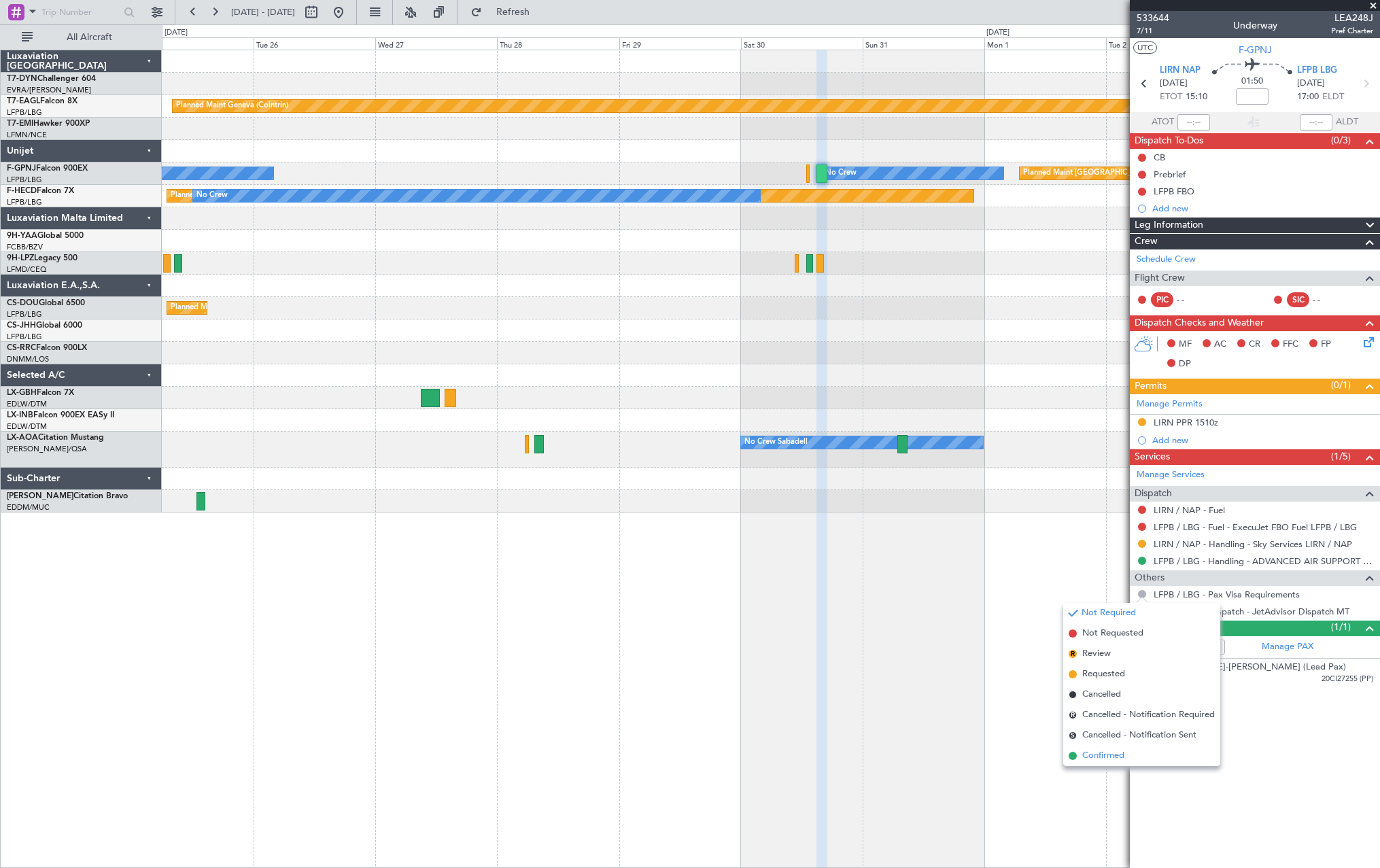
click at [1075, 755] on span at bounding box center [1072, 755] width 9 height 9
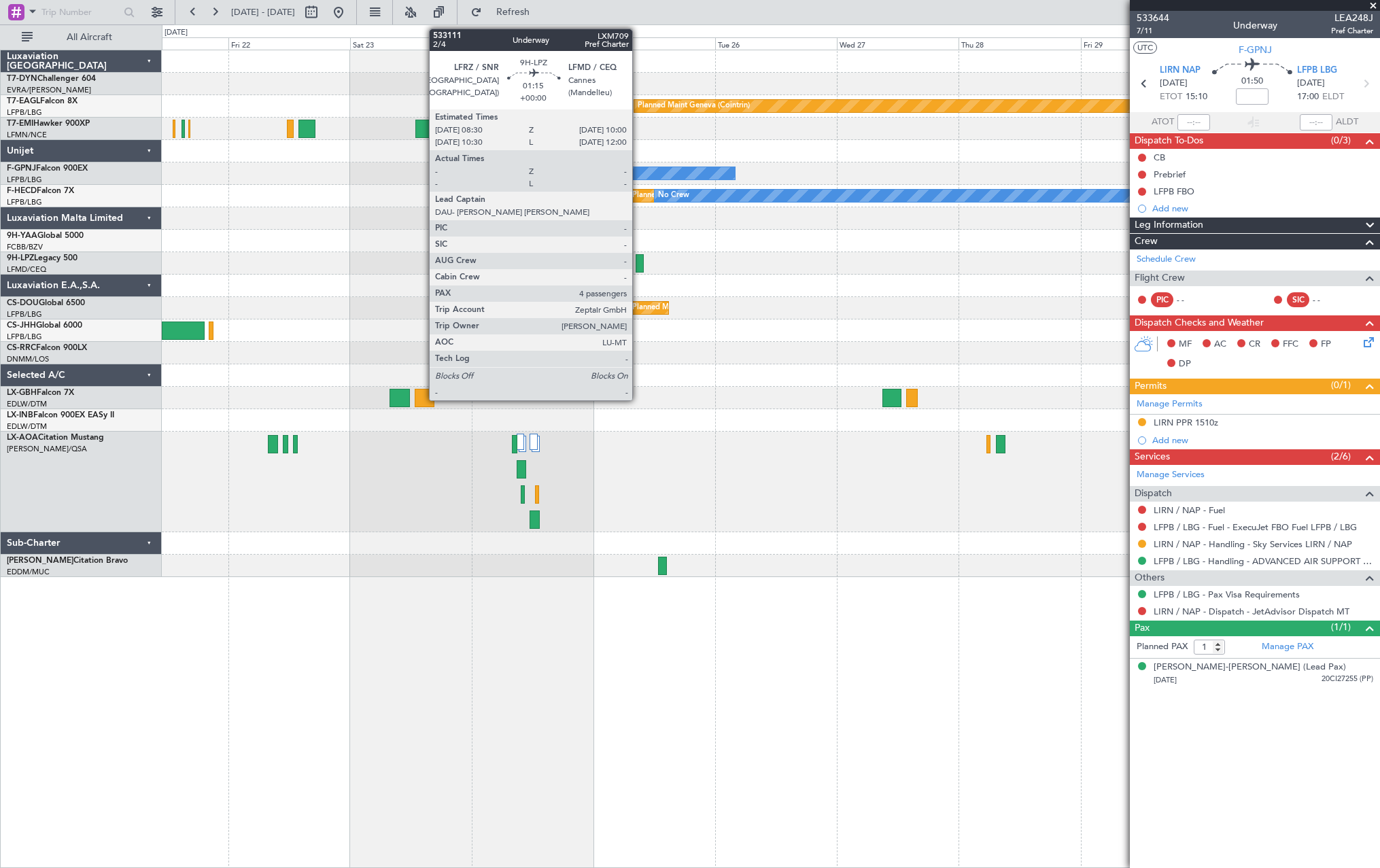
click at [638, 263] on div at bounding box center [639, 263] width 9 height 18
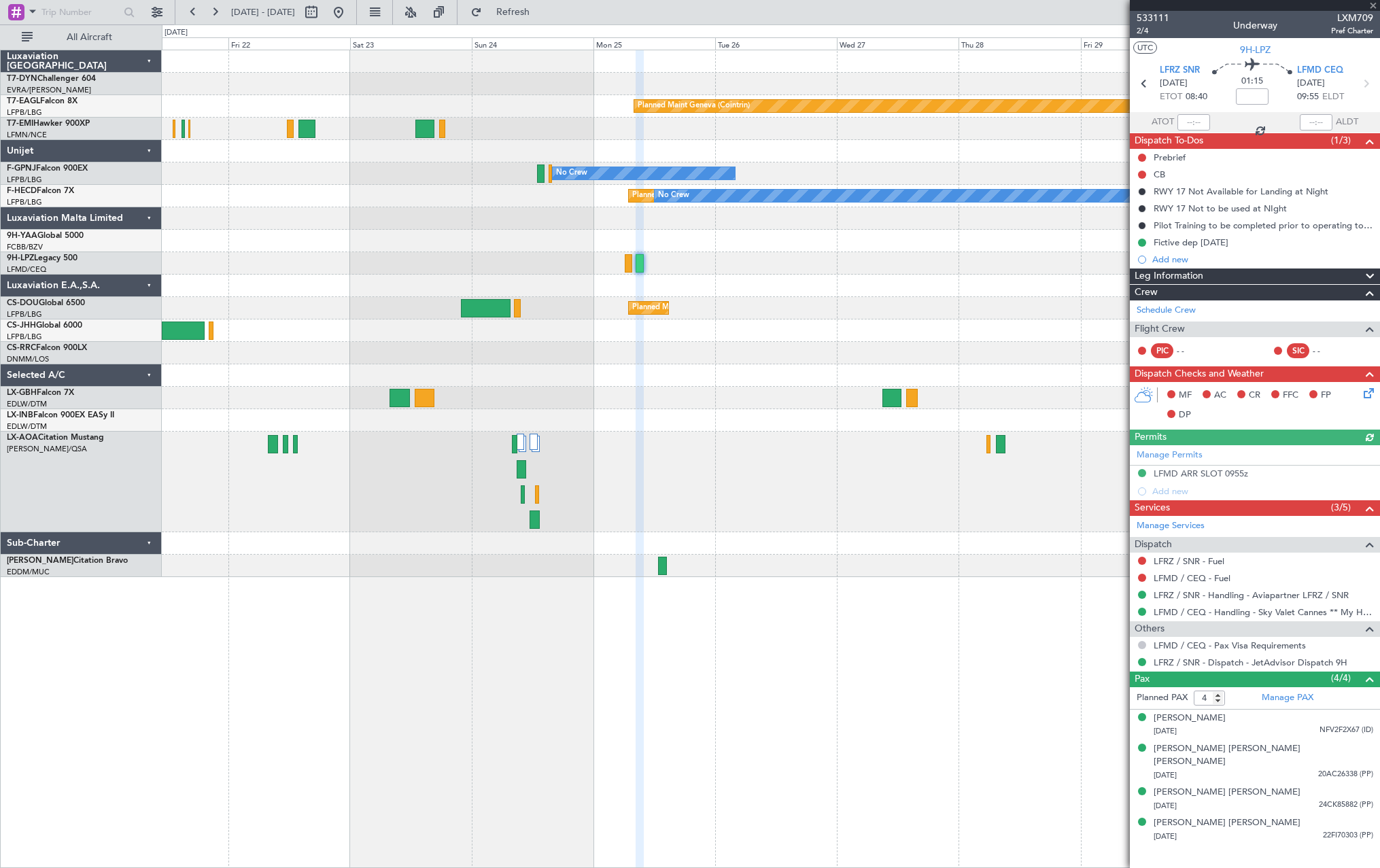
click at [1139, 644] on button at bounding box center [1141, 645] width 9 height 9
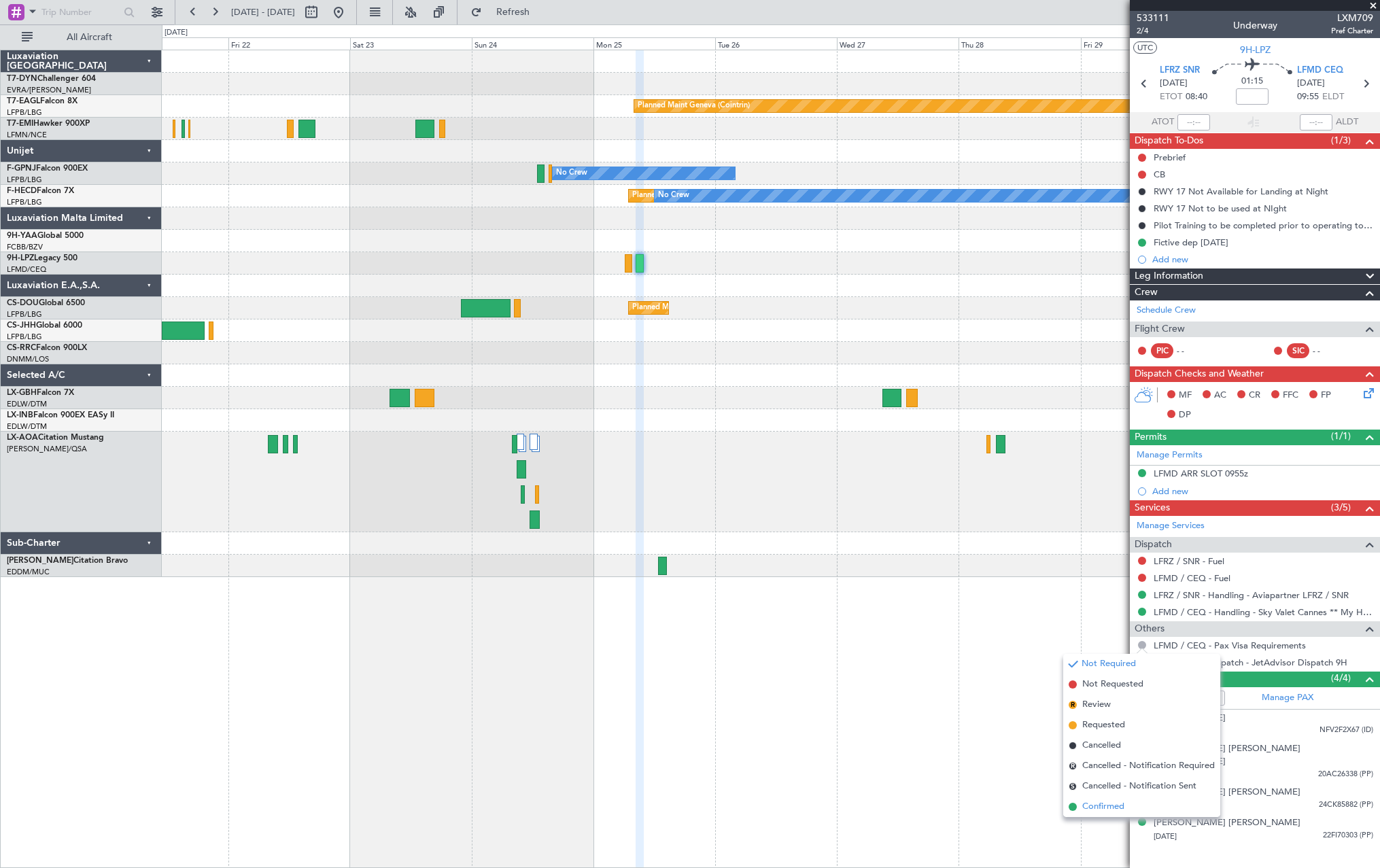
click at [1073, 804] on span at bounding box center [1072, 806] width 9 height 9
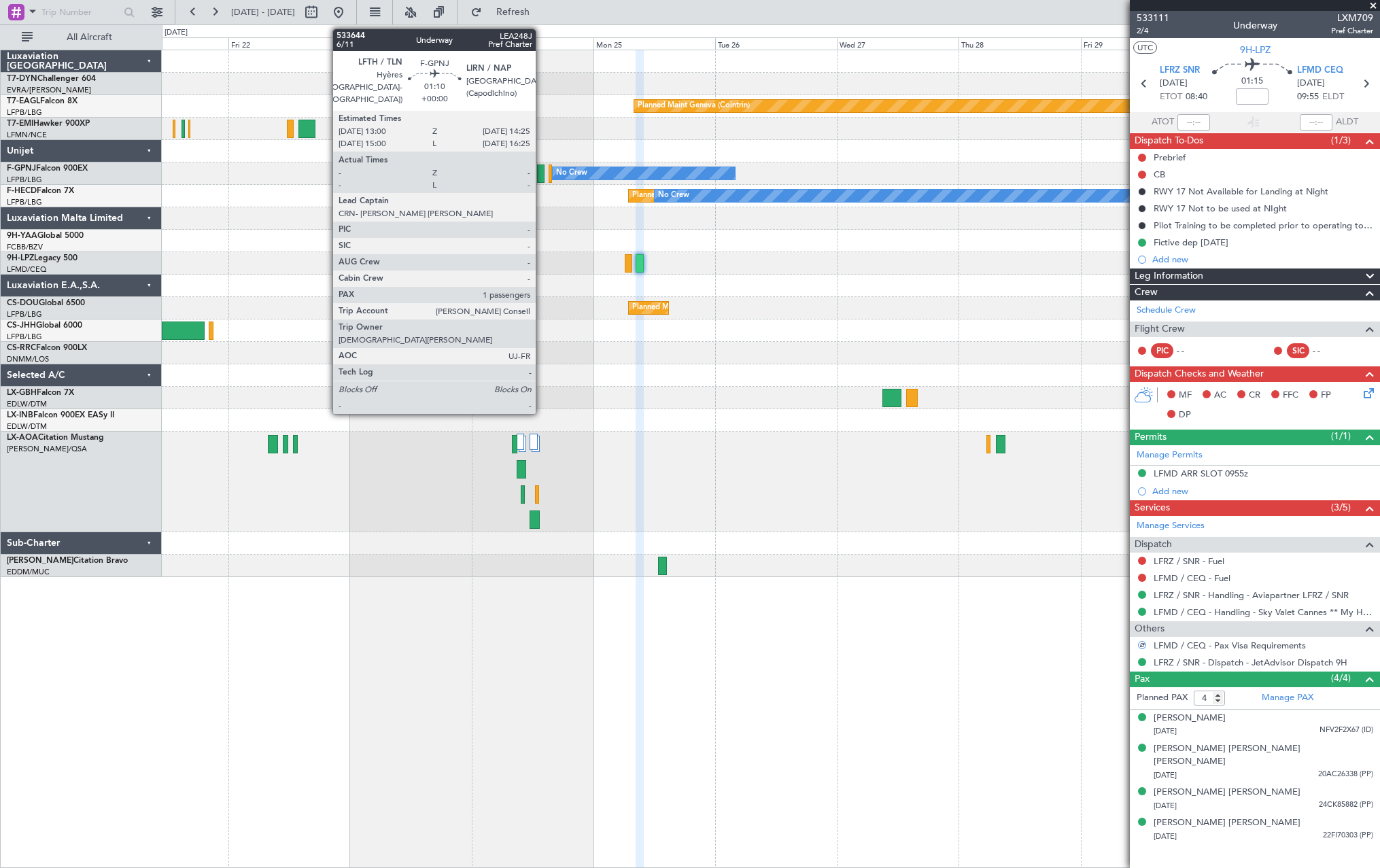
click at [541, 171] on div at bounding box center [541, 173] width 8 height 18
type input "1"
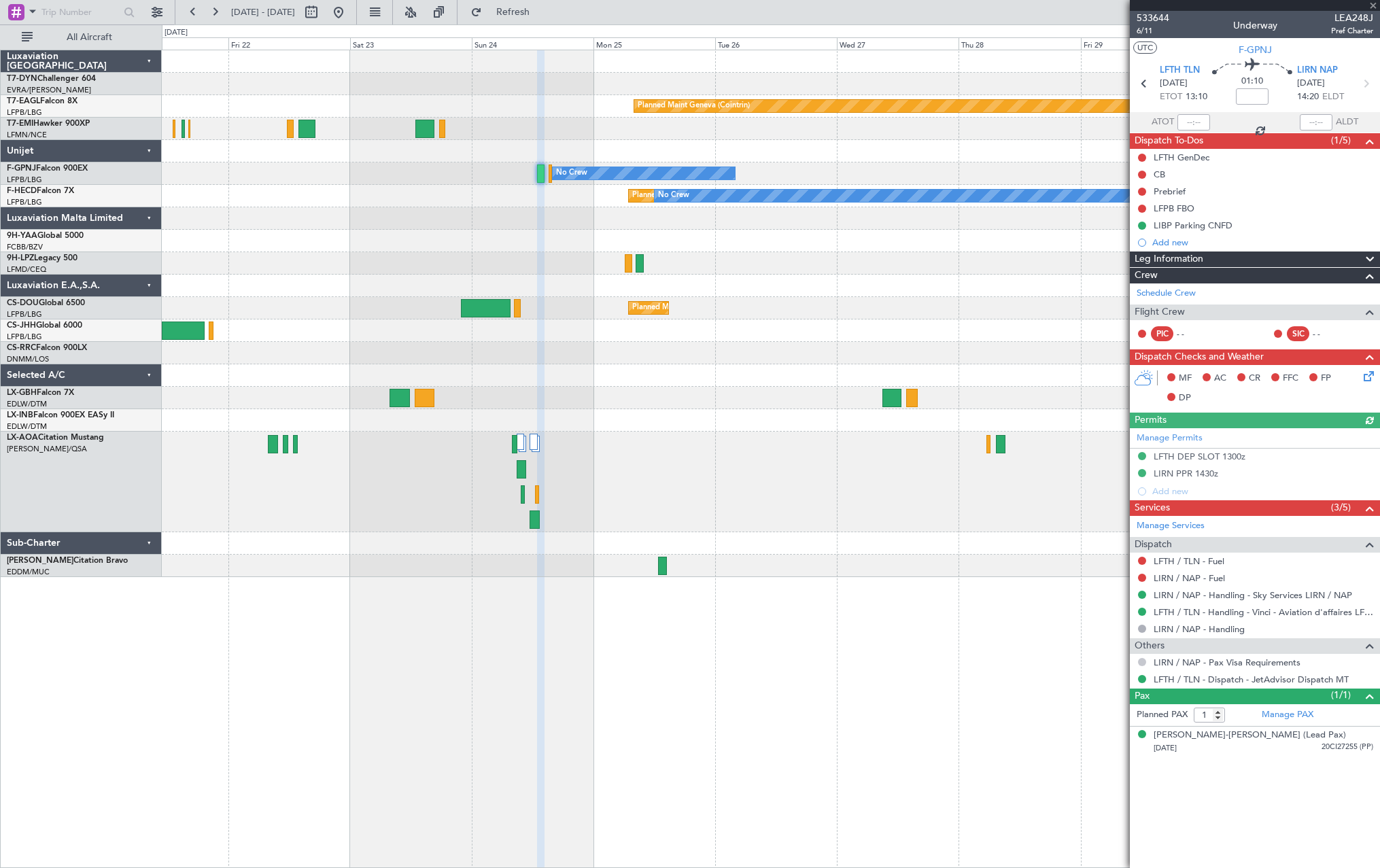
click at [1140, 662] on button at bounding box center [1141, 662] width 9 height 9
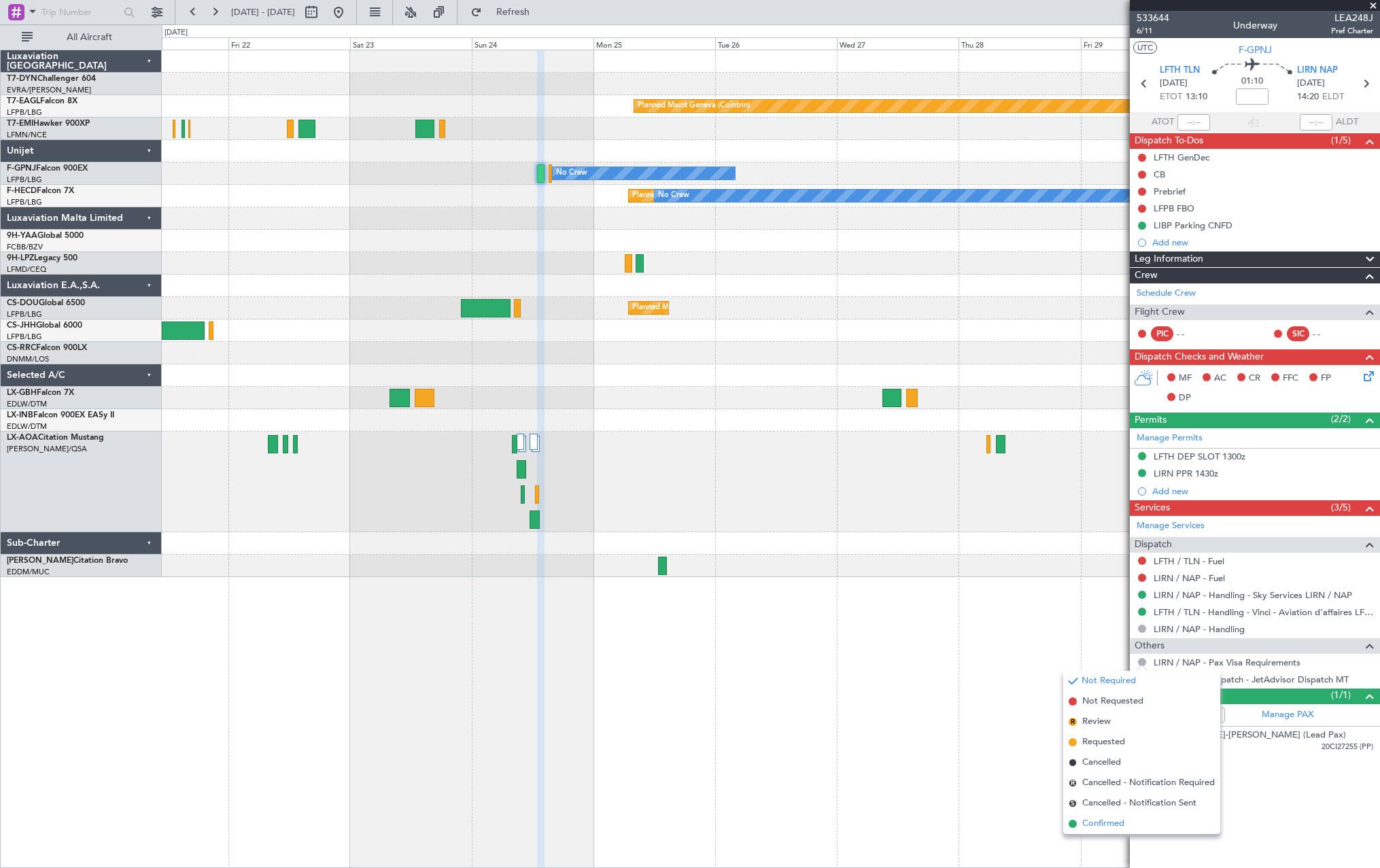
click at [1071, 819] on span at bounding box center [1072, 823] width 9 height 9
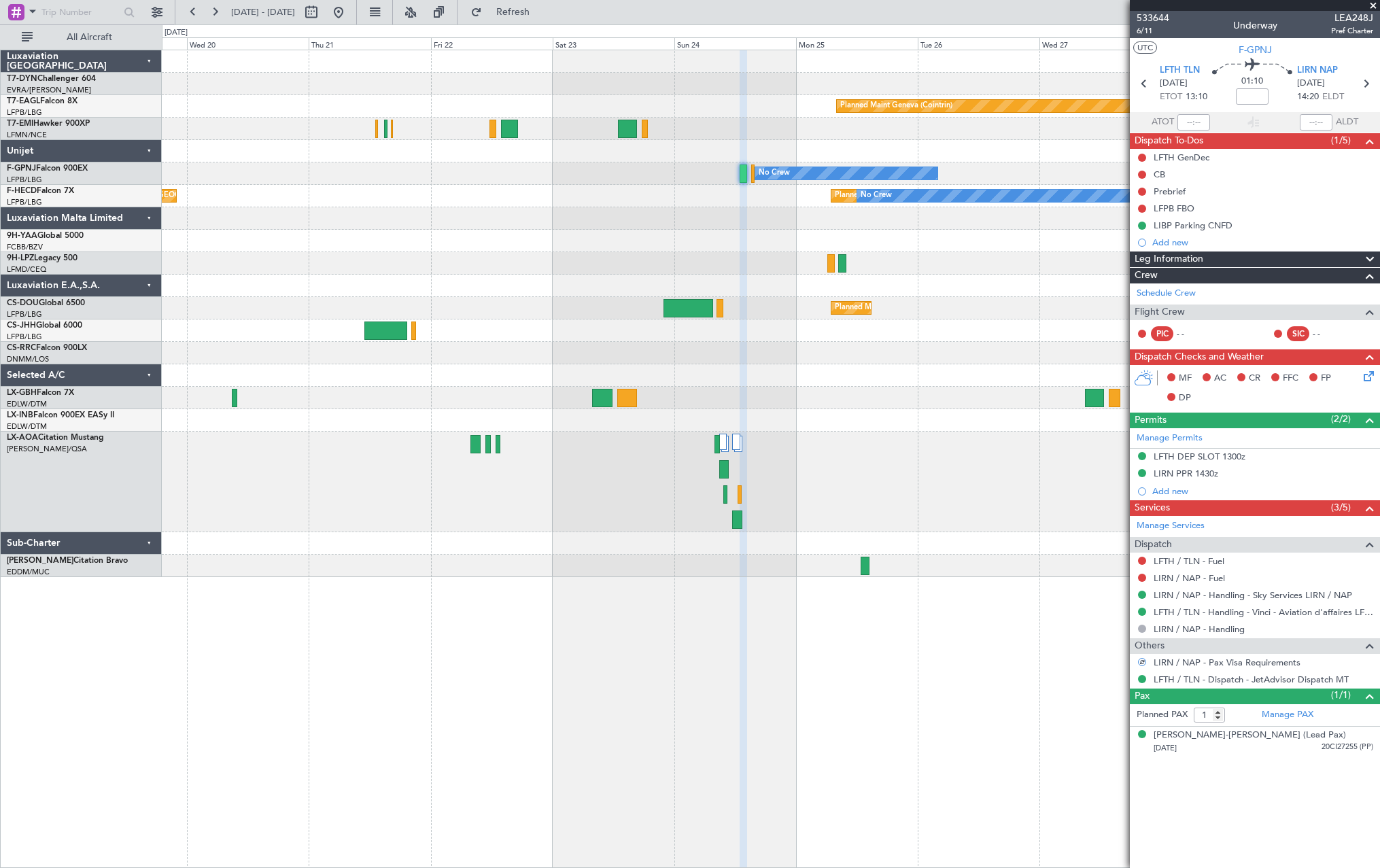
click at [909, 255] on div "Planned Maint Geneva (Cointrin) No Crew No Crew No Crew Planned Maint Paris (Le…" at bounding box center [770, 314] width 1218 height 527
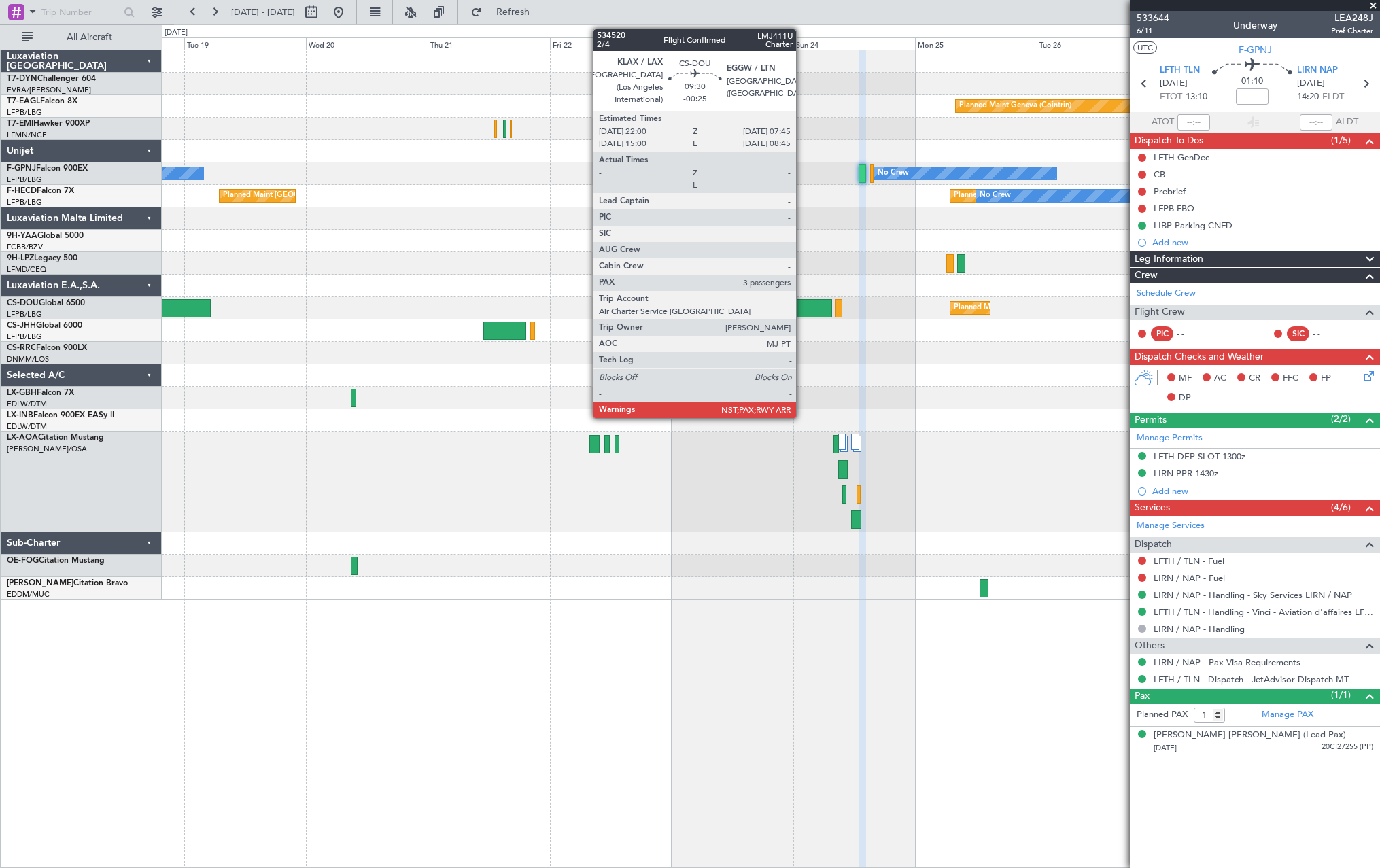
click at [802, 306] on div at bounding box center [807, 307] width 50 height 18
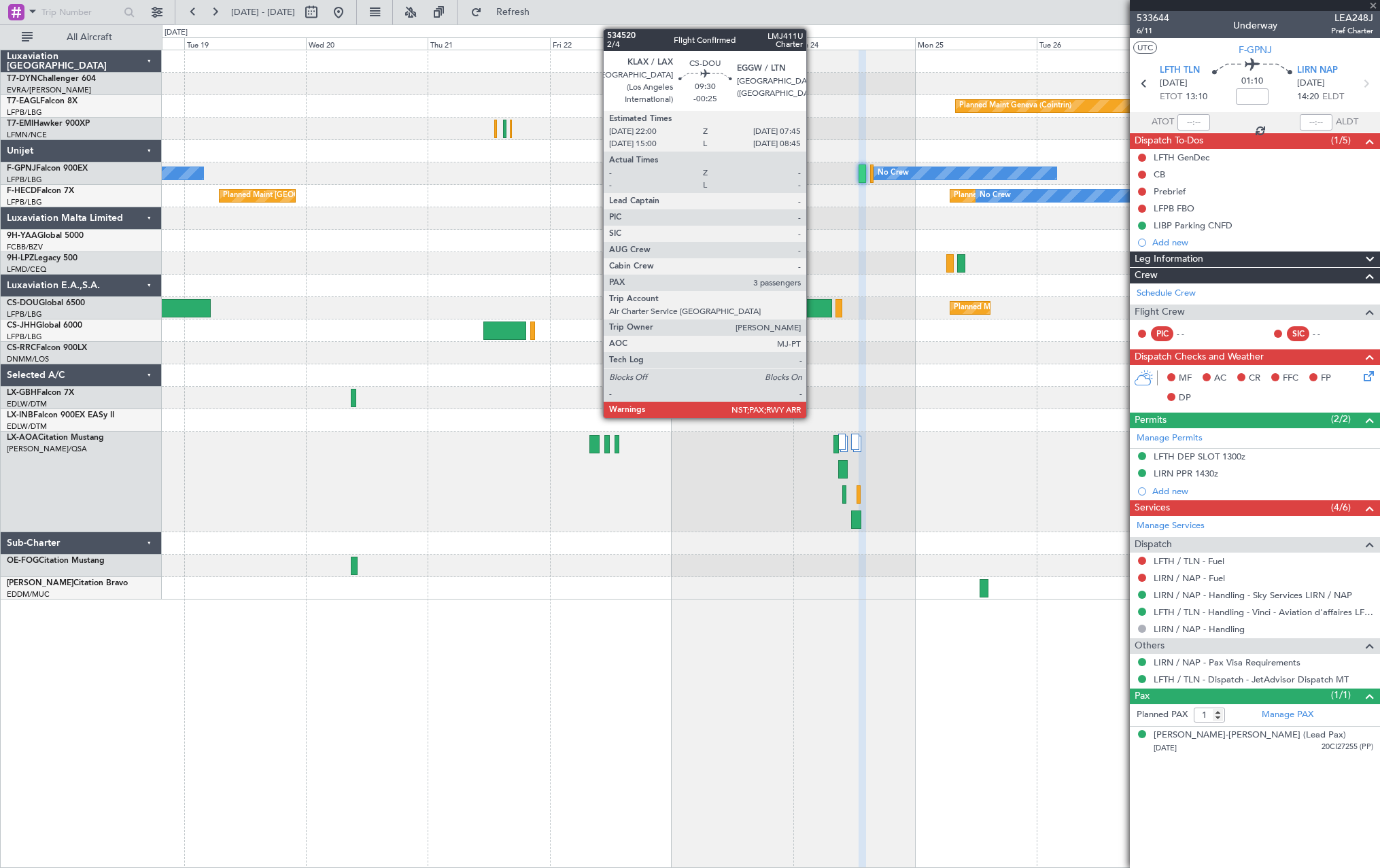
type input "-00:25"
type input "3"
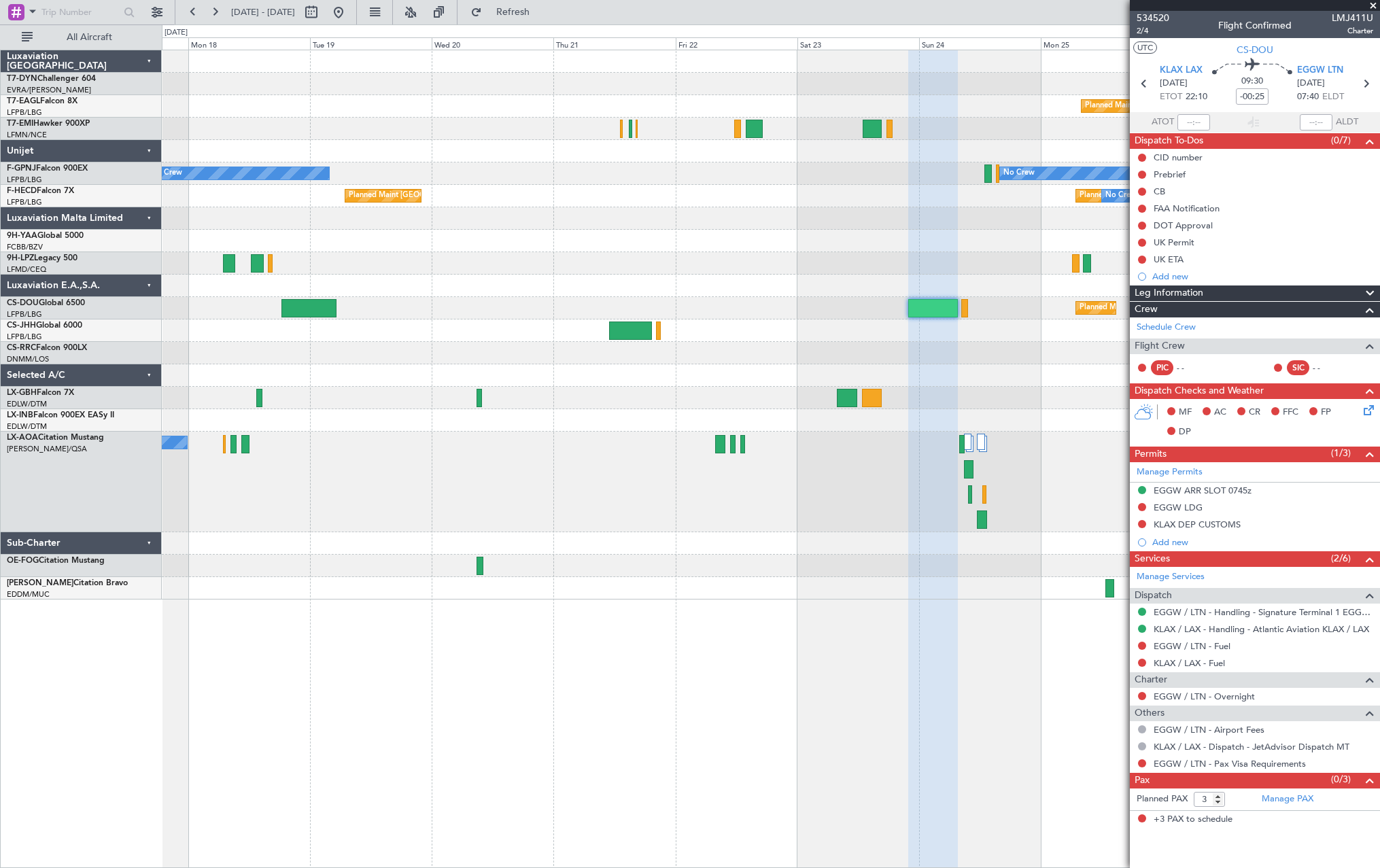
click at [915, 275] on div "Planned Maint Geneva (Cointrin) No Crew No Crew Planned Maint Paris (Le Bourget…" at bounding box center [770, 325] width 1218 height 549
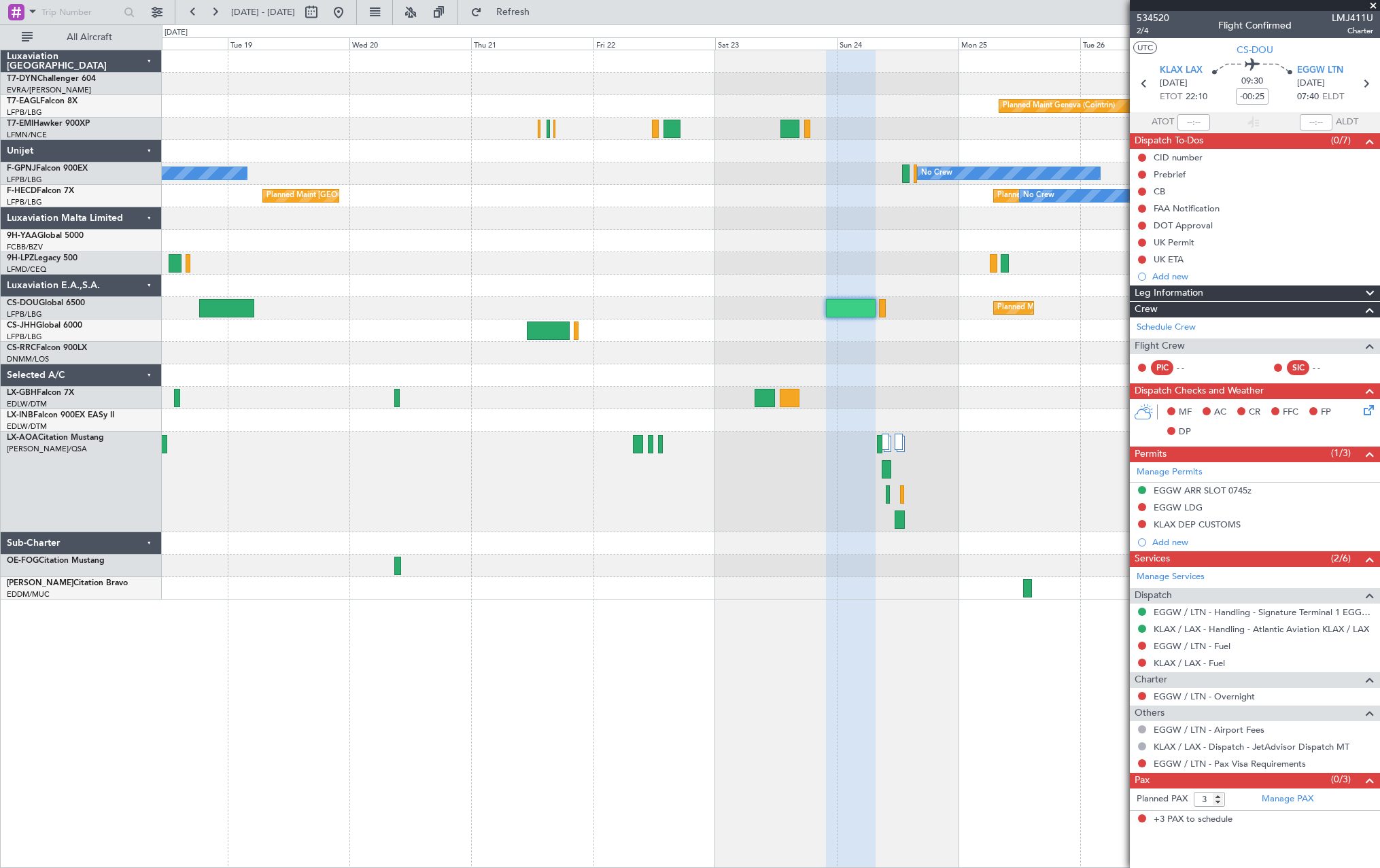
click at [808, 321] on div "Planned Maint Geneva (Cointrin) No Crew No Crew No Crew Planned Maint Paris (Le…" at bounding box center [770, 325] width 1218 height 549
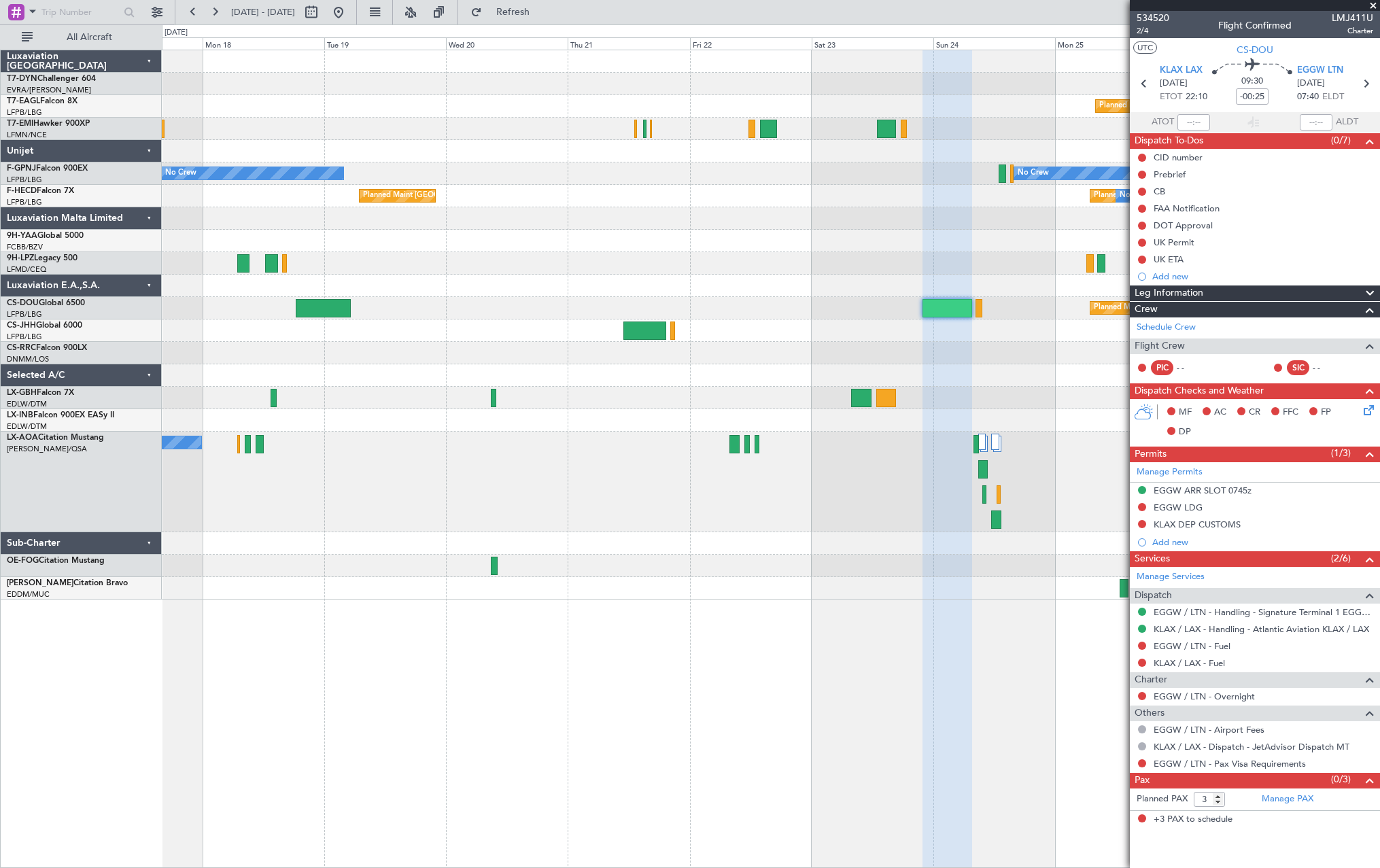
click at [980, 359] on div "Planned Maint Geneva (Cointrin) No Crew No Crew Planned Maint Paris (Le Bourget…" at bounding box center [770, 325] width 1218 height 549
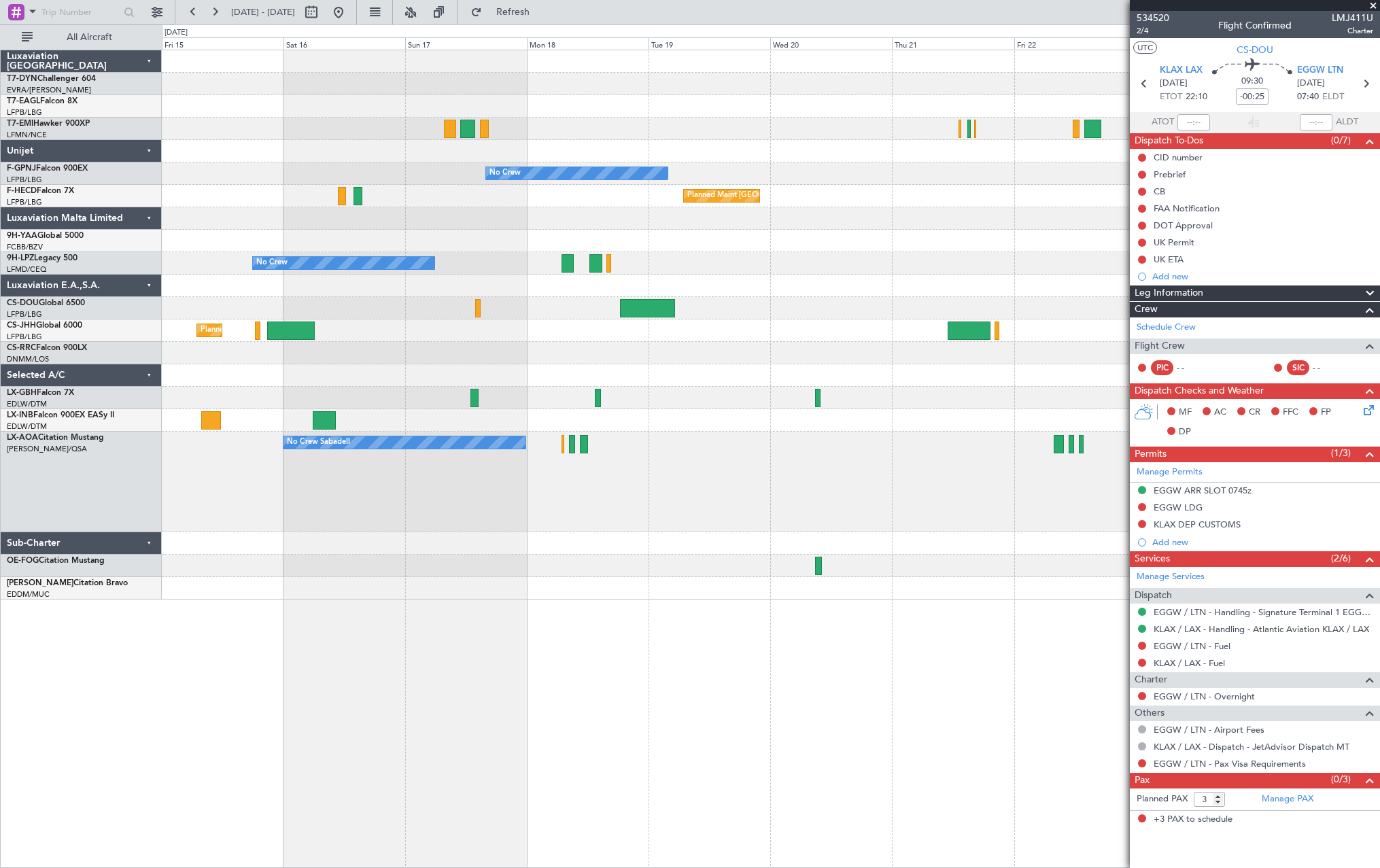
click at [827, 272] on div "Planned Maint Basel-Mulhouse Planned Maint Geneva (Cointrin) No Crew No Crew Pl…" at bounding box center [770, 325] width 1218 height 549
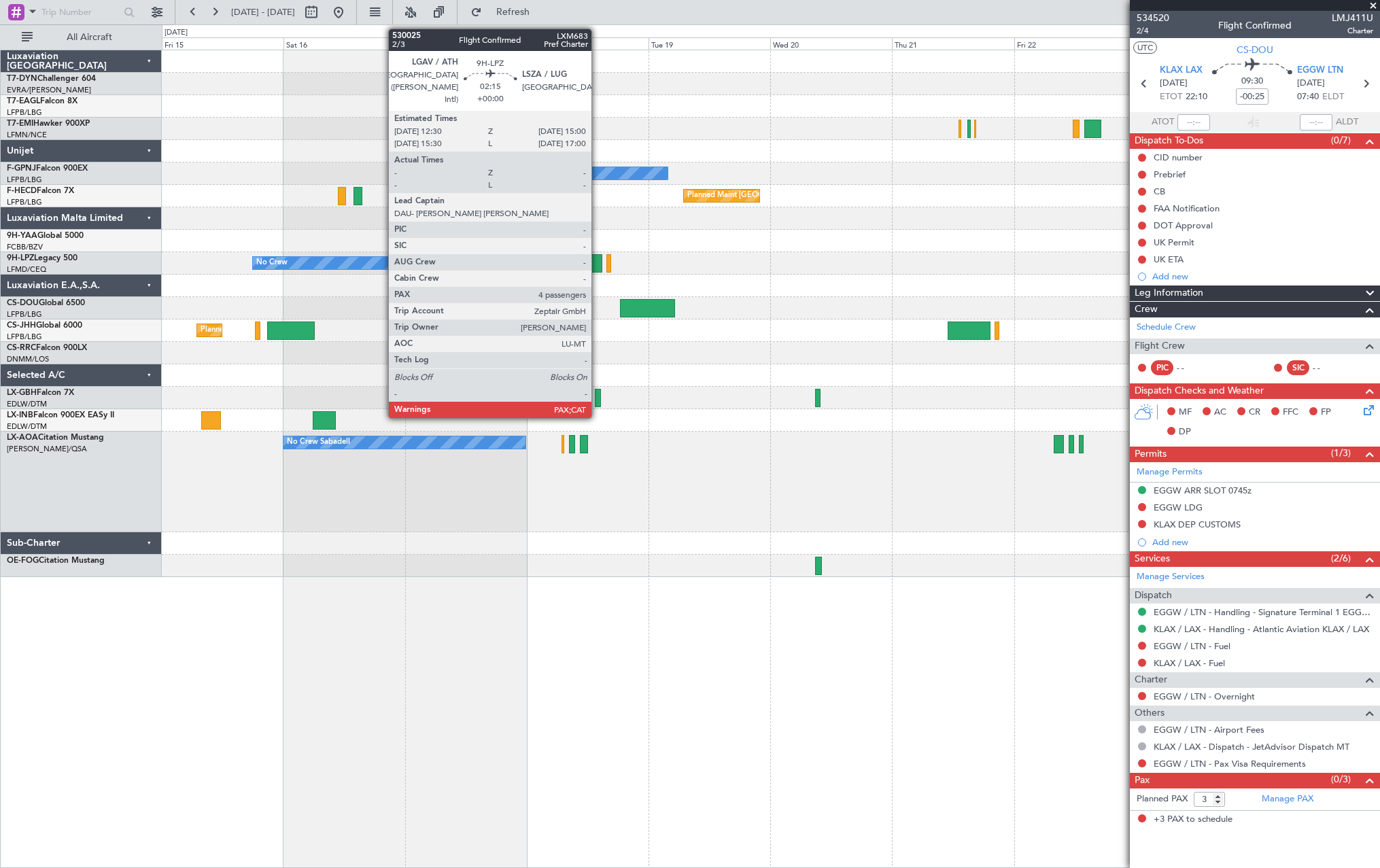
click at [598, 257] on div at bounding box center [596, 263] width 13 height 18
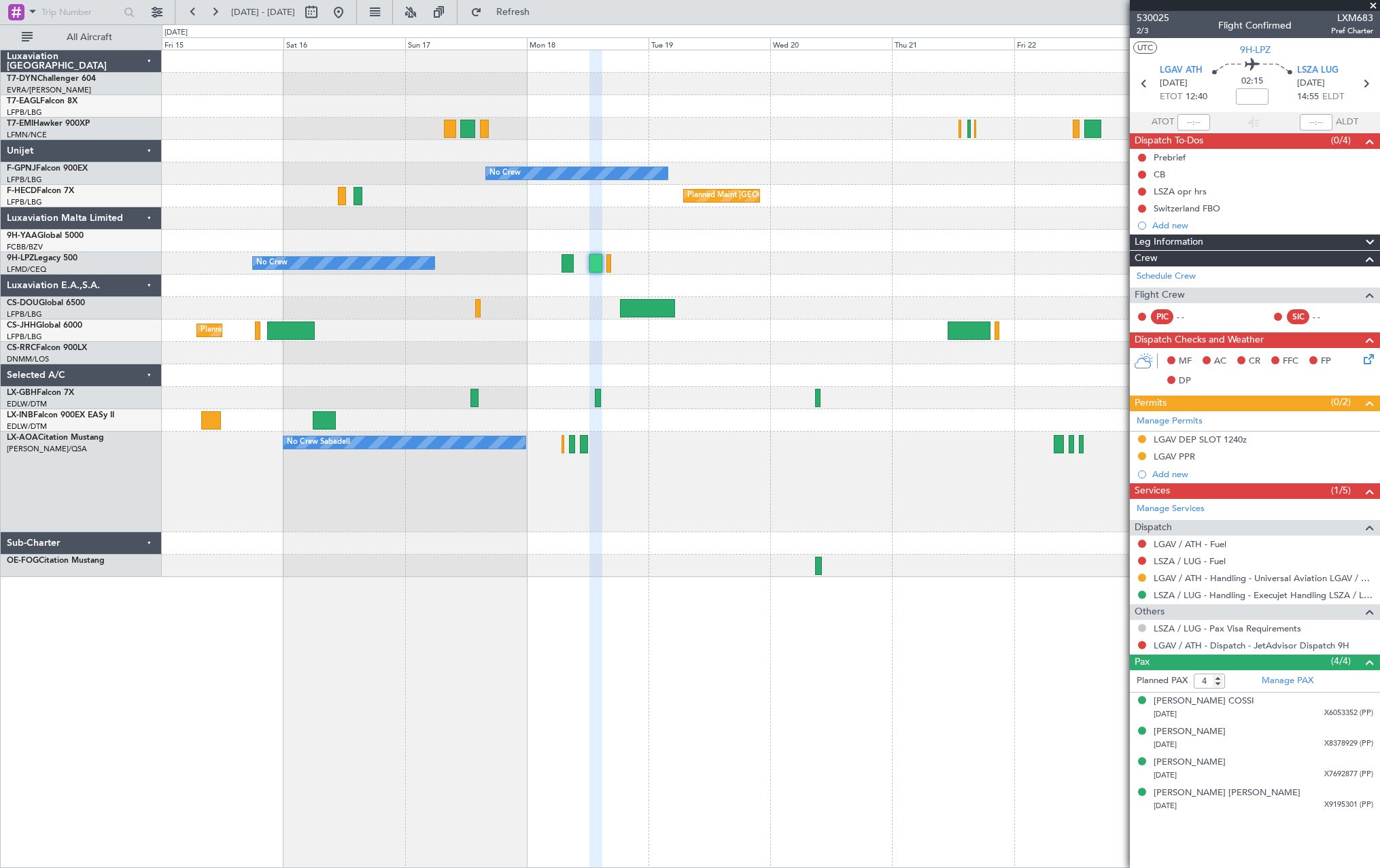
click at [1142, 628] on button at bounding box center [1141, 627] width 9 height 9
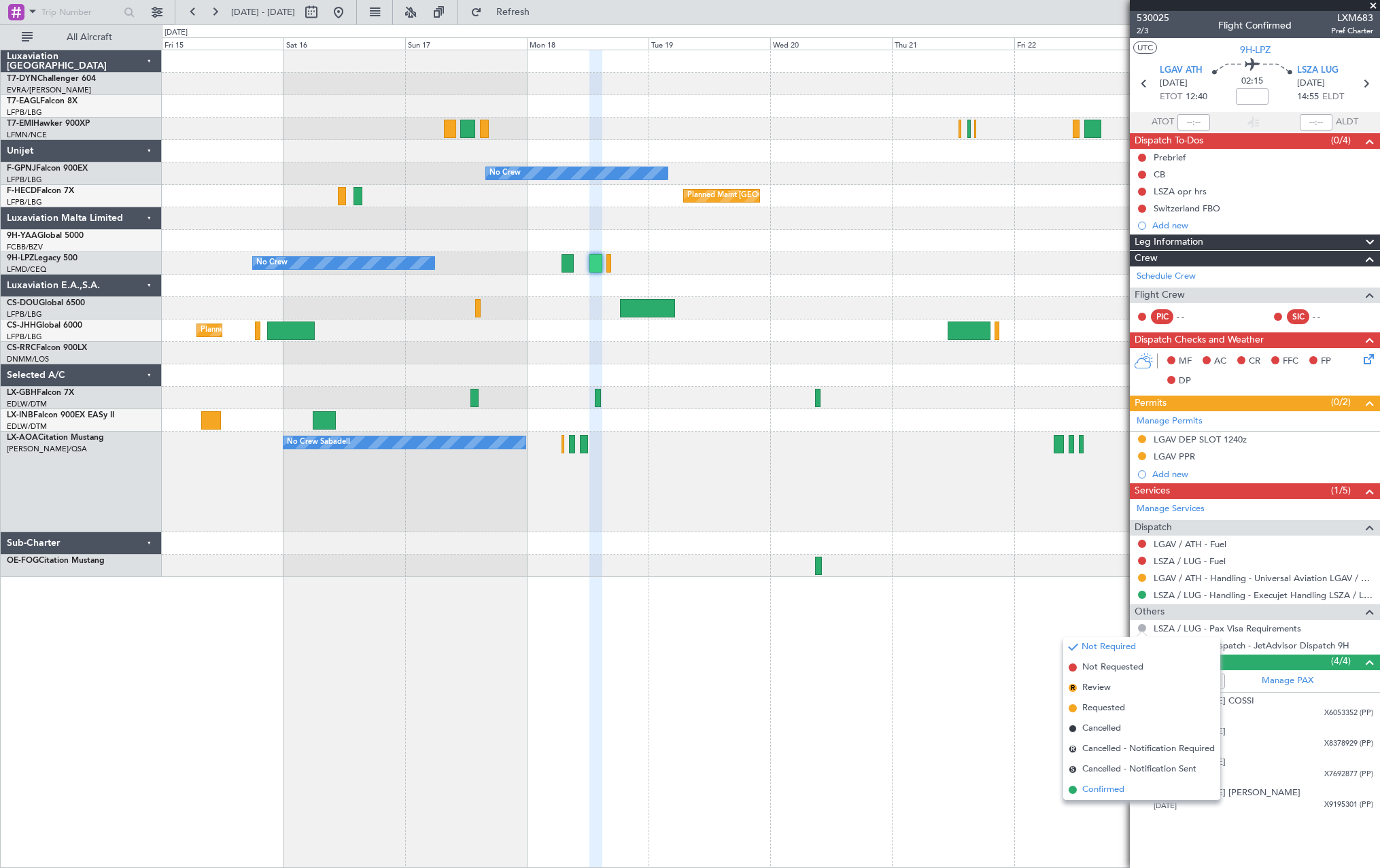
click at [1073, 789] on span at bounding box center [1072, 790] width 9 height 9
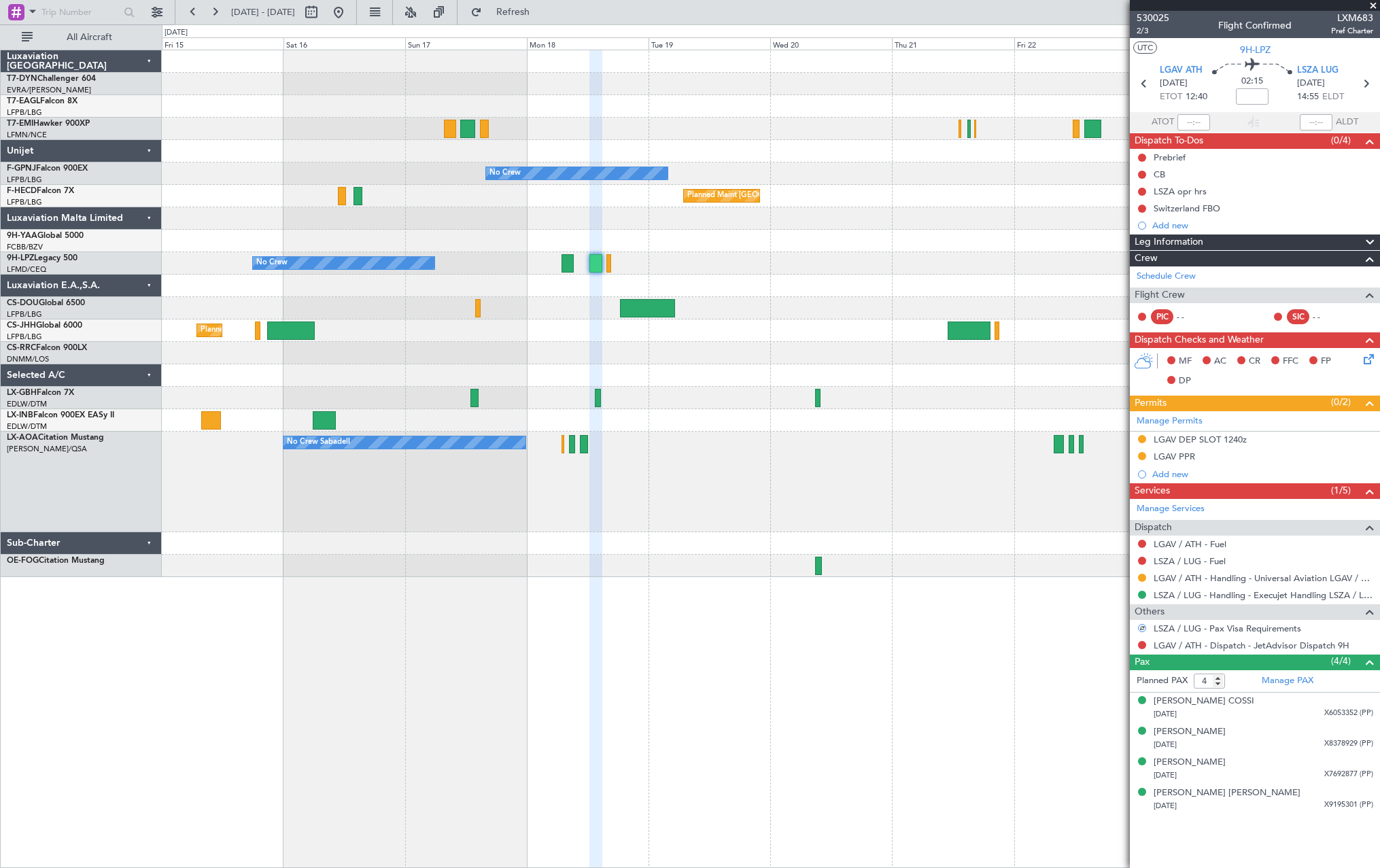
click at [570, 252] on div "Planned Maint Basel-Mulhouse Planned Maint Geneva (Cointrin) No Crew No Crew Pl…" at bounding box center [770, 314] width 1218 height 527
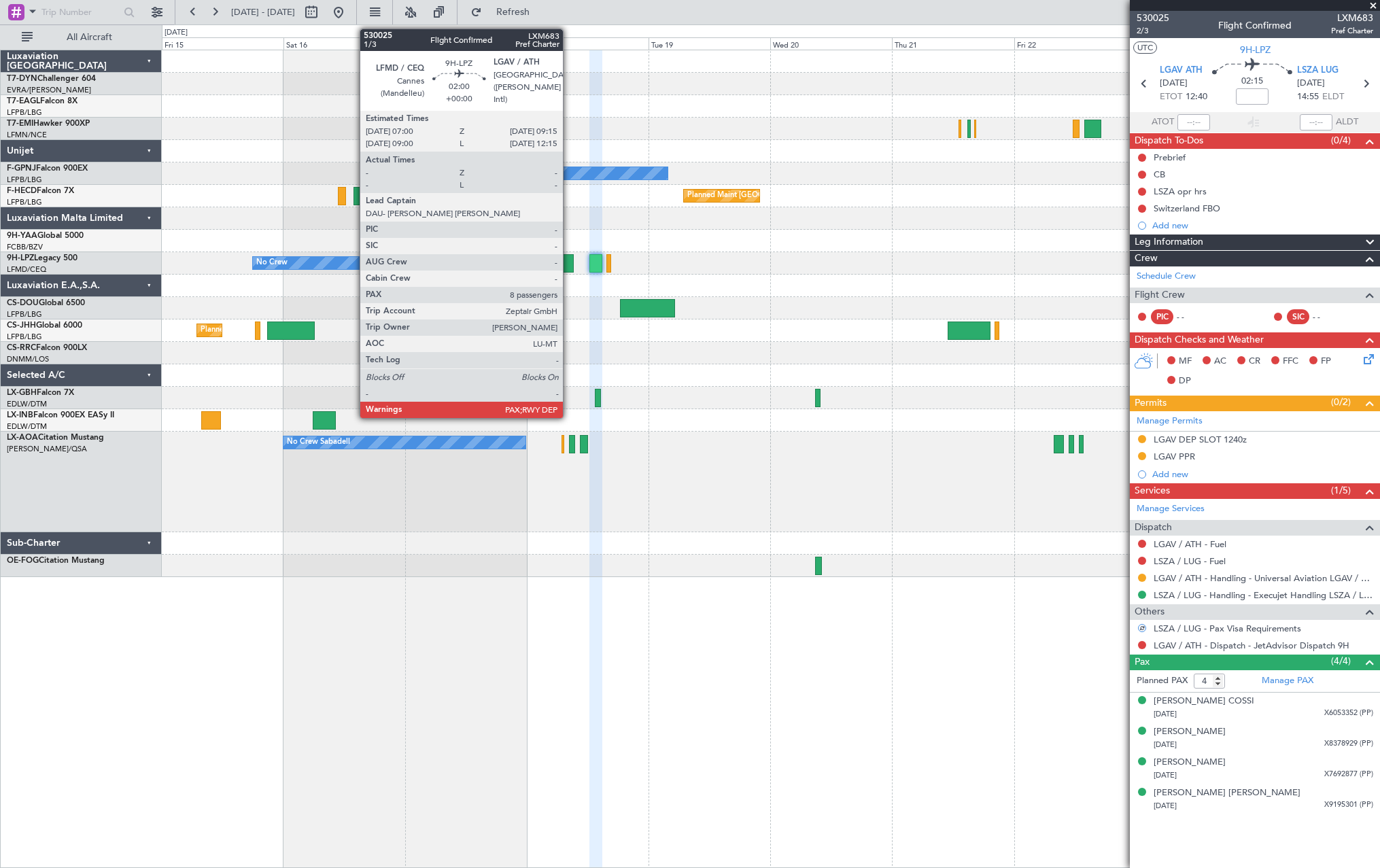
click at [569, 259] on div at bounding box center [567, 263] width 11 height 18
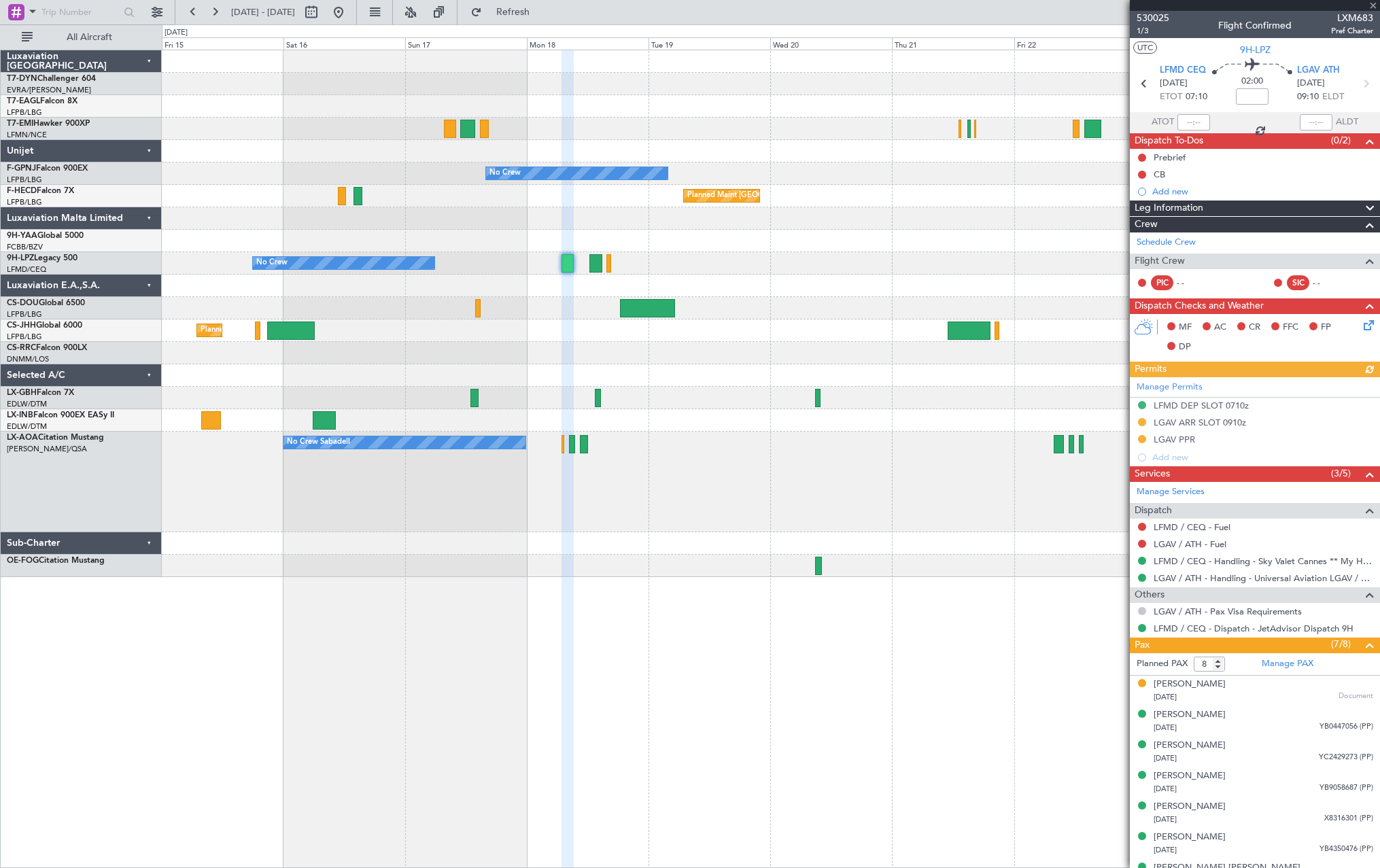
click at [1141, 613] on button at bounding box center [1141, 611] width 9 height 9
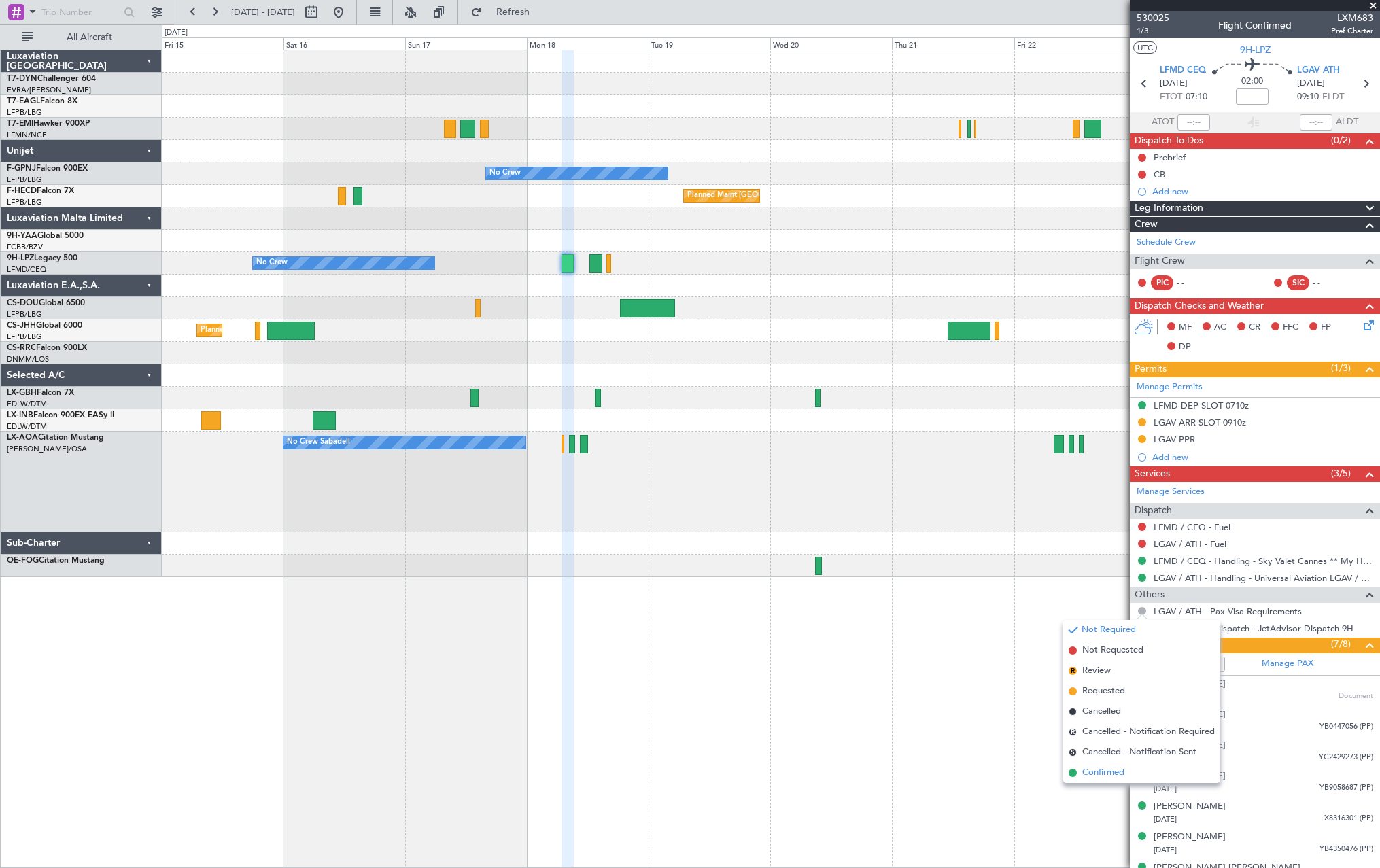
click at [1076, 772] on span at bounding box center [1072, 773] width 9 height 9
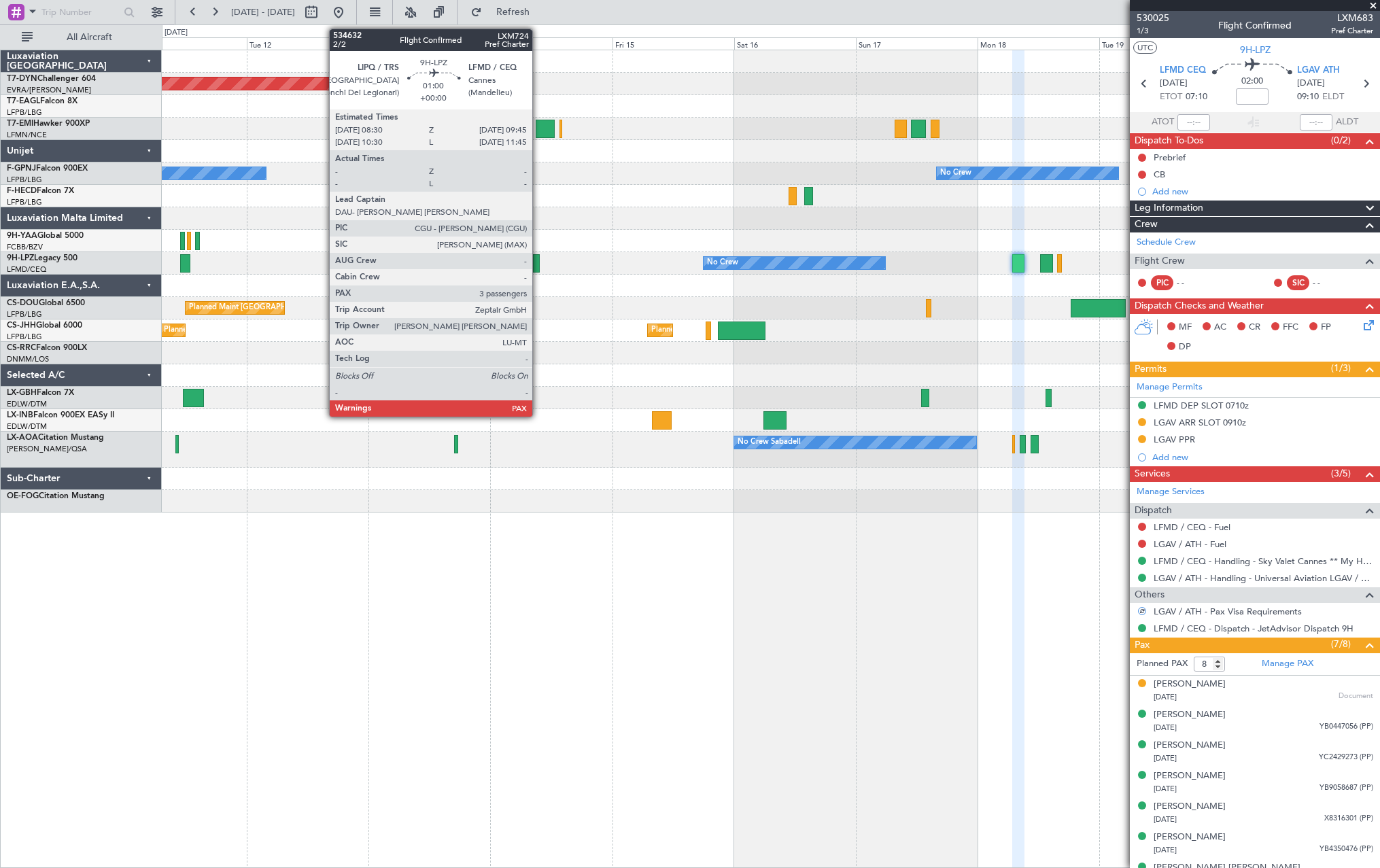
click at [539, 264] on div at bounding box center [536, 263] width 7 height 18
type input "3"
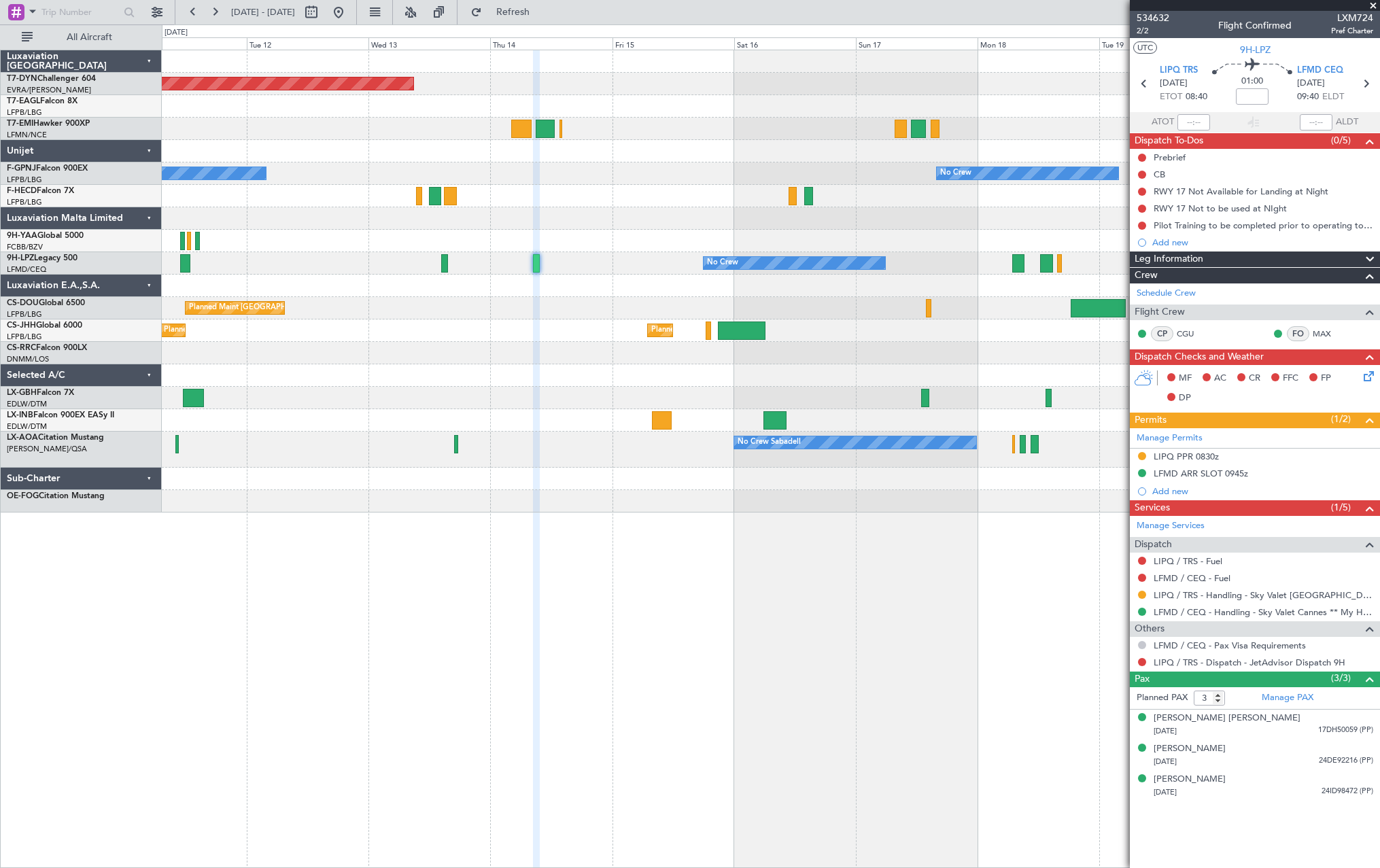
click at [1140, 645] on button at bounding box center [1141, 645] width 9 height 9
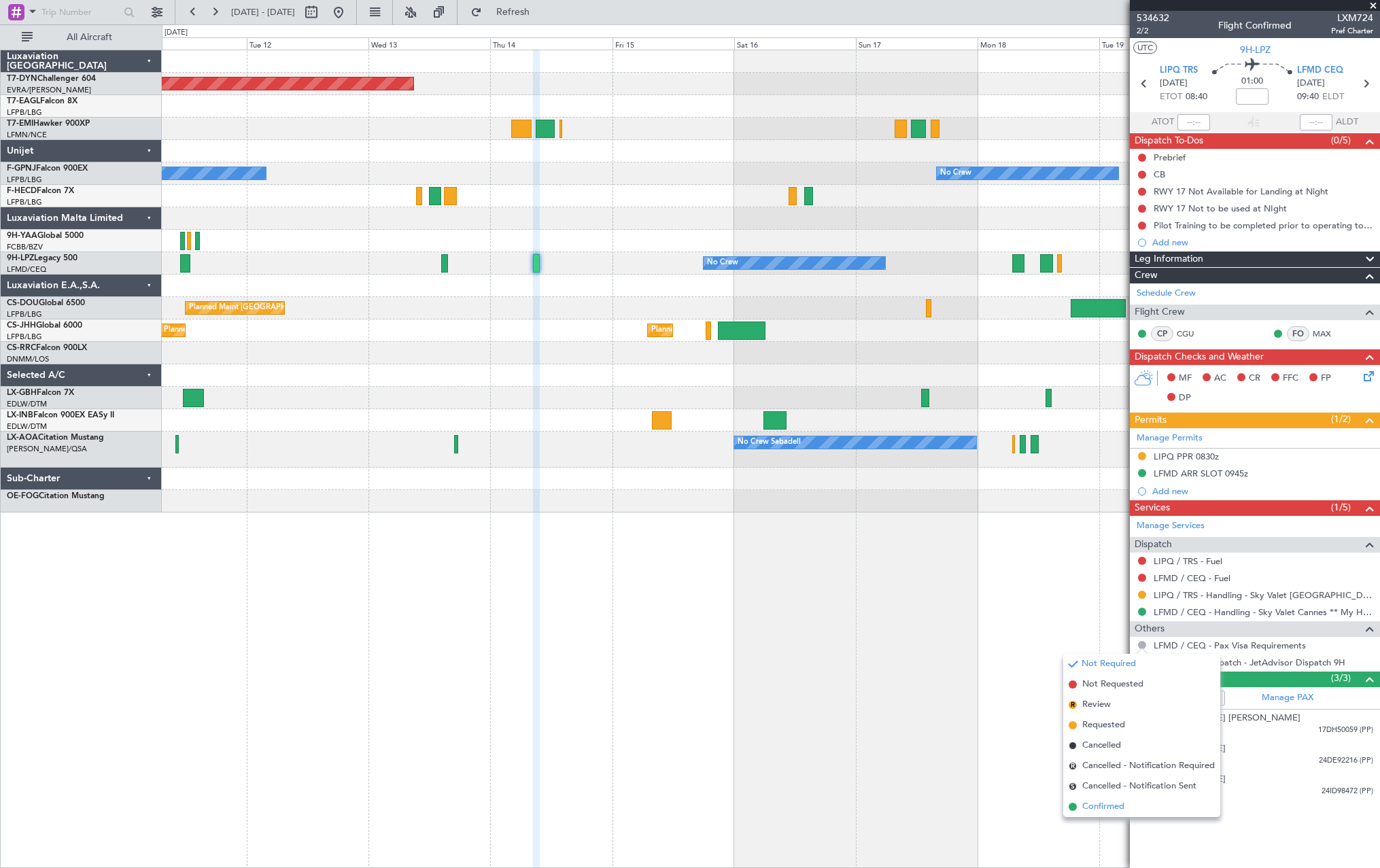
click at [1076, 805] on span at bounding box center [1072, 806] width 9 height 9
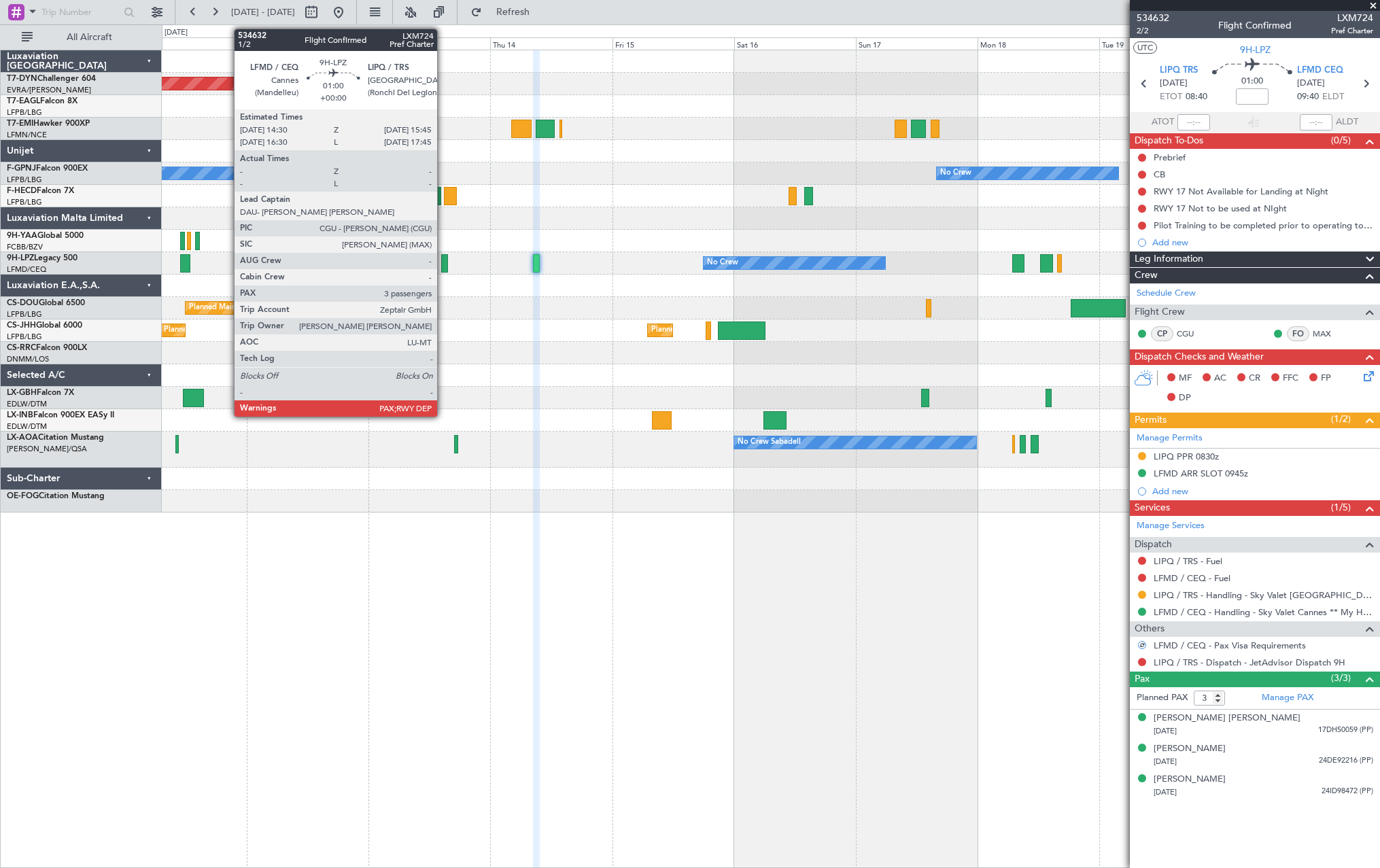
click at [443, 261] on div at bounding box center [444, 263] width 7 height 18
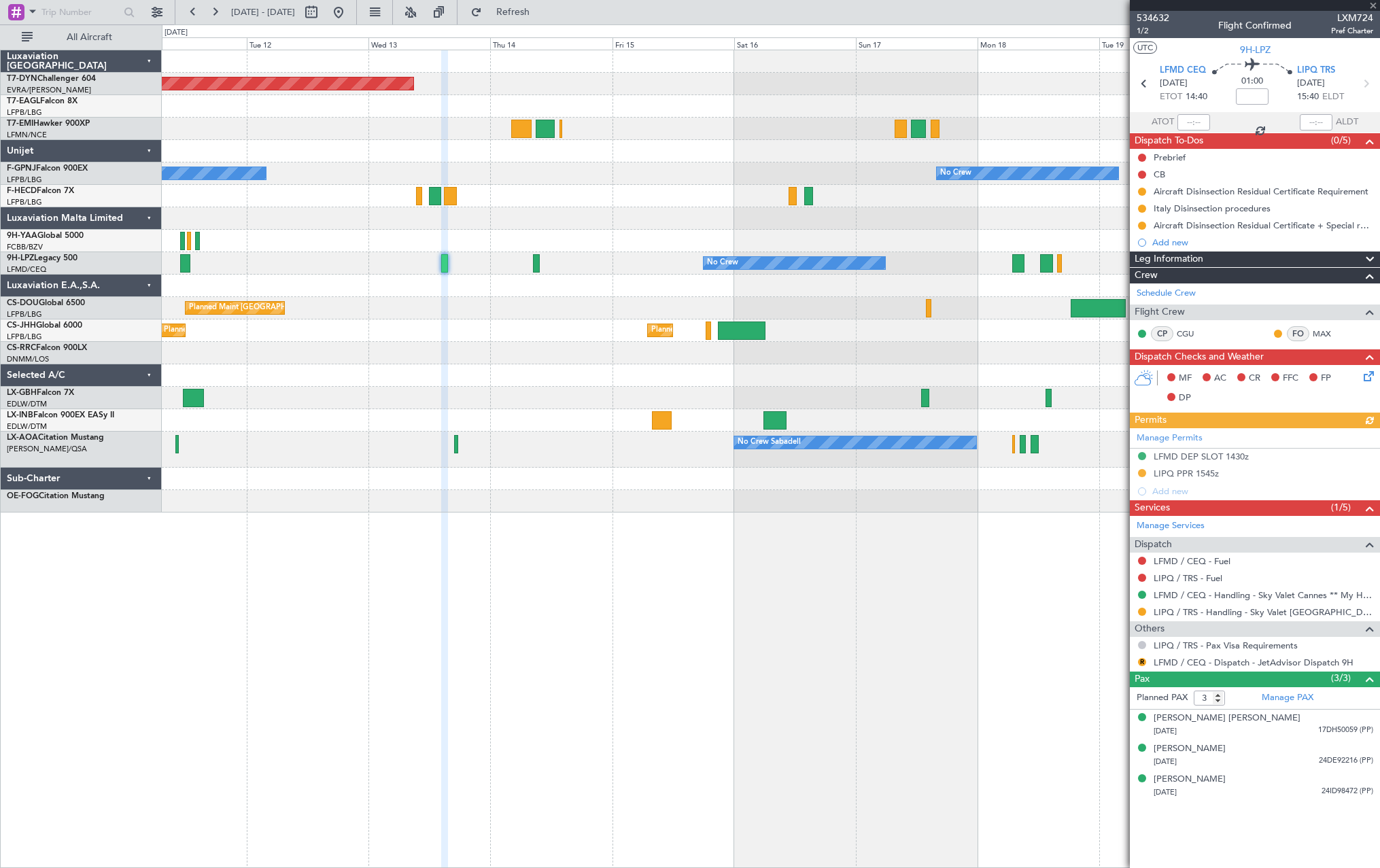
click at [1142, 645] on button at bounding box center [1141, 645] width 9 height 9
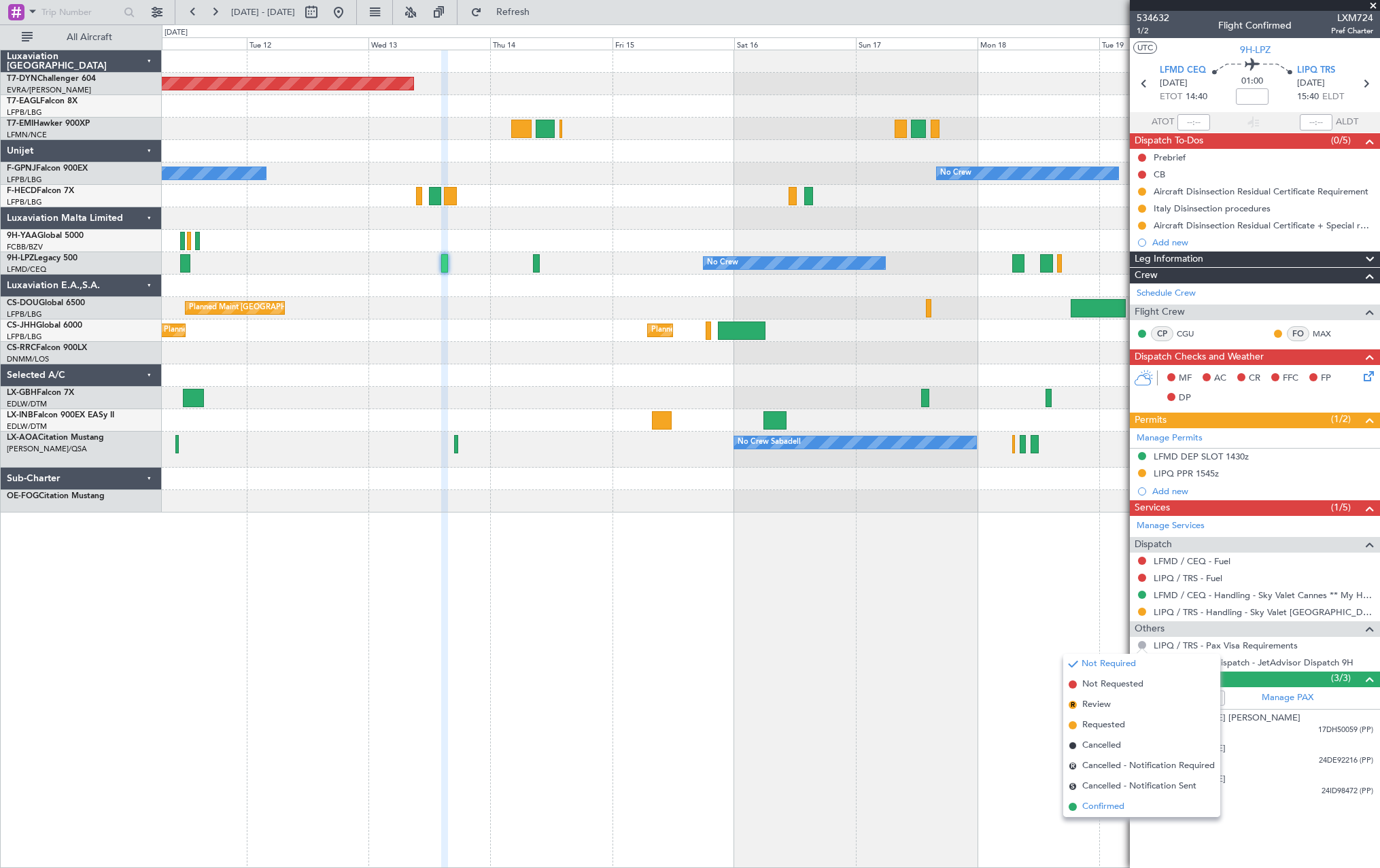
click at [1073, 807] on span at bounding box center [1072, 806] width 9 height 9
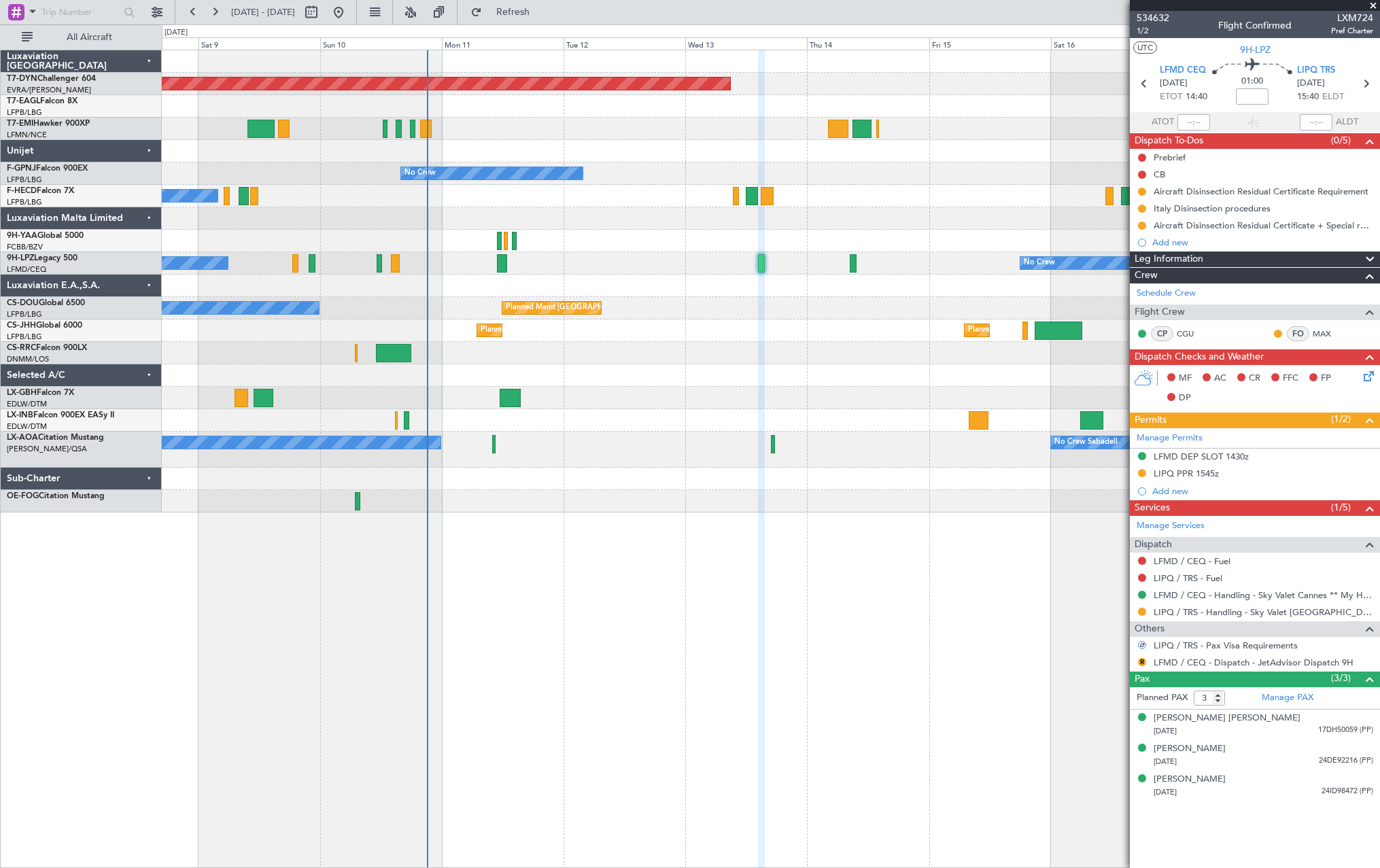
click at [759, 373] on div "Planned Maint Basel-Mulhouse No Crew No Crew No Crew No Crew Planned Maint Pari…" at bounding box center [770, 282] width 1218 height 462
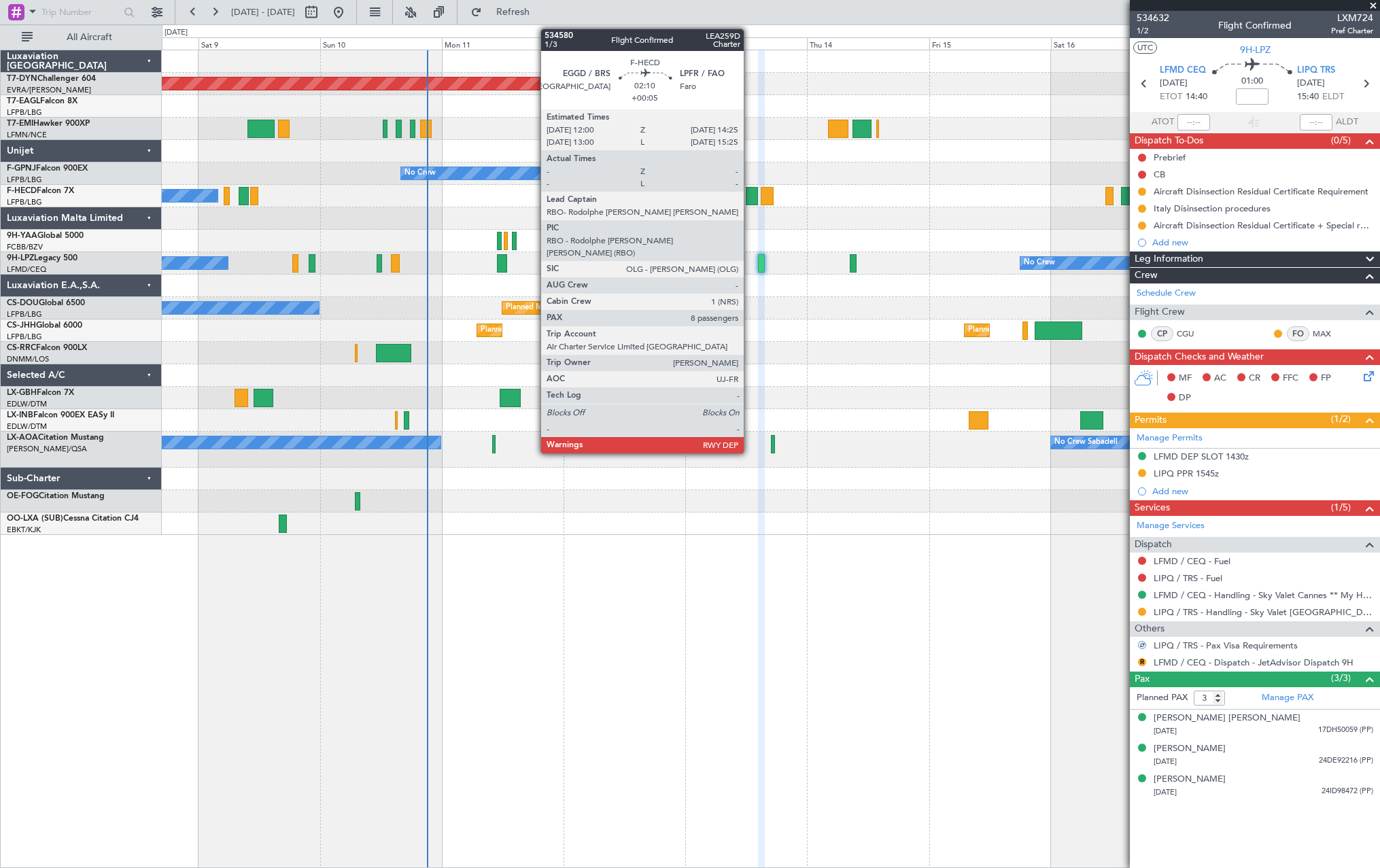
click at [750, 192] on div at bounding box center [753, 196] width 13 height 18
type input "+00:05"
type input "8"
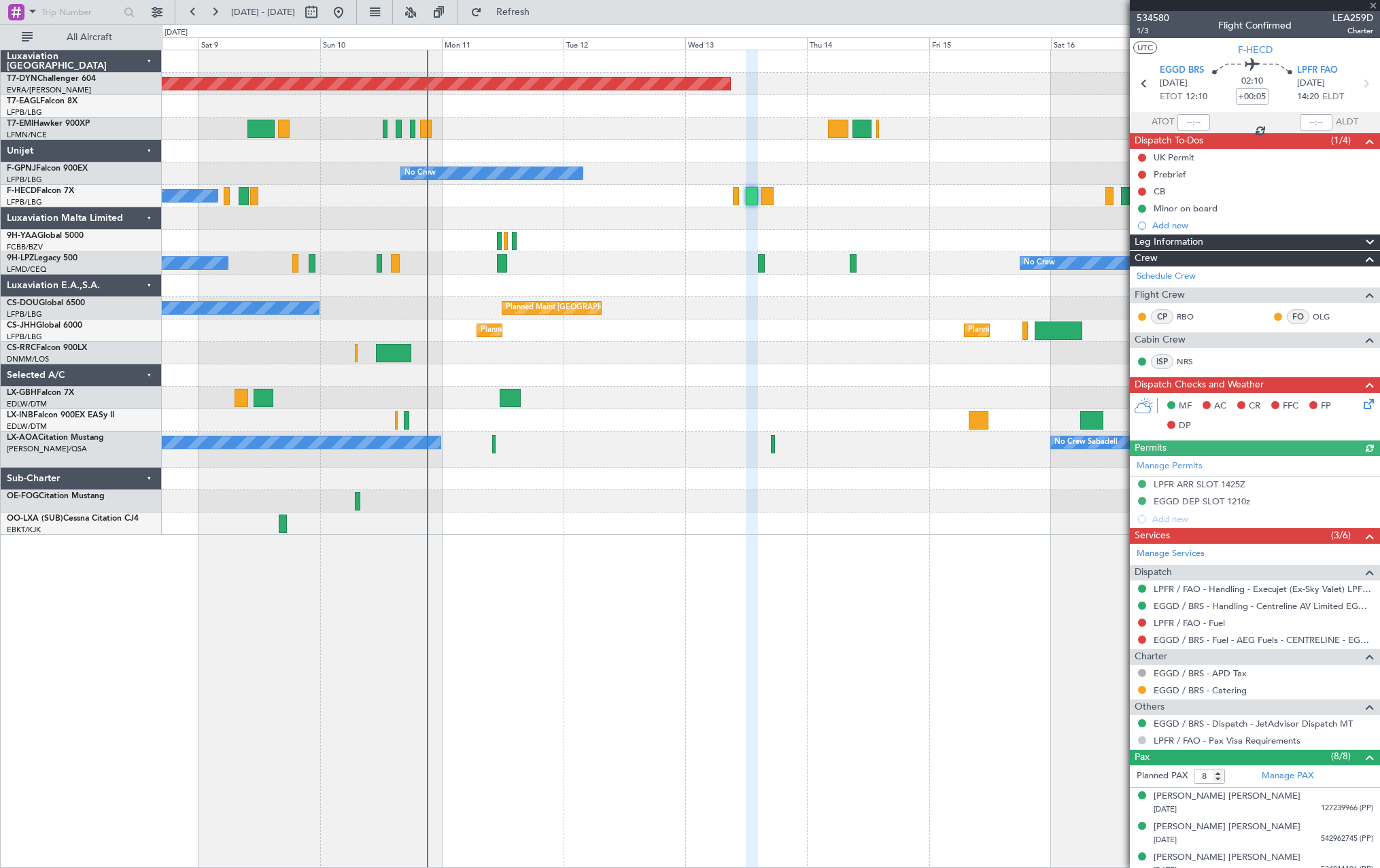
click at [1140, 740] on button at bounding box center [1141, 740] width 9 height 9
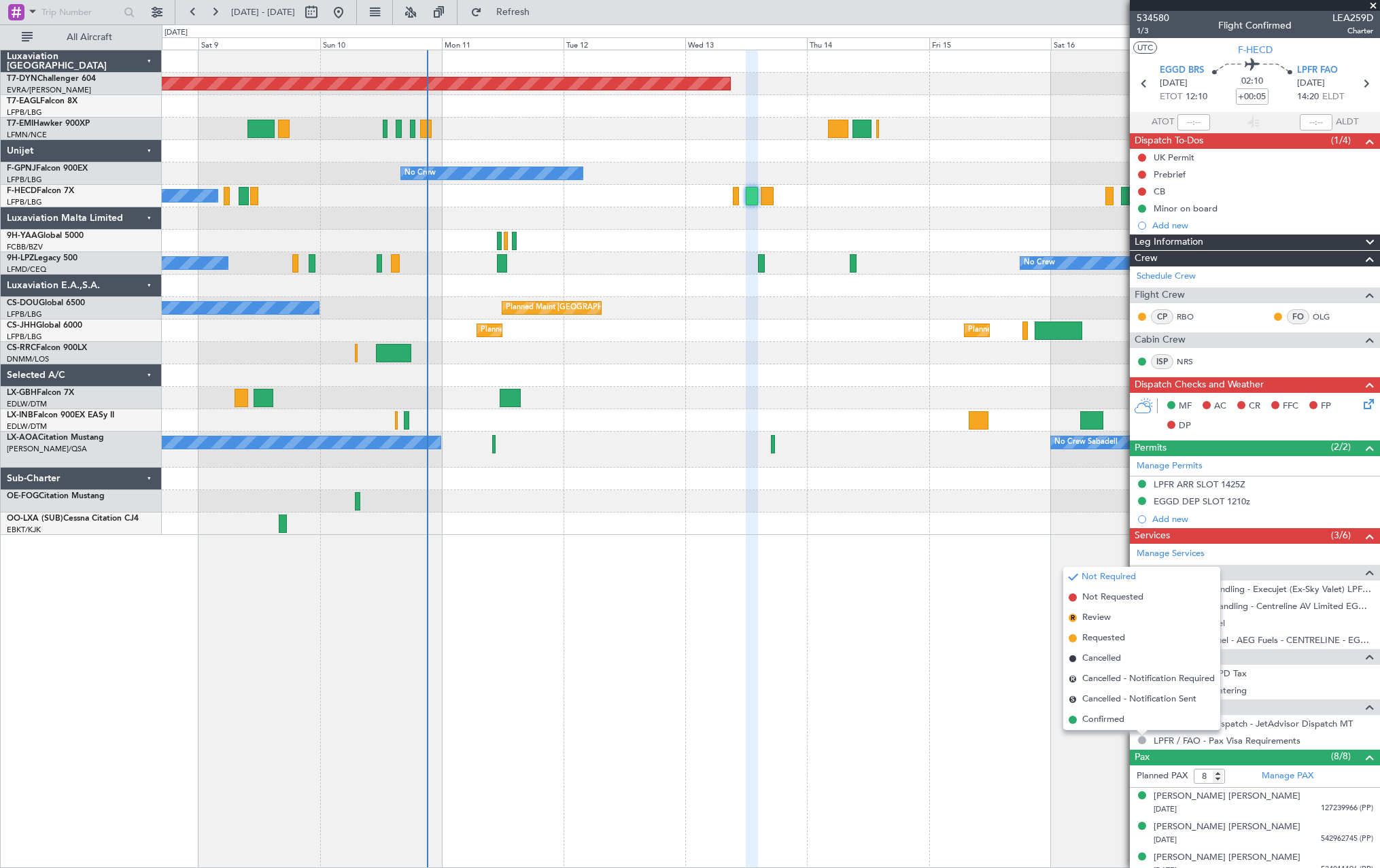
drag, startPoint x: 1072, startPoint y: 723, endPoint x: 1056, endPoint y: 718, distance: 16.8
click at [1072, 723] on span at bounding box center [1072, 719] width 9 height 9
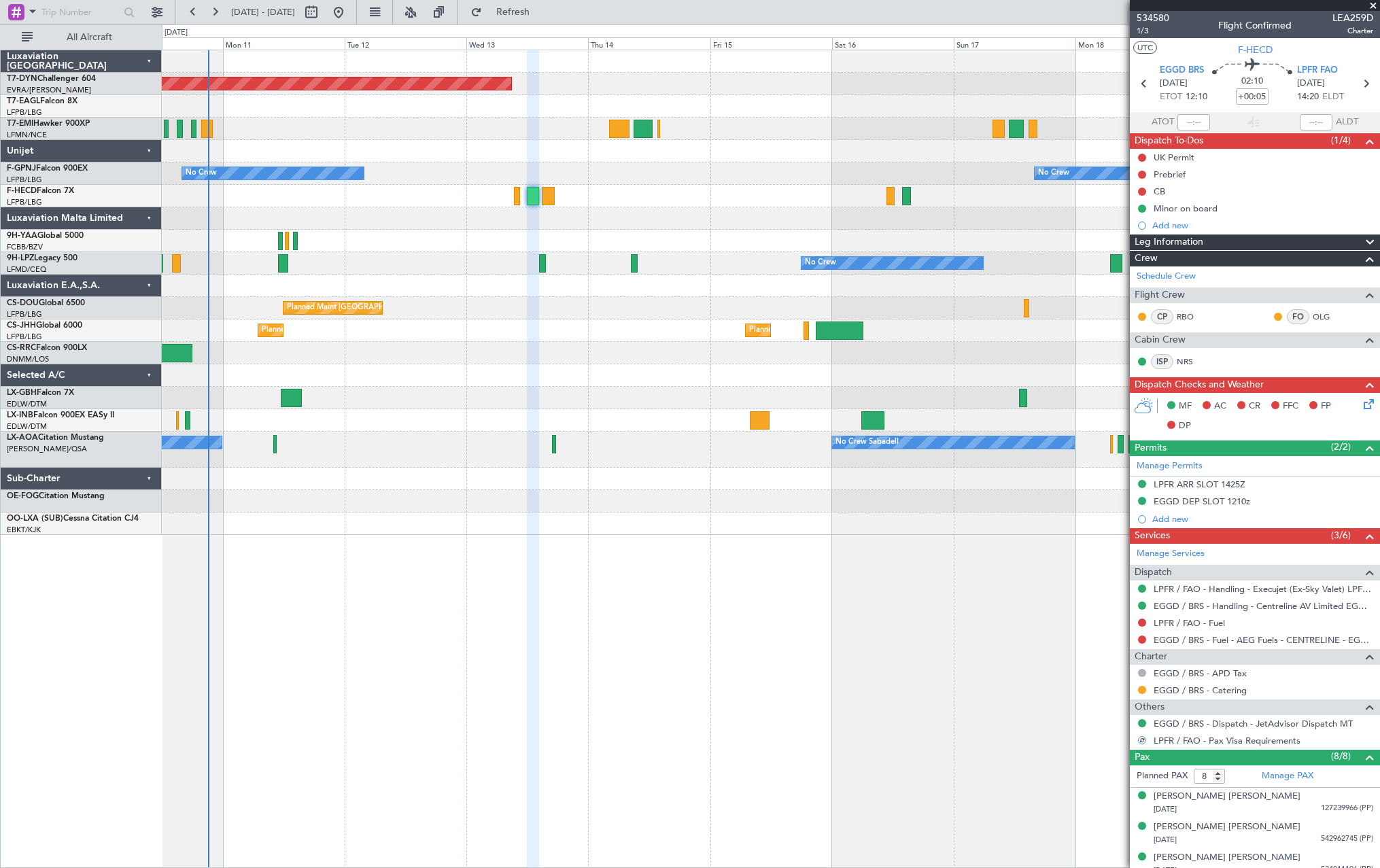
click at [729, 524] on div "Planned Maint [GEOGRAPHIC_DATA]-[GEOGRAPHIC_DATA] No Crew No Crew No Crew Plann…" at bounding box center [770, 458] width 1218 height 818
